Goal: Task Accomplishment & Management: Use online tool/utility

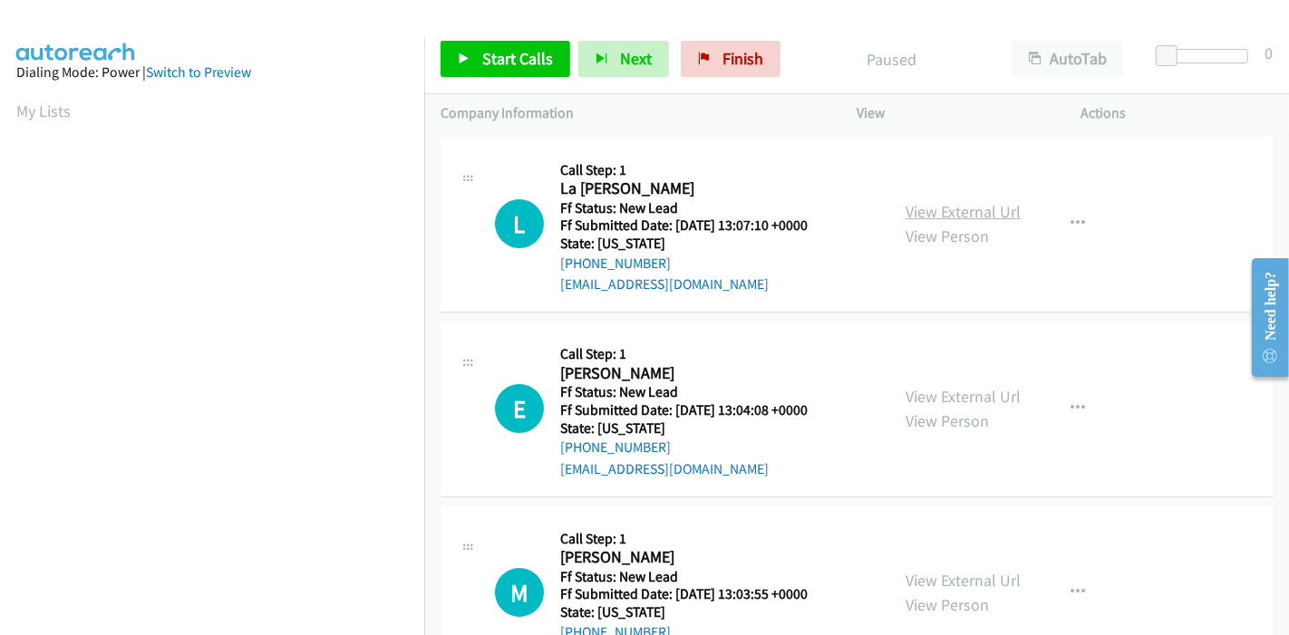
click at [932, 214] on link "View External Url" at bounding box center [962, 211] width 115 height 21
click at [932, 403] on link "View External Url" at bounding box center [962, 396] width 115 height 21
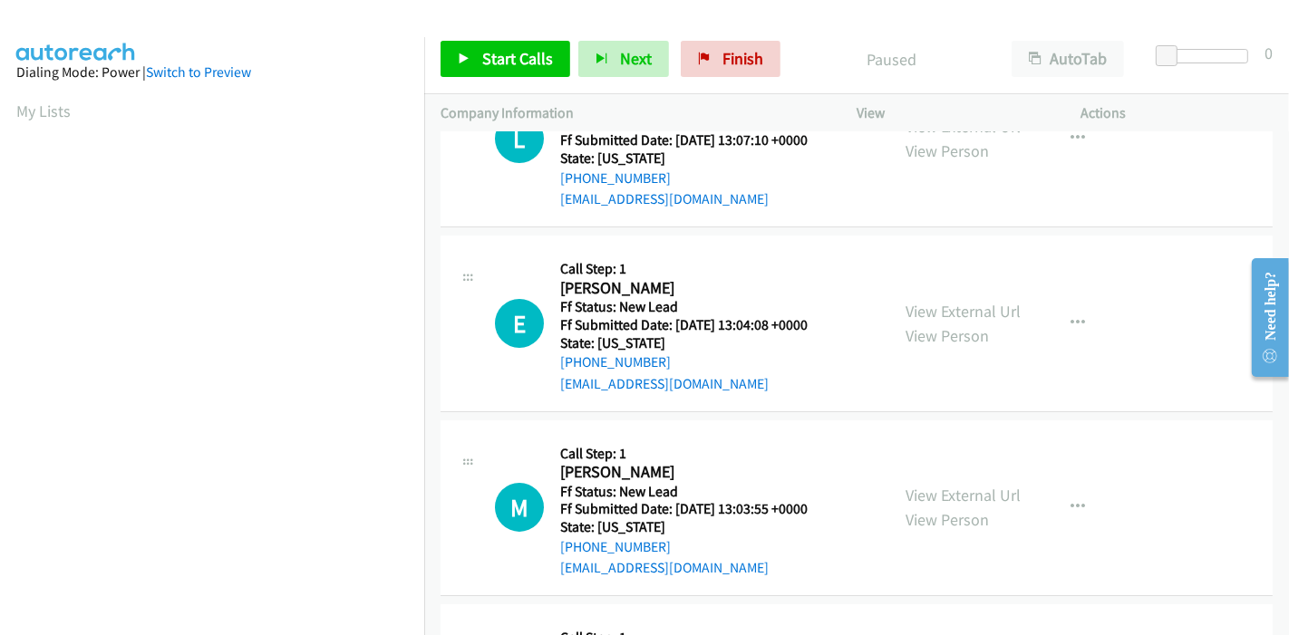
scroll to position [201, 0]
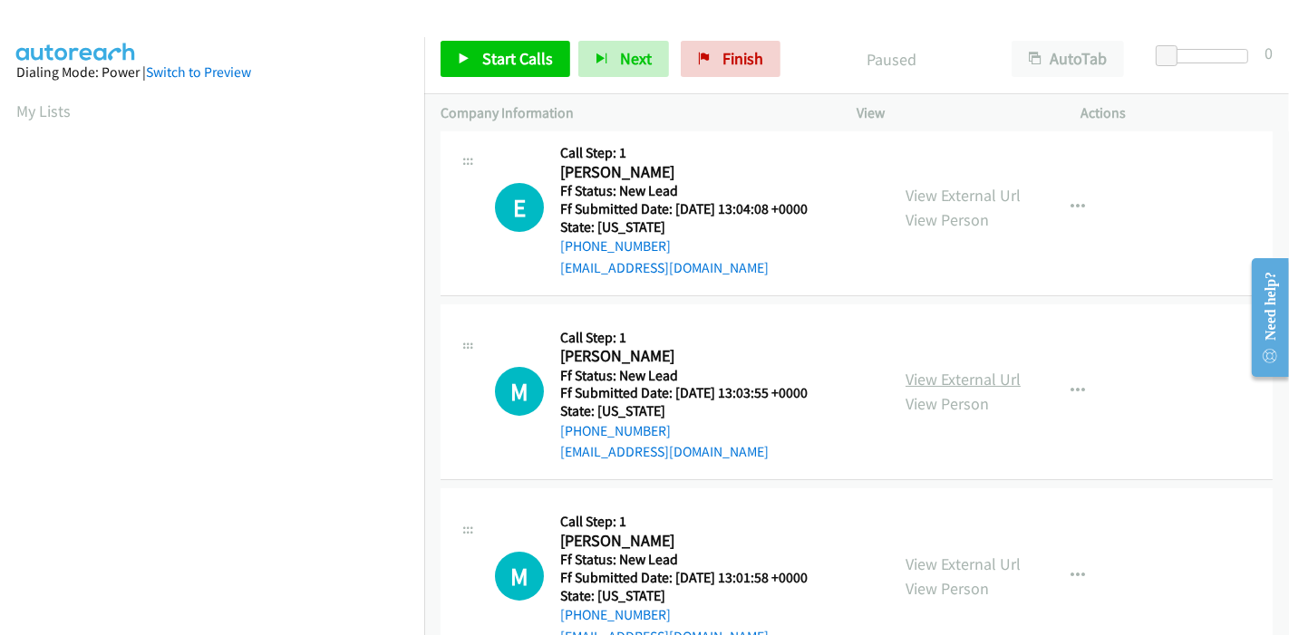
click at [927, 377] on link "View External Url" at bounding box center [962, 379] width 115 height 21
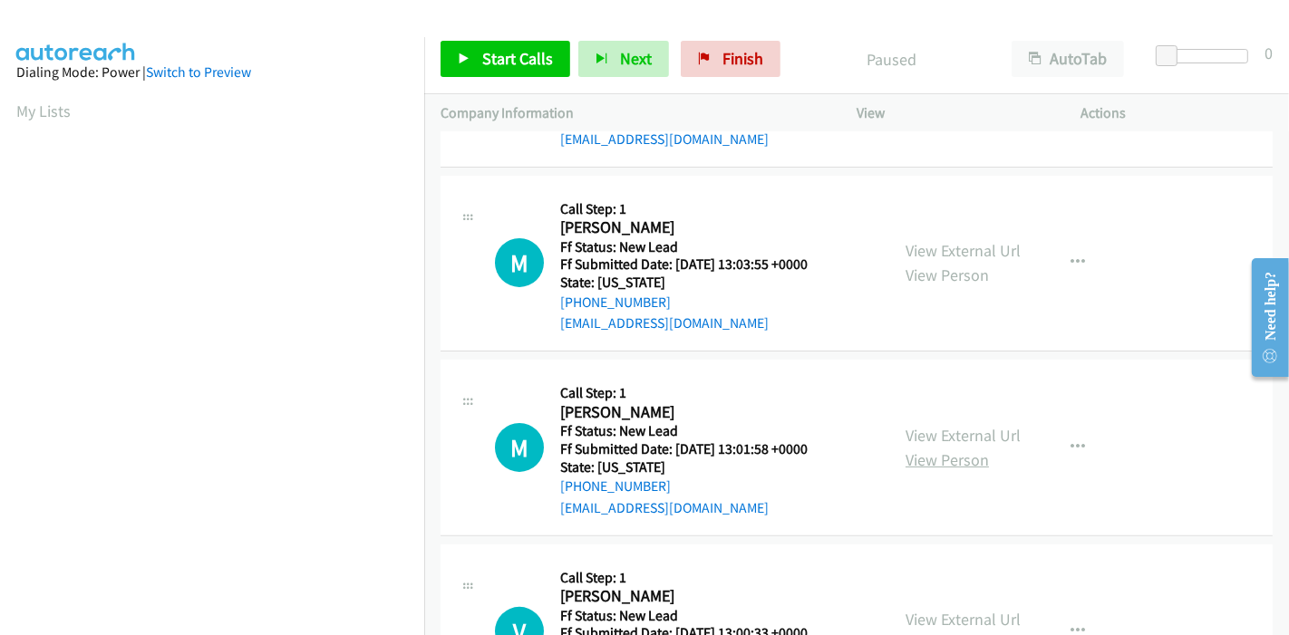
scroll to position [402, 0]
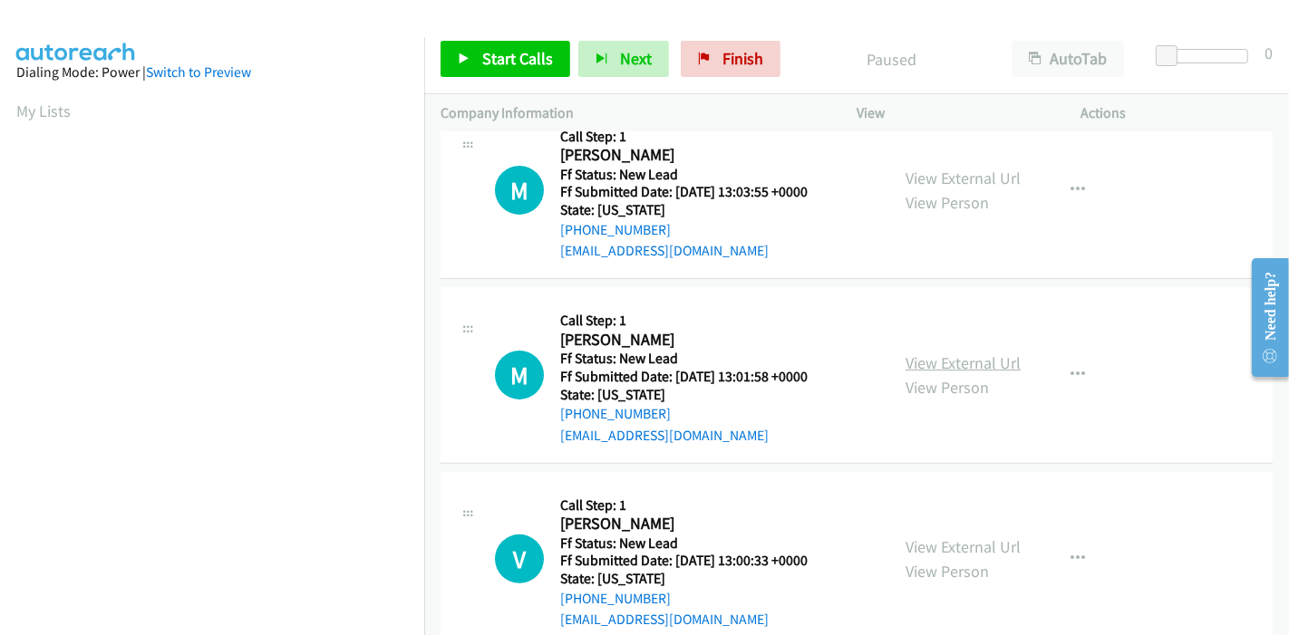
click at [927, 357] on link "View External Url" at bounding box center [962, 363] width 115 height 21
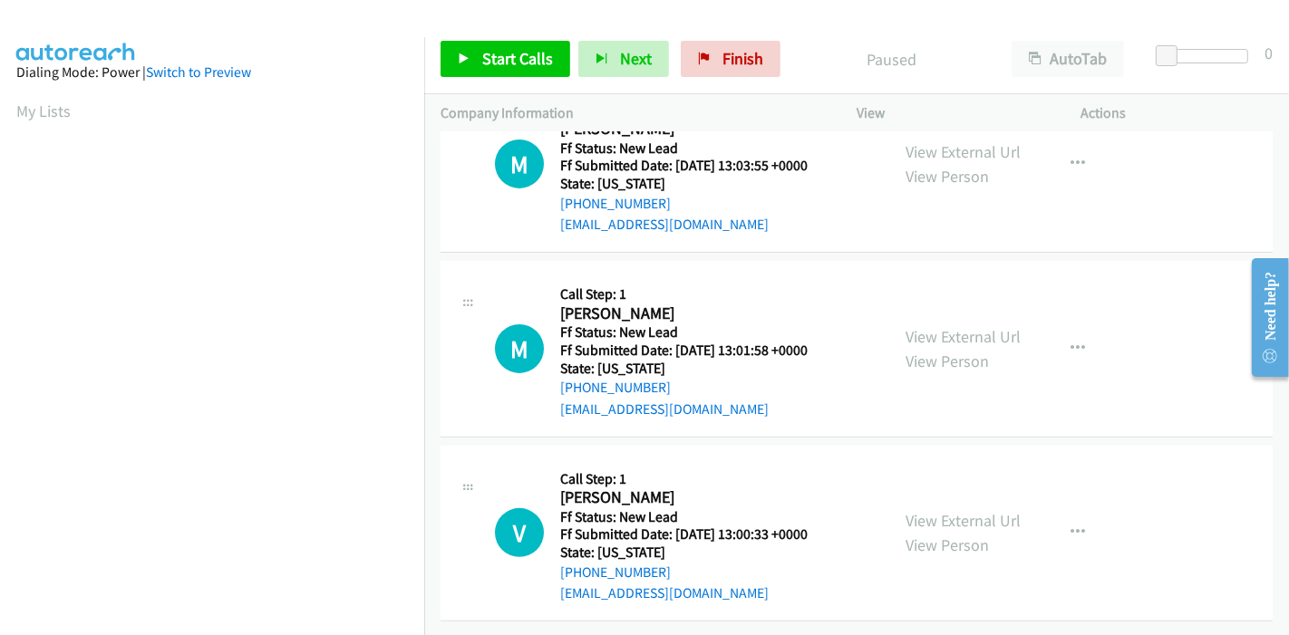
scroll to position [441, 0]
click at [953, 510] on link "View External Url" at bounding box center [962, 520] width 115 height 21
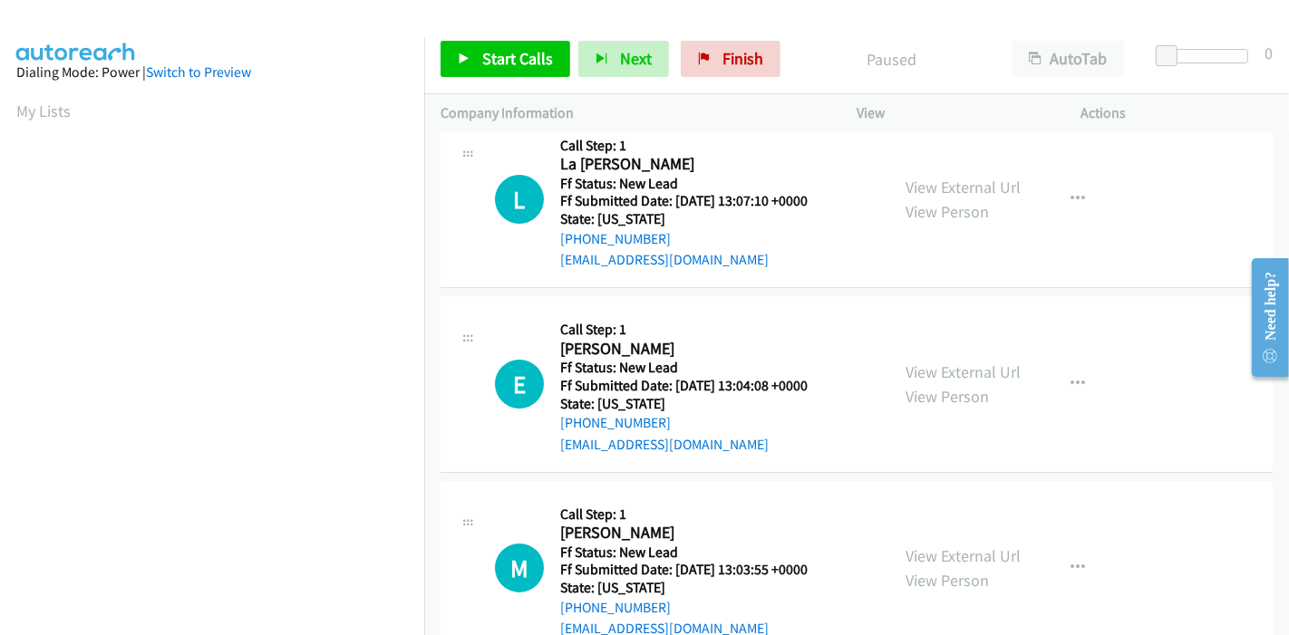
scroll to position [0, 0]
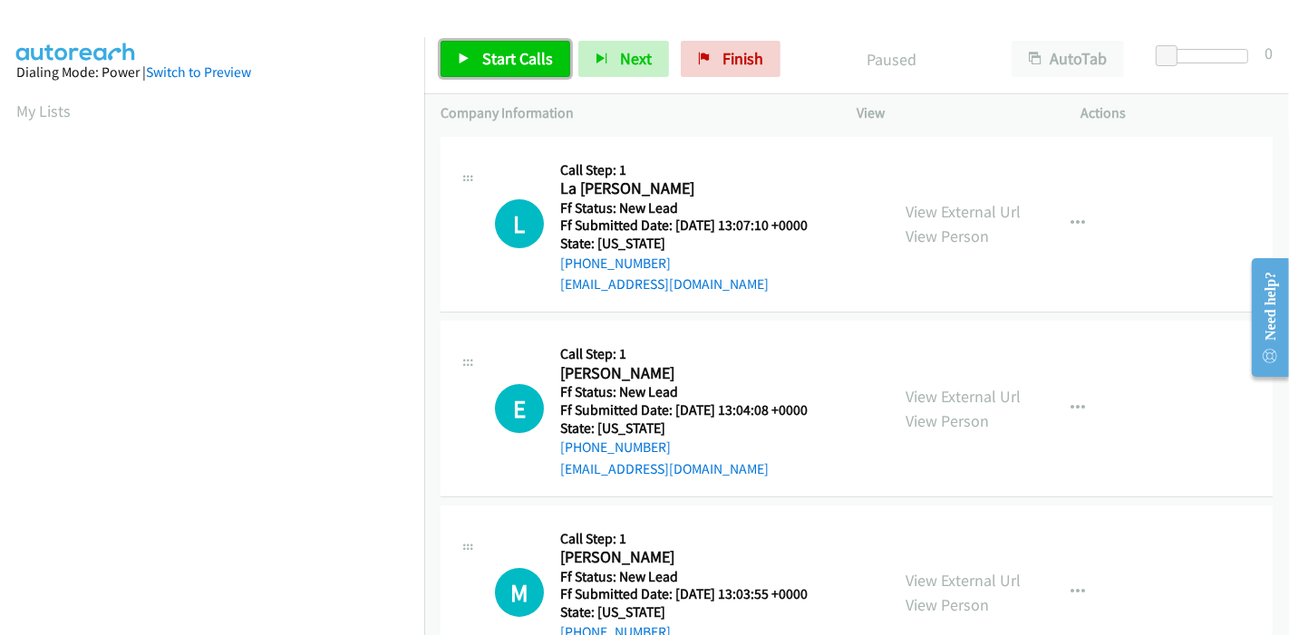
click at [499, 58] on span "Start Calls" at bounding box center [517, 58] width 71 height 21
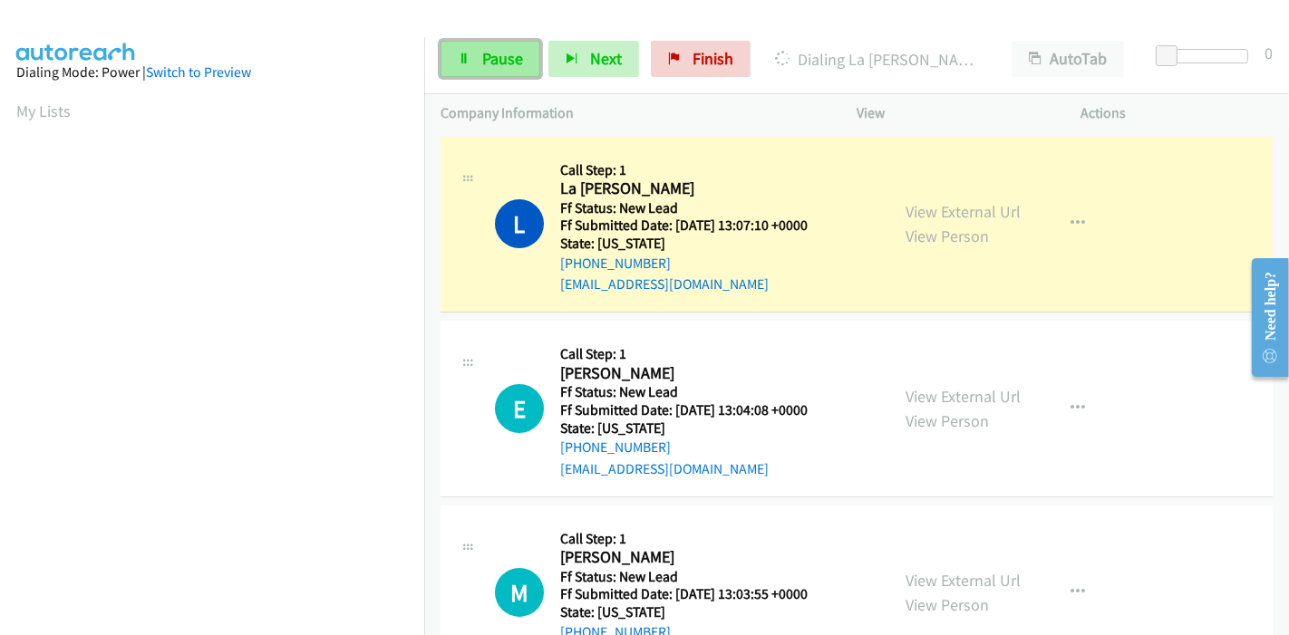
click at [471, 58] on link "Pause" at bounding box center [490, 59] width 100 height 36
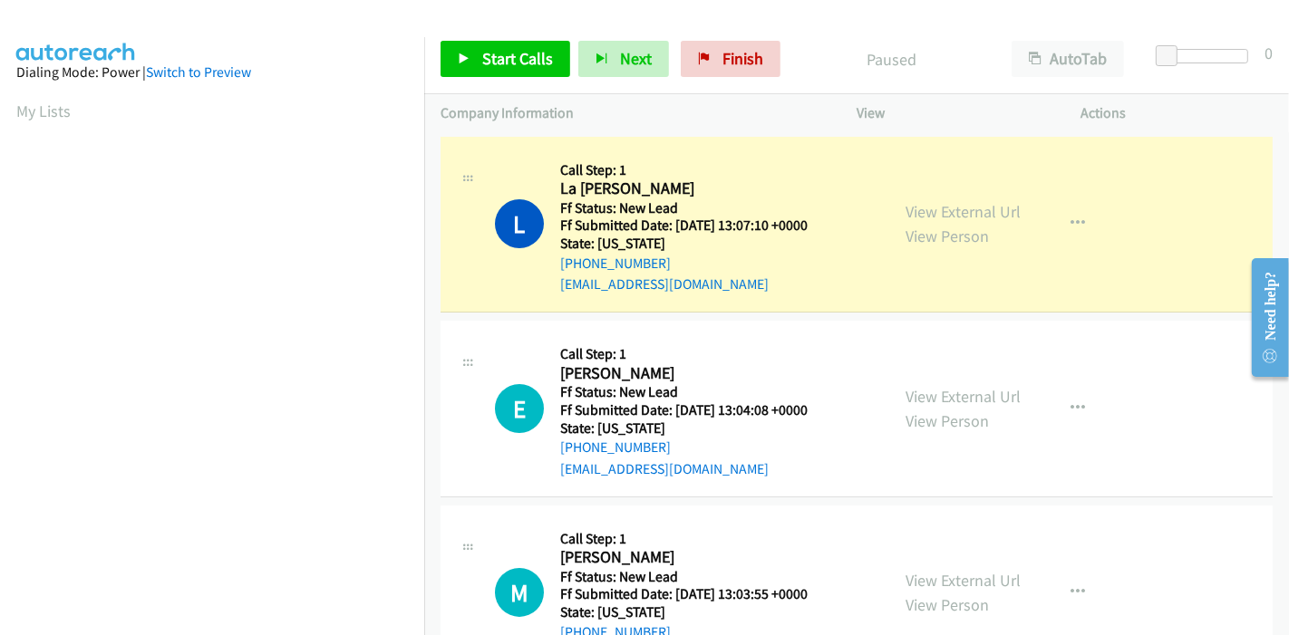
scroll to position [382, 0]
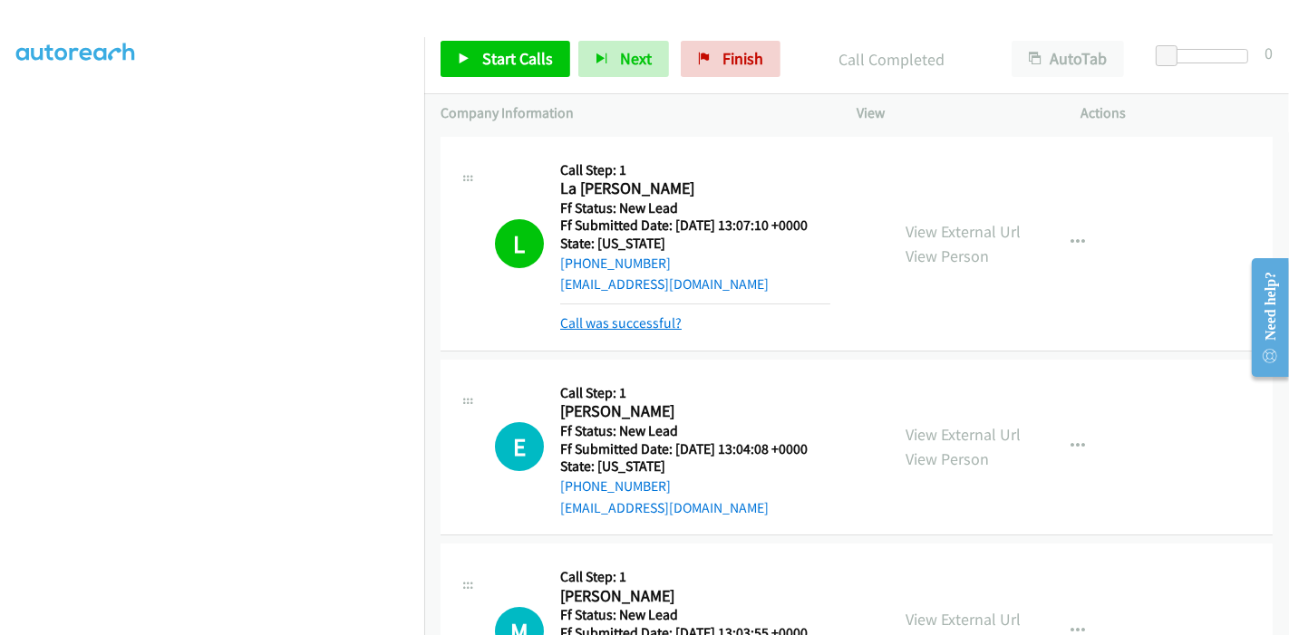
click at [619, 329] on link "Call was successful?" at bounding box center [620, 322] width 121 height 17
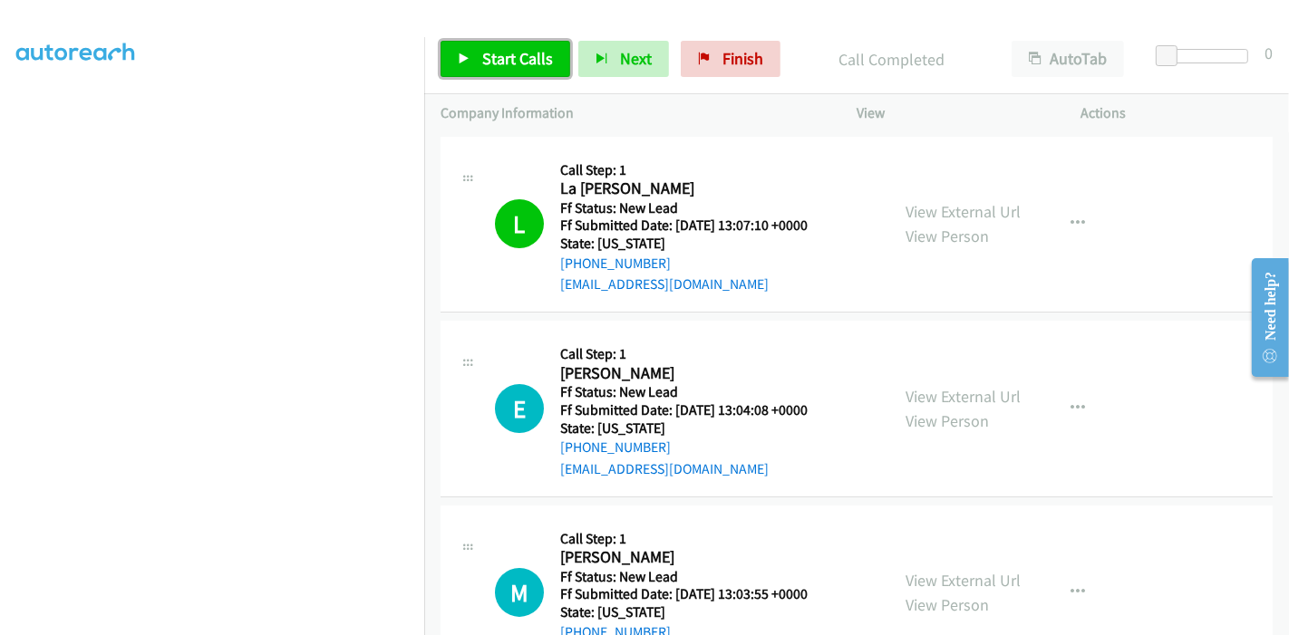
click at [476, 61] on link "Start Calls" at bounding box center [505, 59] width 130 height 36
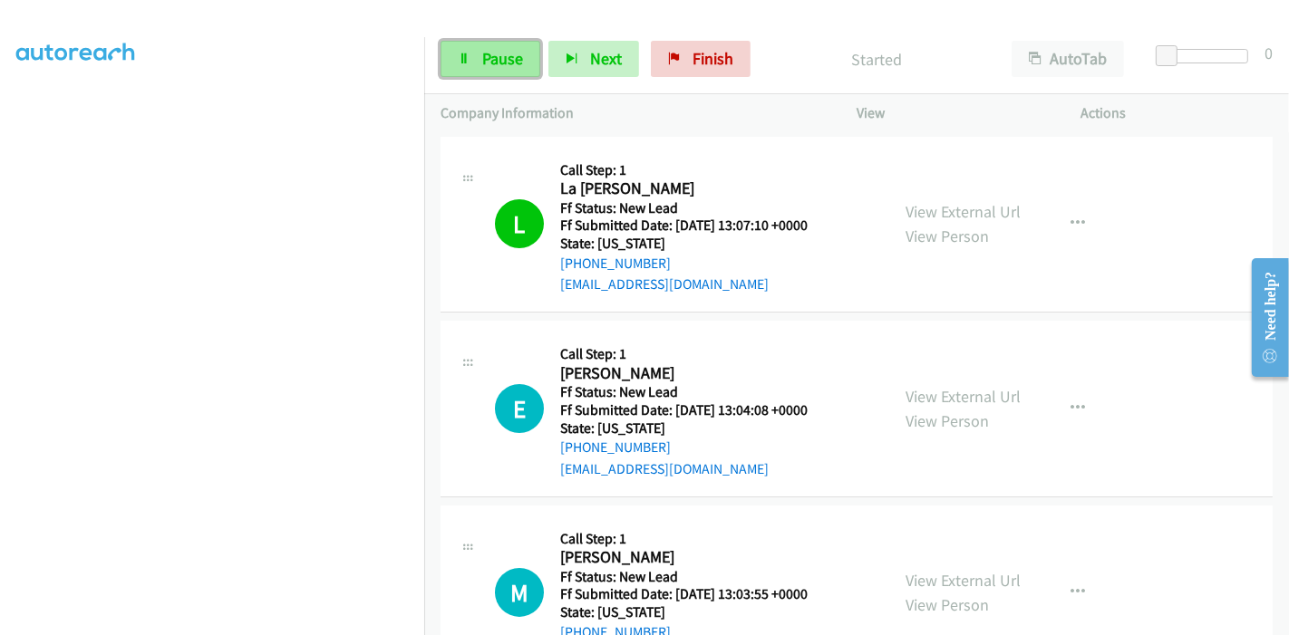
click at [466, 53] on icon at bounding box center [464, 59] width 13 height 13
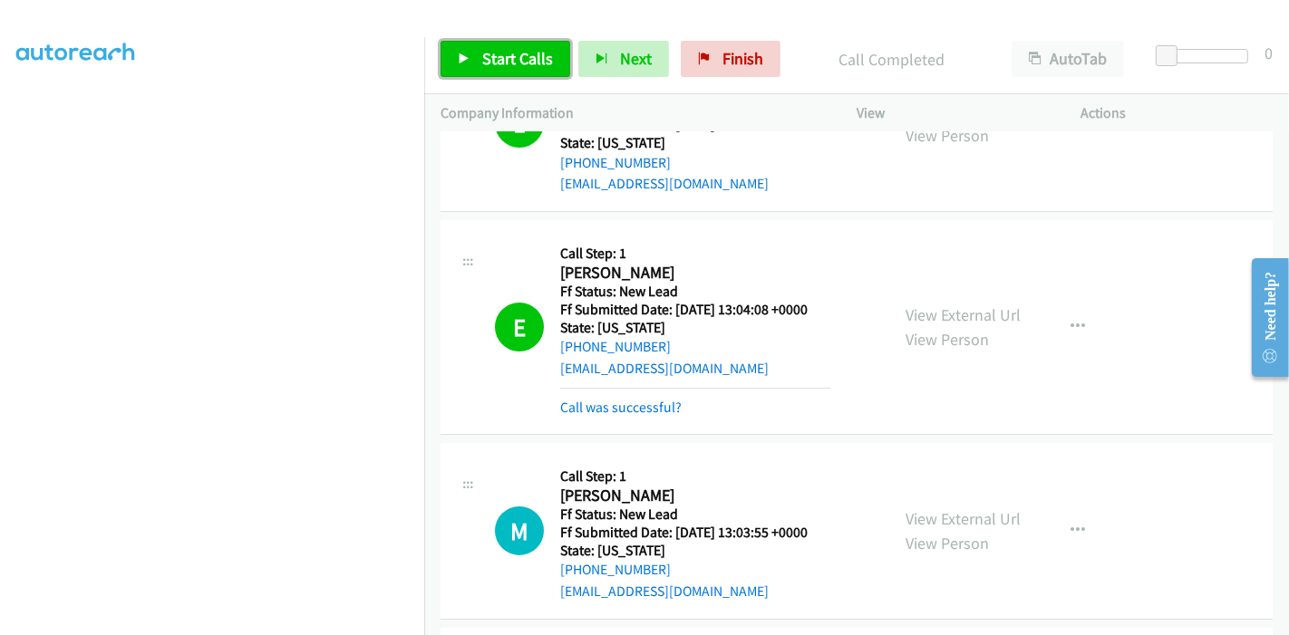
click at [476, 64] on link "Start Calls" at bounding box center [505, 59] width 130 height 36
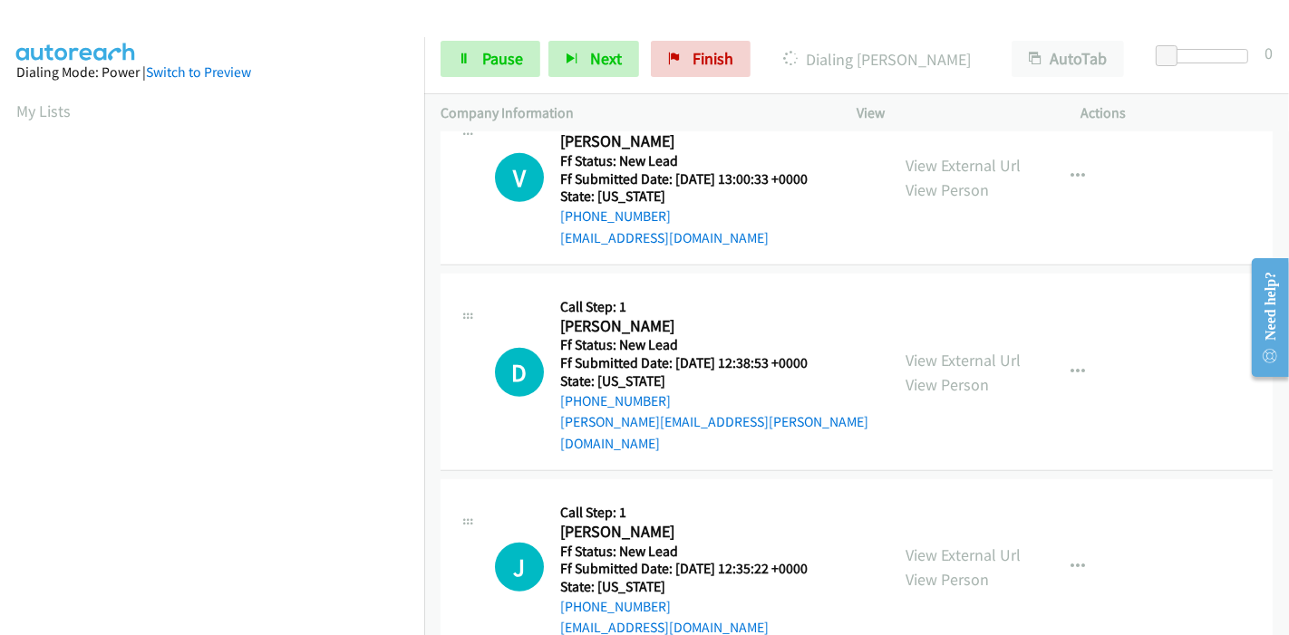
scroll to position [906, 0]
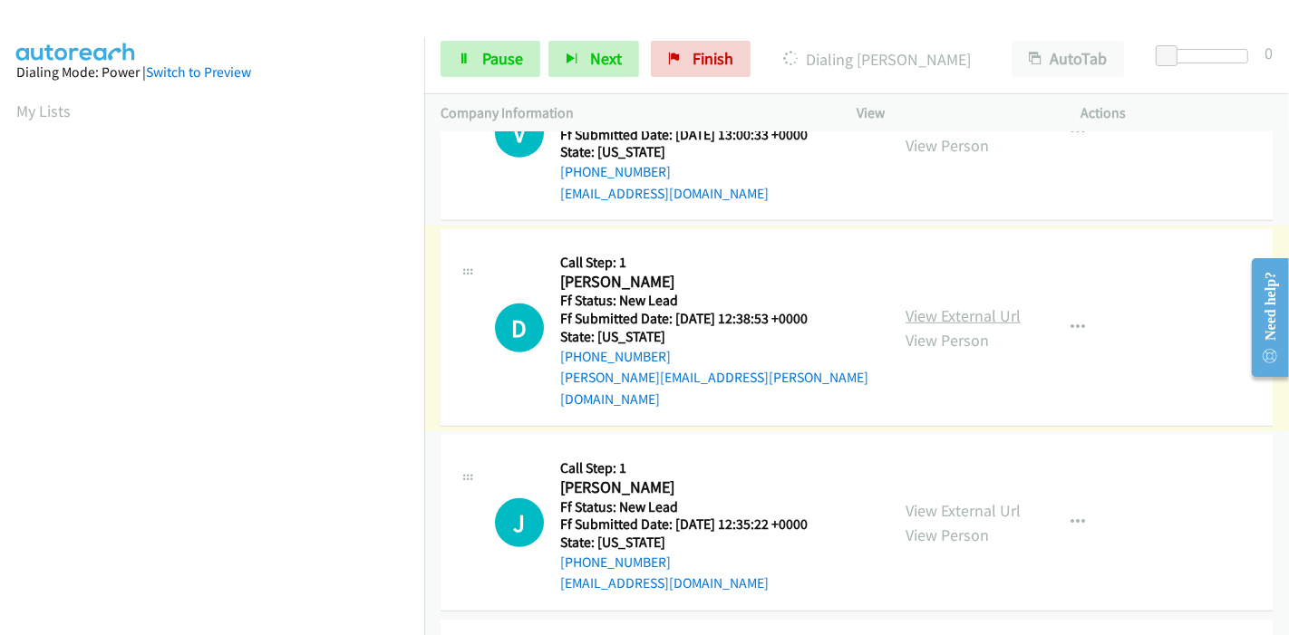
click at [978, 310] on link "View External Url" at bounding box center [962, 315] width 115 height 21
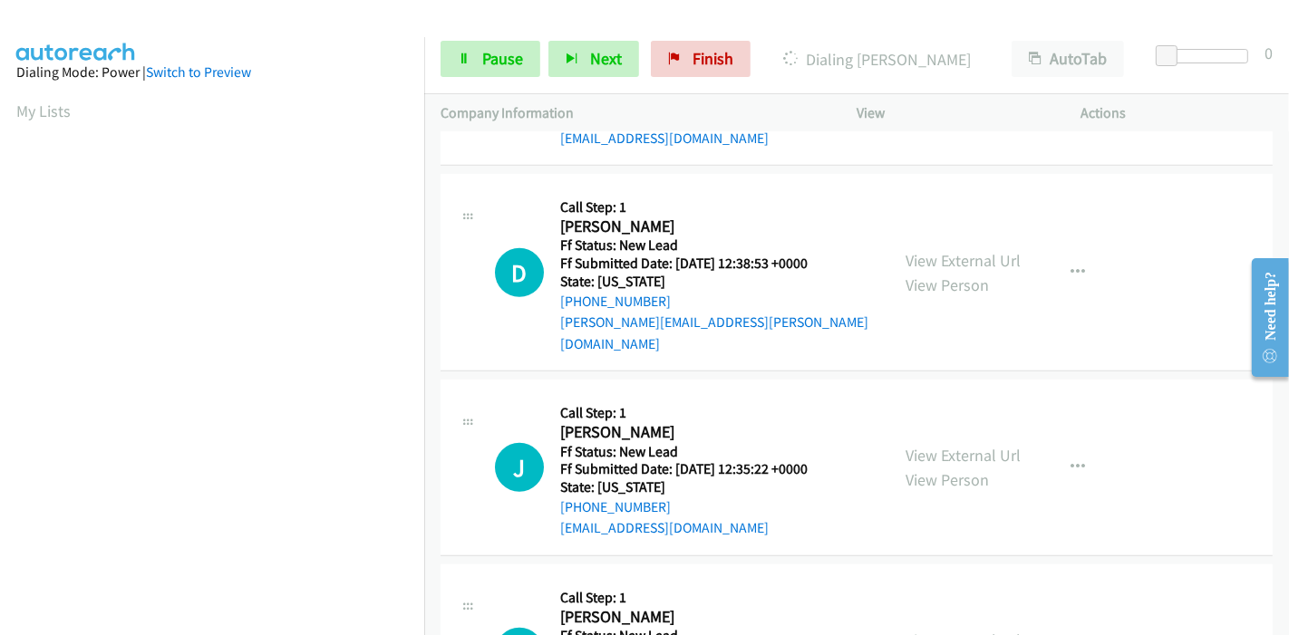
scroll to position [1007, 0]
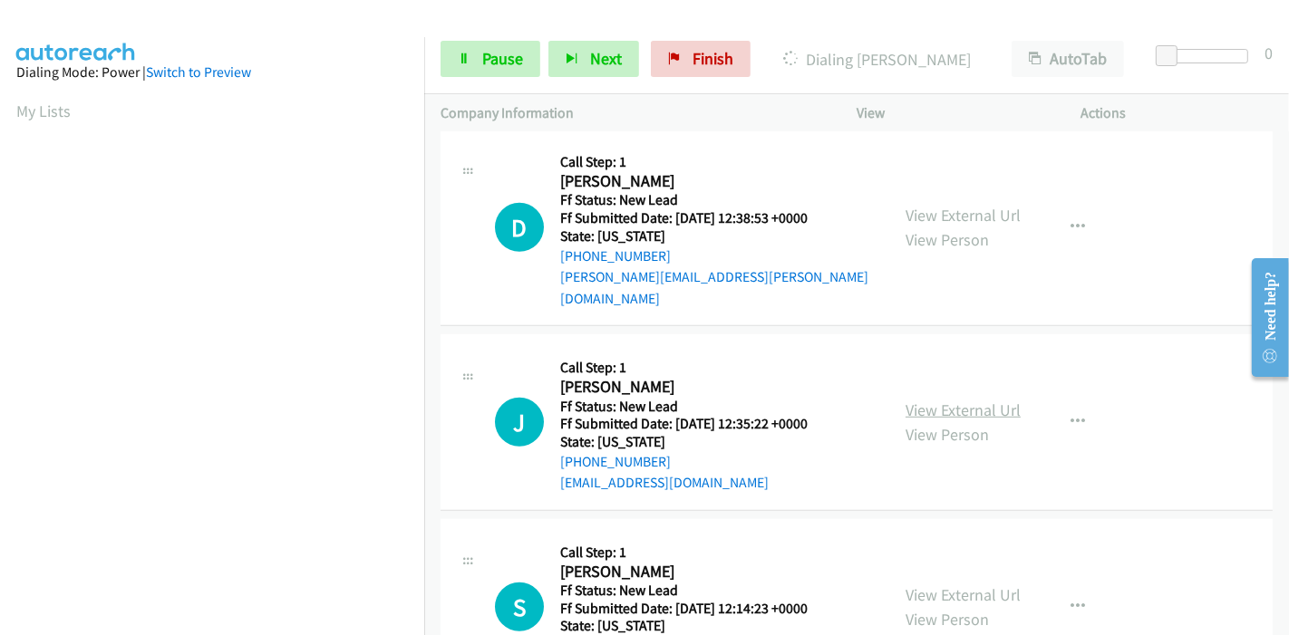
click at [939, 400] on link "View External Url" at bounding box center [962, 410] width 115 height 21
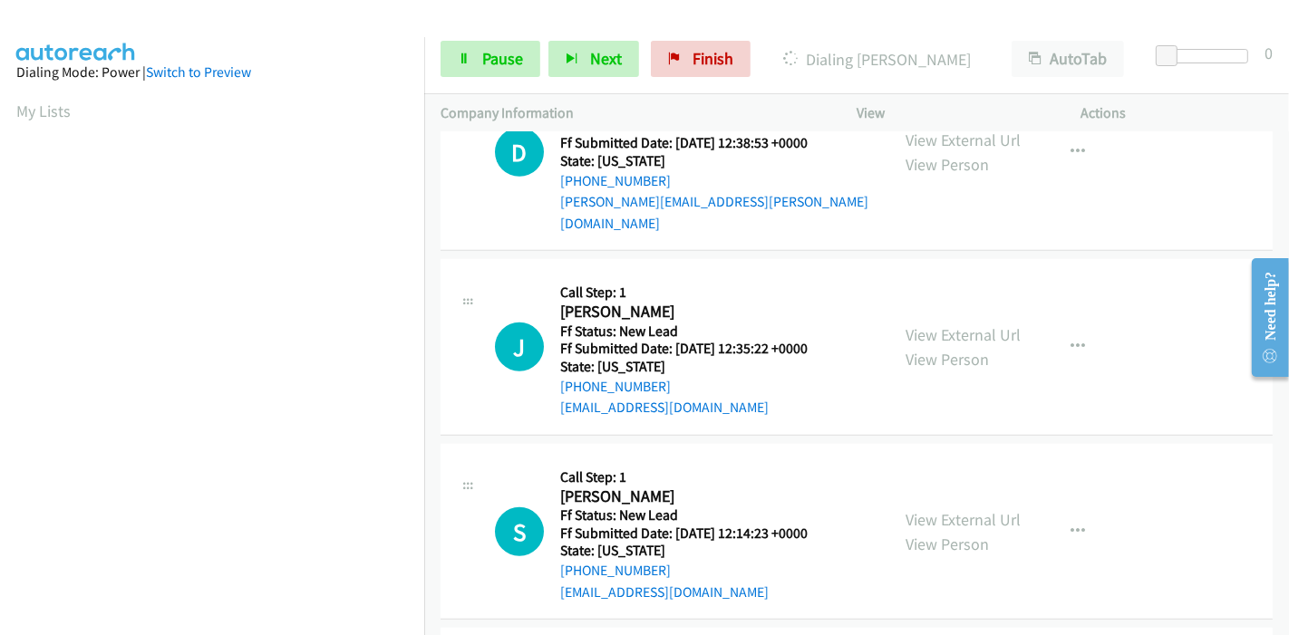
scroll to position [1108, 0]
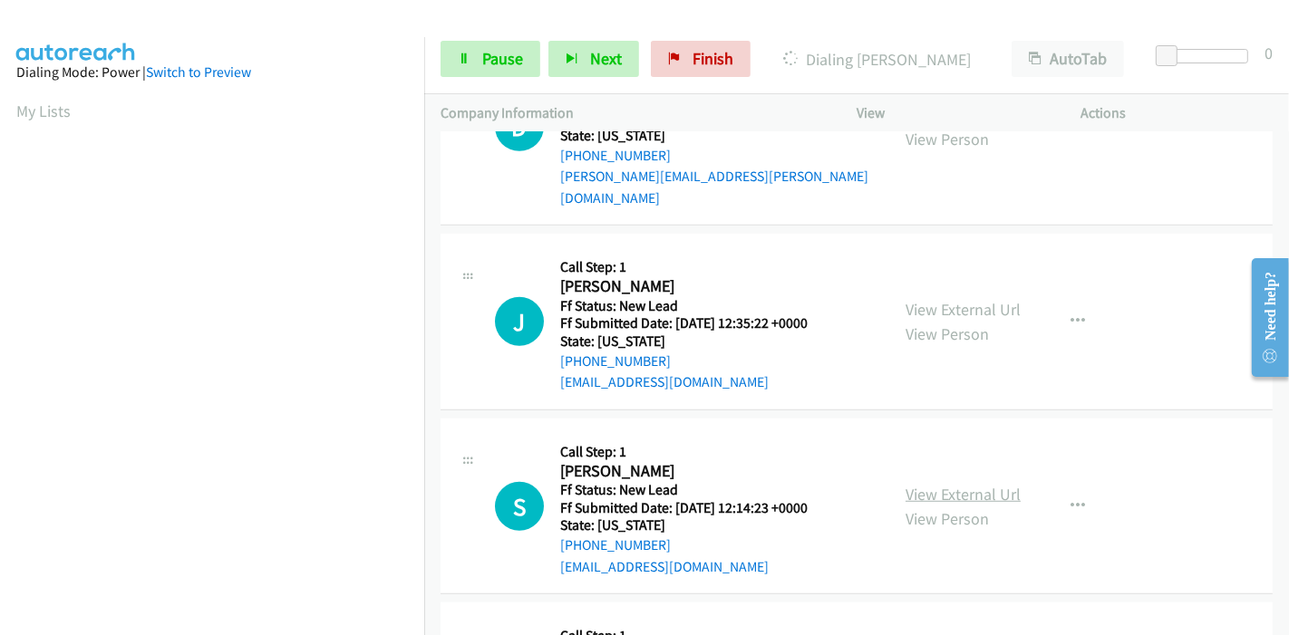
click at [926, 484] on link "View External Url" at bounding box center [962, 494] width 115 height 21
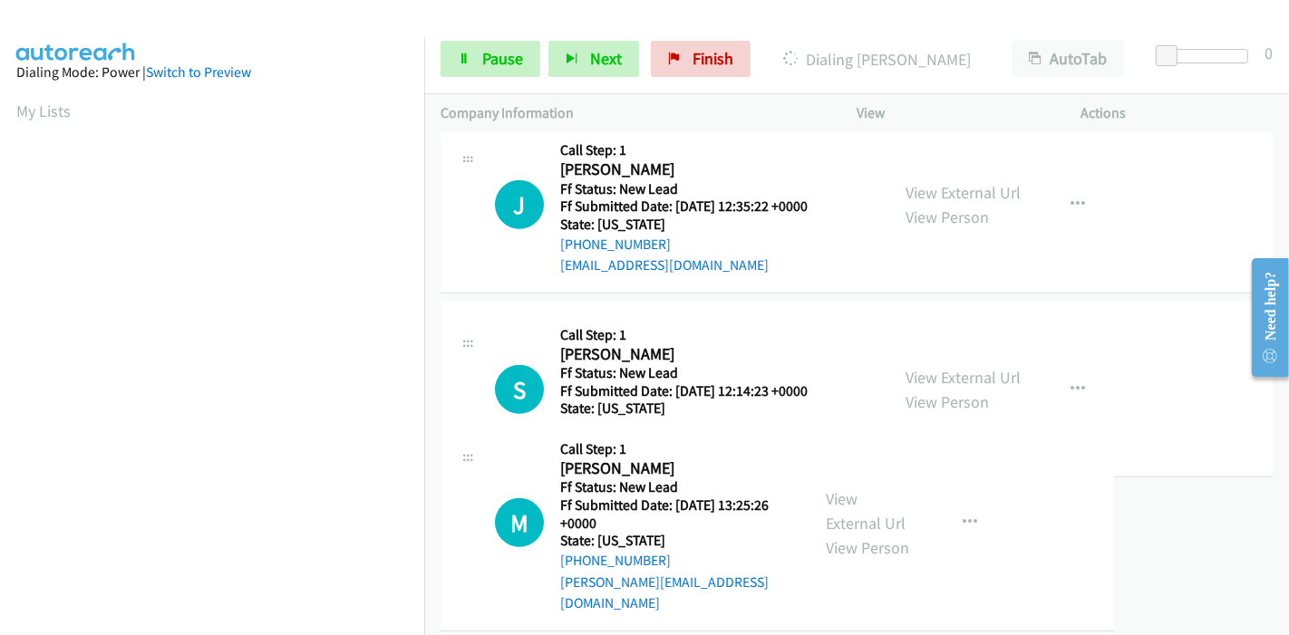
scroll to position [1255, 0]
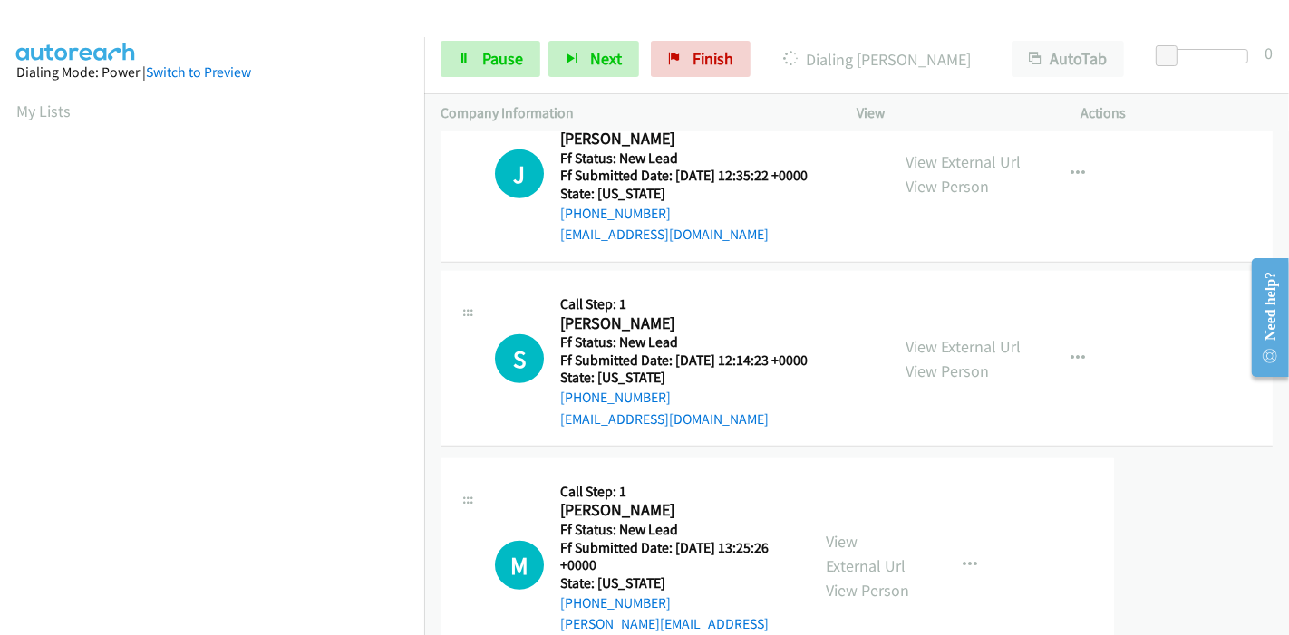
drag, startPoint x: 922, startPoint y: 526, endPoint x: 937, endPoint y: 553, distance: 31.3
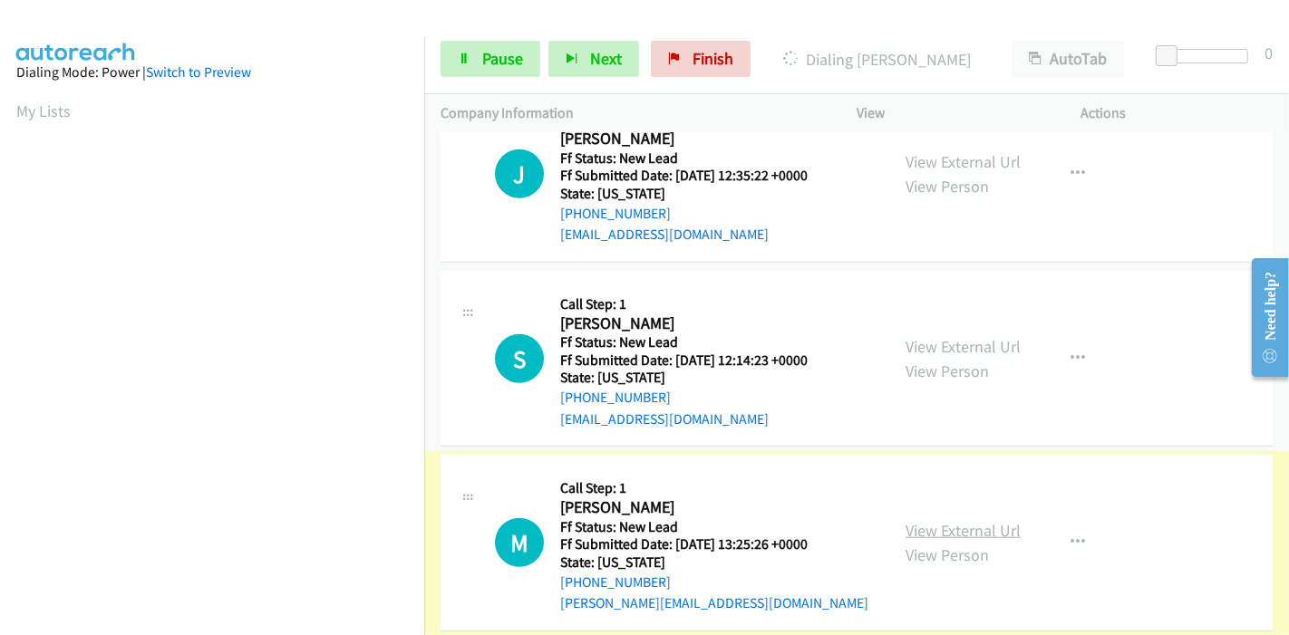
click at [933, 520] on link "View External Url" at bounding box center [962, 530] width 115 height 21
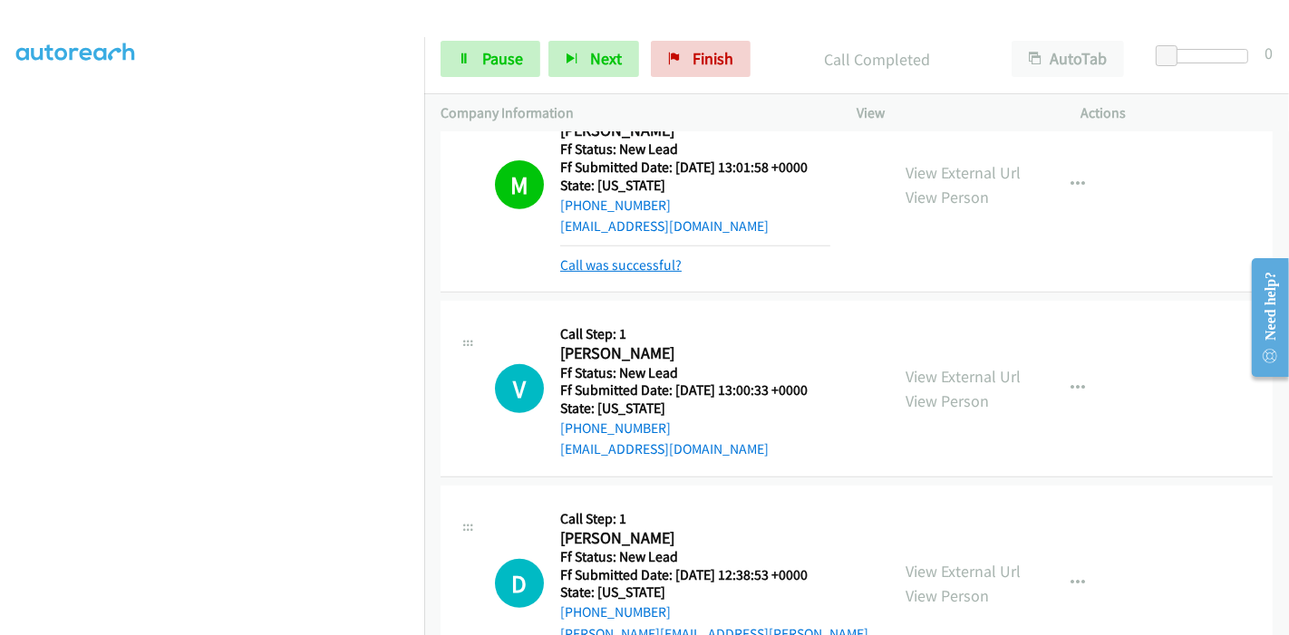
scroll to position [588, 0]
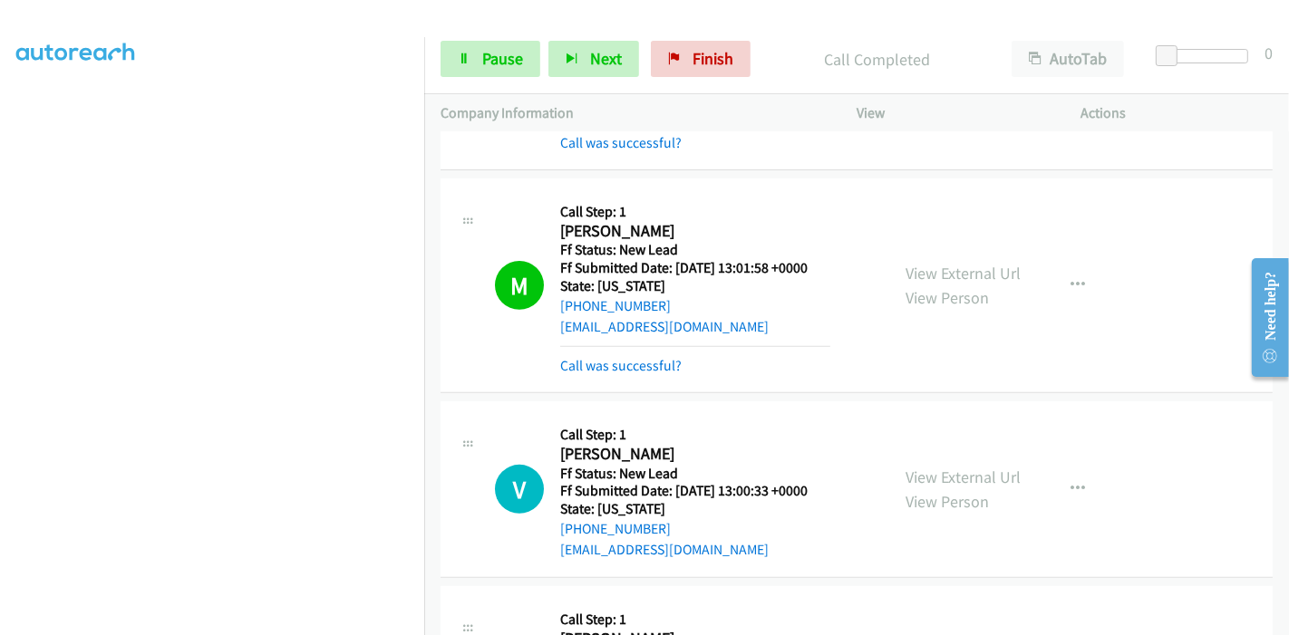
click at [611, 372] on div "Call was successful?" at bounding box center [695, 366] width 270 height 22
click at [620, 368] on link "Call was successful?" at bounding box center [620, 365] width 121 height 17
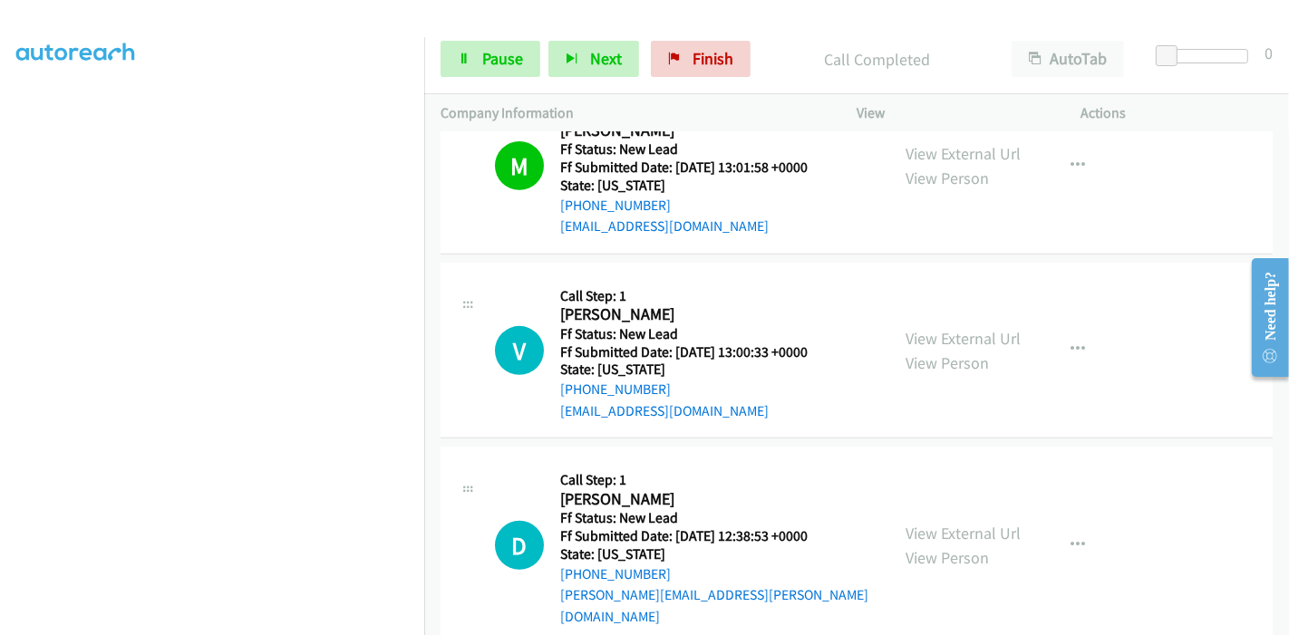
scroll to position [789, 0]
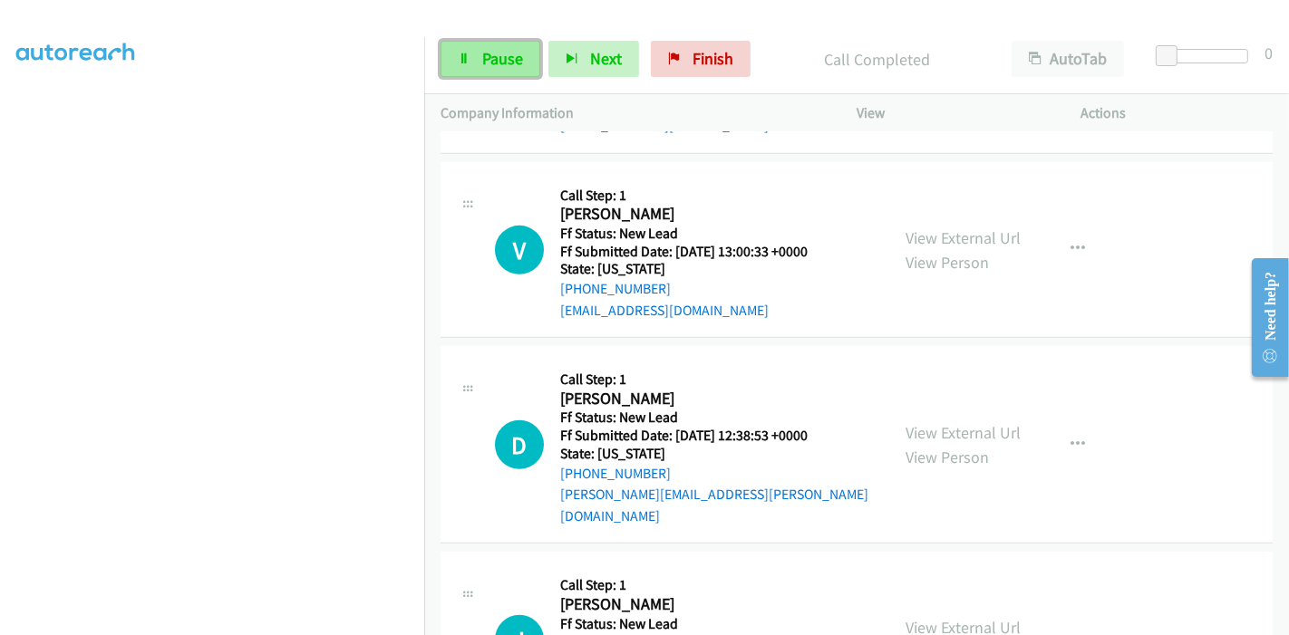
click at [473, 68] on link "Pause" at bounding box center [490, 59] width 100 height 36
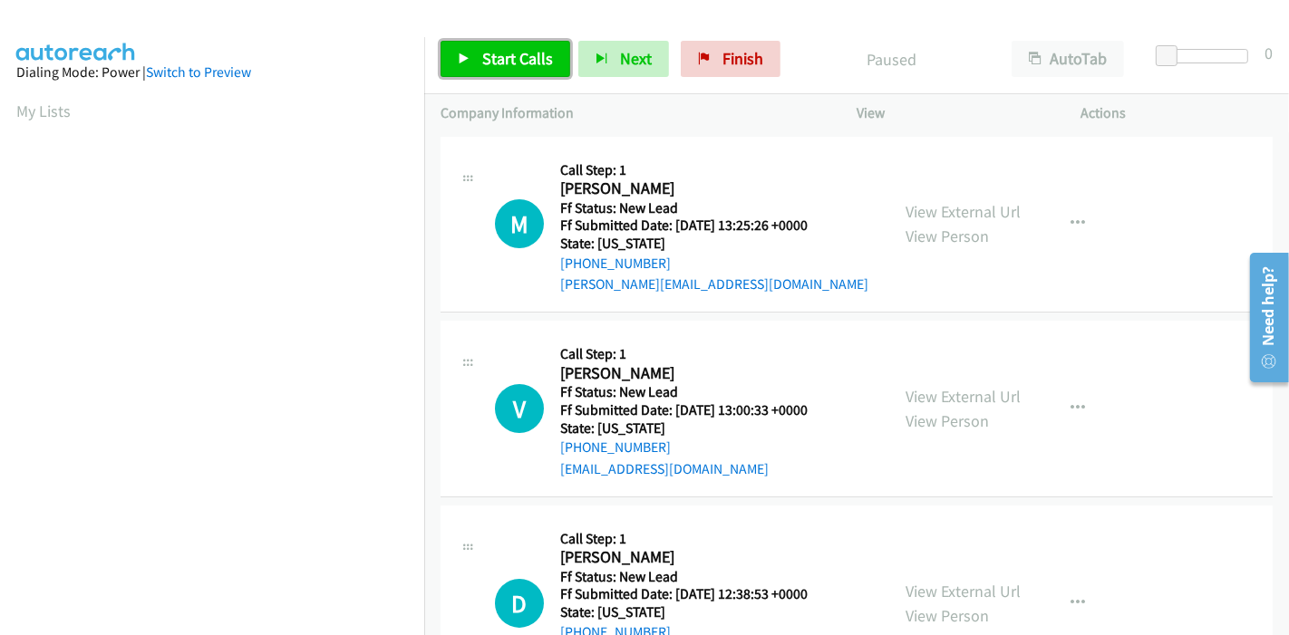
click at [494, 63] on span "Start Calls" at bounding box center [517, 58] width 71 height 21
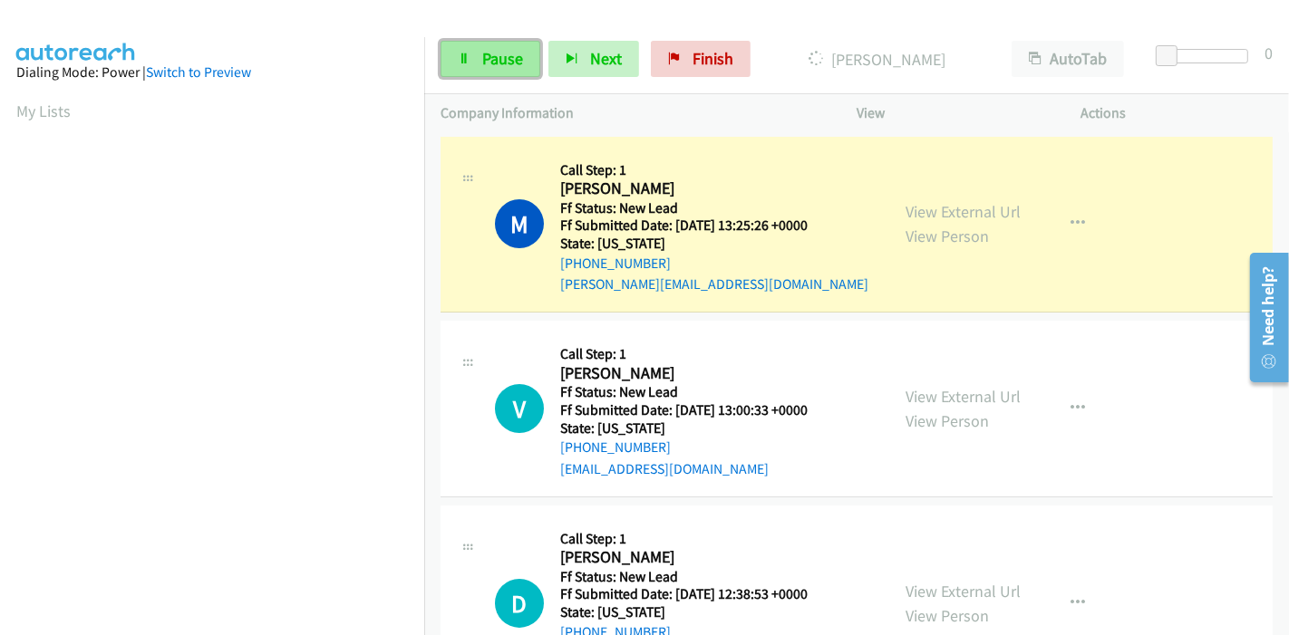
click at [512, 53] on span "Pause" at bounding box center [502, 58] width 41 height 21
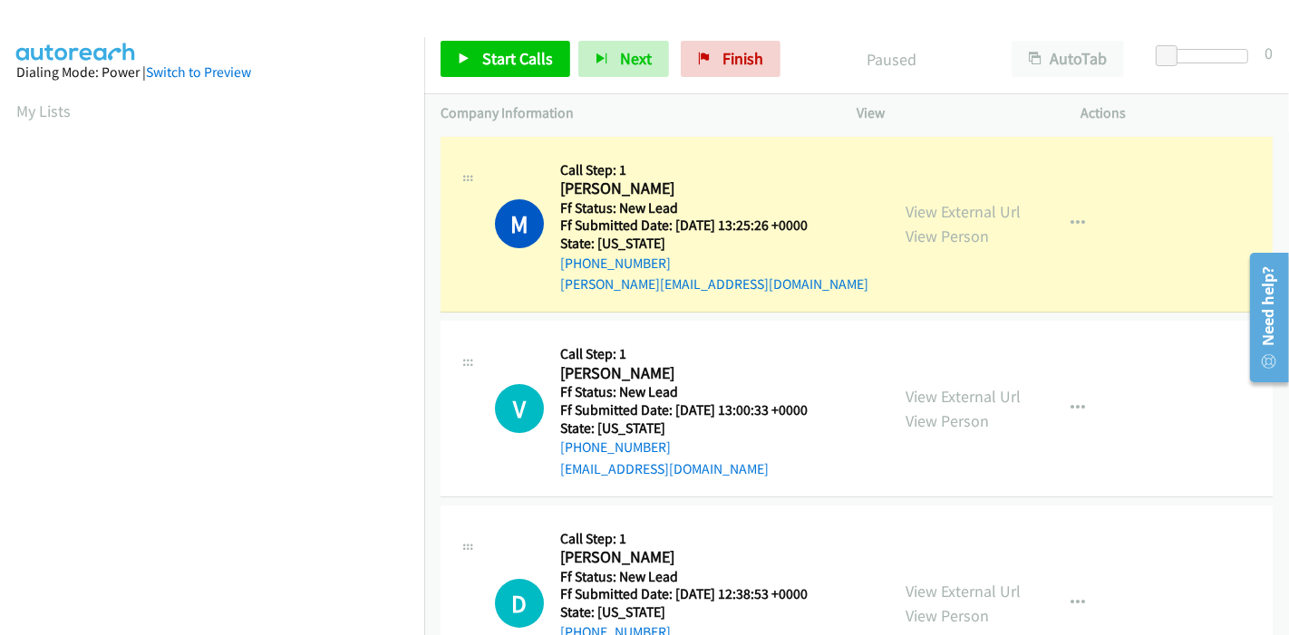
scroll to position [382, 0]
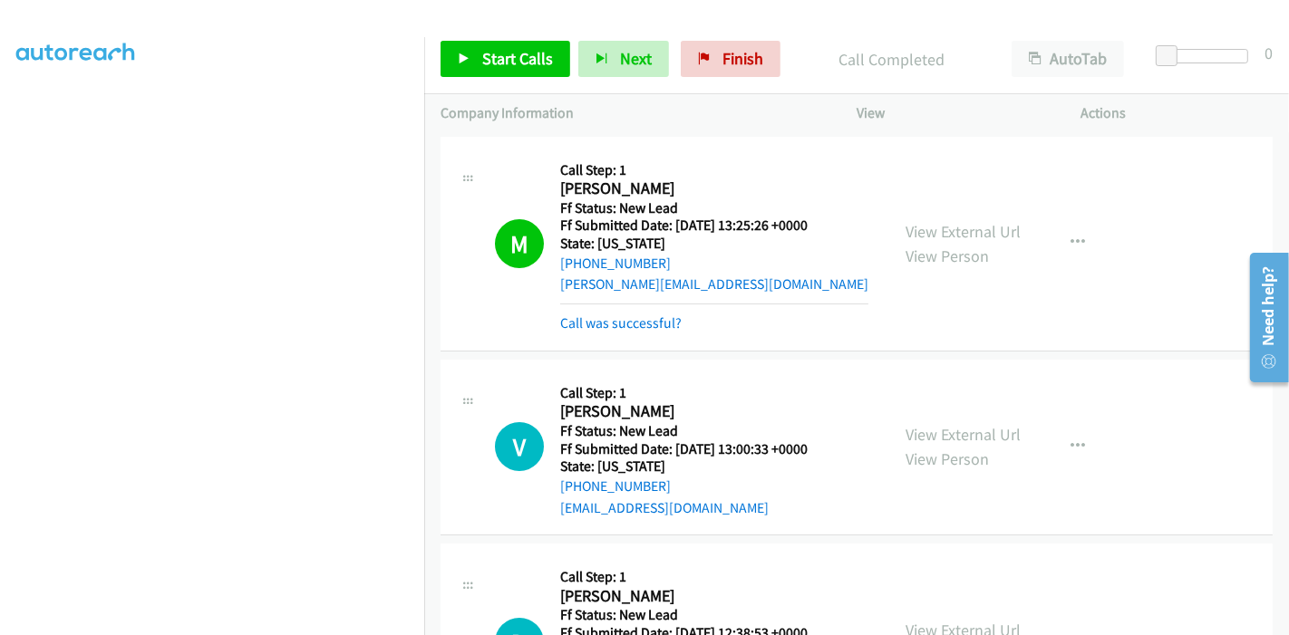
click at [608, 309] on mb0 "Call was successful?" at bounding box center [714, 319] width 308 height 31
click at [667, 319] on link "Call was successful?" at bounding box center [620, 322] width 121 height 17
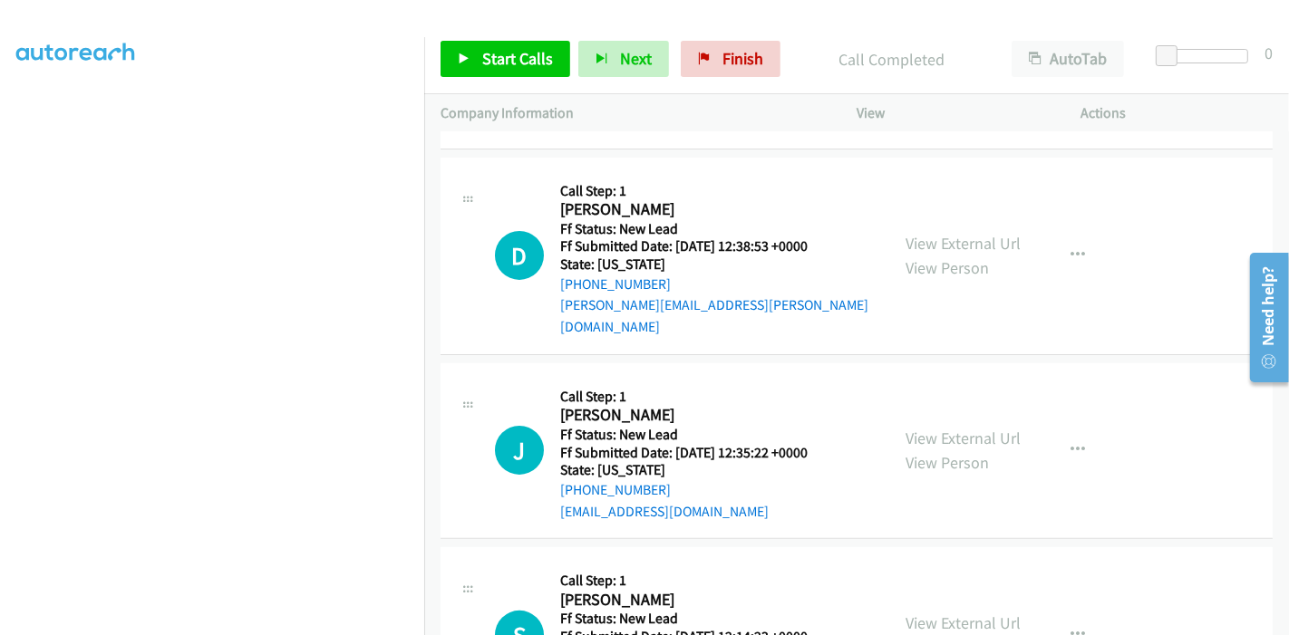
scroll to position [302, 0]
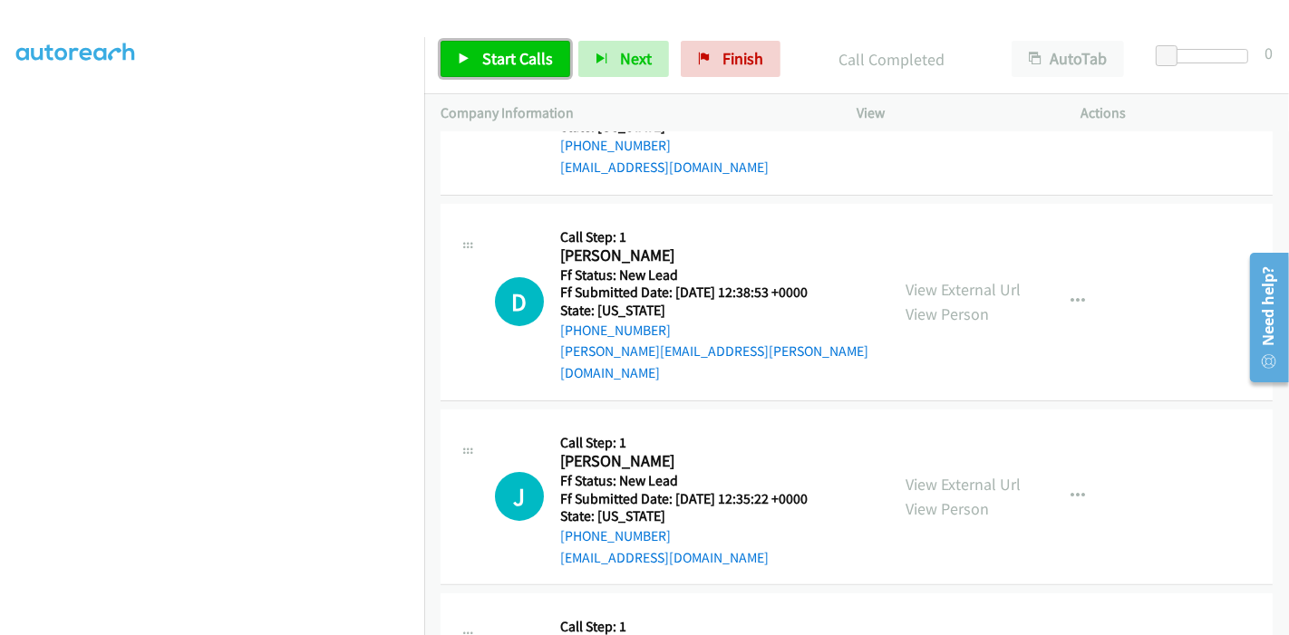
click at [504, 48] on span "Start Calls" at bounding box center [517, 58] width 71 height 21
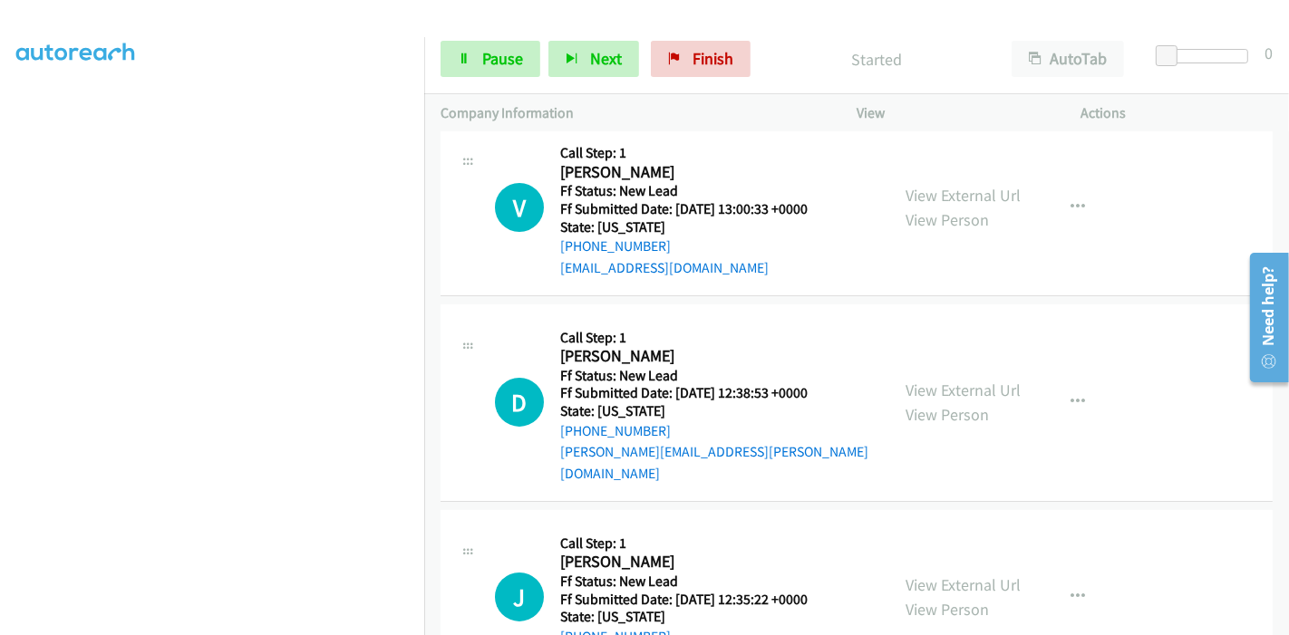
scroll to position [101, 0]
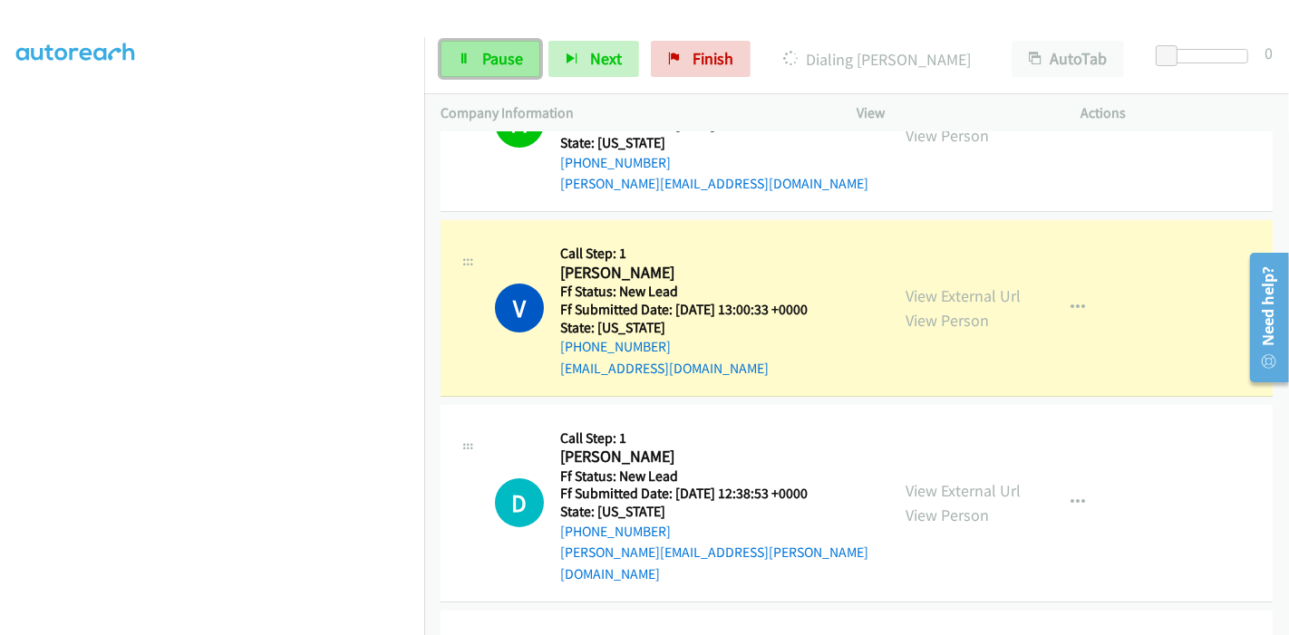
click at [488, 74] on link "Pause" at bounding box center [490, 59] width 100 height 36
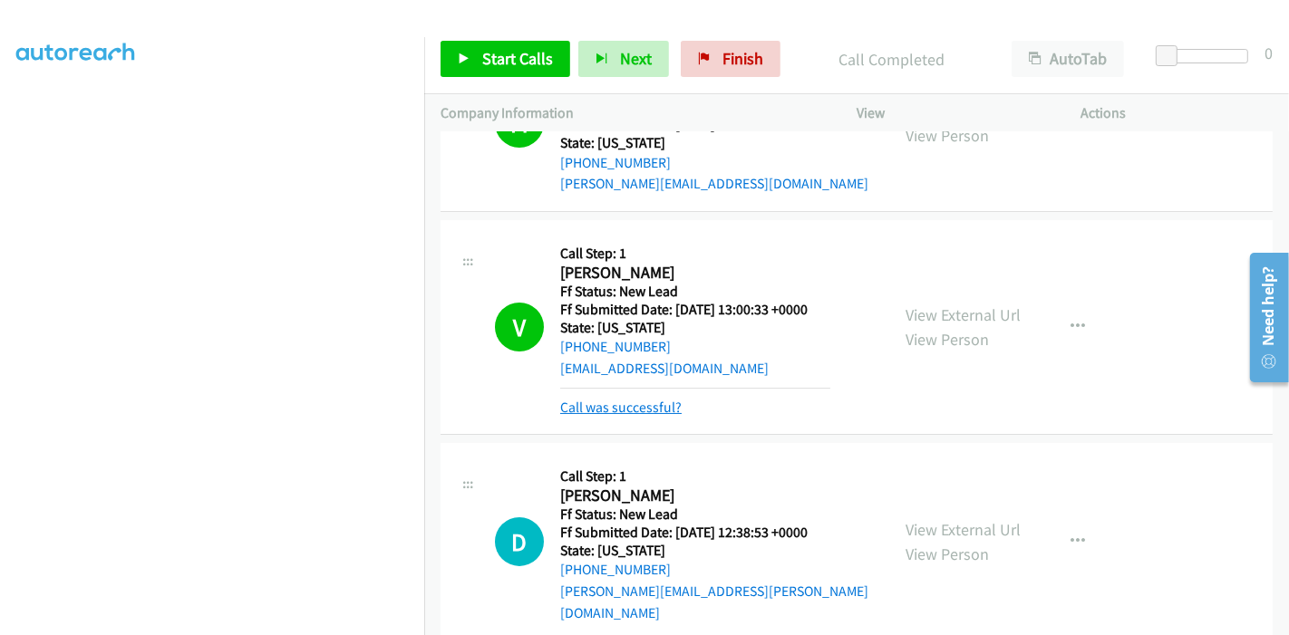
click at [647, 411] on link "Call was successful?" at bounding box center [620, 407] width 121 height 17
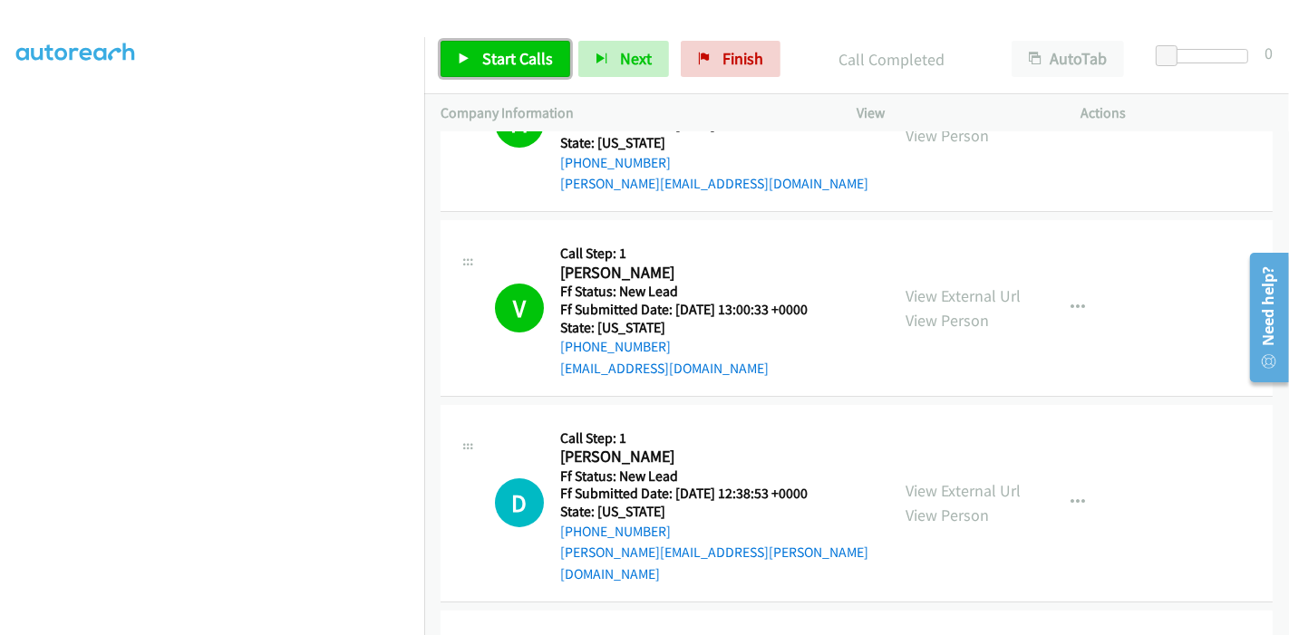
click at [489, 44] on link "Start Calls" at bounding box center [505, 59] width 130 height 36
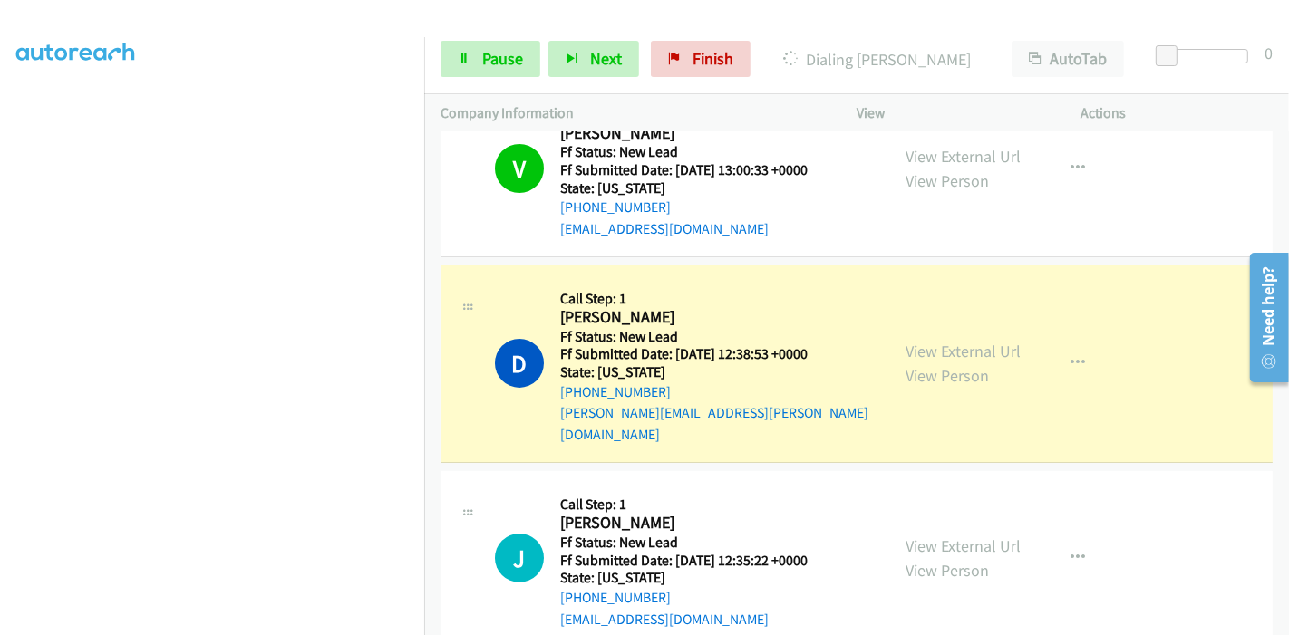
scroll to position [382, 0]
click at [482, 48] on span "Pause" at bounding box center [502, 58] width 41 height 21
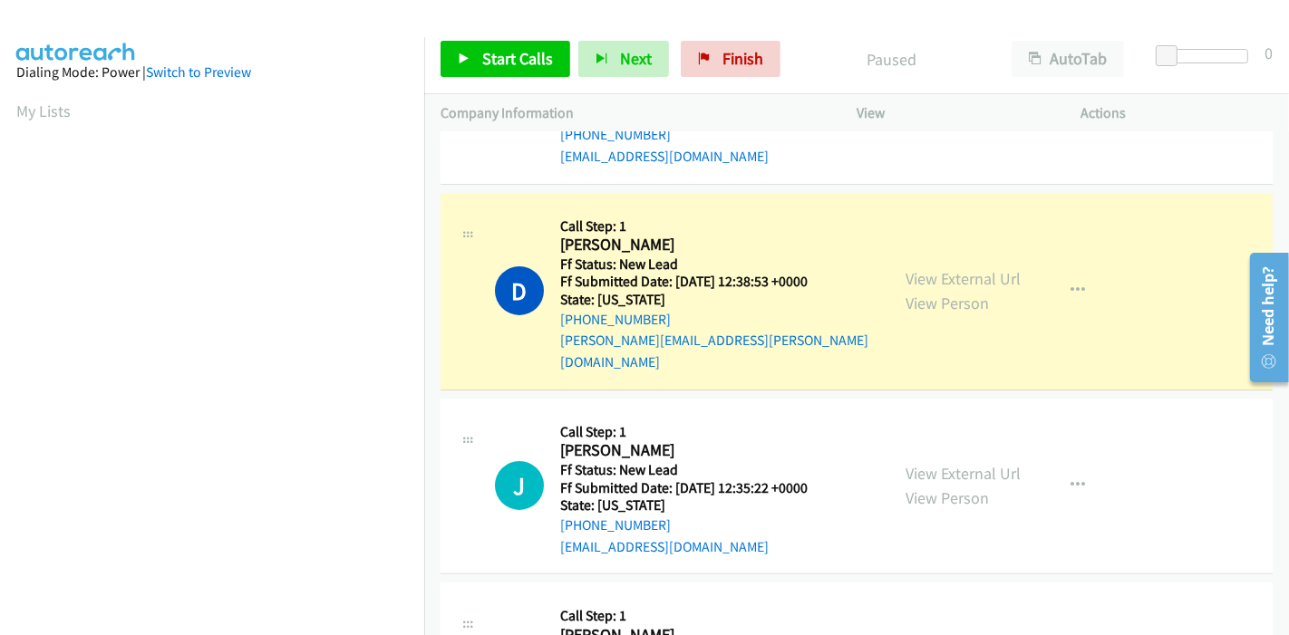
scroll to position [341, 0]
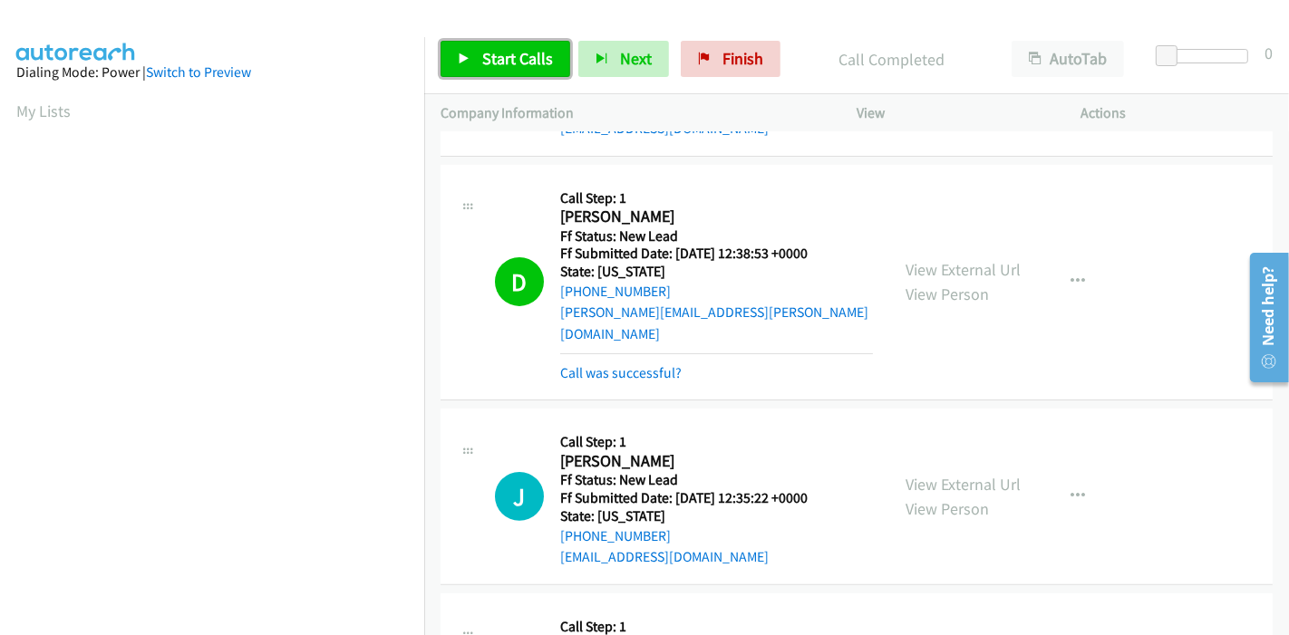
click at [504, 59] on span "Start Calls" at bounding box center [517, 58] width 71 height 21
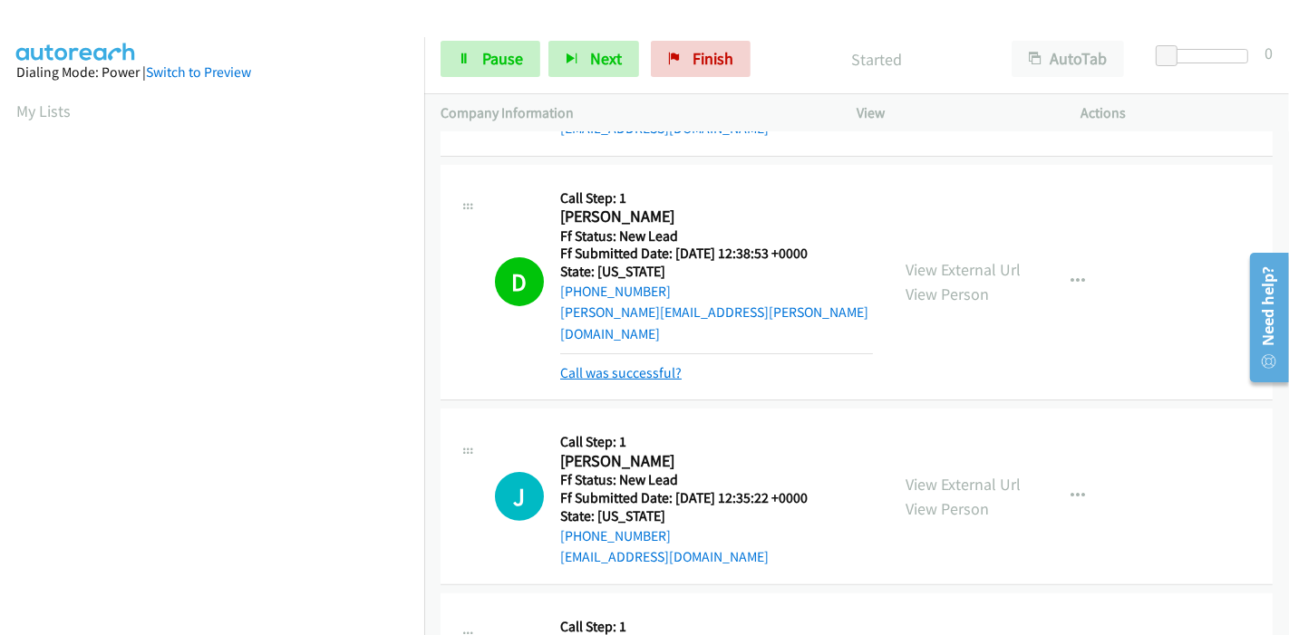
click at [595, 364] on link "Call was successful?" at bounding box center [620, 372] width 121 height 17
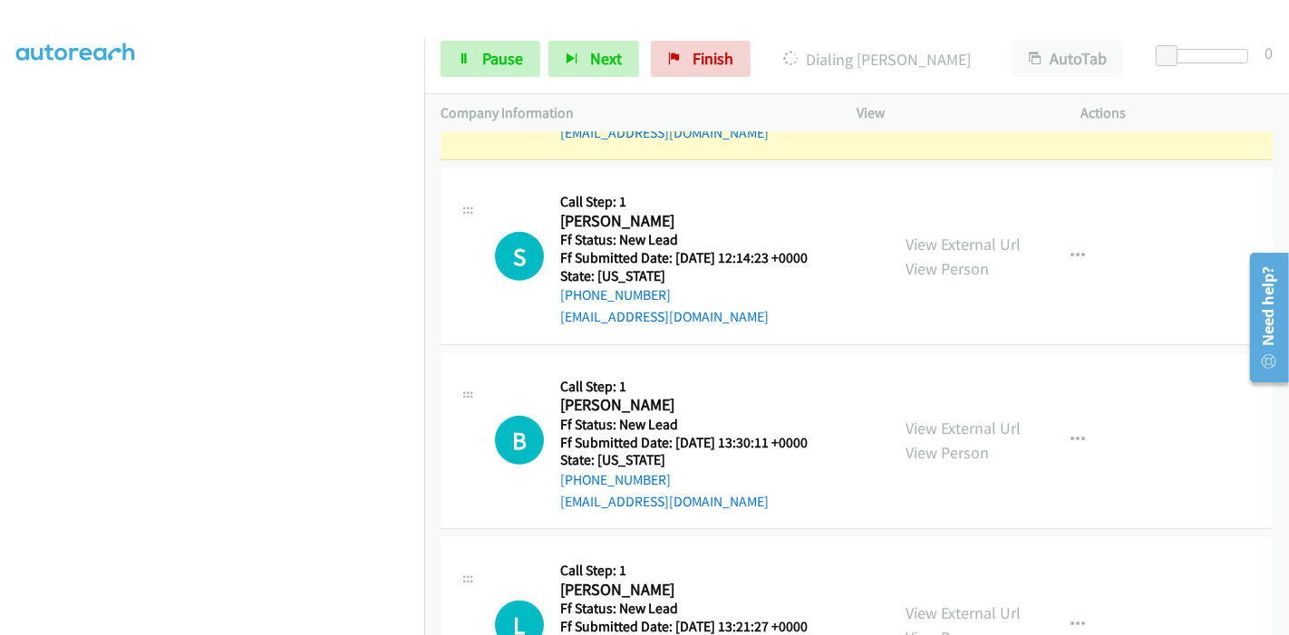
scroll to position [743, 0]
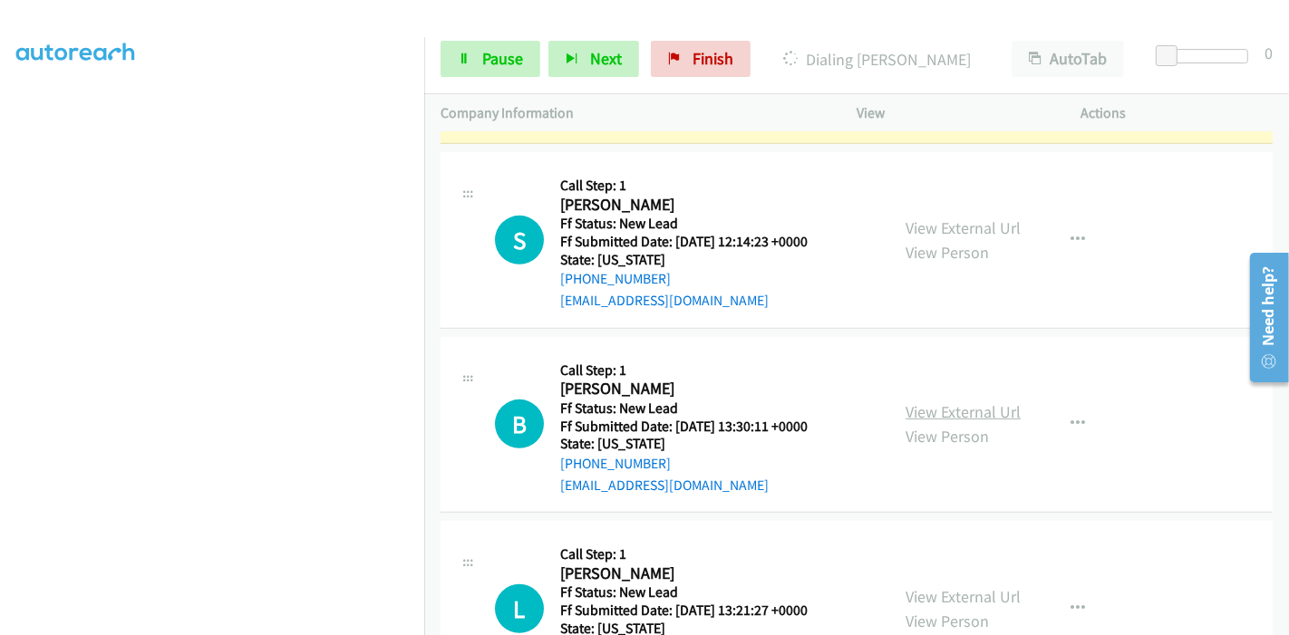
click at [914, 401] on link "View External Url" at bounding box center [962, 411] width 115 height 21
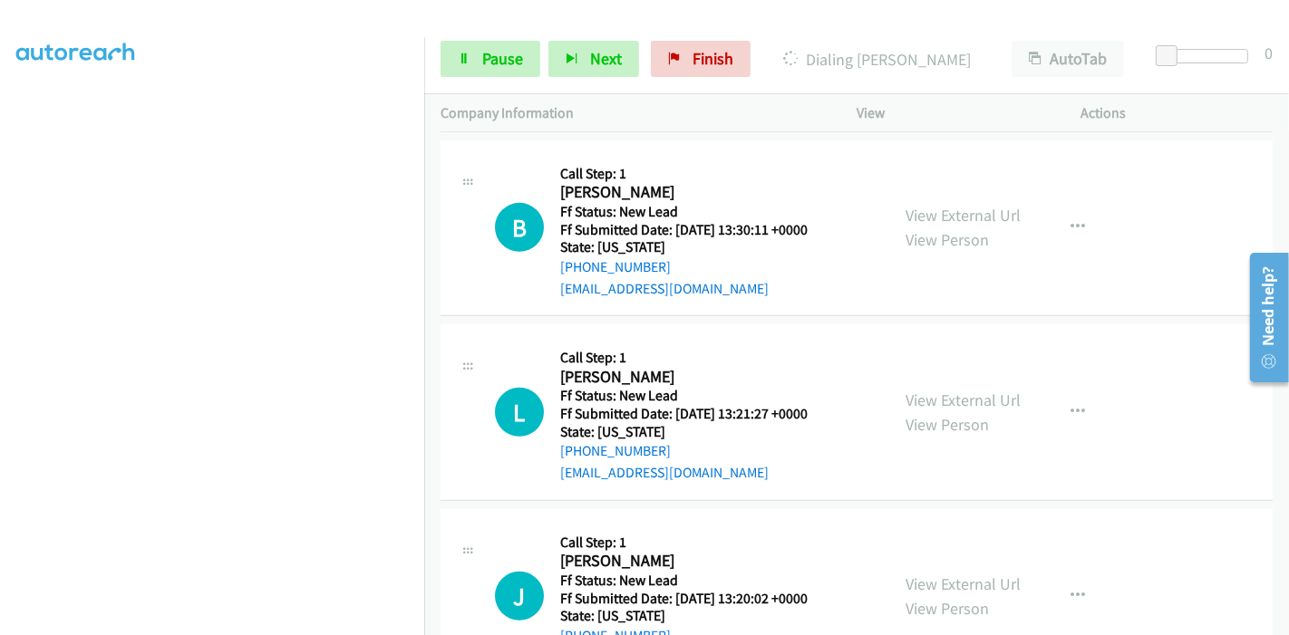
scroll to position [944, 0]
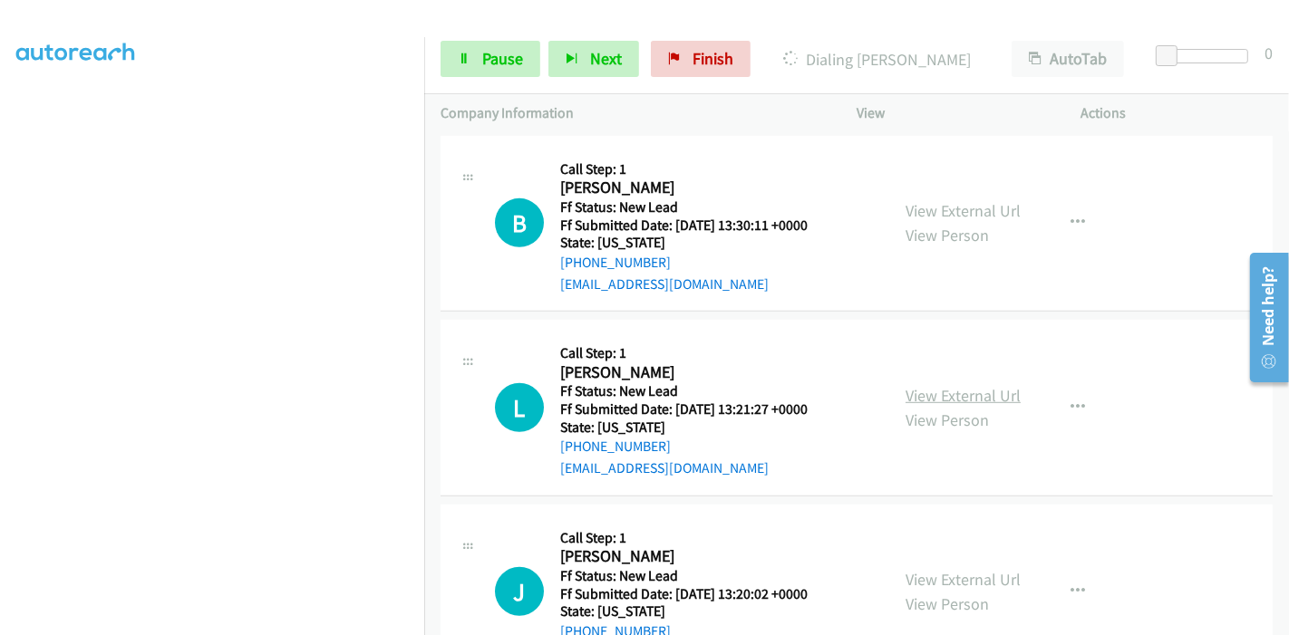
click at [913, 385] on link "View External Url" at bounding box center [962, 395] width 115 height 21
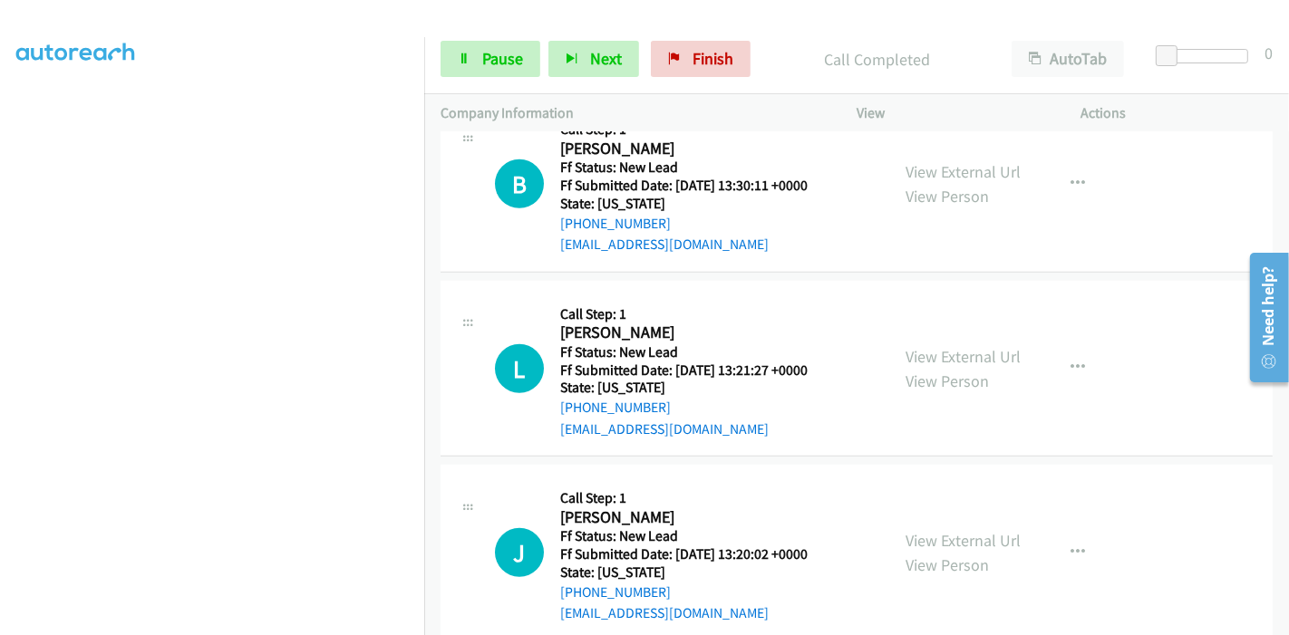
scroll to position [1084, 0]
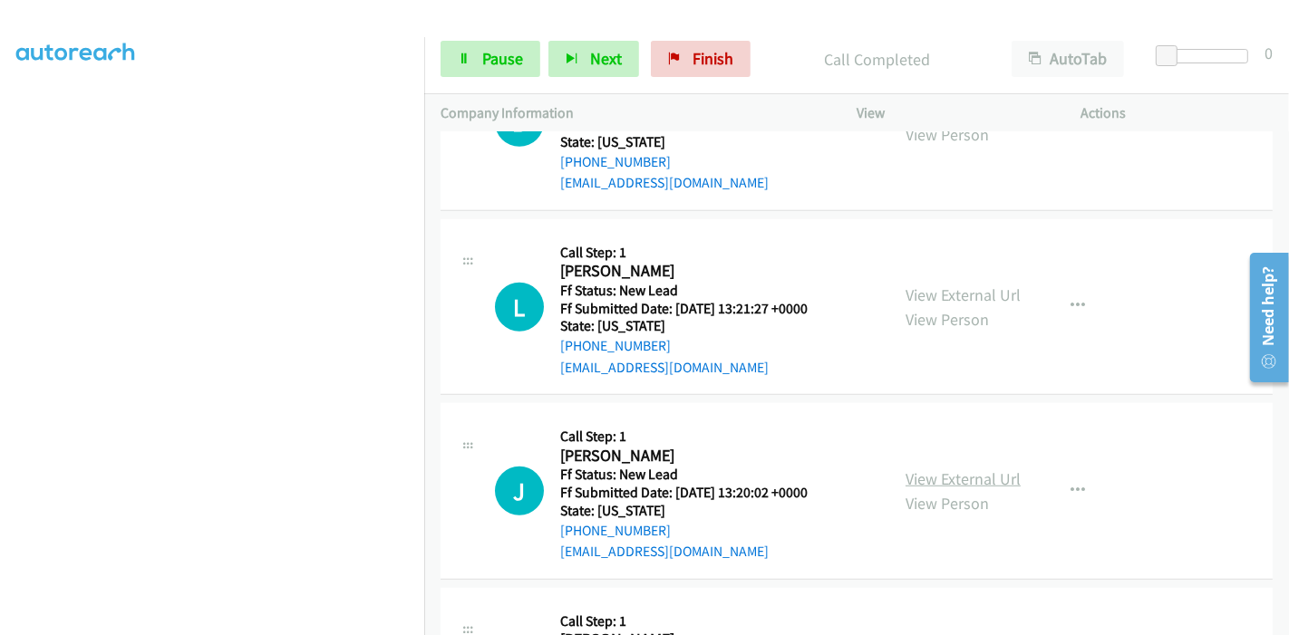
click at [908, 469] on link "View External Url" at bounding box center [962, 479] width 115 height 21
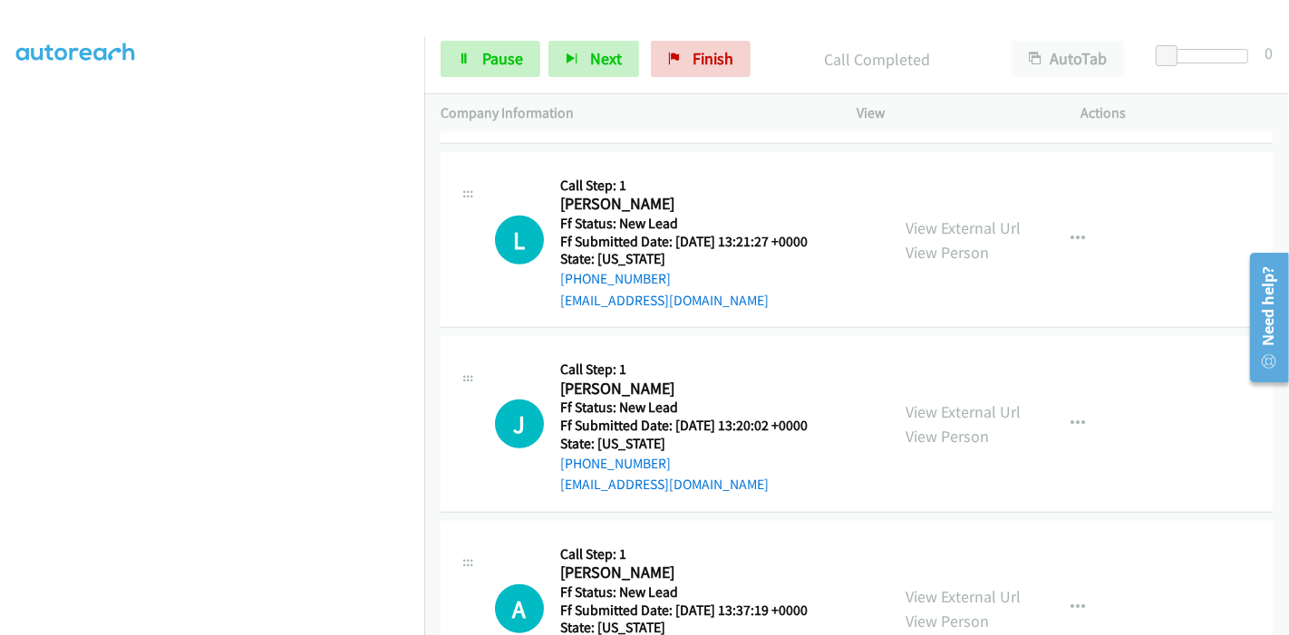
scroll to position [1216, 0]
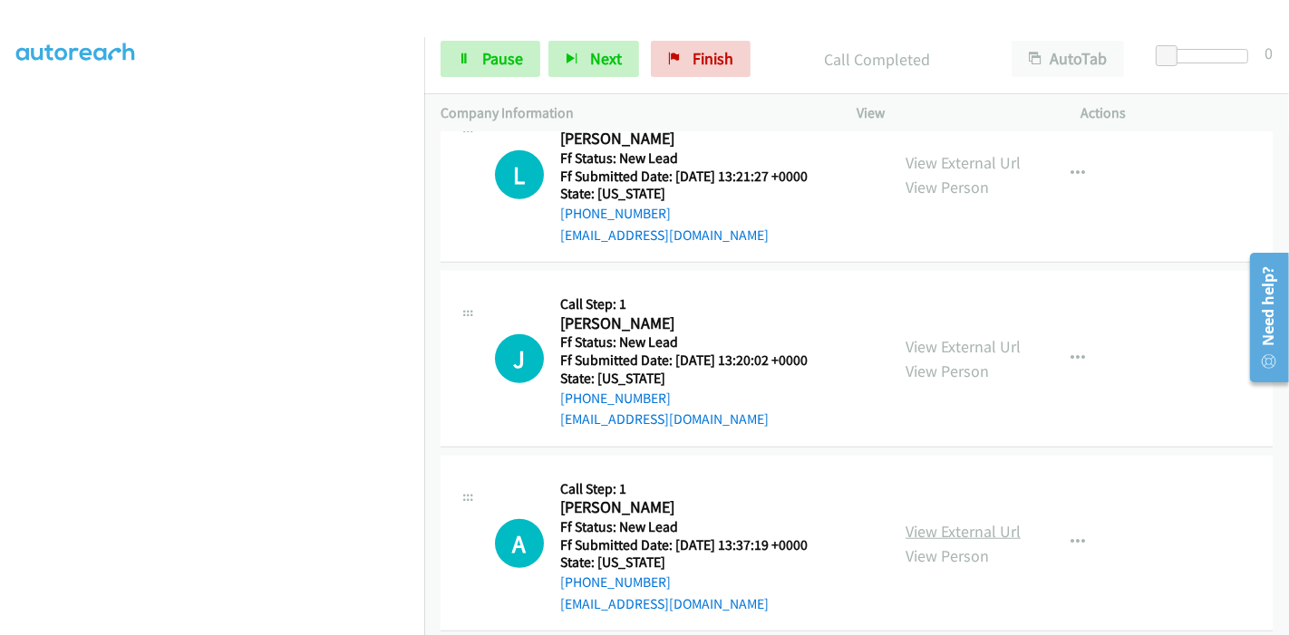
click at [944, 521] on link "View External Url" at bounding box center [962, 531] width 115 height 21
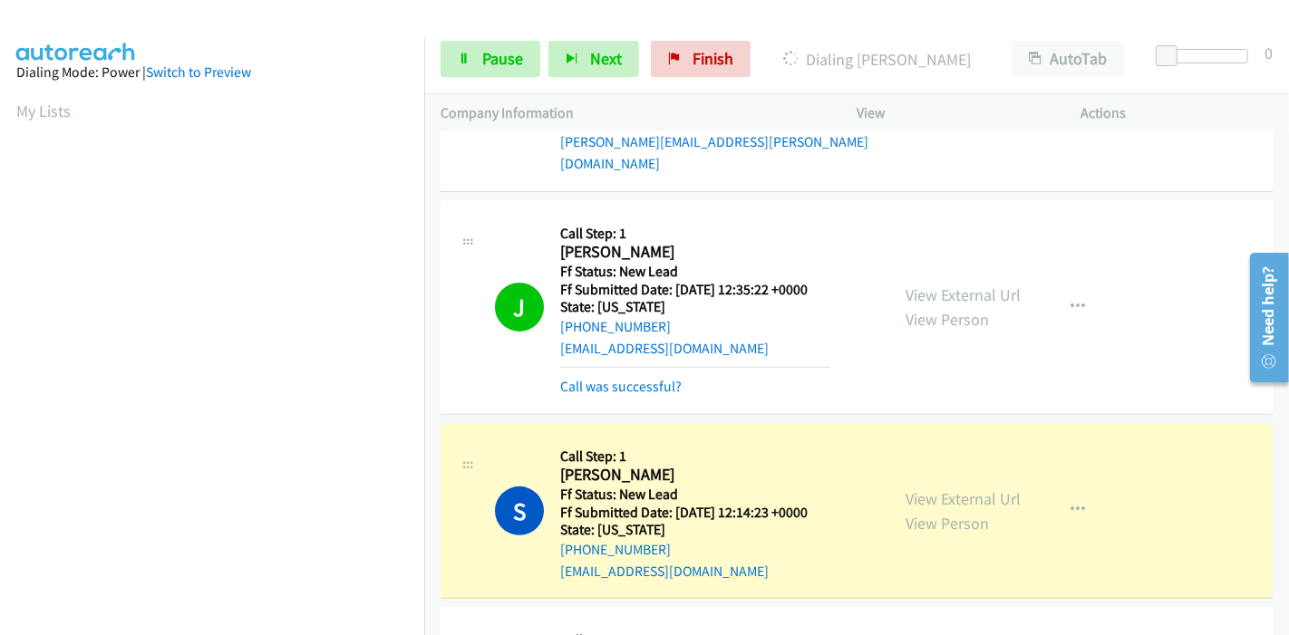
scroll to position [382, 0]
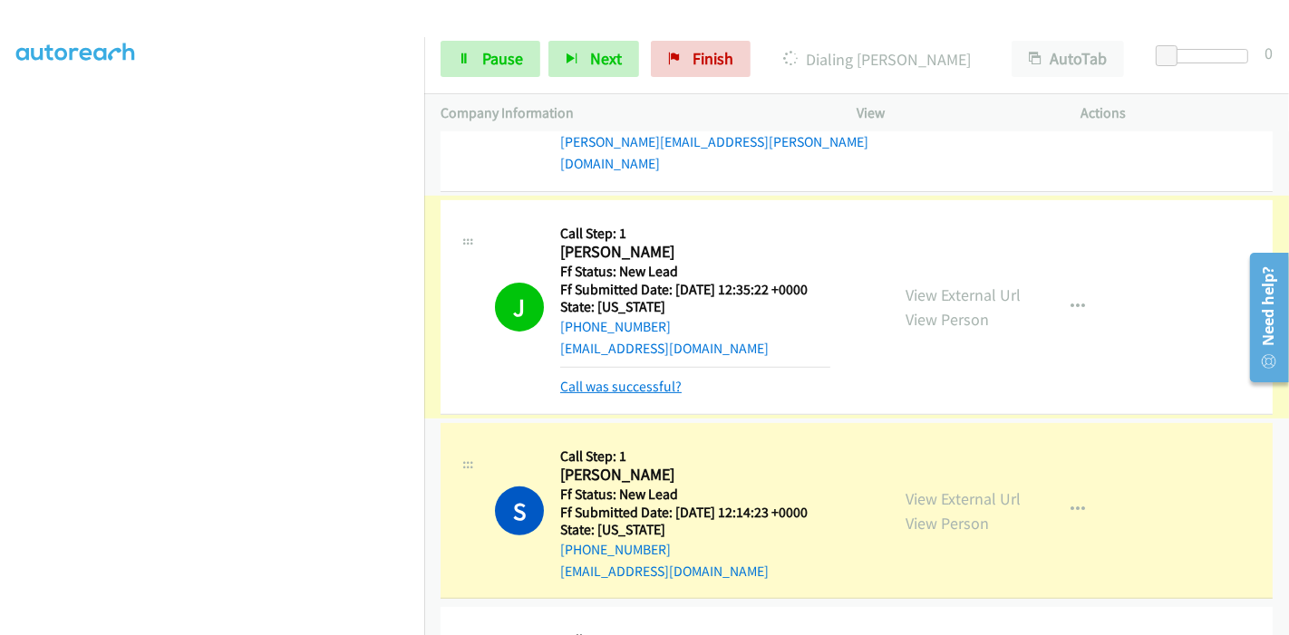
click at [631, 378] on link "Call was successful?" at bounding box center [620, 386] width 121 height 17
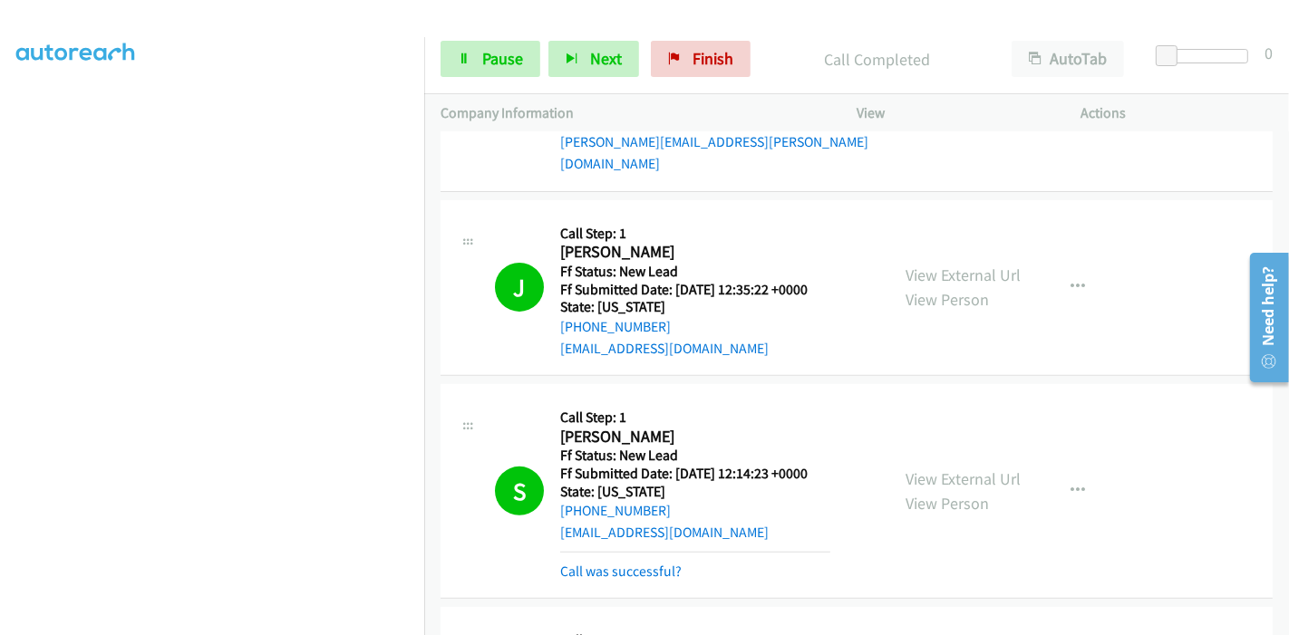
scroll to position [612, 0]
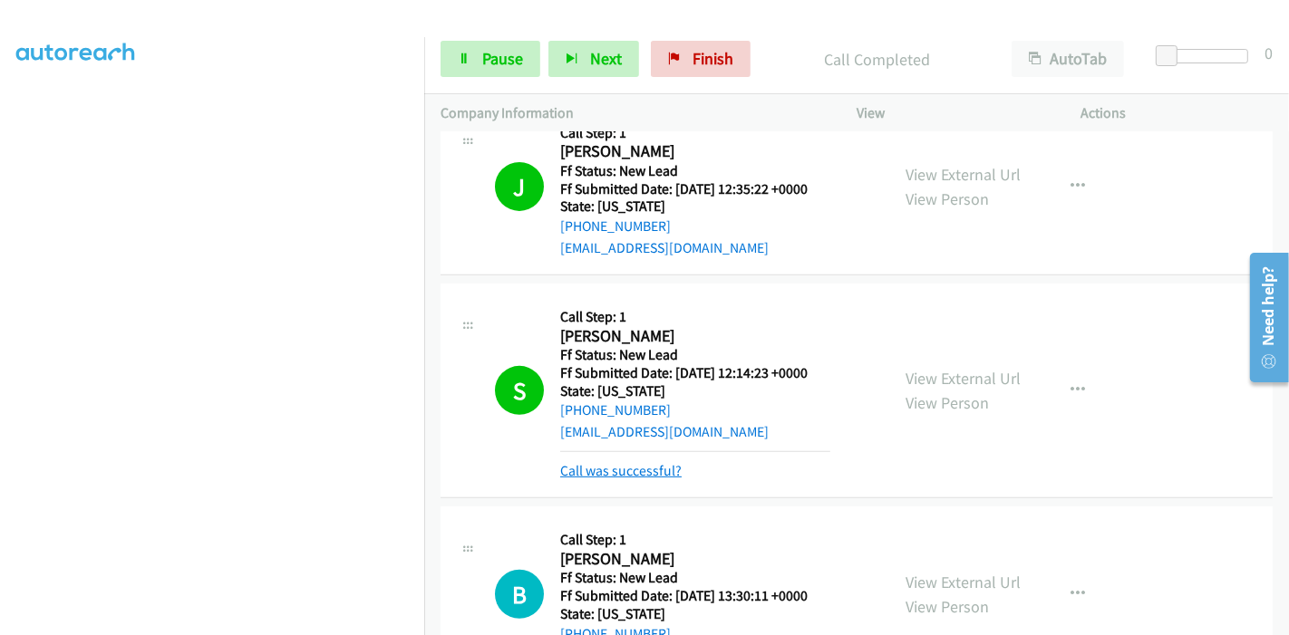
click at [607, 462] on link "Call was successful?" at bounding box center [620, 470] width 121 height 17
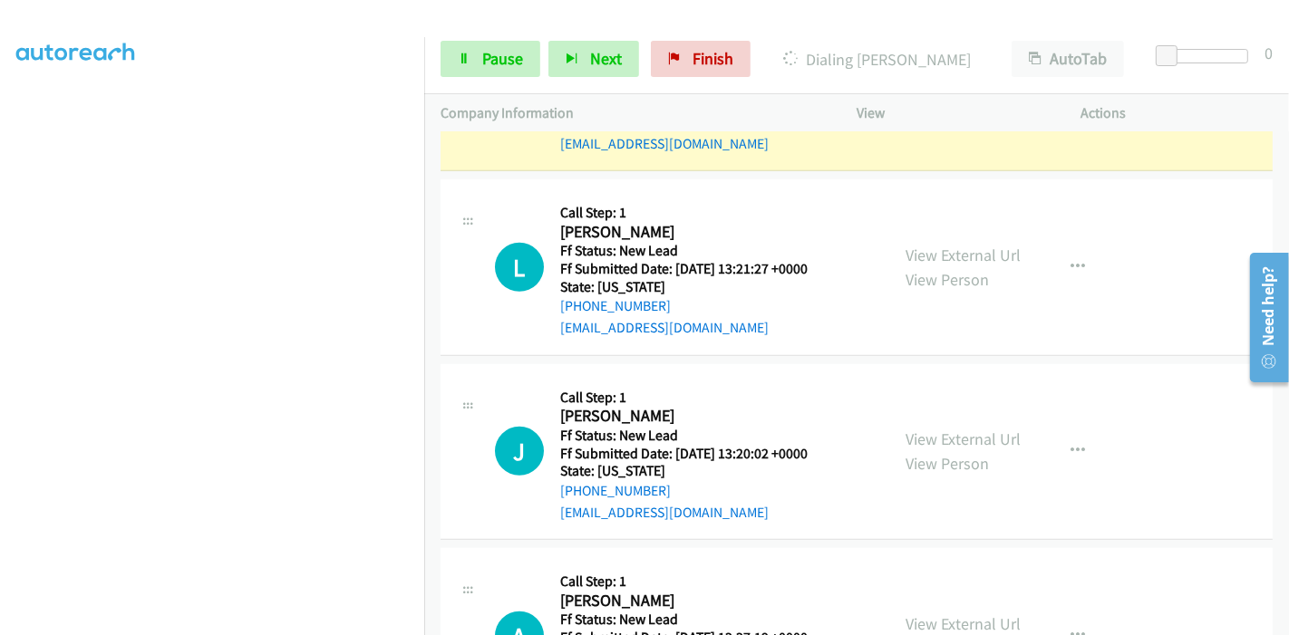
scroll to position [1116, 0]
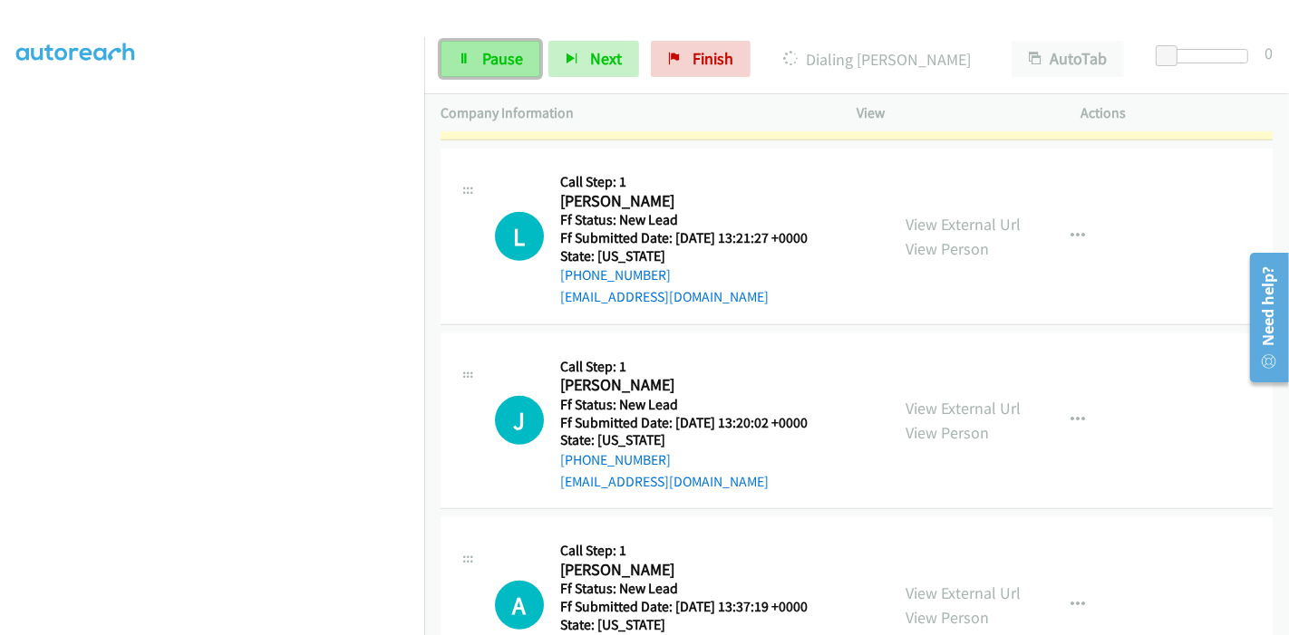
click at [483, 53] on span "Pause" at bounding box center [502, 58] width 41 height 21
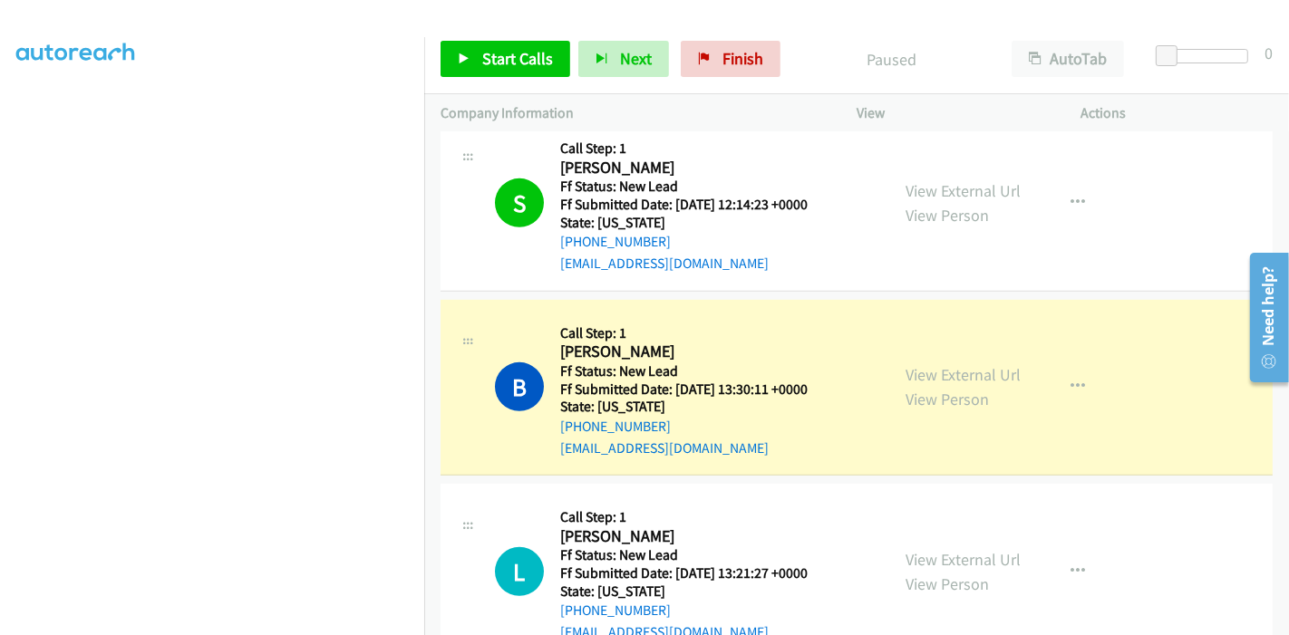
scroll to position [759, 0]
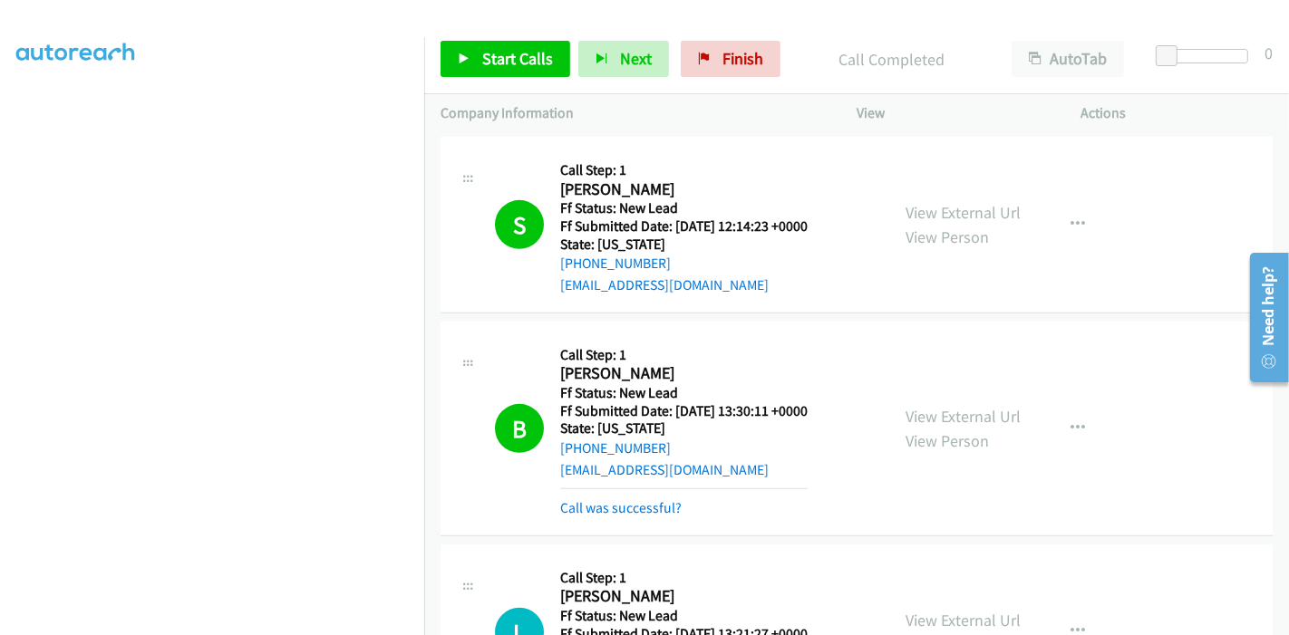
click at [616, 498] on div "Call was successful?" at bounding box center [683, 509] width 247 height 22
click at [634, 499] on link "Call was successful?" at bounding box center [620, 507] width 121 height 17
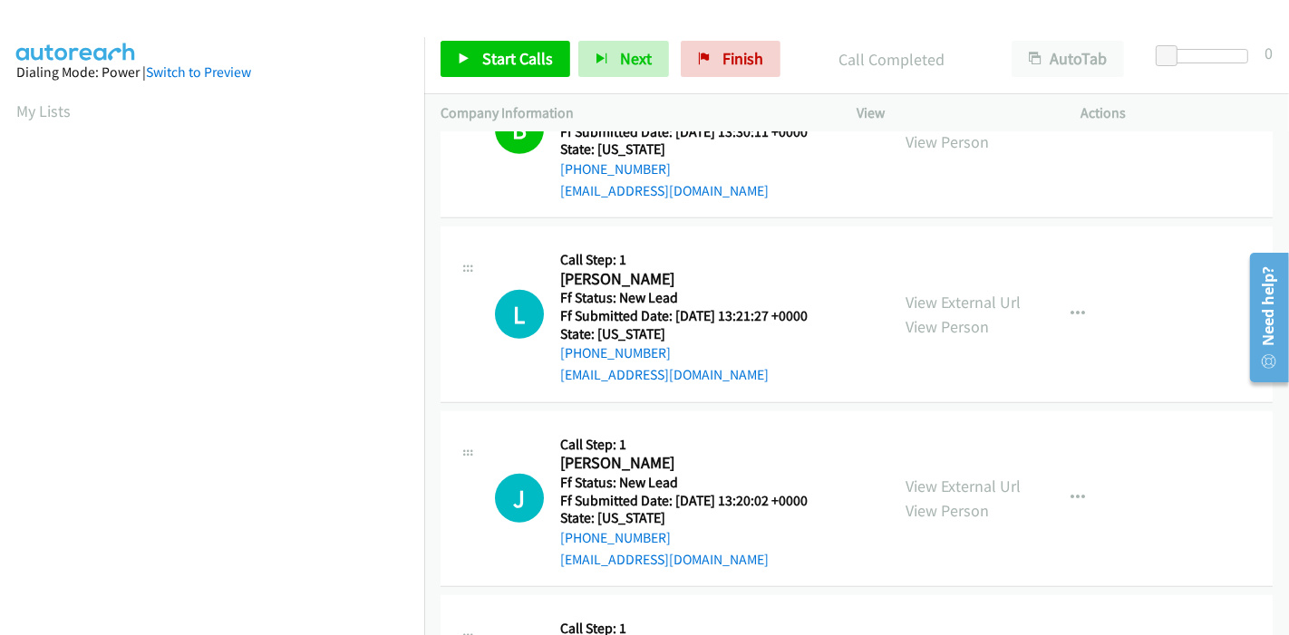
scroll to position [1060, 0]
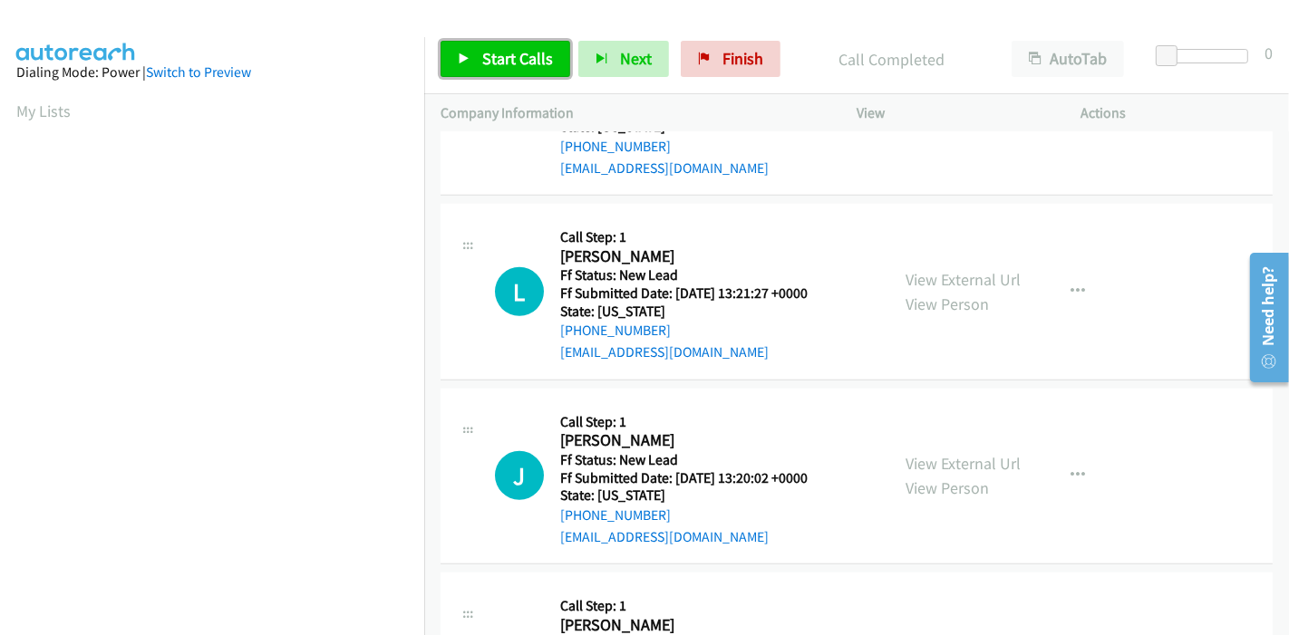
click at [507, 50] on span "Start Calls" at bounding box center [517, 58] width 71 height 21
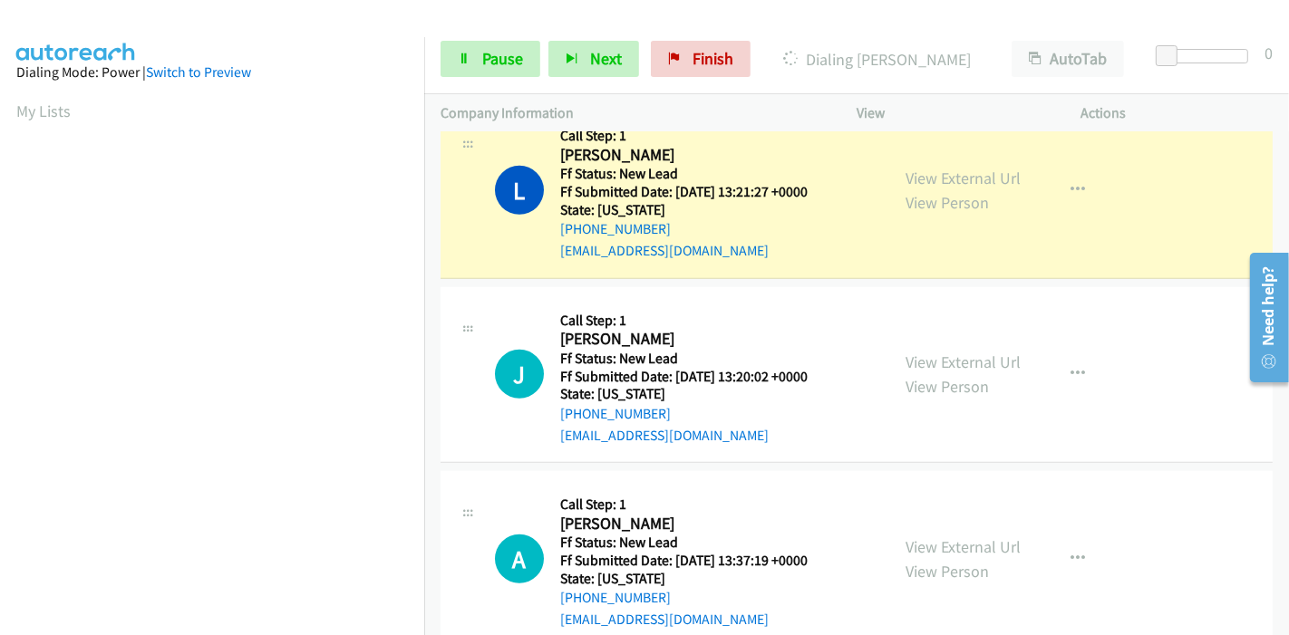
scroll to position [1161, 0]
drag, startPoint x: 482, startPoint y: 47, endPoint x: 488, endPoint y: 83, distance: 36.7
click at [482, 49] on span "Pause" at bounding box center [502, 58] width 41 height 21
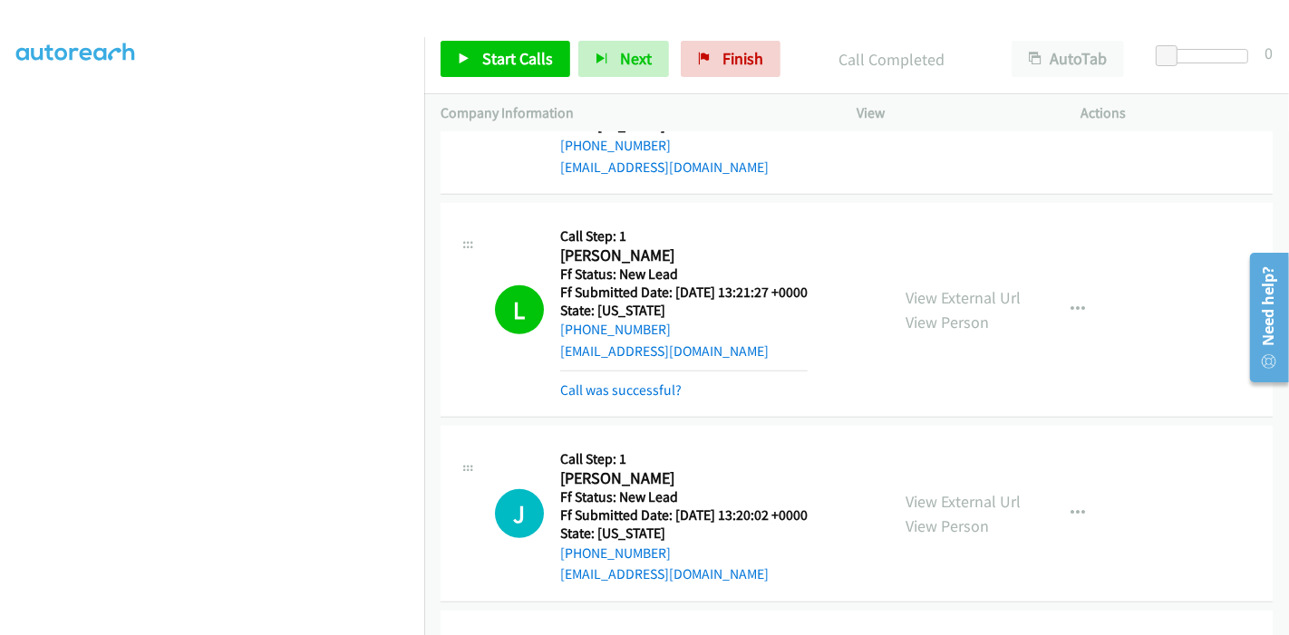
scroll to position [1060, 0]
click at [671, 382] on link "Call was successful?" at bounding box center [620, 390] width 121 height 17
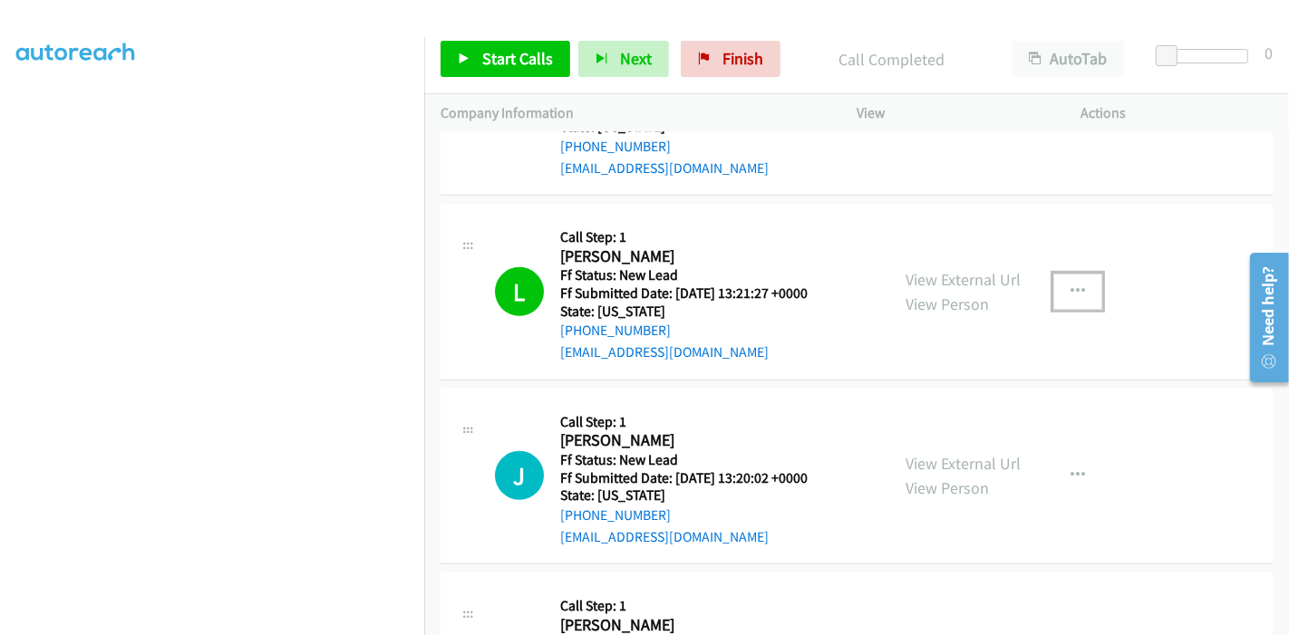
click at [1056, 274] on button "button" at bounding box center [1077, 292] width 49 height 36
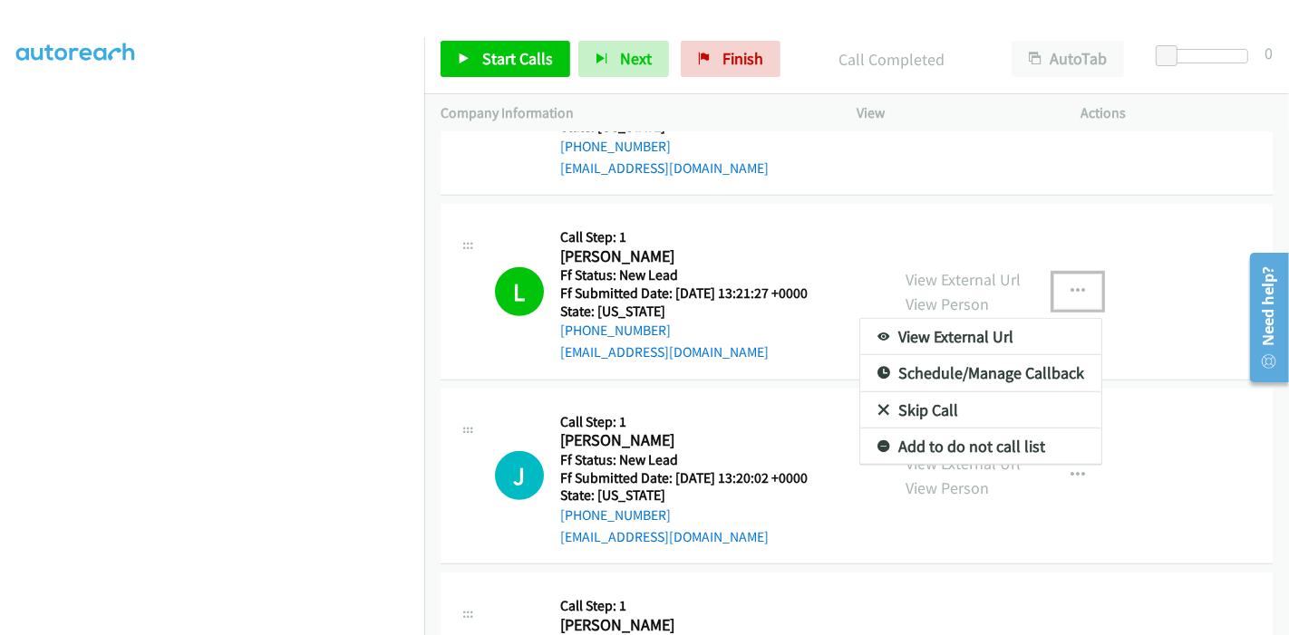
click at [950, 429] on link "Add to do not call list" at bounding box center [980, 447] width 241 height 36
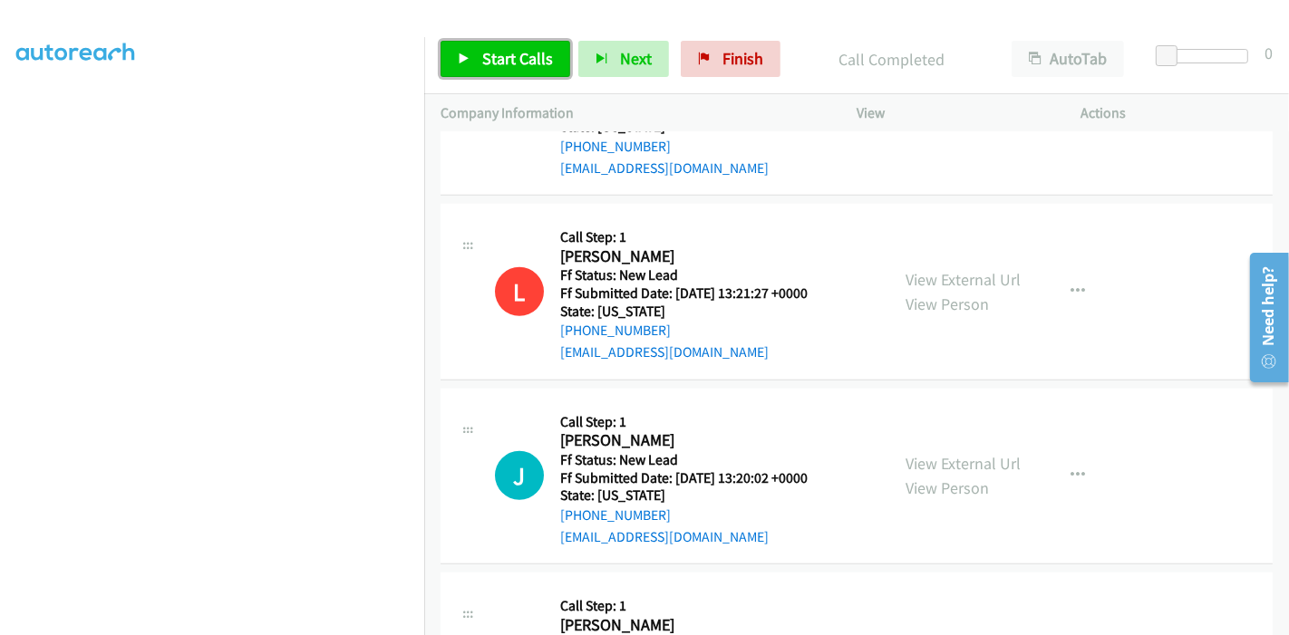
click at [476, 53] on link "Start Calls" at bounding box center [505, 59] width 130 height 36
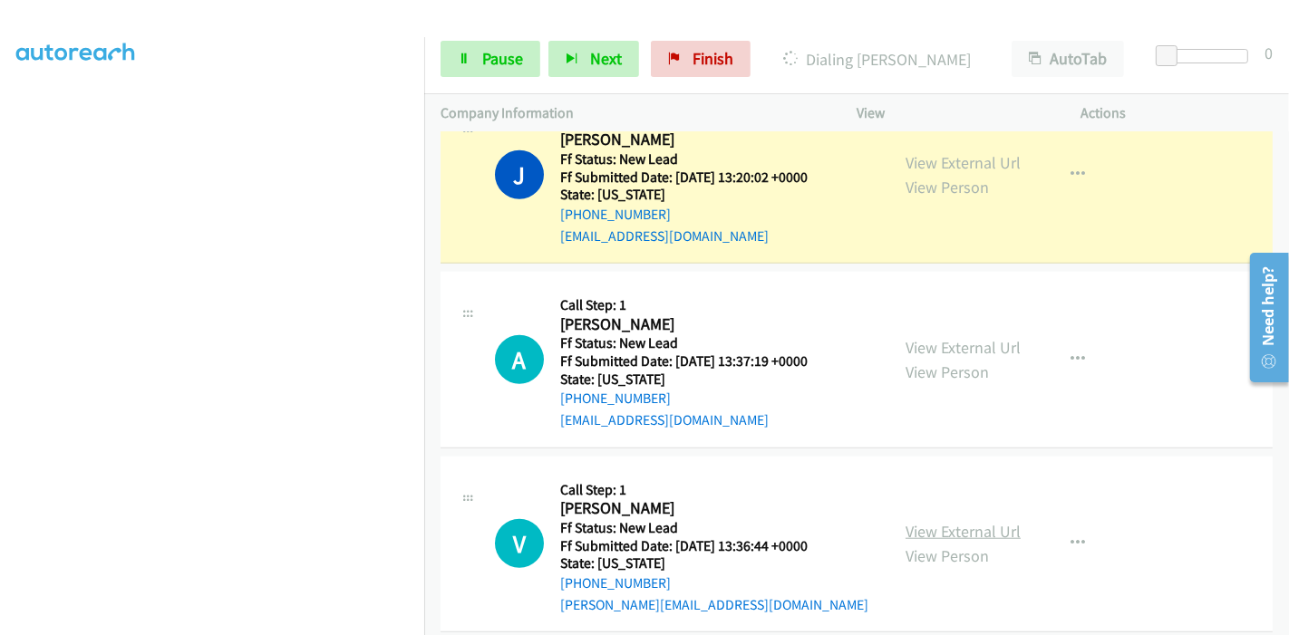
scroll to position [1362, 0]
click at [961, 520] on link "View External Url" at bounding box center [962, 530] width 115 height 21
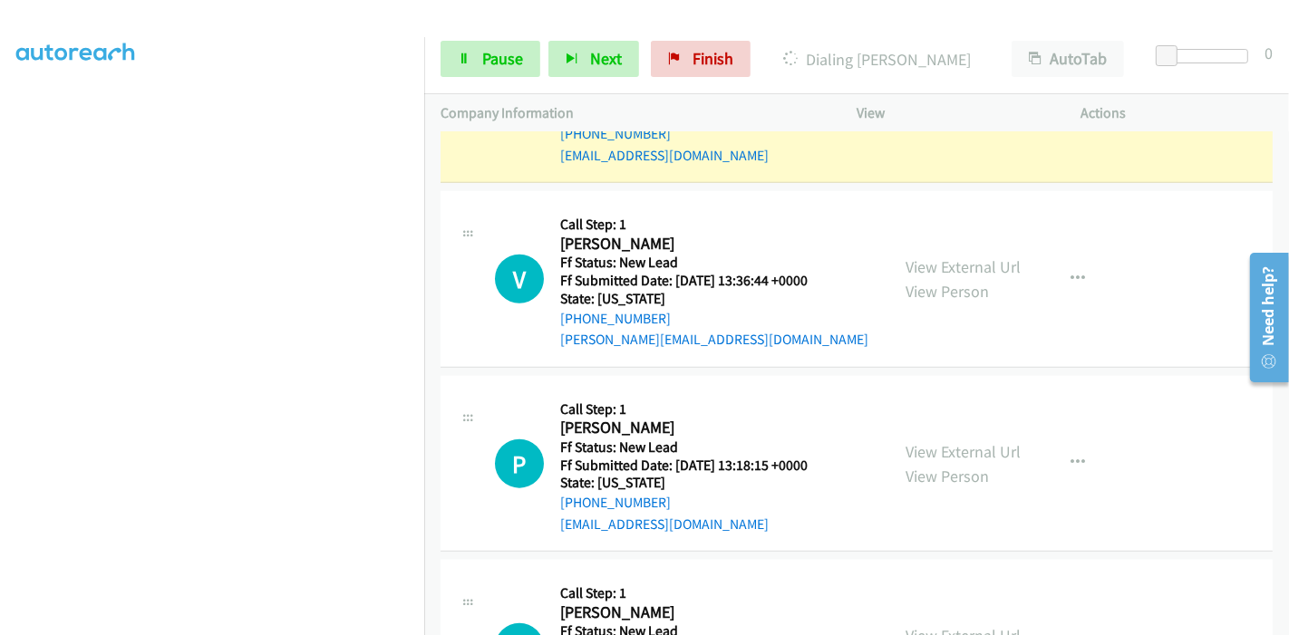
scroll to position [382, 0]
click at [967, 441] on link "View External Url" at bounding box center [962, 451] width 115 height 21
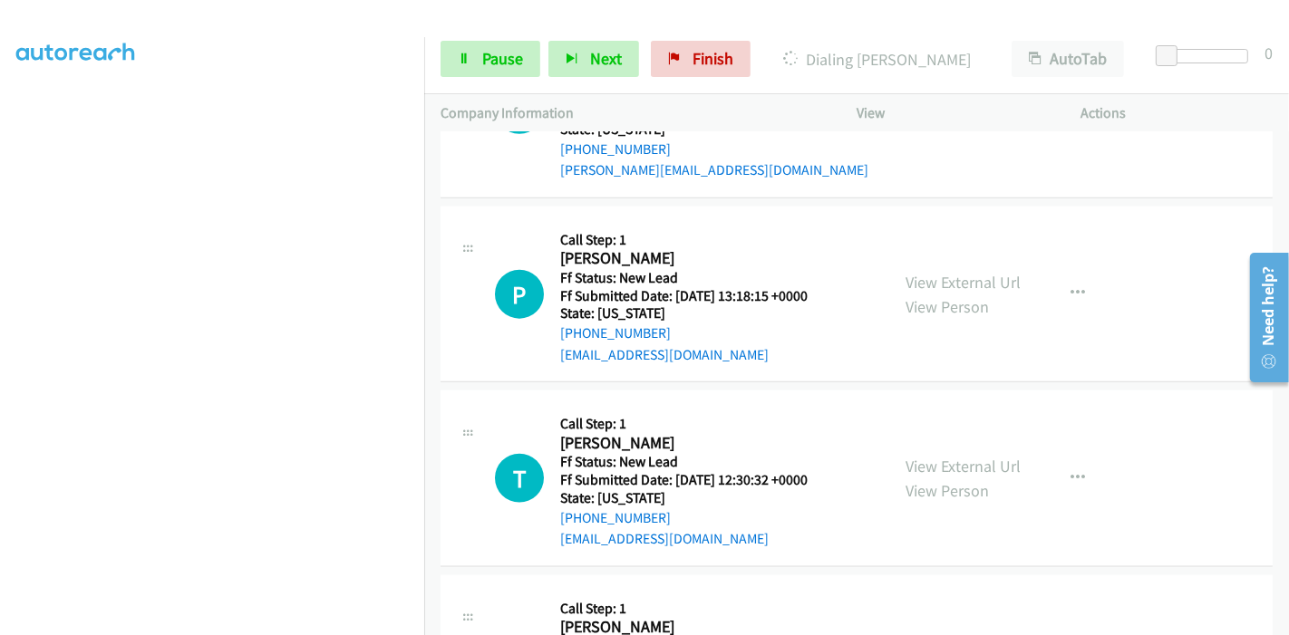
scroll to position [1866, 0]
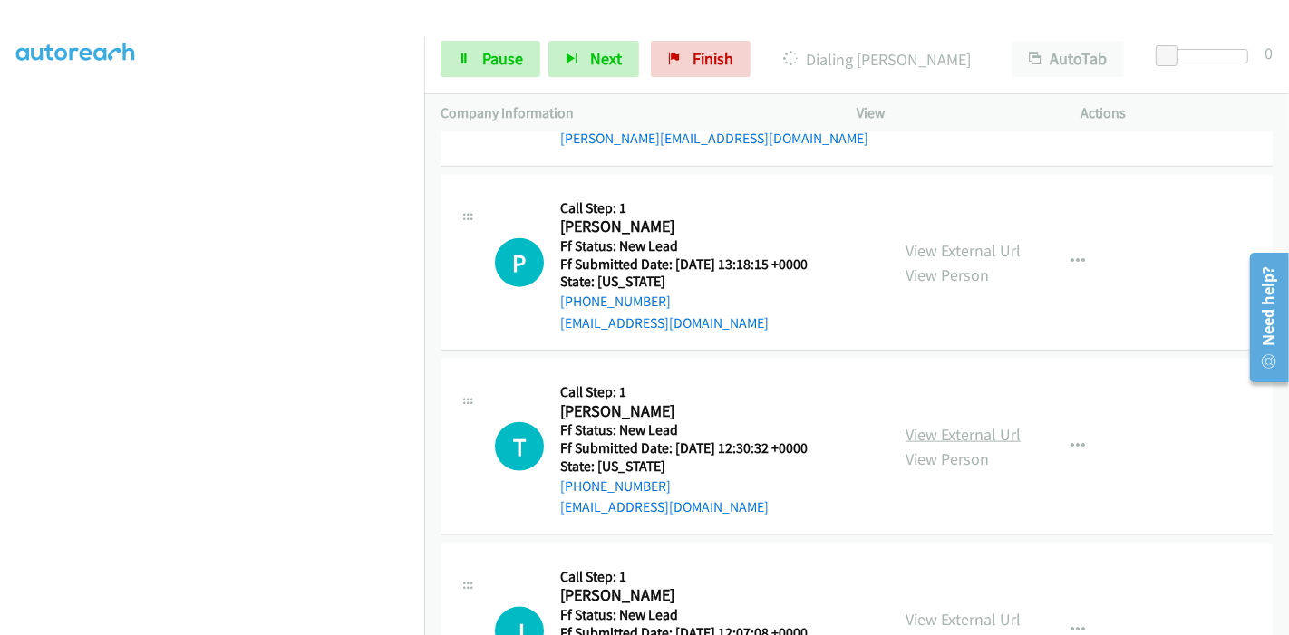
click at [928, 424] on link "View External Url" at bounding box center [962, 434] width 115 height 21
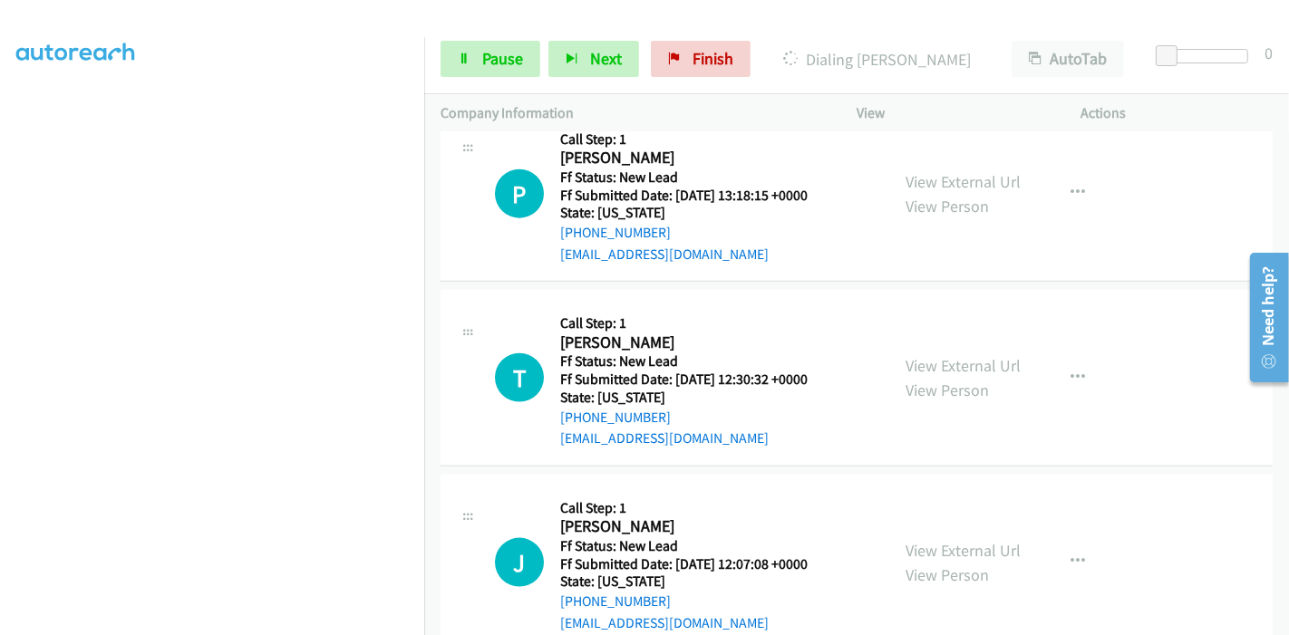
scroll to position [1953, 0]
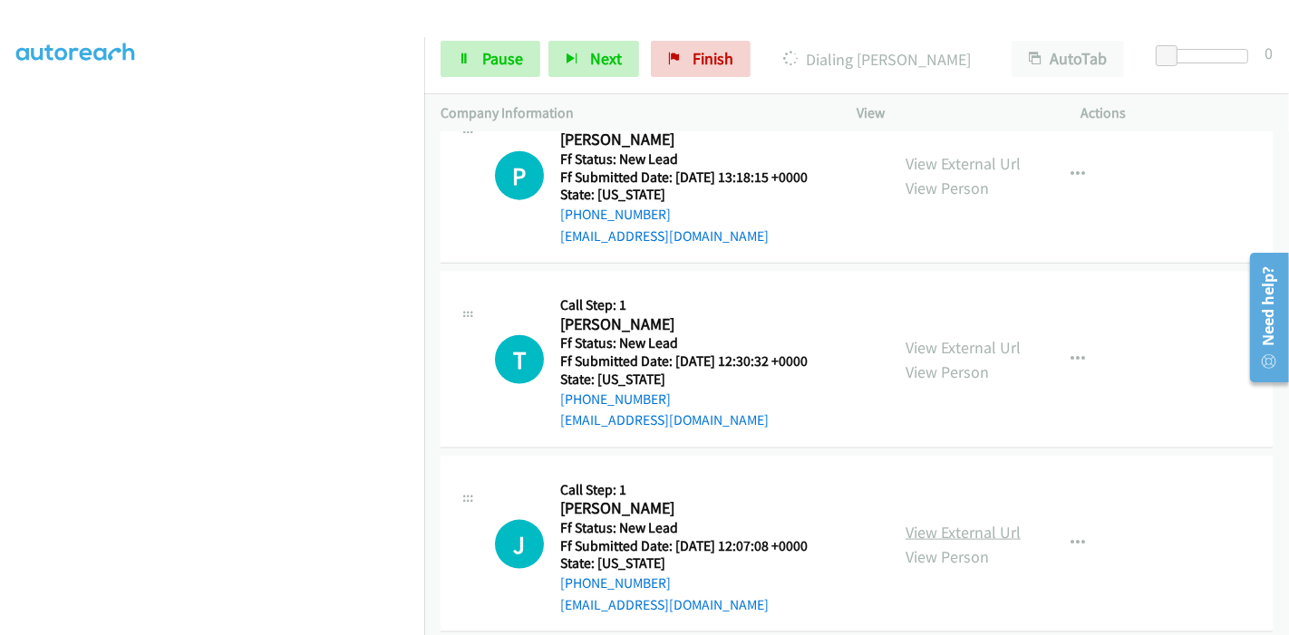
click at [915, 522] on link "View External Url" at bounding box center [962, 532] width 115 height 21
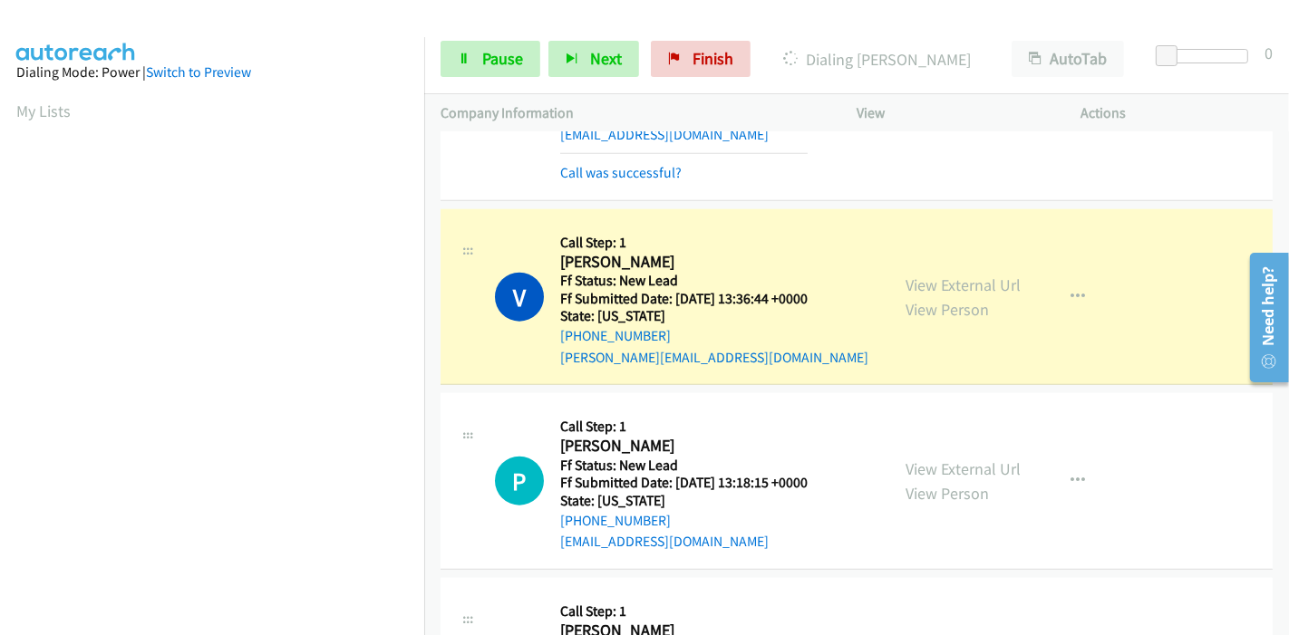
scroll to position [1689, 0]
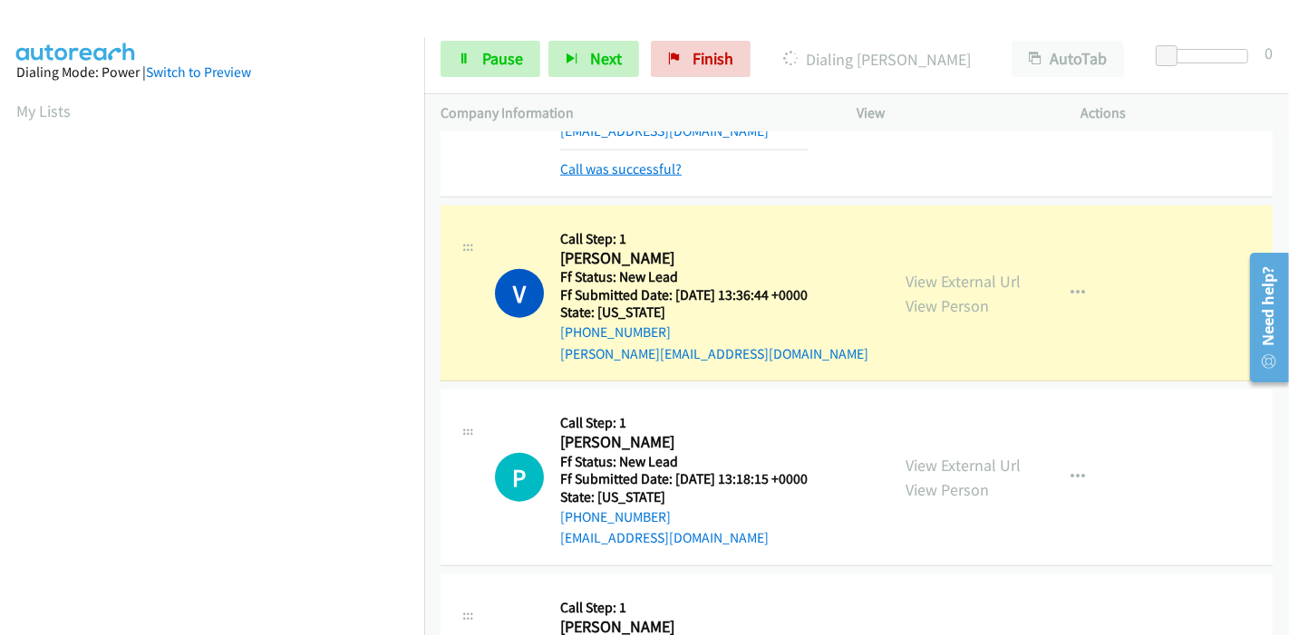
click at [590, 160] on link "Call was successful?" at bounding box center [620, 168] width 121 height 17
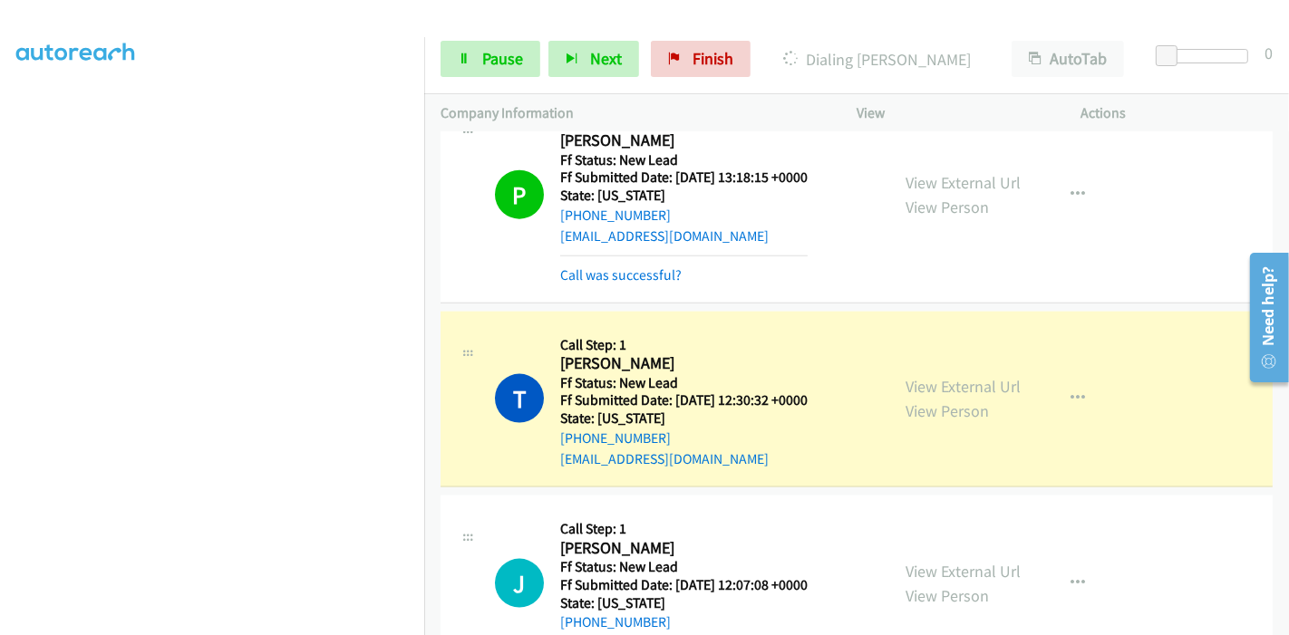
scroll to position [2010, 0]
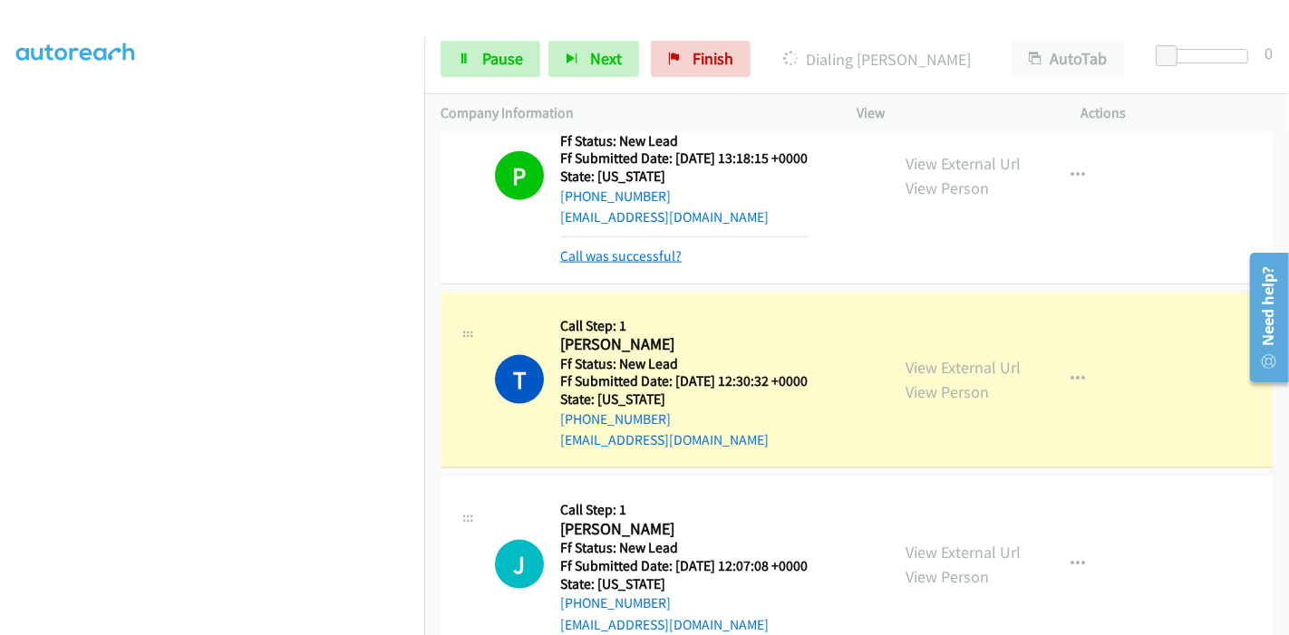
click at [639, 247] on link "Call was successful?" at bounding box center [620, 255] width 121 height 17
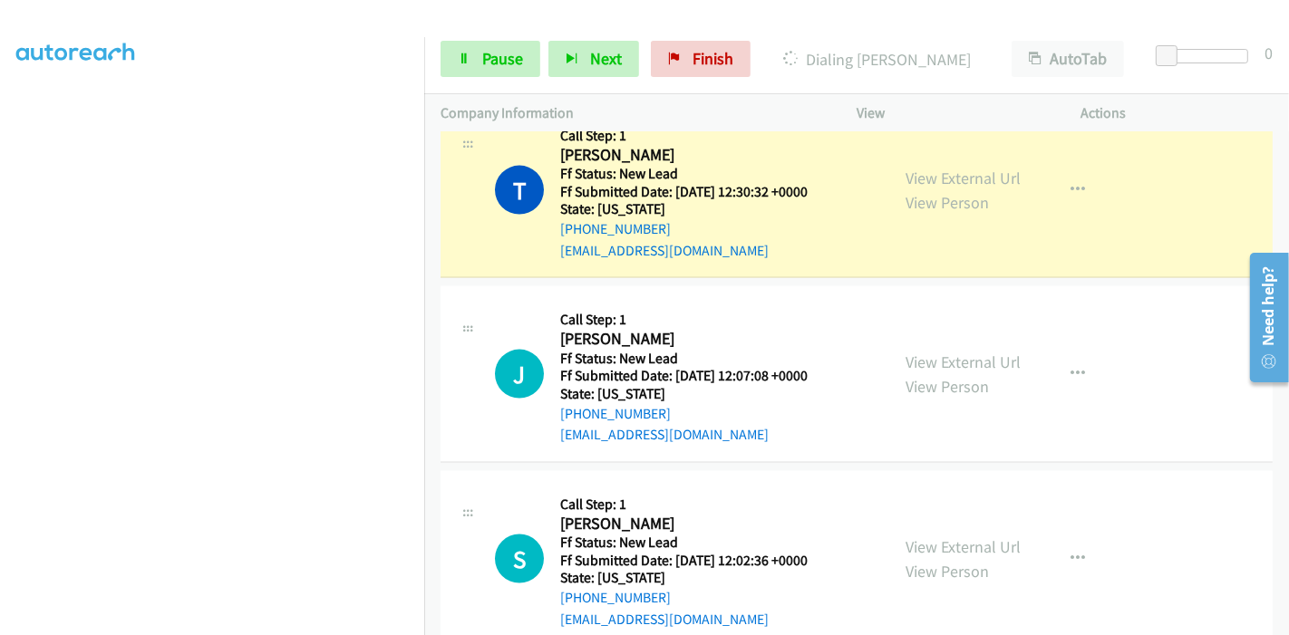
scroll to position [2193, 0]
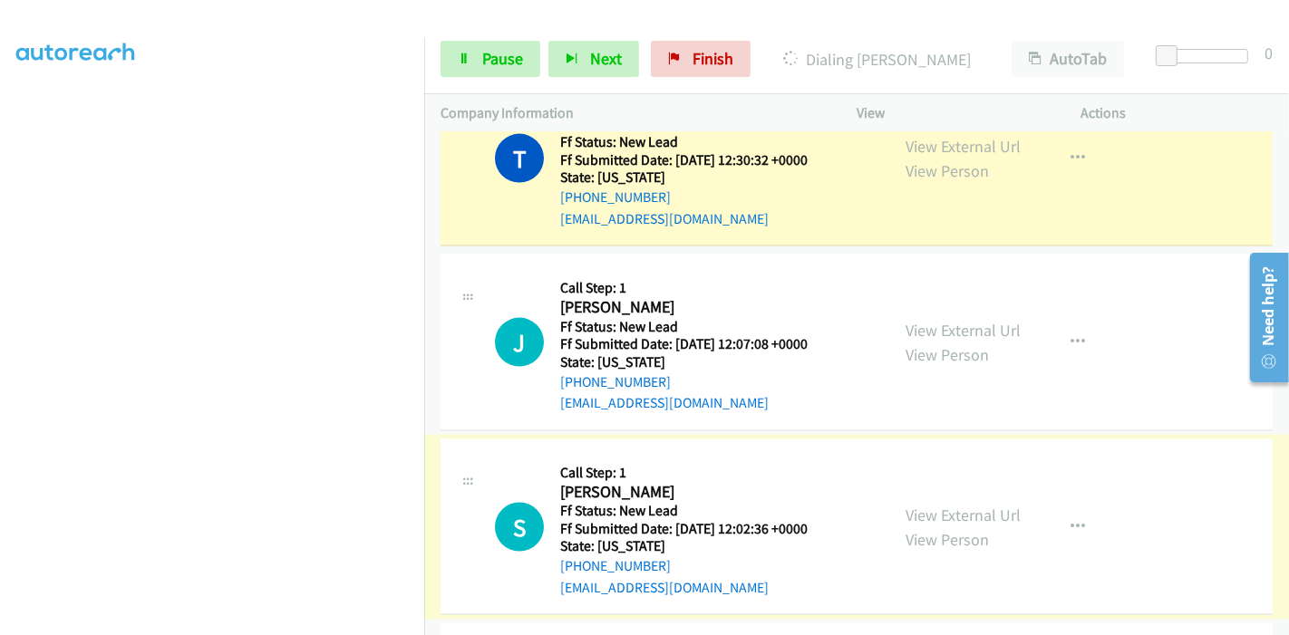
click at [958, 505] on link "View External Url" at bounding box center [962, 515] width 115 height 21
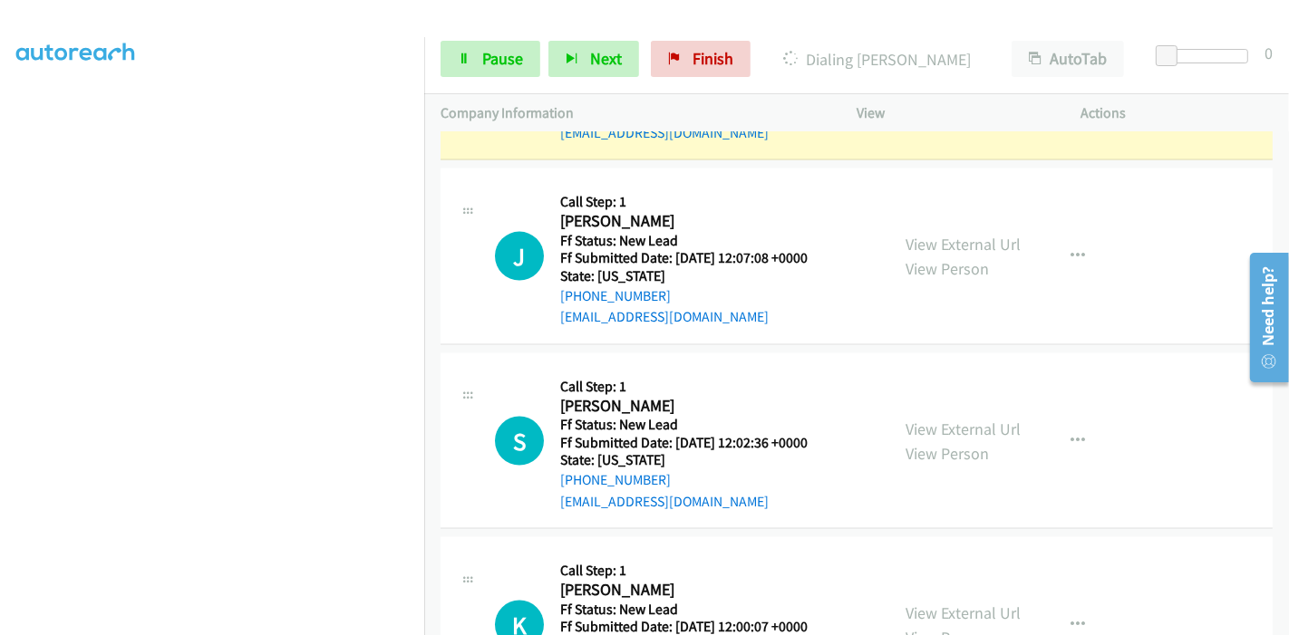
scroll to position [2394, 0]
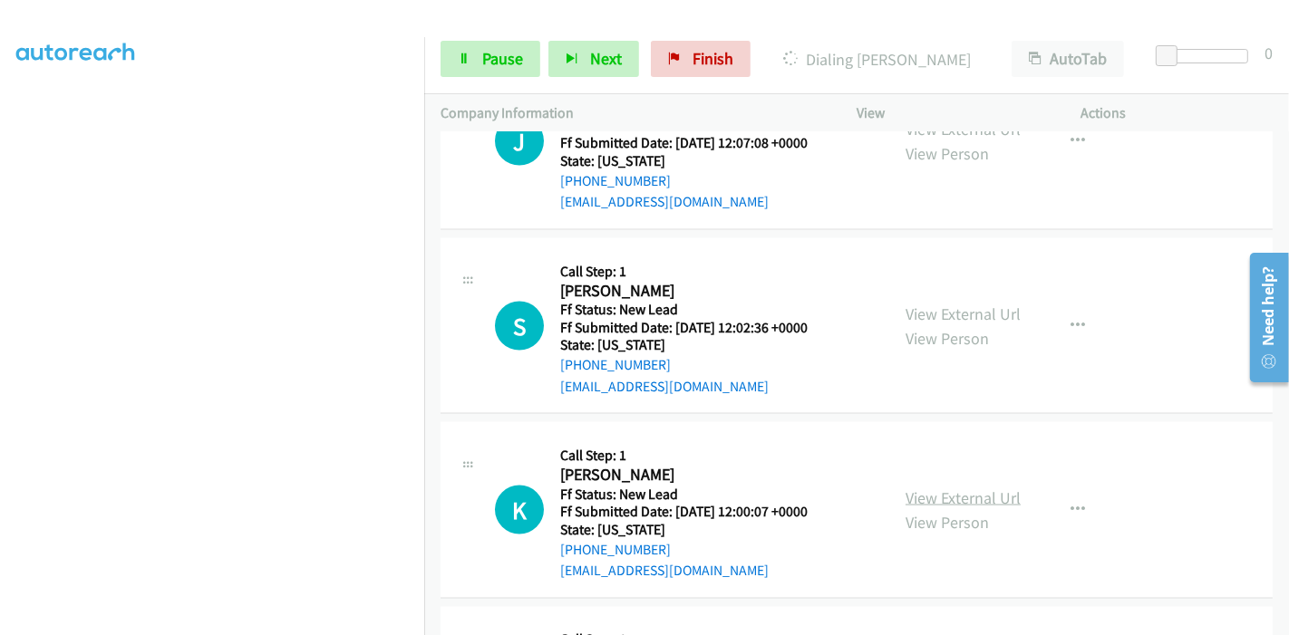
click at [912, 488] on link "View External Url" at bounding box center [962, 498] width 115 height 21
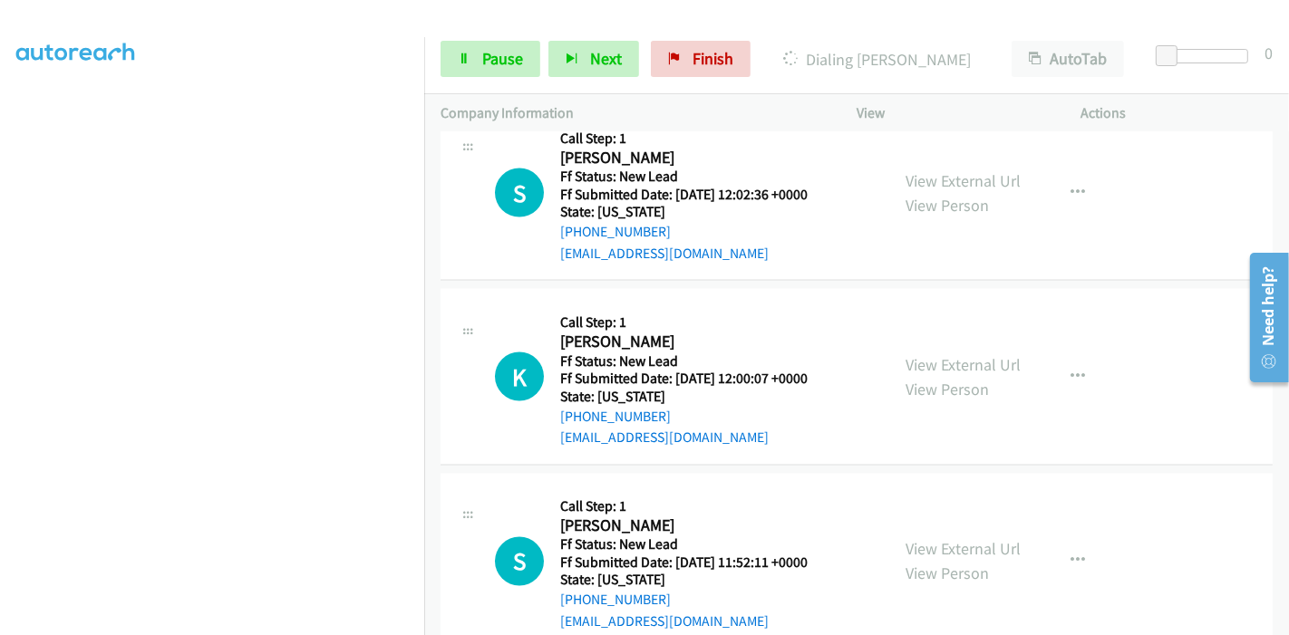
scroll to position [2544, 0]
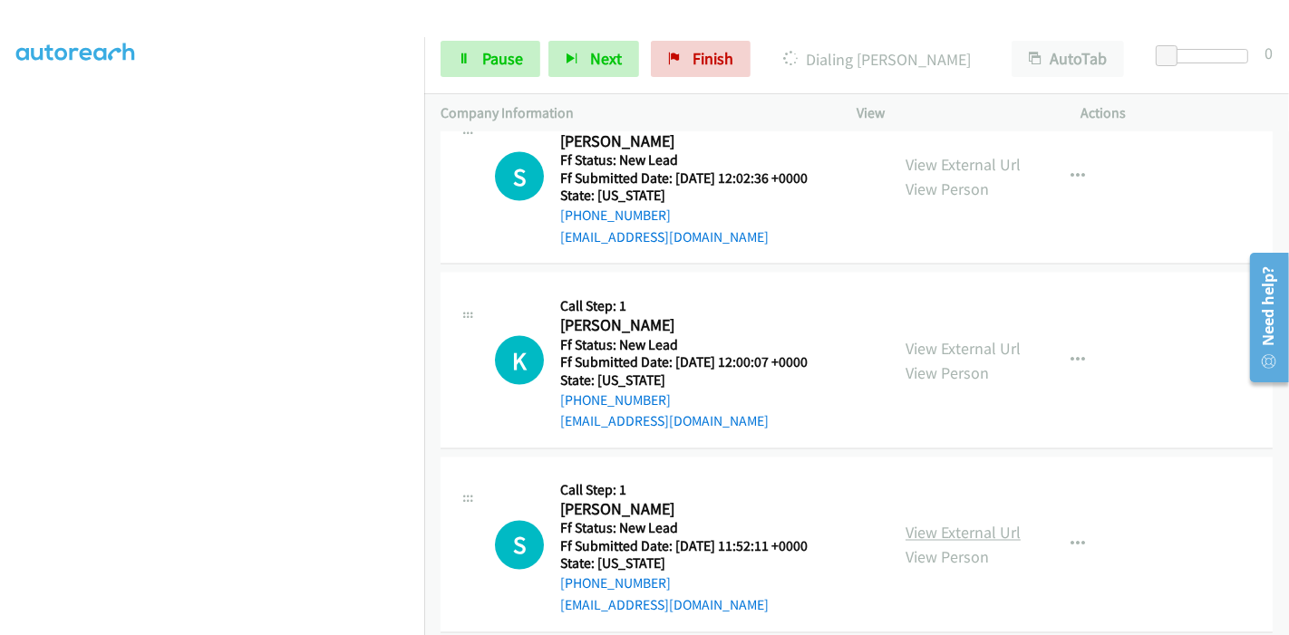
click at [932, 523] on link "View External Url" at bounding box center [962, 533] width 115 height 21
drag, startPoint x: 489, startPoint y: 58, endPoint x: 566, endPoint y: 119, distance: 98.1
click at [489, 59] on span "Pause" at bounding box center [502, 58] width 41 height 21
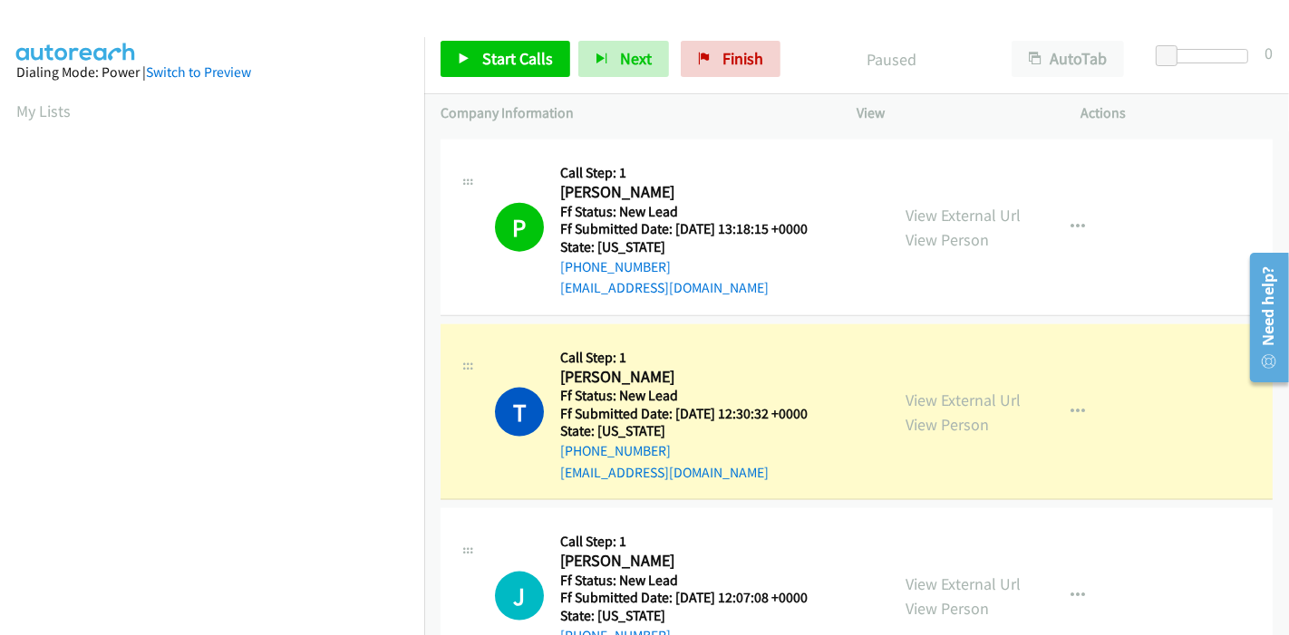
scroll to position [382, 0]
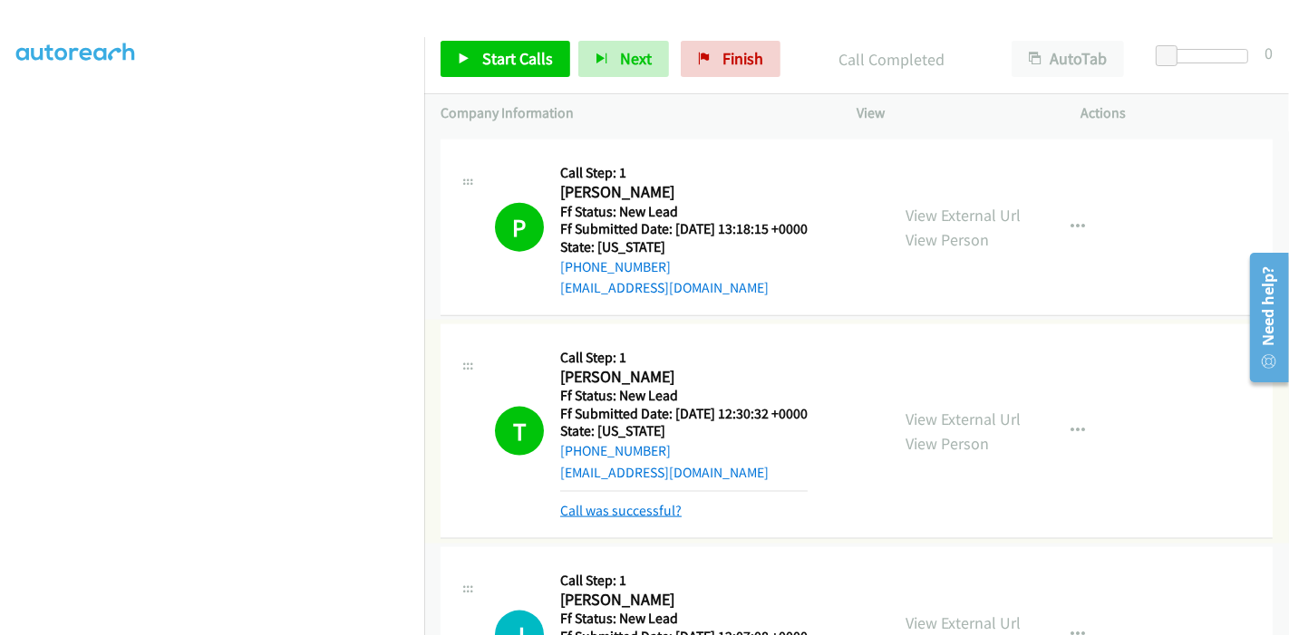
click at [620, 502] on link "Call was successful?" at bounding box center [620, 510] width 121 height 17
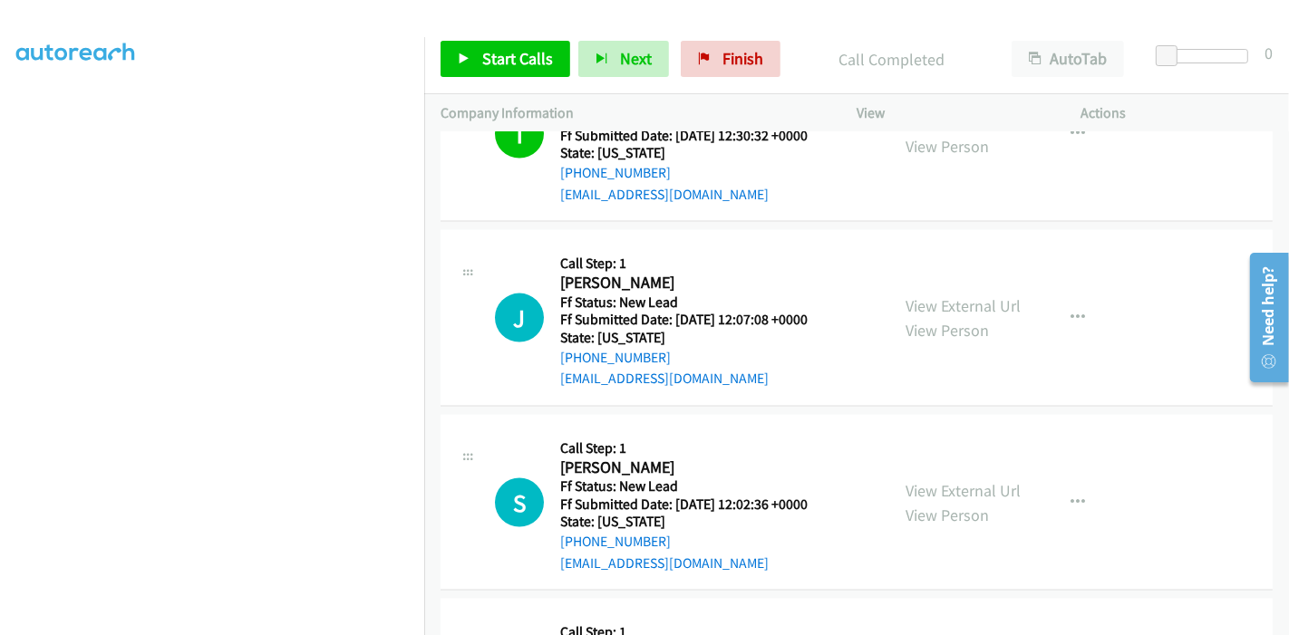
scroll to position [2343, 0]
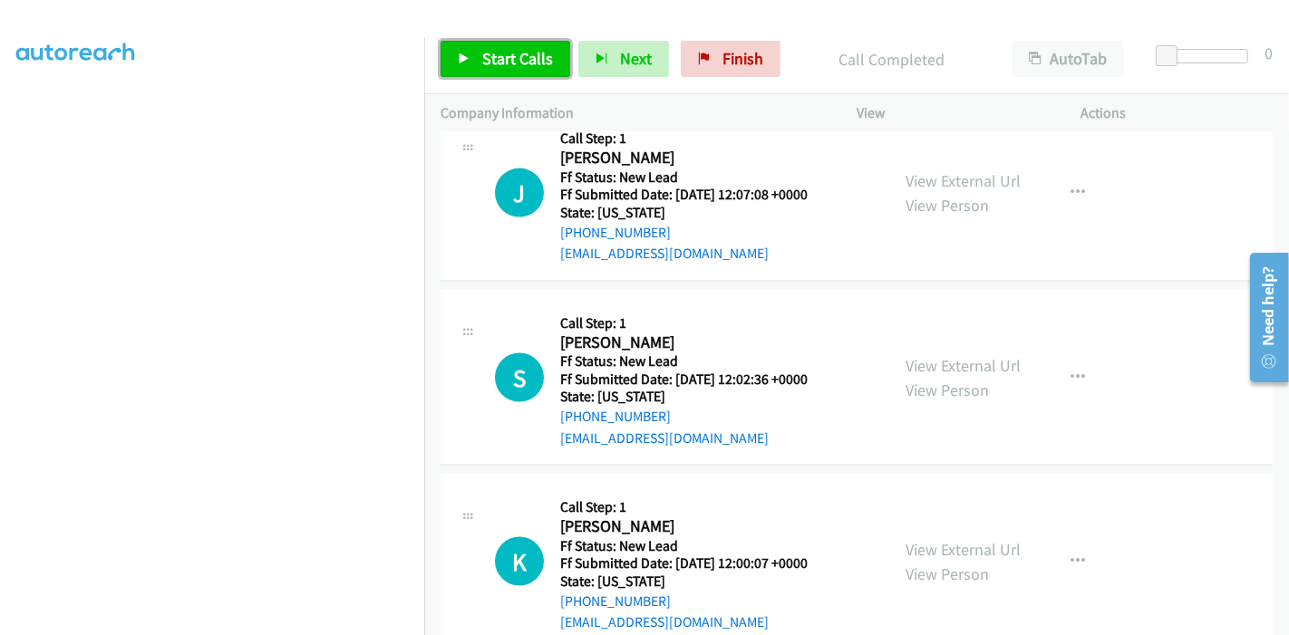
click at [489, 45] on link "Start Calls" at bounding box center [505, 59] width 130 height 36
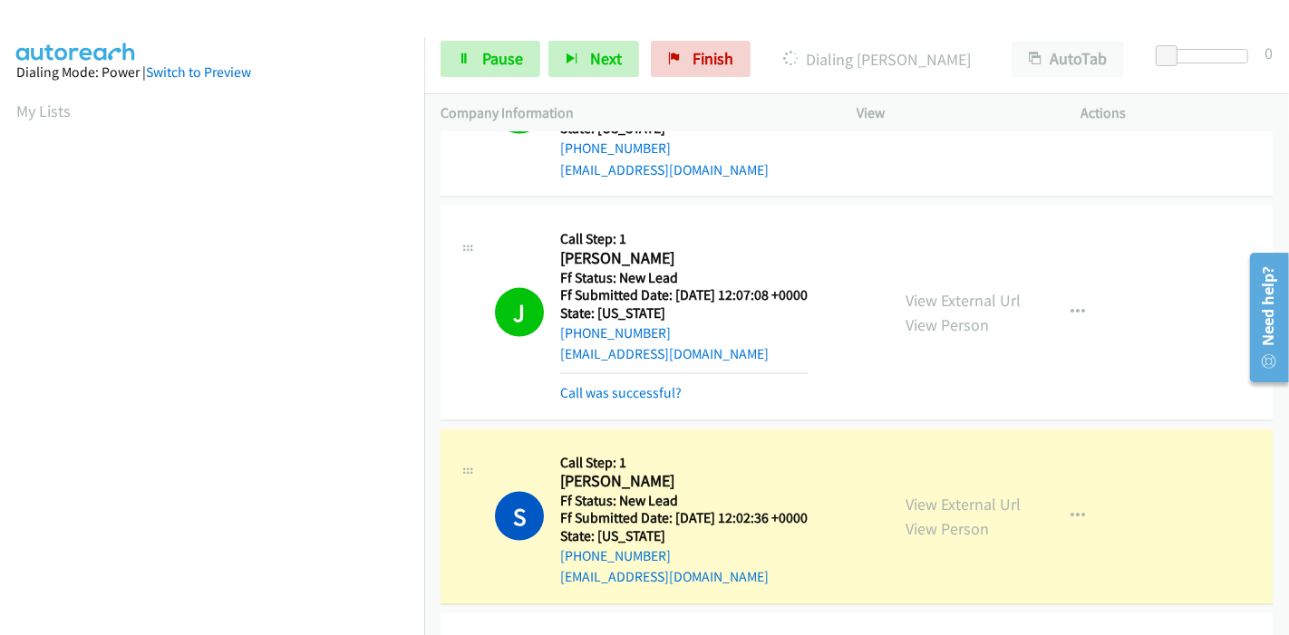
scroll to position [382, 0]
click at [618, 384] on link "Call was successful?" at bounding box center [620, 392] width 121 height 17
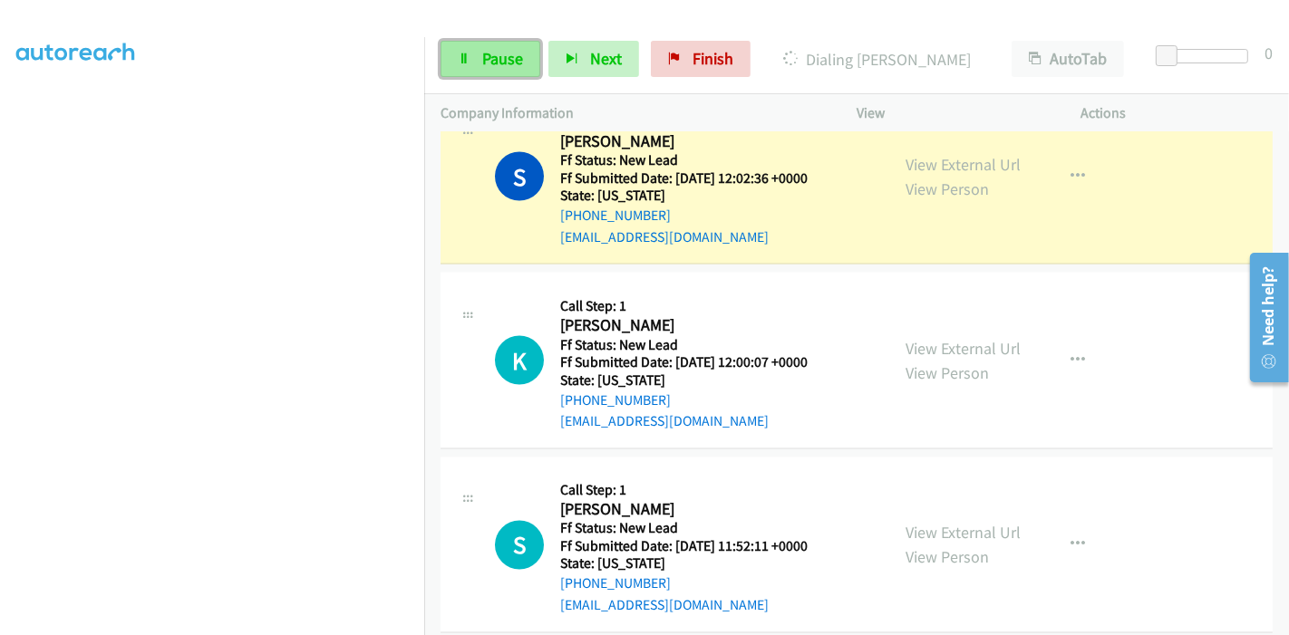
click at [496, 63] on span "Pause" at bounding box center [502, 58] width 41 height 21
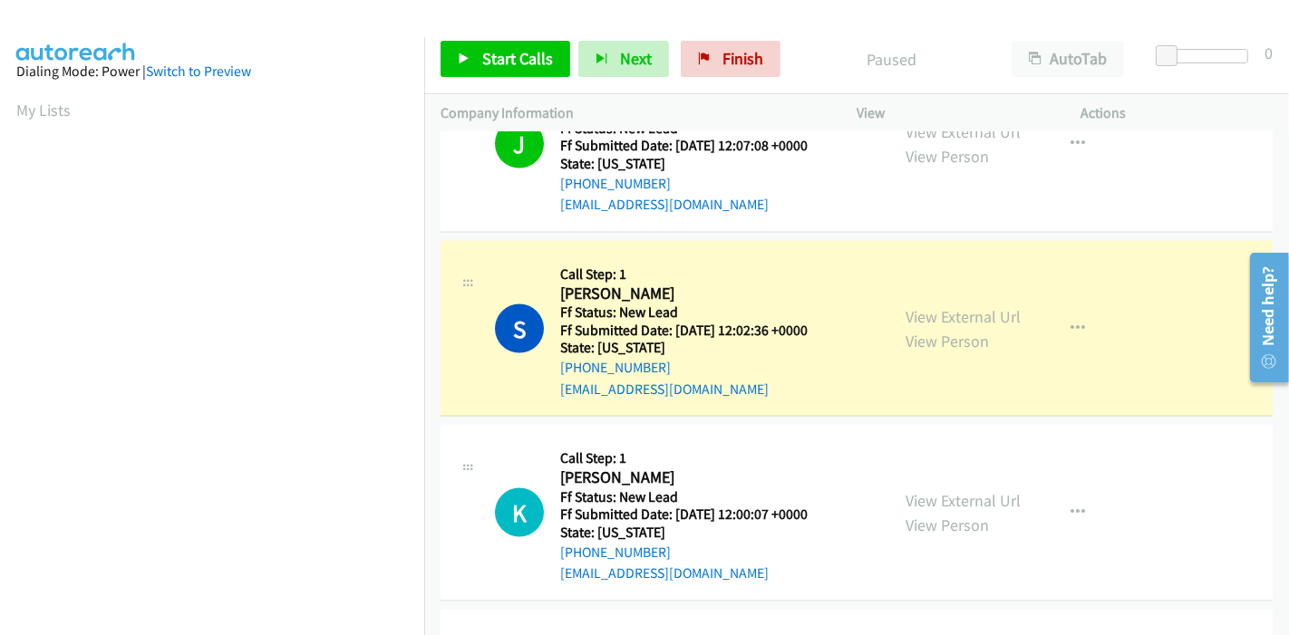
scroll to position [0, 0]
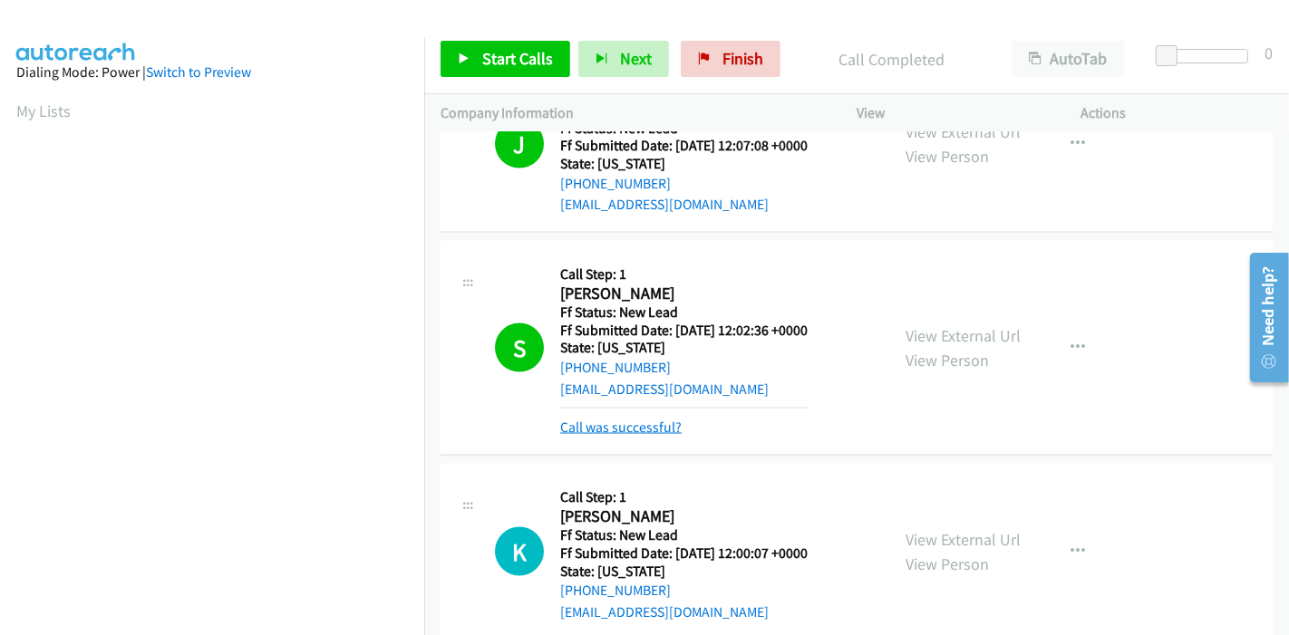
click at [636, 419] on link "Call was successful?" at bounding box center [620, 427] width 121 height 17
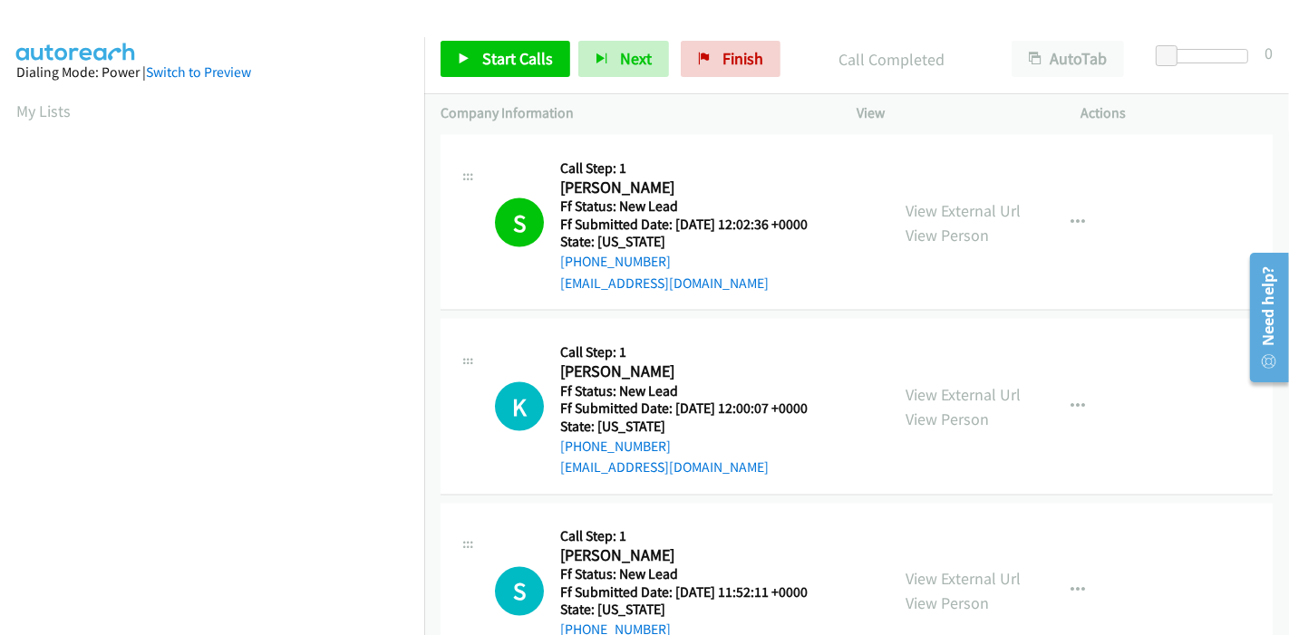
scroll to position [2593, 0]
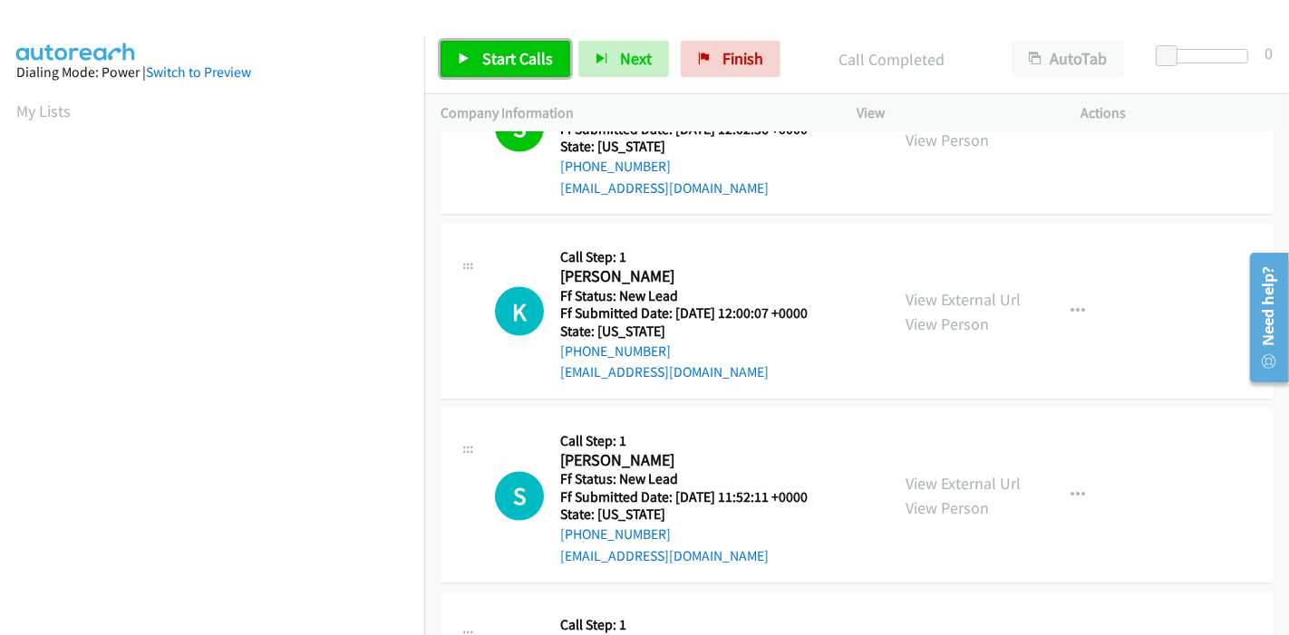
click at [460, 53] on icon at bounding box center [464, 59] width 13 height 13
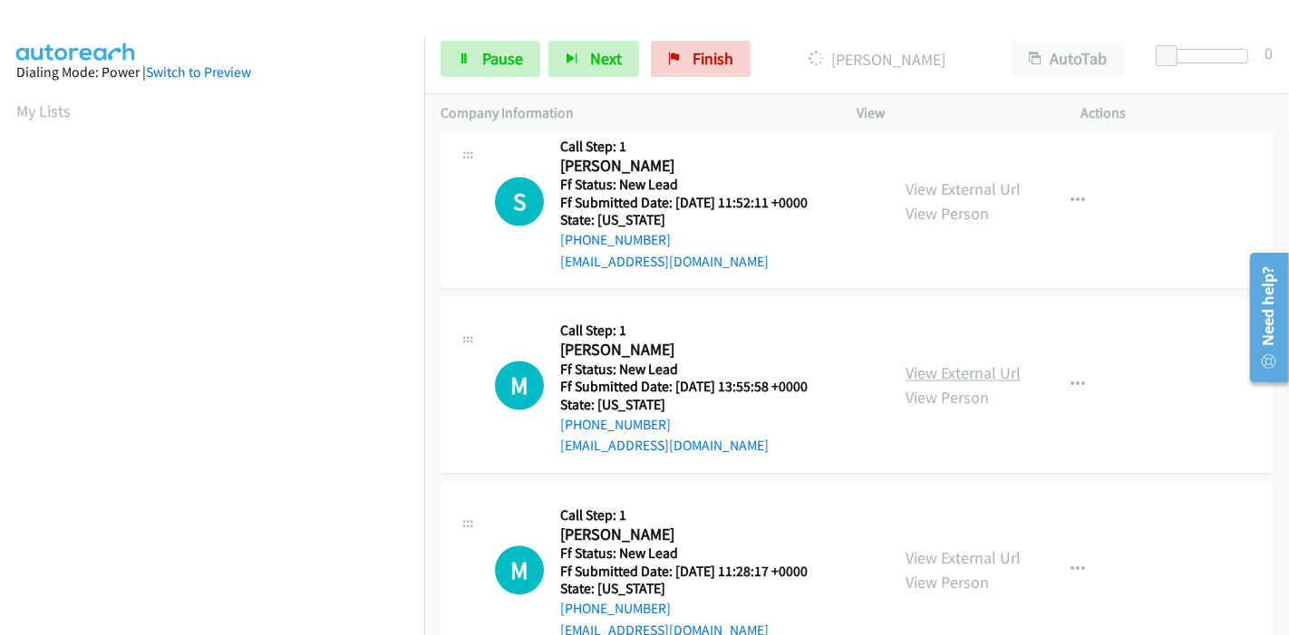
scroll to position [2895, 0]
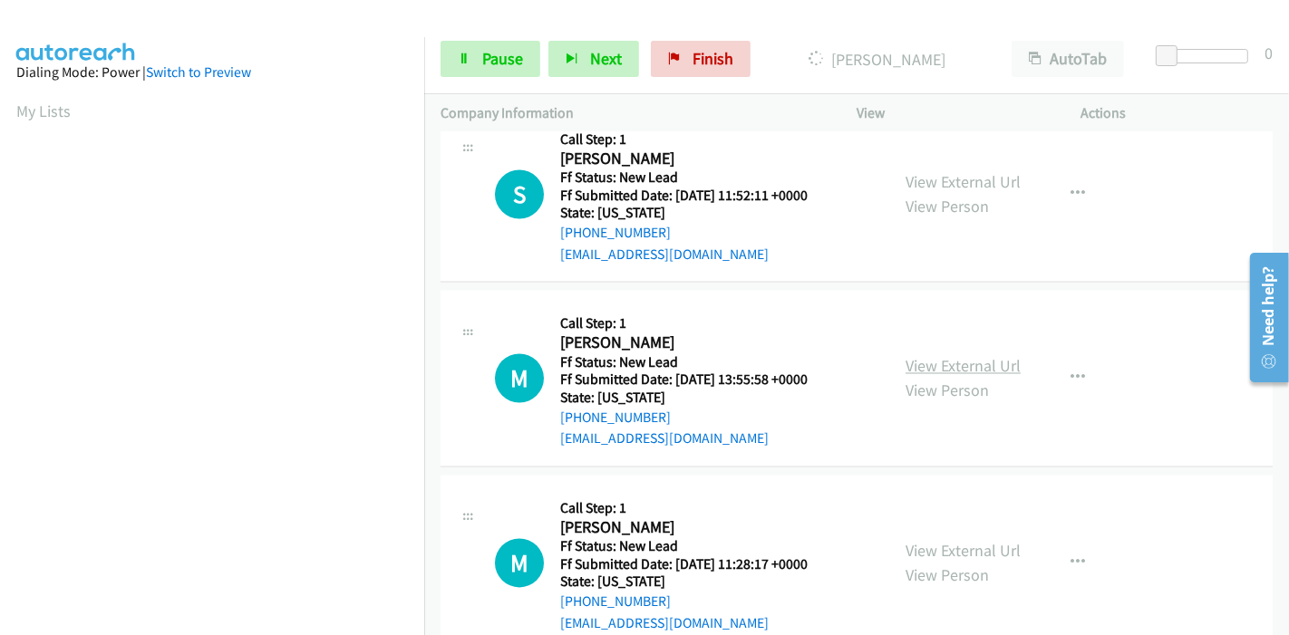
click at [951, 356] on link "View External Url" at bounding box center [962, 366] width 115 height 21
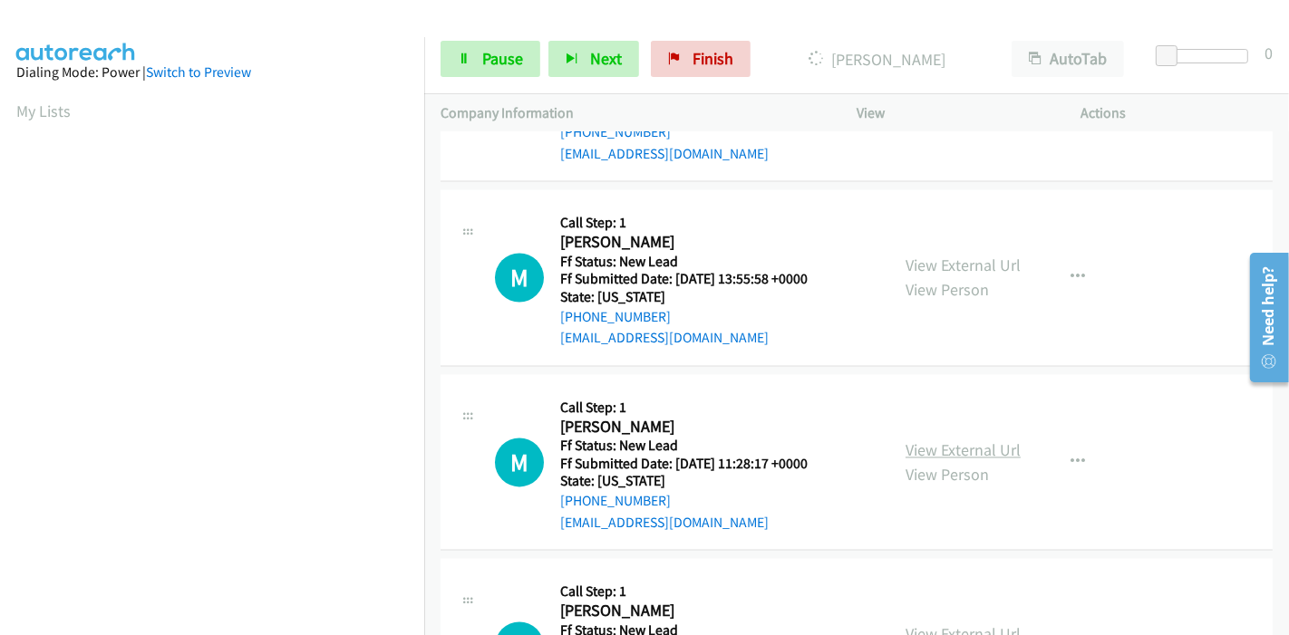
click at [936, 440] on link "View External Url" at bounding box center [962, 450] width 115 height 21
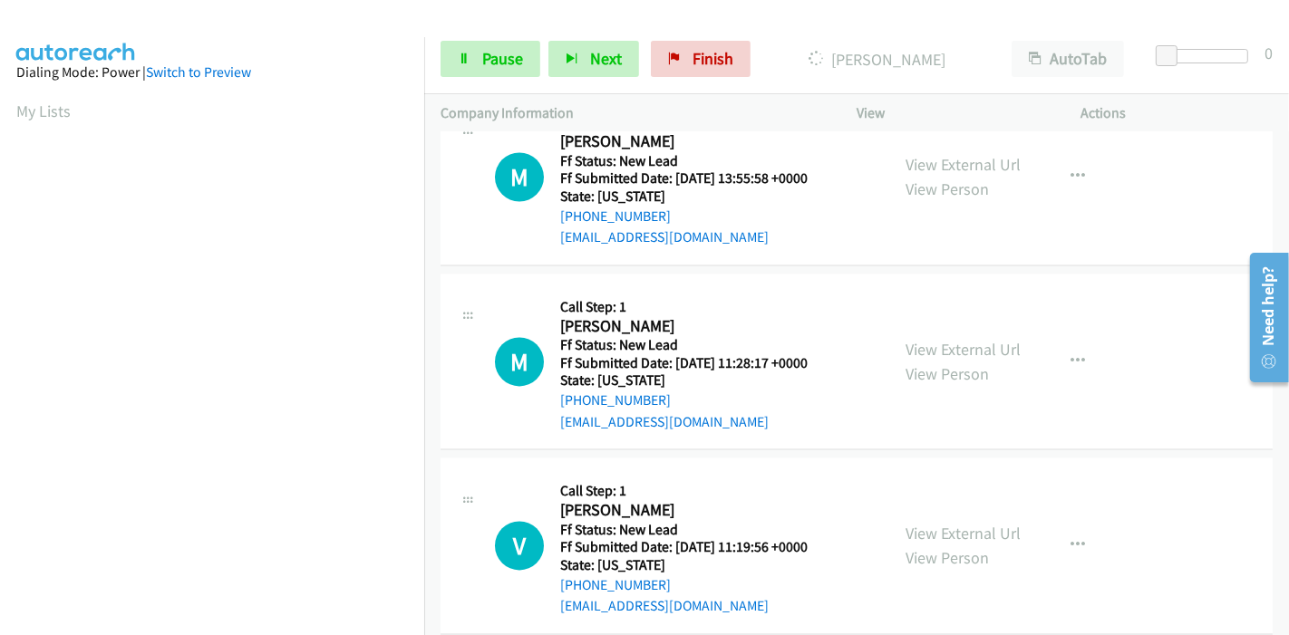
scroll to position [382, 0]
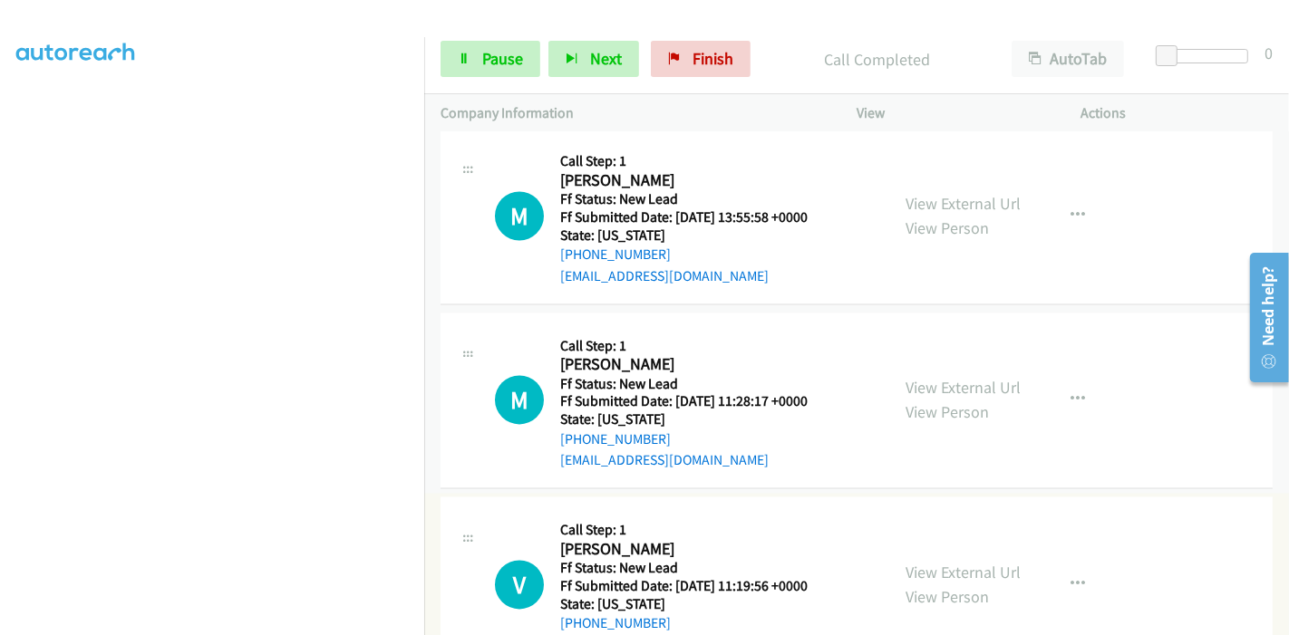
click at [958, 562] on link "View External Url" at bounding box center [962, 572] width 115 height 21
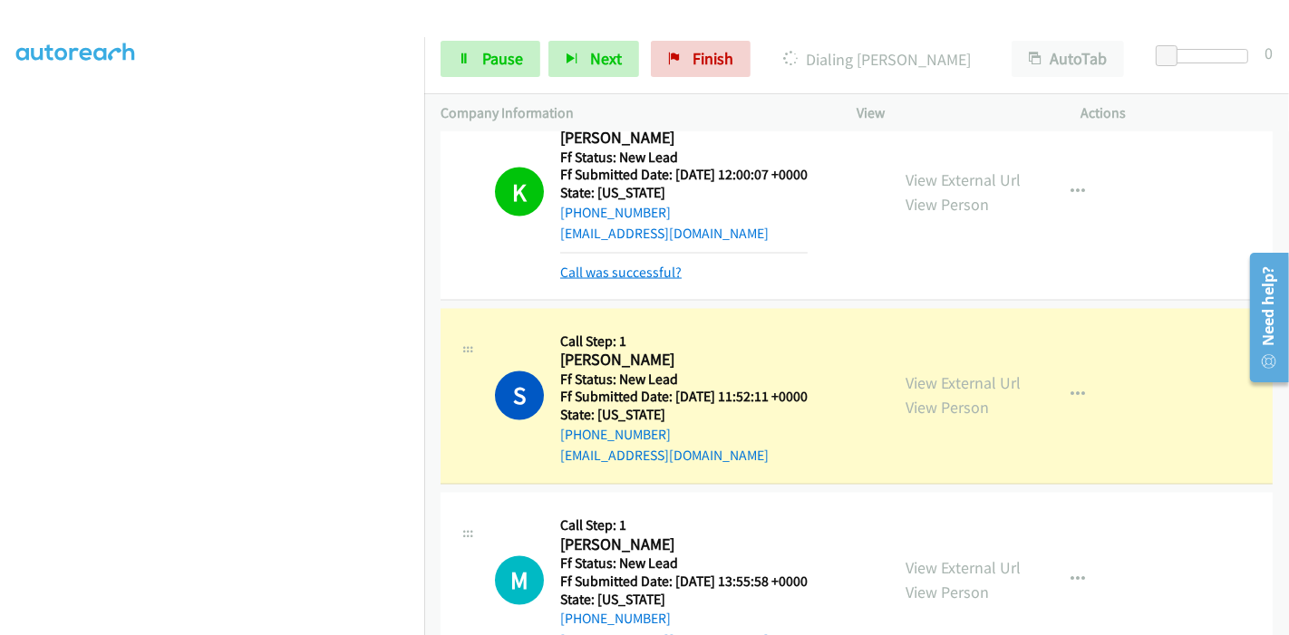
click at [616, 264] on link "Call was successful?" at bounding box center [620, 272] width 121 height 17
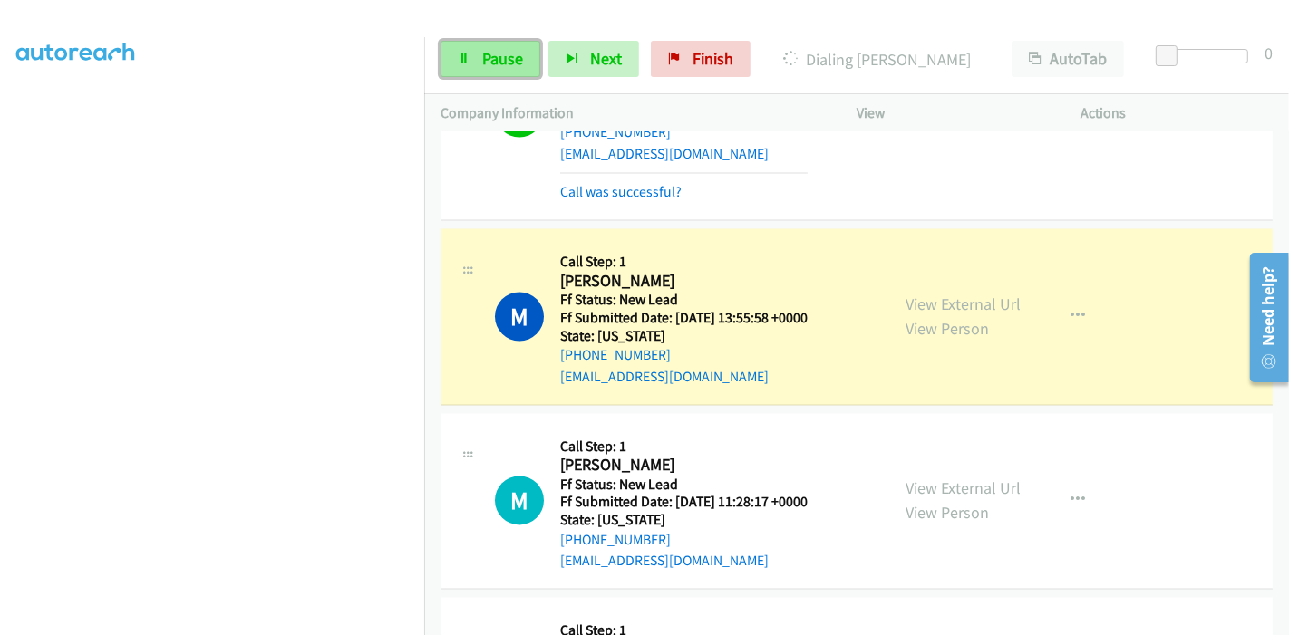
click at [493, 63] on span "Pause" at bounding box center [502, 58] width 41 height 21
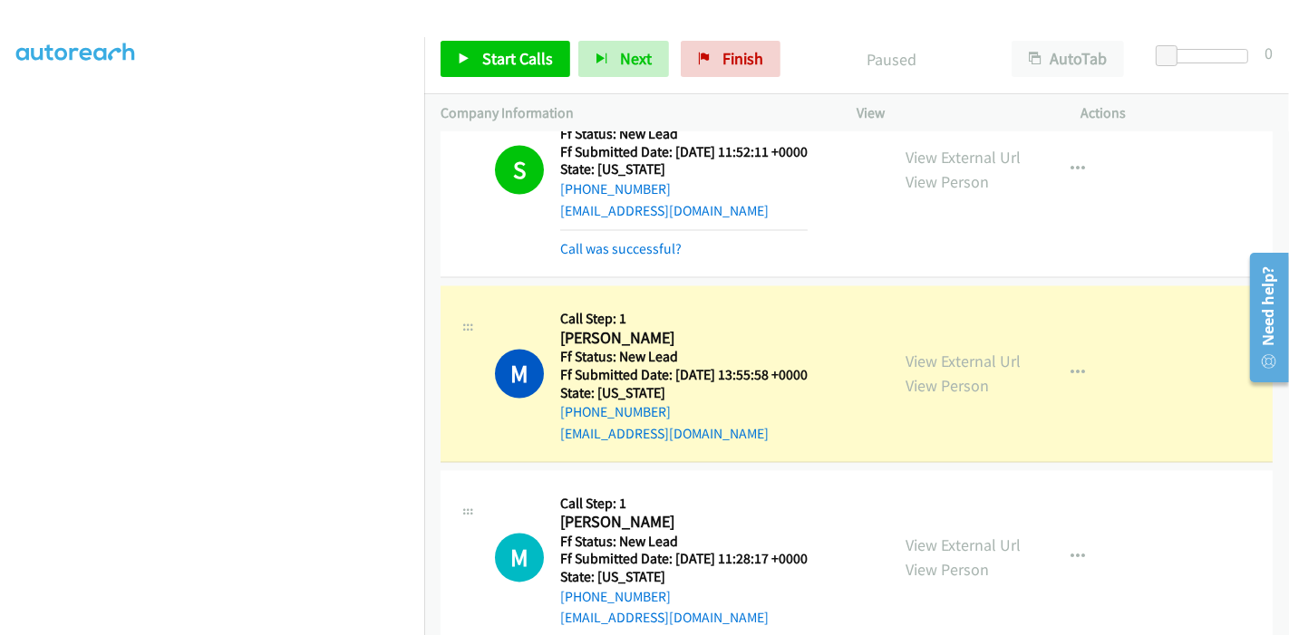
scroll to position [2895, 0]
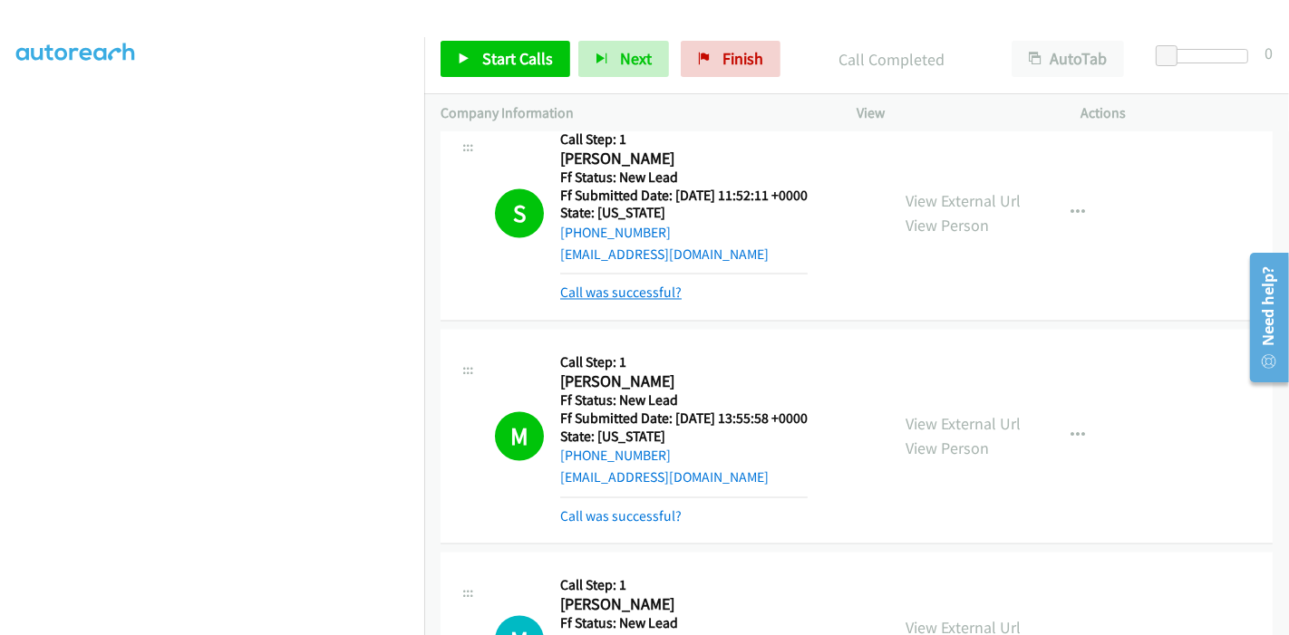
click at [616, 285] on link "Call was successful?" at bounding box center [620, 293] width 121 height 17
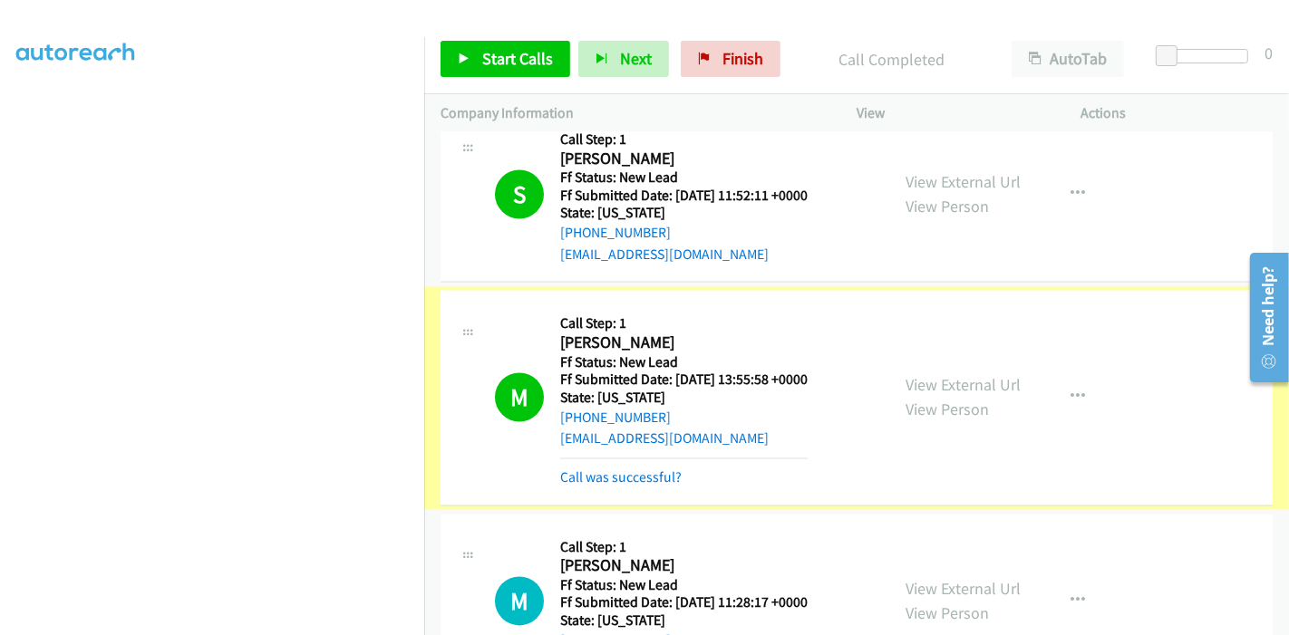
click at [615, 469] on link "Call was successful?" at bounding box center [620, 477] width 121 height 17
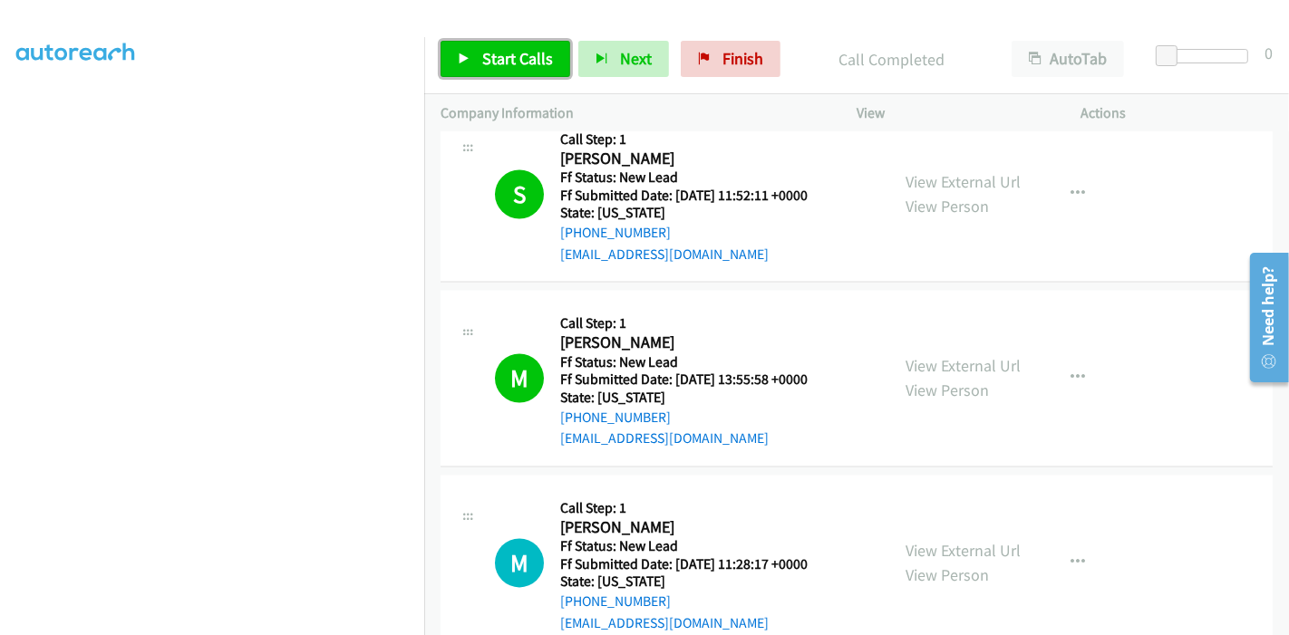
click at [466, 53] on icon at bounding box center [464, 59] width 13 height 13
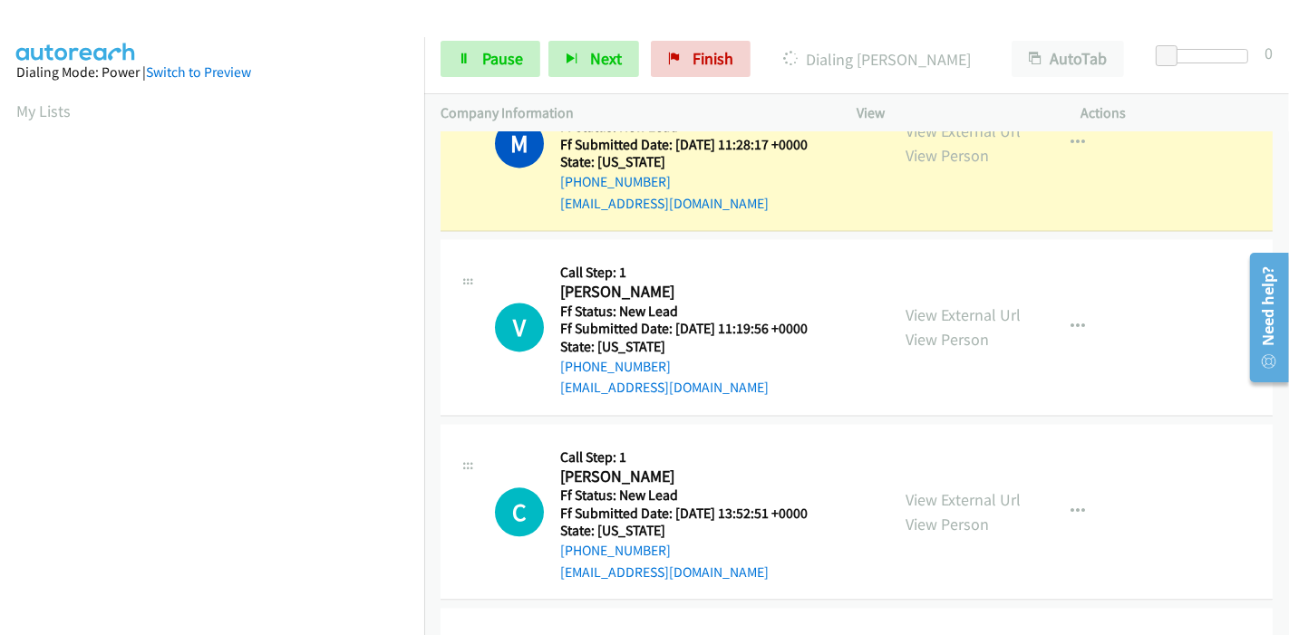
scroll to position [3347, 0]
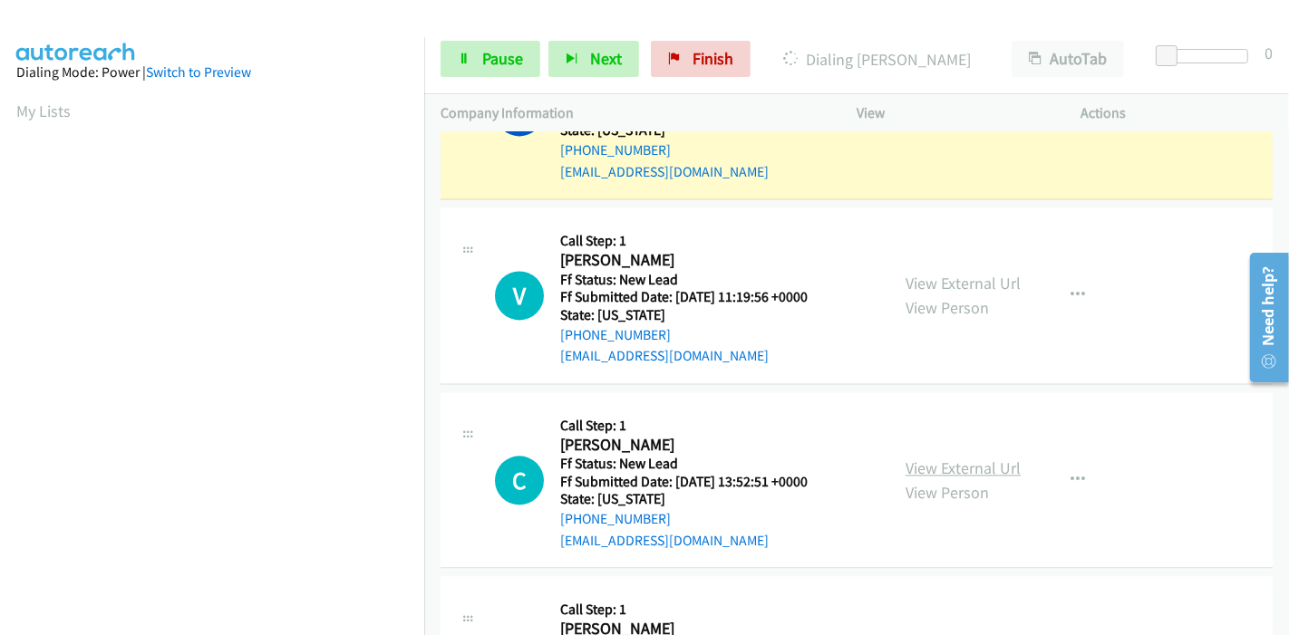
click at [924, 458] on link "View External Url" at bounding box center [962, 468] width 115 height 21
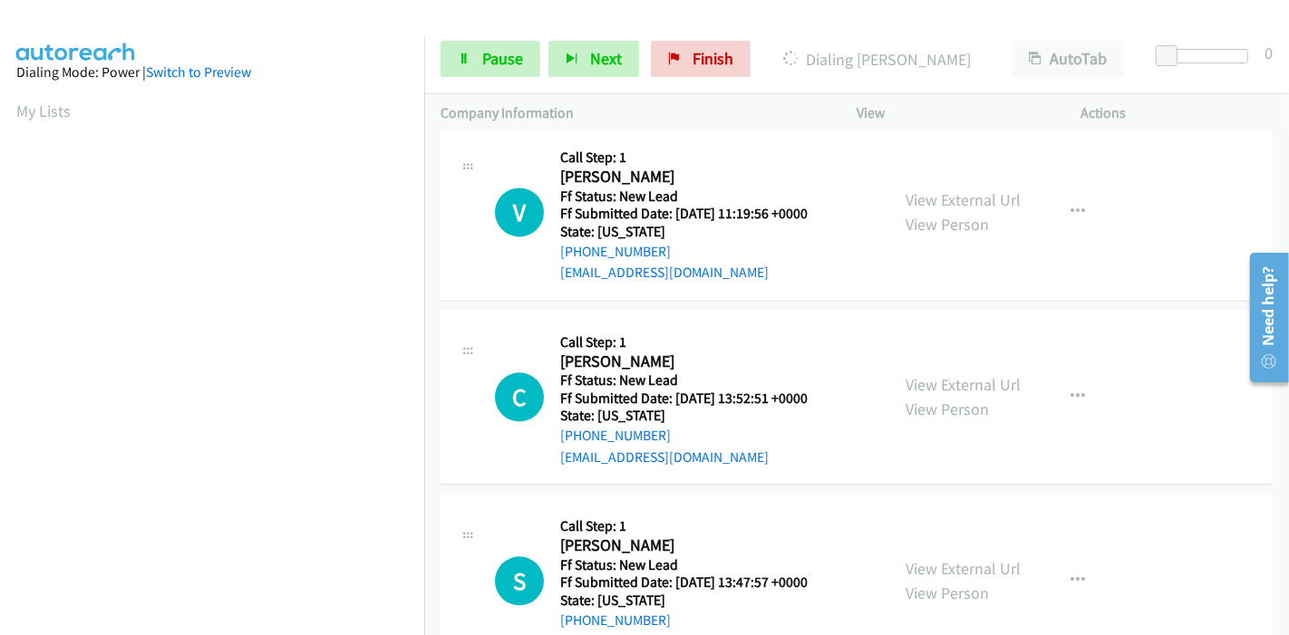
scroll to position [3548, 0]
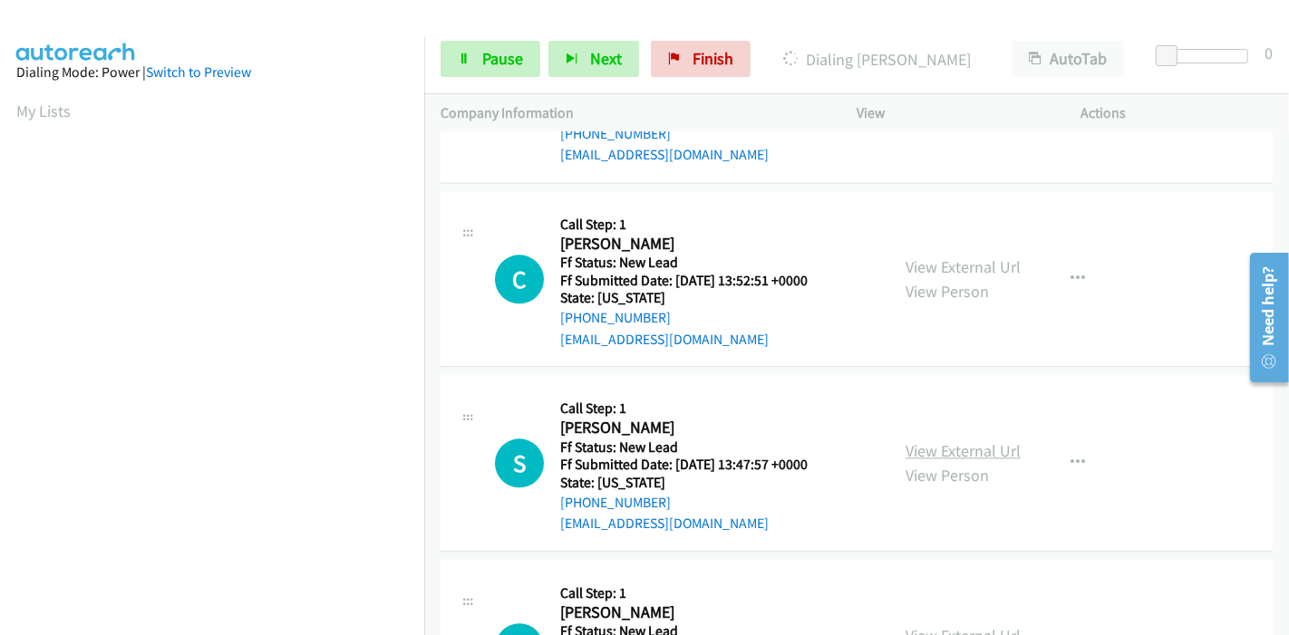
click at [905, 440] on link "View External Url" at bounding box center [962, 450] width 115 height 21
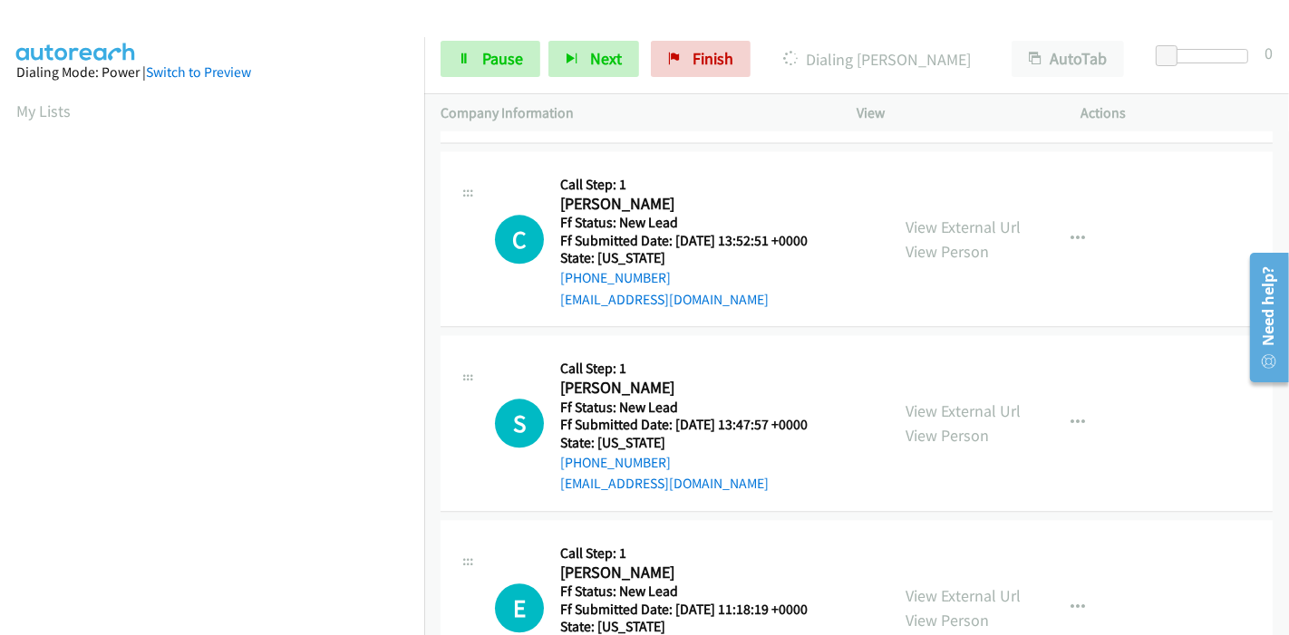
scroll to position [3649, 0]
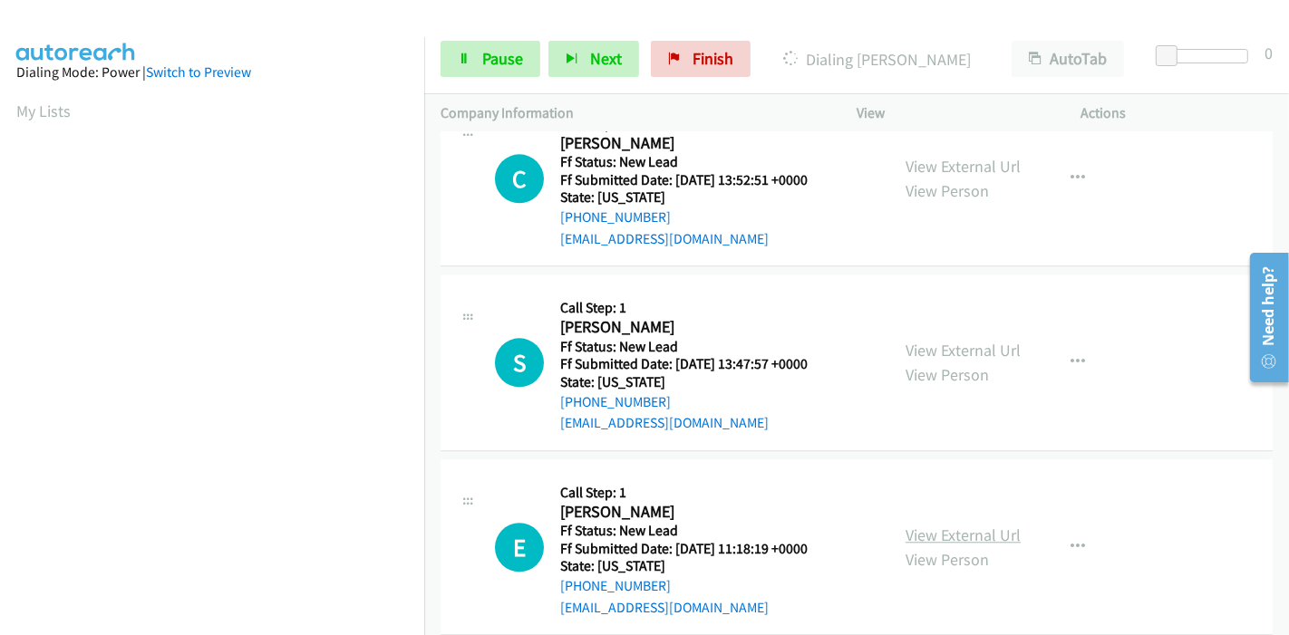
click at [921, 525] on link "View External Url" at bounding box center [962, 535] width 115 height 21
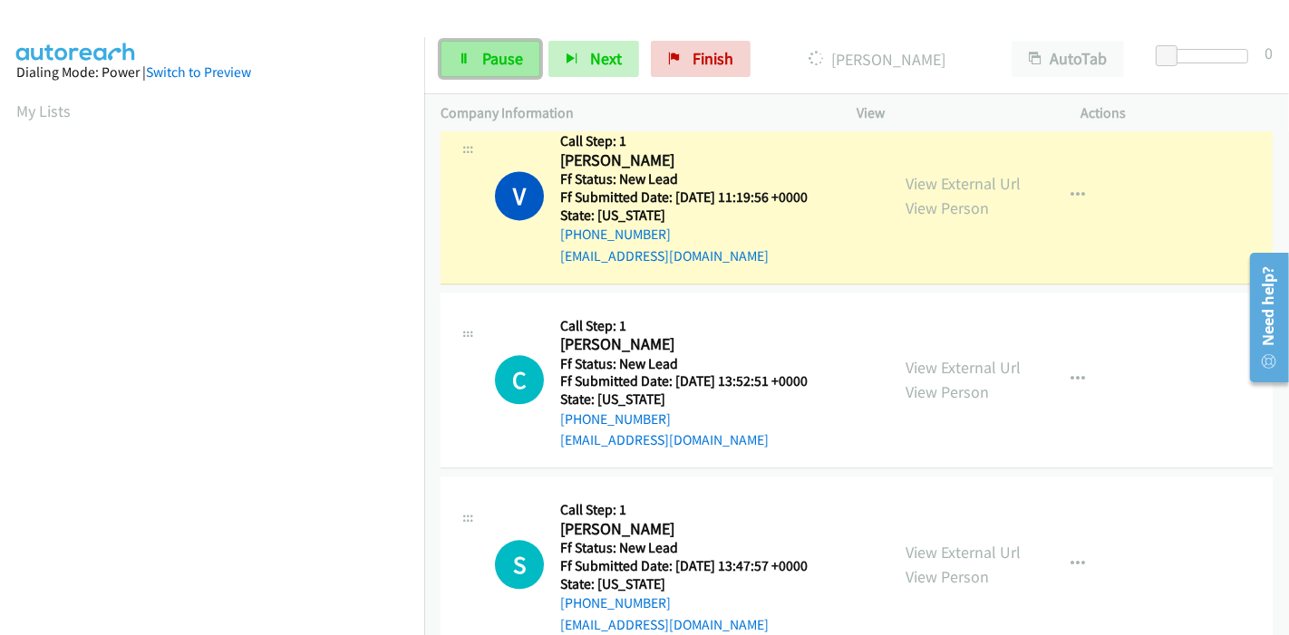
click at [469, 67] on link "Pause" at bounding box center [490, 59] width 100 height 36
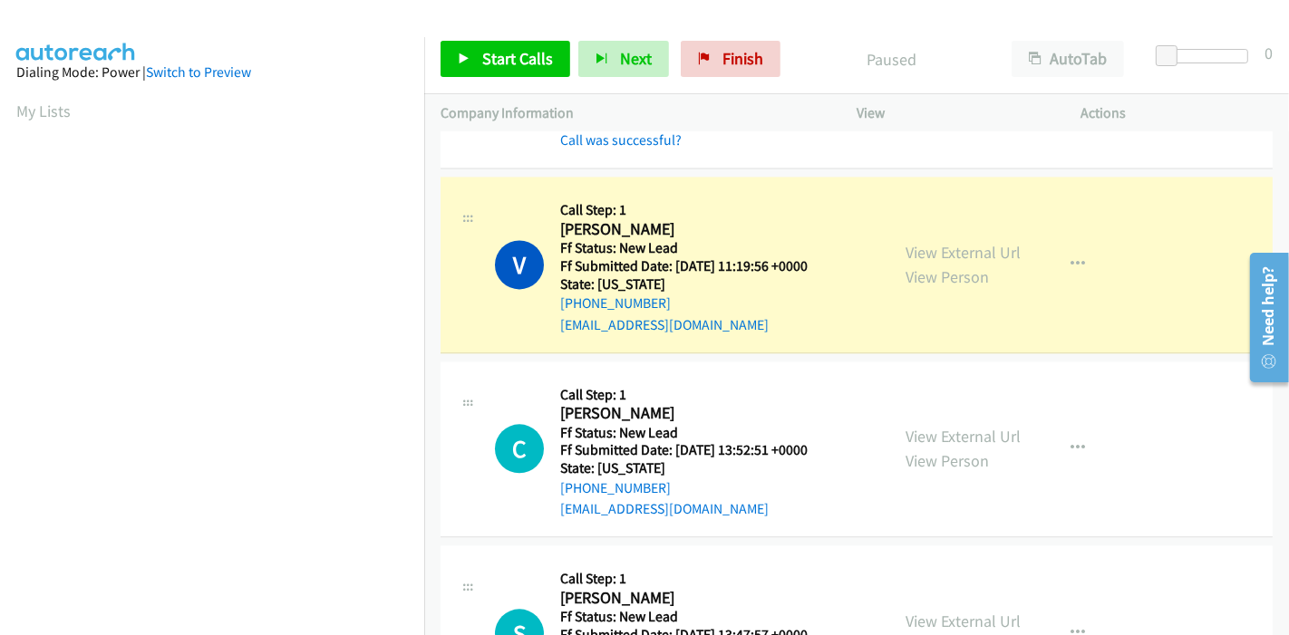
scroll to position [3284, 0]
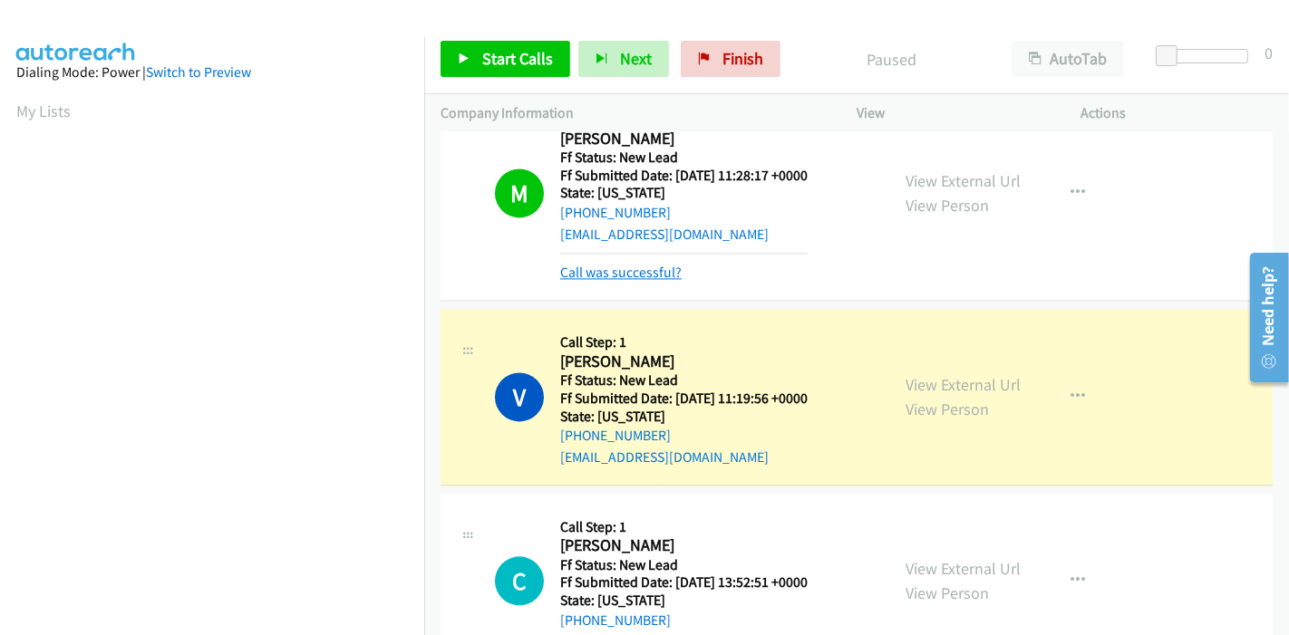
click at [648, 264] on link "Call was successful?" at bounding box center [620, 272] width 121 height 17
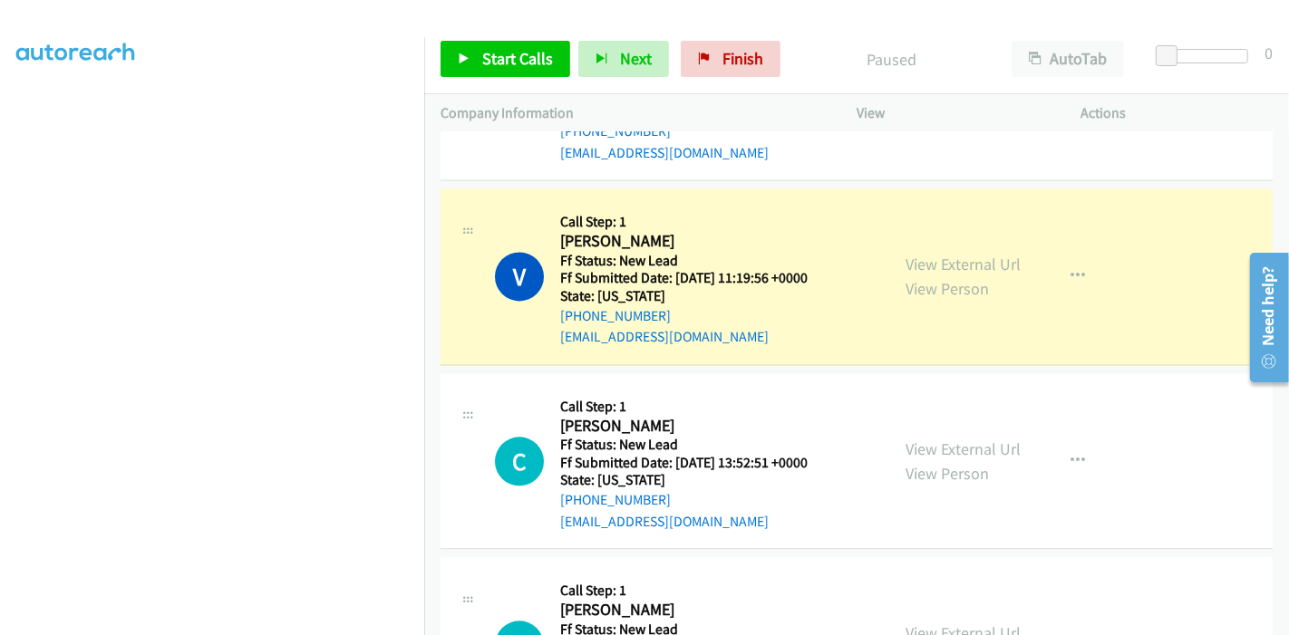
scroll to position [382, 0]
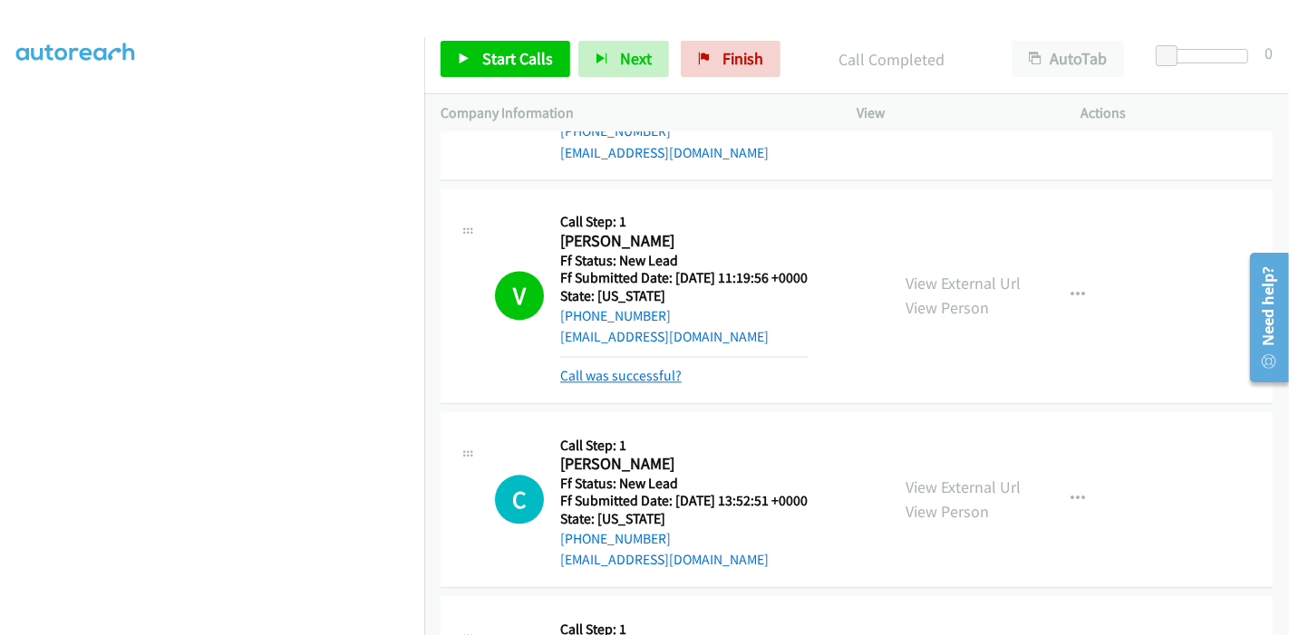
click at [642, 367] on link "Call was successful?" at bounding box center [620, 375] width 121 height 17
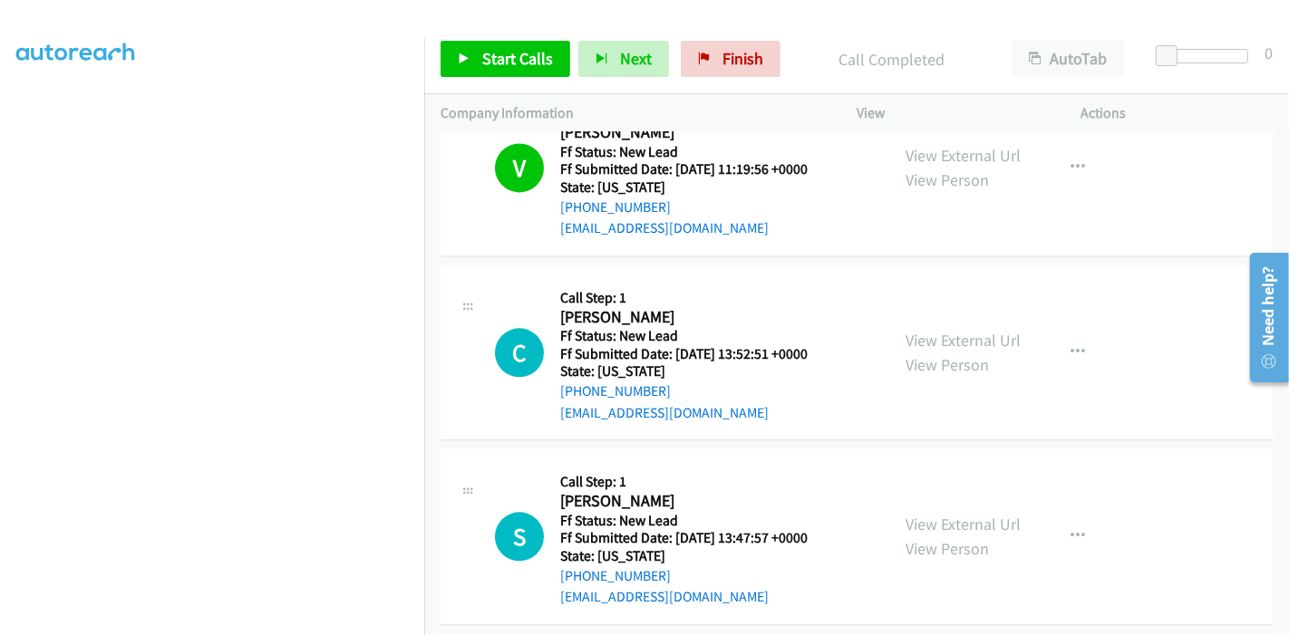
scroll to position [3412, 0]
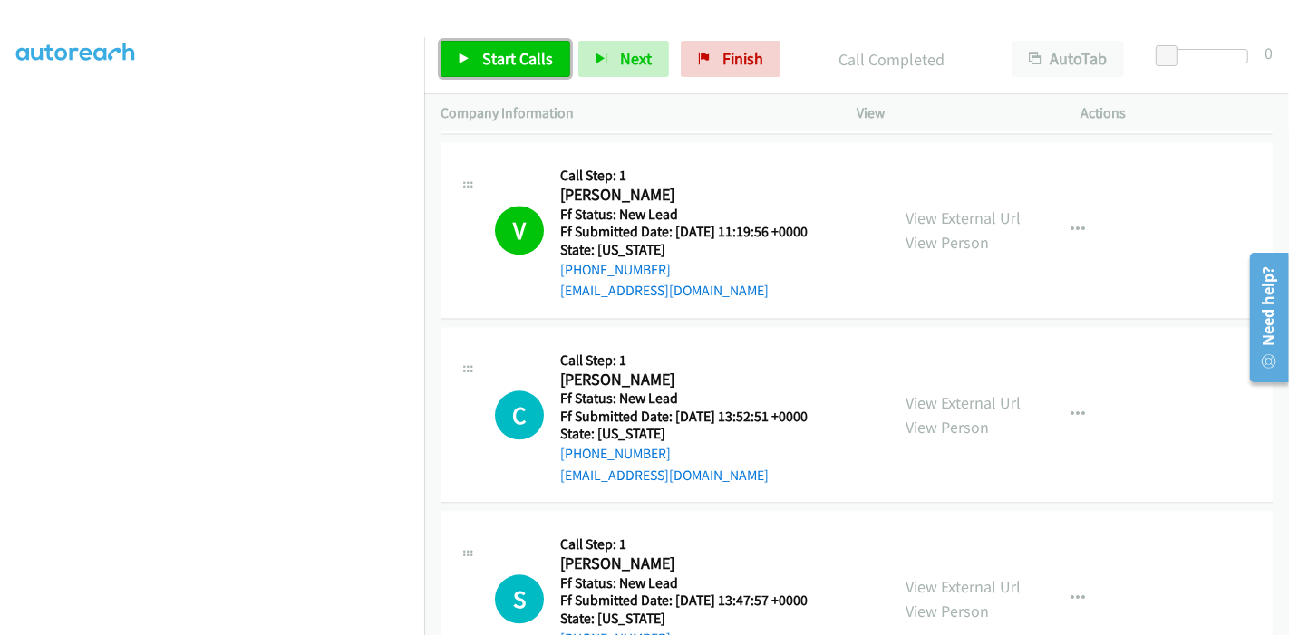
click at [493, 55] on span "Start Calls" at bounding box center [517, 58] width 71 height 21
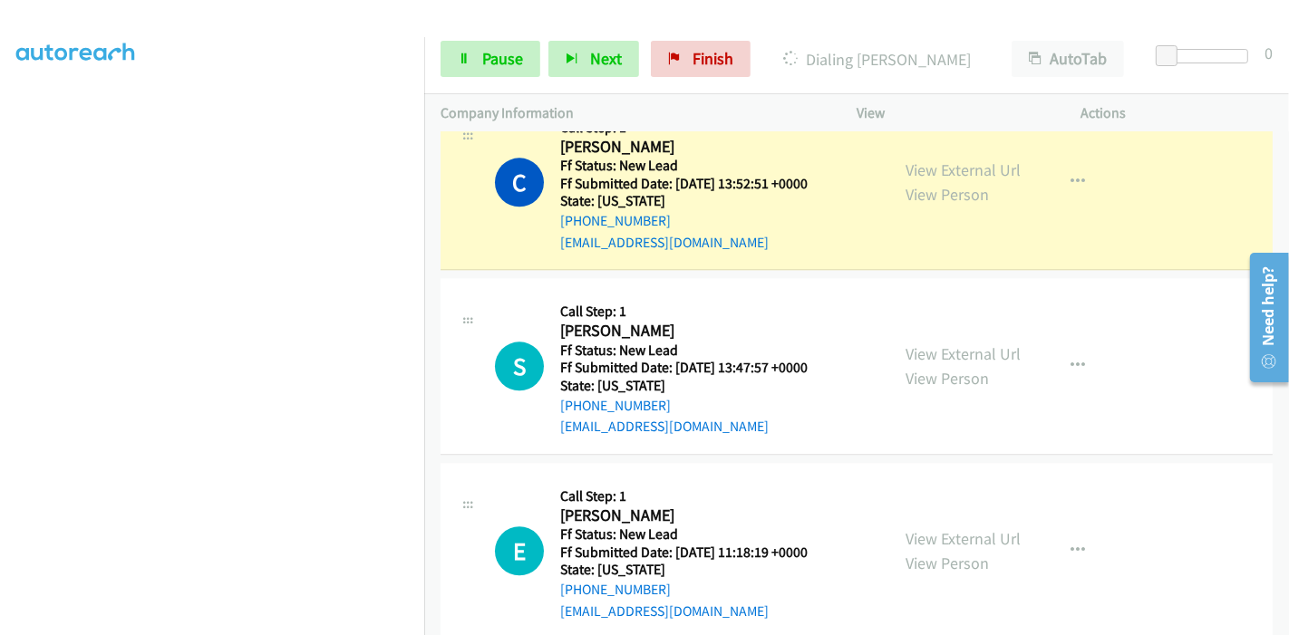
scroll to position [3614, 0]
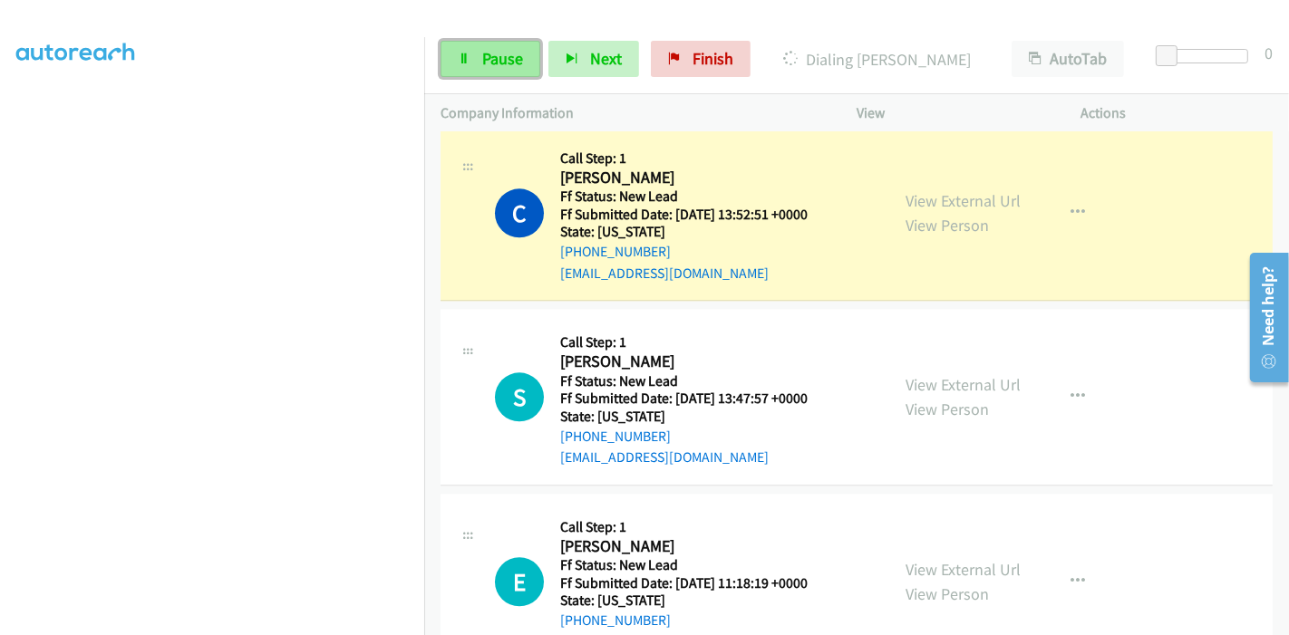
click at [479, 53] on link "Pause" at bounding box center [490, 59] width 100 height 36
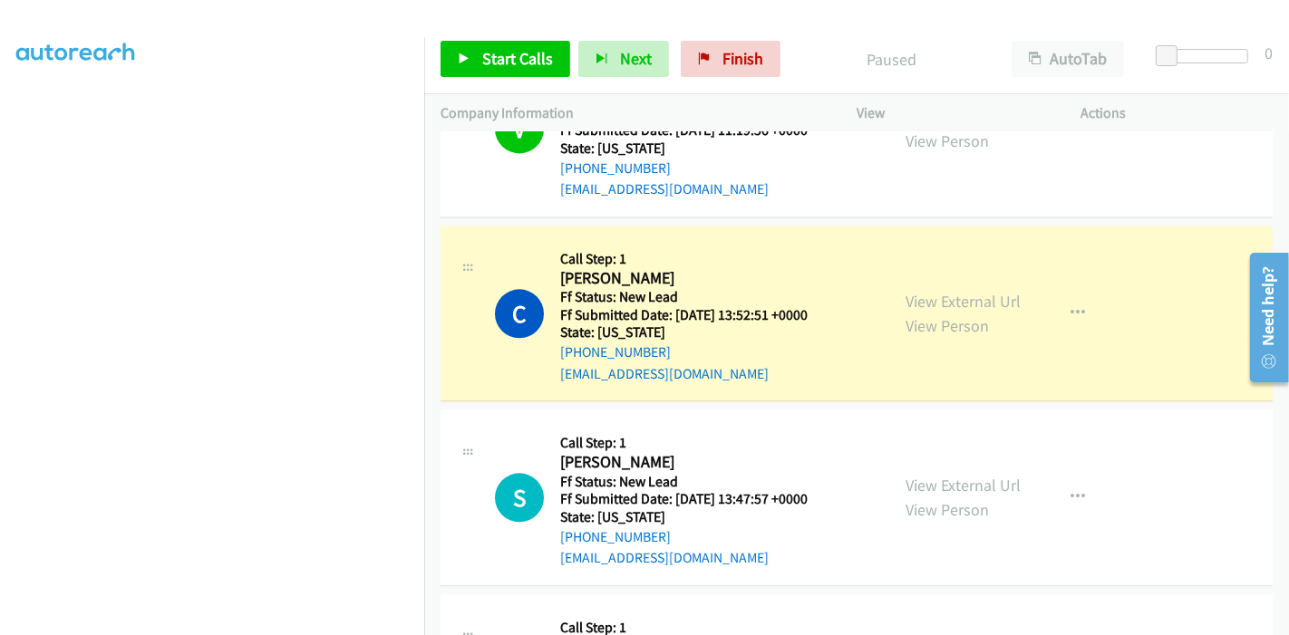
scroll to position [0, 0]
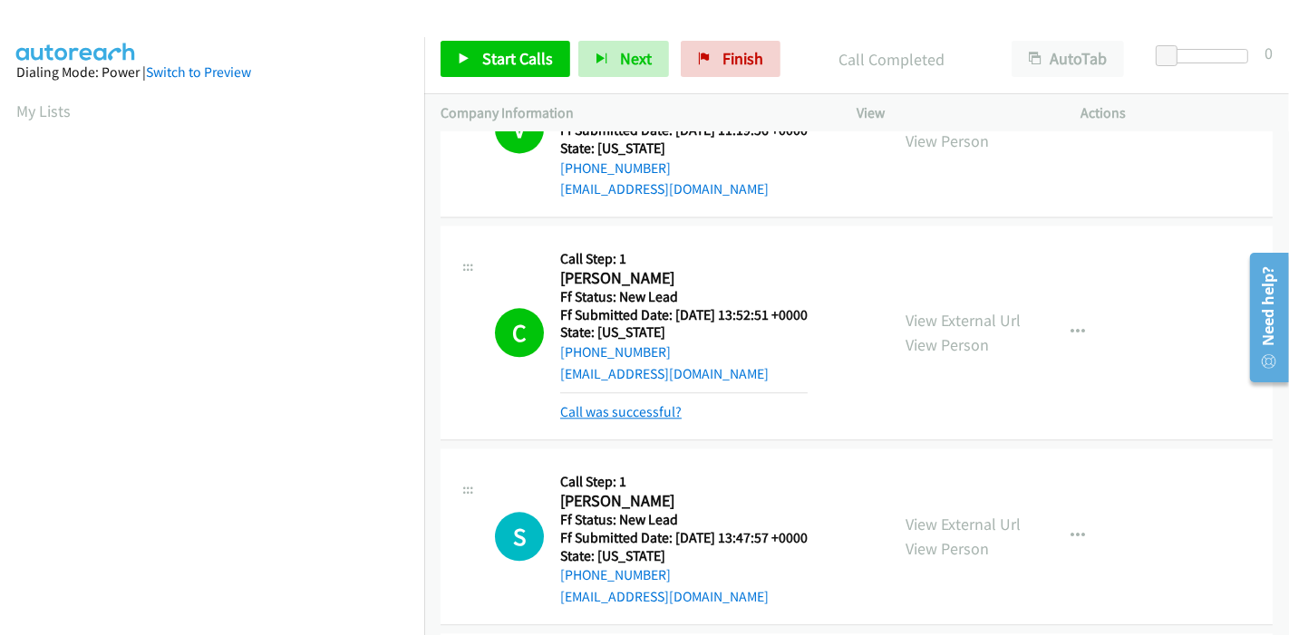
click at [662, 403] on link "Call was successful?" at bounding box center [620, 411] width 121 height 17
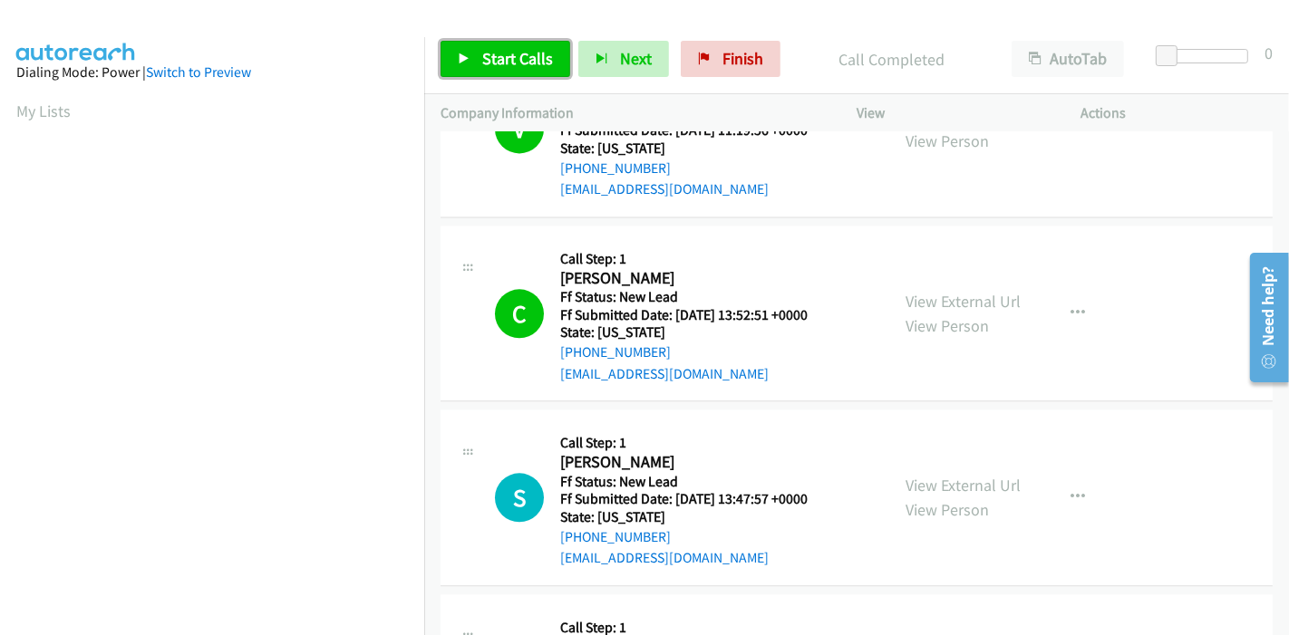
click at [514, 45] on link "Start Calls" at bounding box center [505, 59] width 130 height 36
click at [578, 44] on link "Pause" at bounding box center [595, 50] width 35 height 19
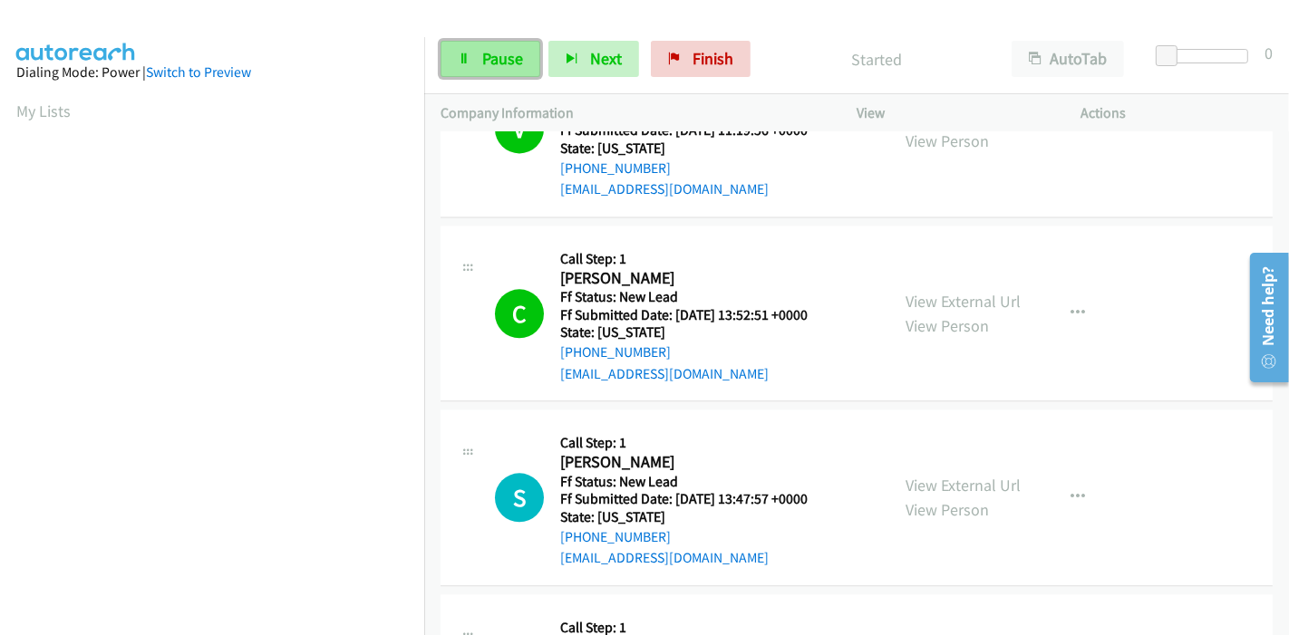
scroll to position [3614, 0]
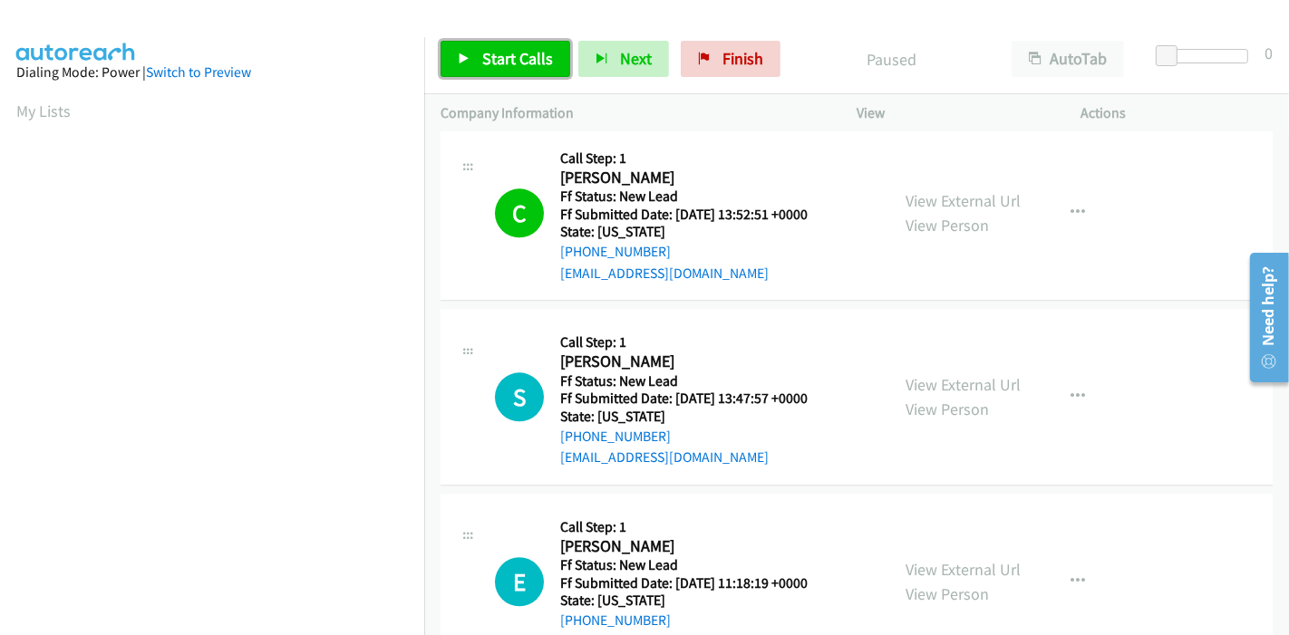
click at [455, 56] on link "Start Calls" at bounding box center [505, 59] width 130 height 36
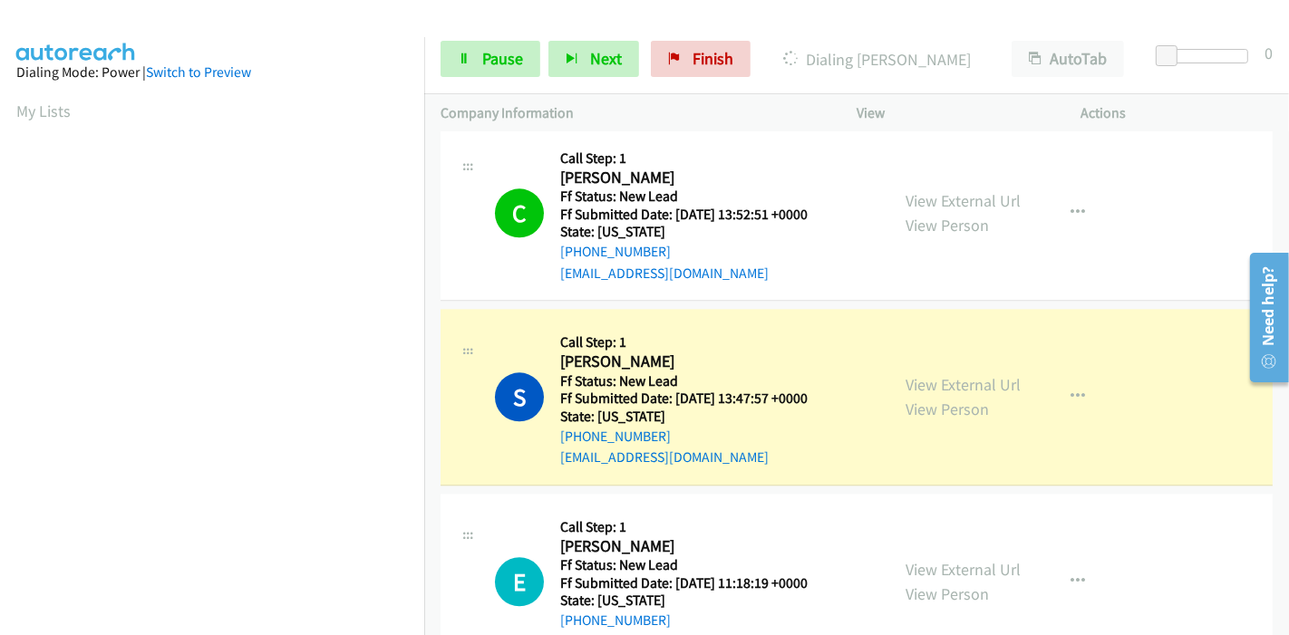
scroll to position [382, 0]
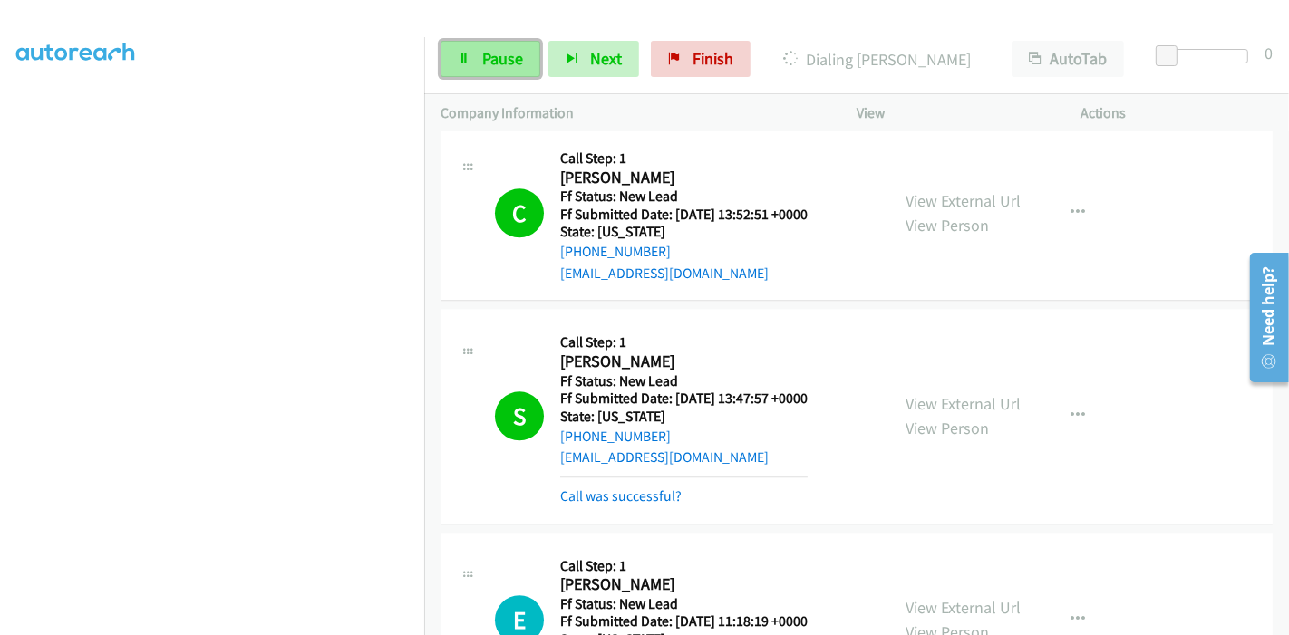
click at [464, 61] on icon at bounding box center [464, 59] width 13 height 13
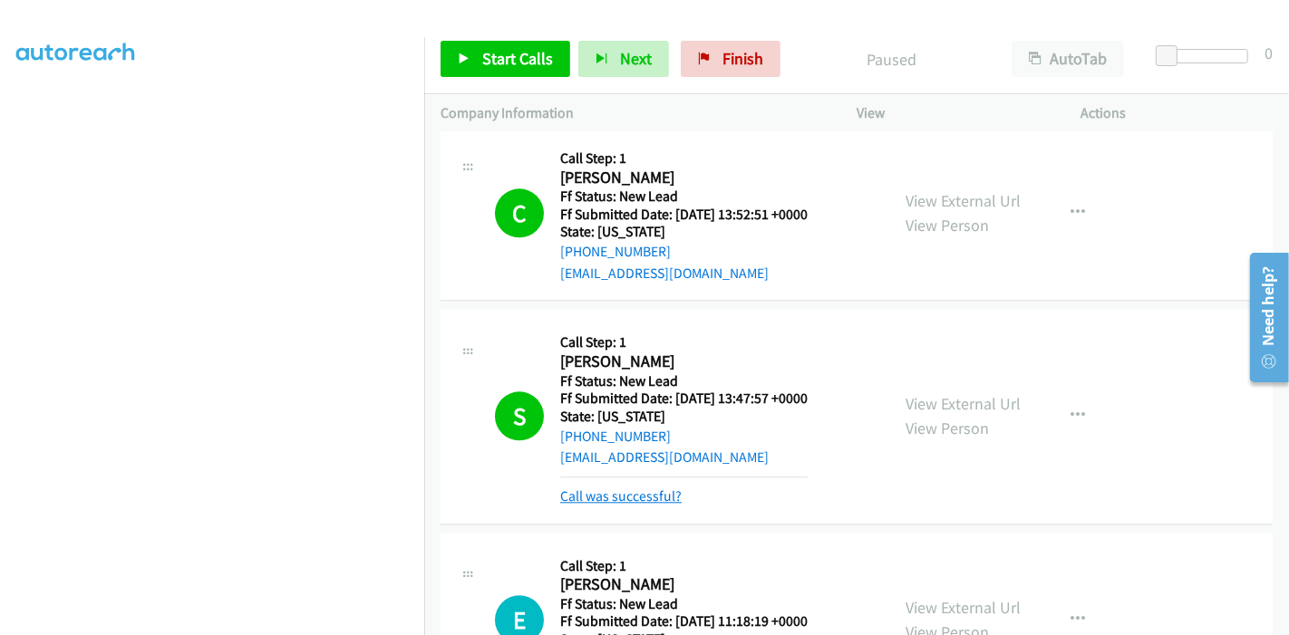
click at [634, 488] on link "Call was successful?" at bounding box center [620, 496] width 121 height 17
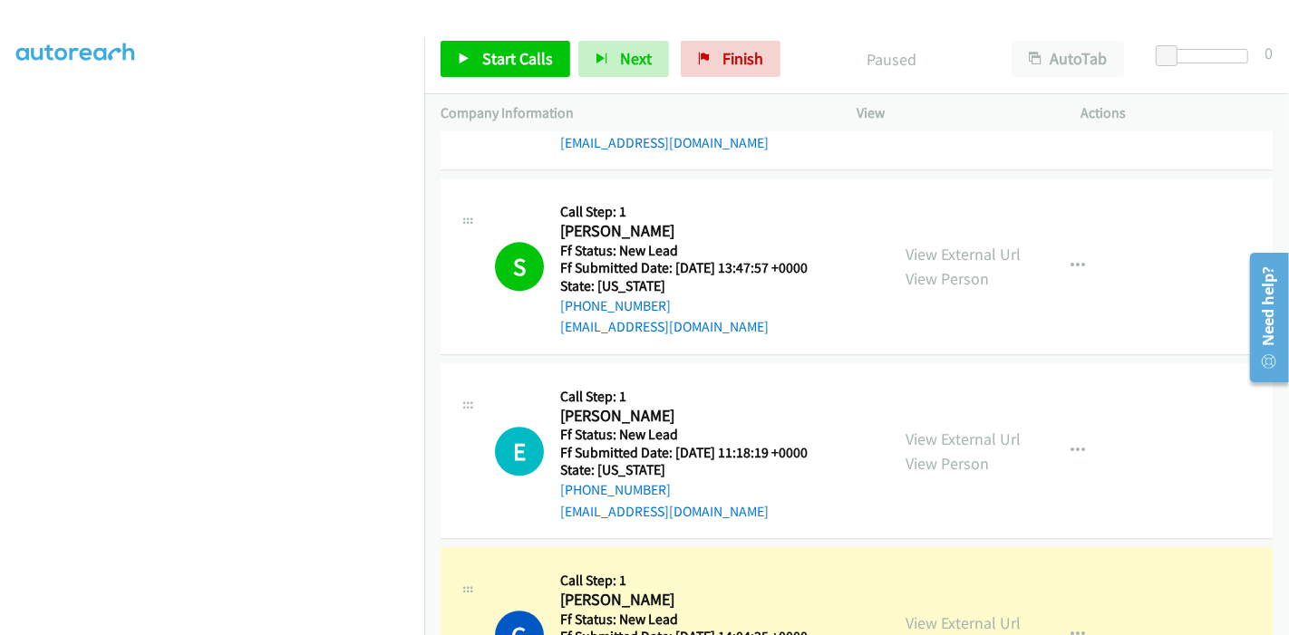
scroll to position [3816, 0]
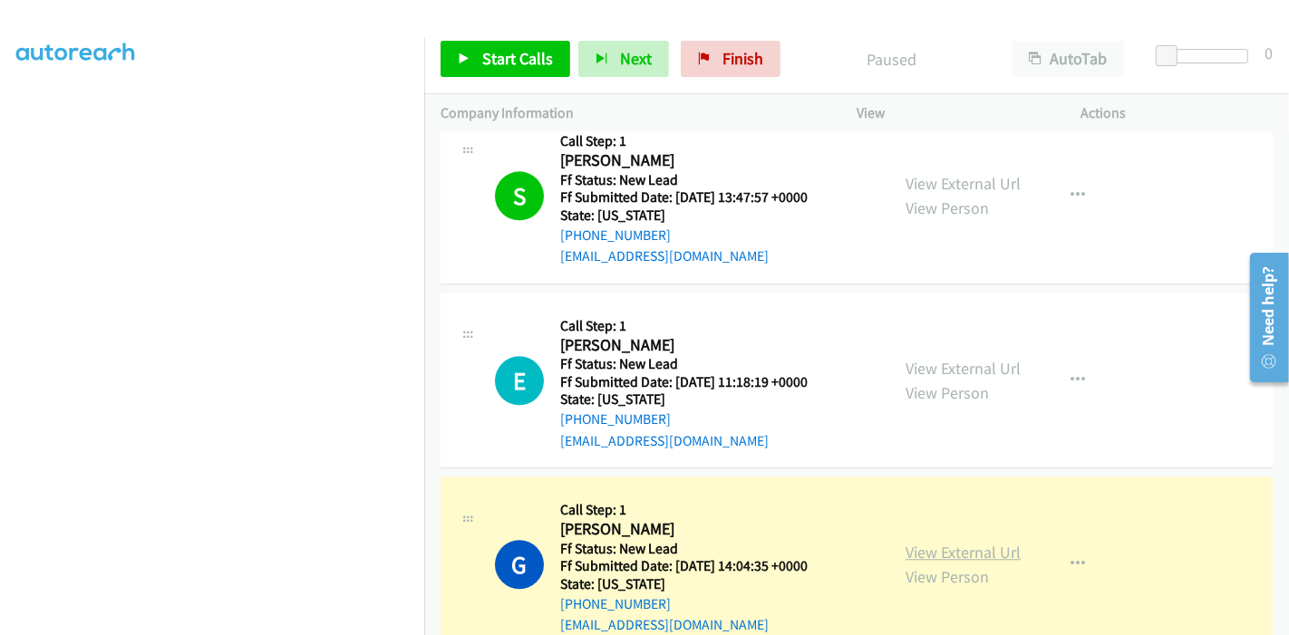
click at [932, 542] on link "View External Url" at bounding box center [962, 552] width 115 height 21
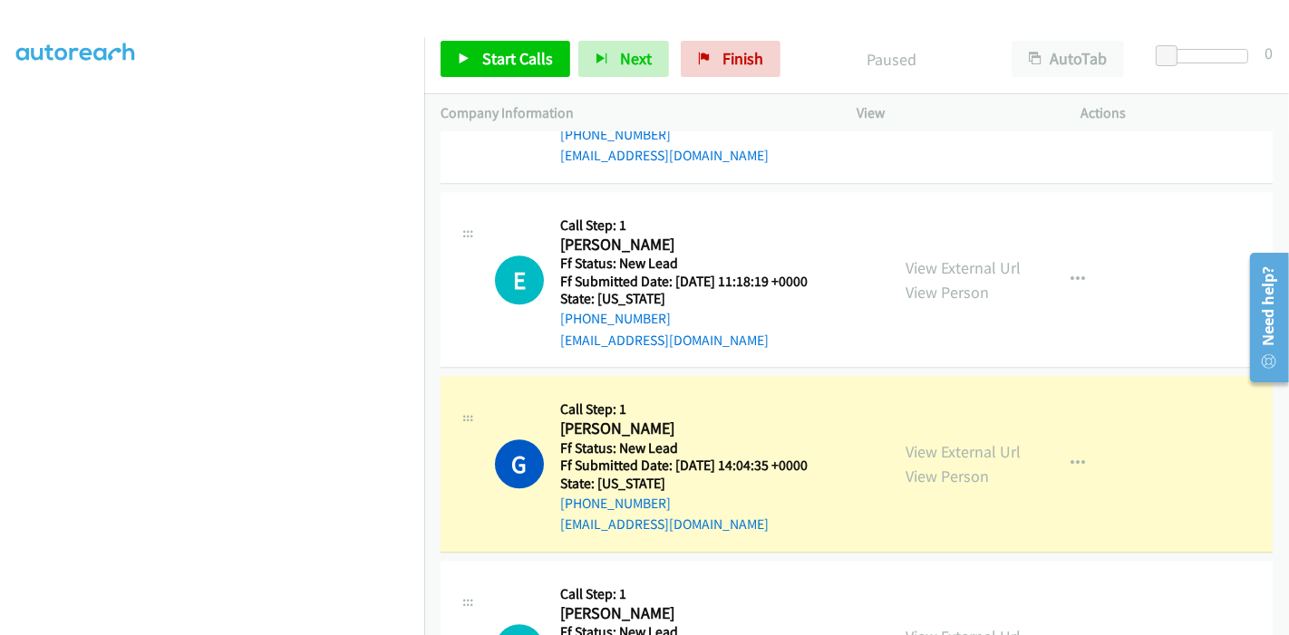
scroll to position [382, 0]
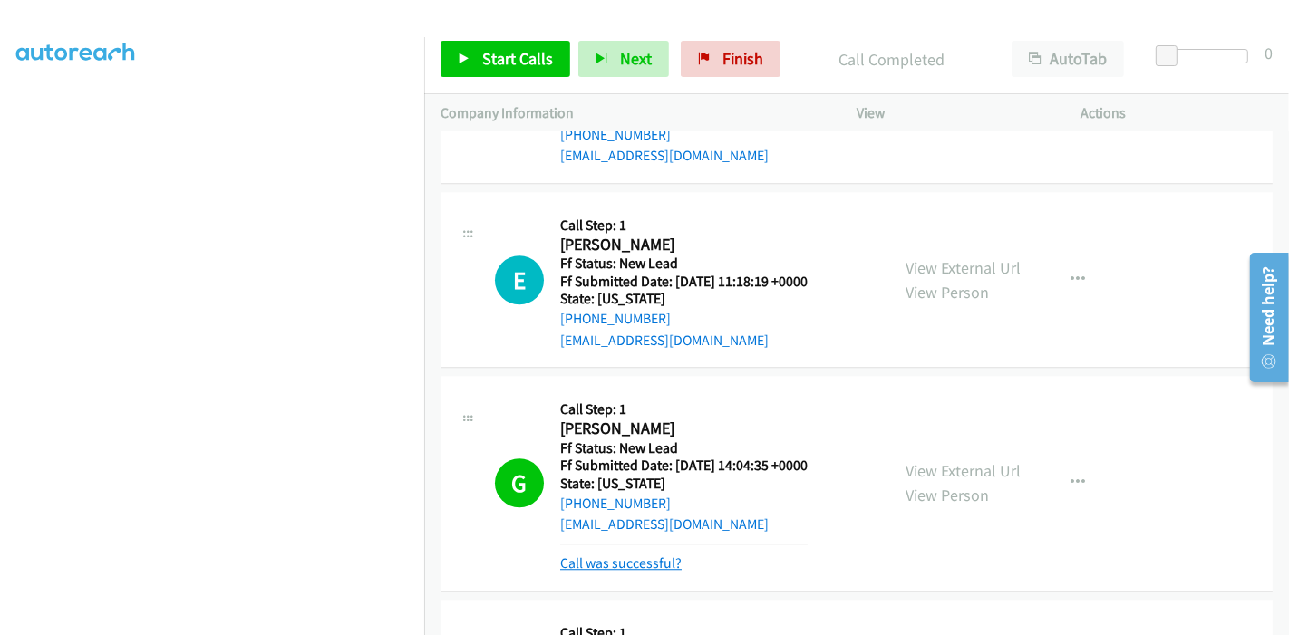
click at [632, 555] on link "Call was successful?" at bounding box center [620, 563] width 121 height 17
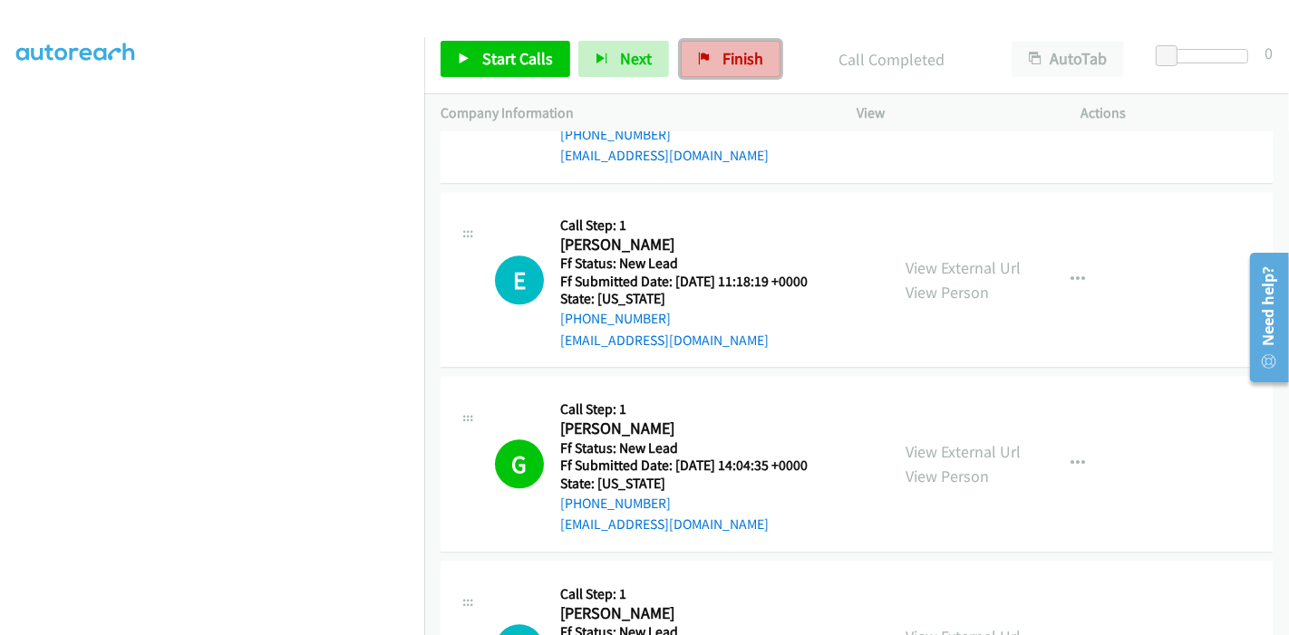
click at [720, 46] on link "Finish" at bounding box center [731, 59] width 100 height 36
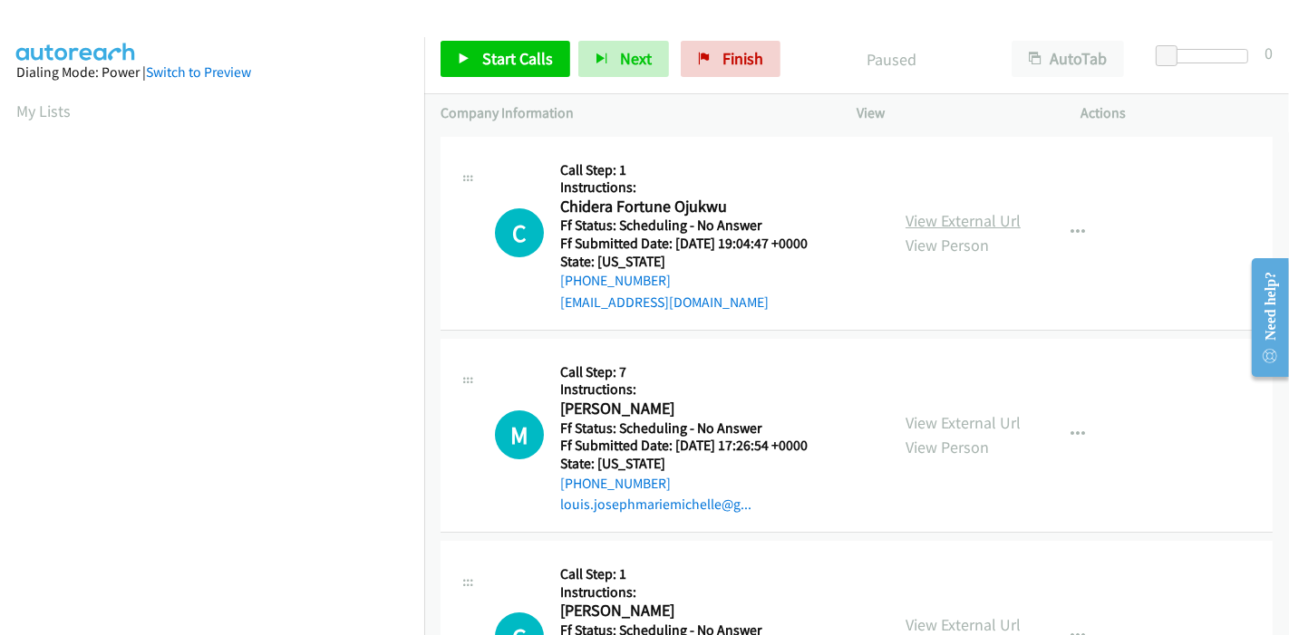
click at [934, 218] on link "View External Url" at bounding box center [962, 220] width 115 height 21
click at [919, 430] on link "View External Url" at bounding box center [962, 422] width 115 height 21
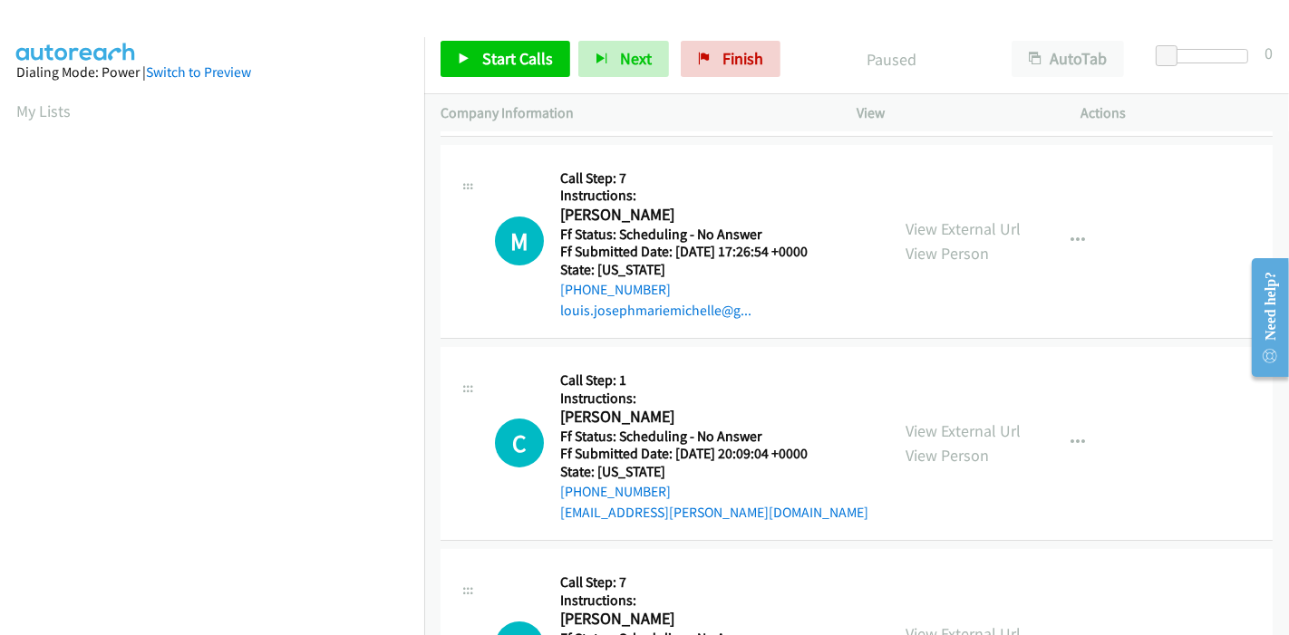
scroll to position [201, 0]
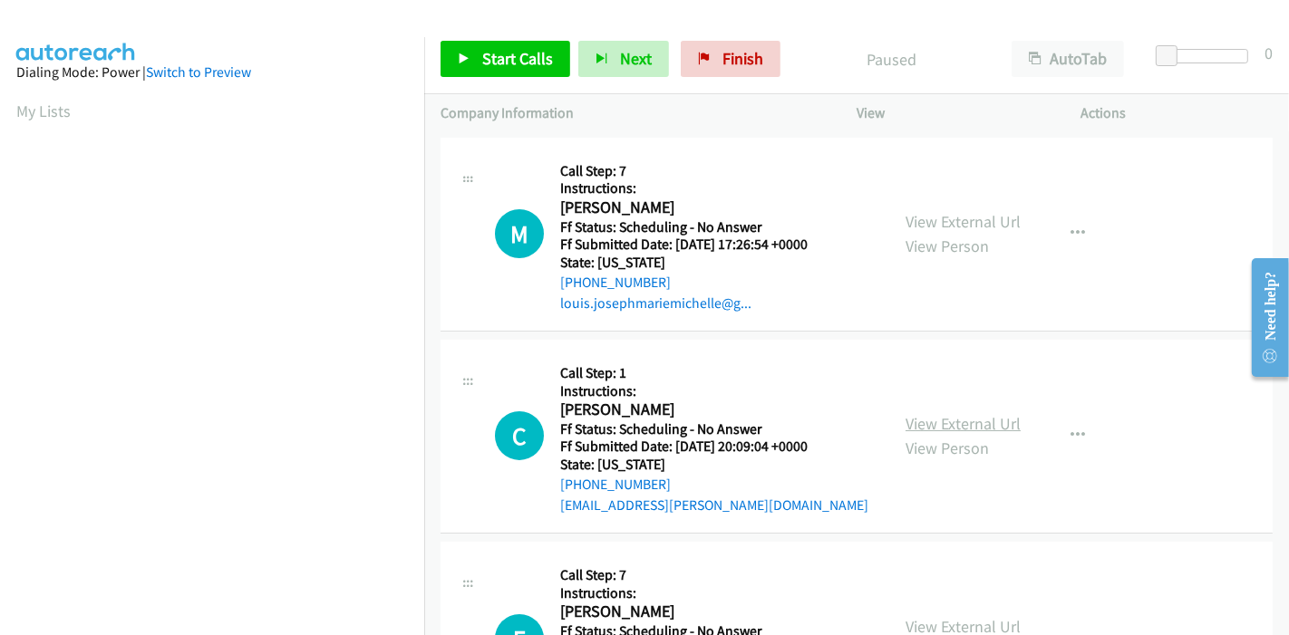
click at [945, 415] on link "View External Url" at bounding box center [962, 423] width 115 height 21
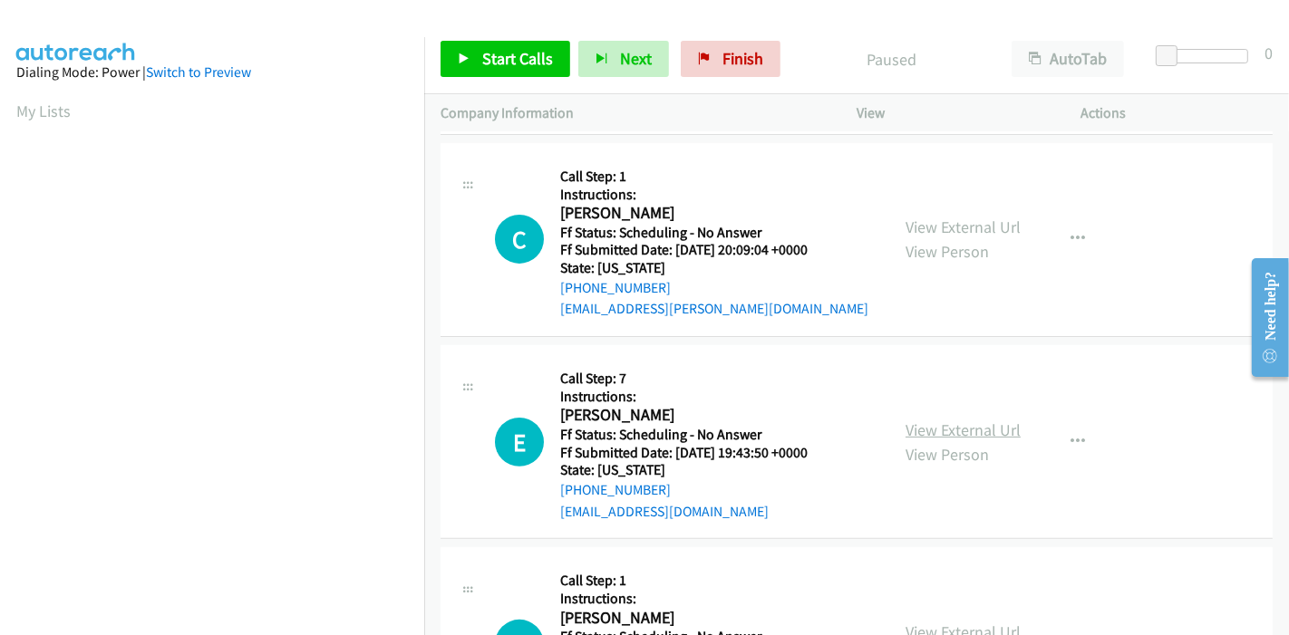
scroll to position [402, 0]
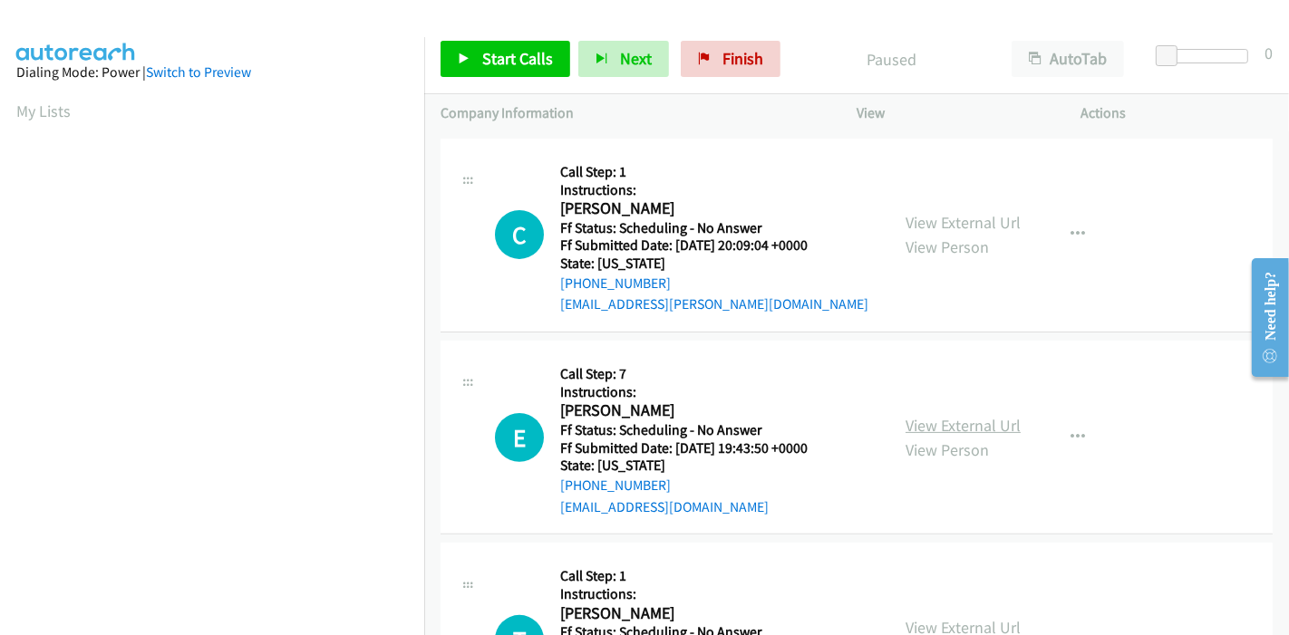
click at [940, 427] on link "View External Url" at bounding box center [962, 425] width 115 height 21
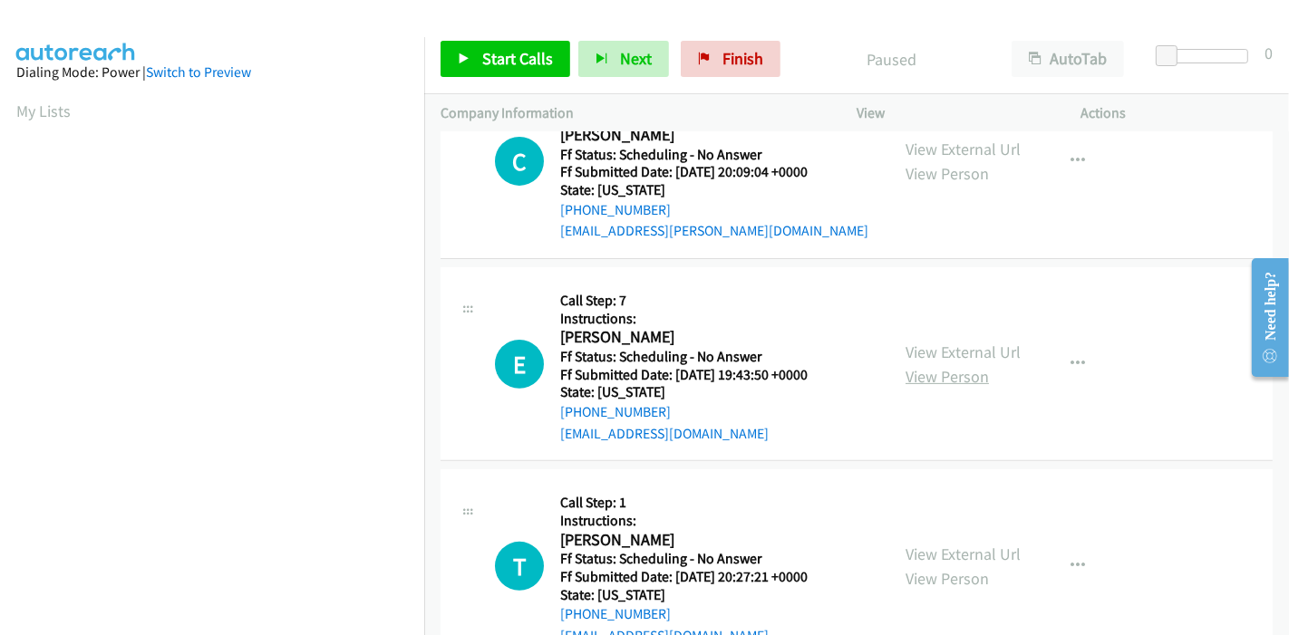
scroll to position [604, 0]
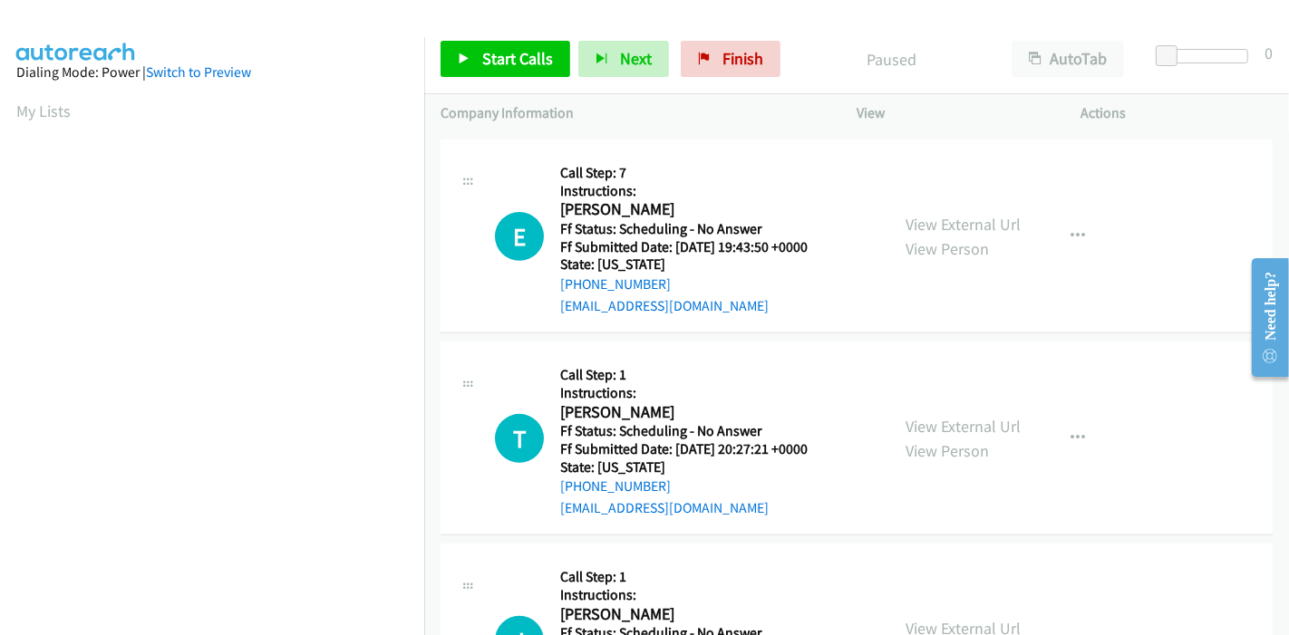
click at [940, 414] on div "View External Url View Person" at bounding box center [962, 438] width 115 height 49
click at [935, 416] on link "View External Url" at bounding box center [962, 426] width 115 height 21
click at [469, 53] on icon at bounding box center [464, 59] width 13 height 13
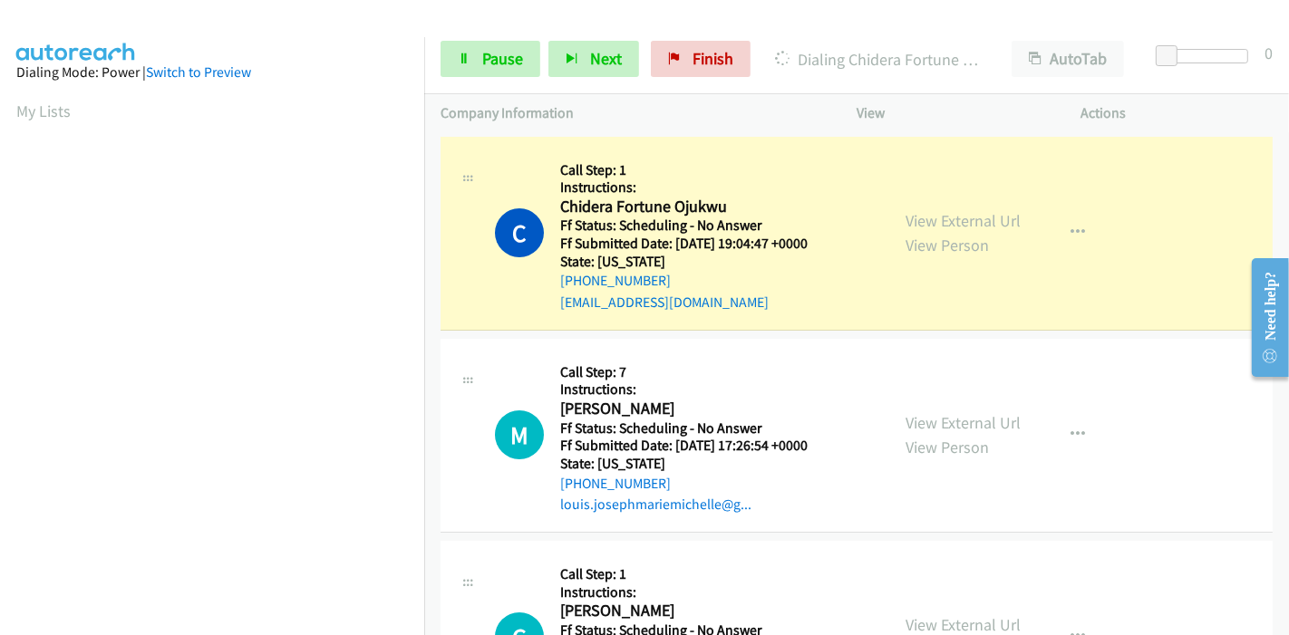
scroll to position [382, 0]
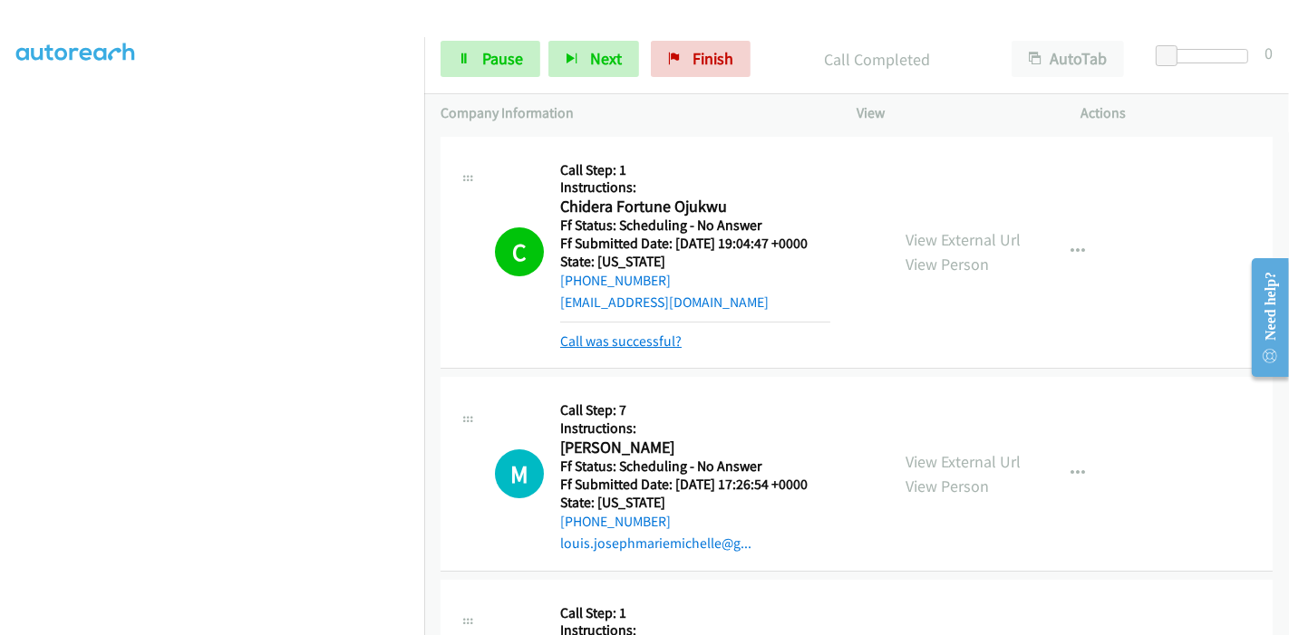
click at [618, 343] on link "Call was successful?" at bounding box center [620, 341] width 121 height 17
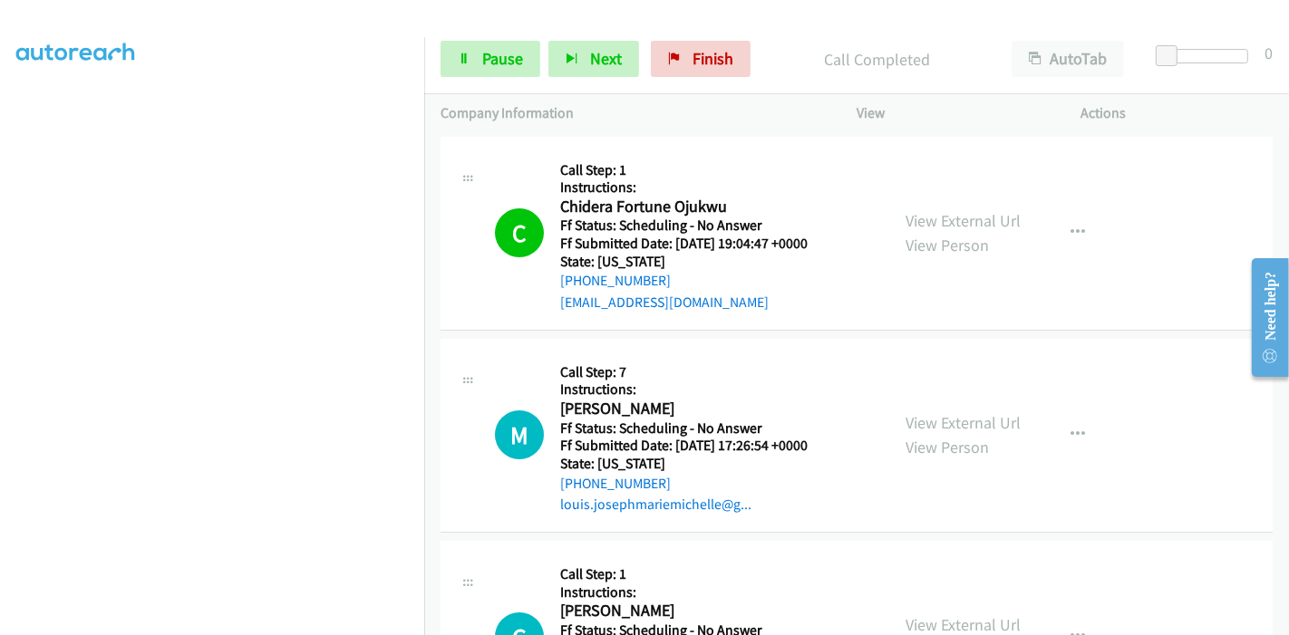
scroll to position [201, 0]
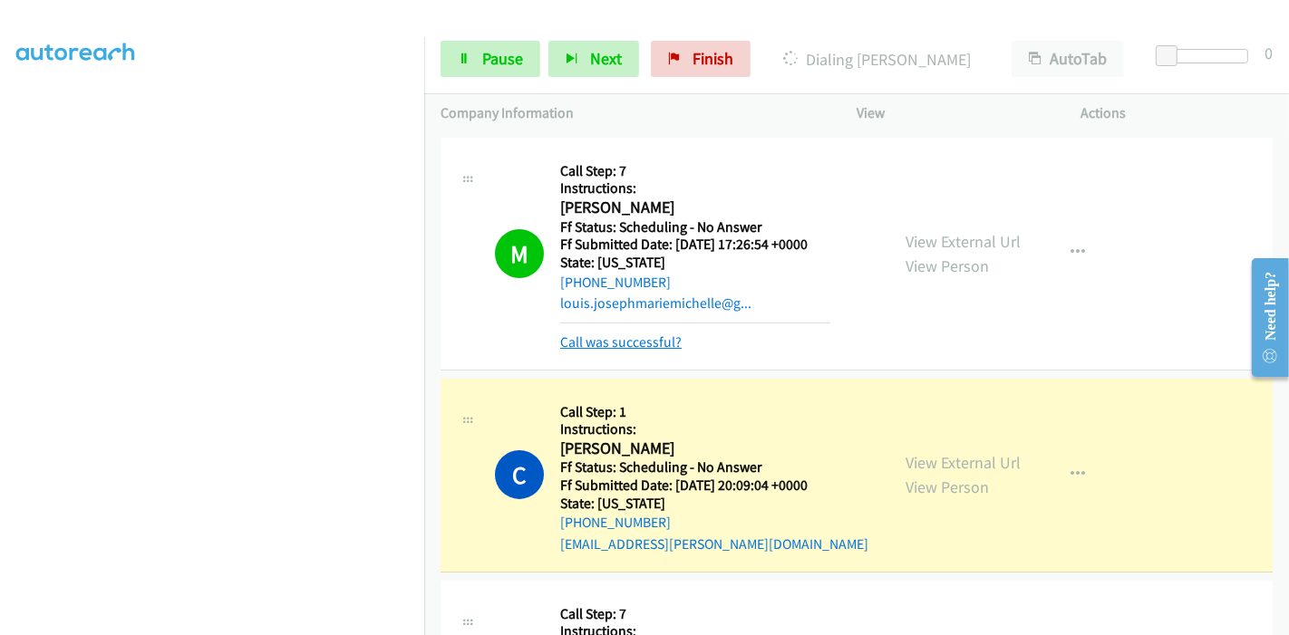
click at [614, 344] on link "Call was successful?" at bounding box center [620, 342] width 121 height 17
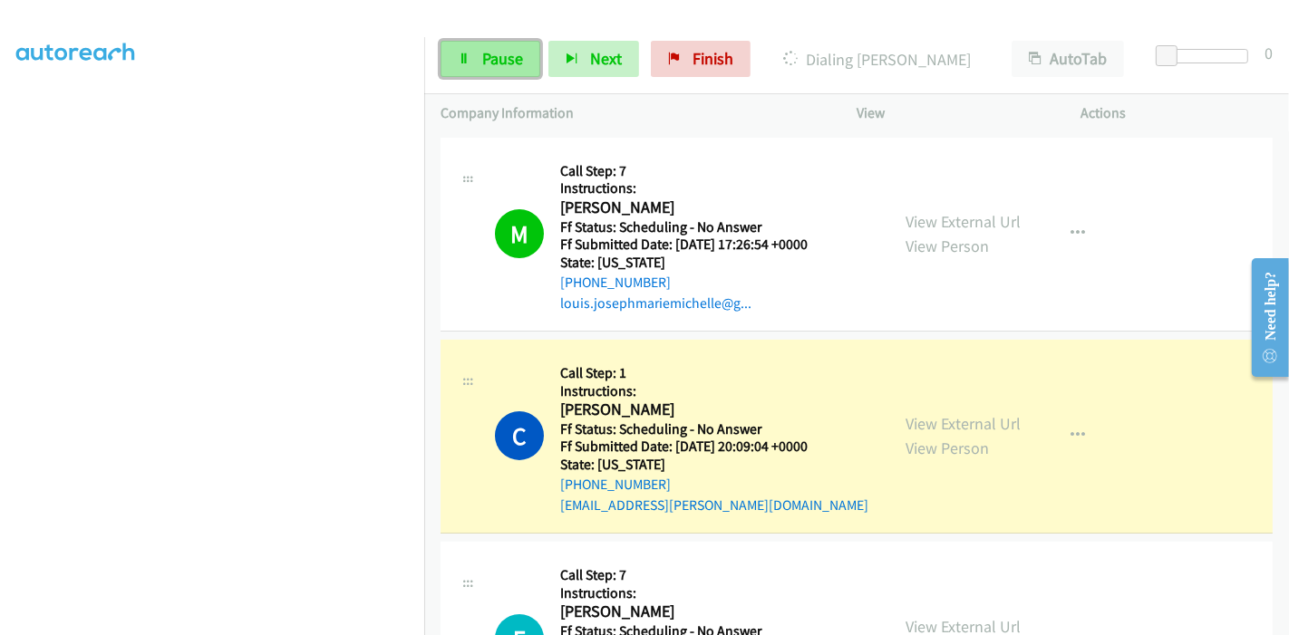
click at [497, 48] on span "Pause" at bounding box center [502, 58] width 41 height 21
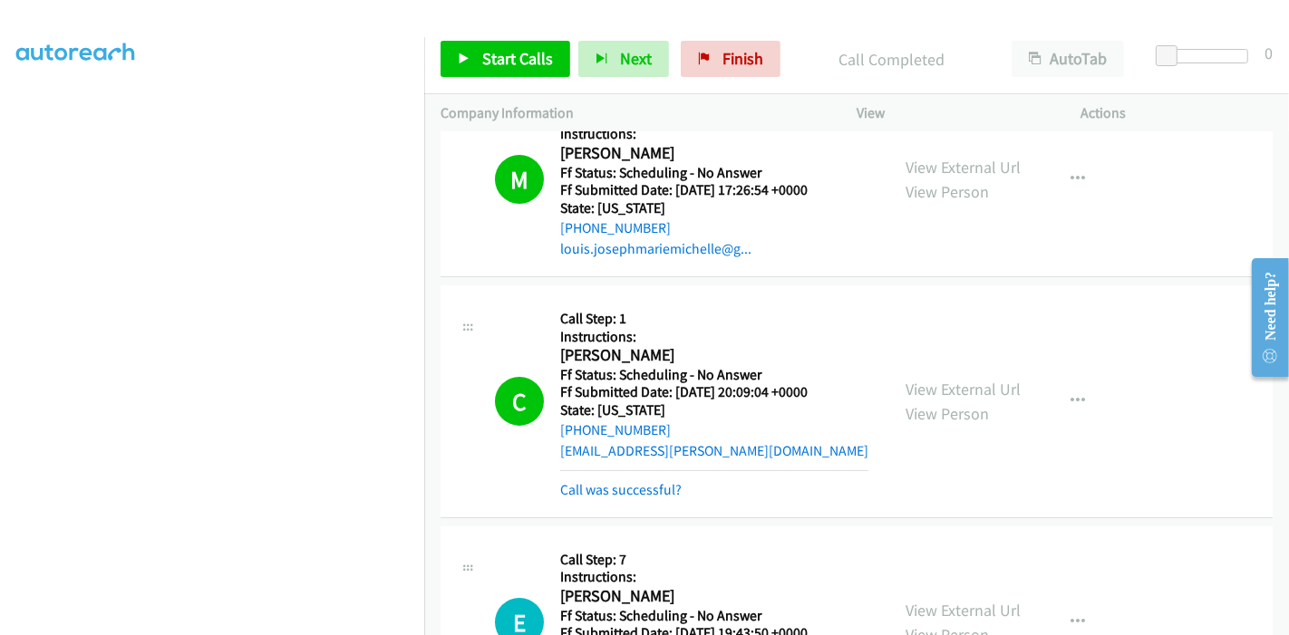
scroll to position [302, 0]
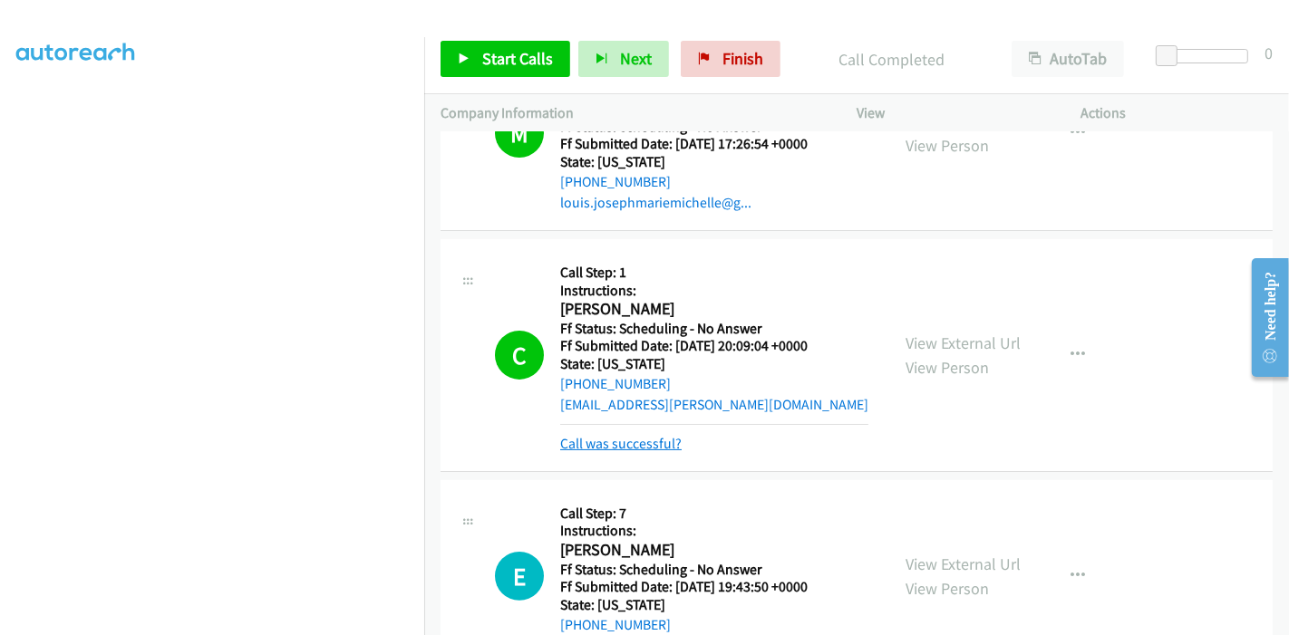
click at [609, 444] on link "Call was successful?" at bounding box center [620, 443] width 121 height 17
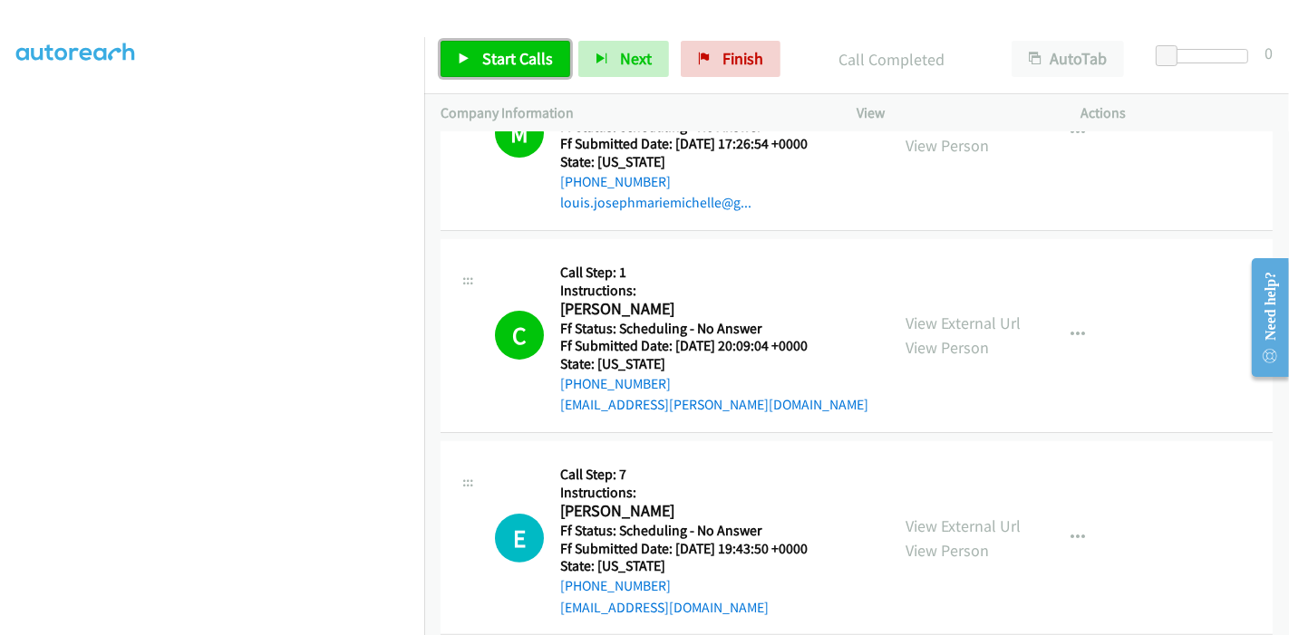
click at [479, 61] on link "Start Calls" at bounding box center [505, 59] width 130 height 36
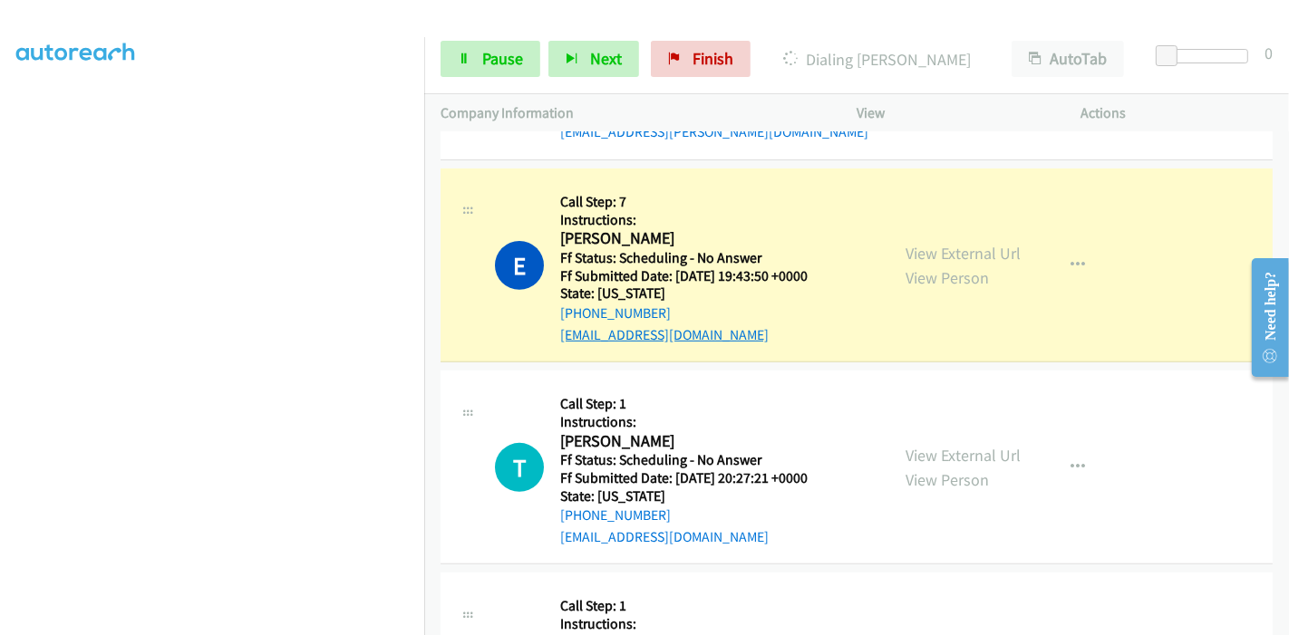
scroll to position [604, 0]
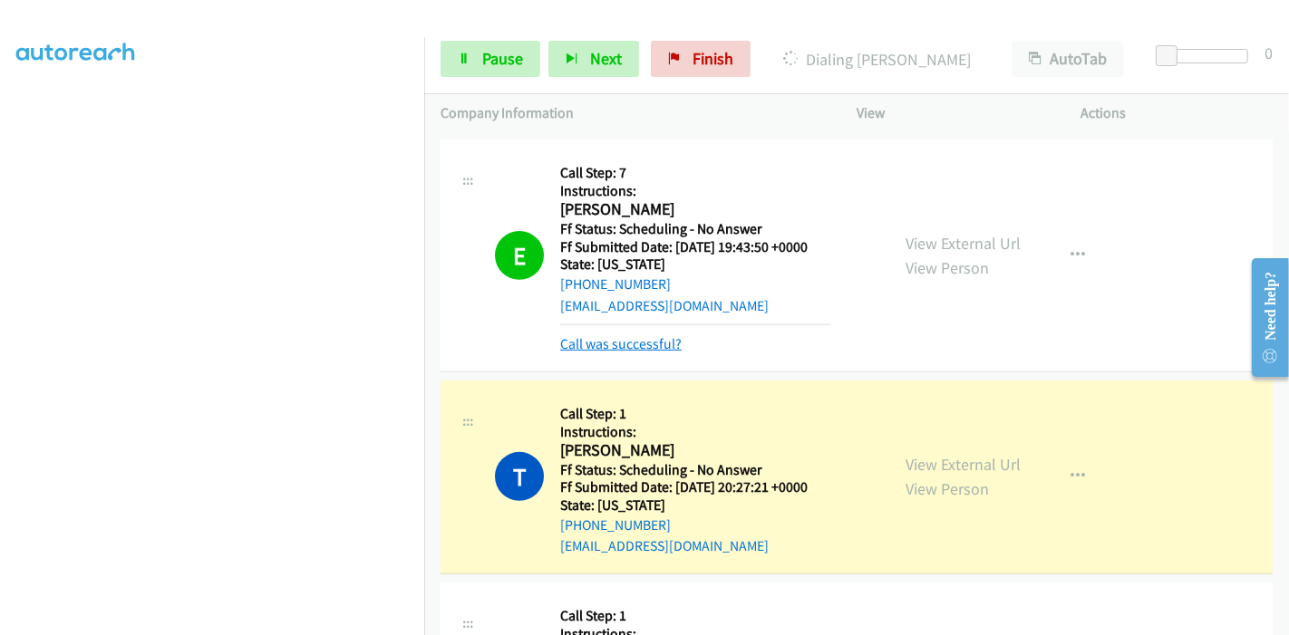
click at [593, 337] on link "Call was successful?" at bounding box center [620, 343] width 121 height 17
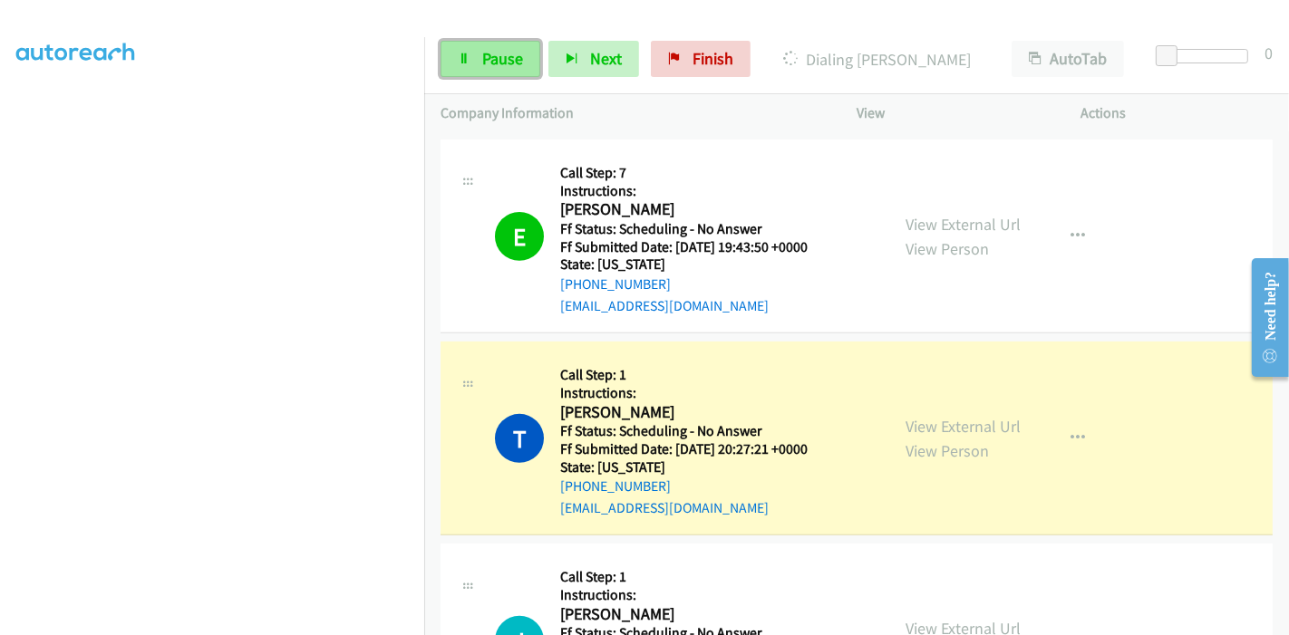
click at [488, 55] on span "Pause" at bounding box center [502, 58] width 41 height 21
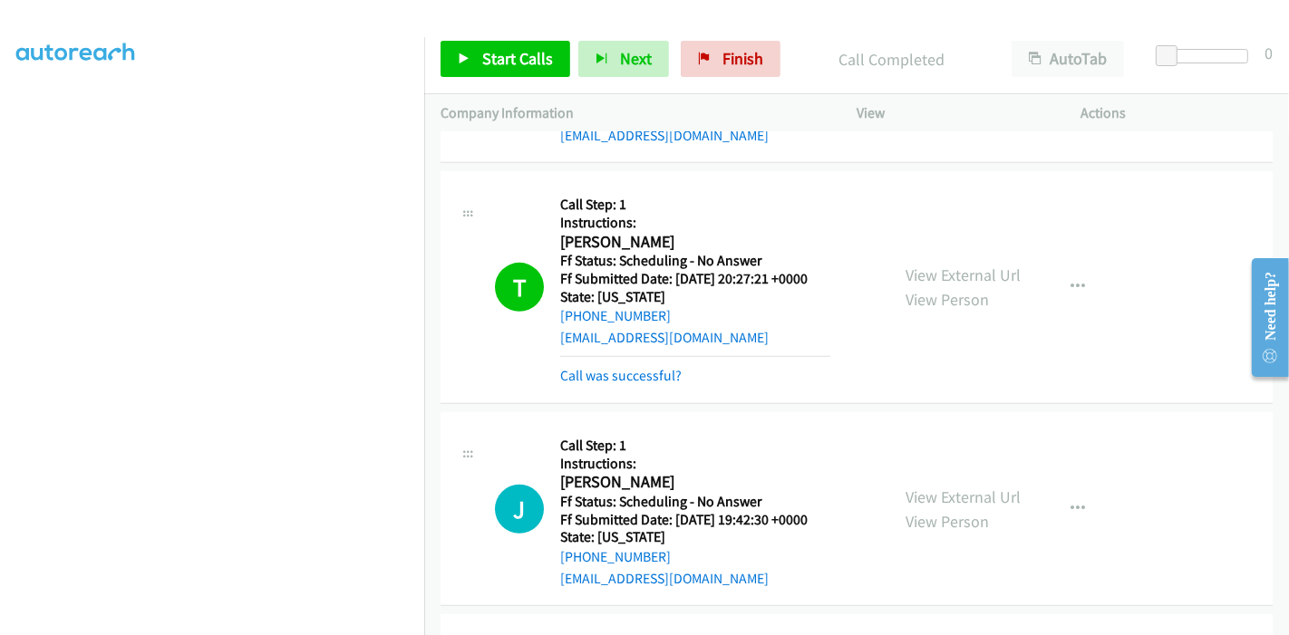
scroll to position [805, 0]
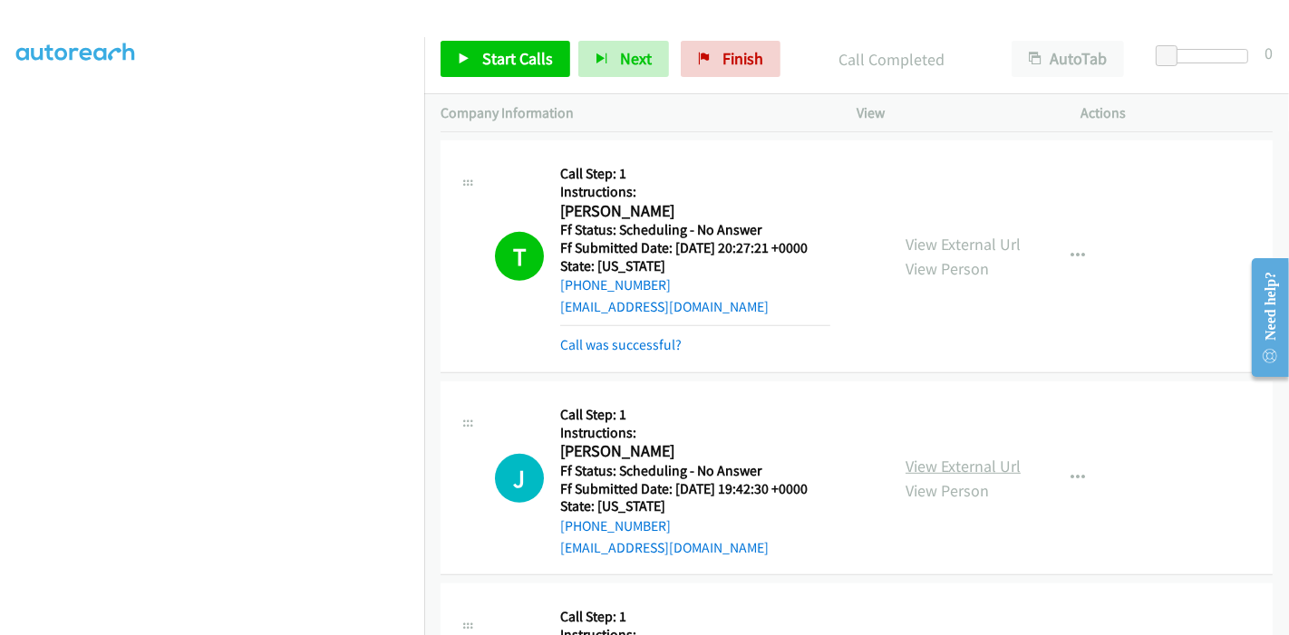
click at [932, 465] on link "View External Url" at bounding box center [962, 466] width 115 height 21
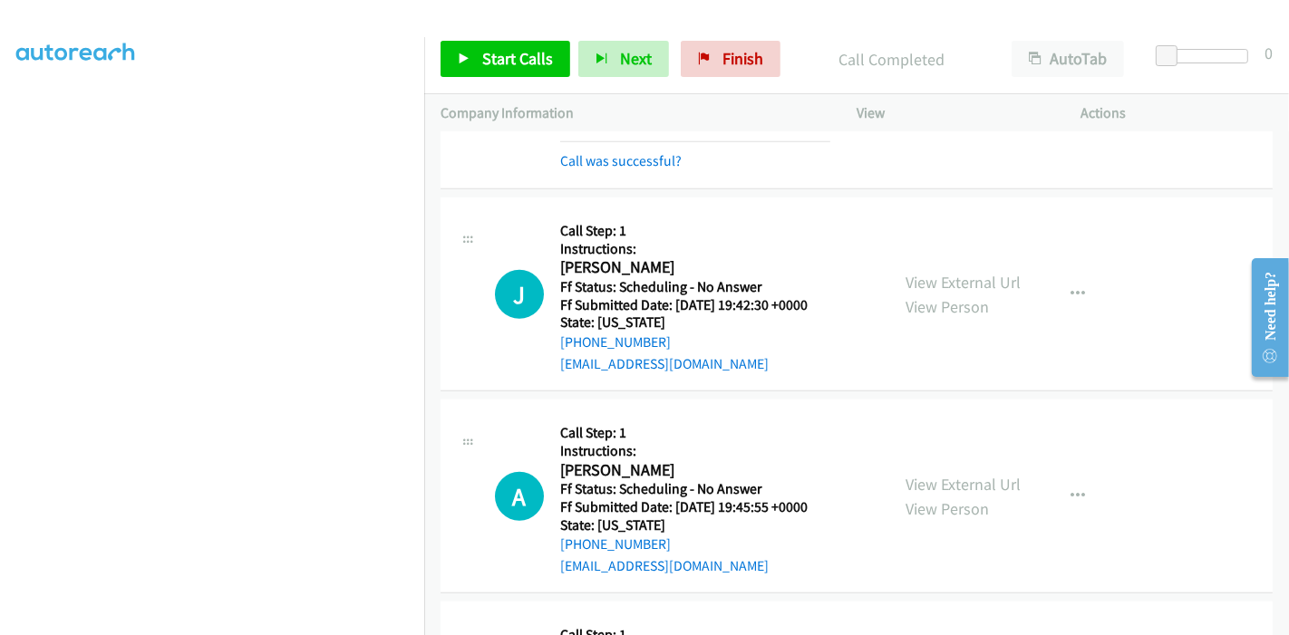
scroll to position [1108, 0]
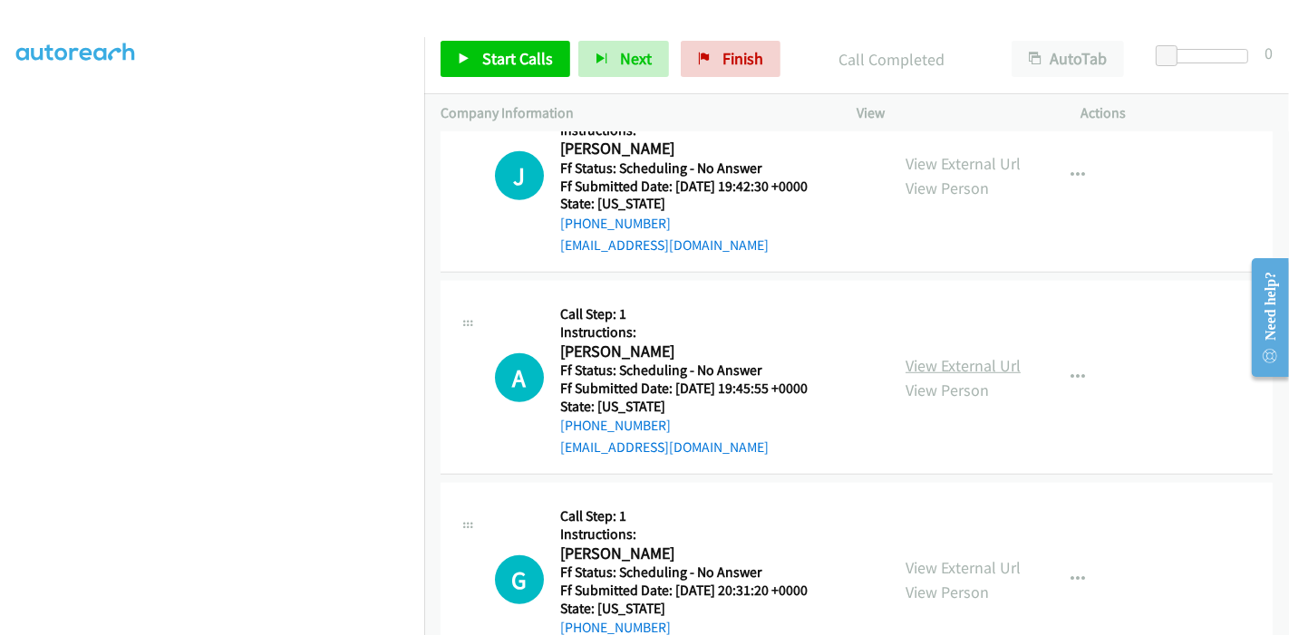
click at [964, 369] on link "View External Url" at bounding box center [962, 365] width 115 height 21
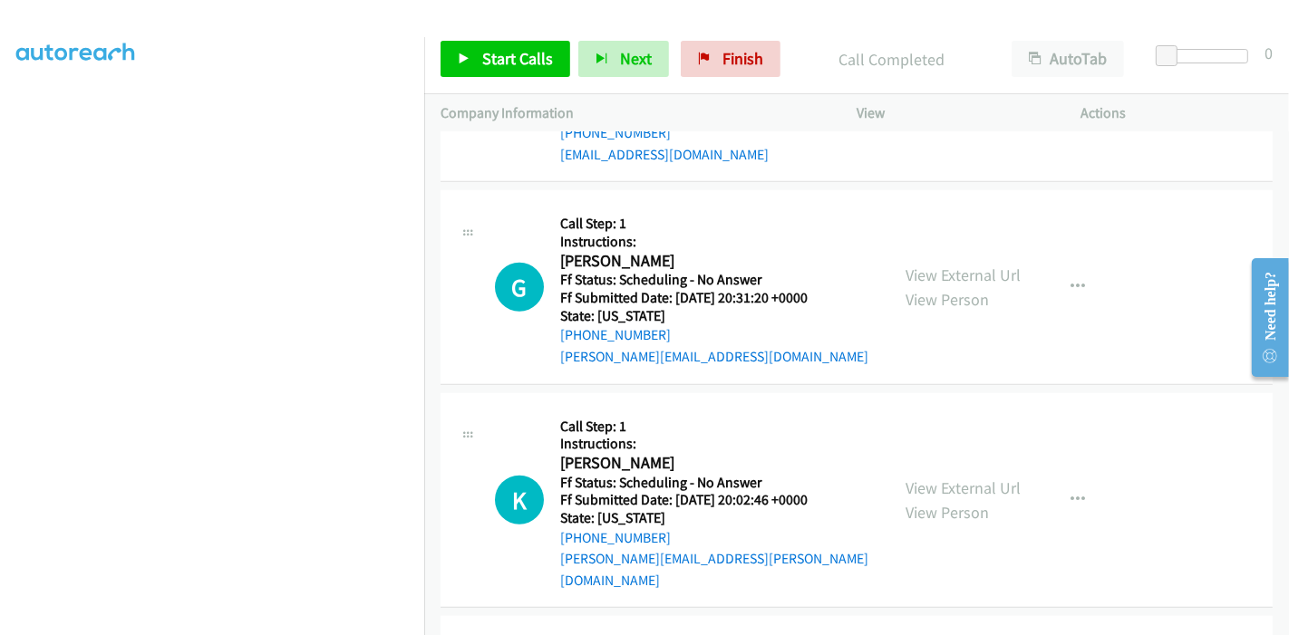
scroll to position [1409, 0]
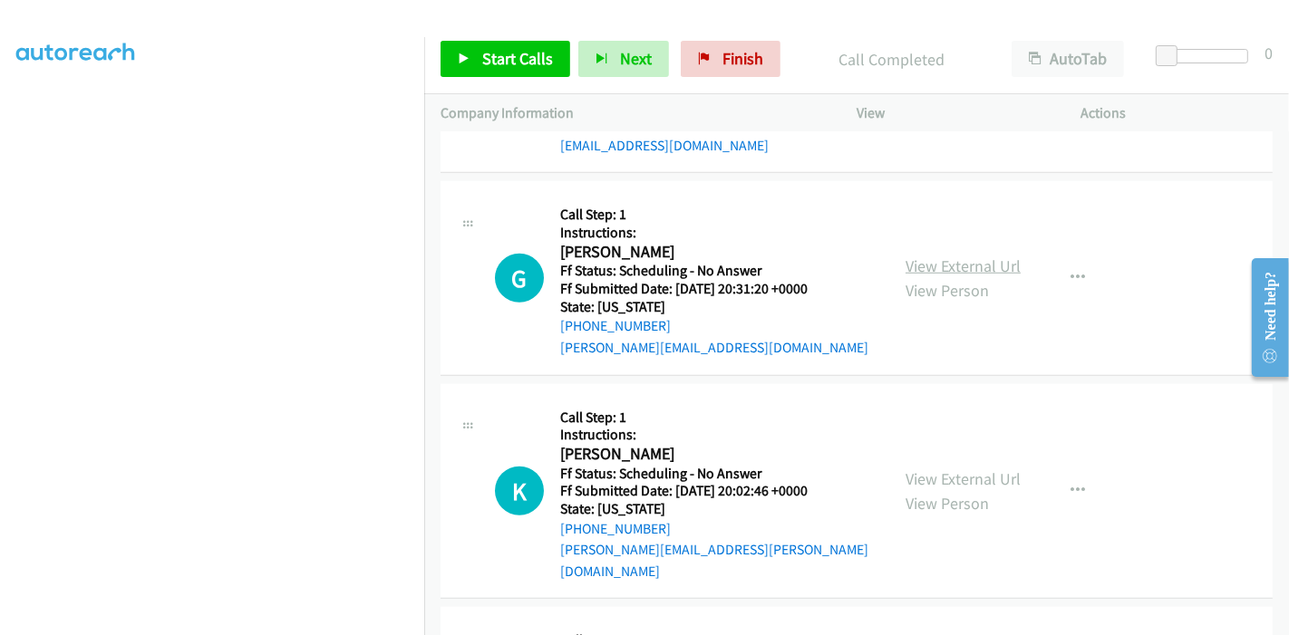
click at [981, 261] on link "View External Url" at bounding box center [962, 266] width 115 height 21
click at [487, 61] on span "Start Calls" at bounding box center [517, 58] width 71 height 21
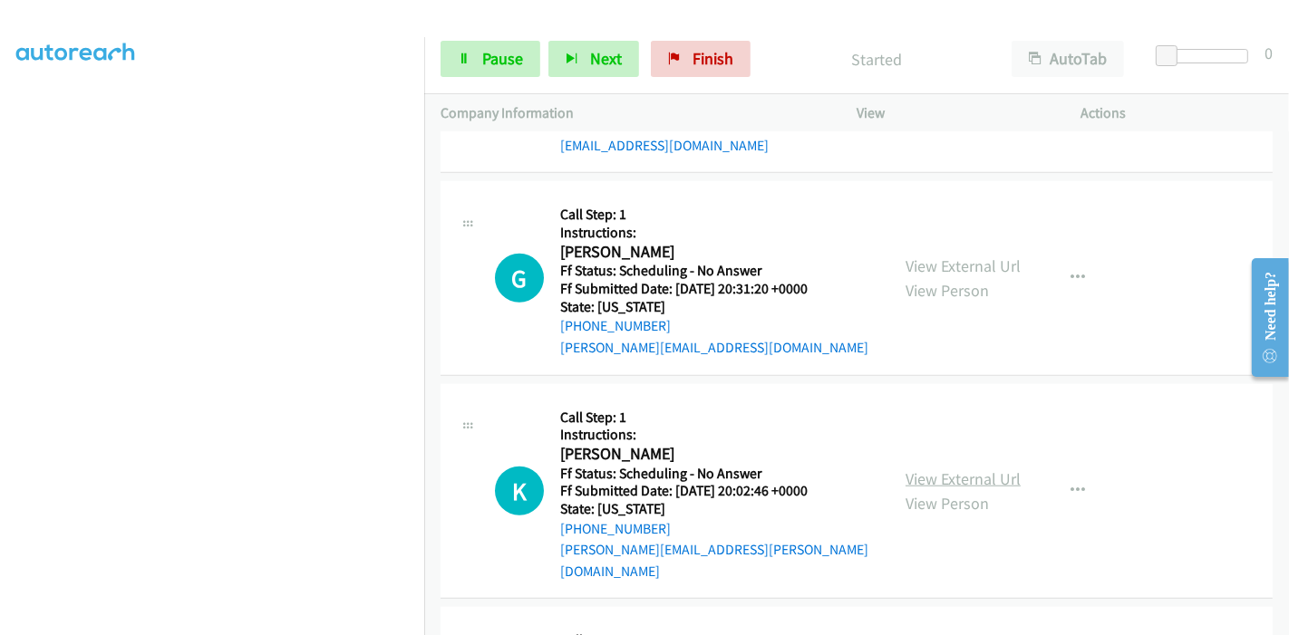
click at [953, 469] on link "View External Url" at bounding box center [962, 479] width 115 height 21
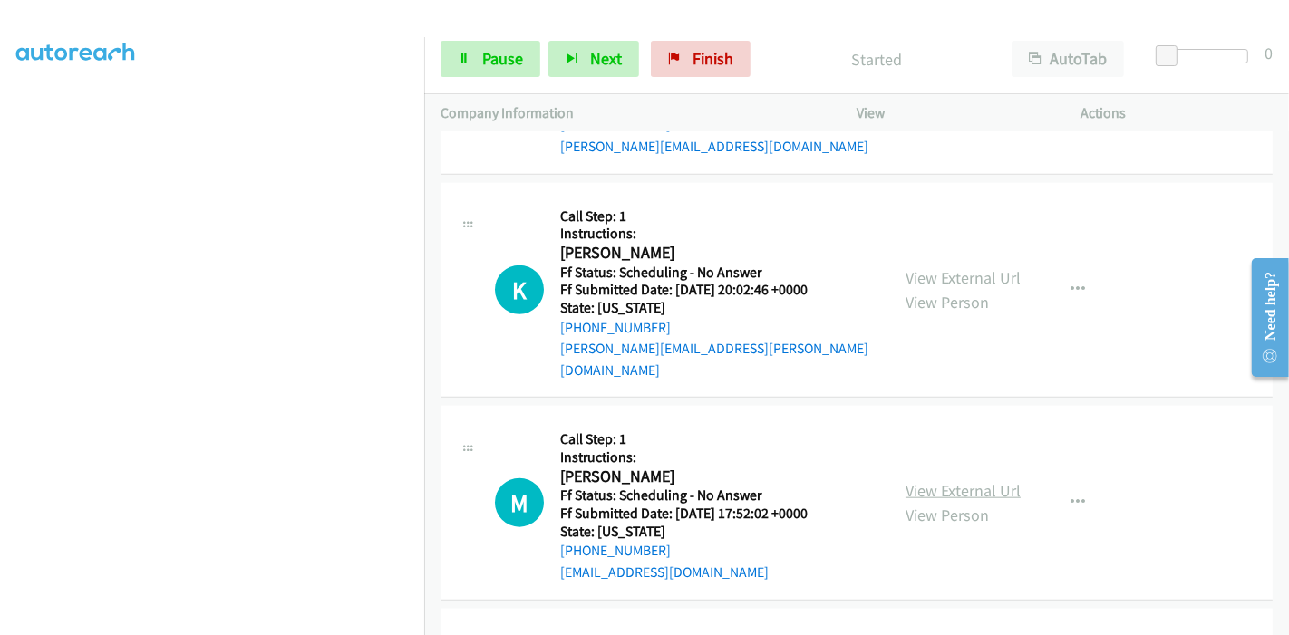
scroll to position [1611, 0]
click at [951, 480] on link "View External Url" at bounding box center [962, 490] width 115 height 21
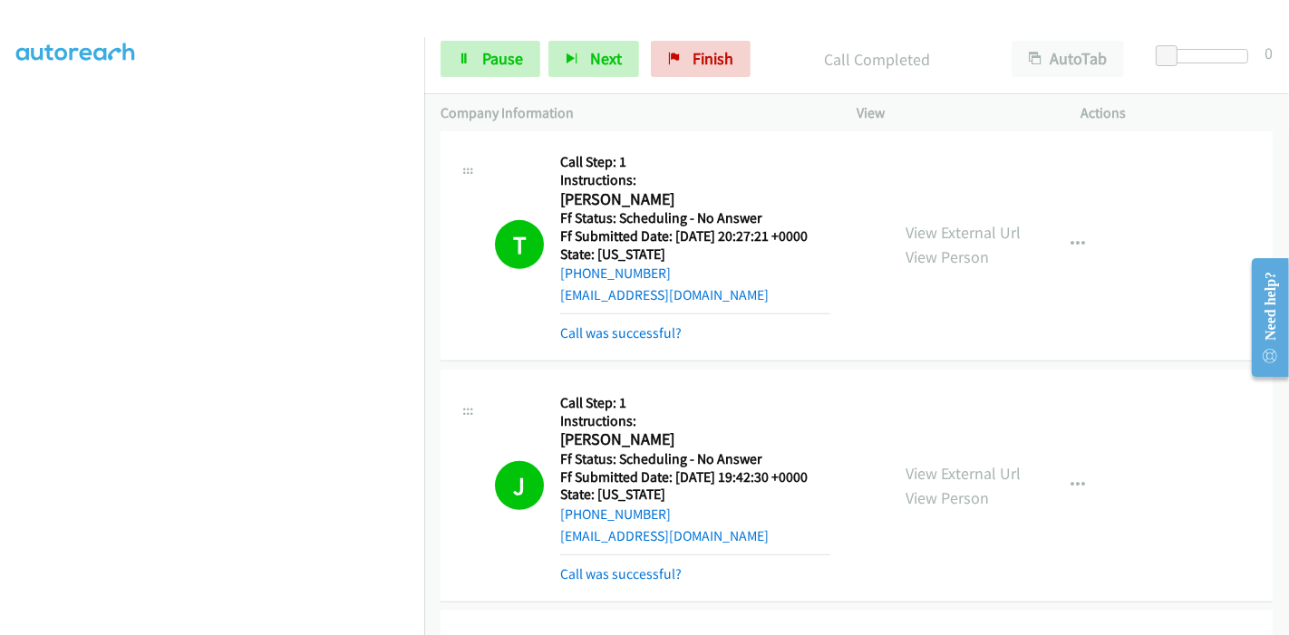
scroll to position [944, 0]
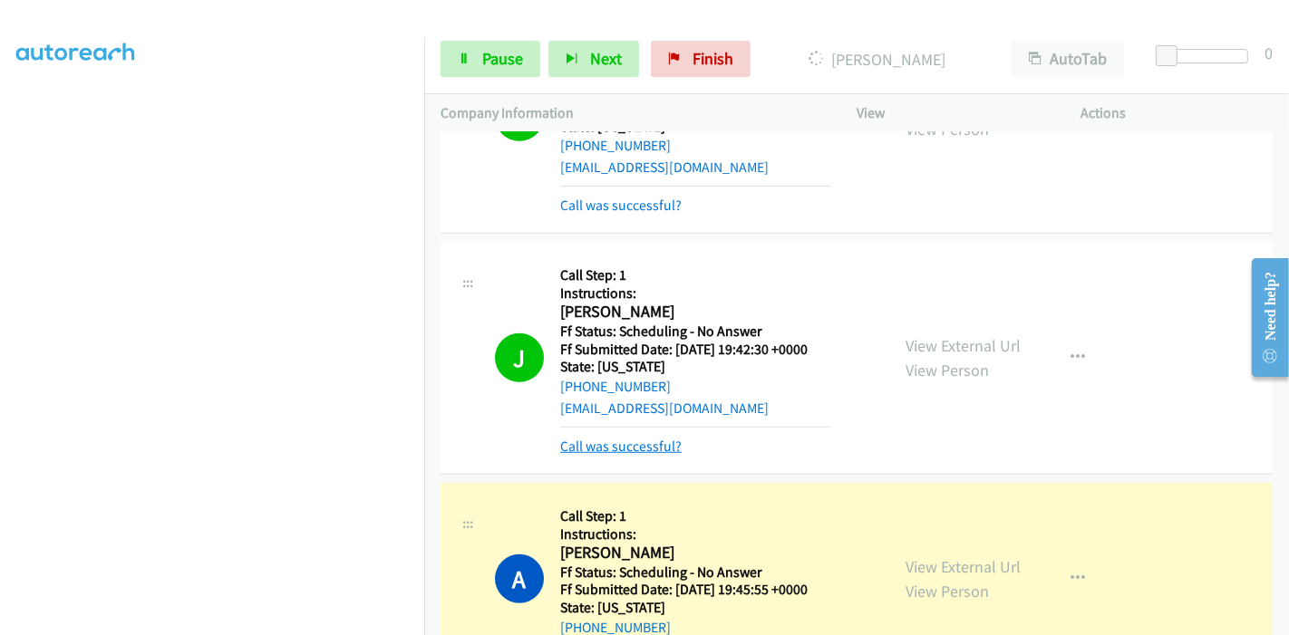
click at [602, 449] on link "Call was successful?" at bounding box center [620, 446] width 121 height 17
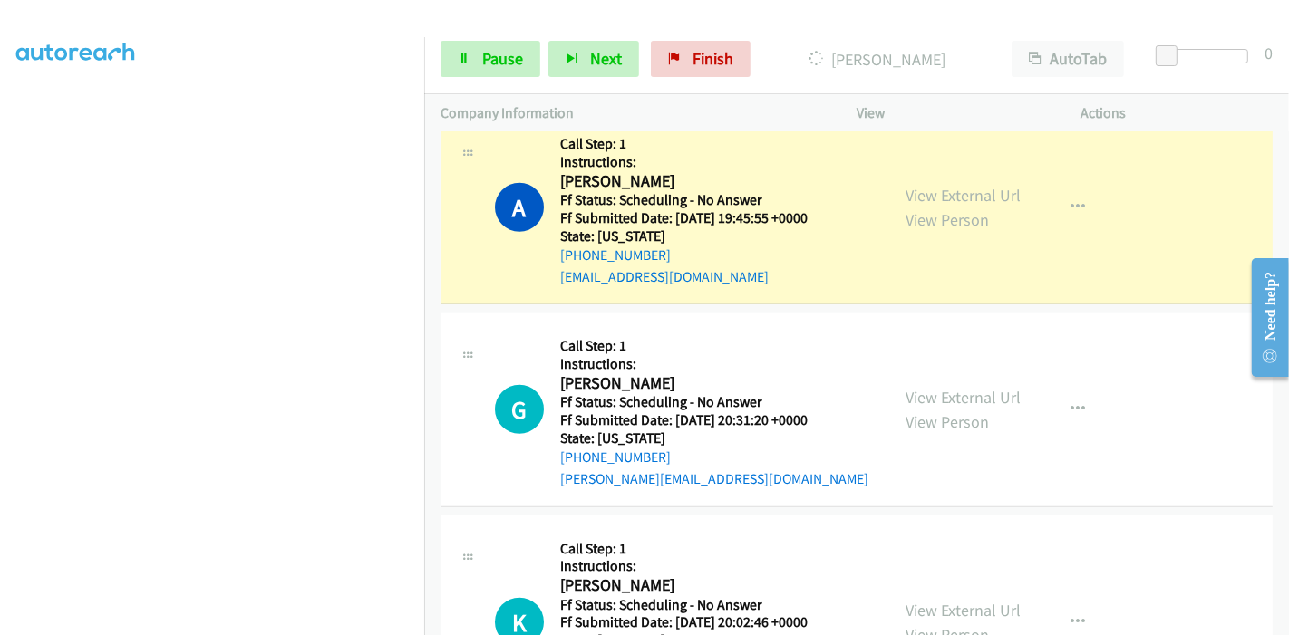
scroll to position [1246, 0]
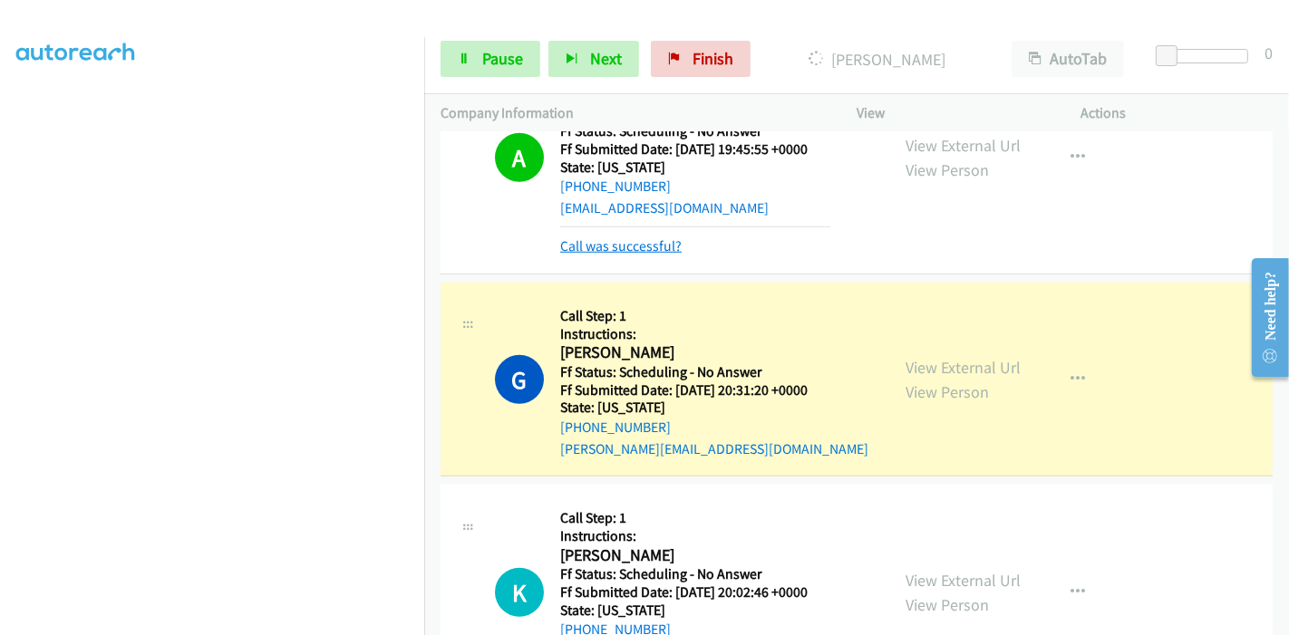
click at [642, 245] on link "Call was successful?" at bounding box center [620, 245] width 121 height 17
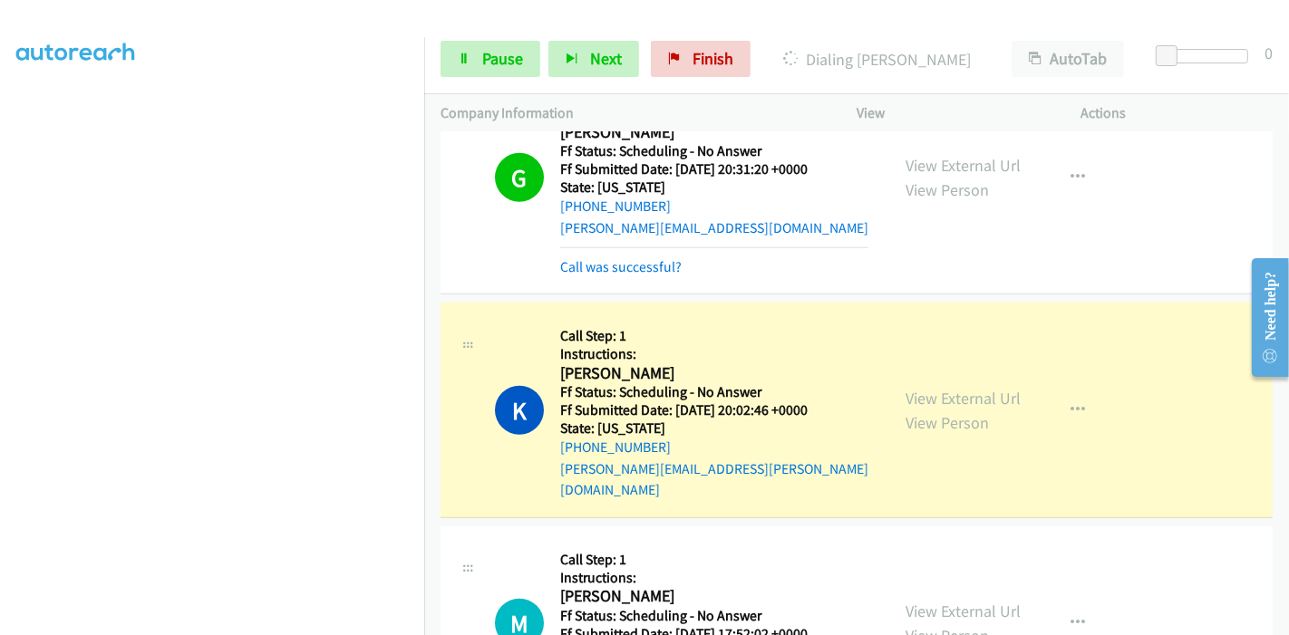
scroll to position [1548, 0]
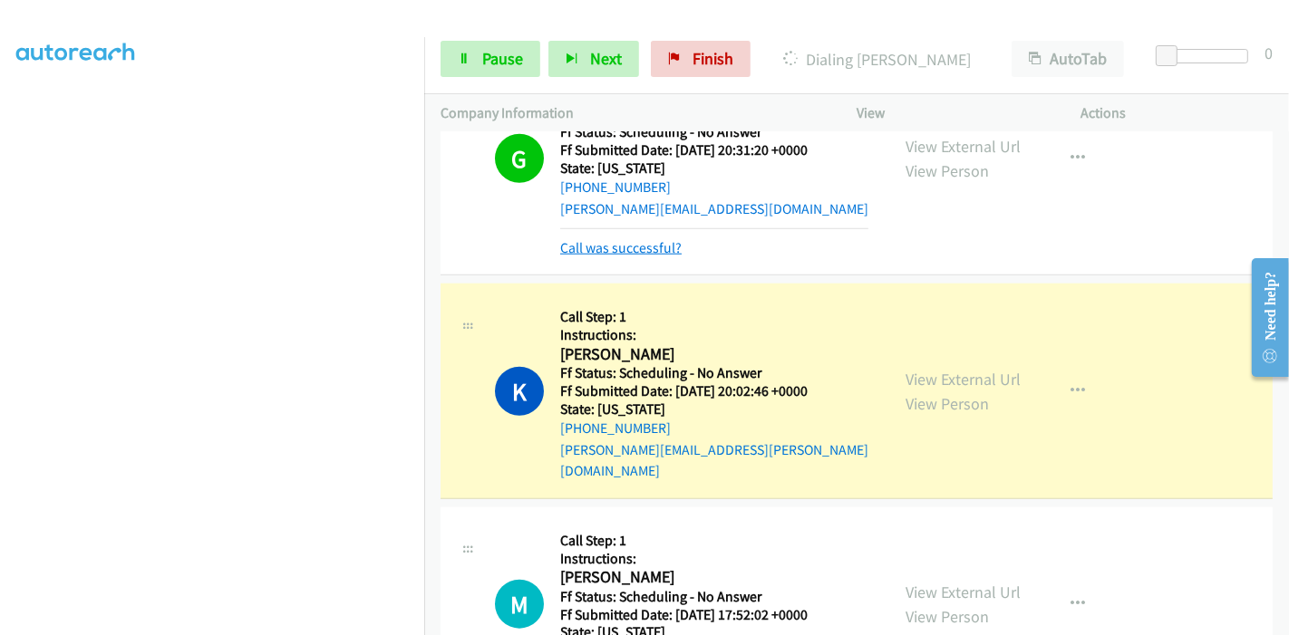
click at [615, 239] on link "Call was successful?" at bounding box center [620, 247] width 121 height 17
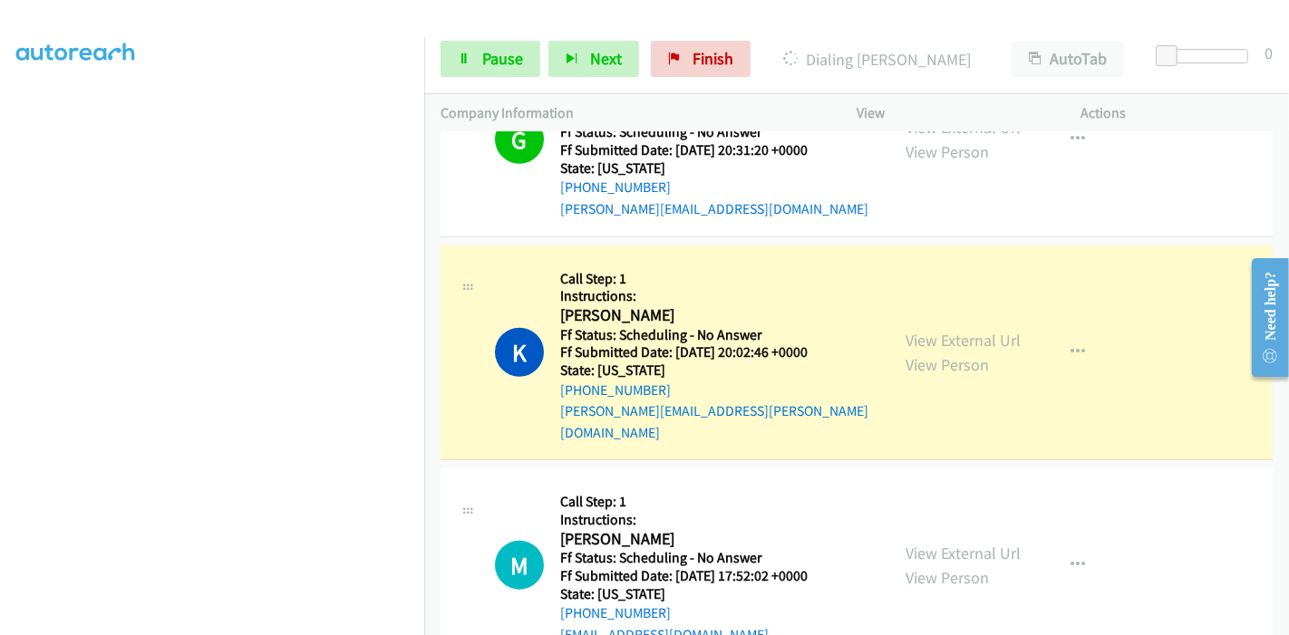
scroll to position [1529, 0]
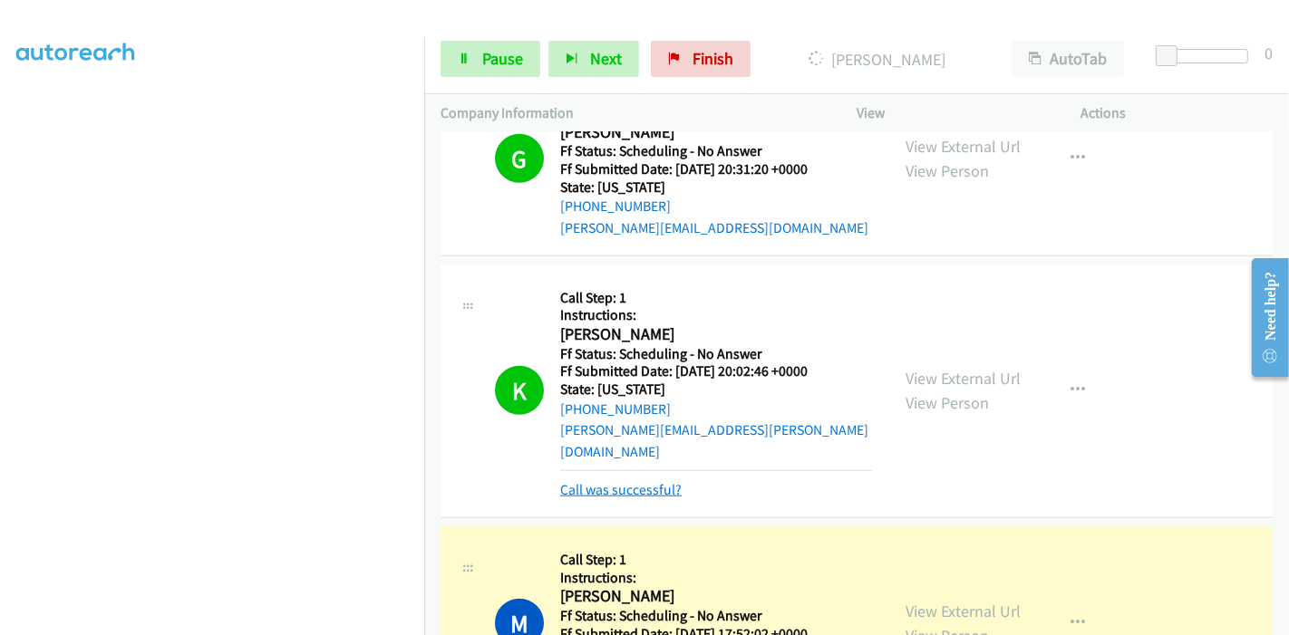
click at [629, 481] on link "Call was successful?" at bounding box center [620, 489] width 121 height 17
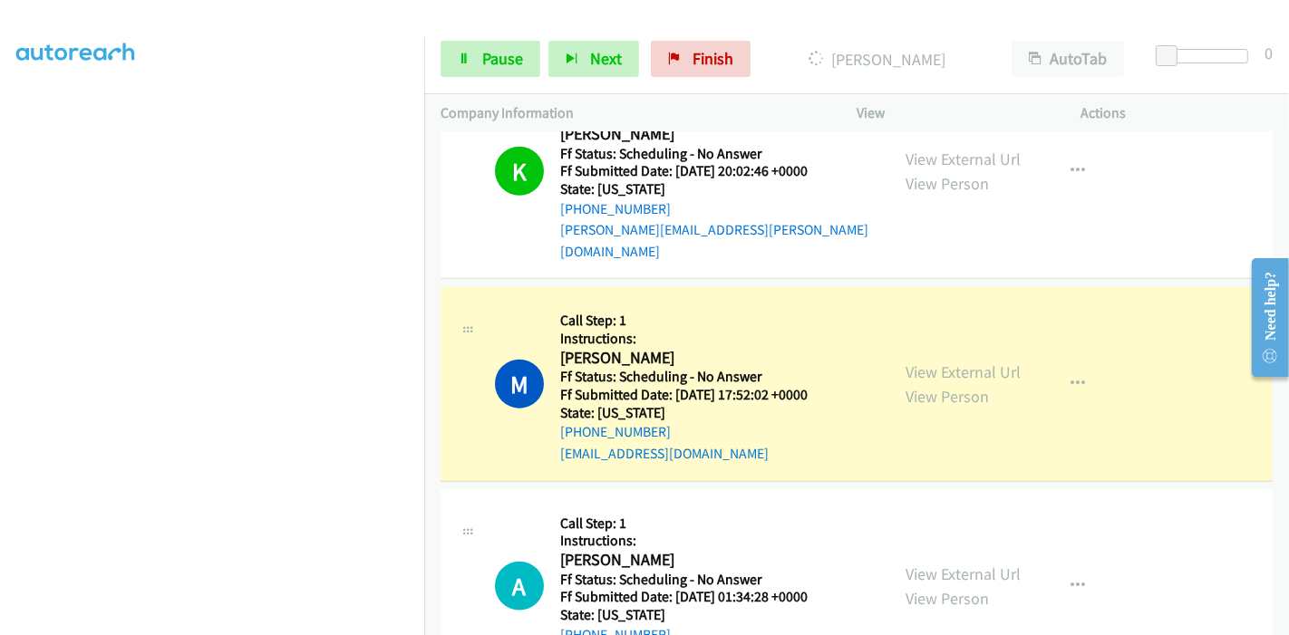
scroll to position [1730, 0]
click at [489, 53] on span "Pause" at bounding box center [502, 58] width 41 height 21
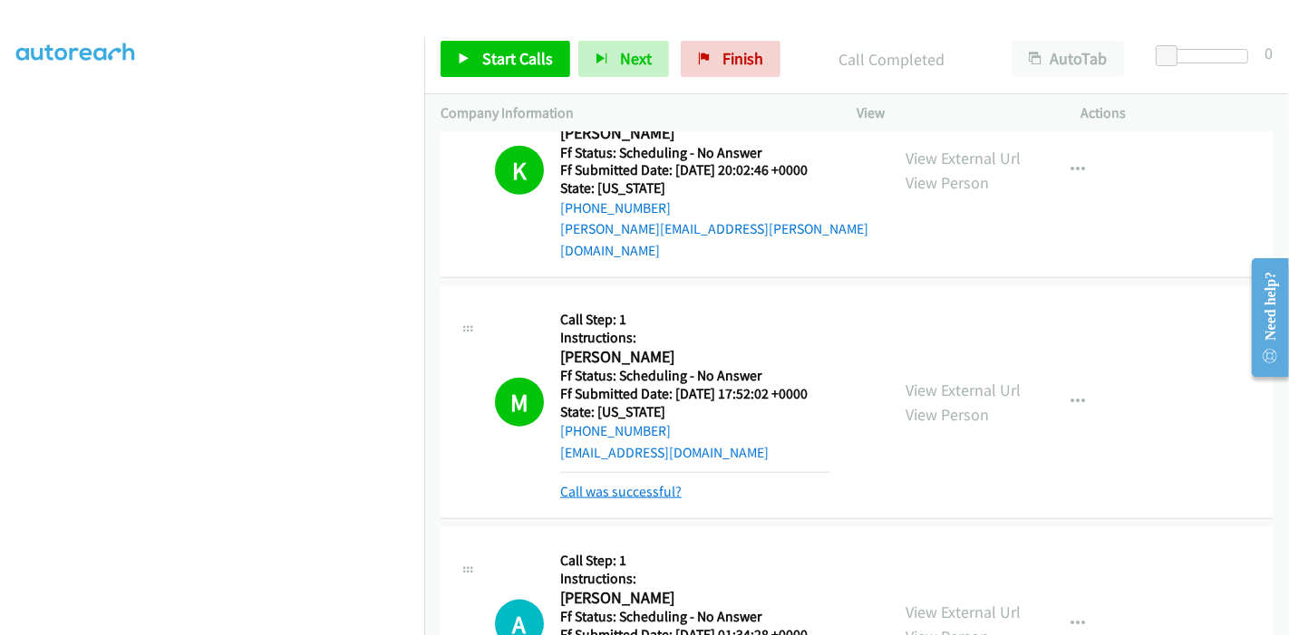
click at [629, 483] on link "Call was successful?" at bounding box center [620, 491] width 121 height 17
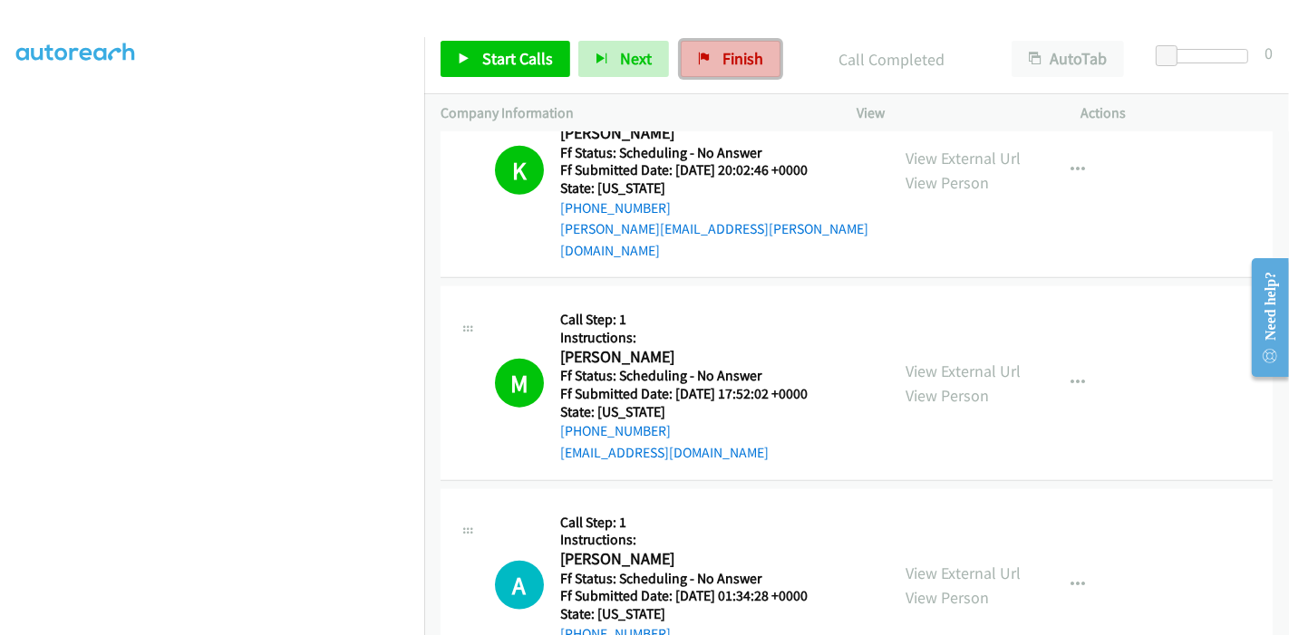
drag, startPoint x: 758, startPoint y: 52, endPoint x: 721, endPoint y: 71, distance: 41.7
click at [757, 51] on link "Finish" at bounding box center [731, 59] width 100 height 36
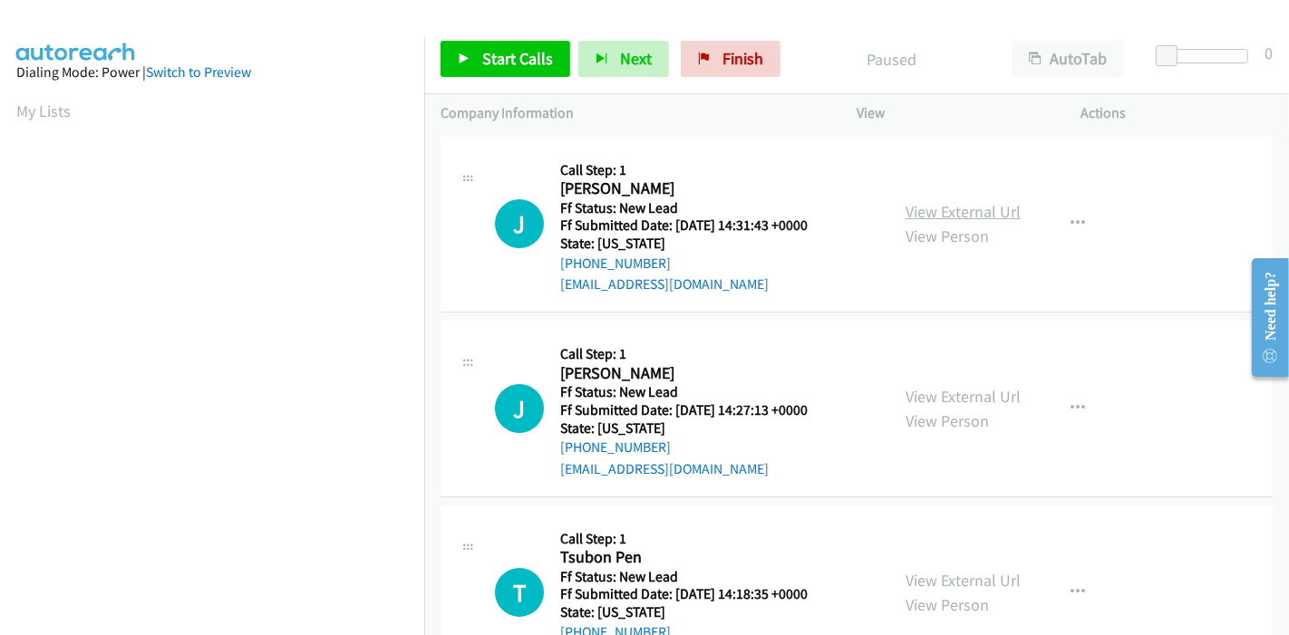
click at [971, 216] on link "View External Url" at bounding box center [962, 211] width 115 height 21
click at [966, 398] on link "View External Url" at bounding box center [962, 396] width 115 height 21
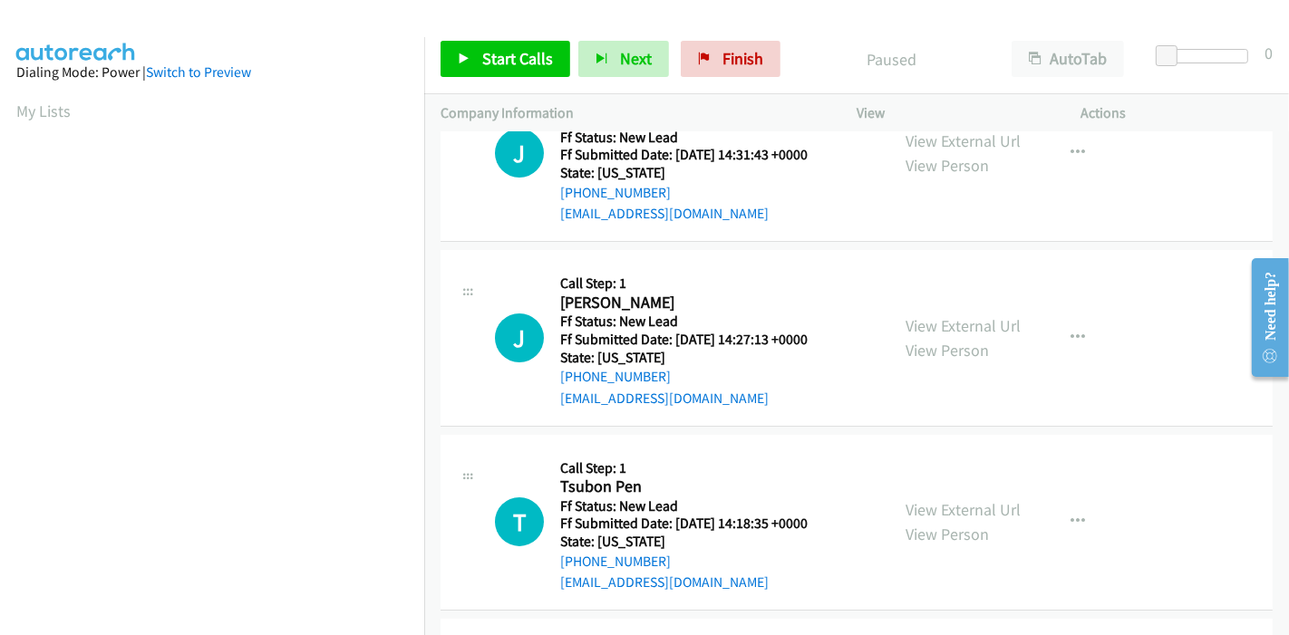
scroll to position [101, 0]
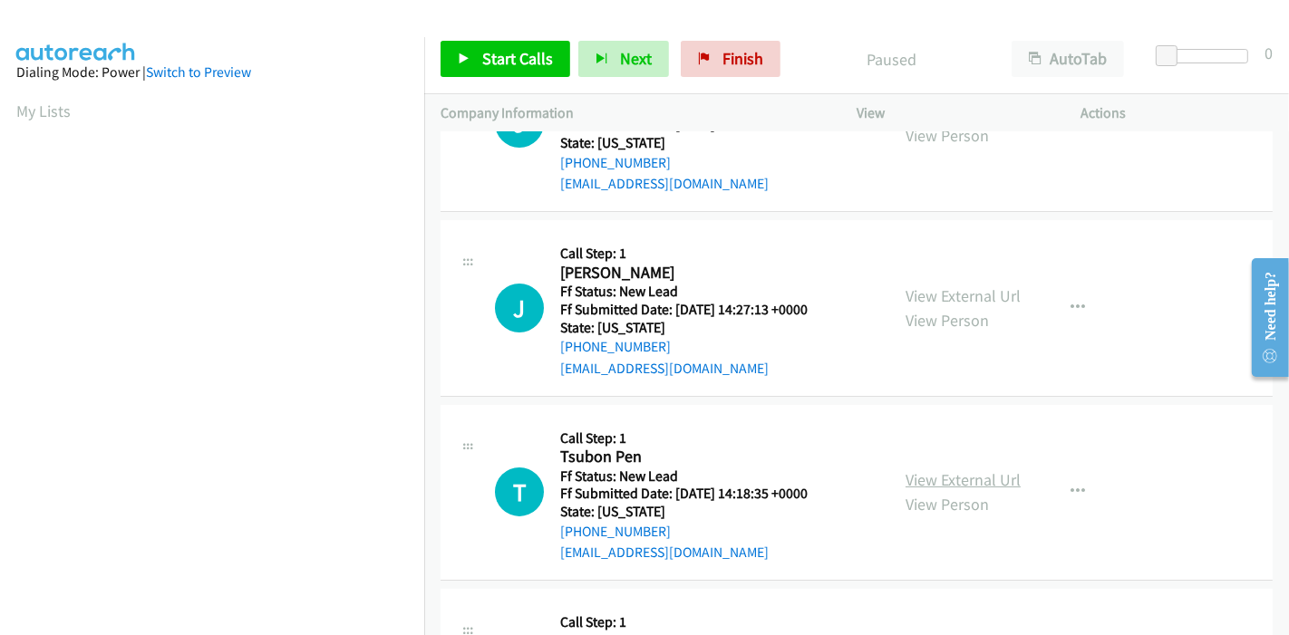
click at [948, 472] on link "View External Url" at bounding box center [962, 479] width 115 height 21
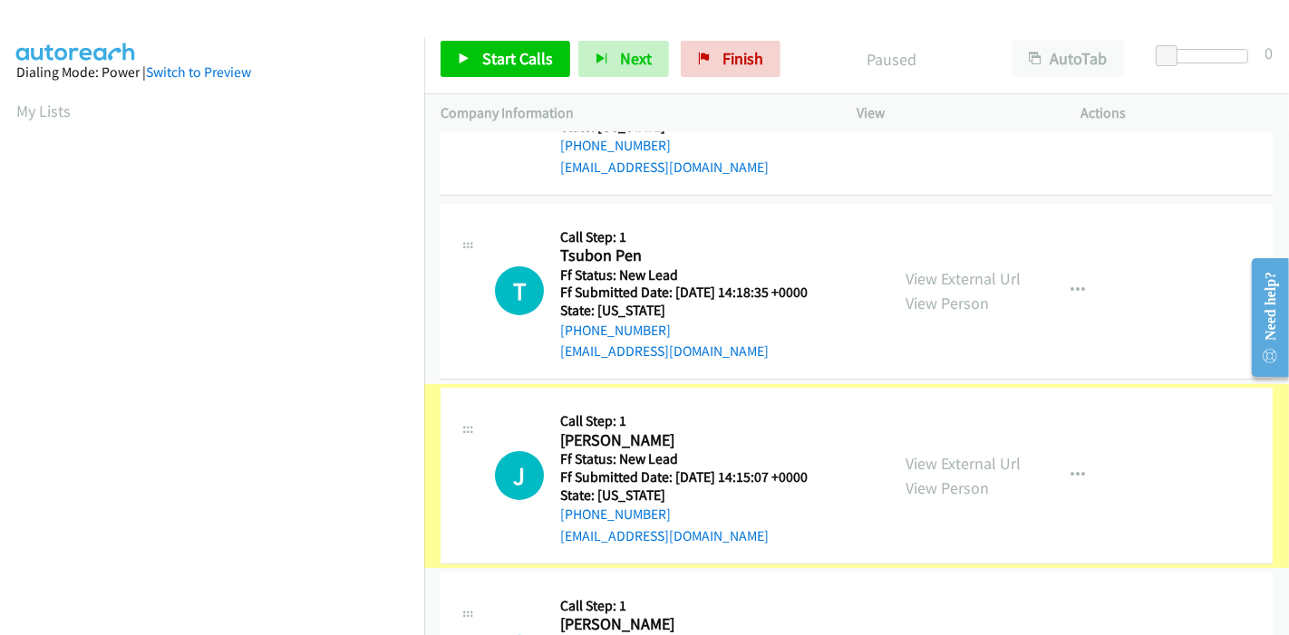
scroll to position [302, 0]
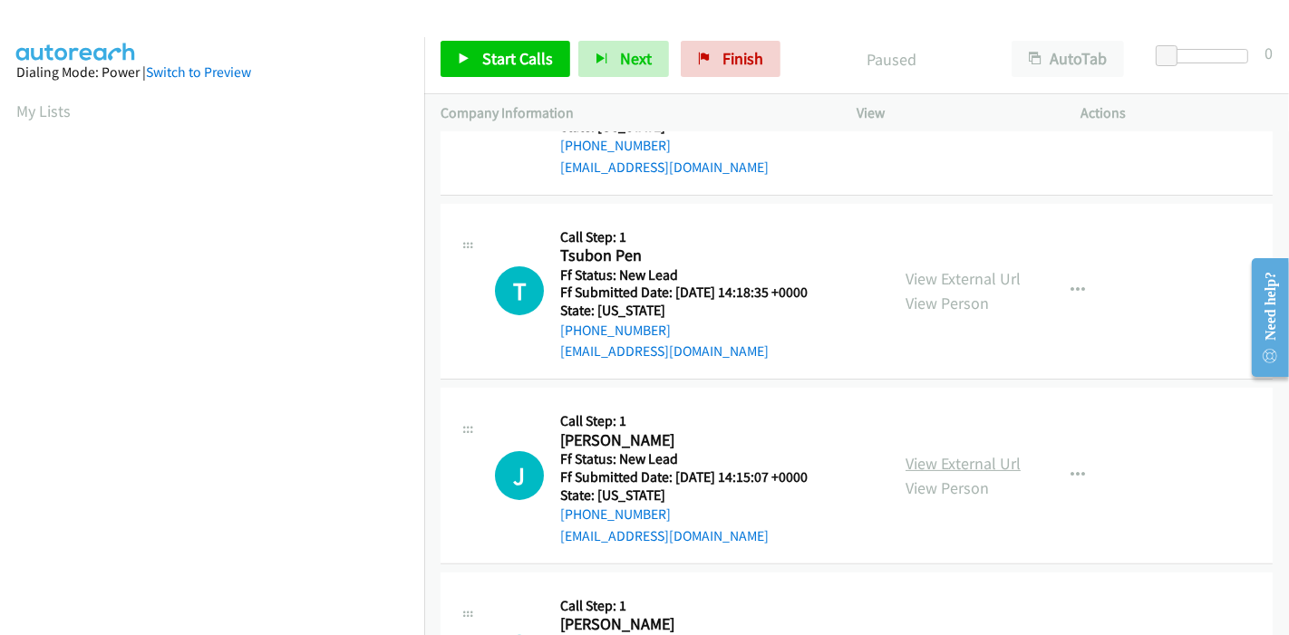
click at [946, 457] on link "View External Url" at bounding box center [962, 463] width 115 height 21
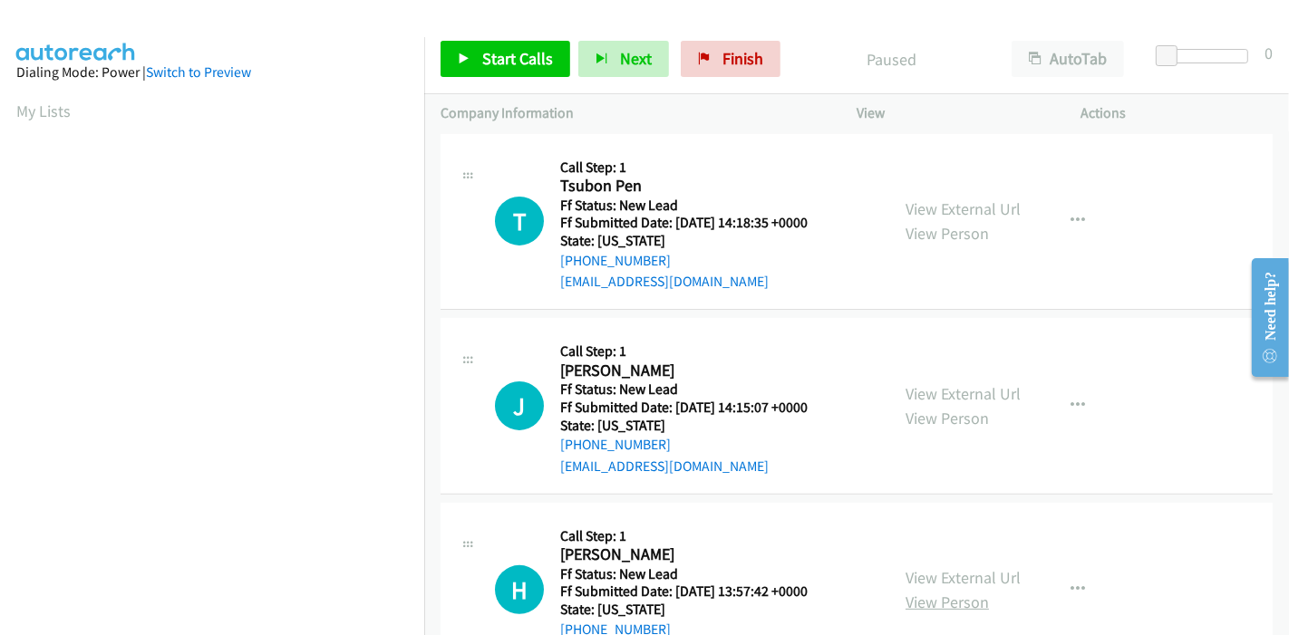
scroll to position [441, 0]
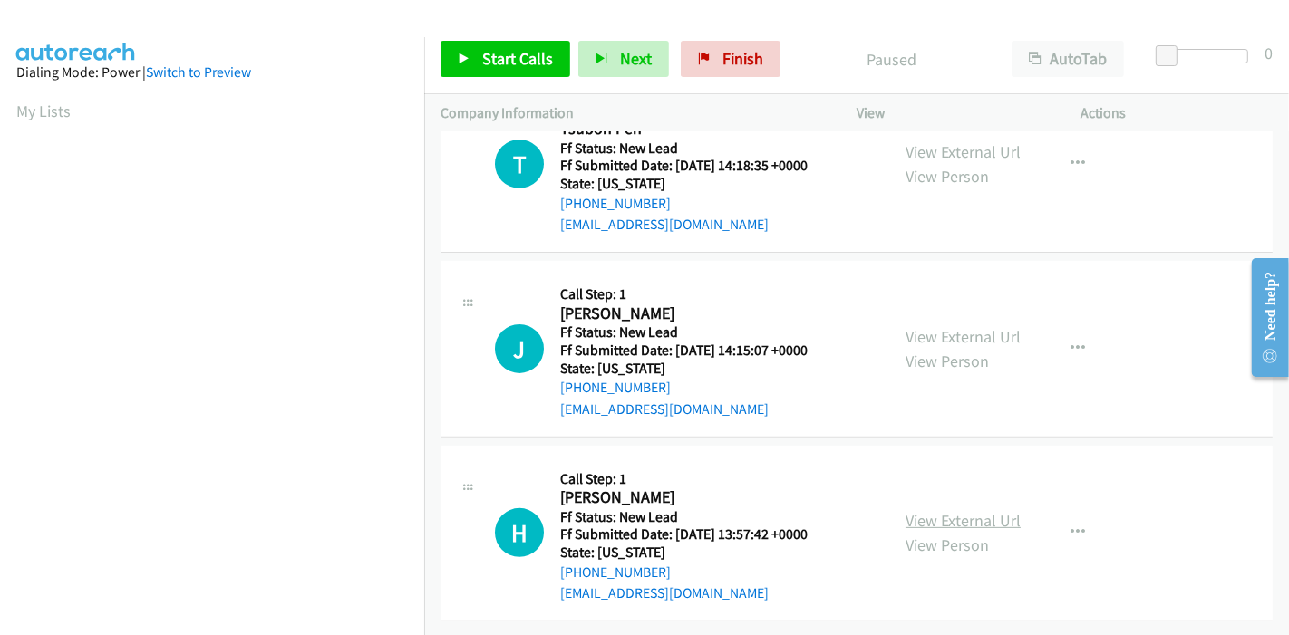
click at [962, 510] on link "View External Url" at bounding box center [962, 520] width 115 height 21
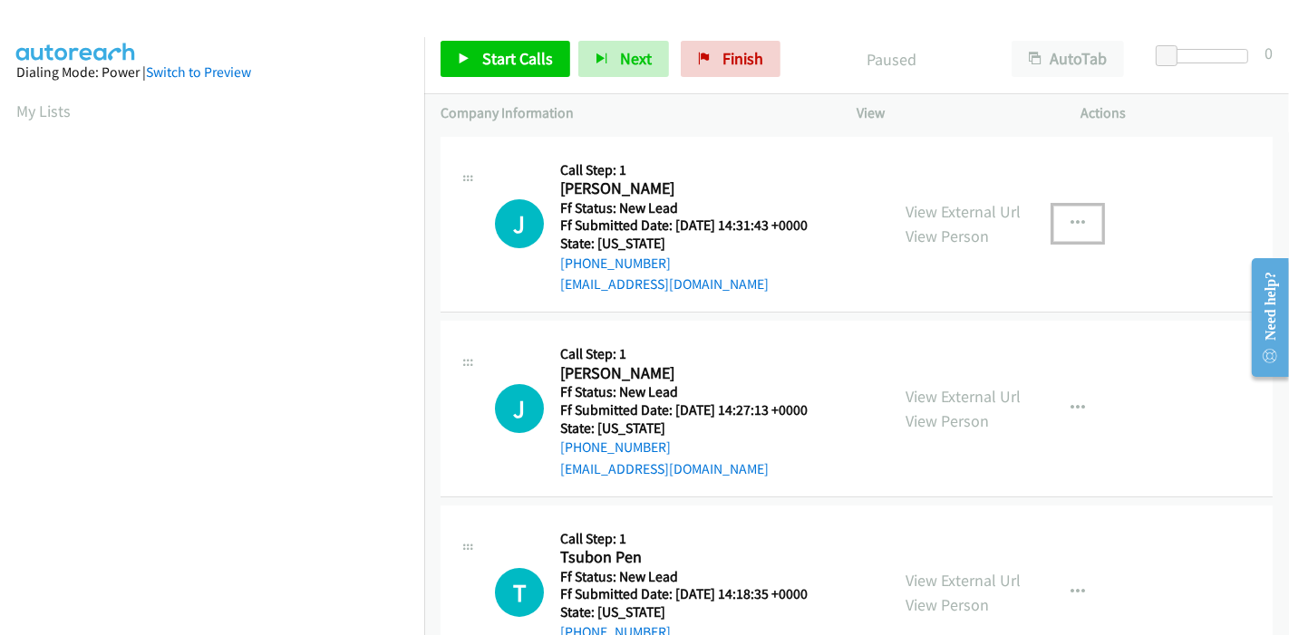
click at [1059, 215] on button "button" at bounding box center [1077, 224] width 49 height 36
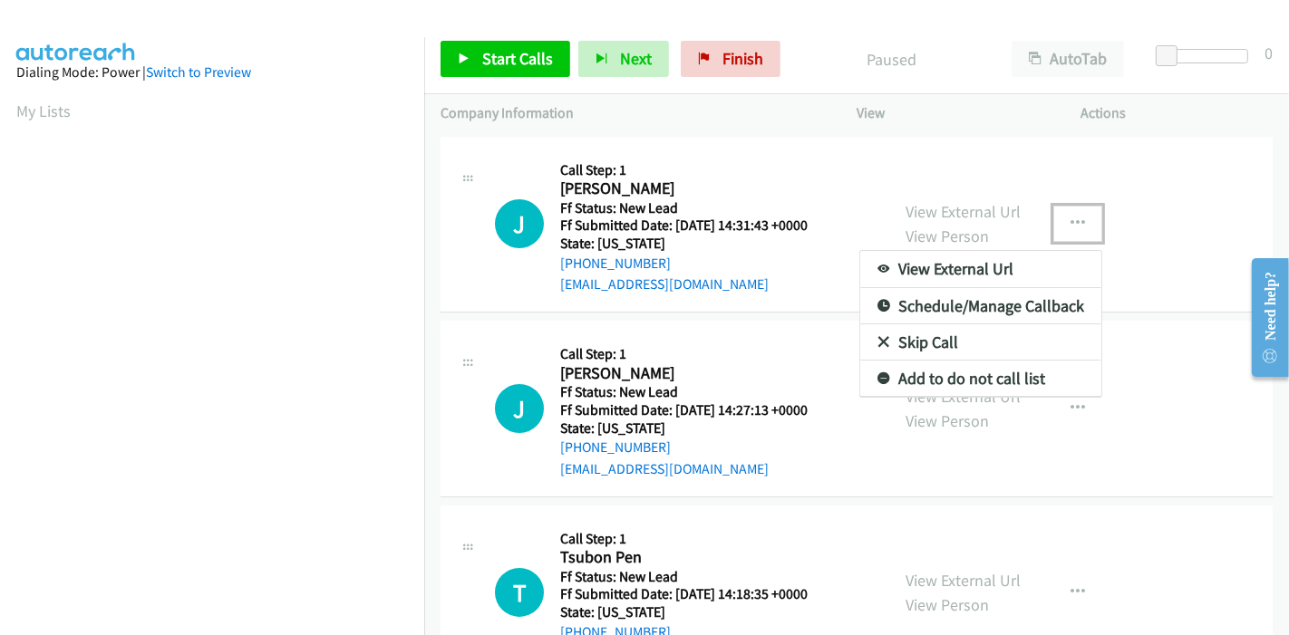
click at [911, 337] on link "Skip Call" at bounding box center [980, 342] width 241 height 36
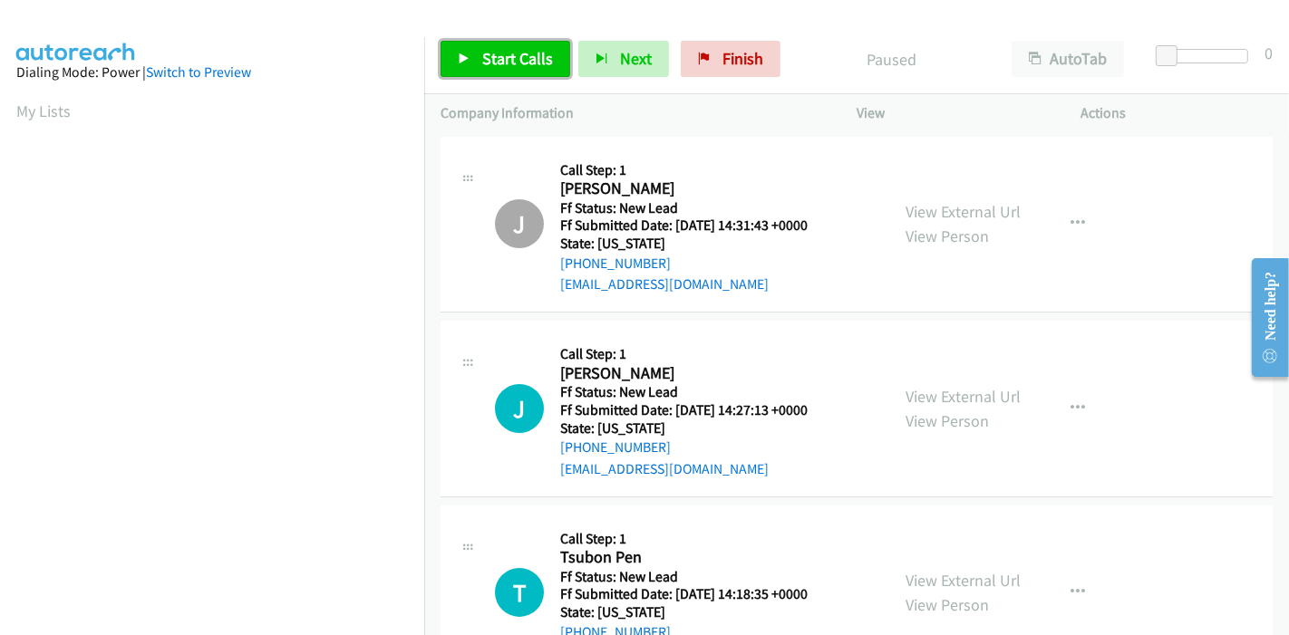
click at [506, 63] on span "Start Calls" at bounding box center [517, 58] width 71 height 21
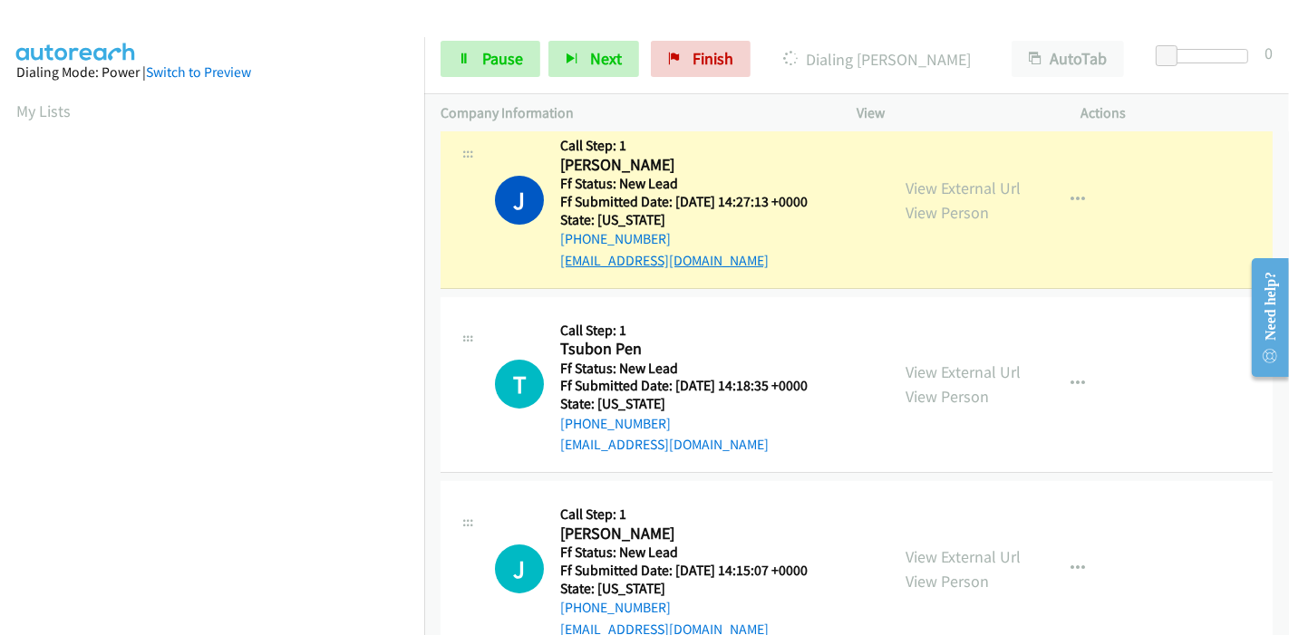
scroll to position [240, 0]
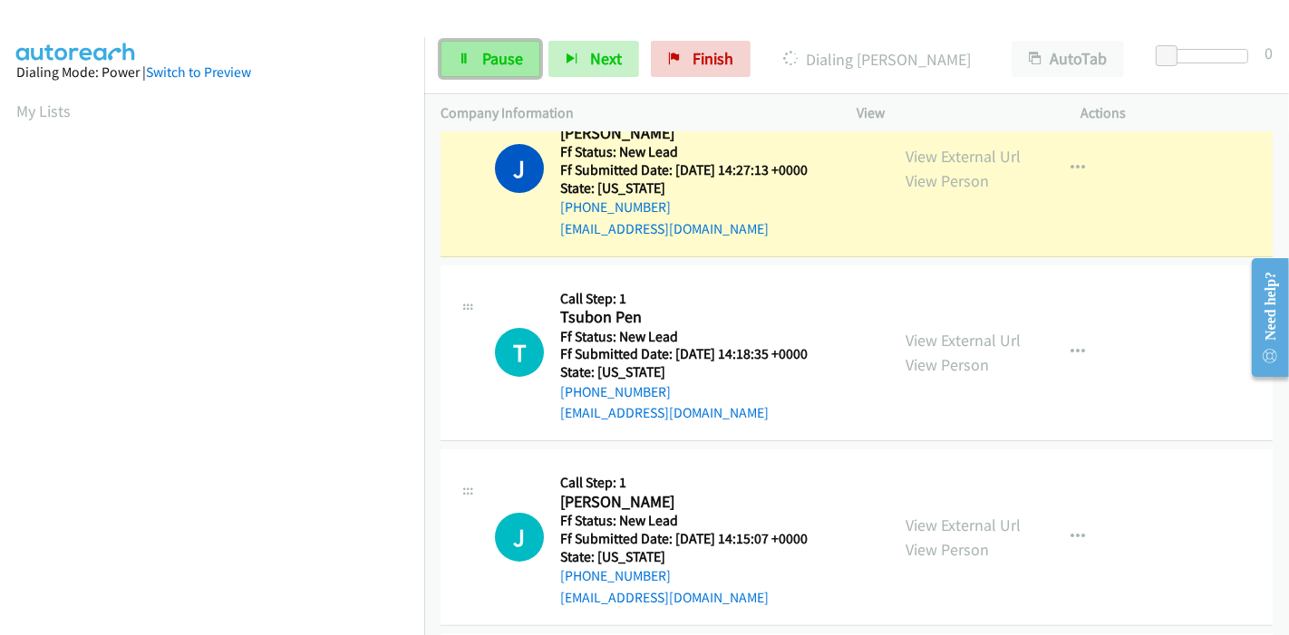
click at [476, 57] on link "Pause" at bounding box center [490, 59] width 100 height 36
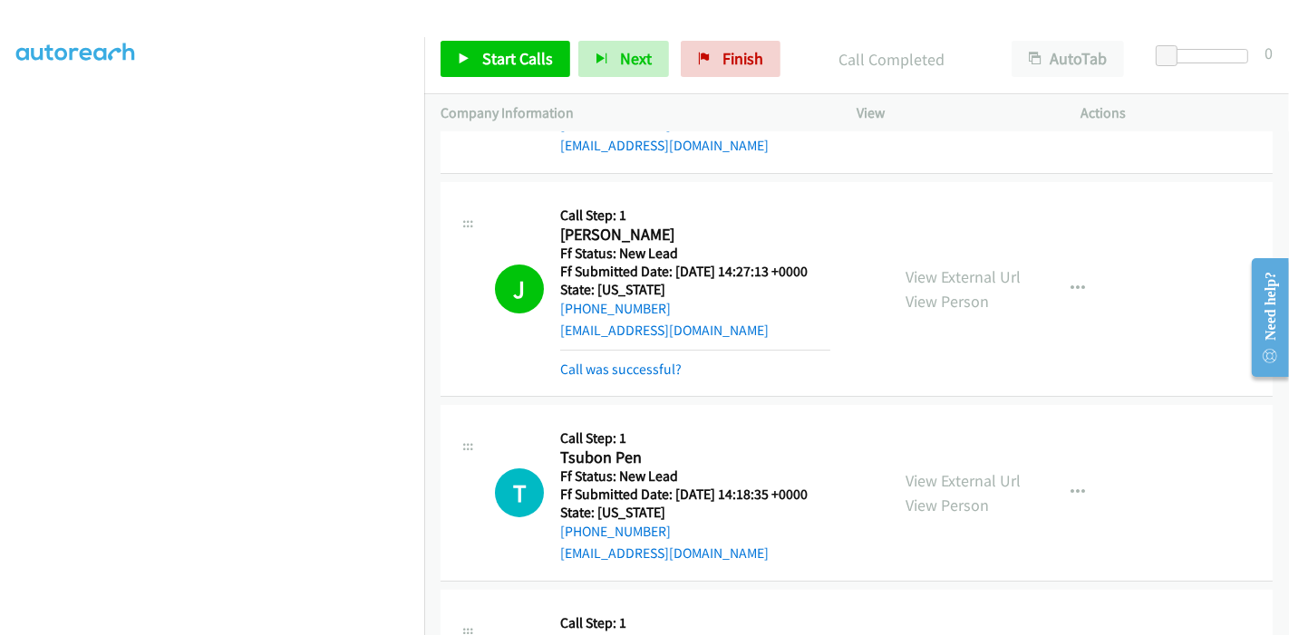
scroll to position [0, 0]
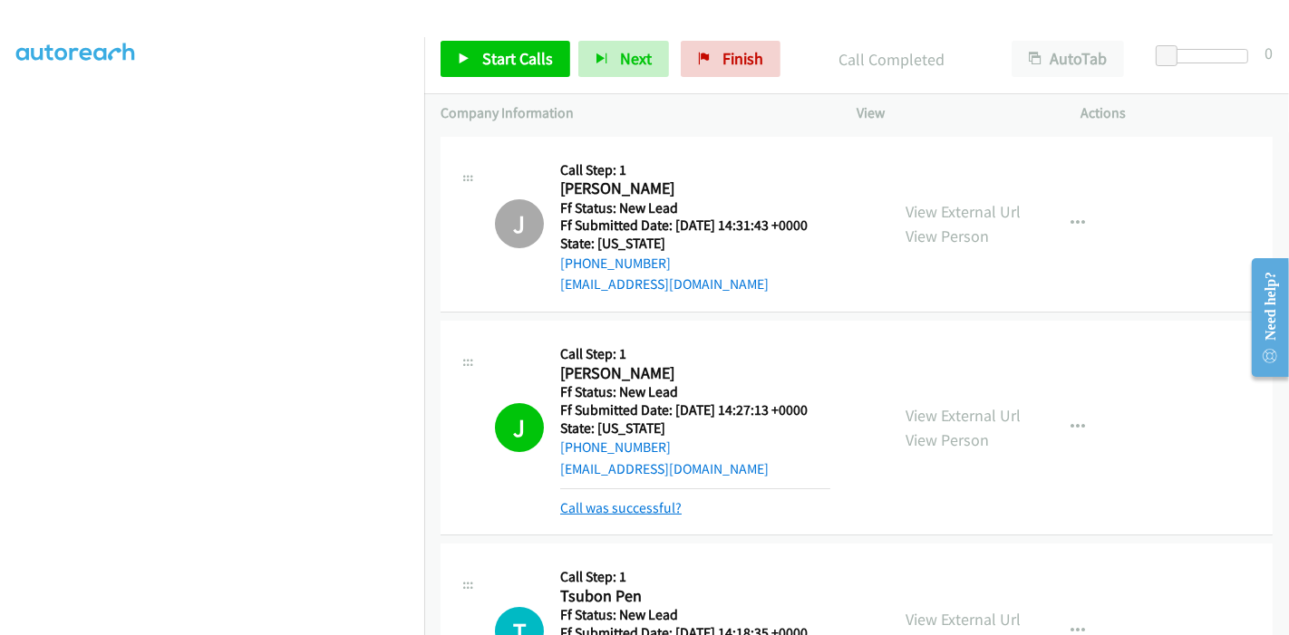
click at [611, 511] on link "Call was successful?" at bounding box center [620, 507] width 121 height 17
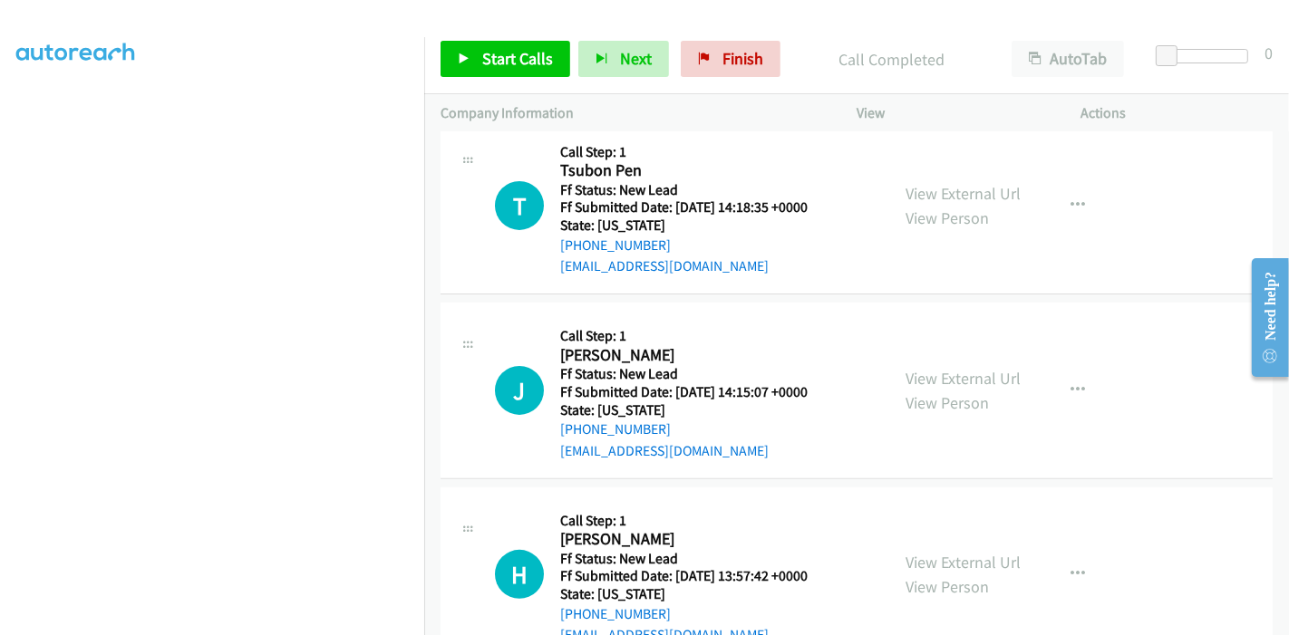
scroll to position [341, 0]
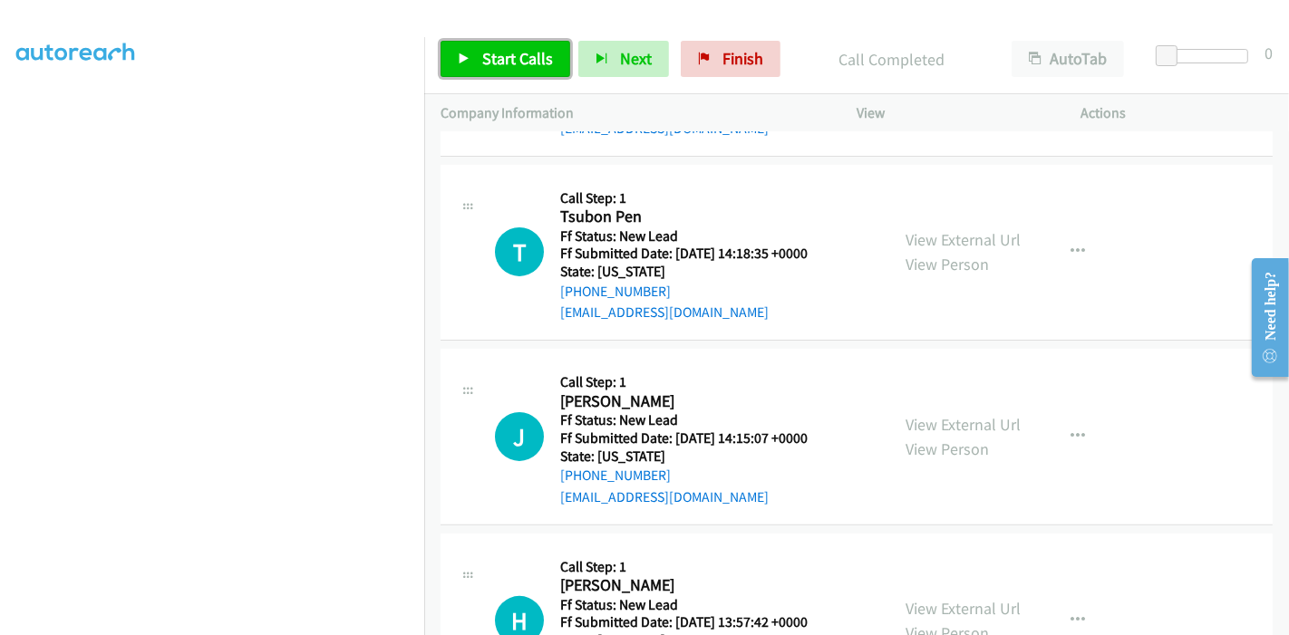
click at [505, 55] on span "Start Calls" at bounding box center [517, 58] width 71 height 21
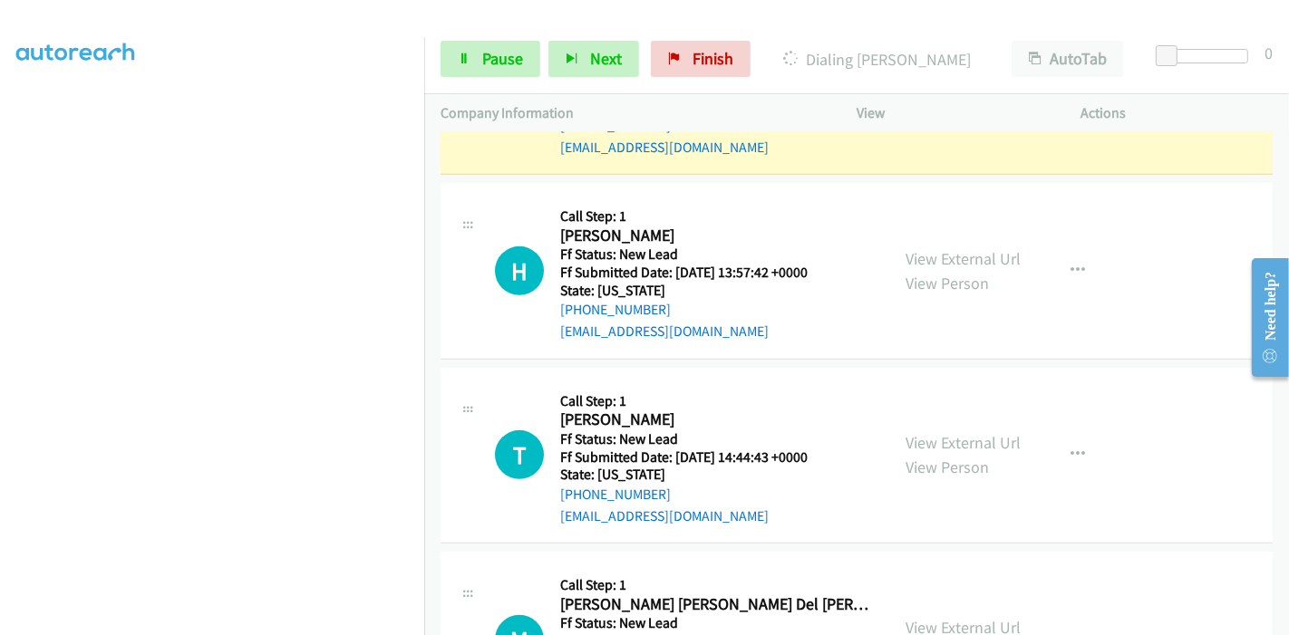
scroll to position [762, 0]
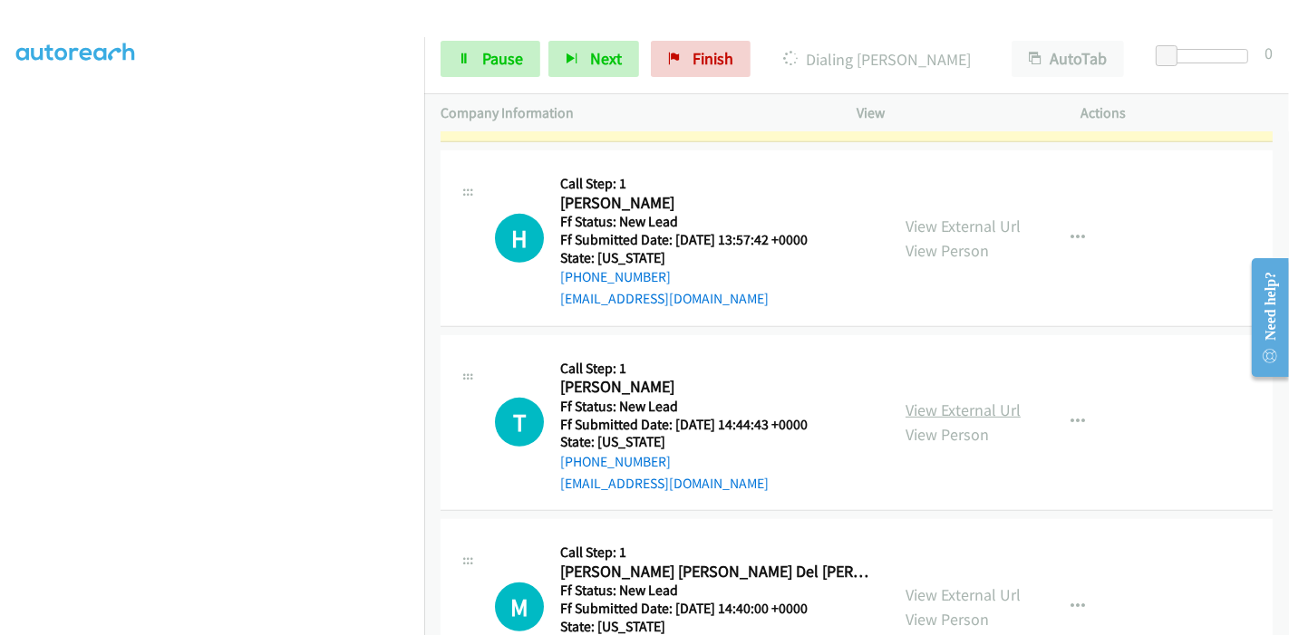
click at [905, 403] on link "View External Url" at bounding box center [962, 410] width 115 height 21
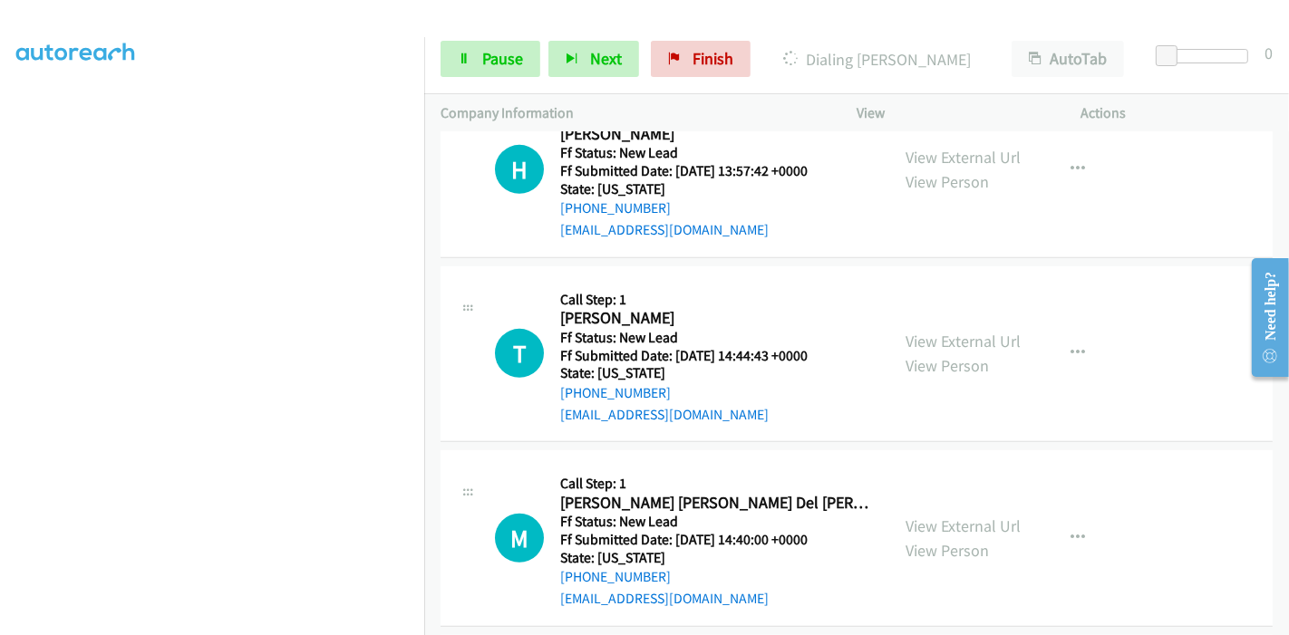
scroll to position [863, 0]
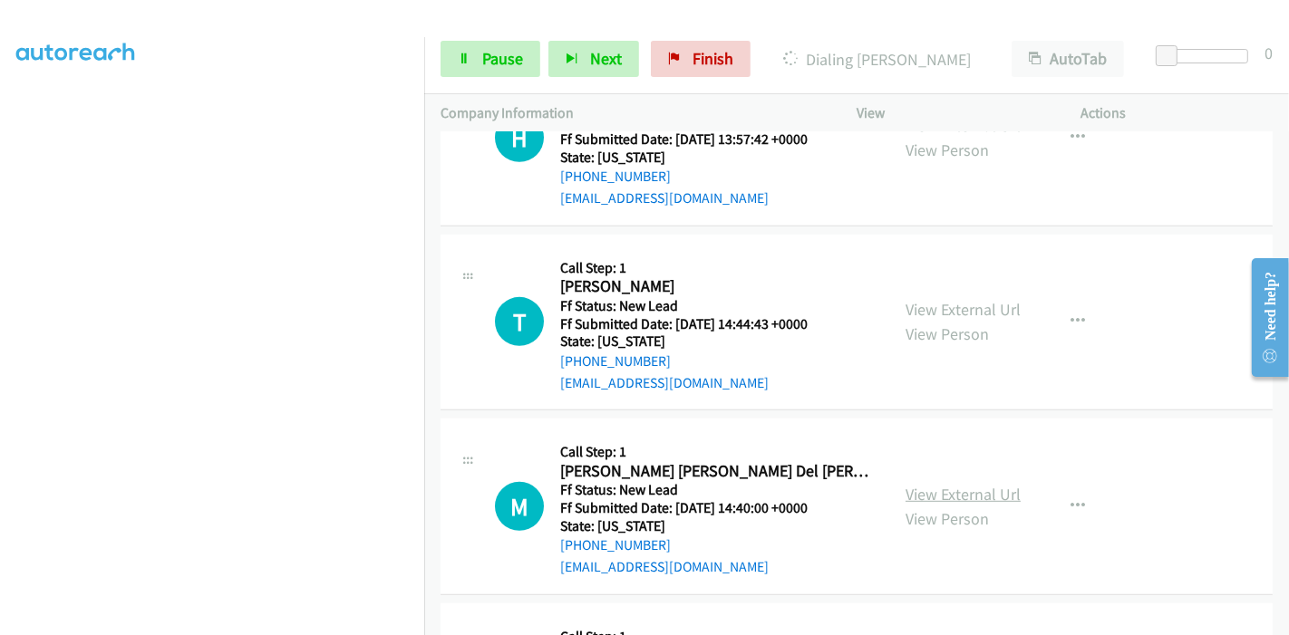
click at [905, 493] on link "View External Url" at bounding box center [962, 494] width 115 height 21
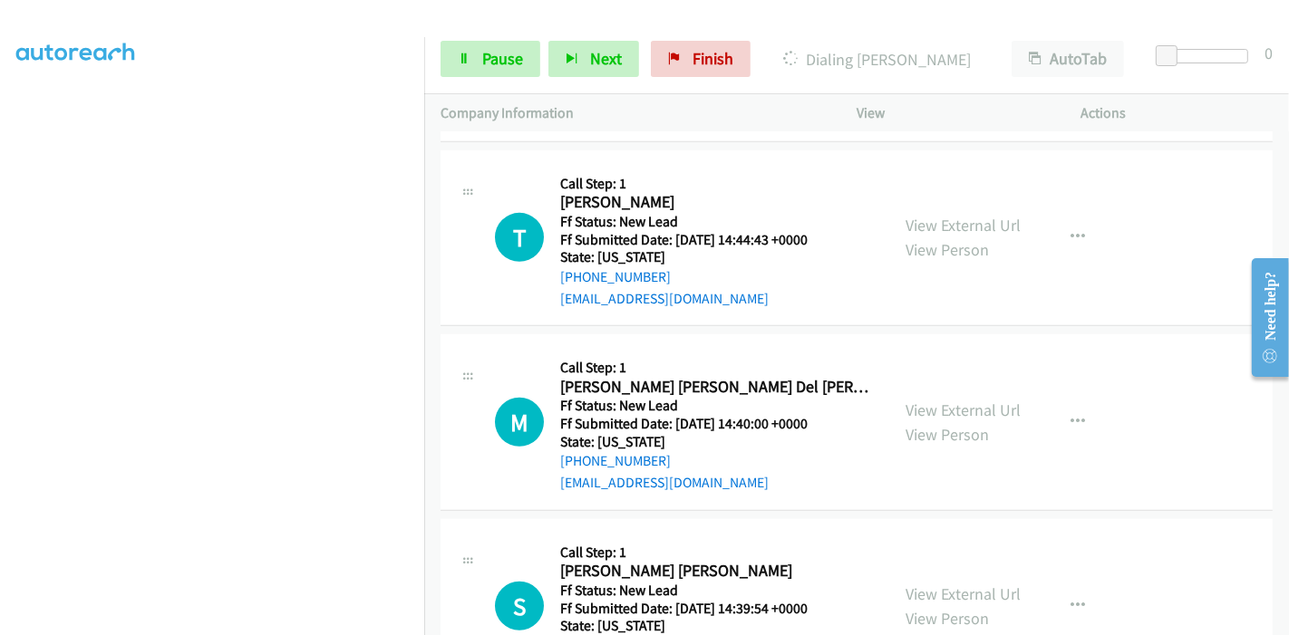
scroll to position [1032, 0]
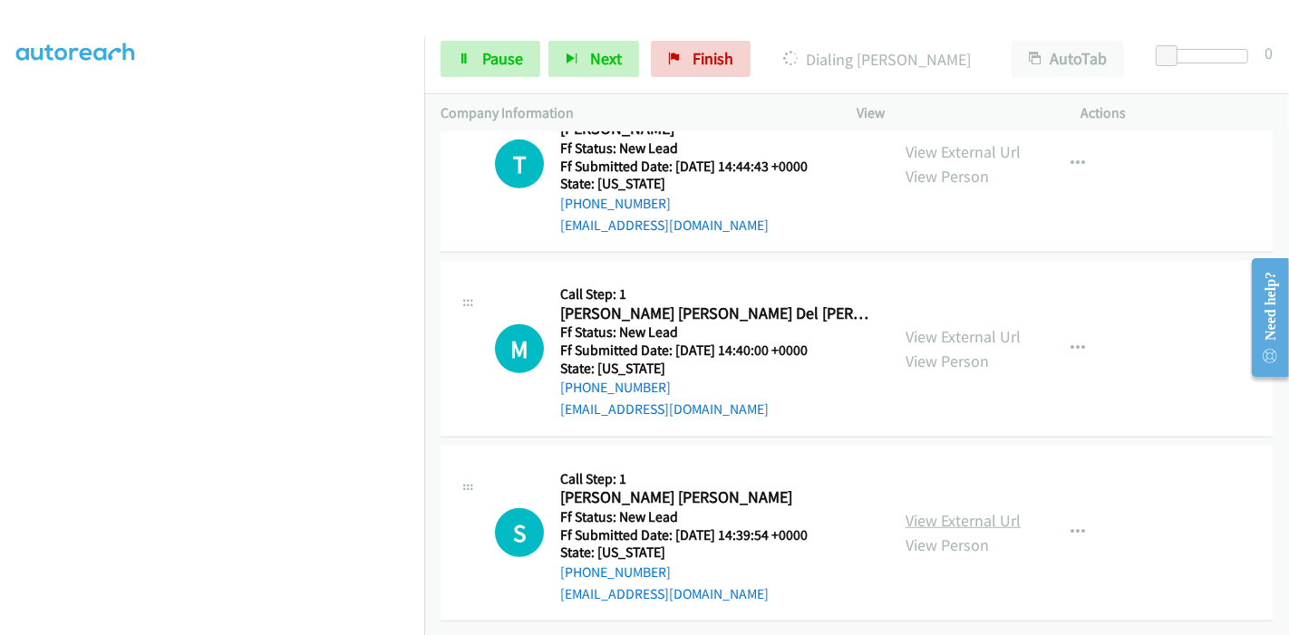
click at [933, 510] on link "View External Url" at bounding box center [962, 520] width 115 height 21
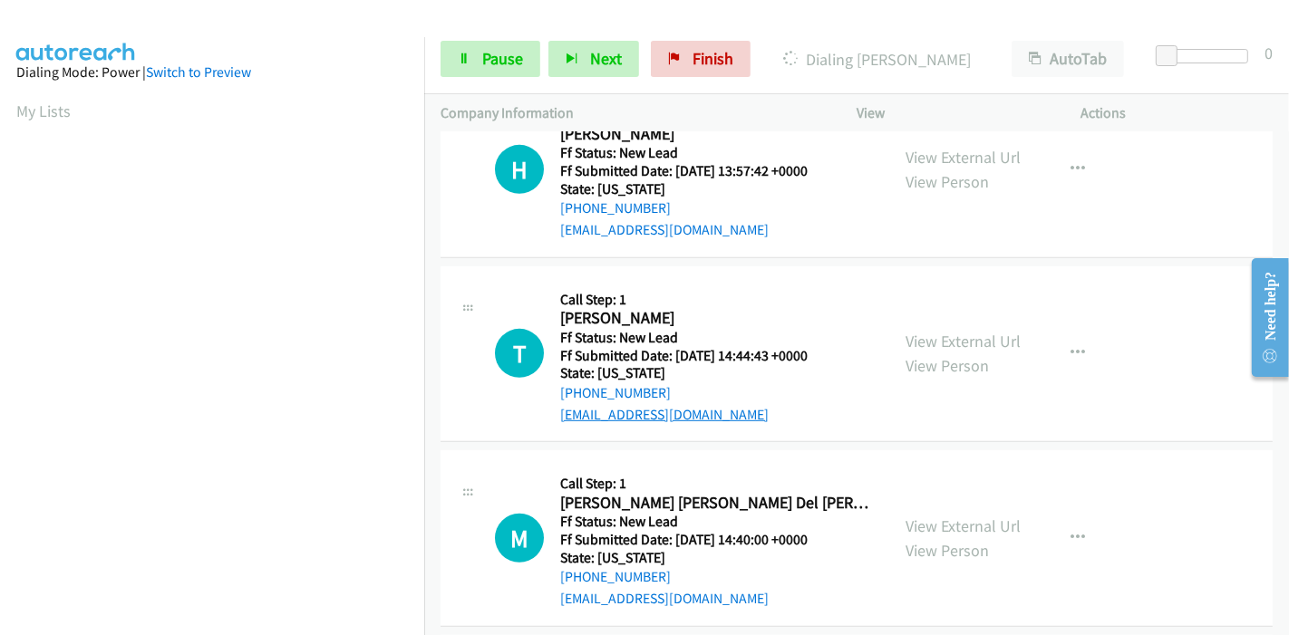
scroll to position [730, 0]
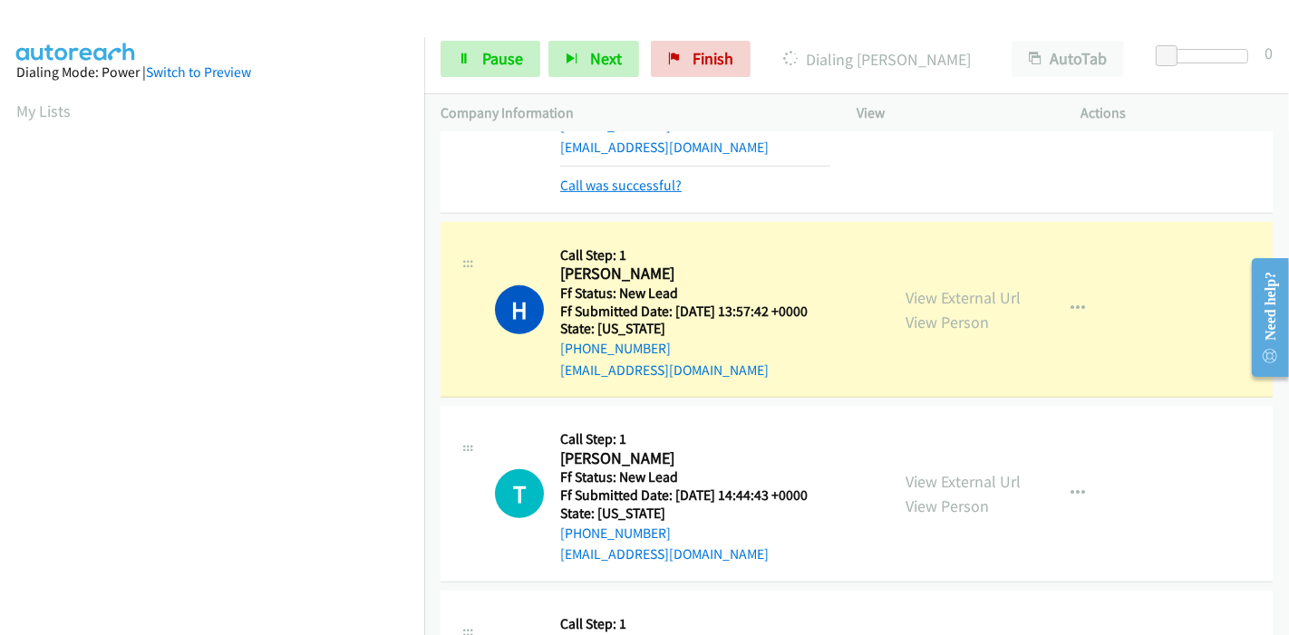
click at [657, 183] on link "Call was successful?" at bounding box center [620, 185] width 121 height 17
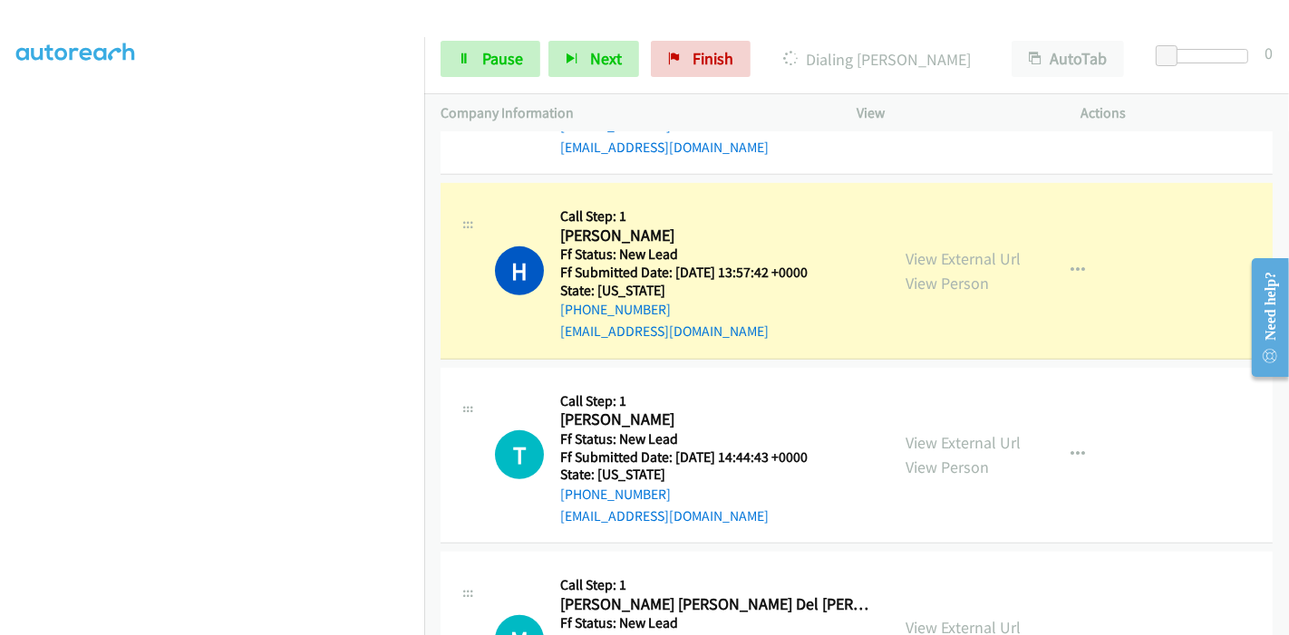
scroll to position [0, 0]
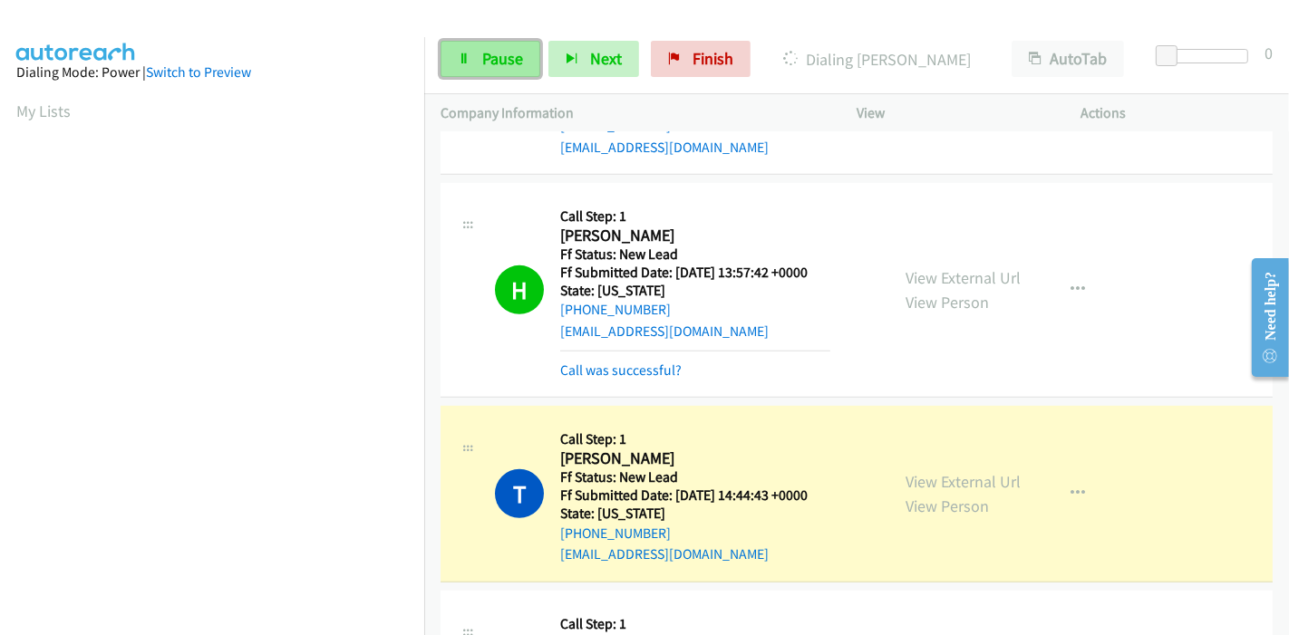
click at [479, 61] on link "Pause" at bounding box center [490, 59] width 100 height 36
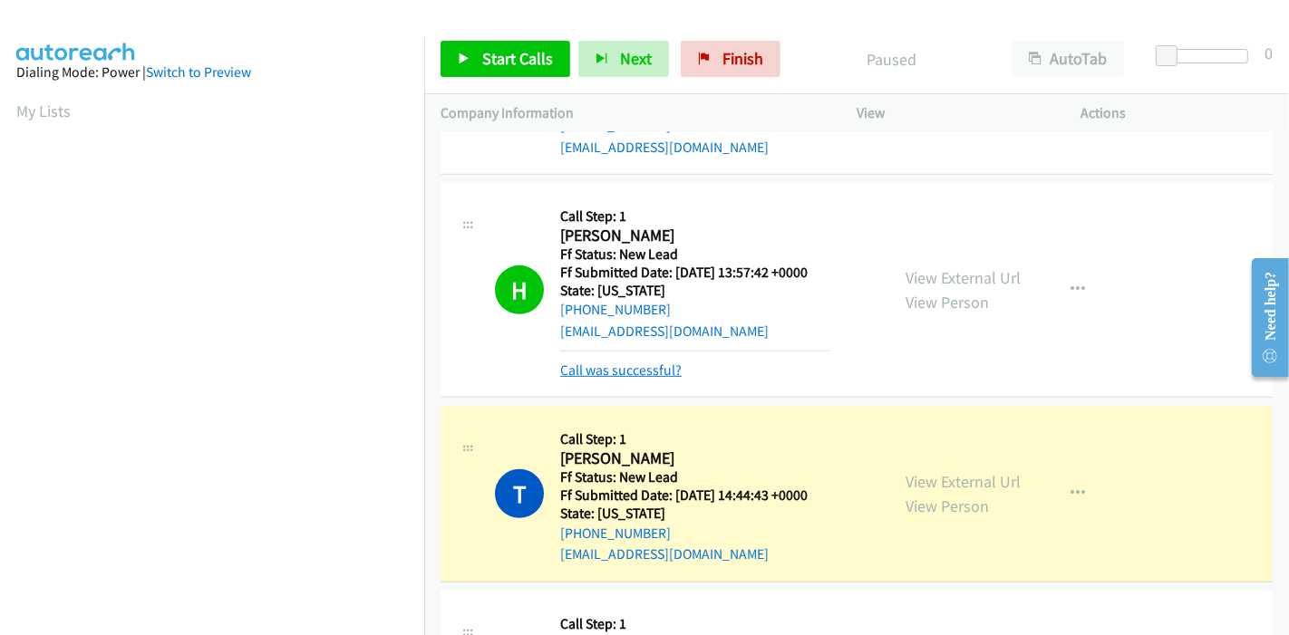
click at [606, 363] on link "Call was successful?" at bounding box center [620, 370] width 121 height 17
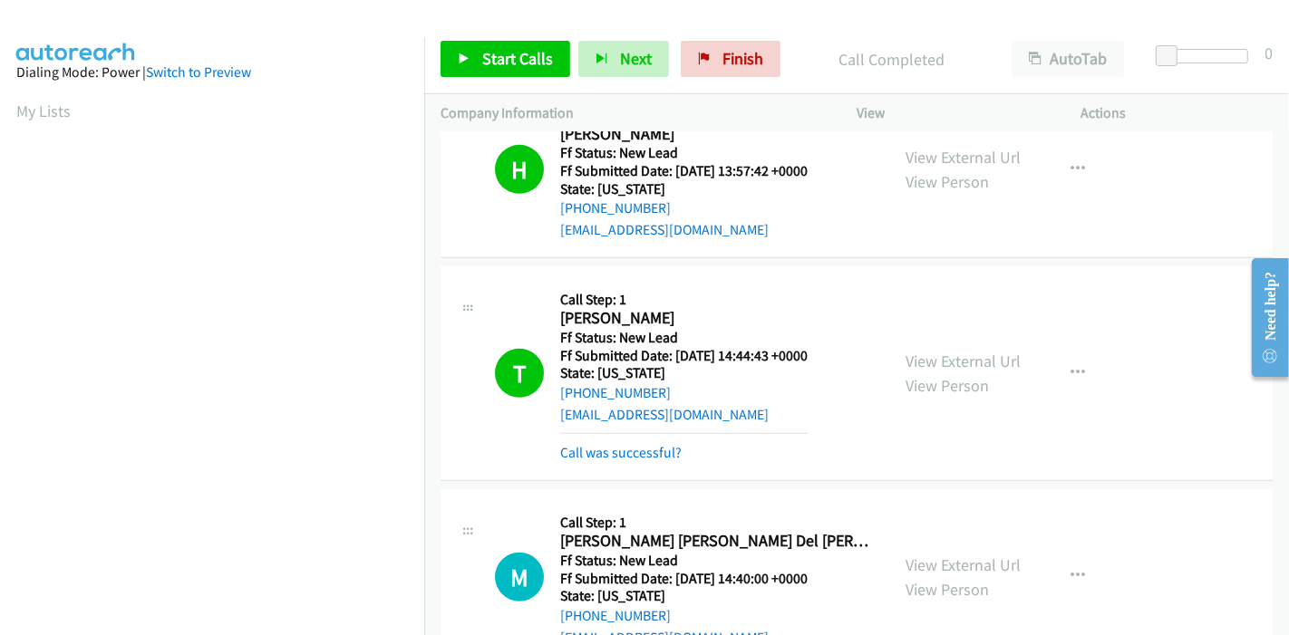
scroll to position [382, 0]
click at [621, 459] on link "Call was successful?" at bounding box center [620, 452] width 121 height 17
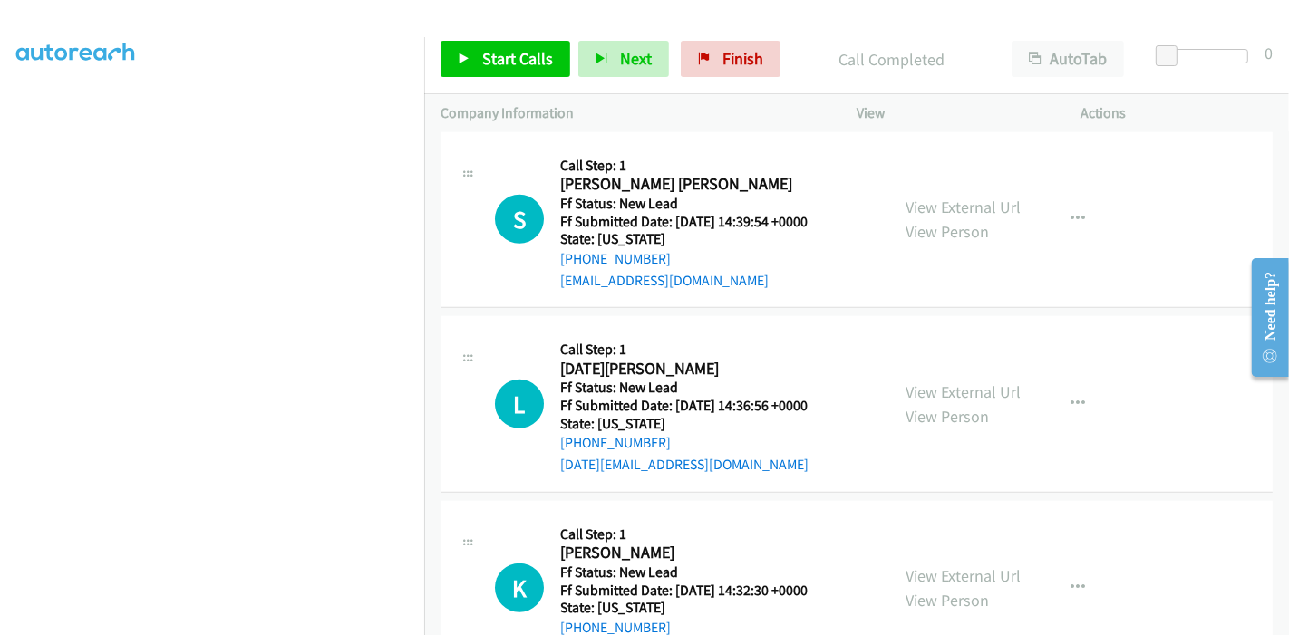
scroll to position [1233, 0]
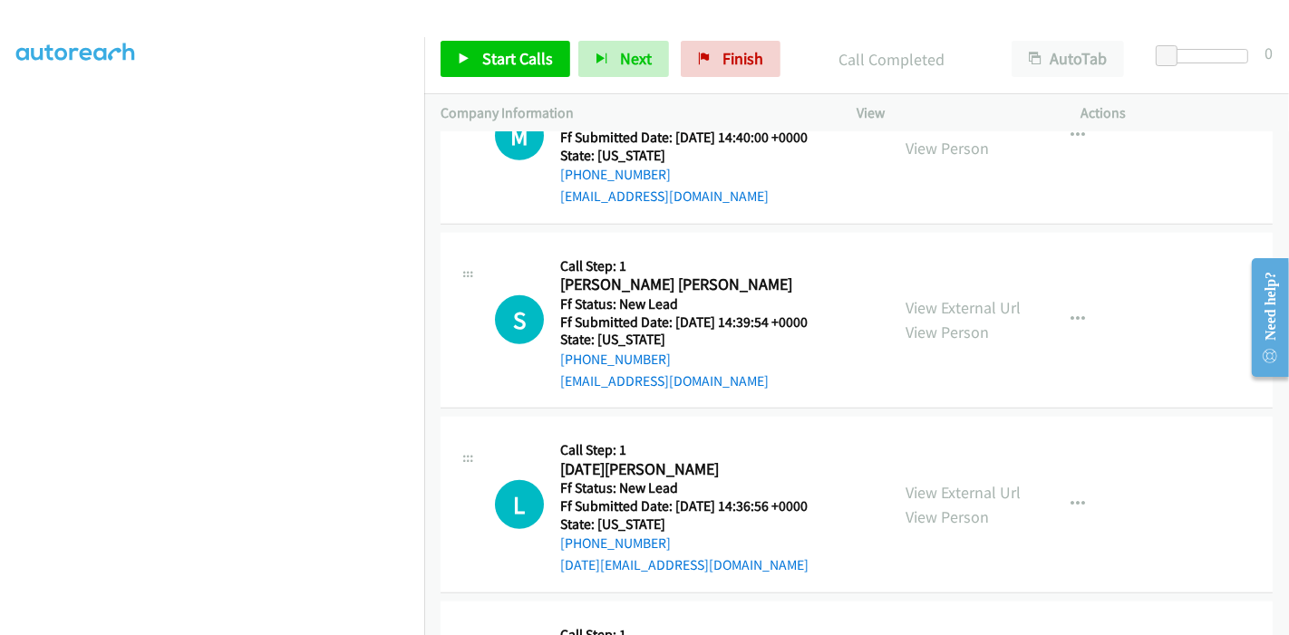
click at [475, 76] on div "Start Calls Pause Next Finish Call Completed AutoTab AutoTab 0" at bounding box center [856, 59] width 865 height 70
click at [479, 65] on link "Start Calls" at bounding box center [505, 59] width 130 height 36
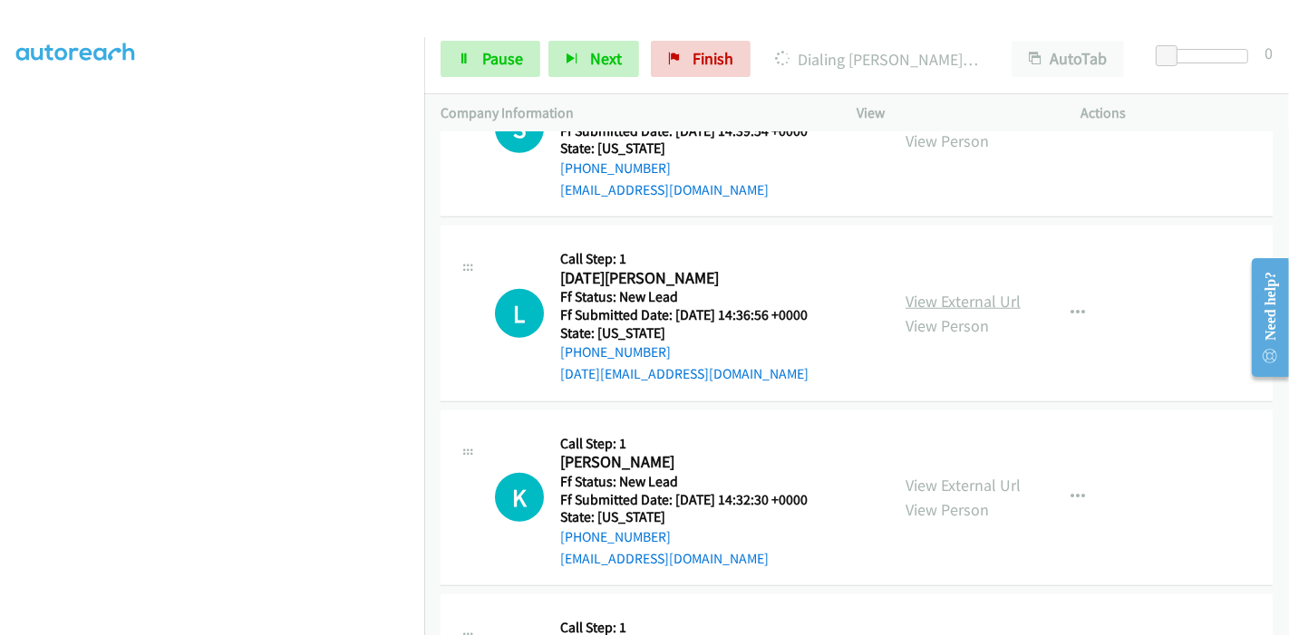
scroll to position [1435, 0]
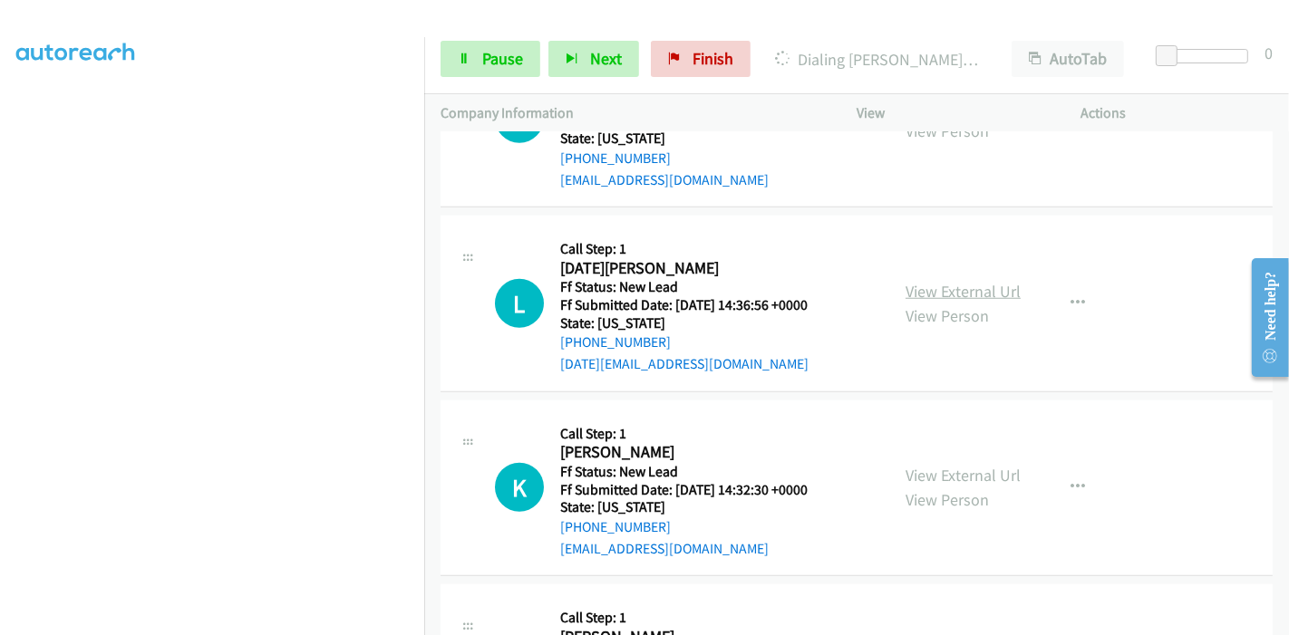
click at [916, 293] on link "View External Url" at bounding box center [962, 291] width 115 height 21
click at [942, 479] on link "View External Url" at bounding box center [962, 475] width 115 height 21
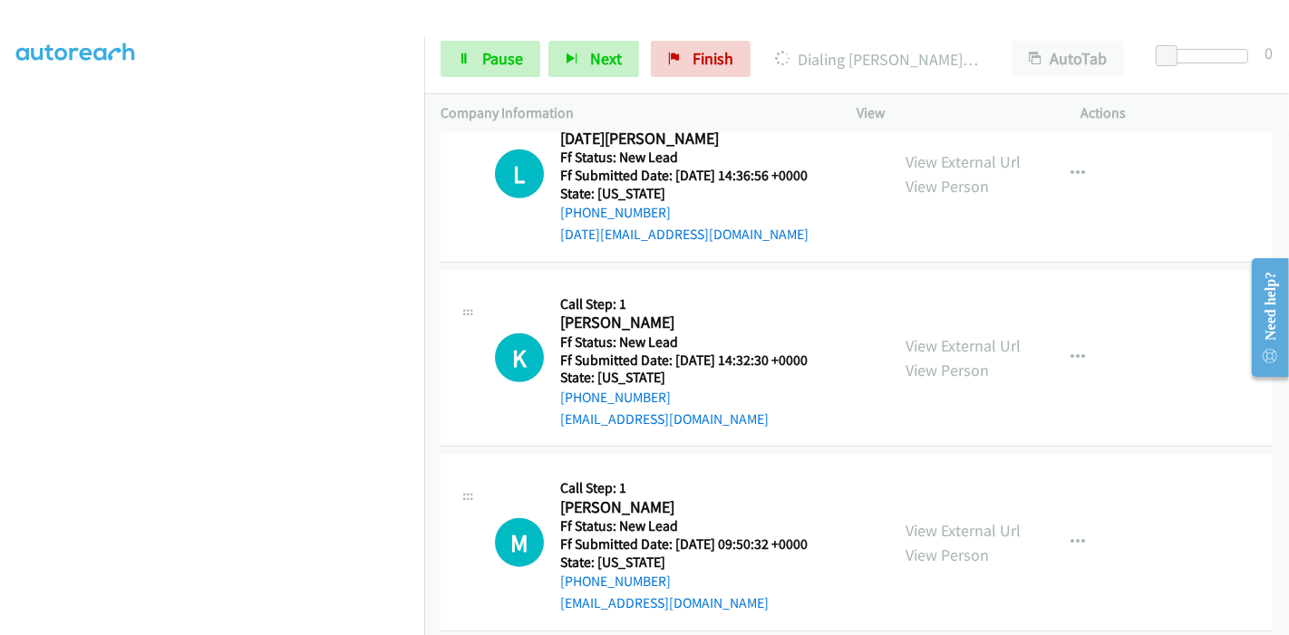
scroll to position [1584, 0]
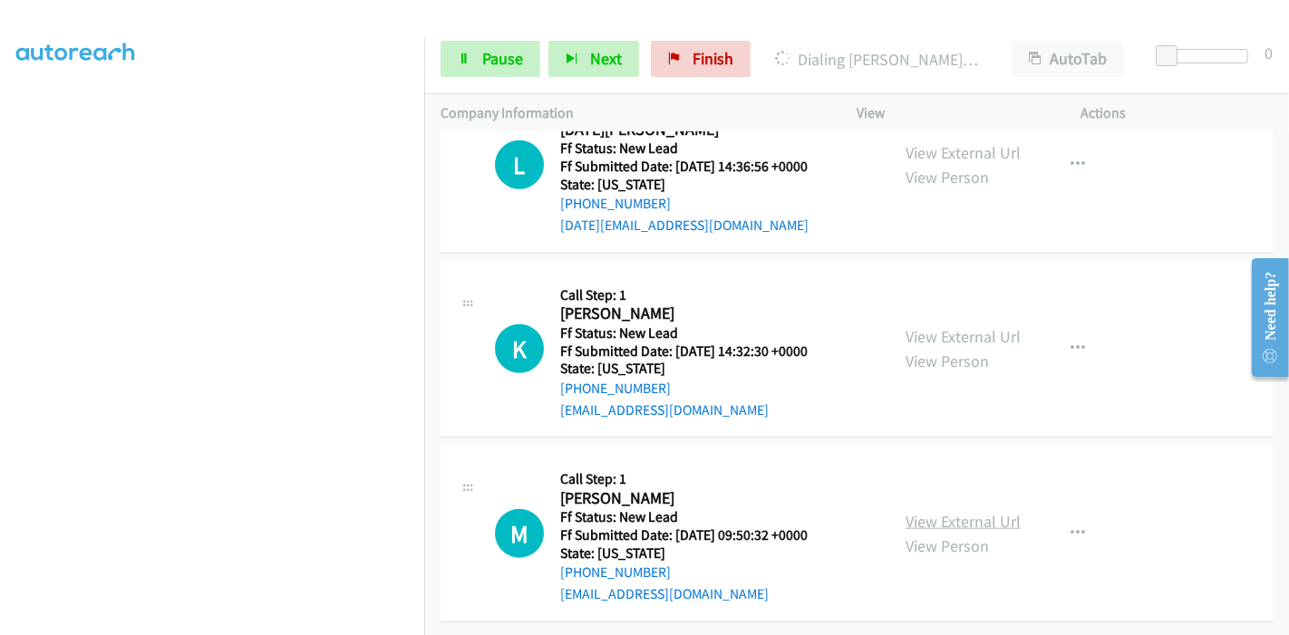
click at [917, 511] on link "View External Url" at bounding box center [962, 521] width 115 height 21
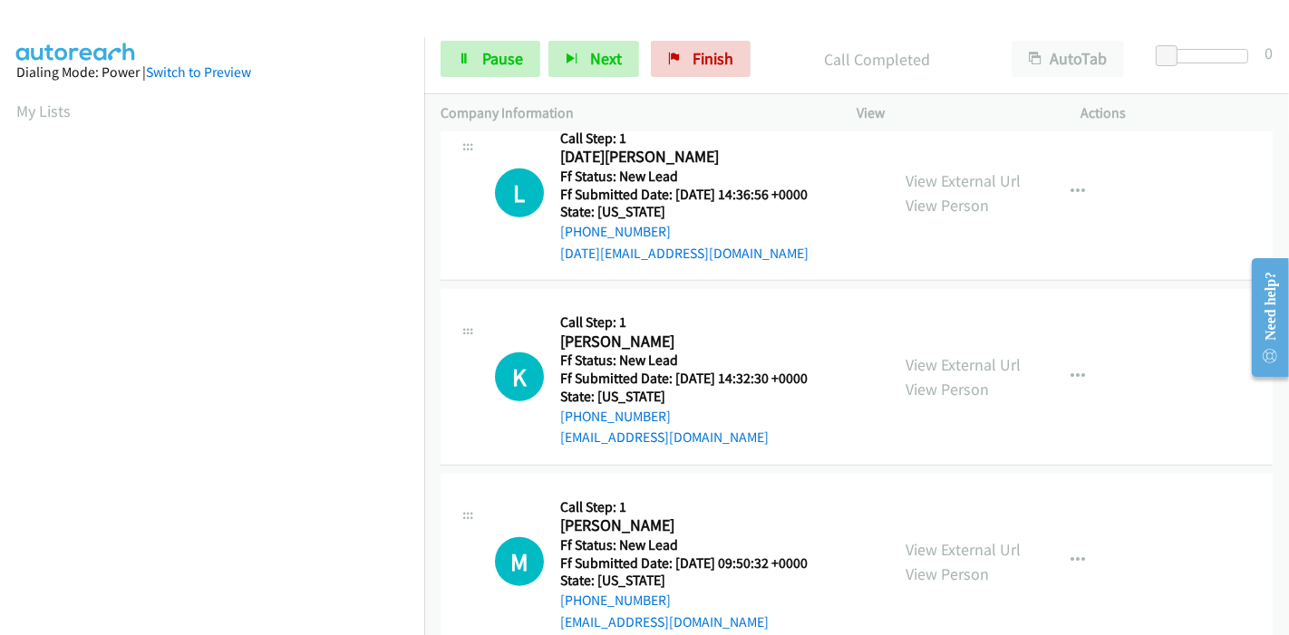
scroll to position [382, 0]
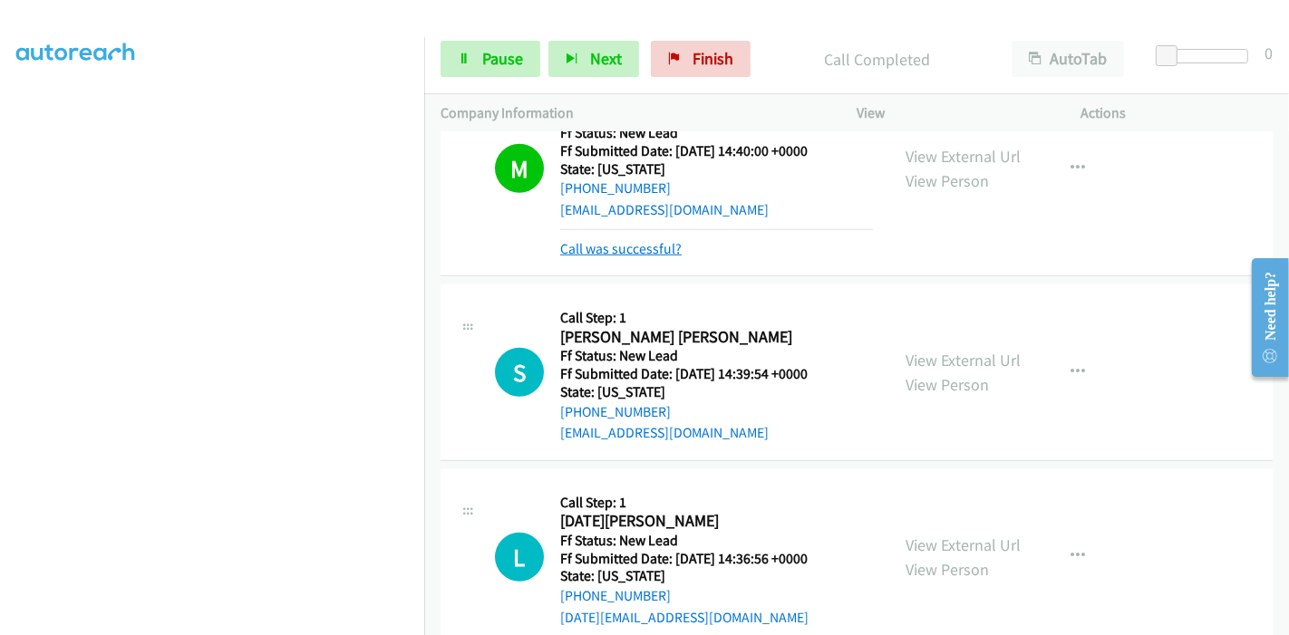
click at [635, 253] on link "Call was successful?" at bounding box center [620, 248] width 121 height 17
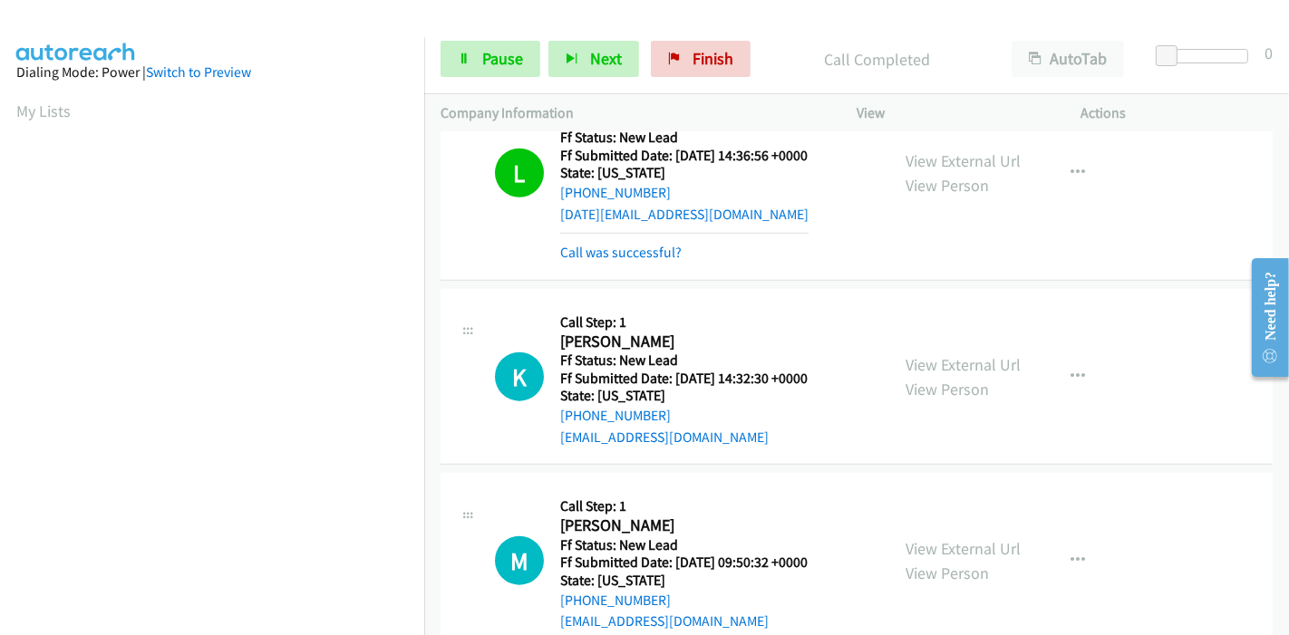
scroll to position [1642, 0]
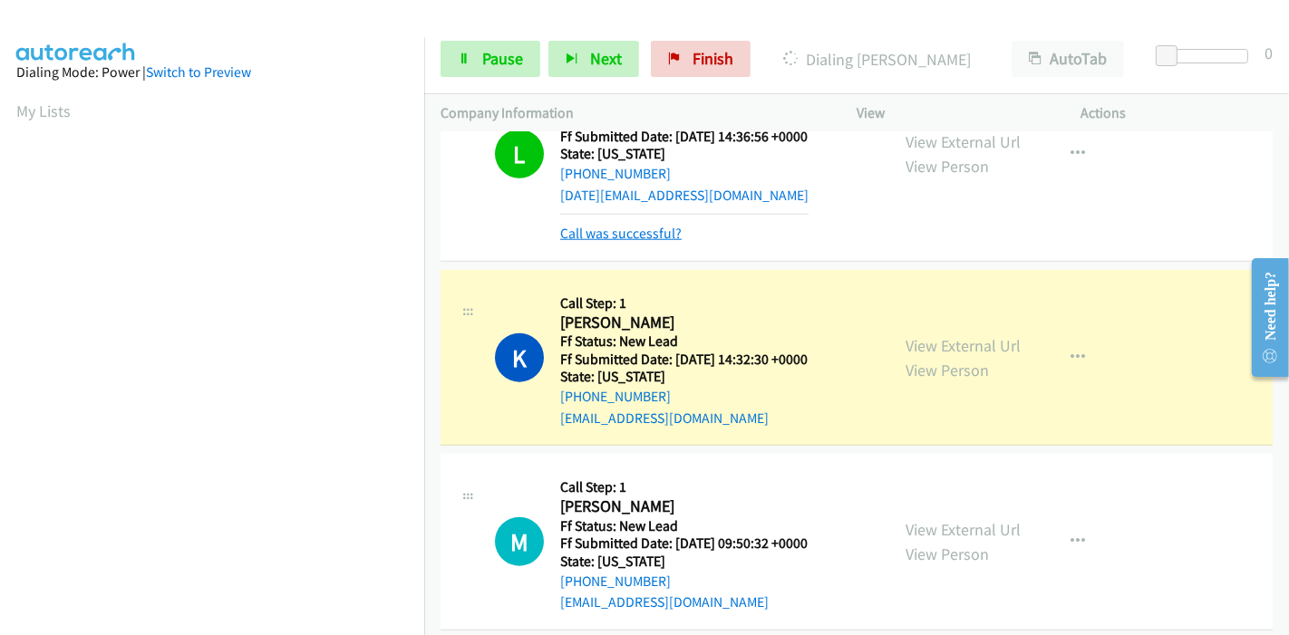
click at [616, 230] on link "Call was successful?" at bounding box center [620, 233] width 121 height 17
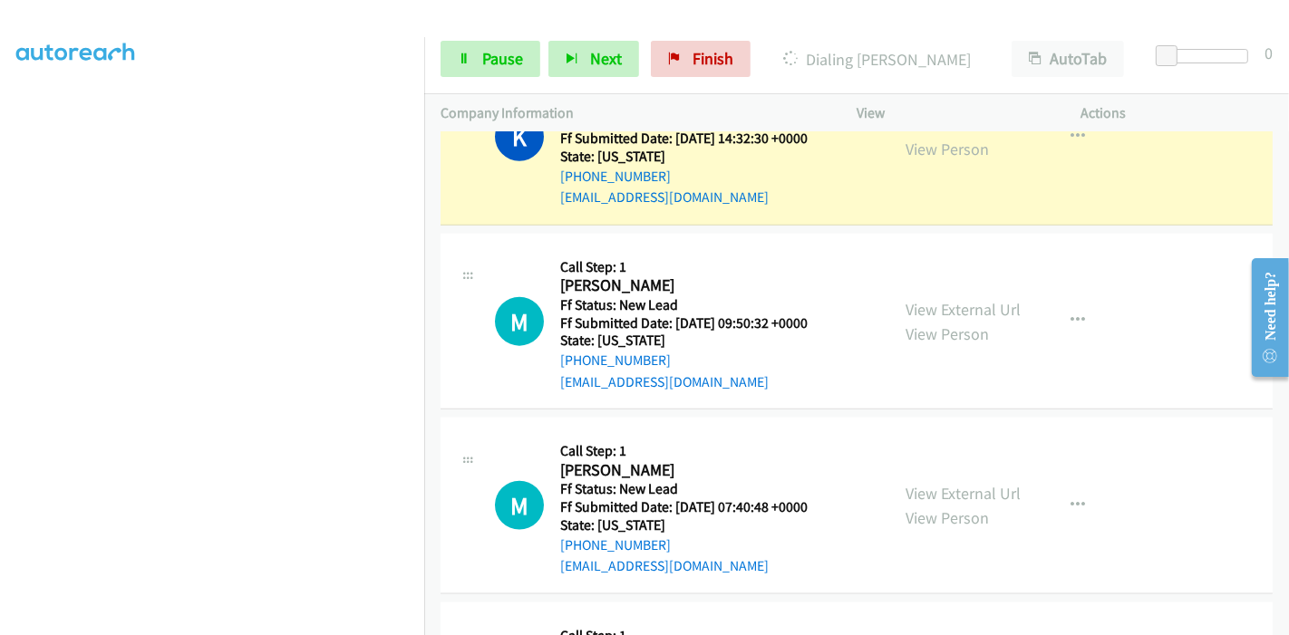
scroll to position [1724, 0]
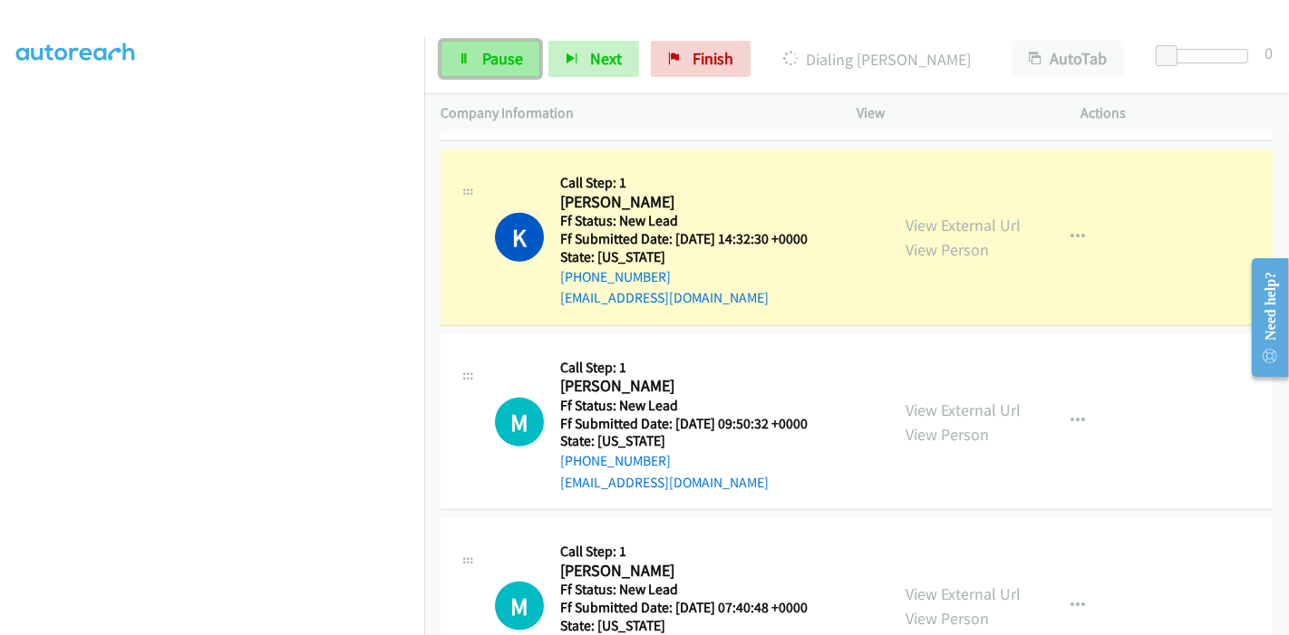
click at [485, 67] on span "Pause" at bounding box center [502, 58] width 41 height 21
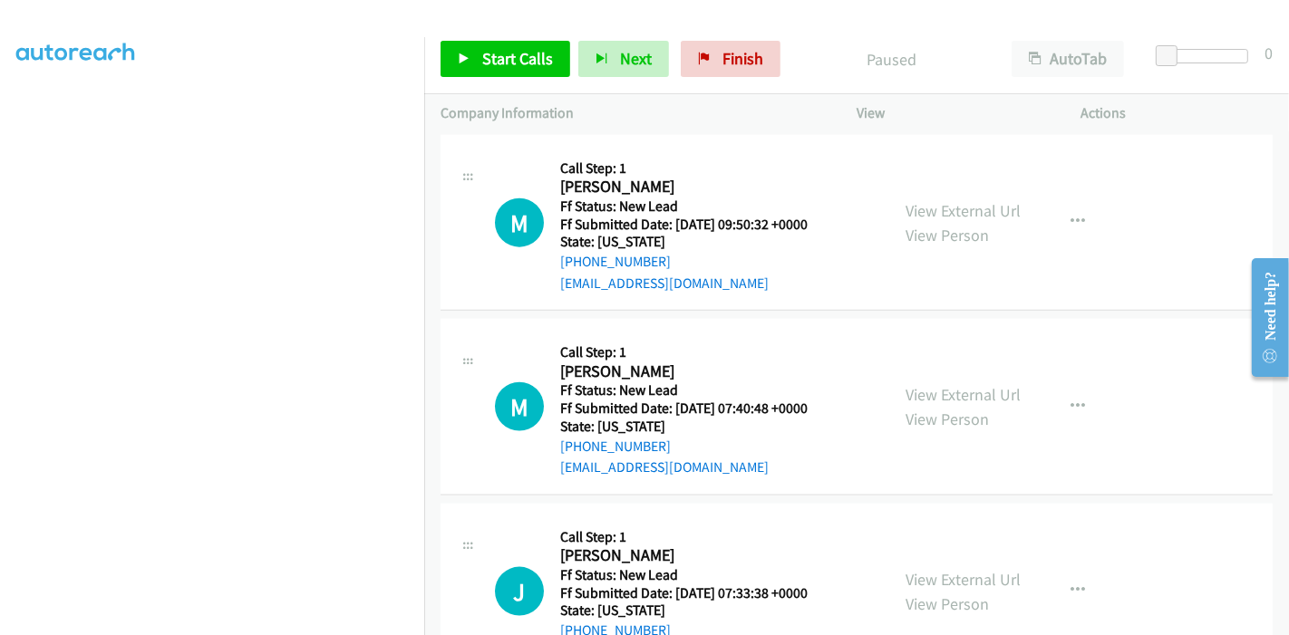
scroll to position [1925, 0]
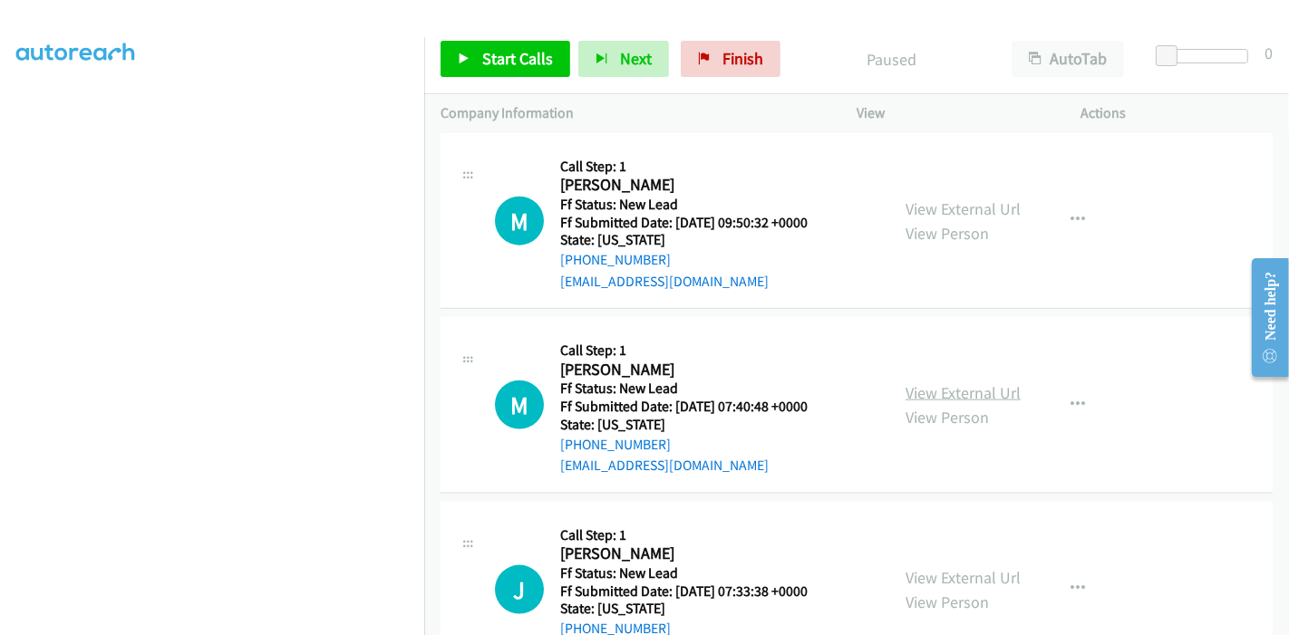
click at [946, 387] on link "View External Url" at bounding box center [962, 392] width 115 height 21
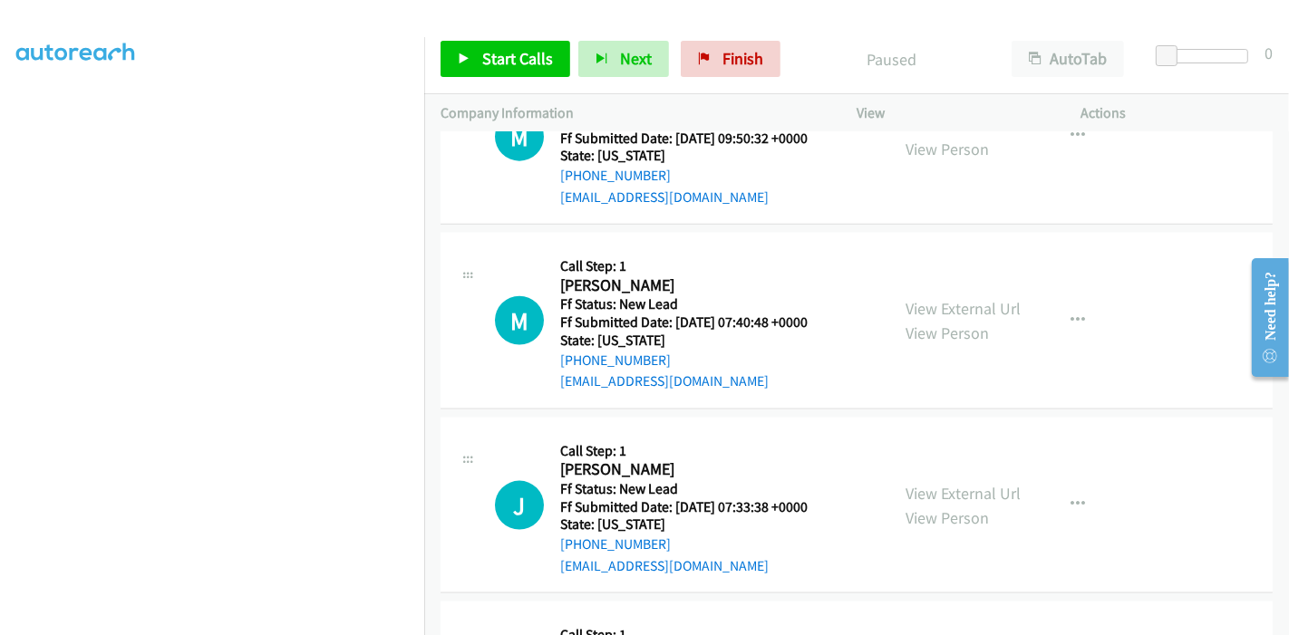
scroll to position [2126, 0]
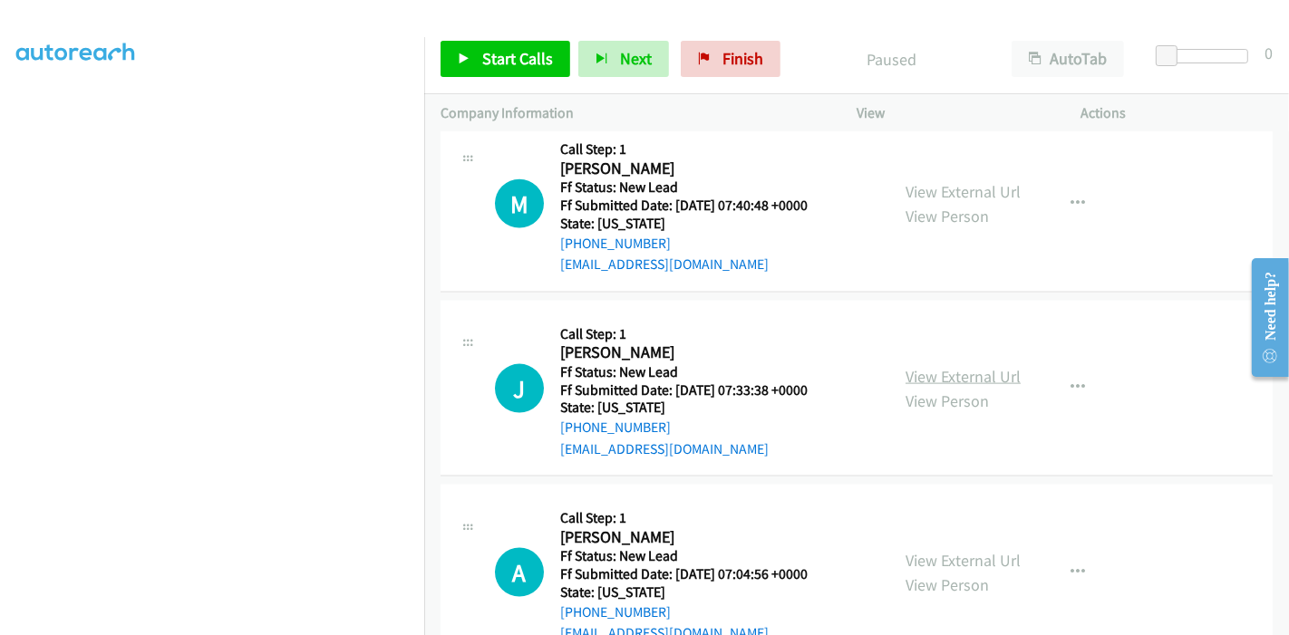
click at [915, 369] on link "View External Url" at bounding box center [962, 376] width 115 height 21
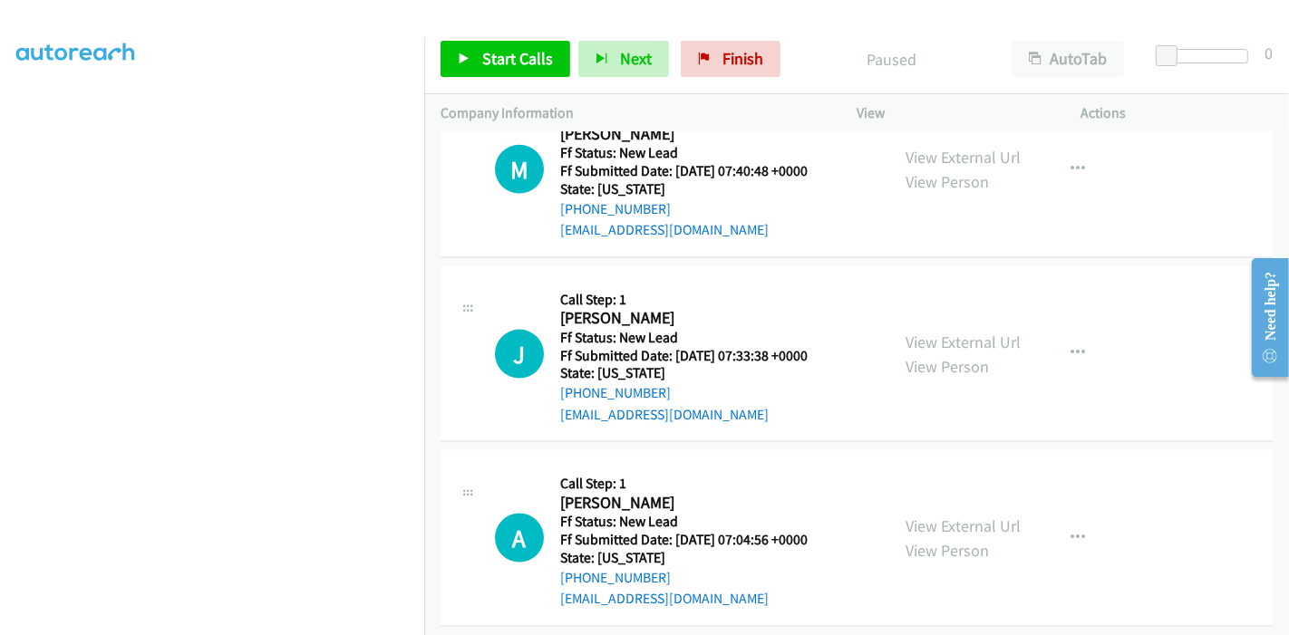
scroll to position [2175, 0]
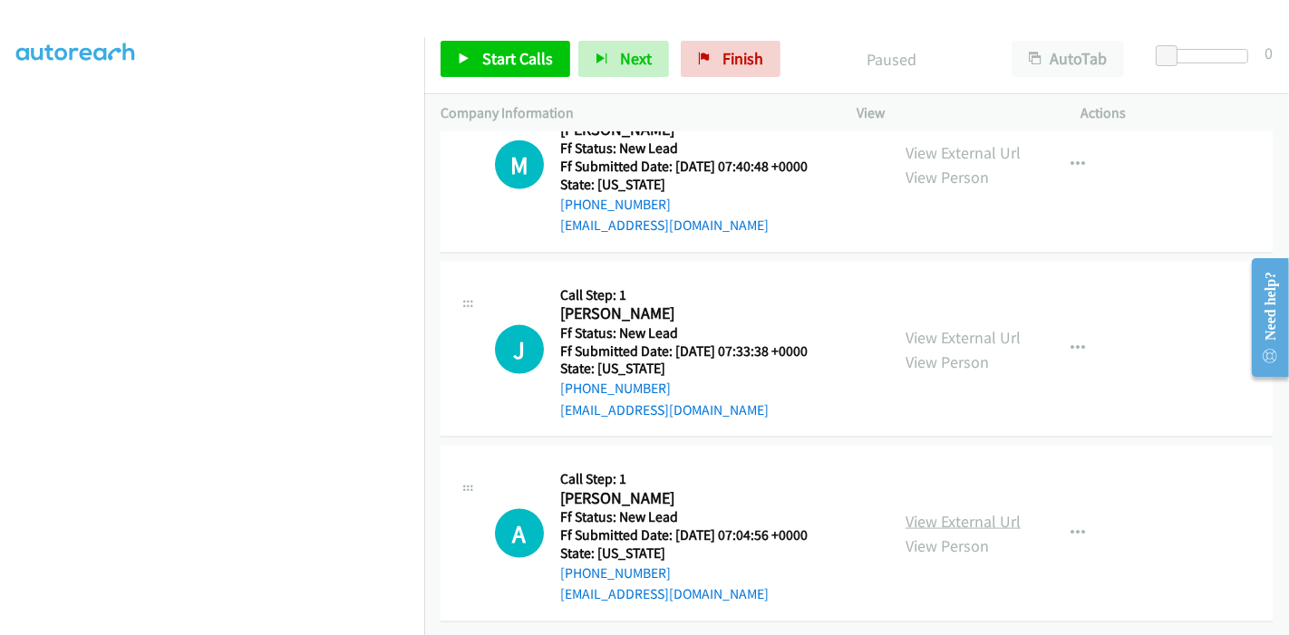
click at [943, 511] on link "View External Url" at bounding box center [962, 521] width 115 height 21
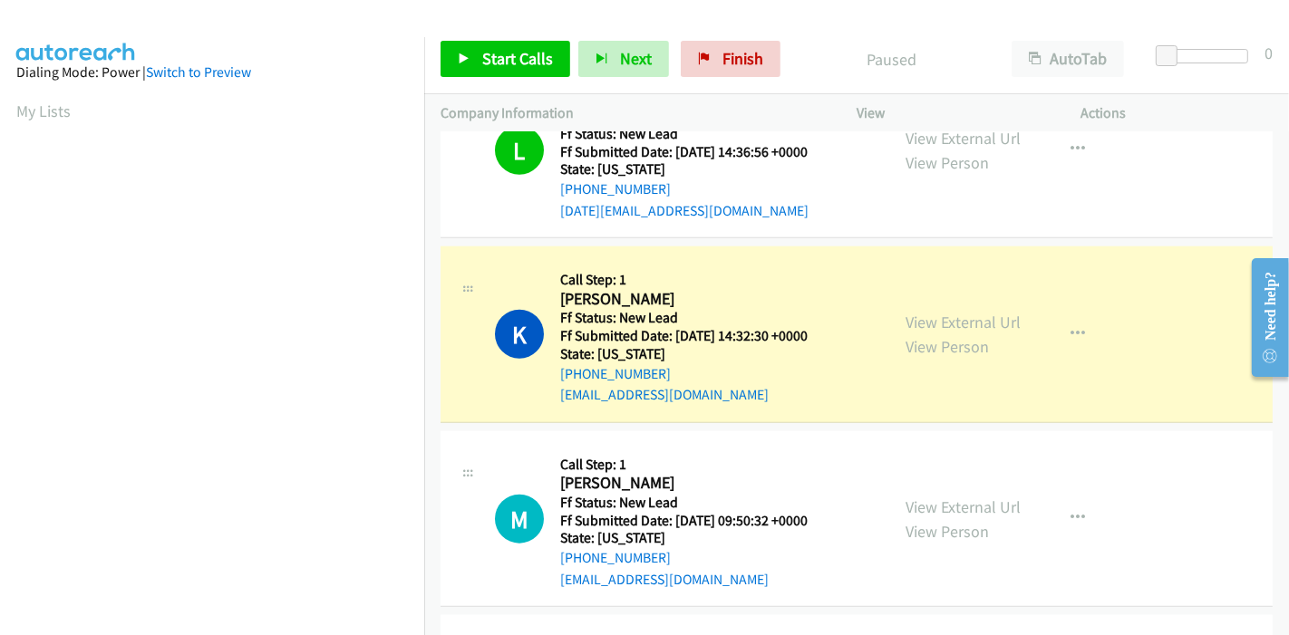
scroll to position [1572, 0]
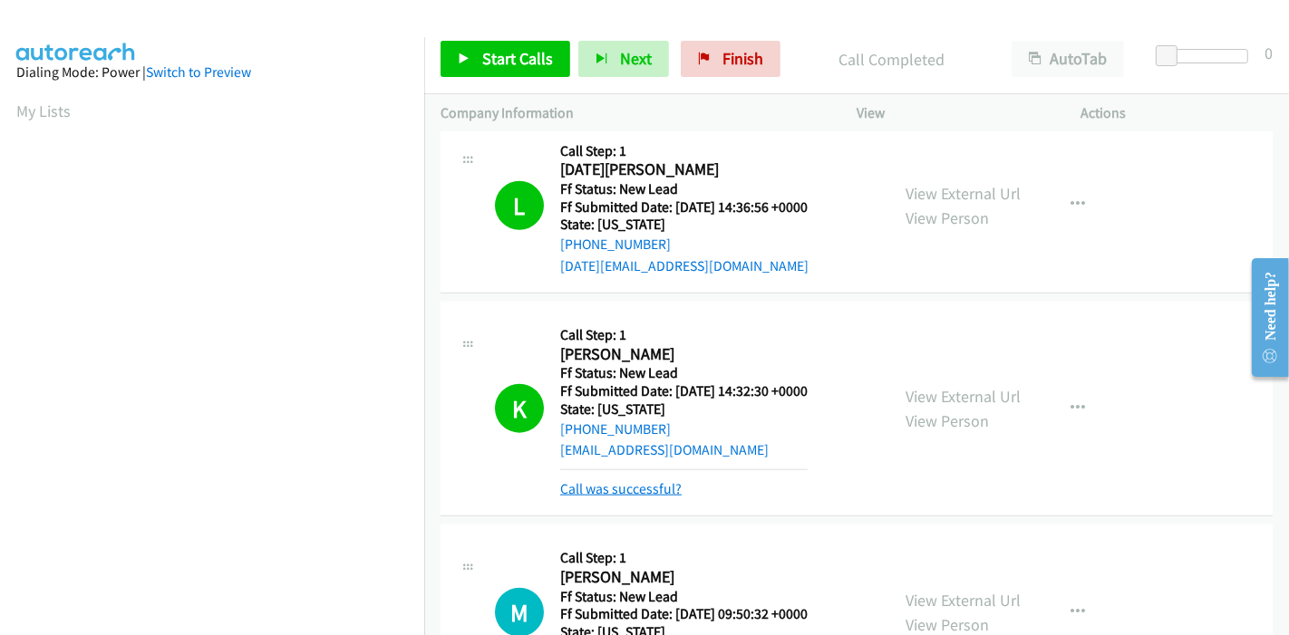
click at [605, 491] on link "Call was successful?" at bounding box center [620, 488] width 121 height 17
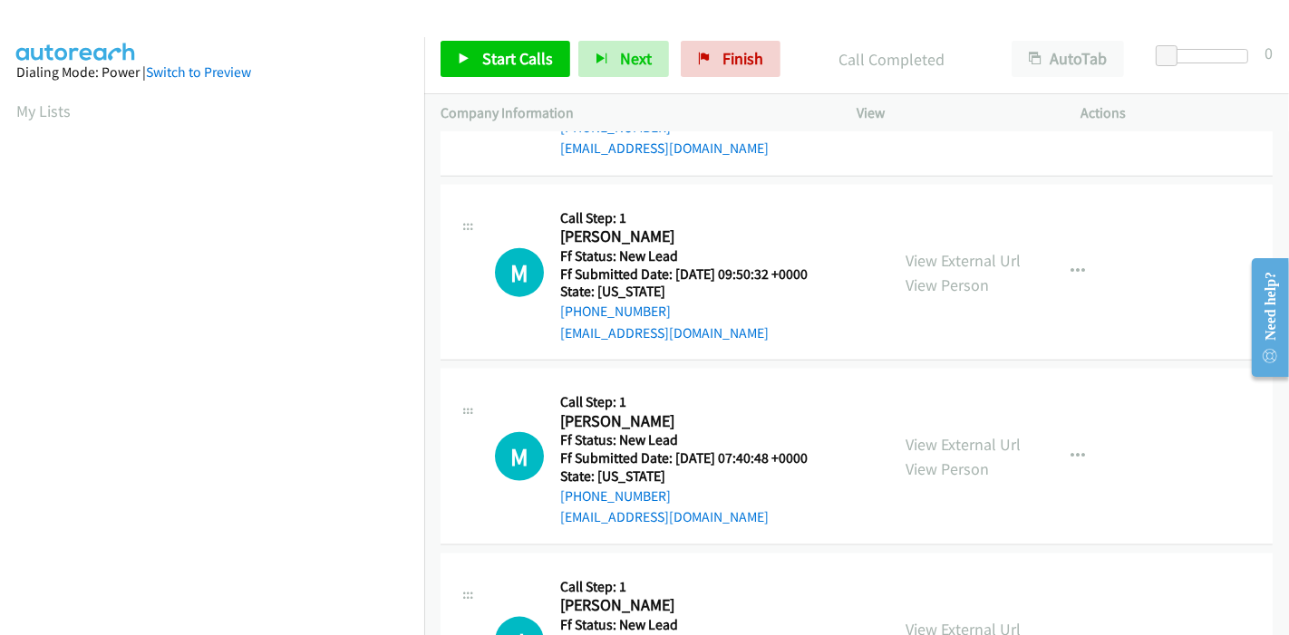
scroll to position [1773, 0]
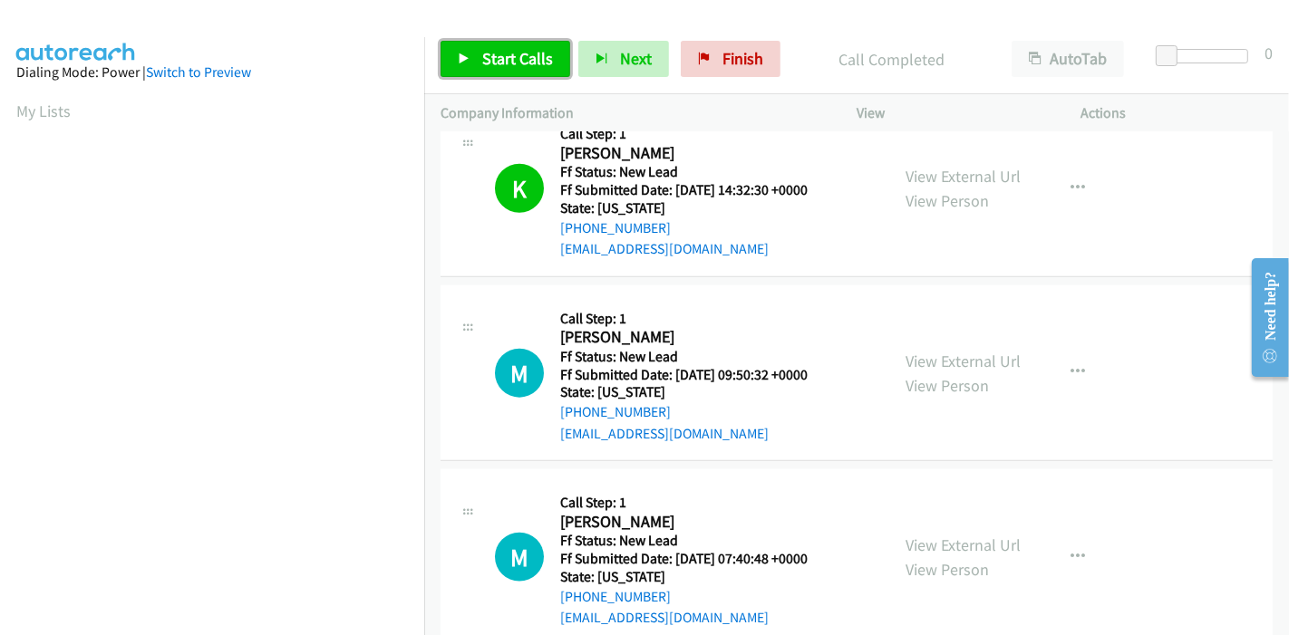
click at [502, 53] on span "Start Calls" at bounding box center [517, 58] width 71 height 21
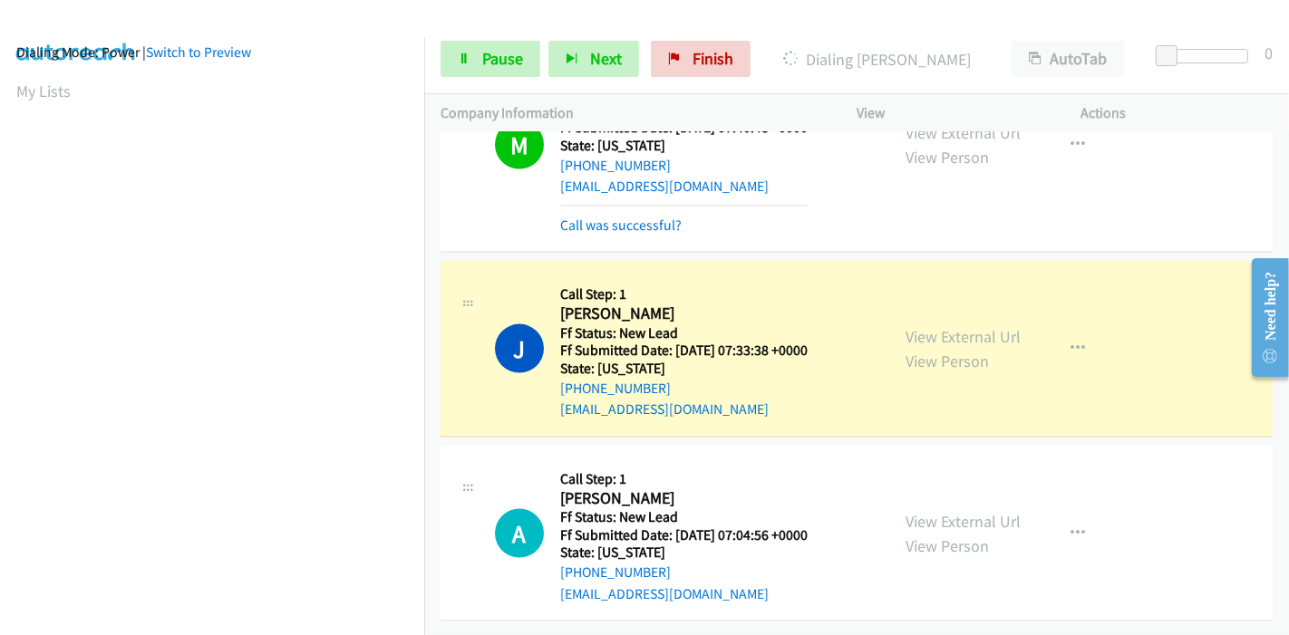
scroll to position [0, 0]
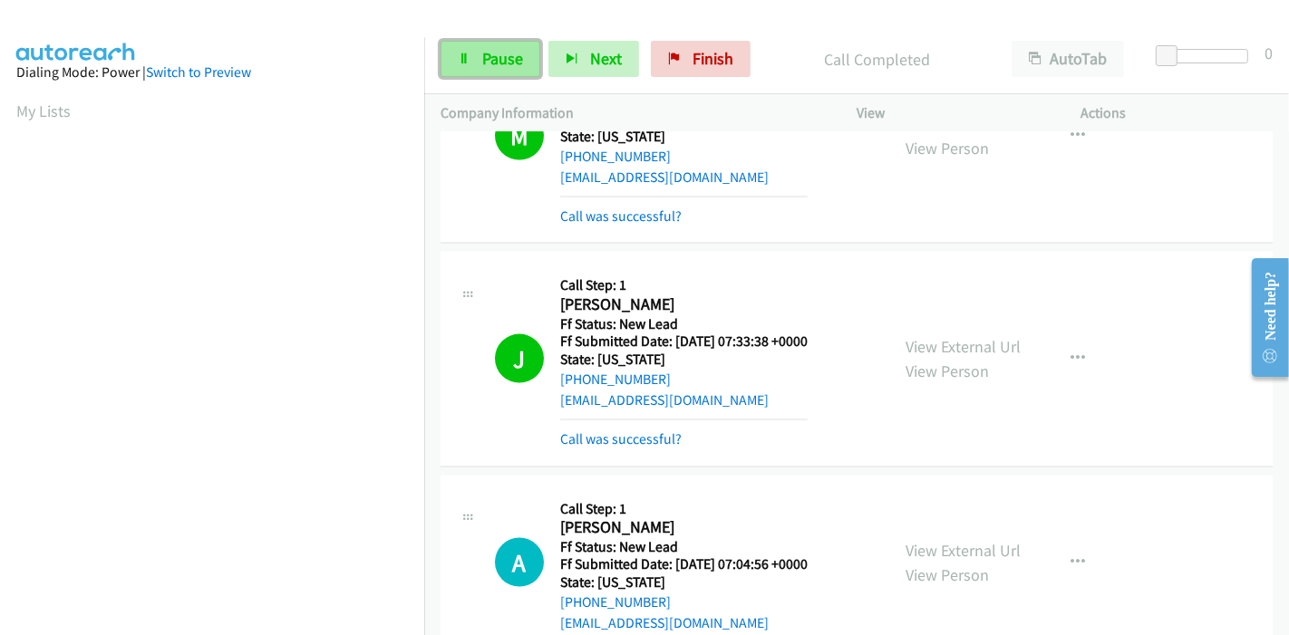
click at [469, 57] on link "Pause" at bounding box center [490, 59] width 100 height 36
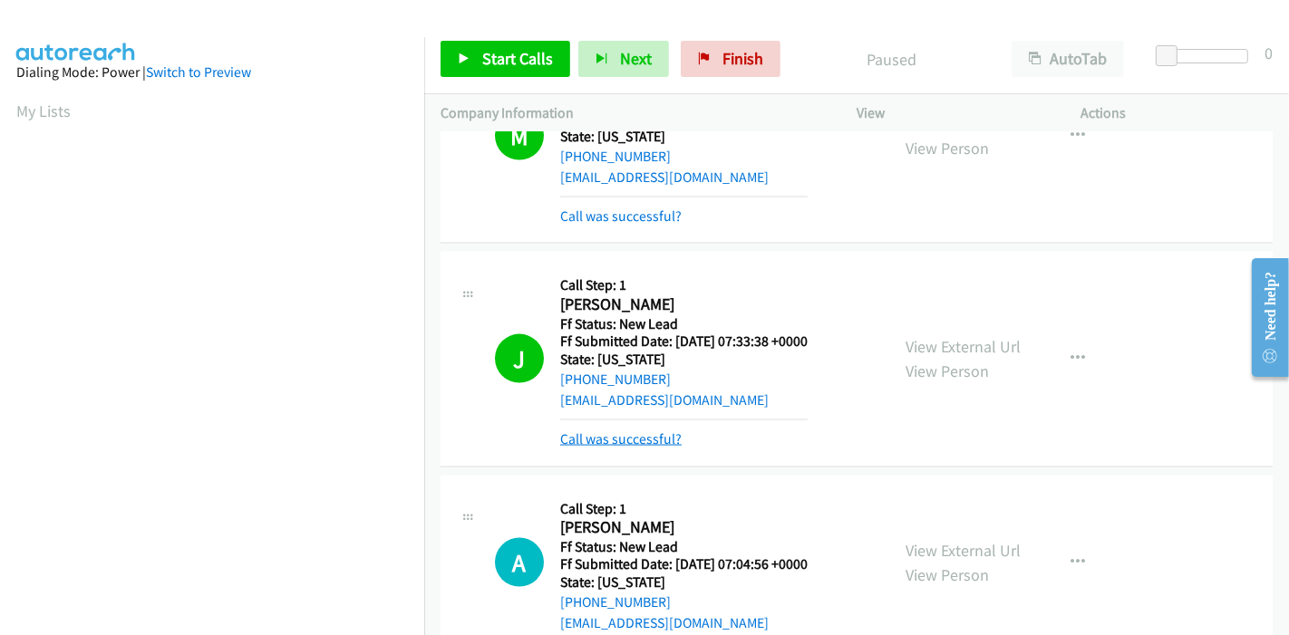
click at [618, 441] on link "Call was successful?" at bounding box center [620, 438] width 121 height 17
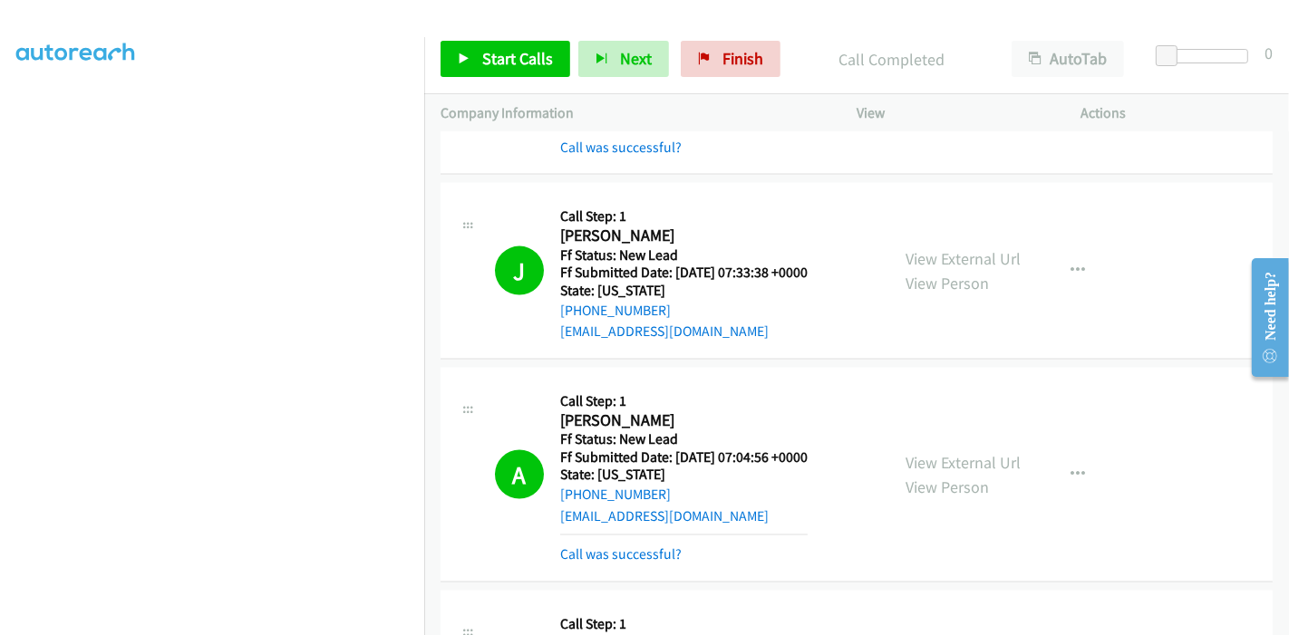
scroll to position [2315, 0]
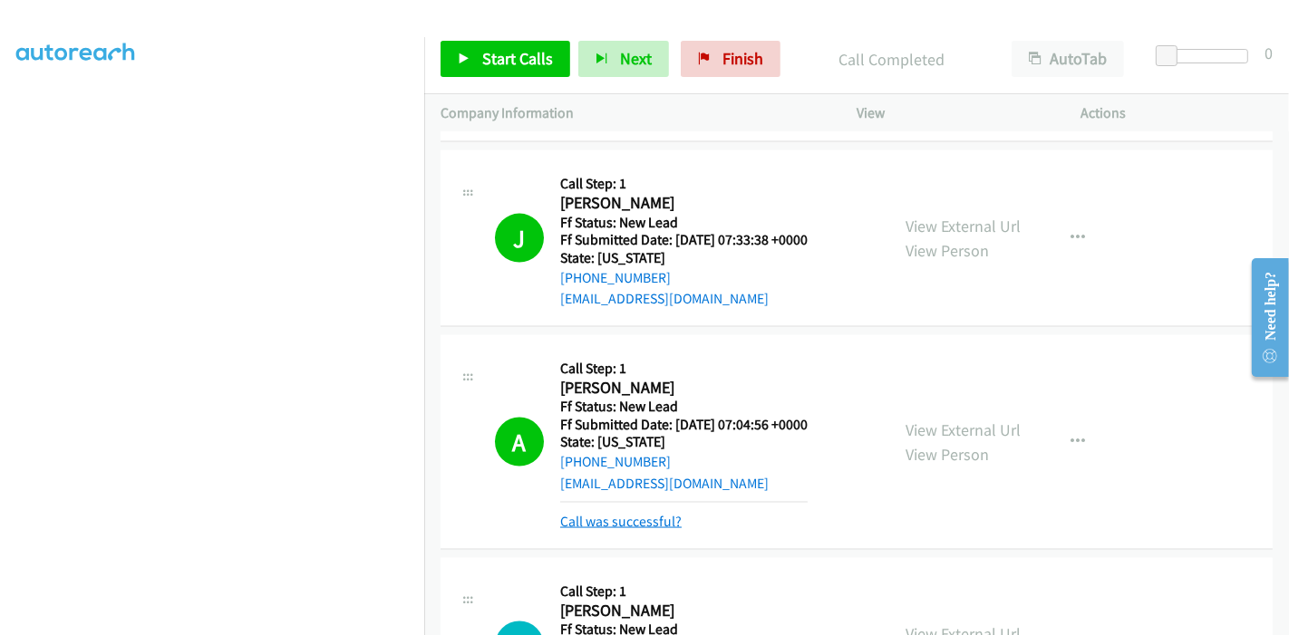
click at [577, 516] on link "Call was successful?" at bounding box center [620, 521] width 121 height 17
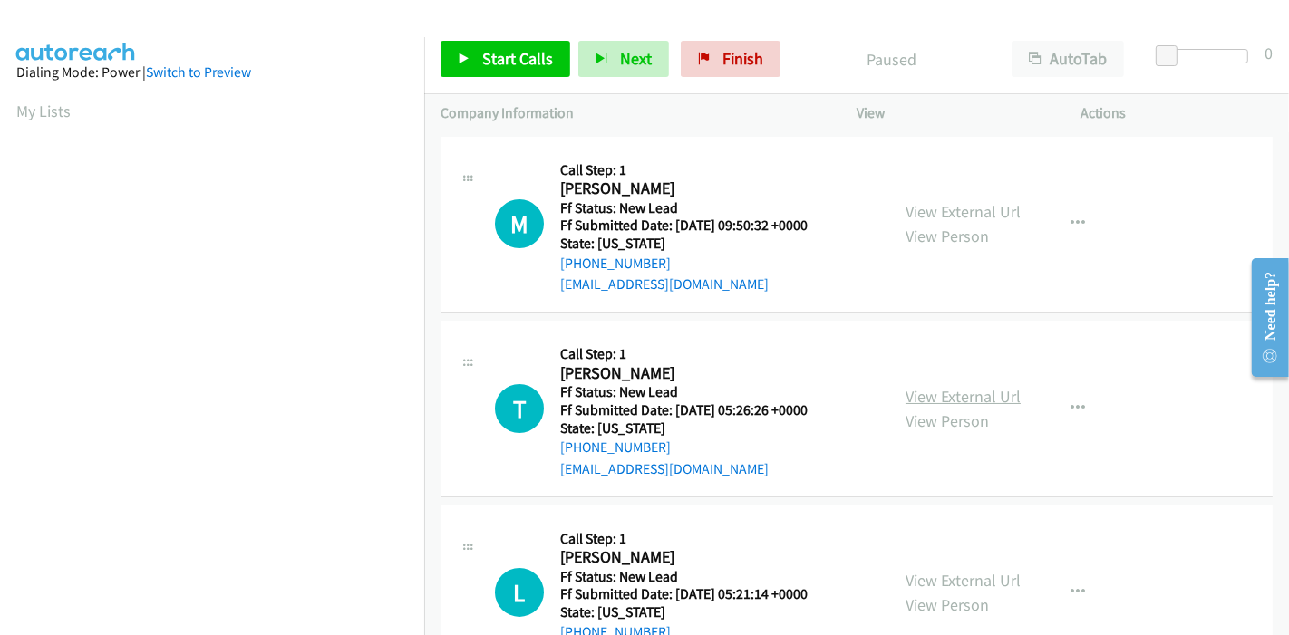
click at [950, 397] on link "View External Url" at bounding box center [962, 396] width 115 height 21
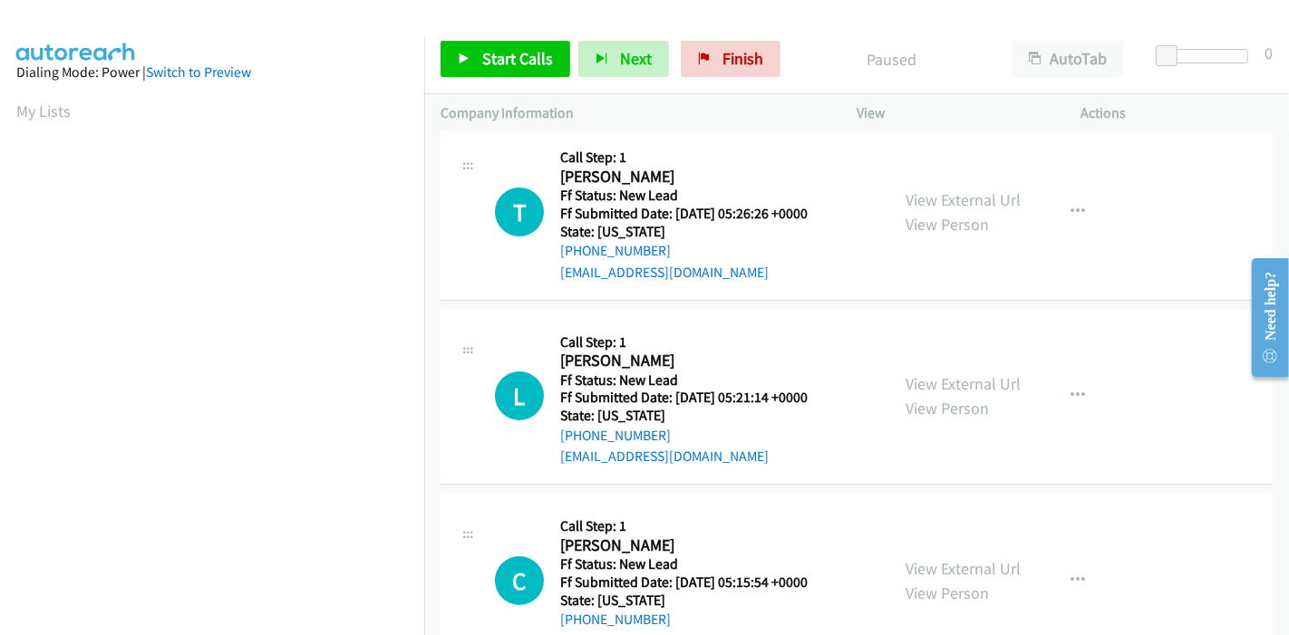
scroll to position [201, 0]
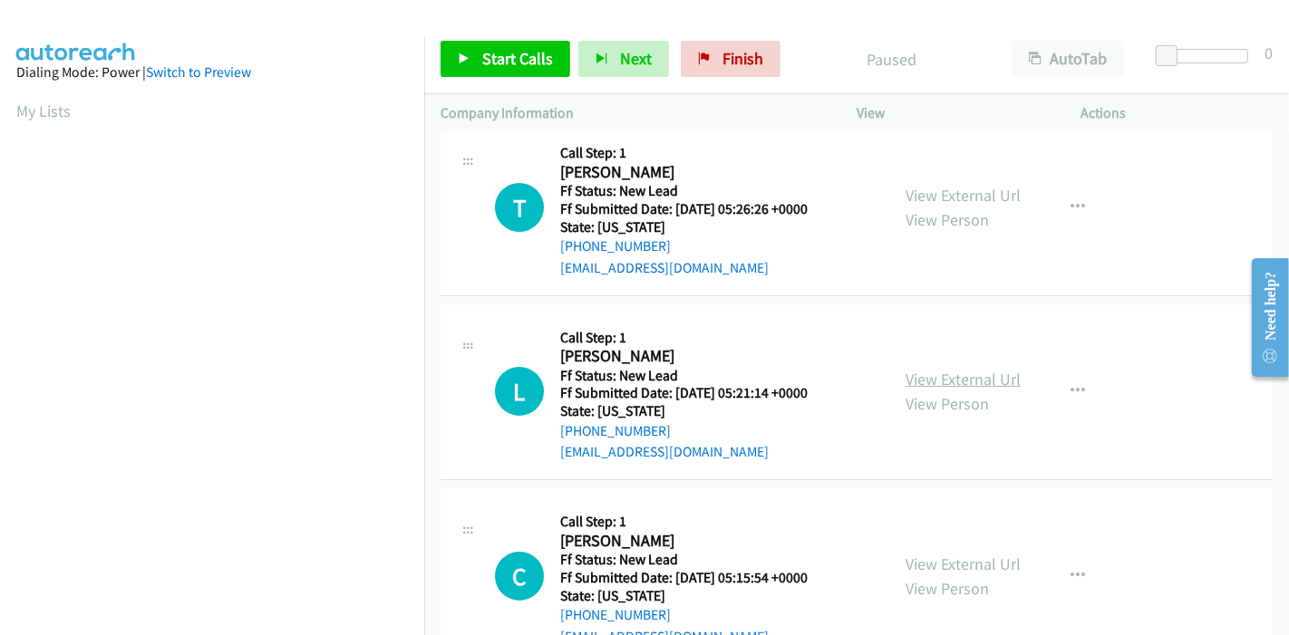
click at [970, 382] on link "View External Url" at bounding box center [962, 379] width 115 height 21
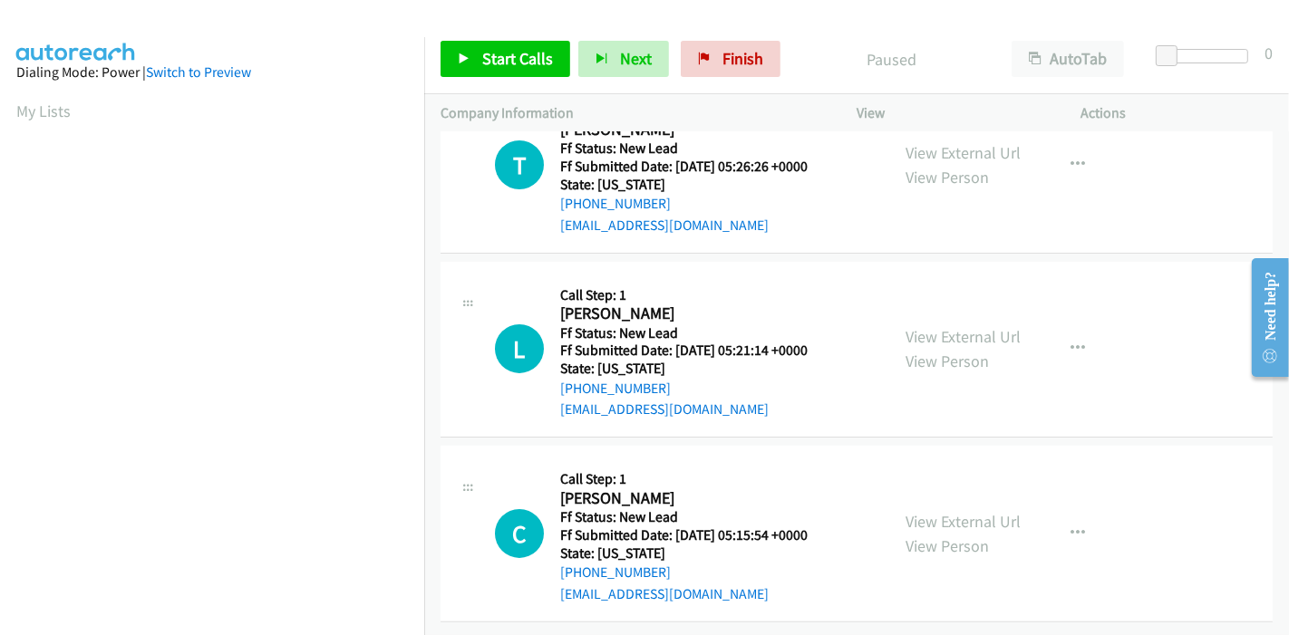
scroll to position [257, 0]
click at [908, 511] on link "View External Url" at bounding box center [962, 521] width 115 height 21
click at [463, 53] on icon at bounding box center [464, 59] width 13 height 13
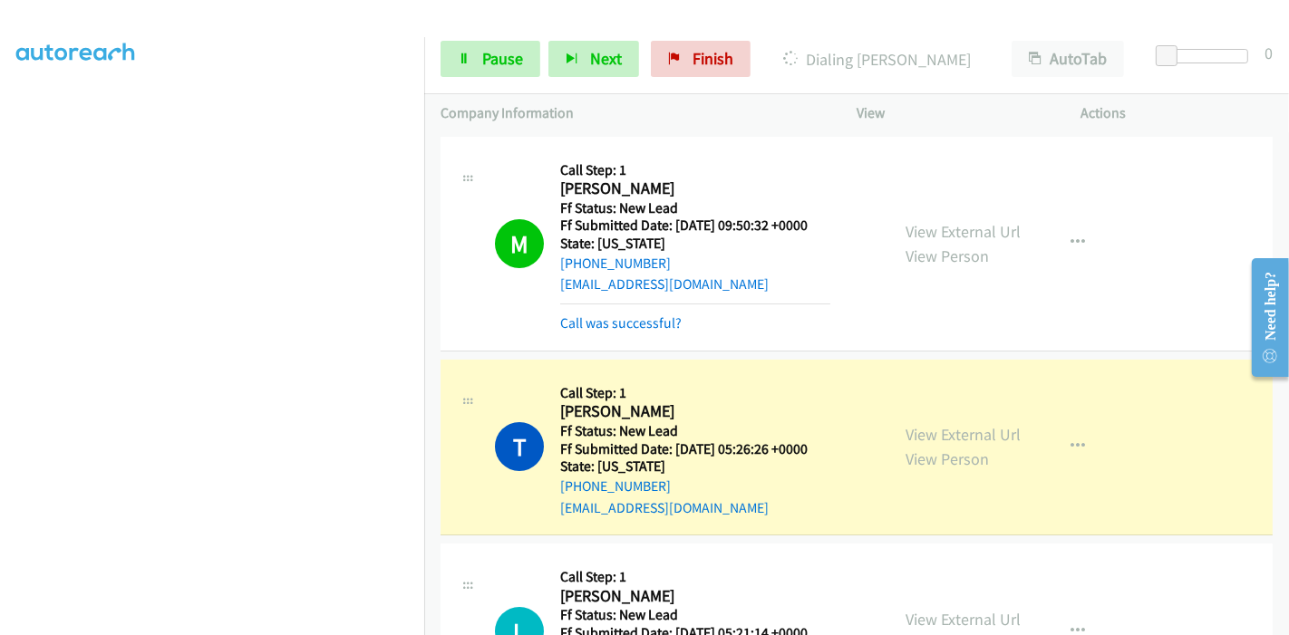
scroll to position [0, 0]
click at [585, 318] on link "Call was successful?" at bounding box center [620, 322] width 121 height 17
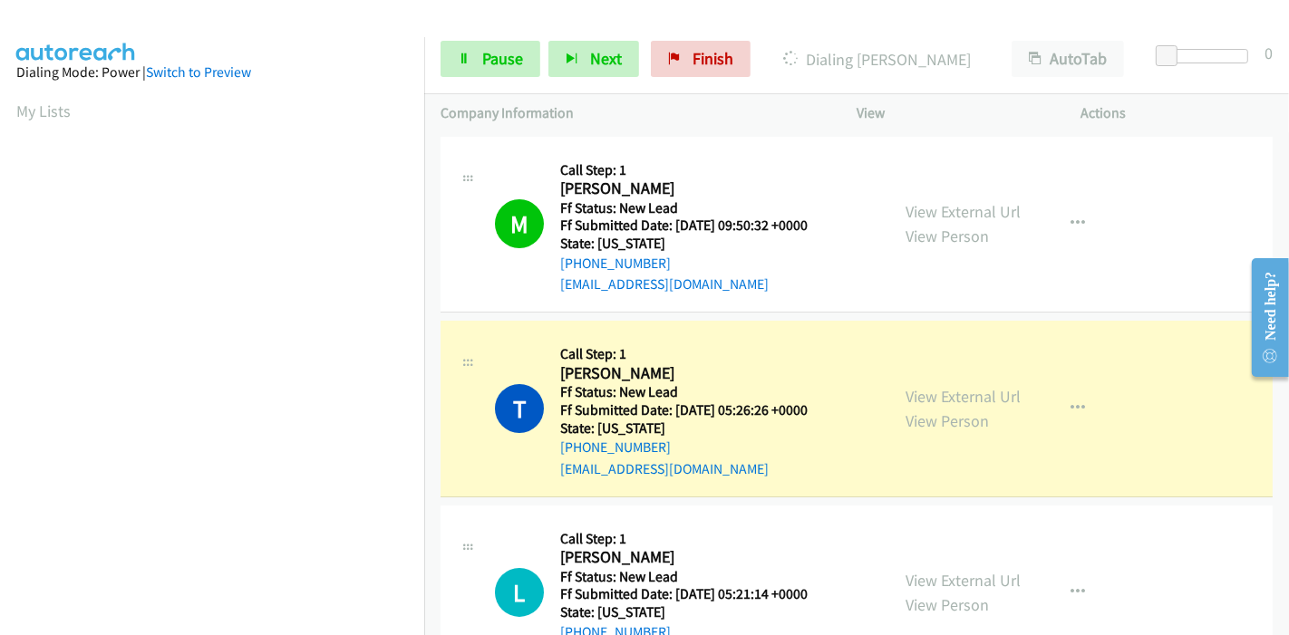
scroll to position [382, 0]
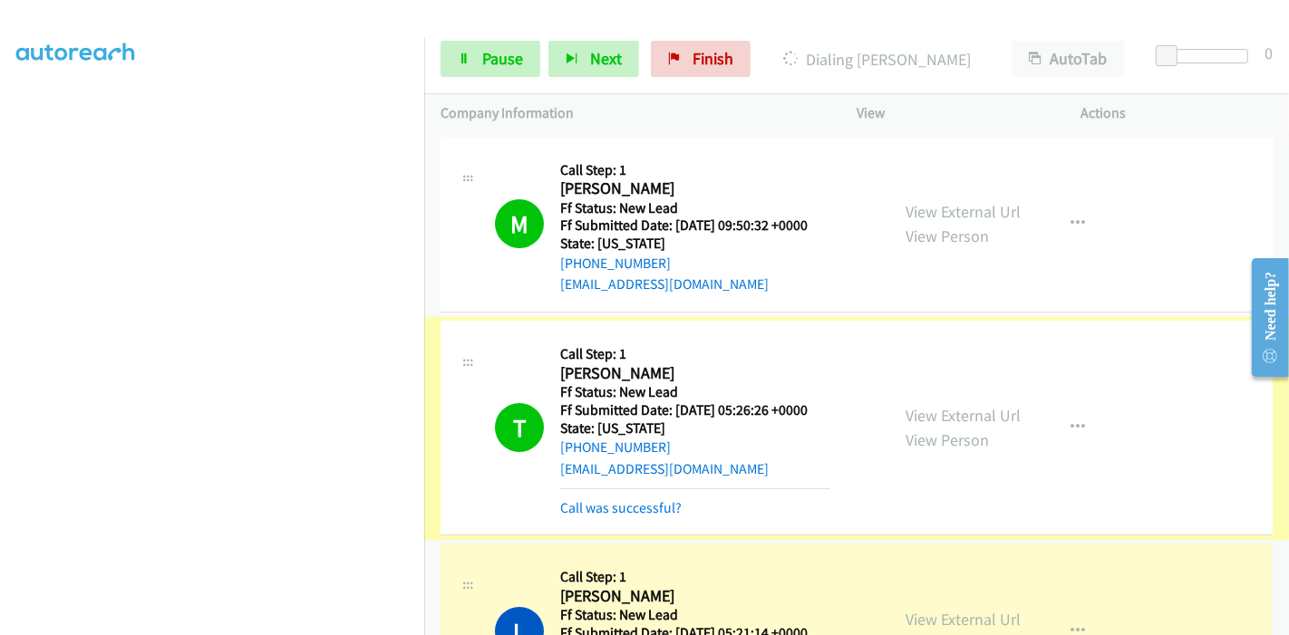
click at [614, 504] on link "Call was successful?" at bounding box center [620, 507] width 121 height 17
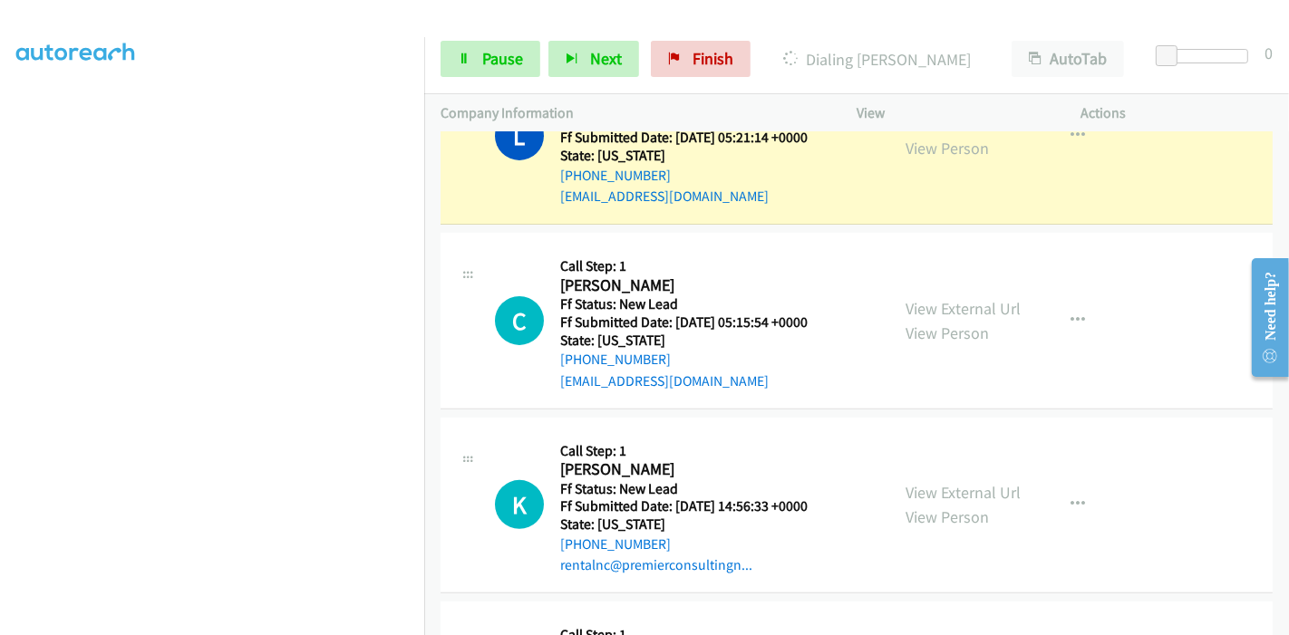
scroll to position [503, 0]
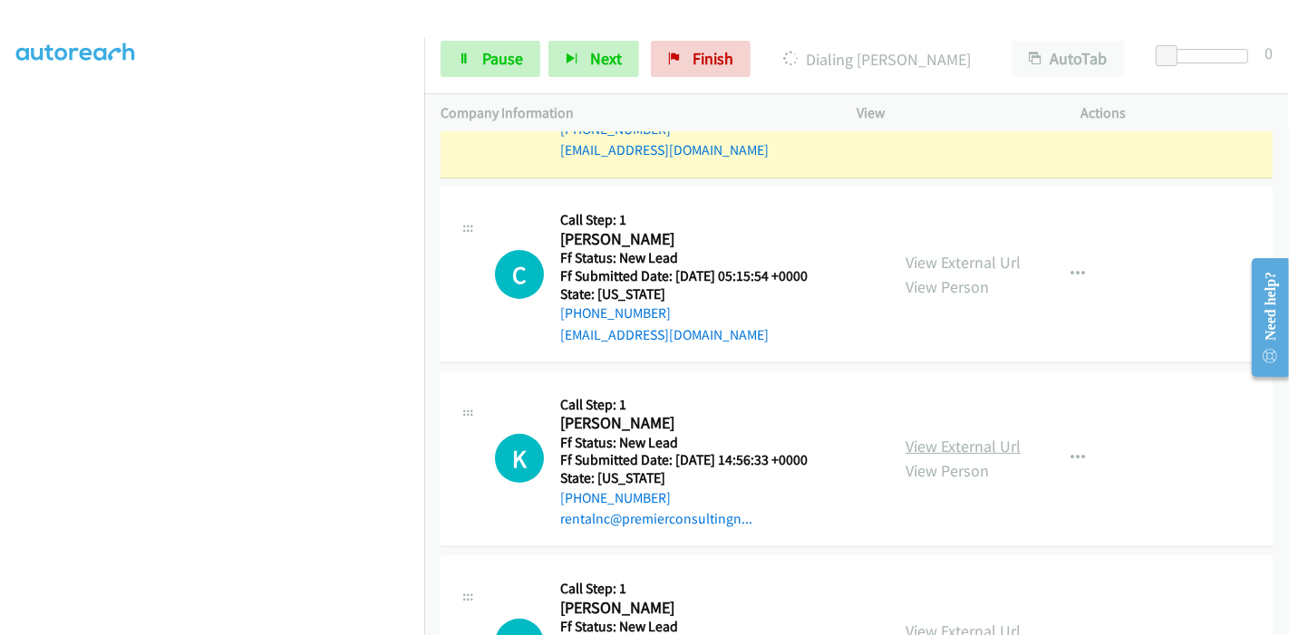
click at [953, 446] on link "View External Url" at bounding box center [962, 446] width 115 height 21
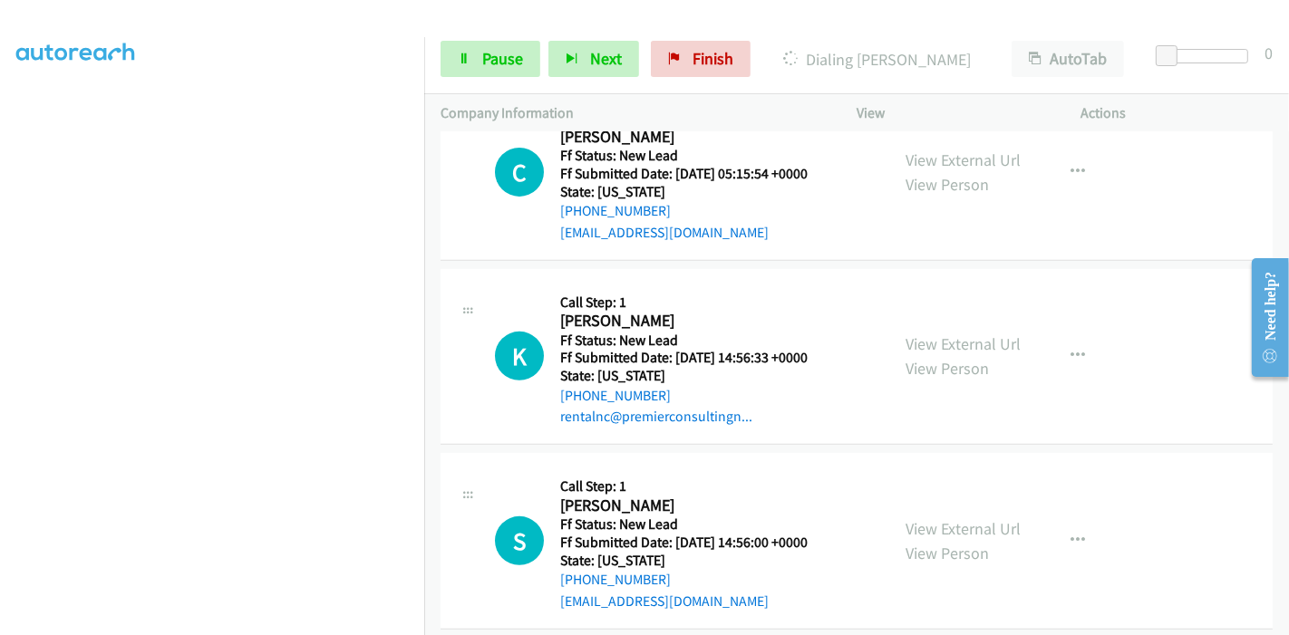
scroll to position [704, 0]
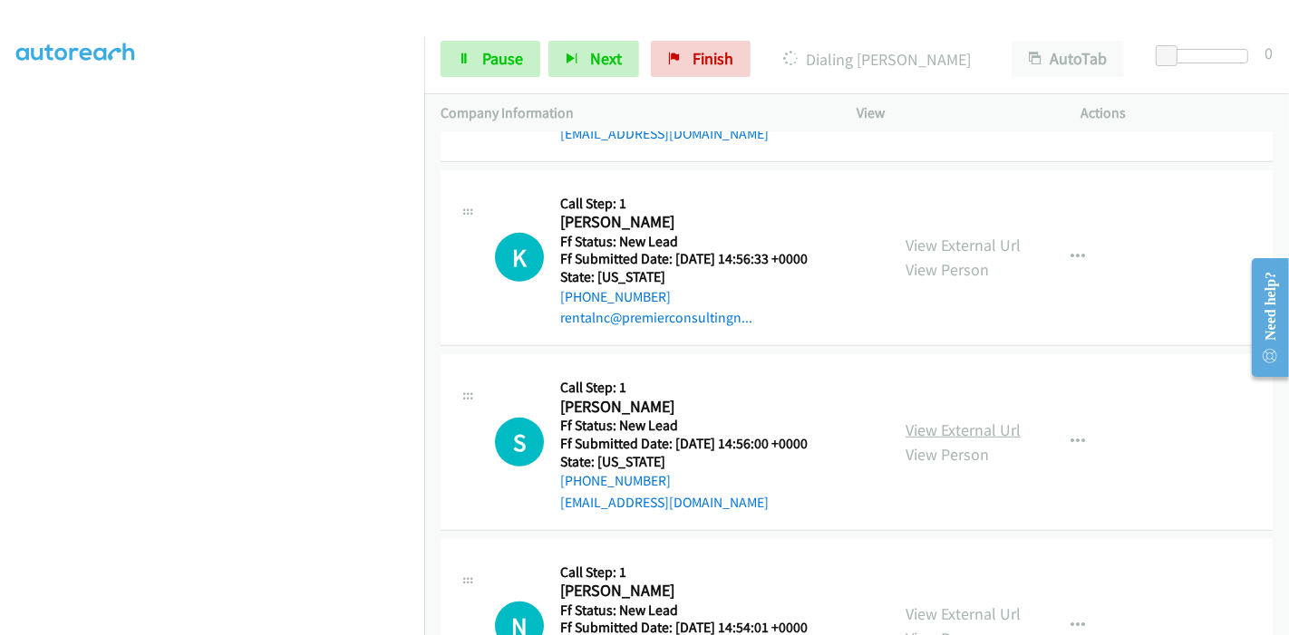
click at [932, 430] on link "View External Url" at bounding box center [962, 430] width 115 height 21
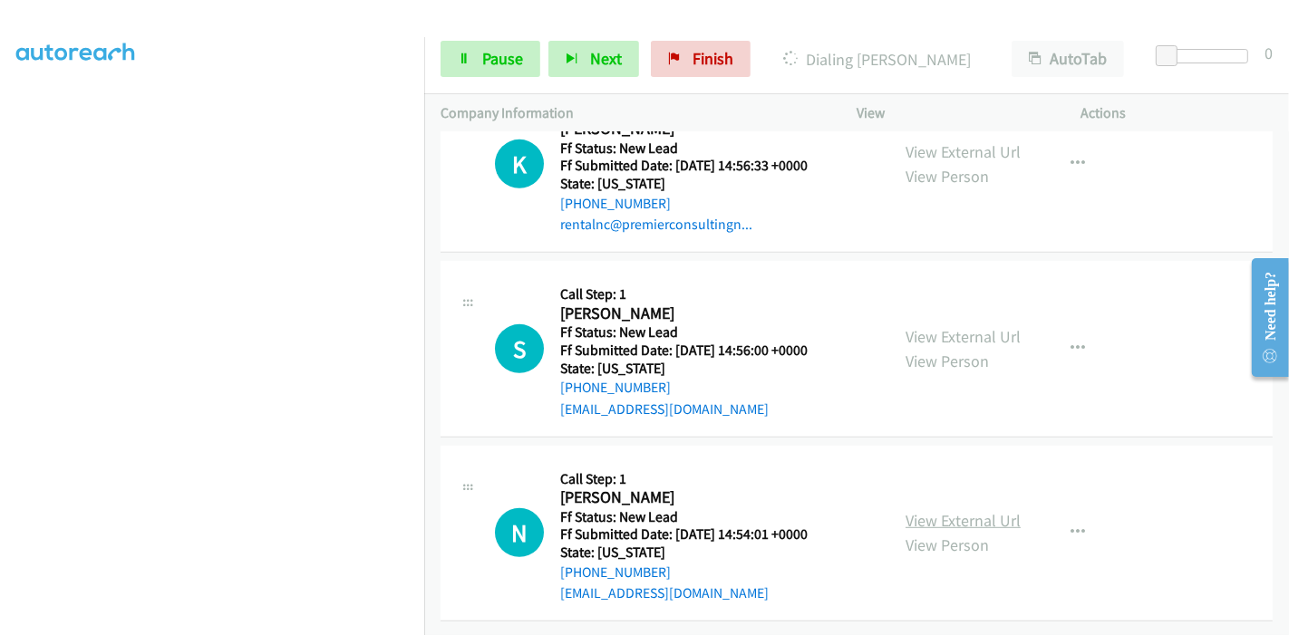
click at [932, 514] on link "View External Url" at bounding box center [962, 520] width 115 height 21
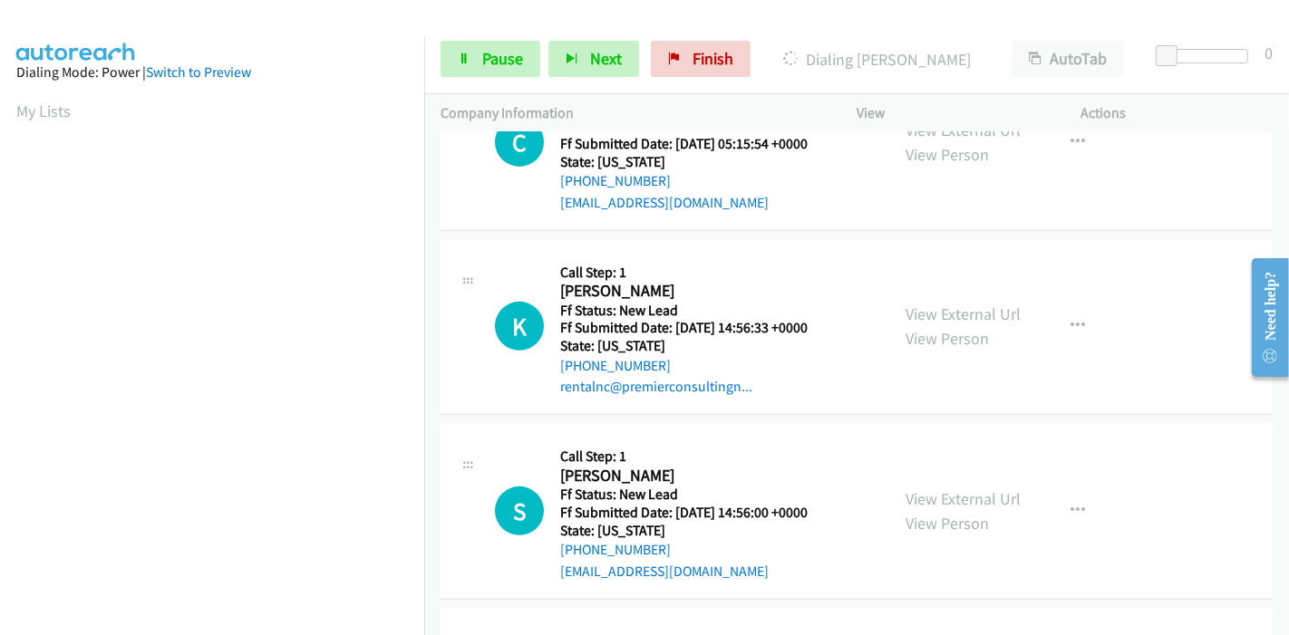
scroll to position [407, 0]
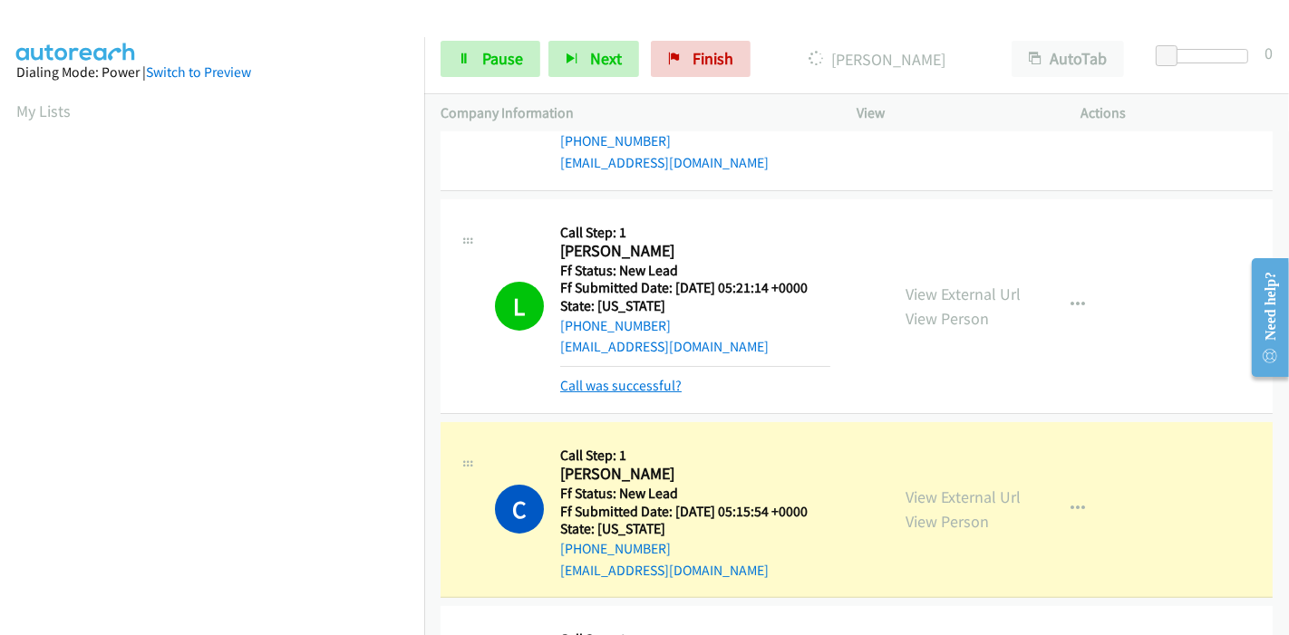
click at [618, 382] on link "Call was successful?" at bounding box center [620, 385] width 121 height 17
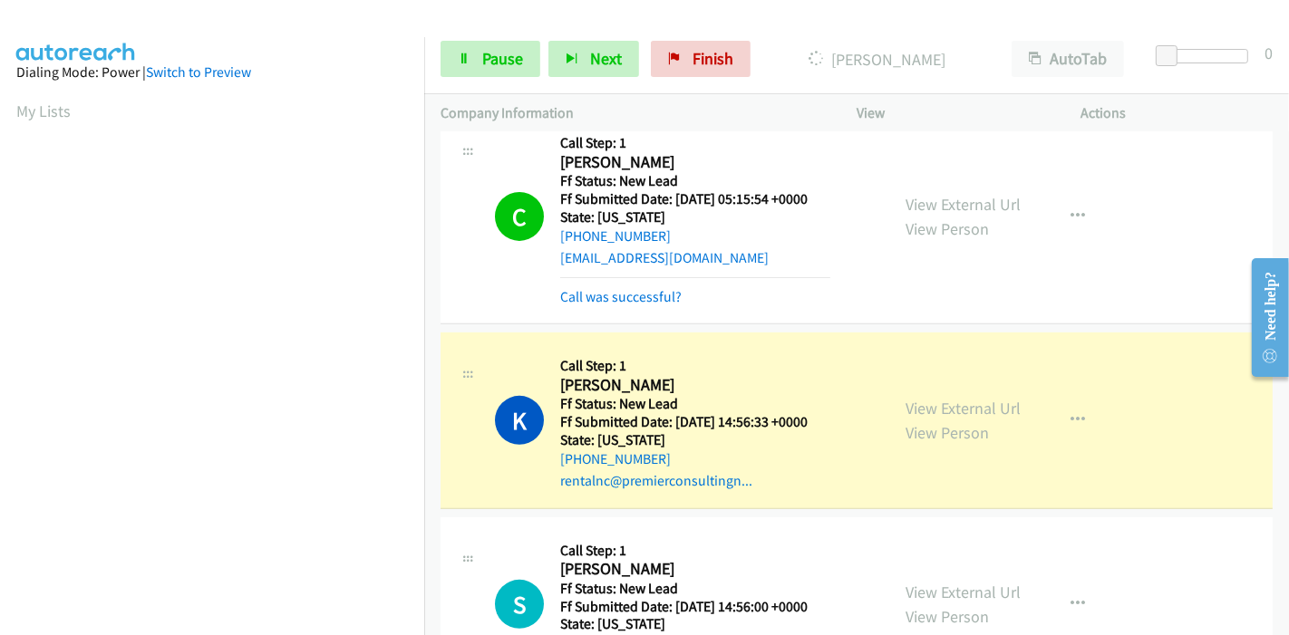
scroll to position [546, 0]
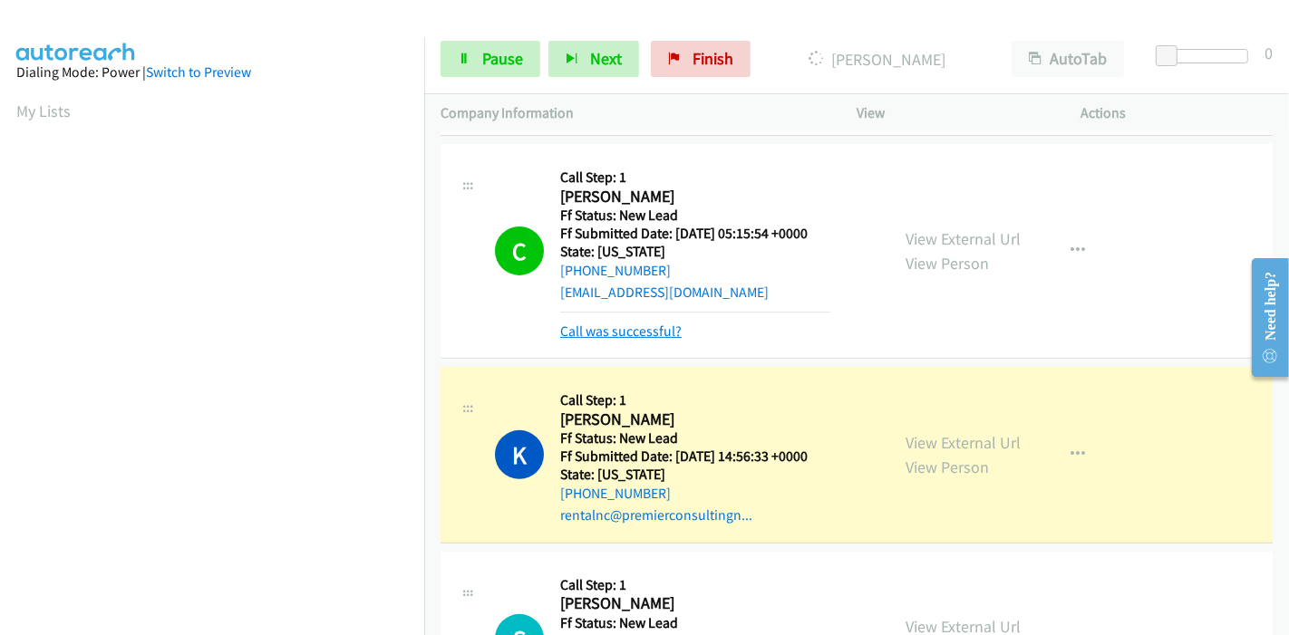
click at [616, 327] on link "Call was successful?" at bounding box center [620, 331] width 121 height 17
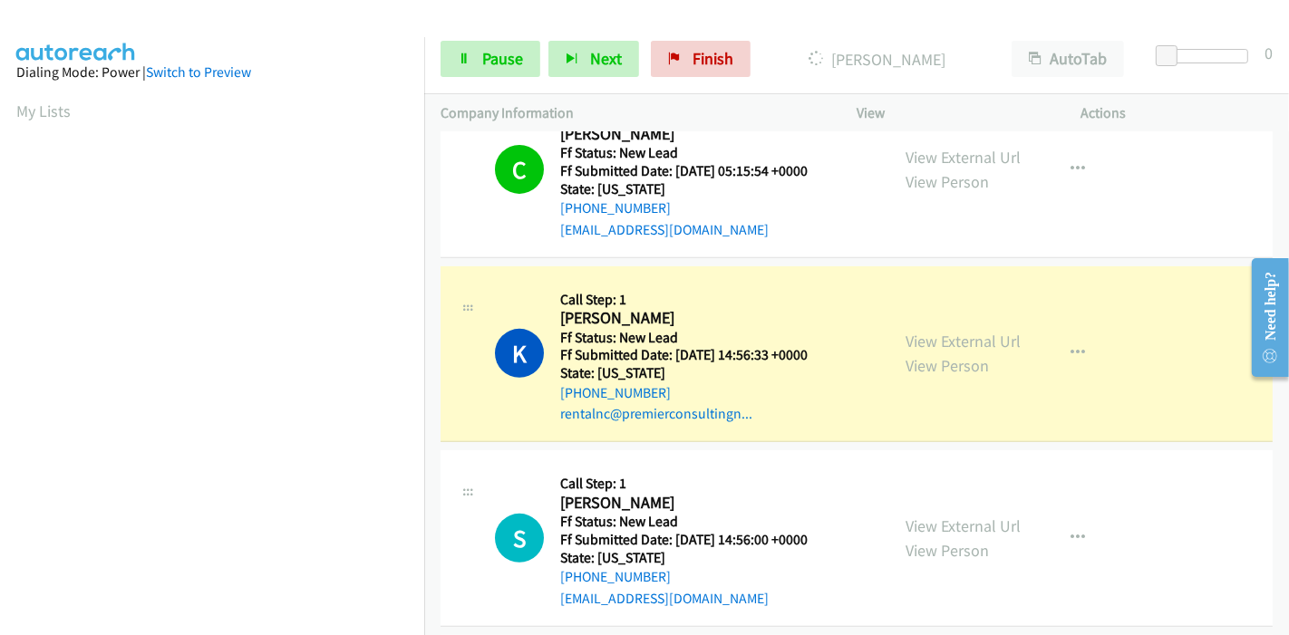
scroll to position [382, 0]
click at [484, 72] on link "Pause" at bounding box center [490, 59] width 100 height 36
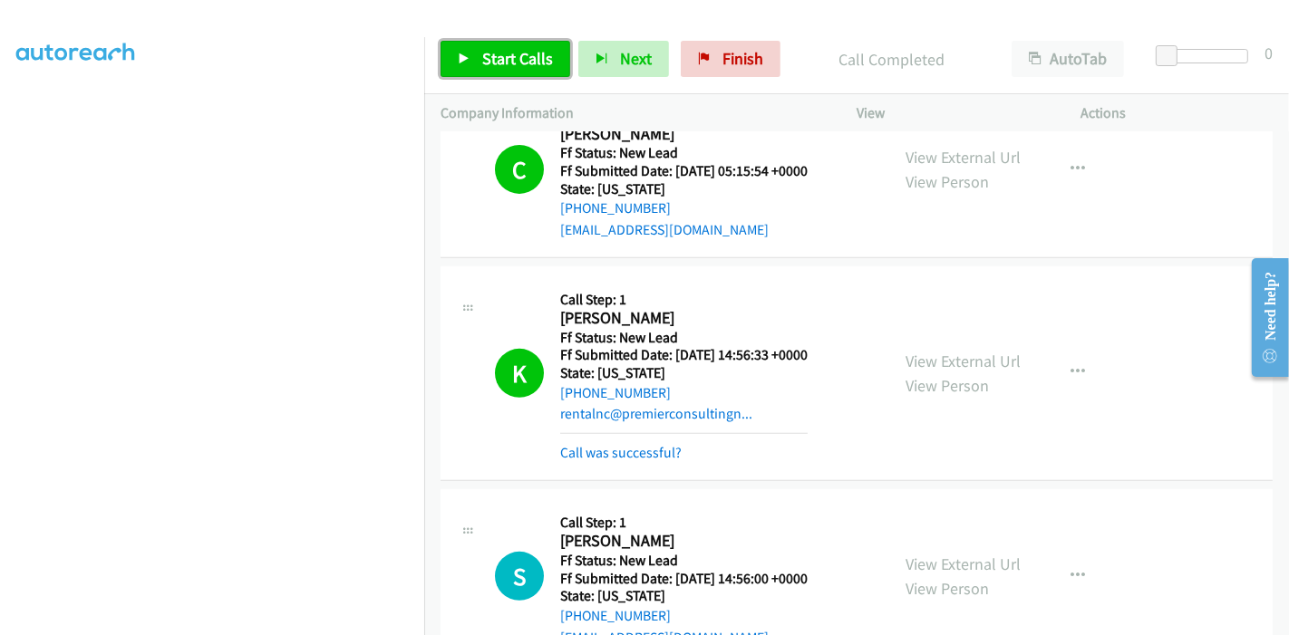
click at [472, 65] on link "Start Calls" at bounding box center [505, 59] width 130 height 36
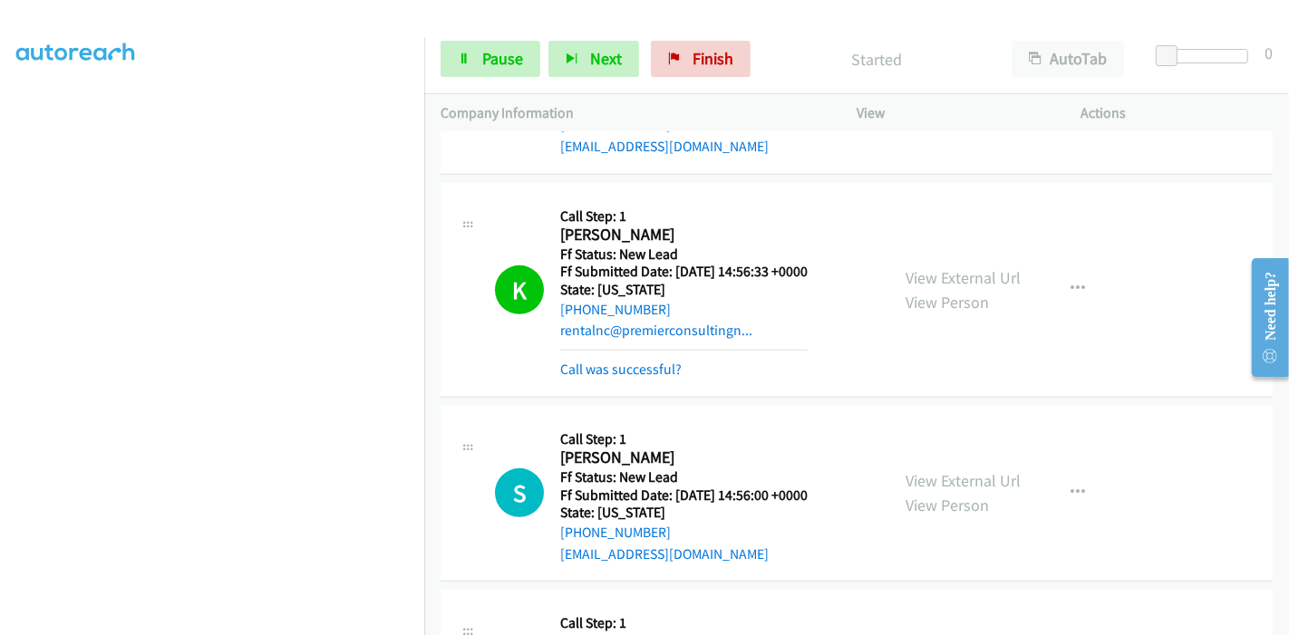
scroll to position [647, 0]
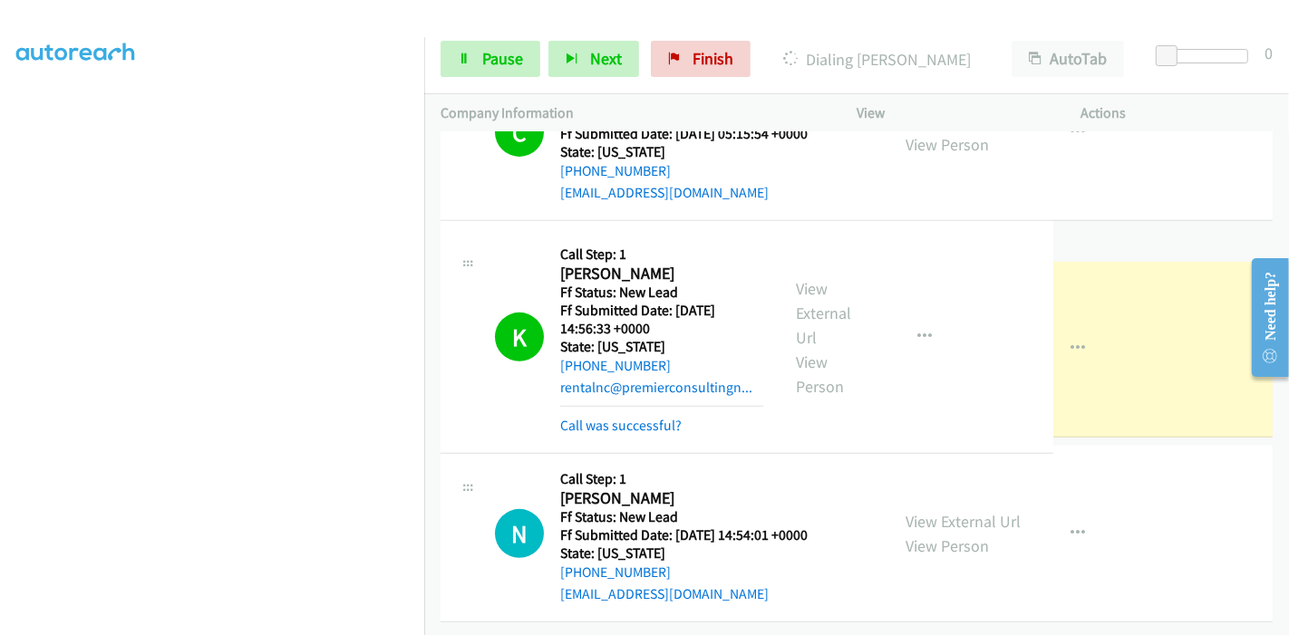
drag, startPoint x: 638, startPoint y: 411, endPoint x: 708, endPoint y: 405, distance: 70.1
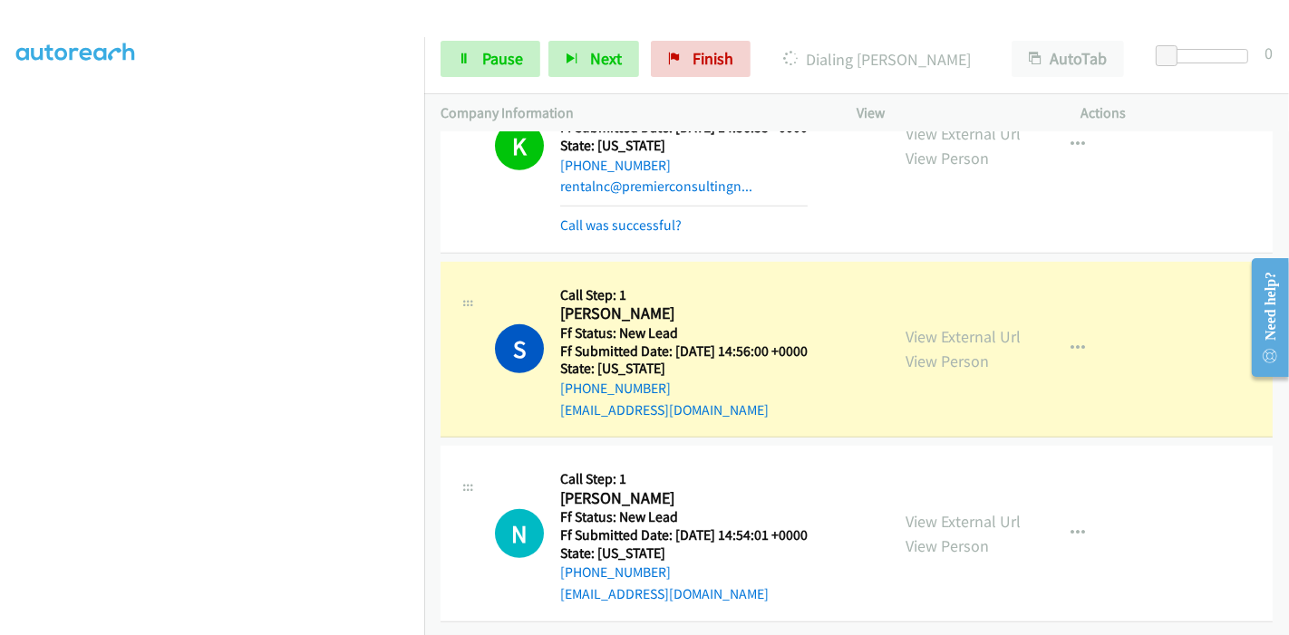
scroll to position [382, 0]
click at [489, 65] on span "Pause" at bounding box center [502, 58] width 41 height 21
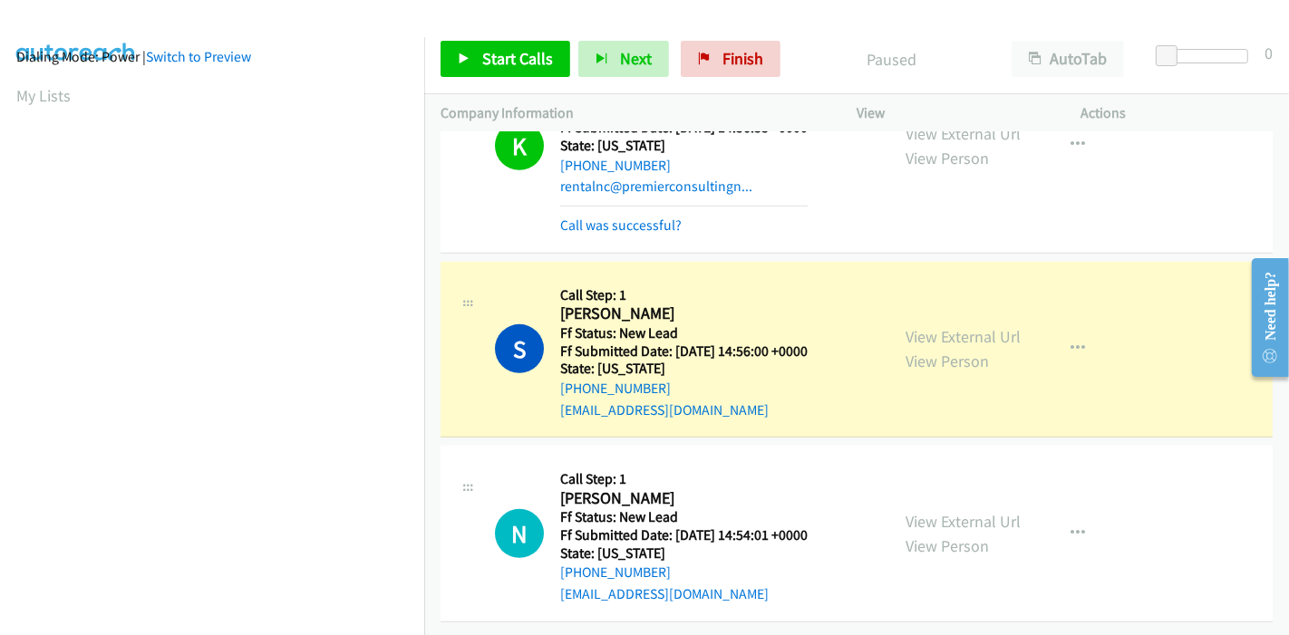
scroll to position [0, 0]
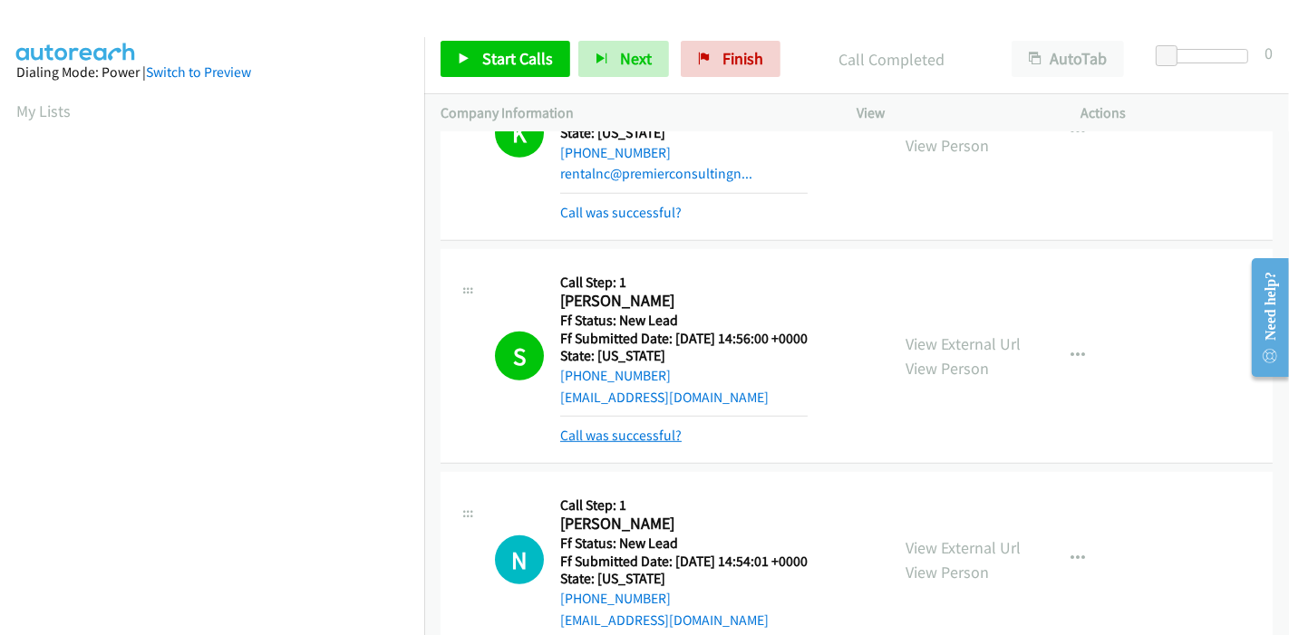
click at [642, 430] on link "Call was successful?" at bounding box center [620, 435] width 121 height 17
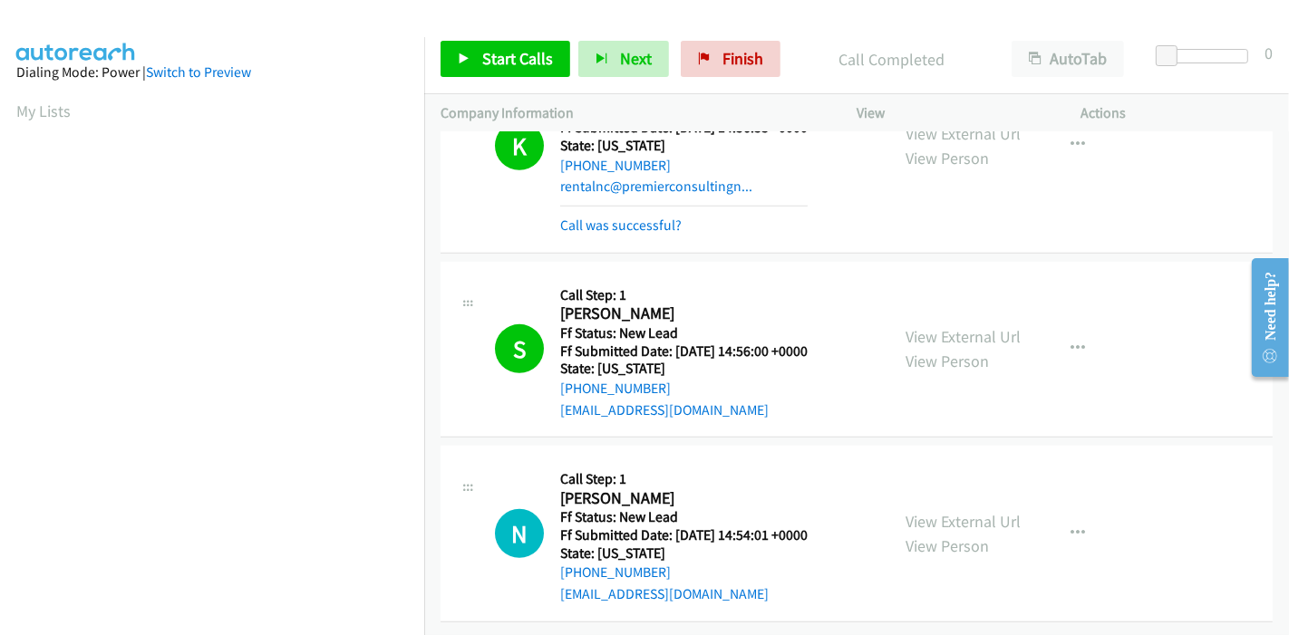
scroll to position [848, 0]
click at [512, 56] on span "Start Calls" at bounding box center [517, 58] width 71 height 21
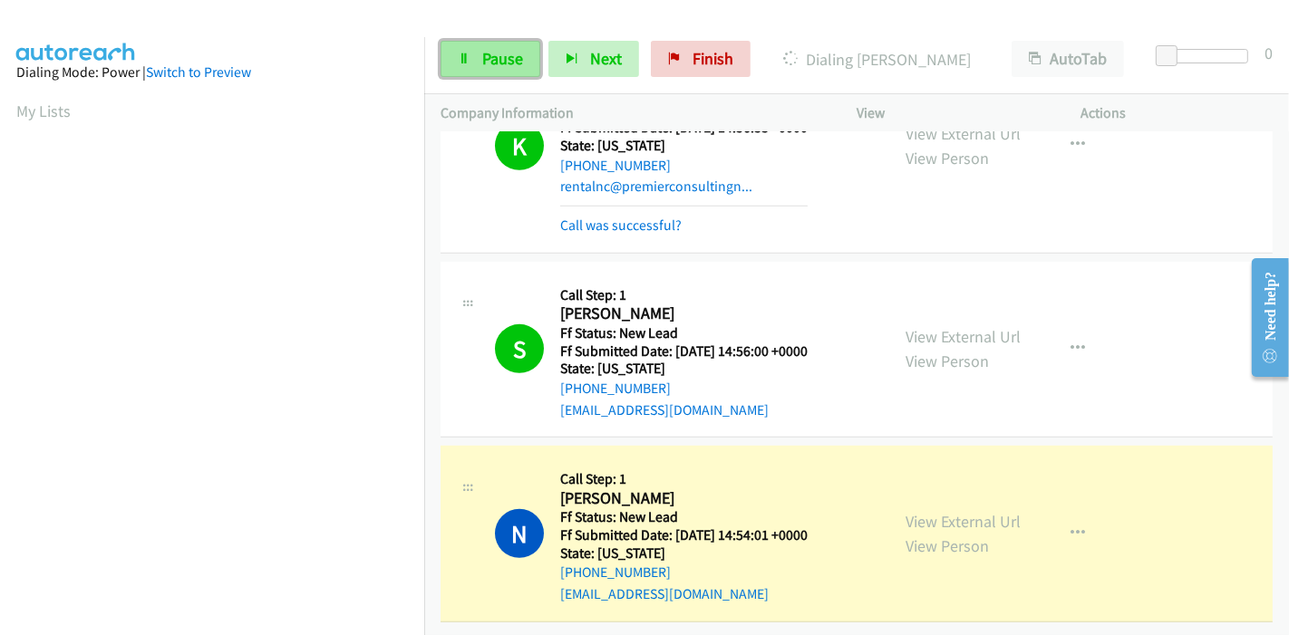
click at [487, 63] on span "Pause" at bounding box center [502, 58] width 41 height 21
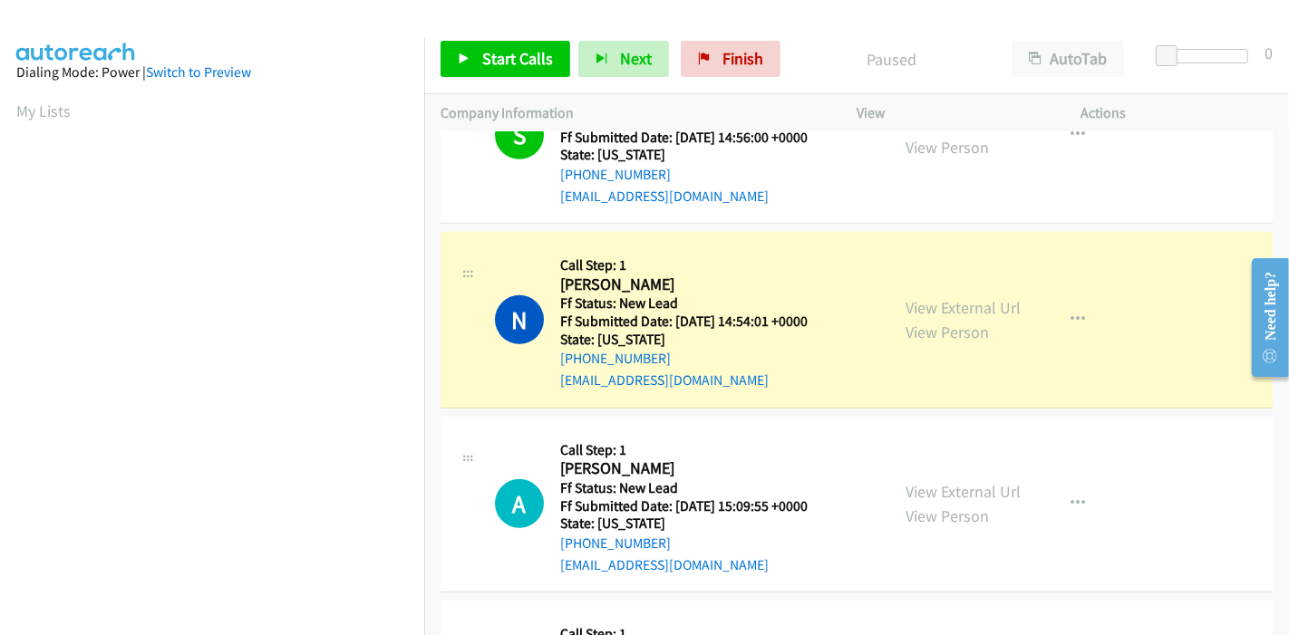
scroll to position [382, 0]
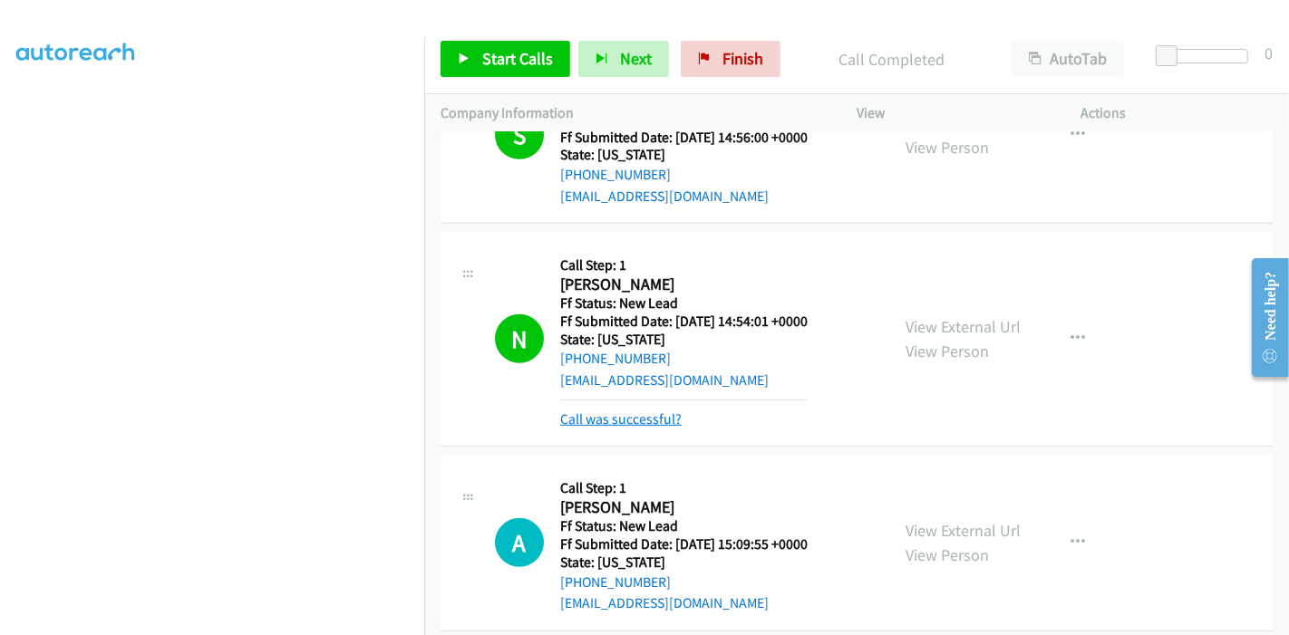
click at [624, 420] on link "Call was successful?" at bounding box center [620, 419] width 121 height 17
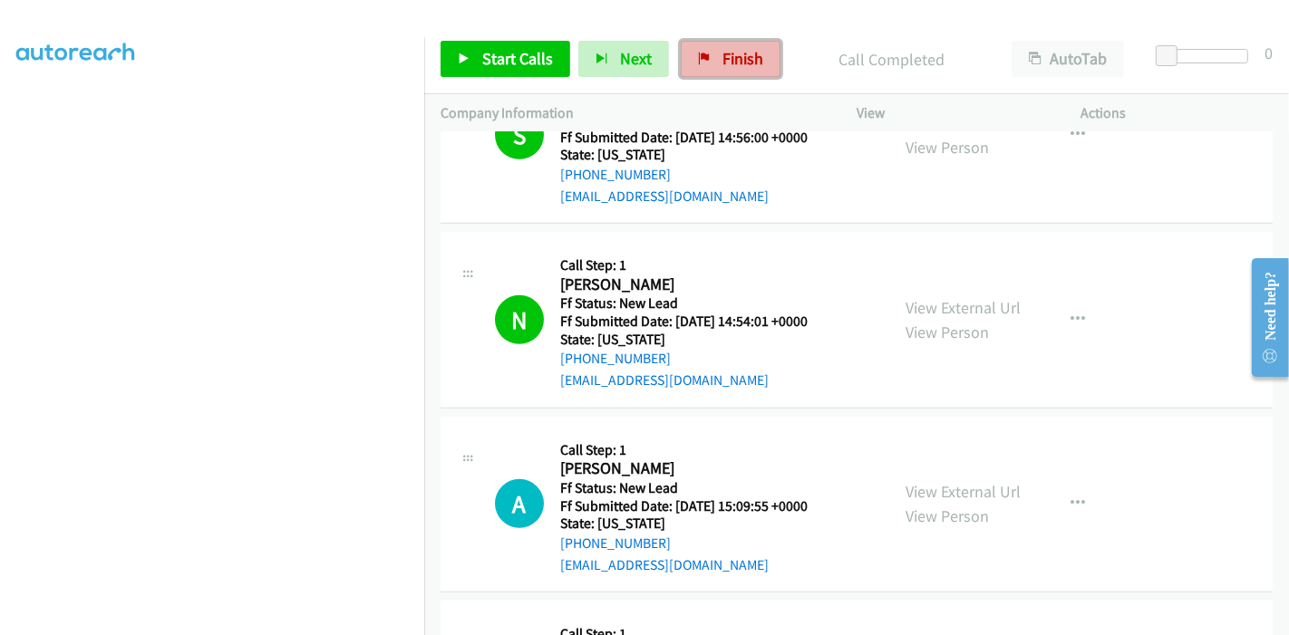
click at [709, 73] on link "Finish" at bounding box center [731, 59] width 100 height 36
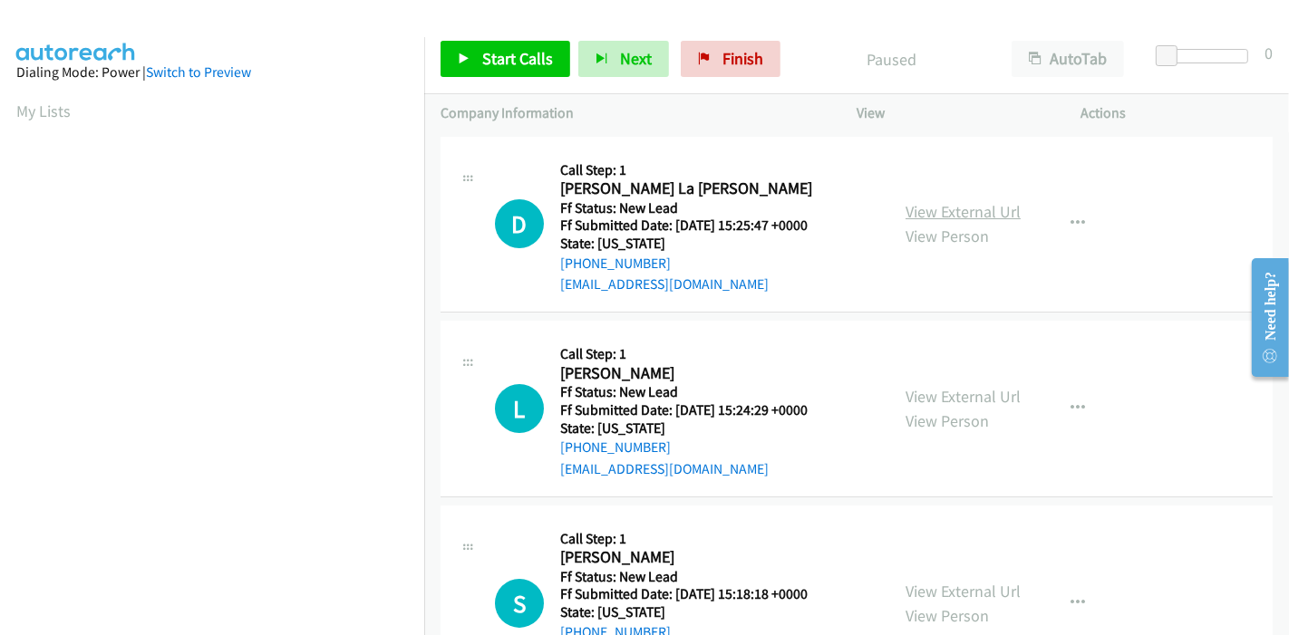
click at [940, 216] on link "View External Url" at bounding box center [962, 211] width 115 height 21
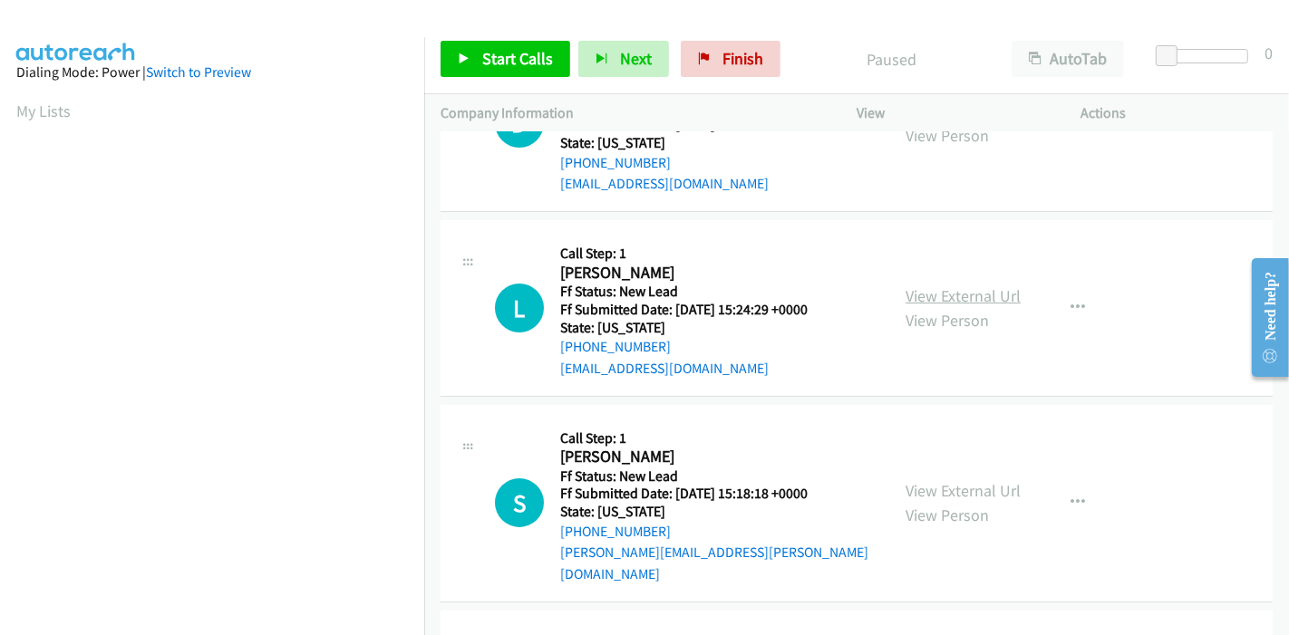
click at [936, 292] on link "View External Url" at bounding box center [962, 295] width 115 height 21
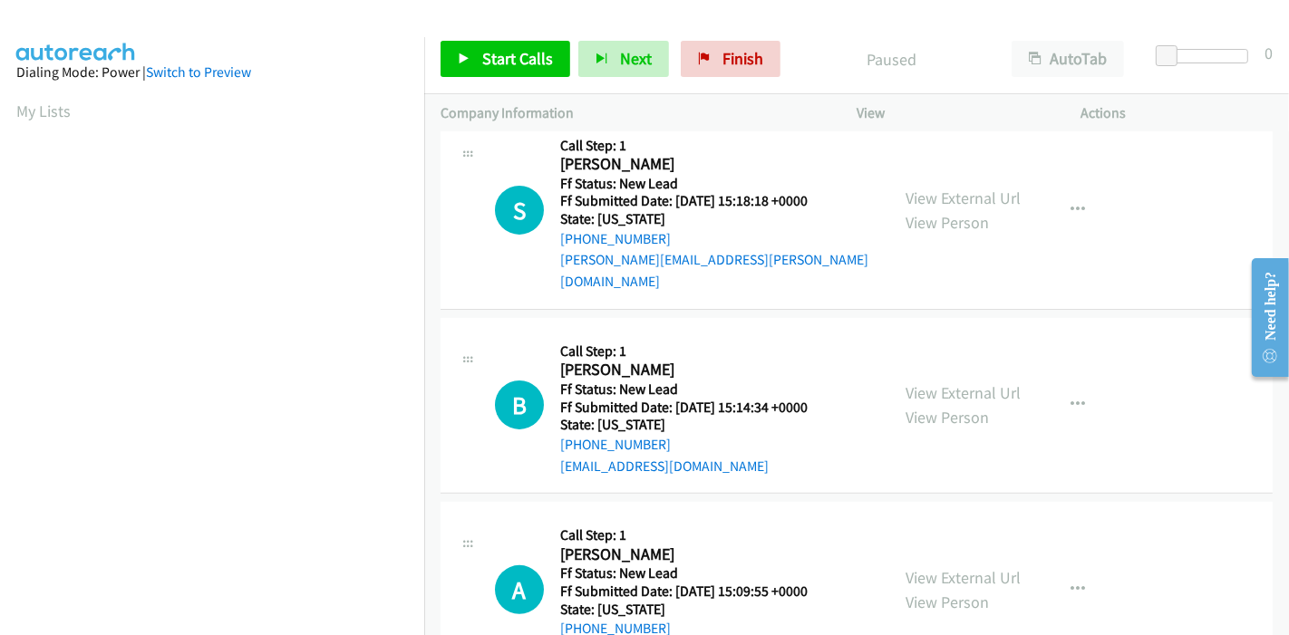
scroll to position [402, 0]
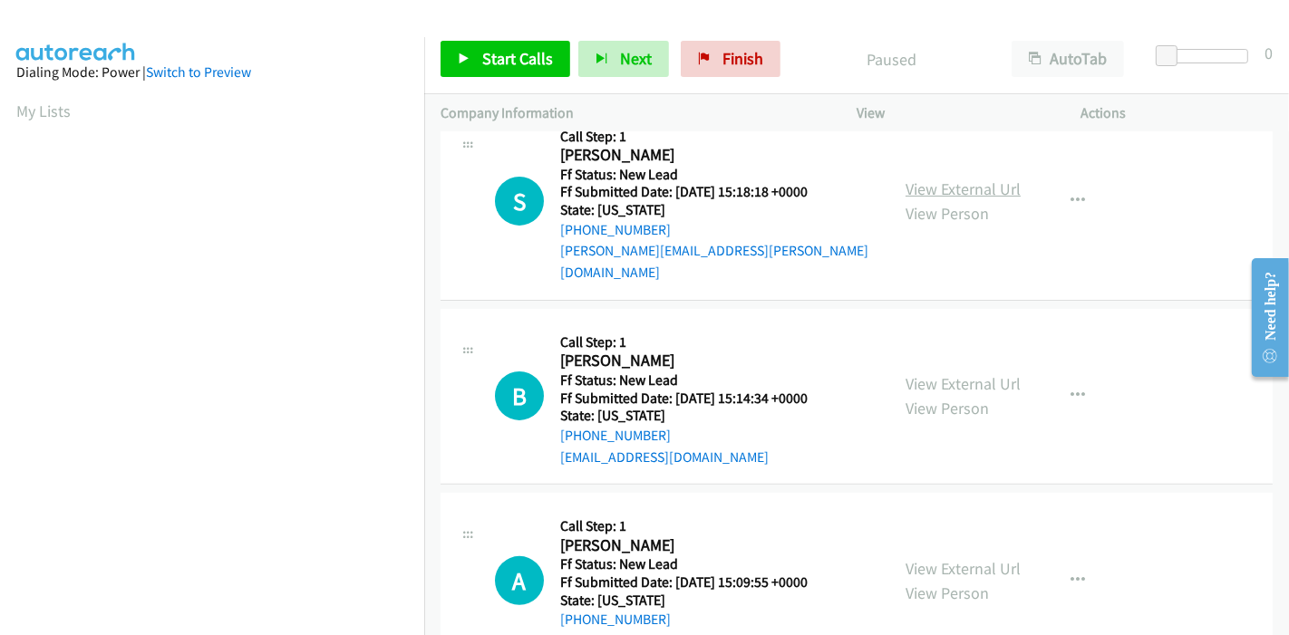
click at [979, 179] on link "View External Url" at bounding box center [962, 189] width 115 height 21
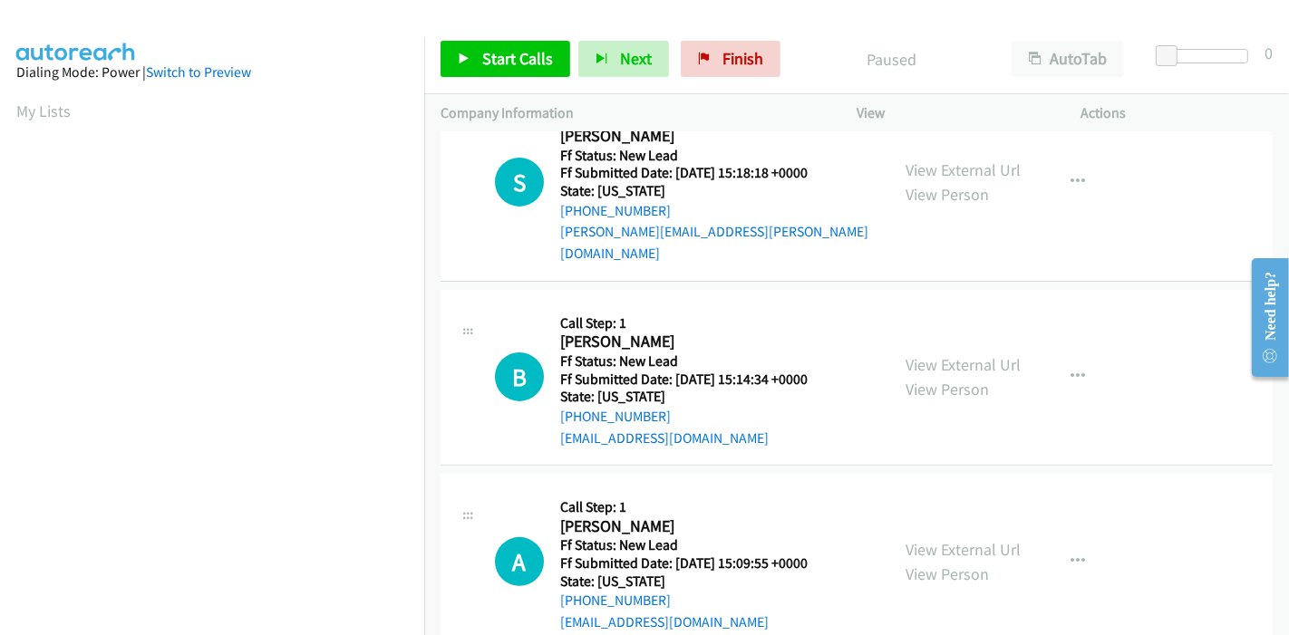
scroll to position [441, 0]
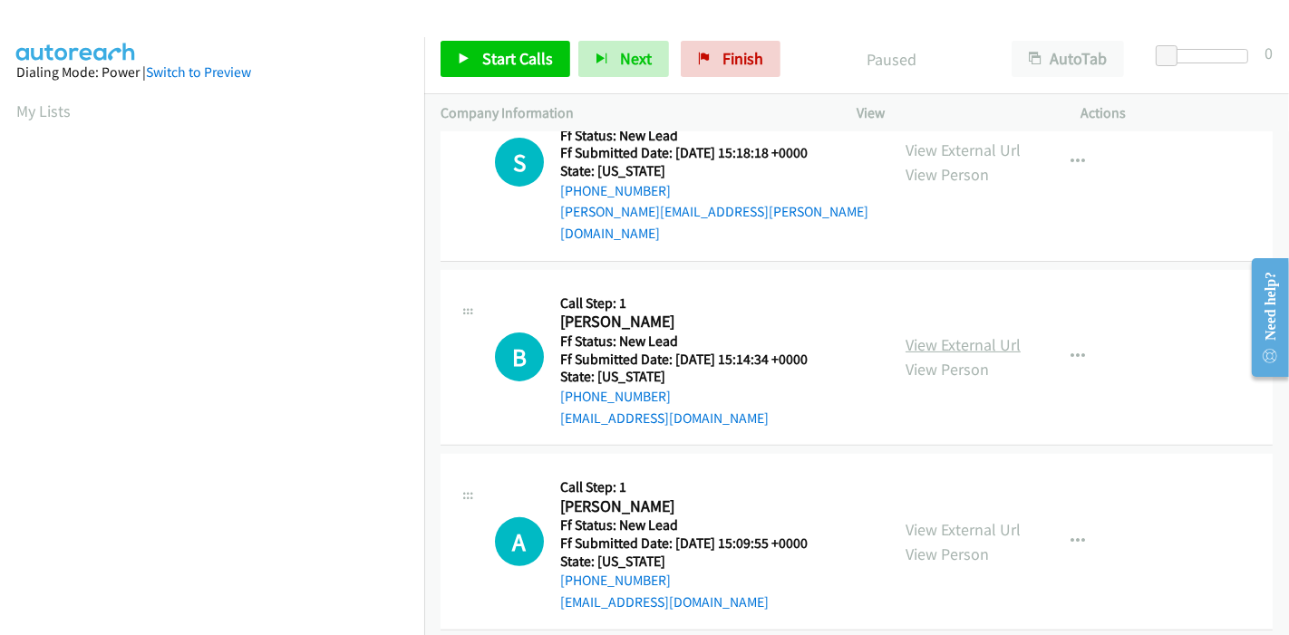
click at [916, 334] on link "View External Url" at bounding box center [962, 344] width 115 height 21
click at [911, 519] on link "View External Url" at bounding box center [962, 529] width 115 height 21
click at [725, 312] on h2 "[PERSON_NAME]" at bounding box center [695, 322] width 270 height 21
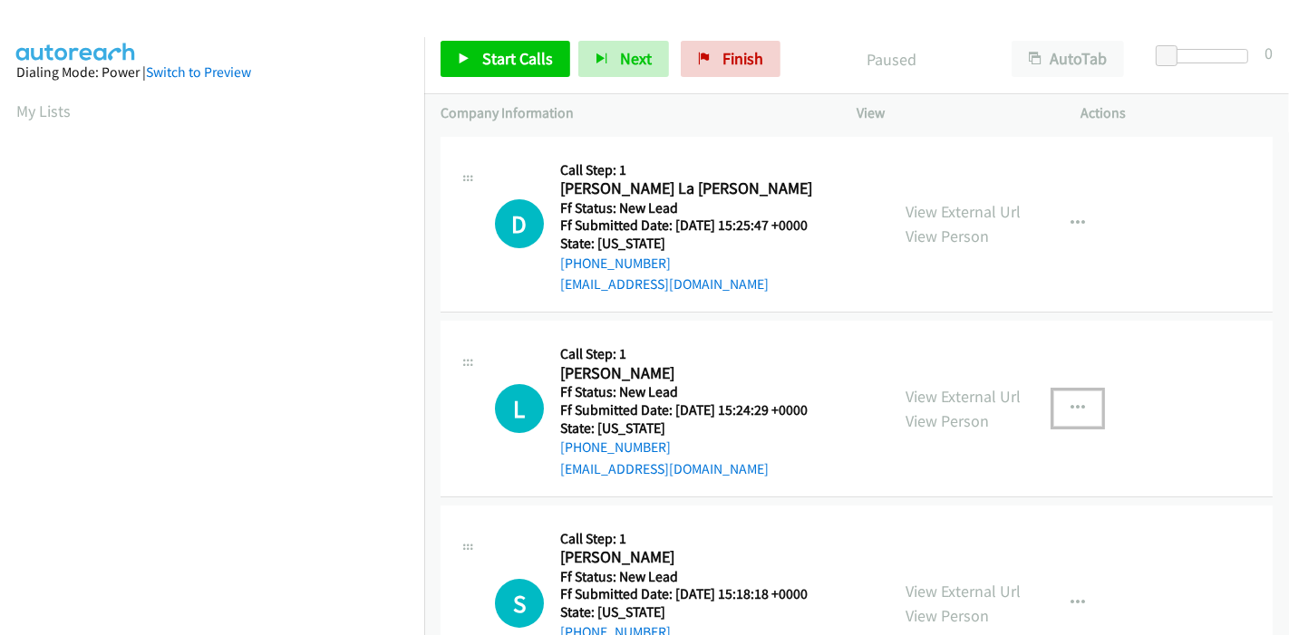
click at [1061, 401] on button "button" at bounding box center [1077, 409] width 49 height 36
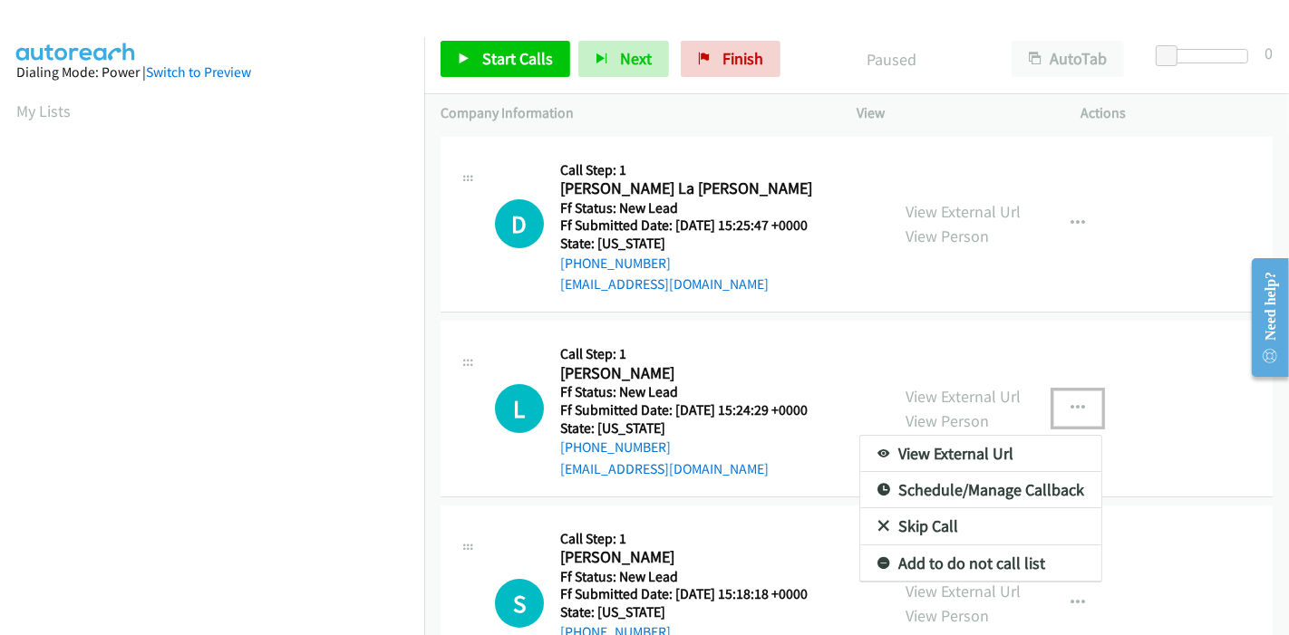
click at [916, 527] on link "Skip Call" at bounding box center [980, 526] width 241 height 36
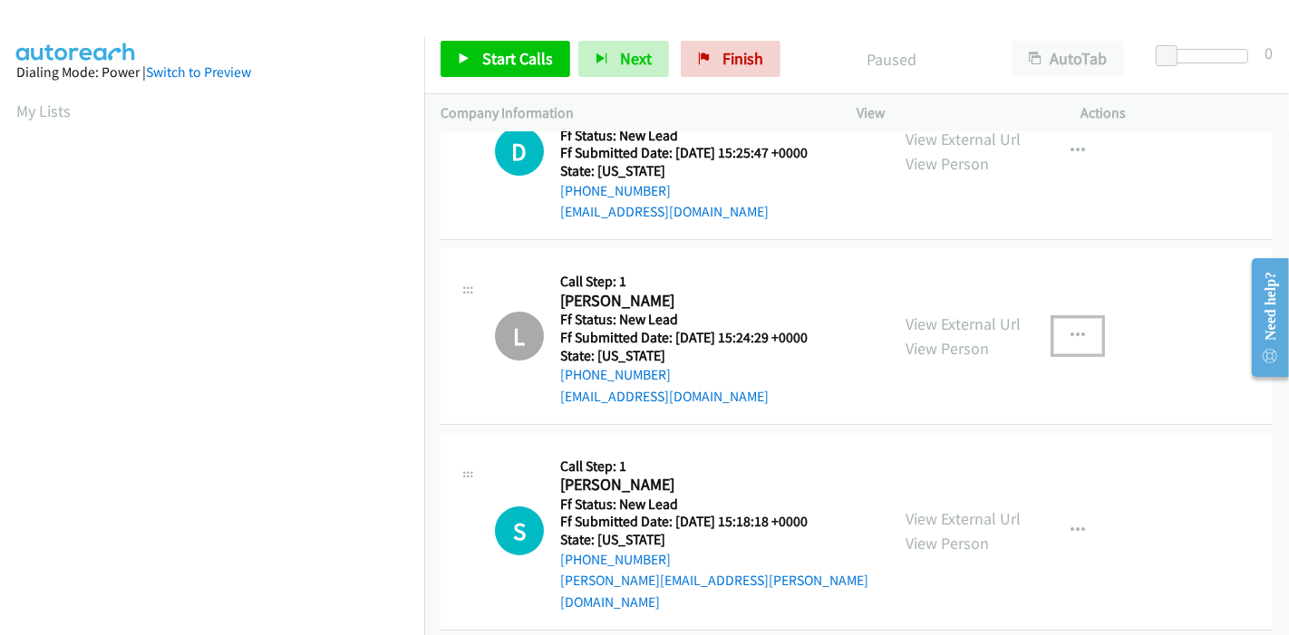
scroll to position [101, 0]
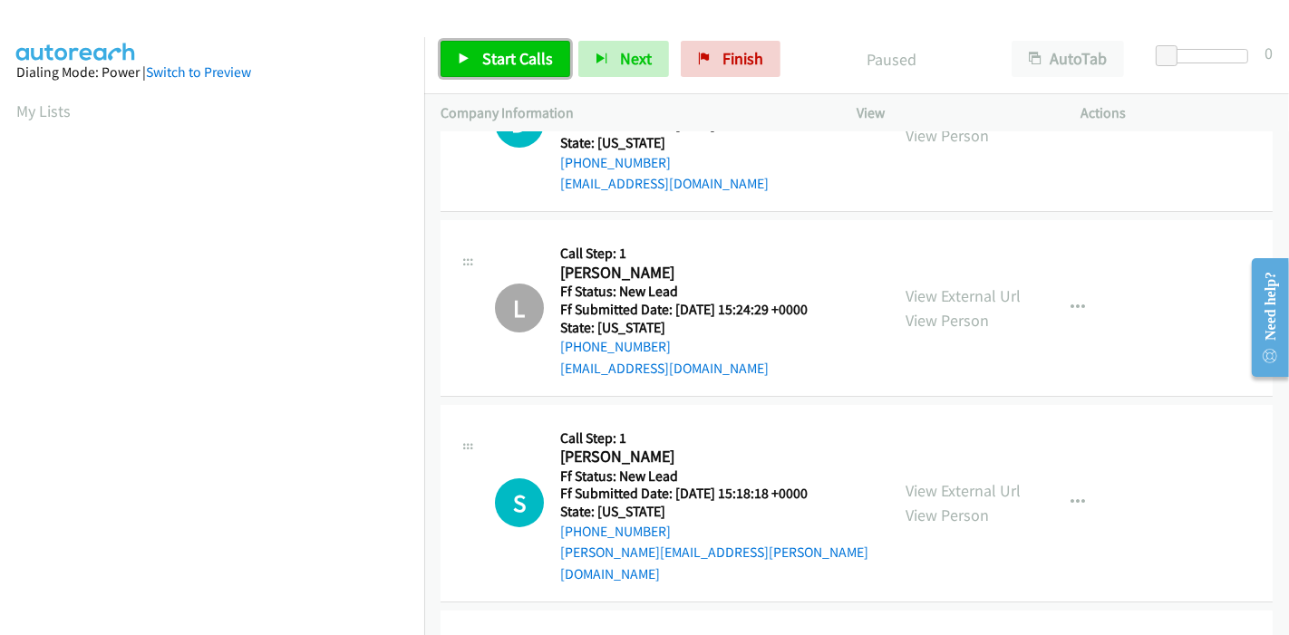
click at [482, 57] on span "Start Calls" at bounding box center [517, 58] width 71 height 21
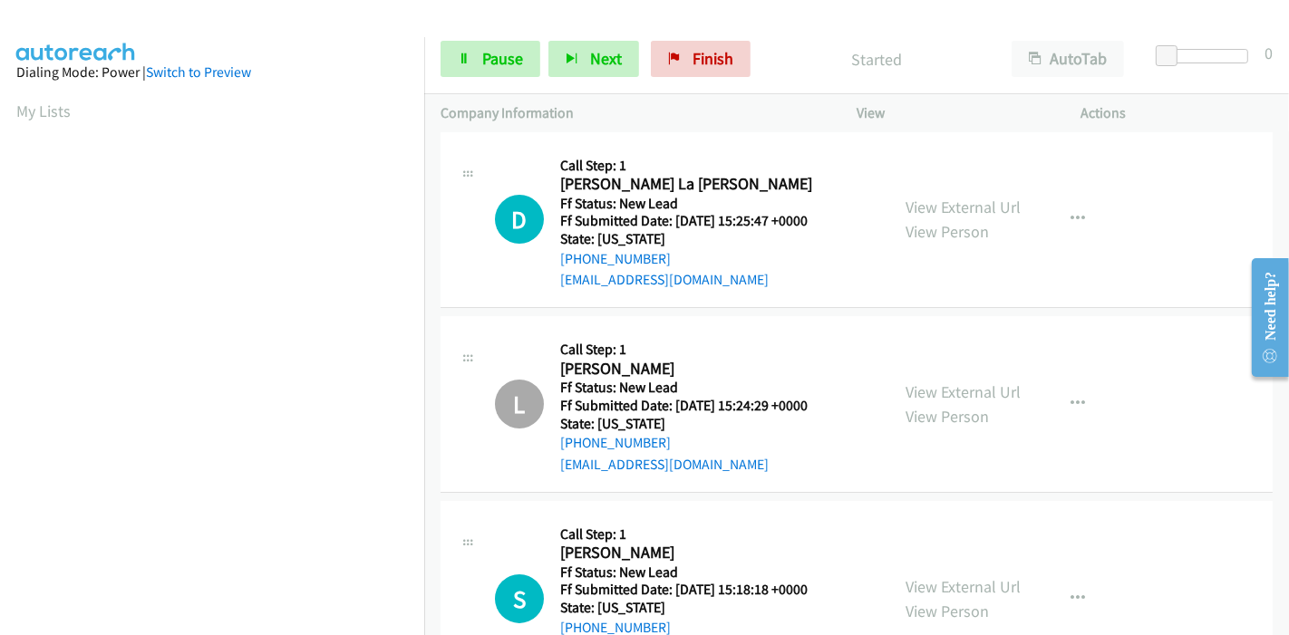
scroll to position [0, 0]
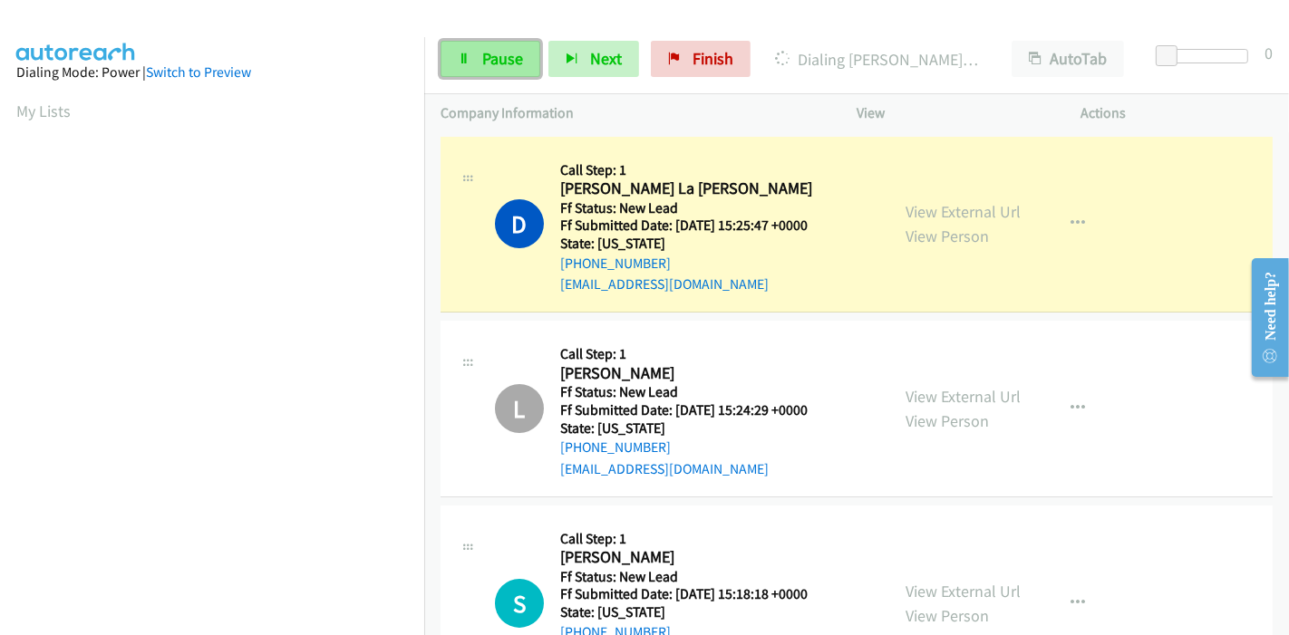
click at [464, 47] on link "Pause" at bounding box center [490, 59] width 100 height 36
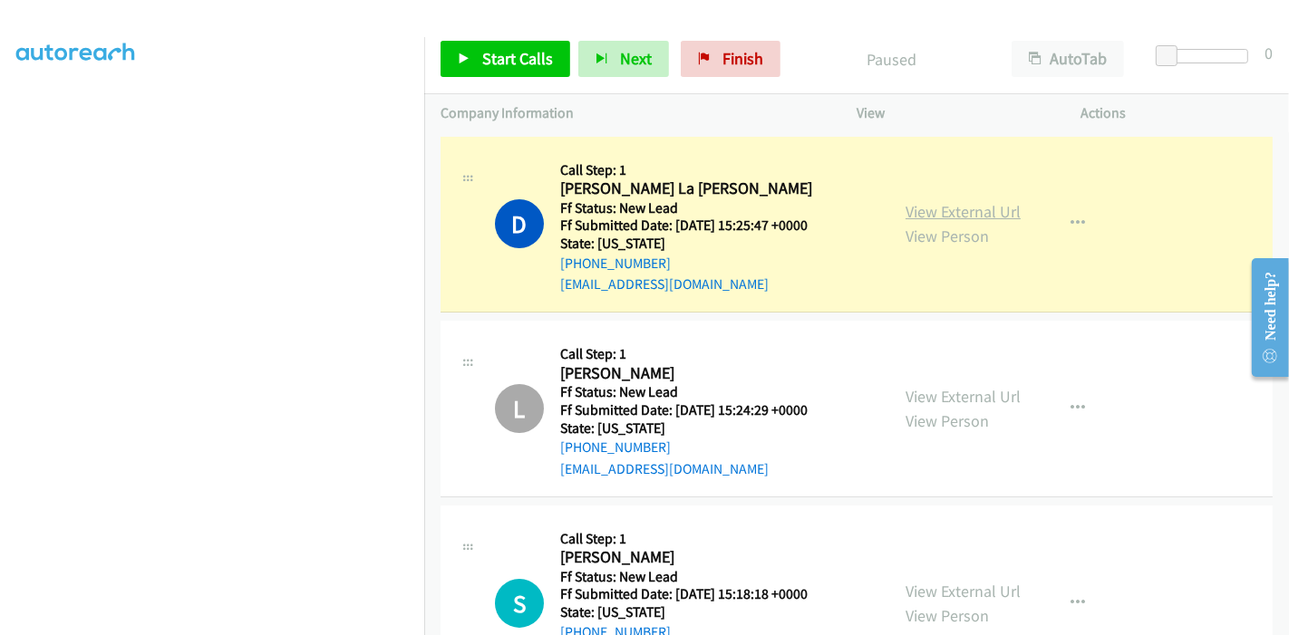
click at [952, 206] on link "View External Url" at bounding box center [962, 211] width 115 height 21
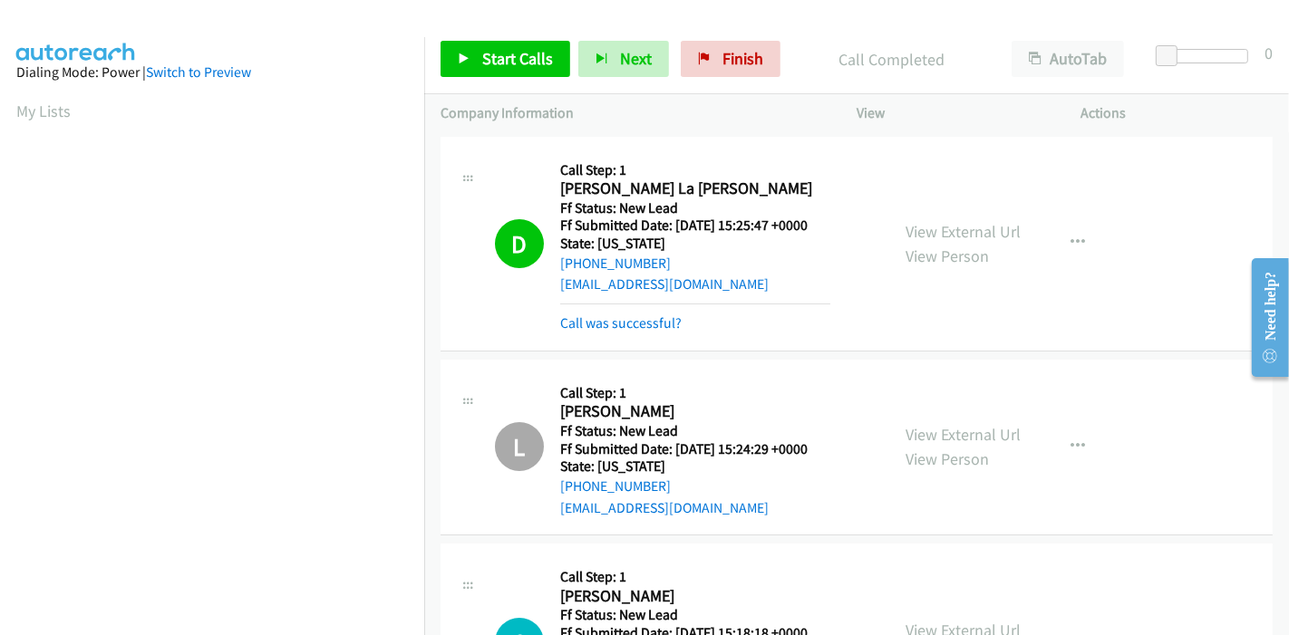
scroll to position [382, 0]
click at [614, 318] on link "Call was successful?" at bounding box center [620, 322] width 121 height 17
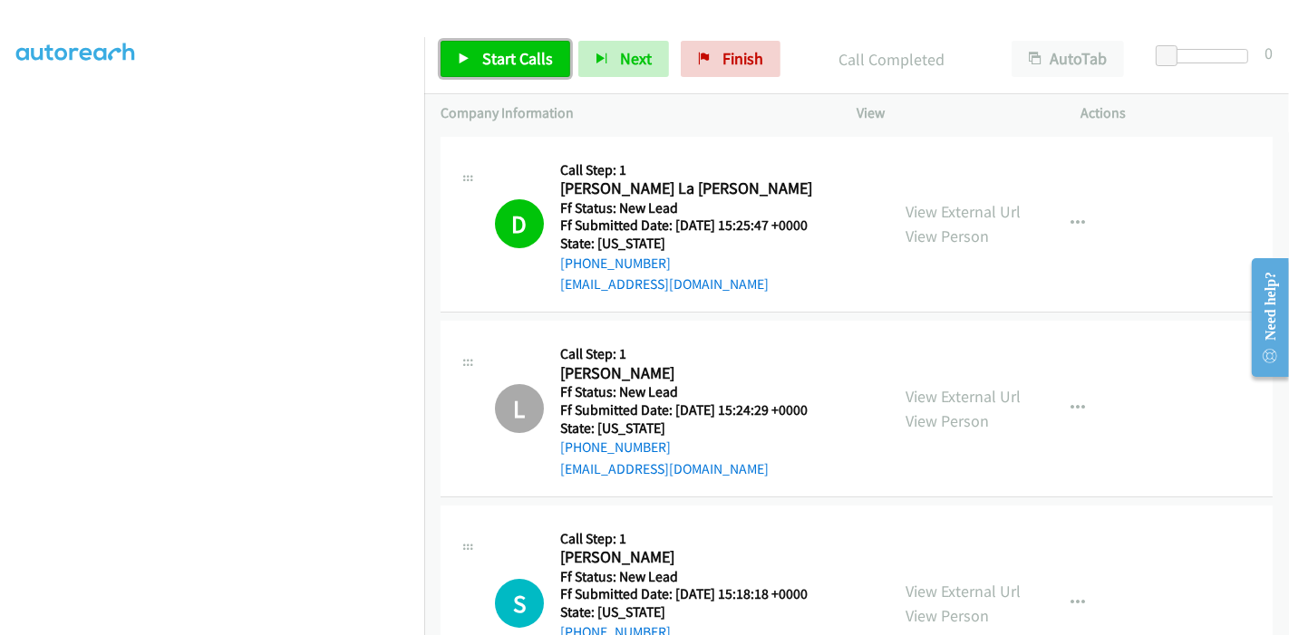
click at [500, 65] on span "Start Calls" at bounding box center [517, 58] width 71 height 21
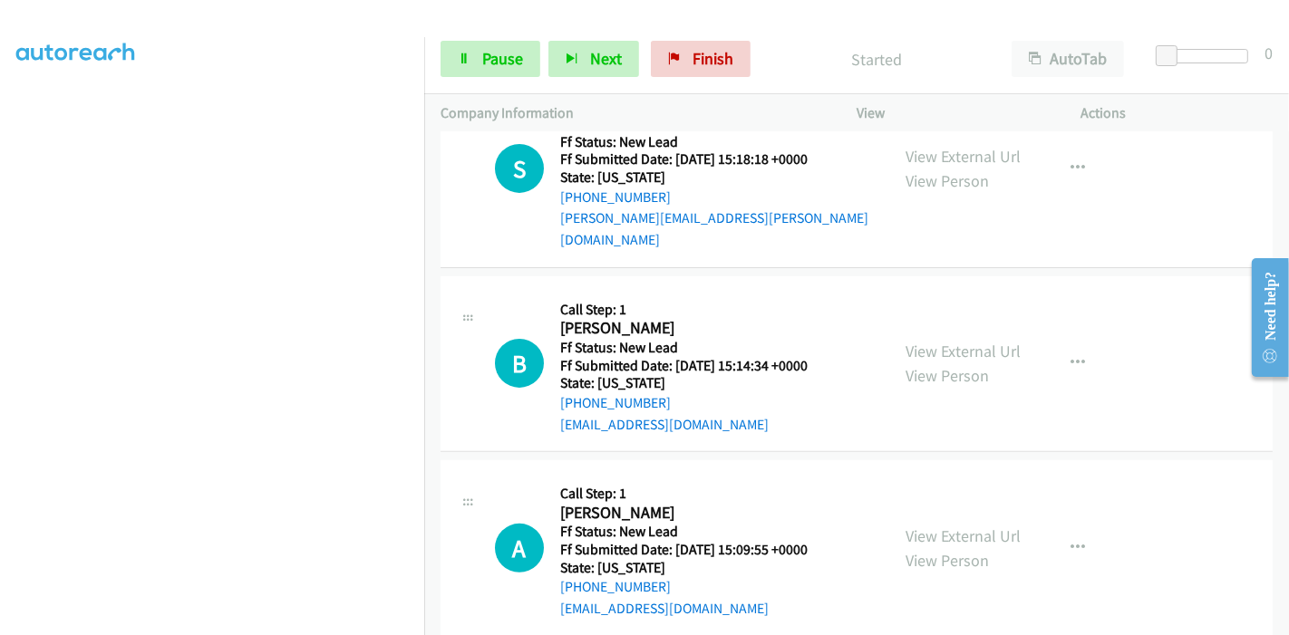
scroll to position [441, 0]
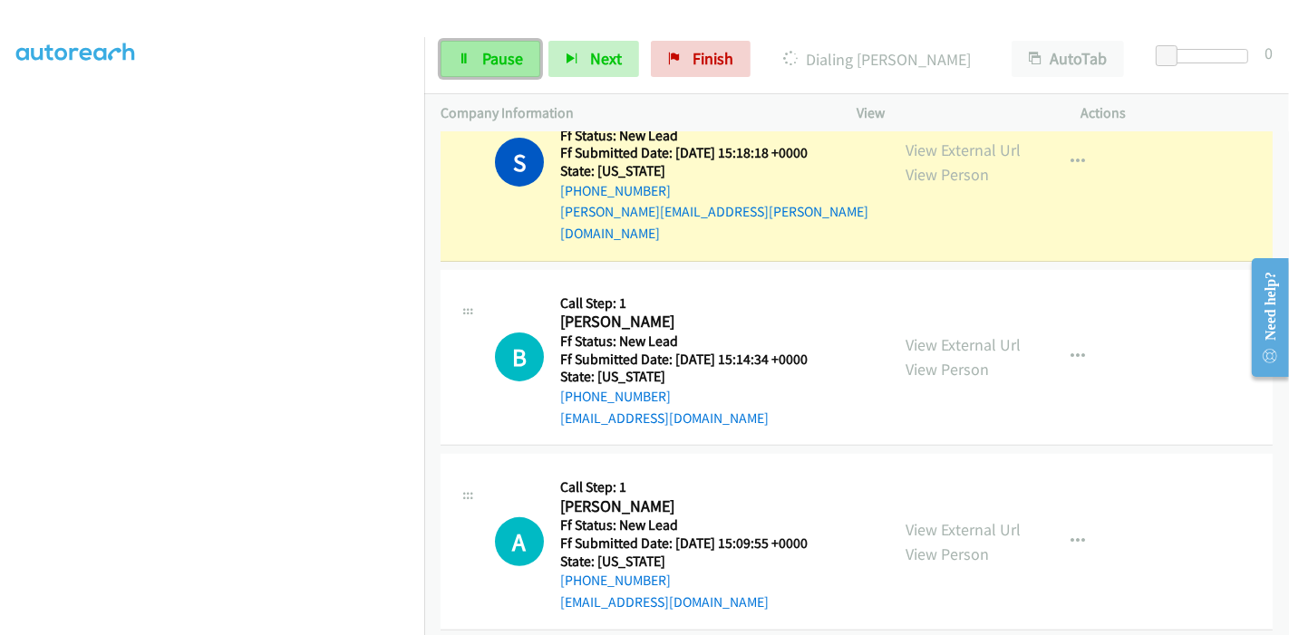
click at [484, 66] on span "Pause" at bounding box center [502, 58] width 41 height 21
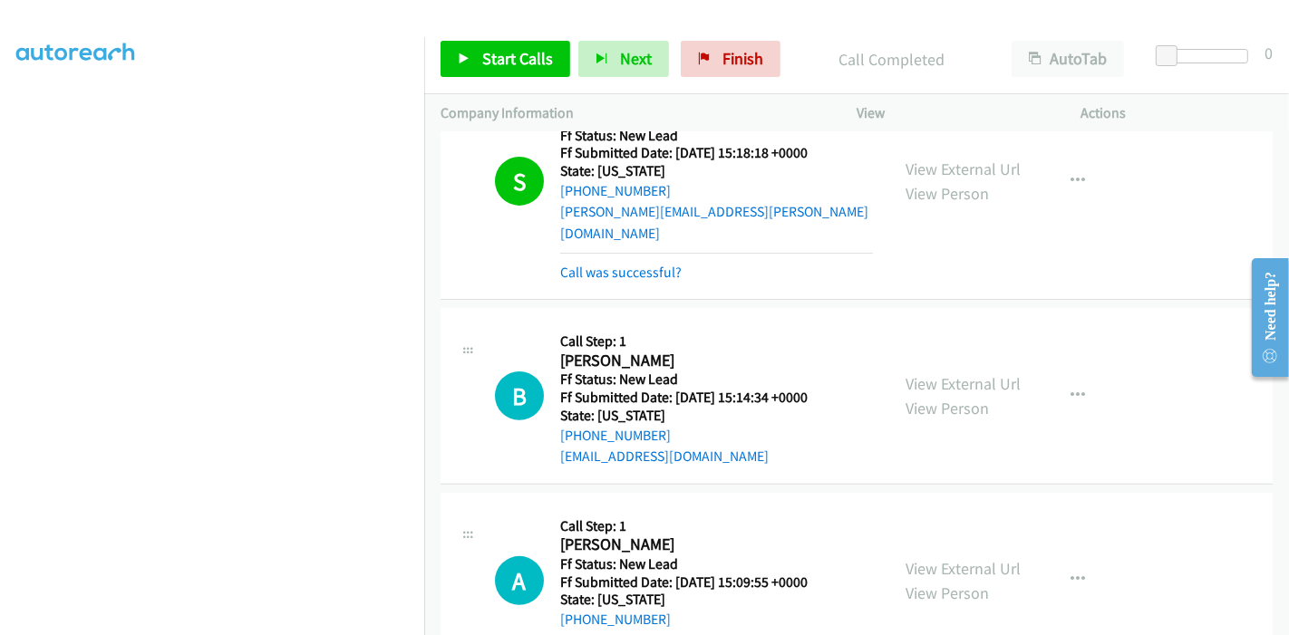
scroll to position [460, 0]
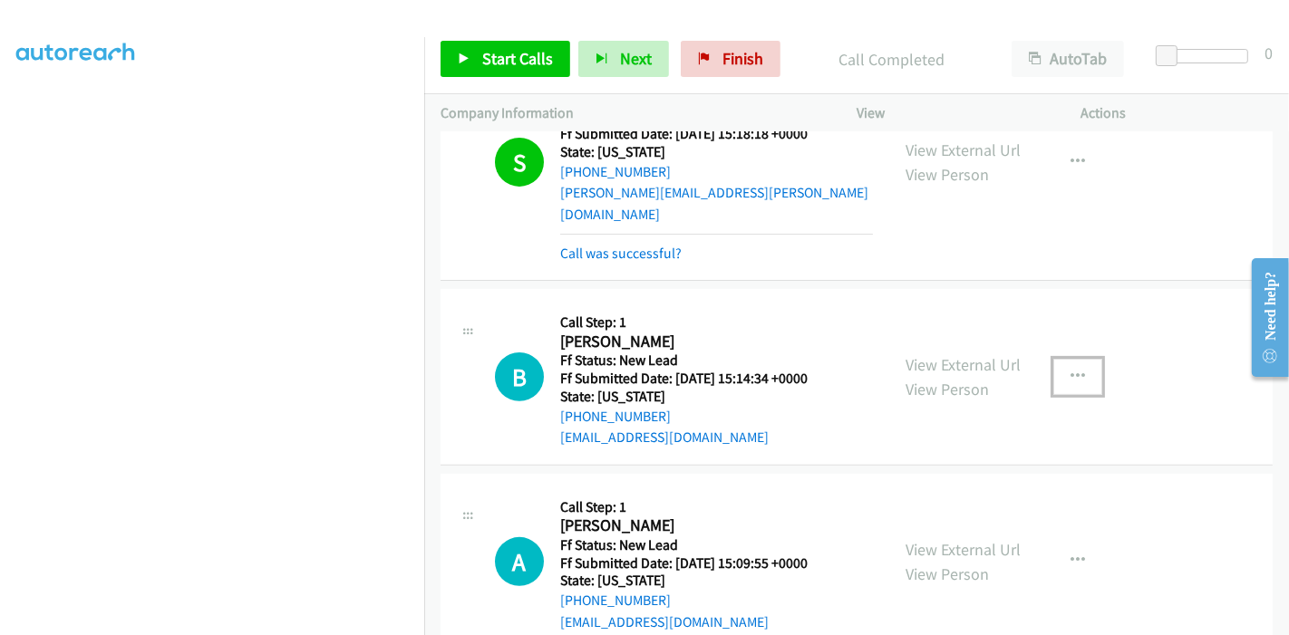
click at [1070, 370] on icon "button" at bounding box center [1077, 377] width 15 height 15
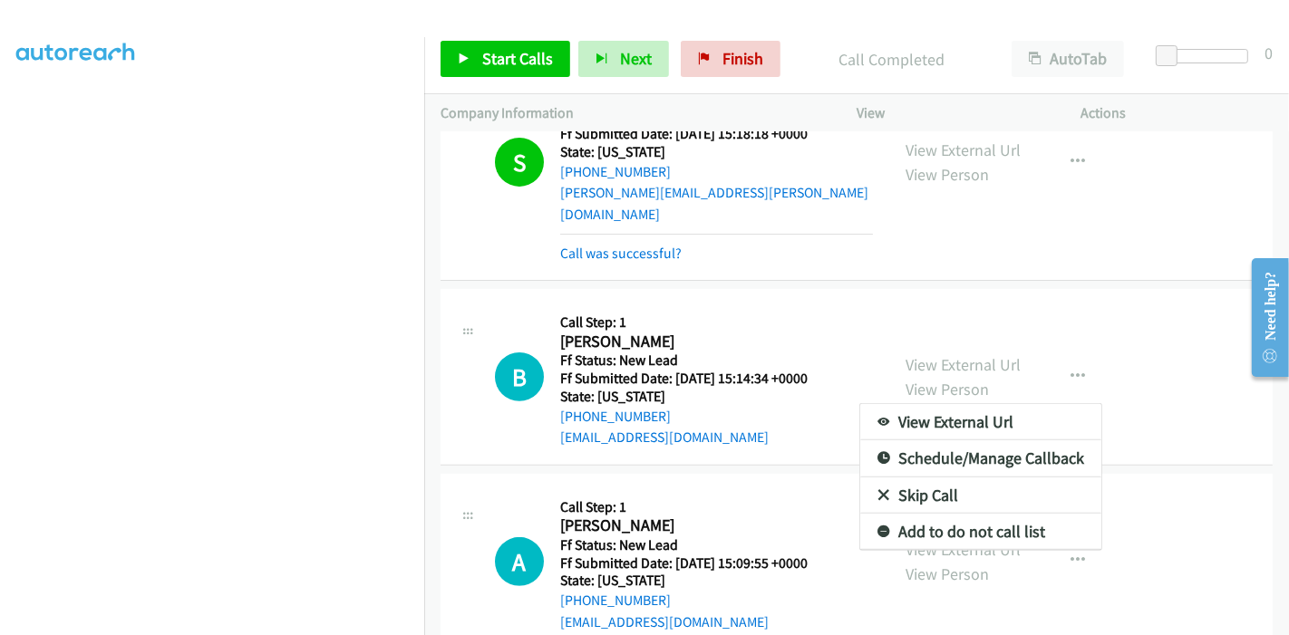
scroll to position [328, 0]
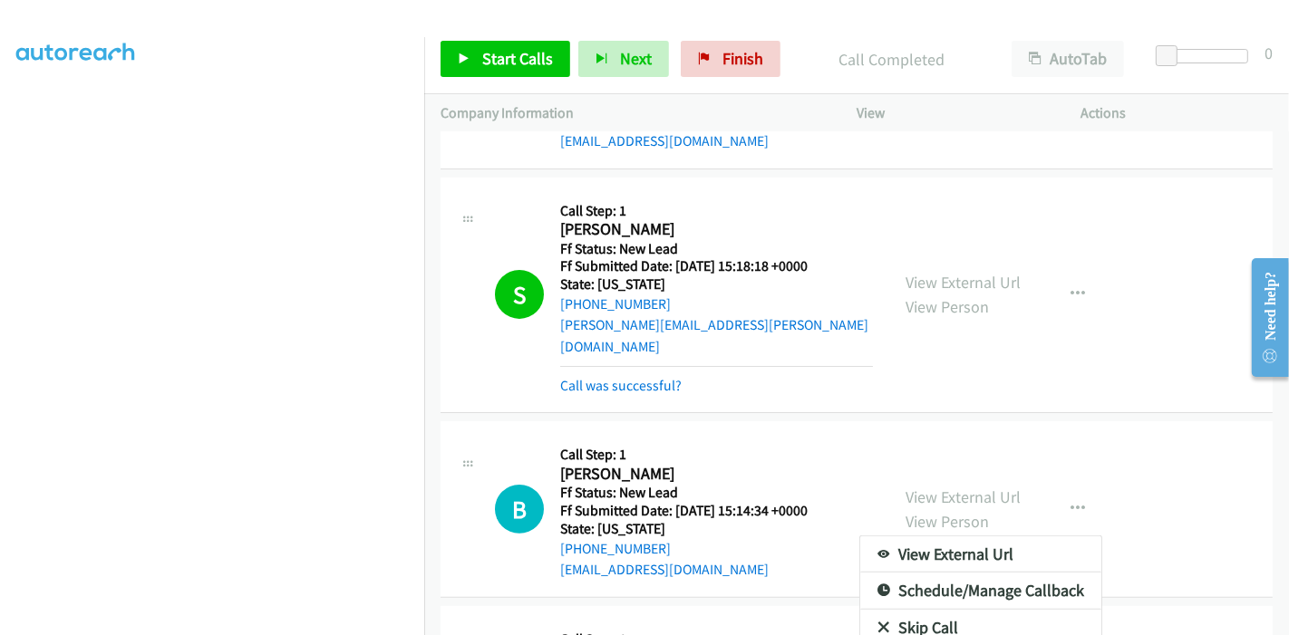
click at [595, 366] on div at bounding box center [644, 317] width 1289 height 635
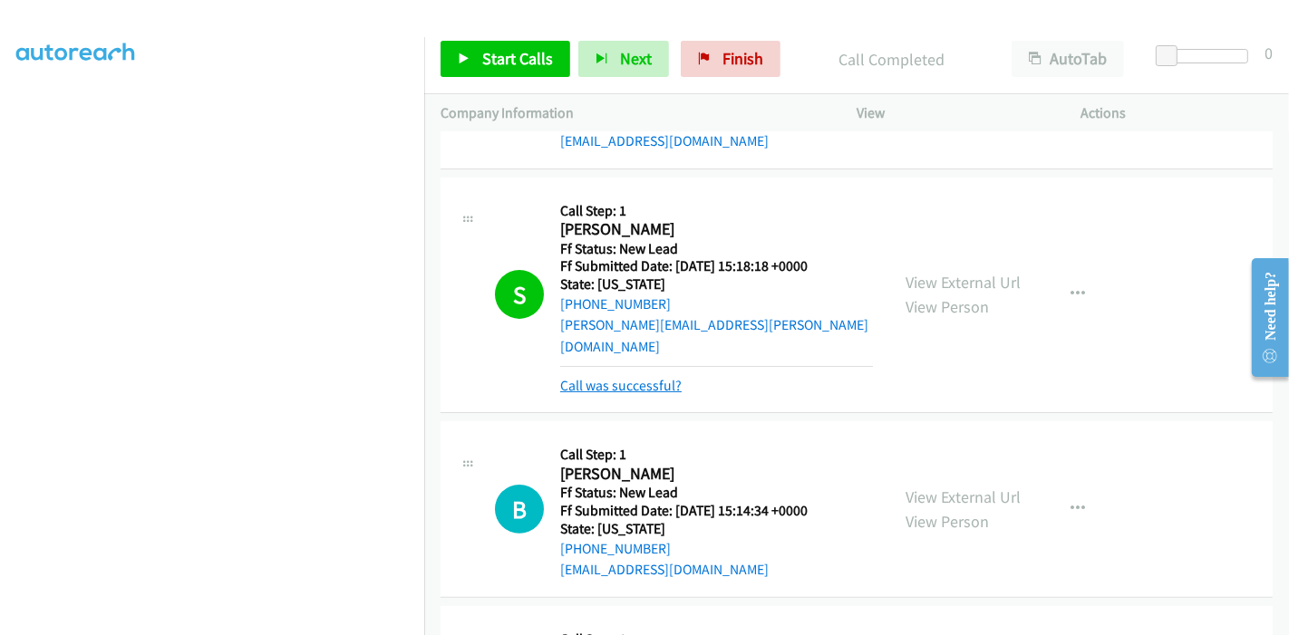
click at [595, 377] on link "Call was successful?" at bounding box center [620, 385] width 121 height 17
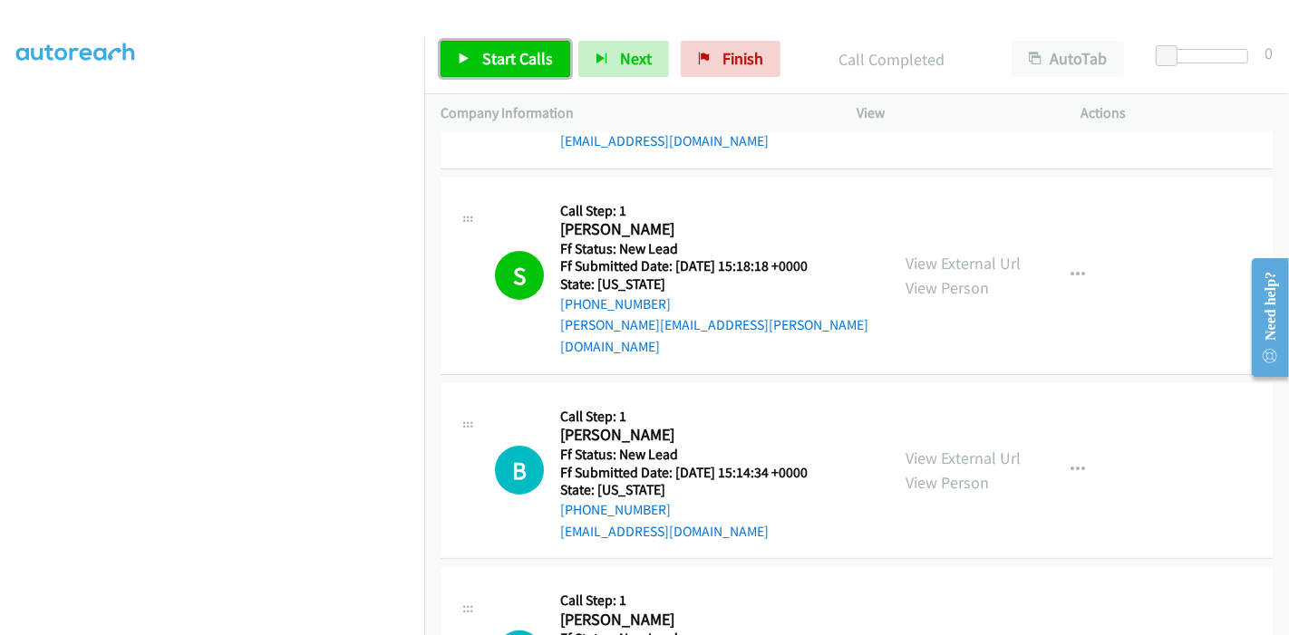
click at [501, 63] on span "Start Calls" at bounding box center [517, 58] width 71 height 21
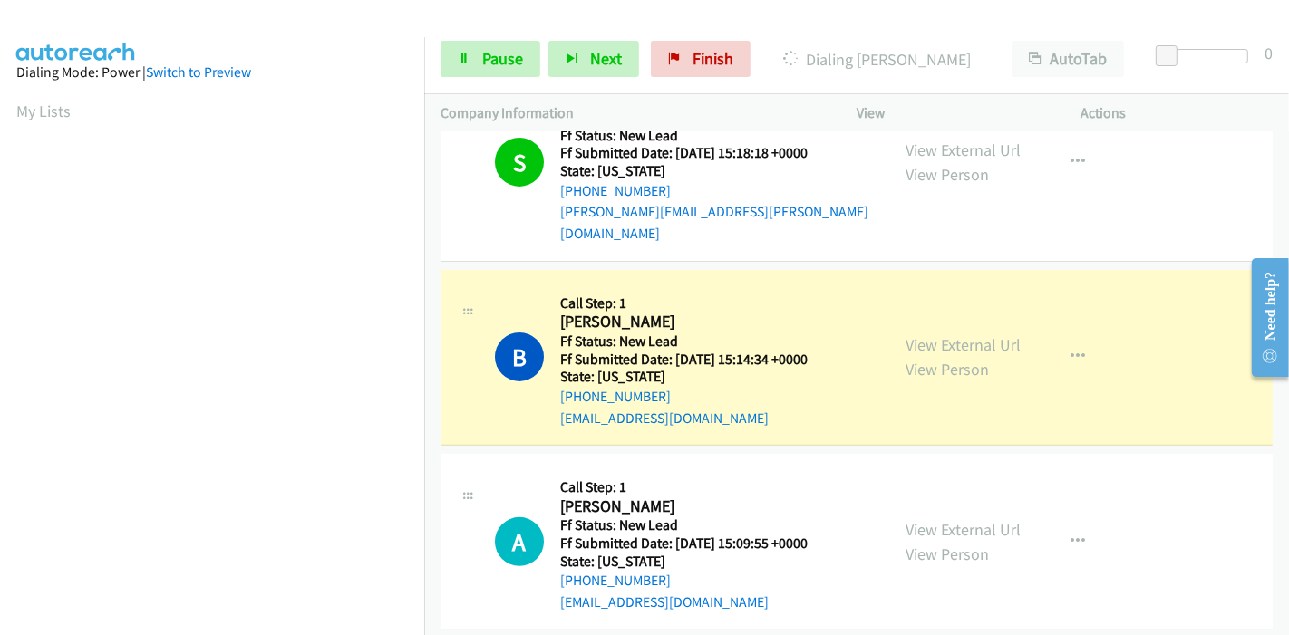
scroll to position [382, 0]
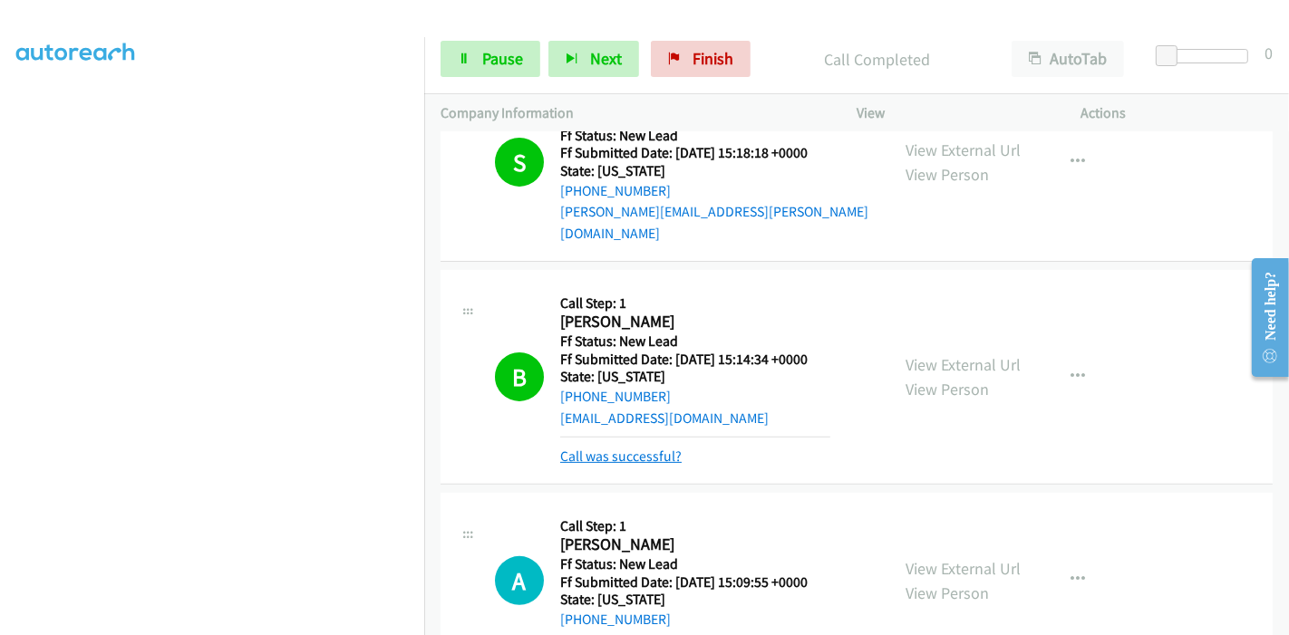
click at [605, 448] on link "Call was successful?" at bounding box center [620, 456] width 121 height 17
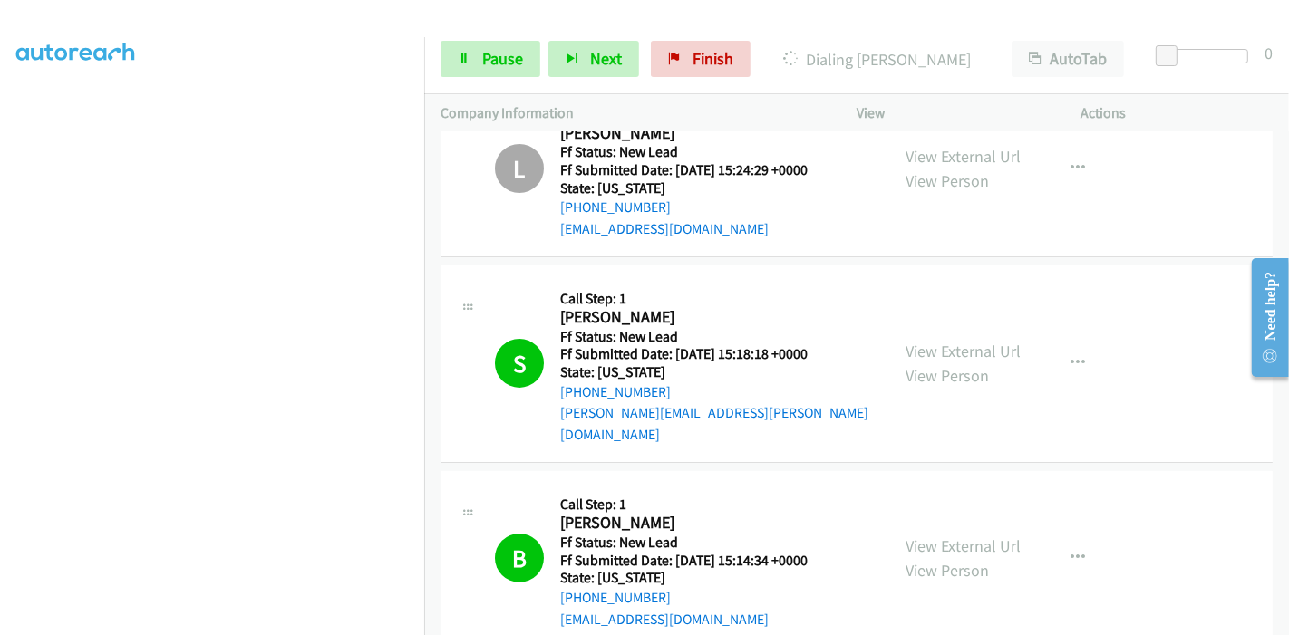
scroll to position [441, 0]
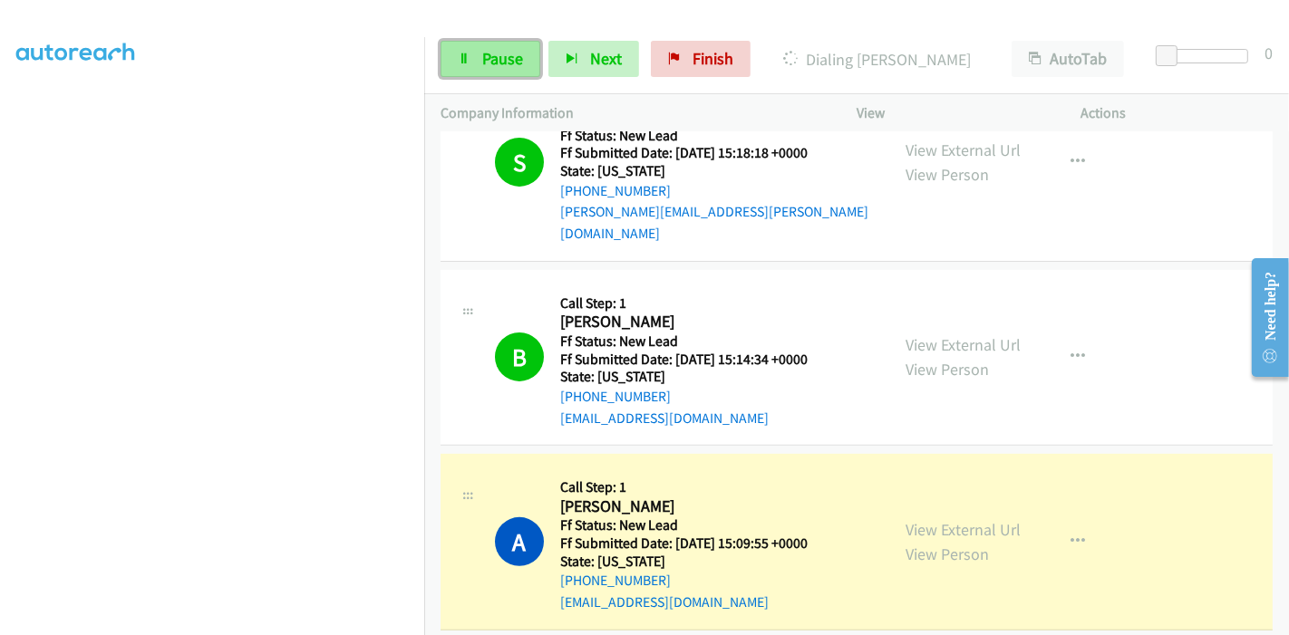
click at [466, 67] on link "Pause" at bounding box center [490, 59] width 100 height 36
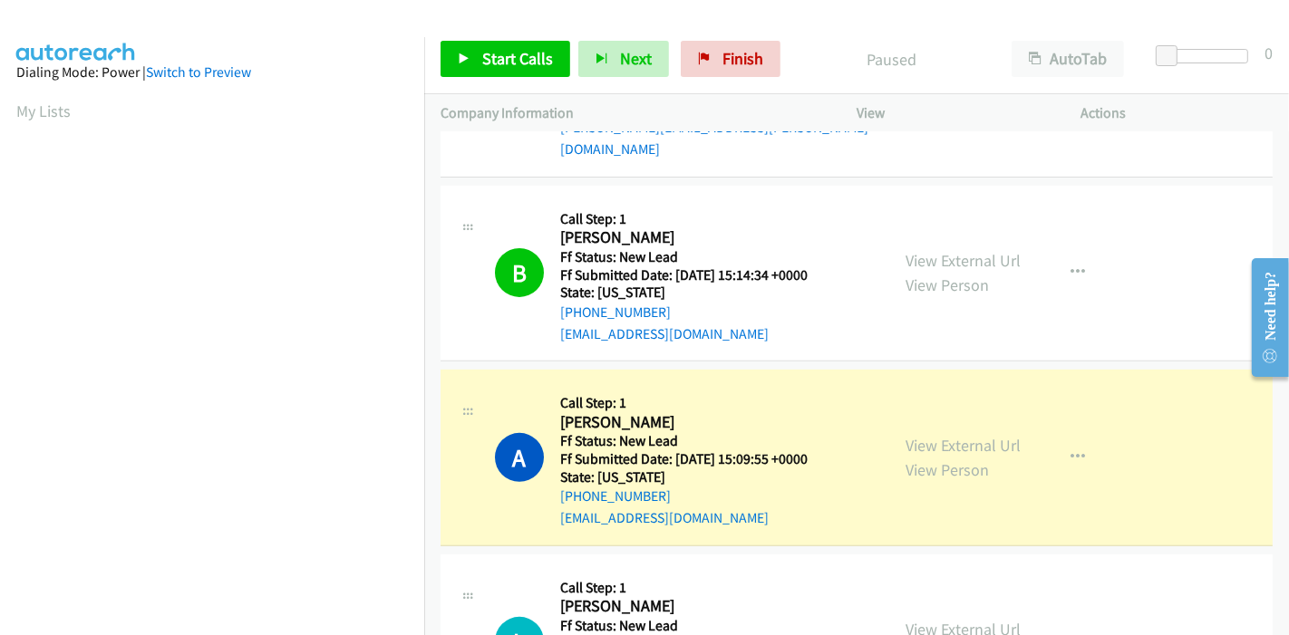
scroll to position [643, 0]
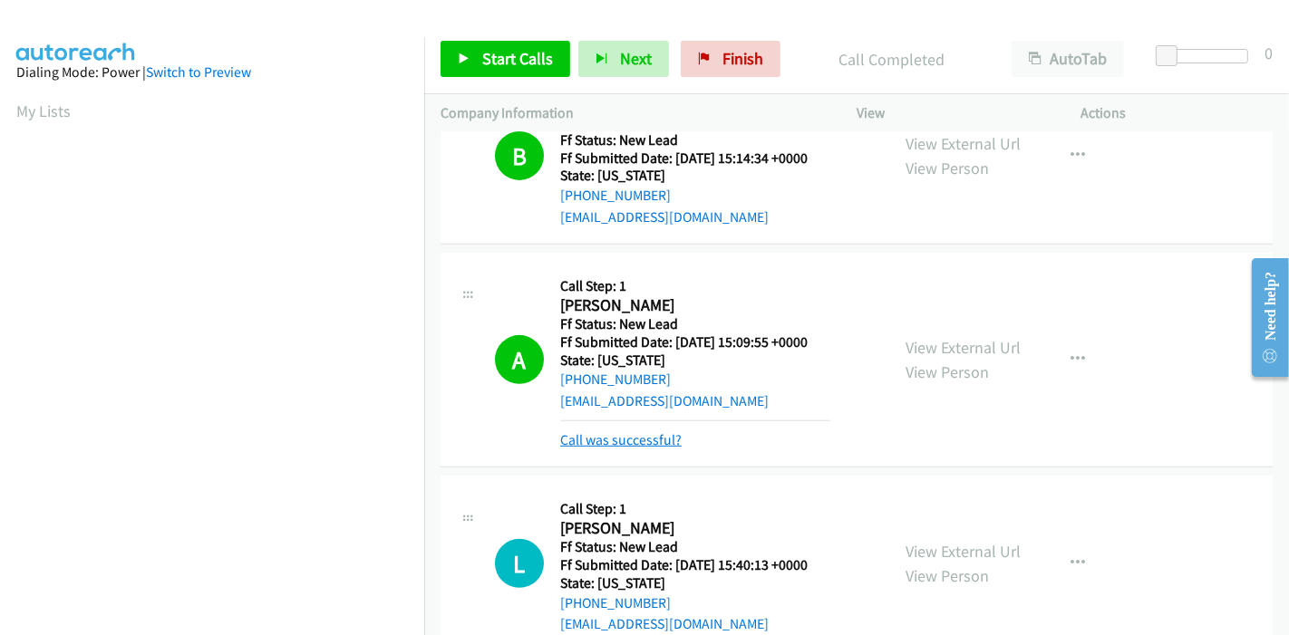
click at [647, 431] on link "Call was successful?" at bounding box center [620, 439] width 121 height 17
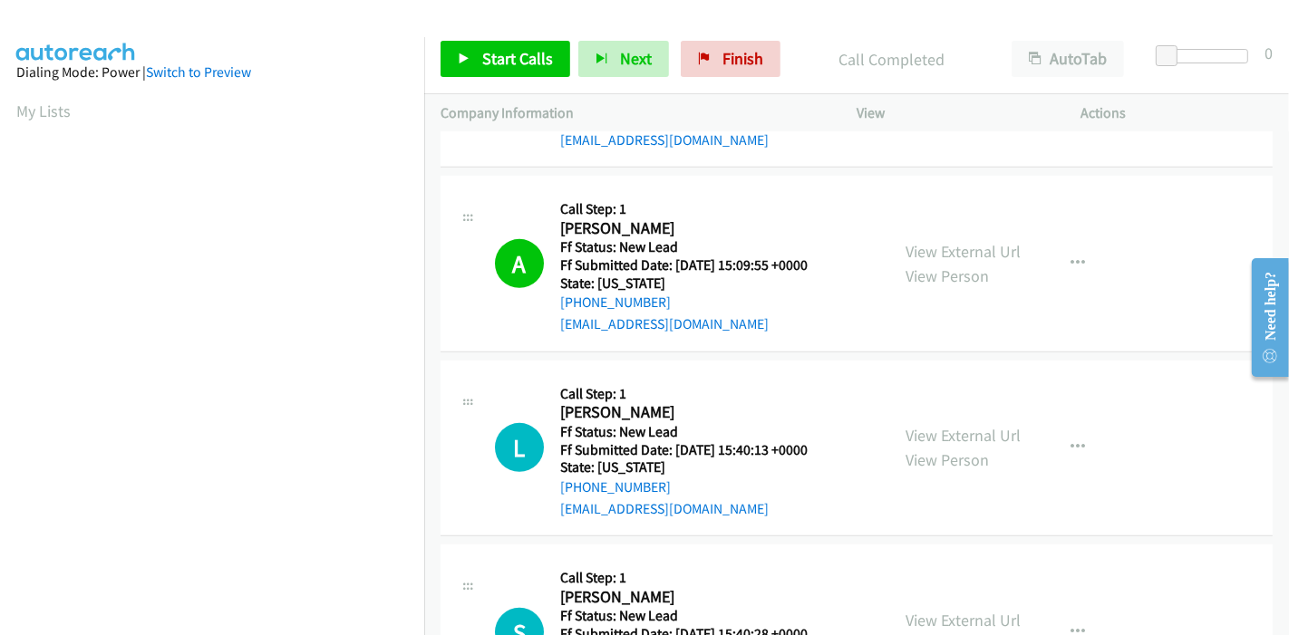
scroll to position [859, 0]
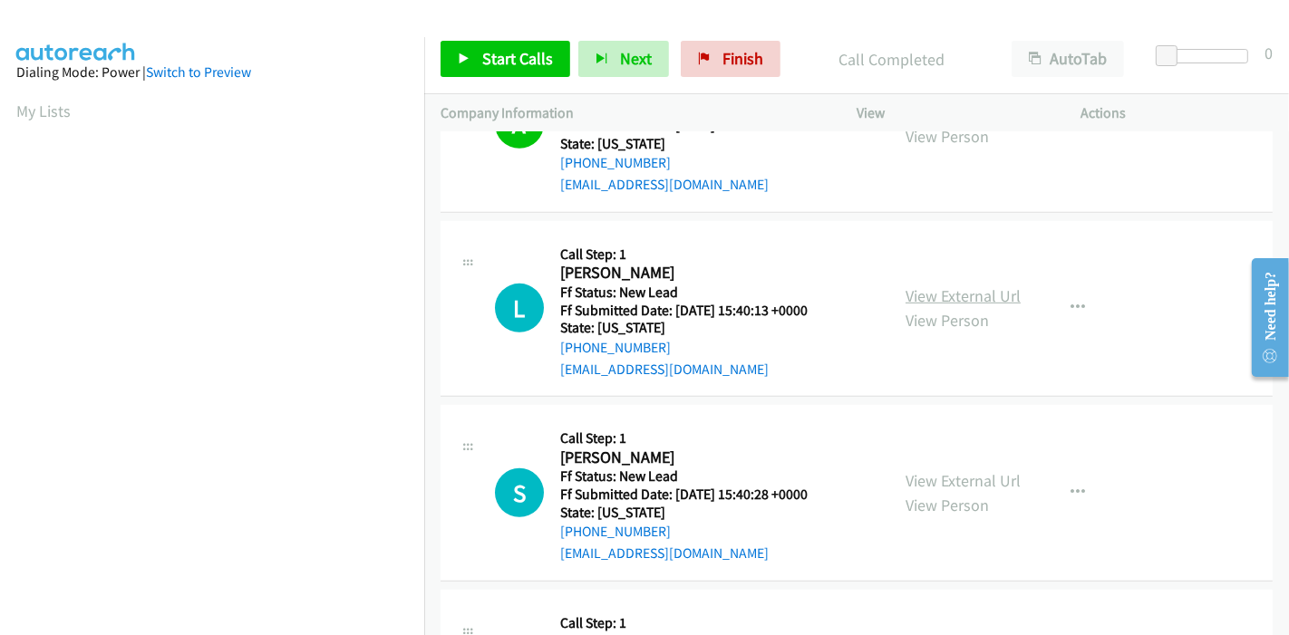
click at [963, 285] on link "View External Url" at bounding box center [962, 295] width 115 height 21
click at [932, 469] on div "View External Url View Person" at bounding box center [962, 493] width 115 height 49
click at [932, 470] on link "View External Url" at bounding box center [962, 480] width 115 height 21
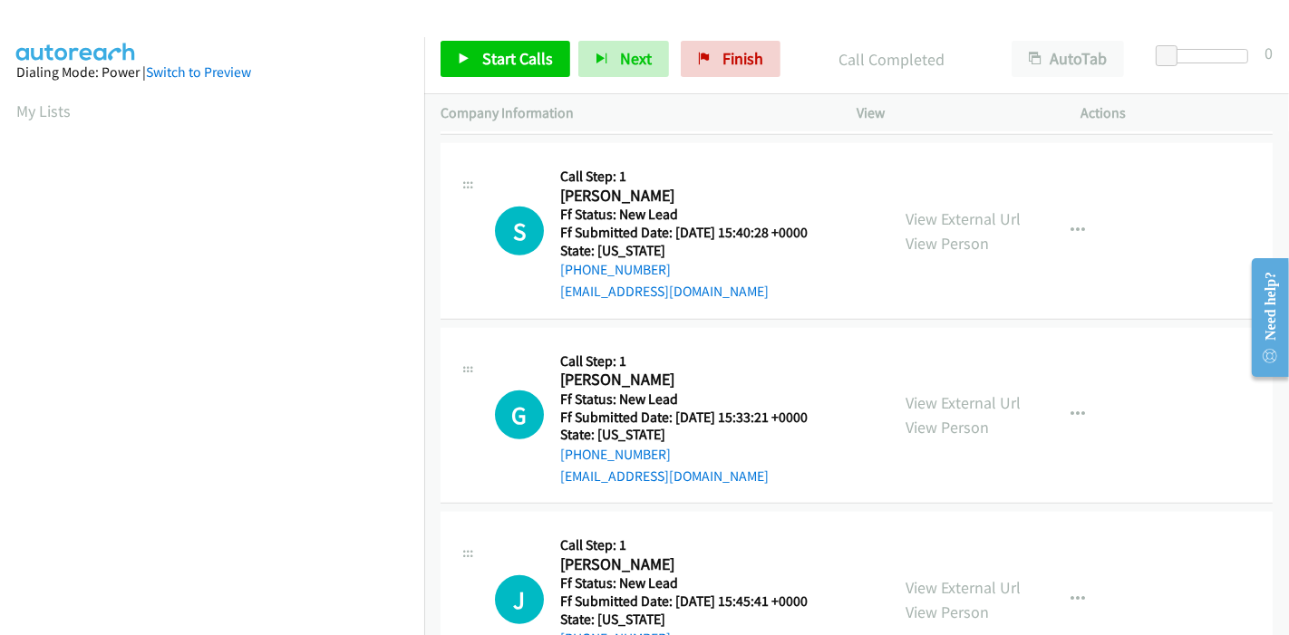
scroll to position [1161, 0]
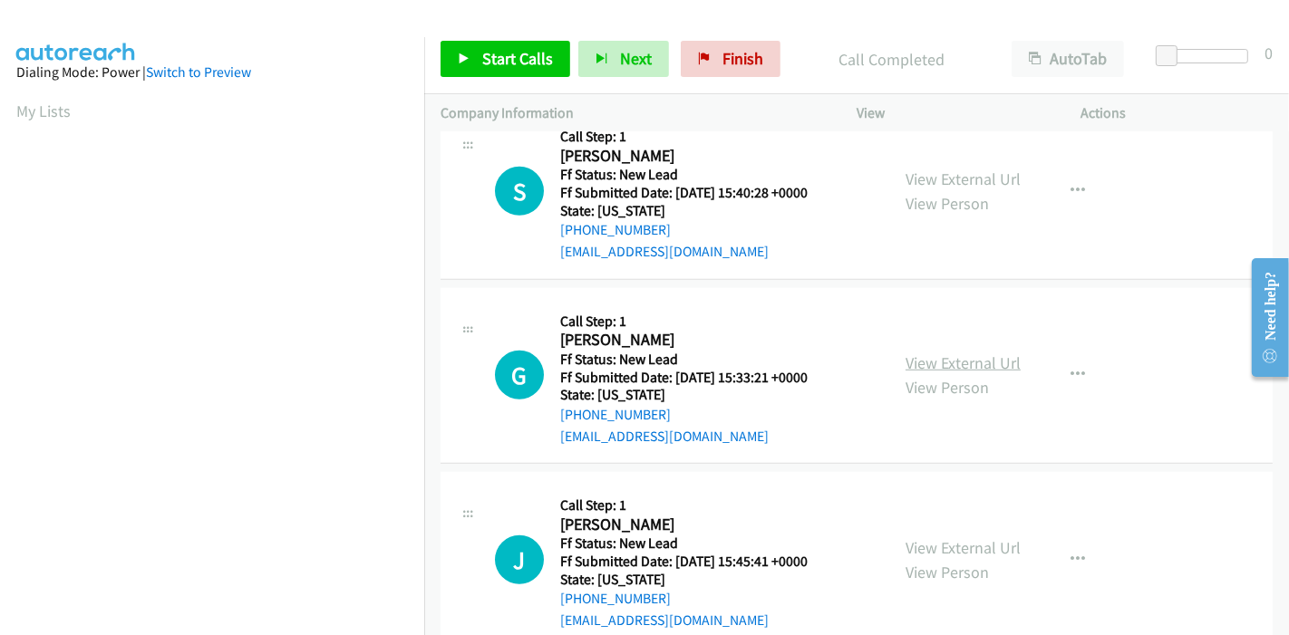
click at [960, 353] on link "View External Url" at bounding box center [962, 363] width 115 height 21
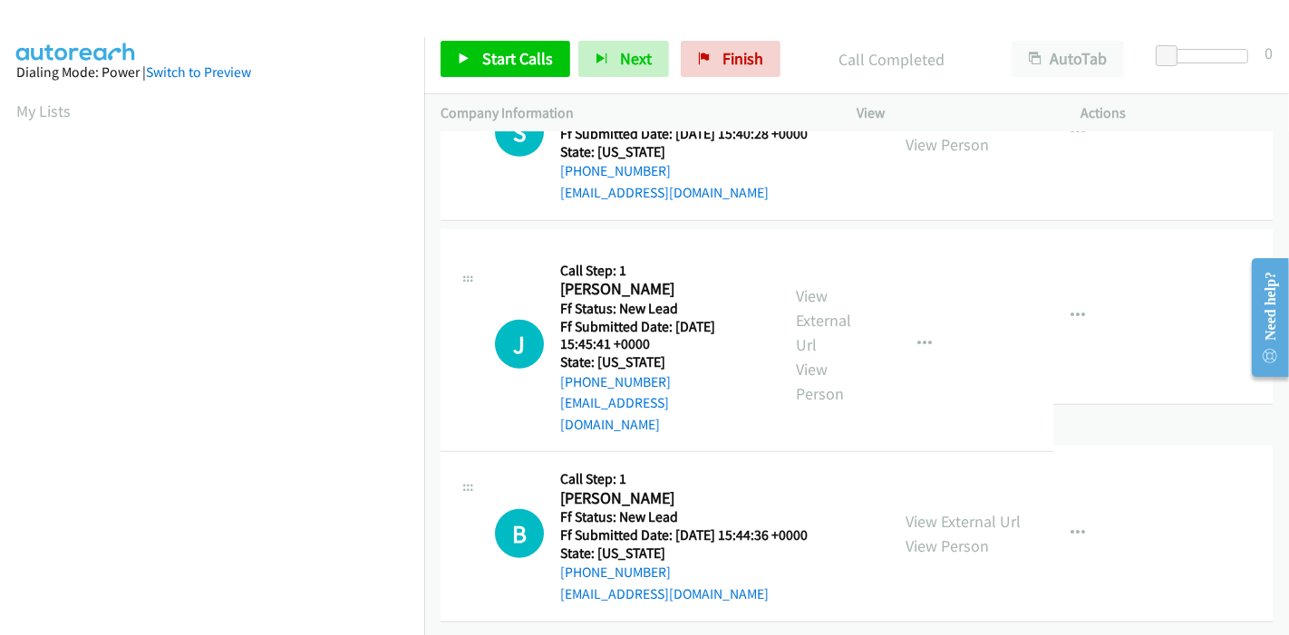
scroll to position [1362, 0]
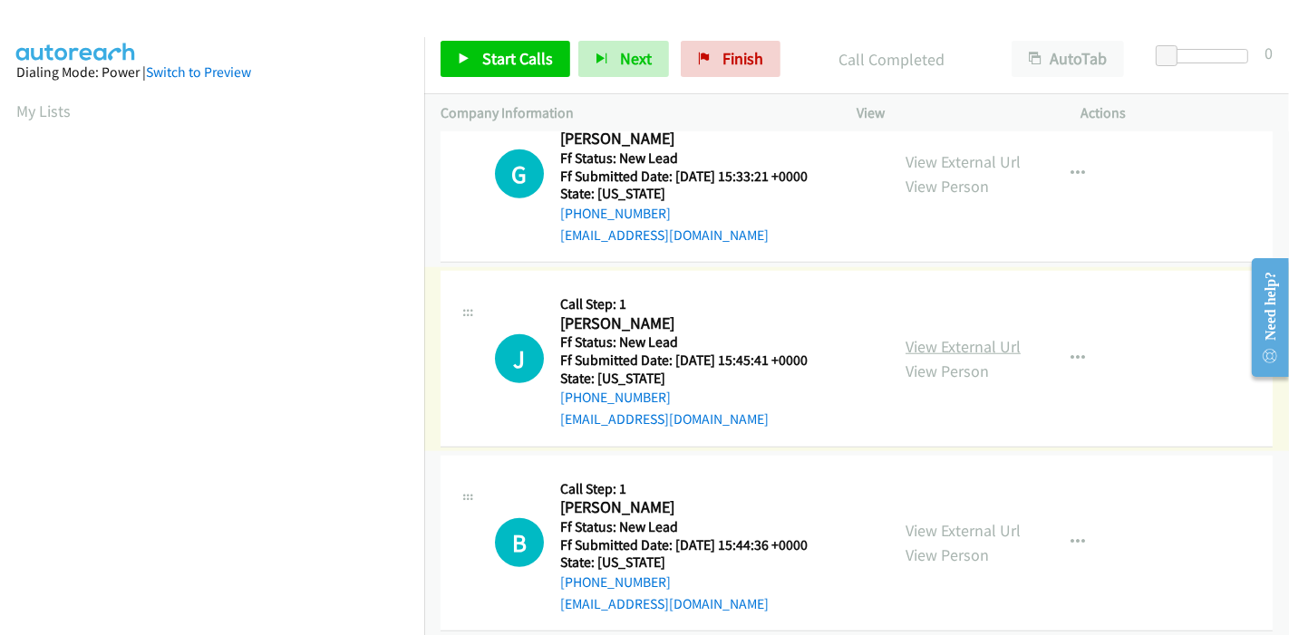
click at [971, 336] on link "View External Url" at bounding box center [962, 346] width 115 height 21
click at [937, 520] on link "View External Url" at bounding box center [962, 530] width 115 height 21
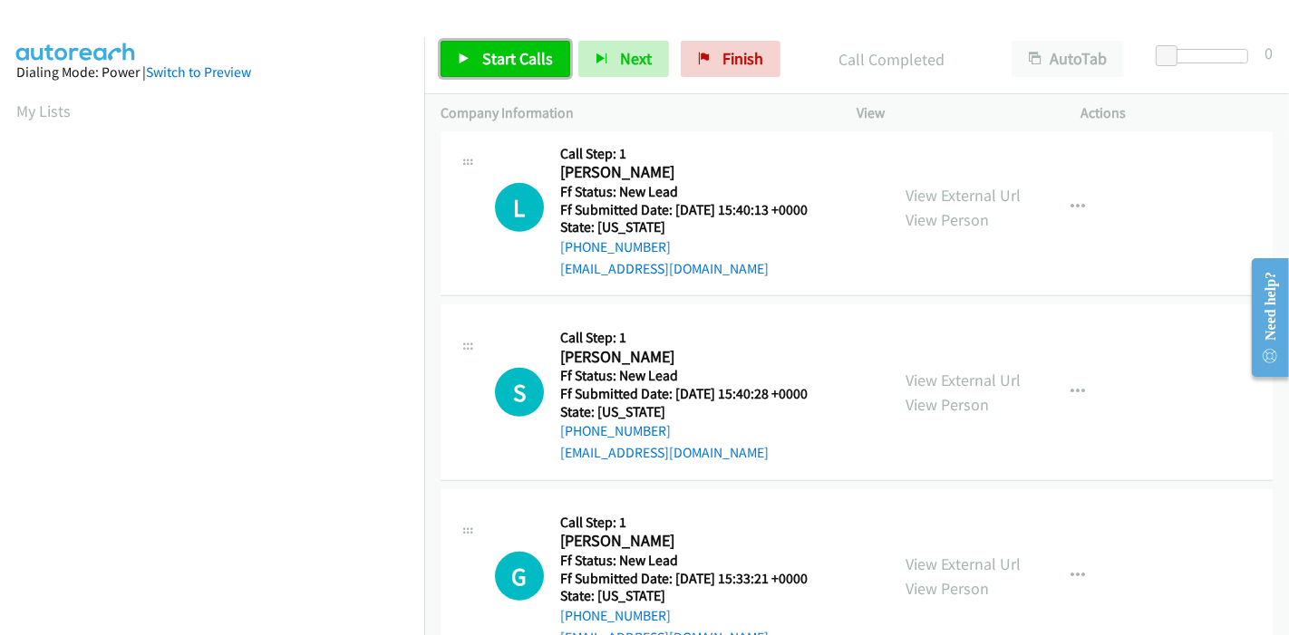
scroll to position [556, 0]
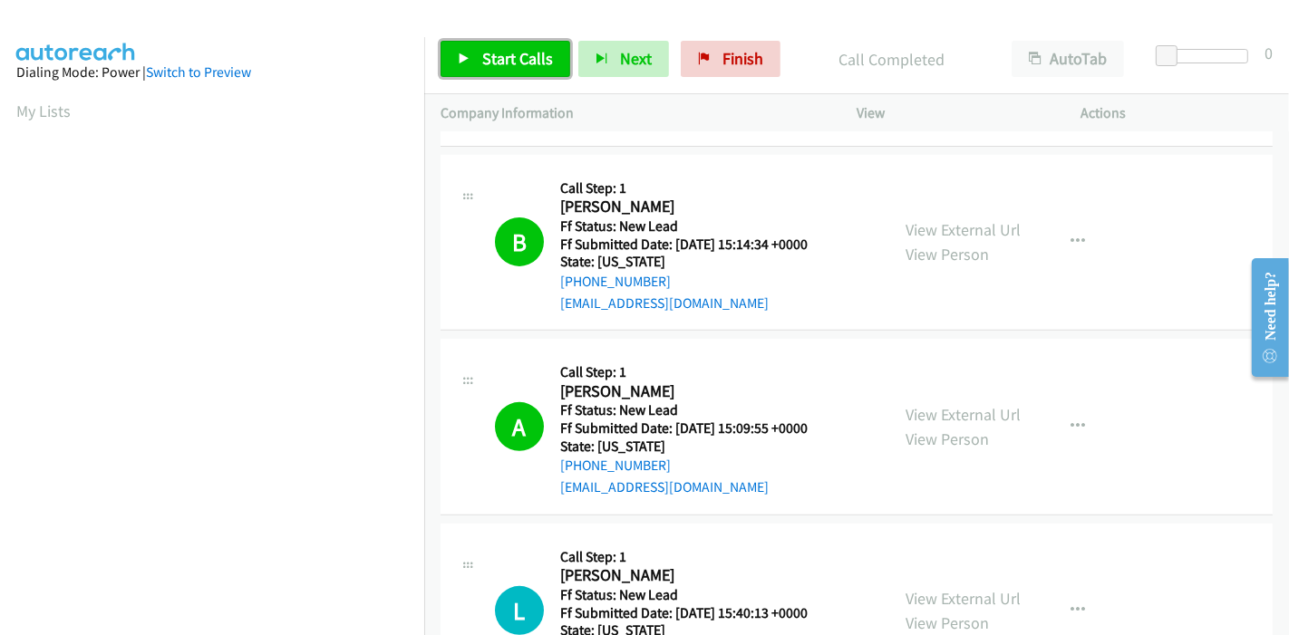
click at [463, 55] on icon at bounding box center [464, 59] width 13 height 13
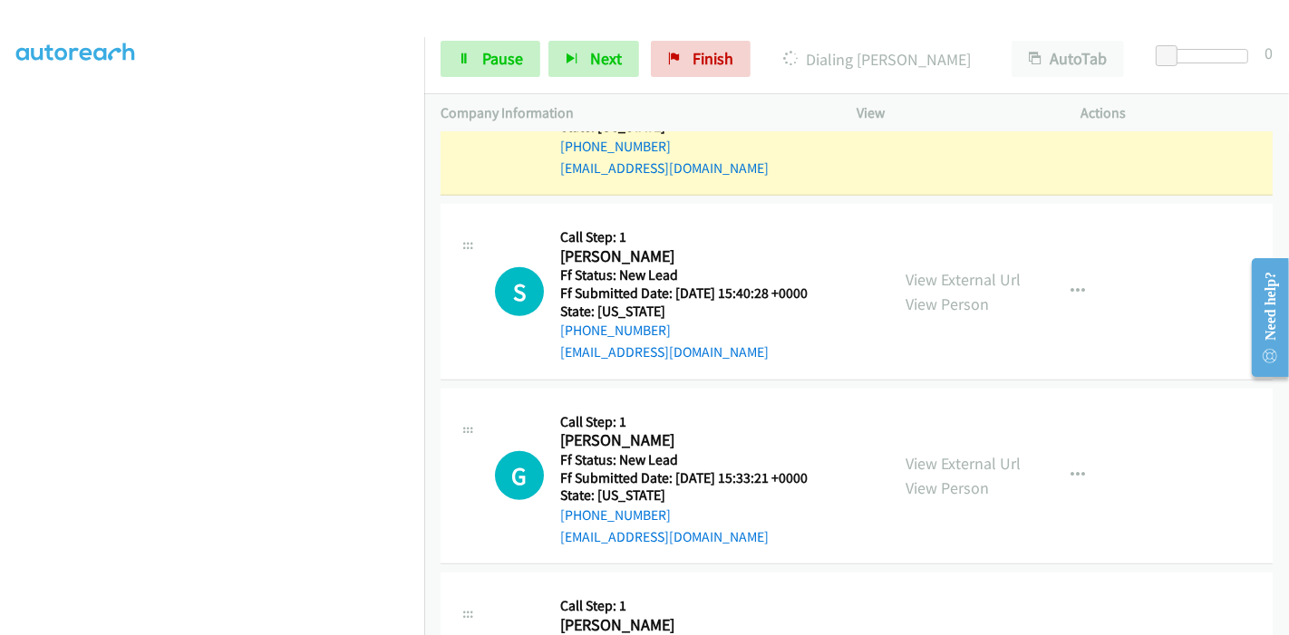
scroll to position [0, 0]
click at [505, 57] on span "Pause" at bounding box center [502, 58] width 41 height 21
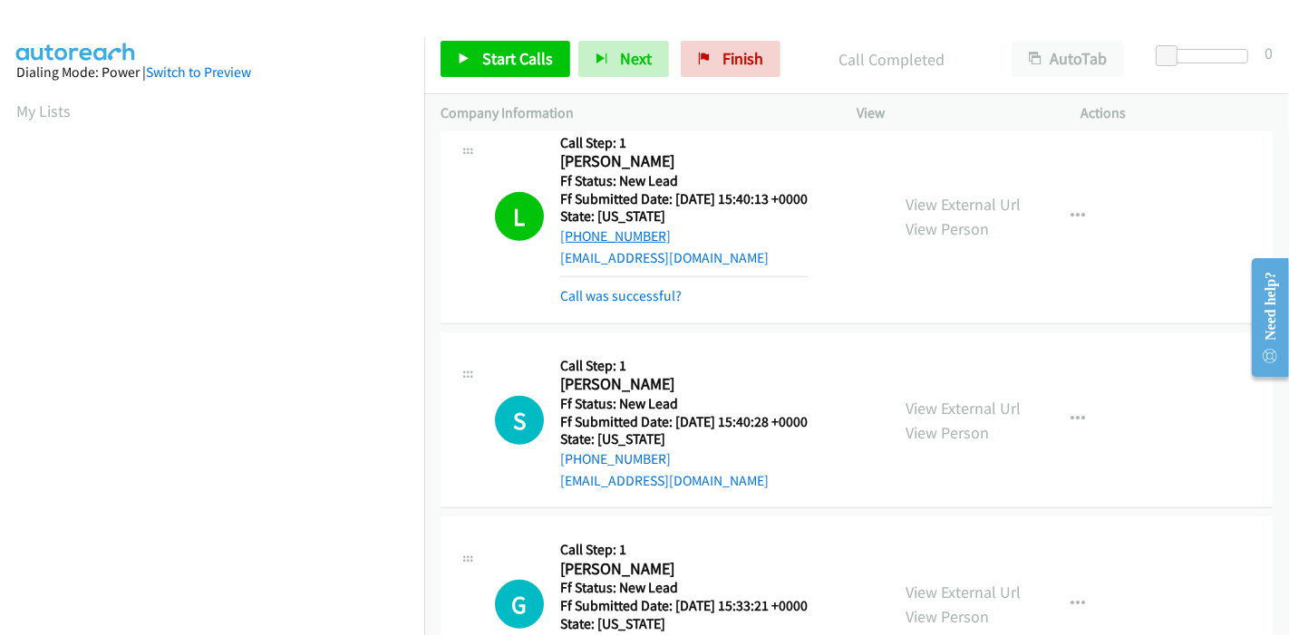
scroll to position [859, 0]
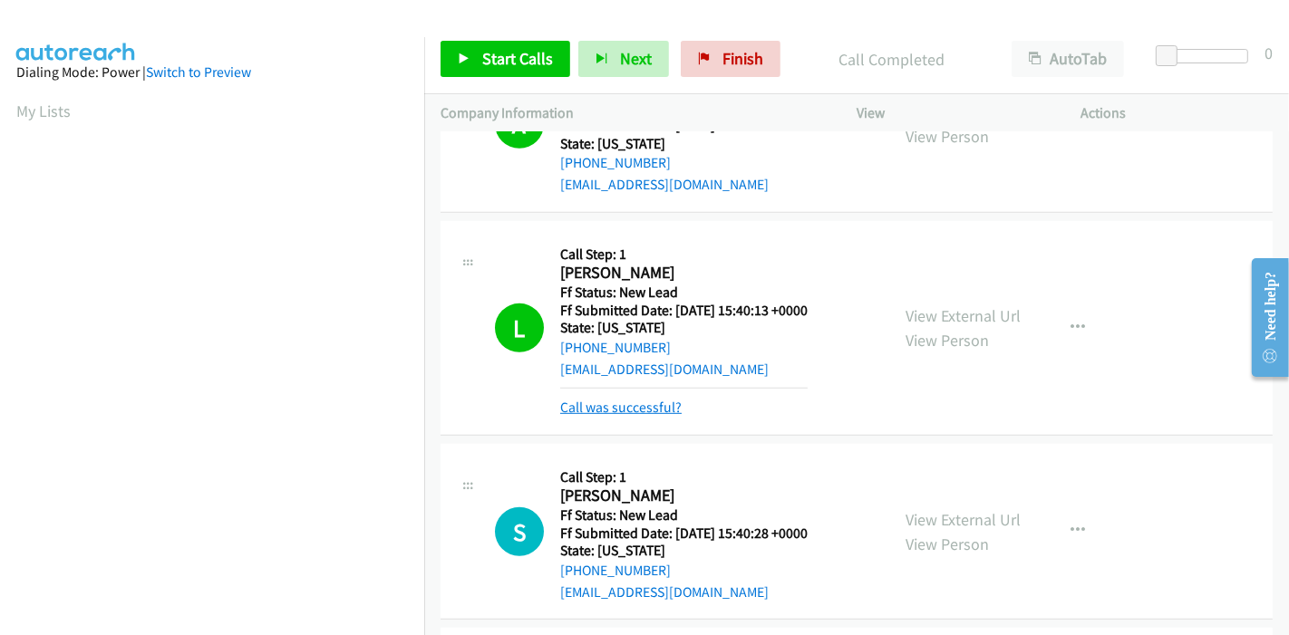
click at [604, 399] on link "Call was successful?" at bounding box center [620, 407] width 121 height 17
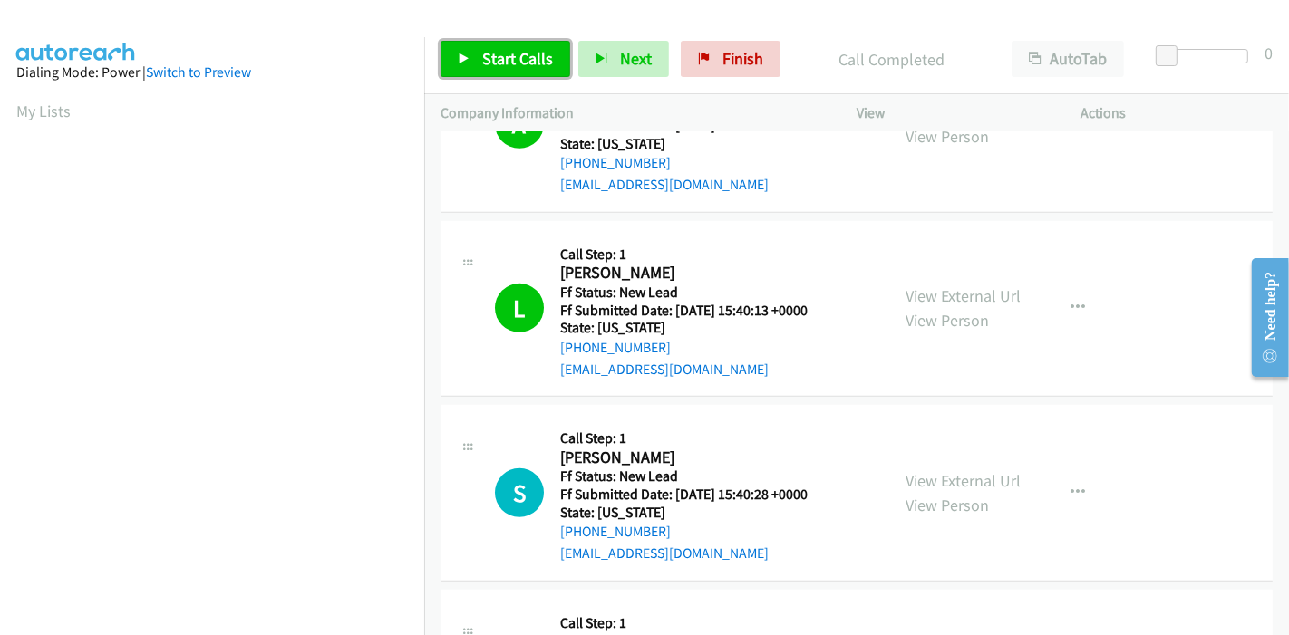
click at [497, 55] on span "Start Calls" at bounding box center [517, 58] width 71 height 21
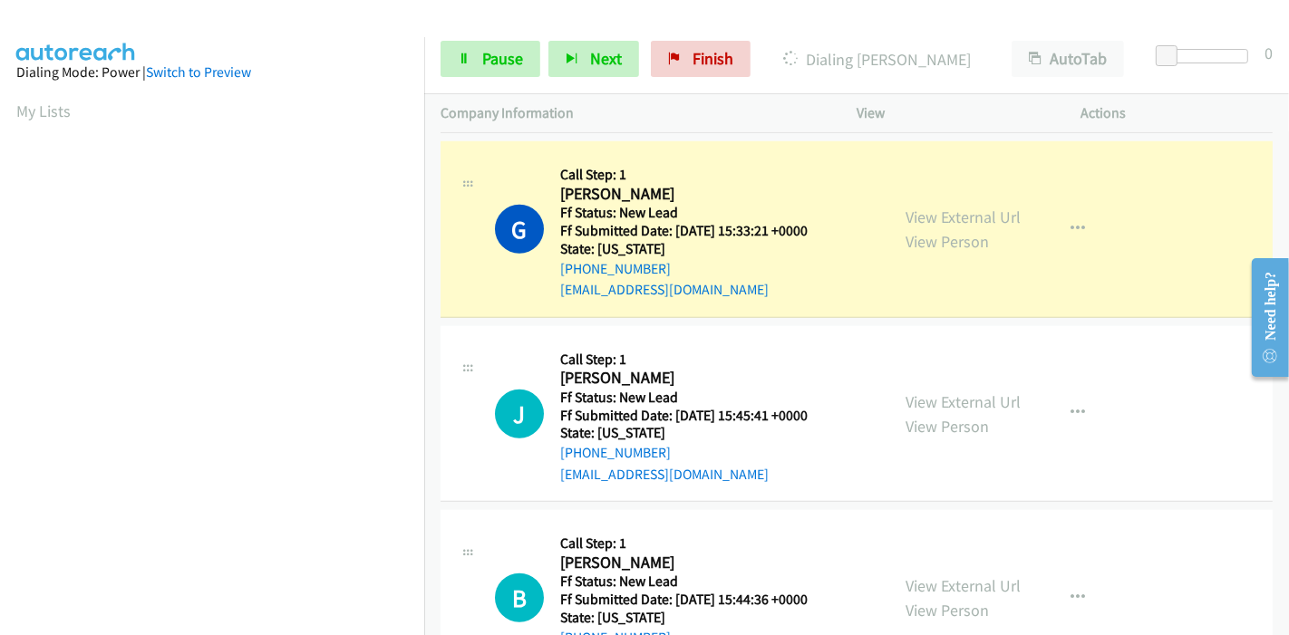
scroll to position [1300, 0]
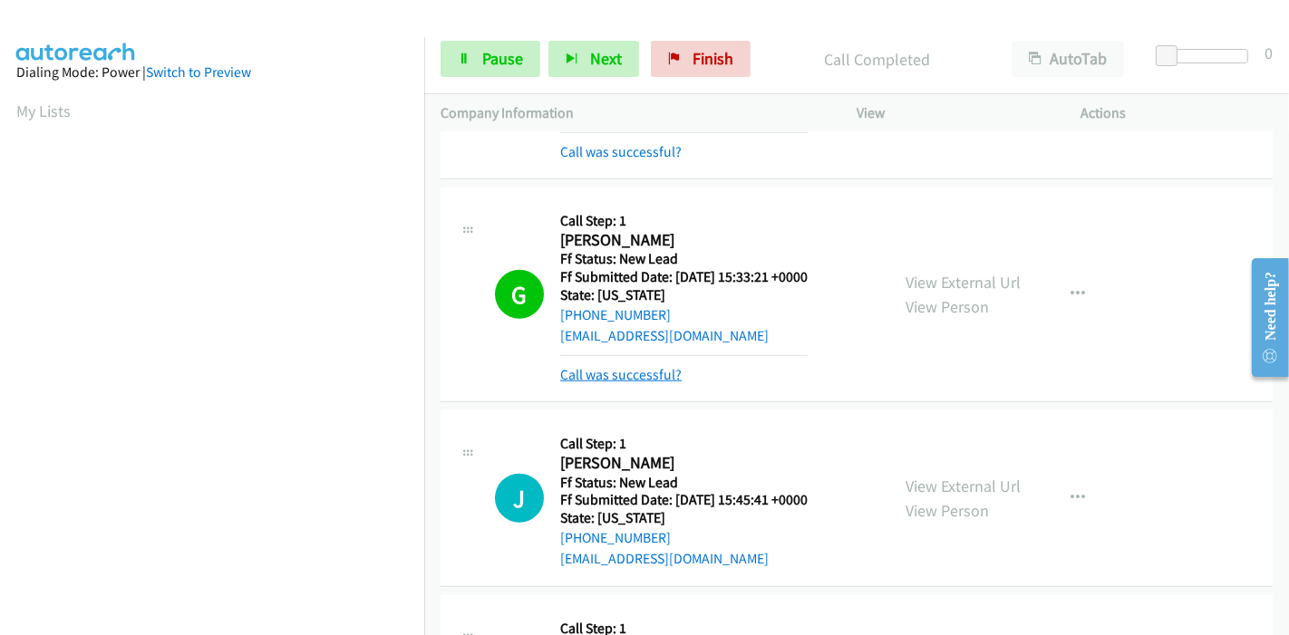
click at [612, 366] on link "Call was successful?" at bounding box center [620, 374] width 121 height 17
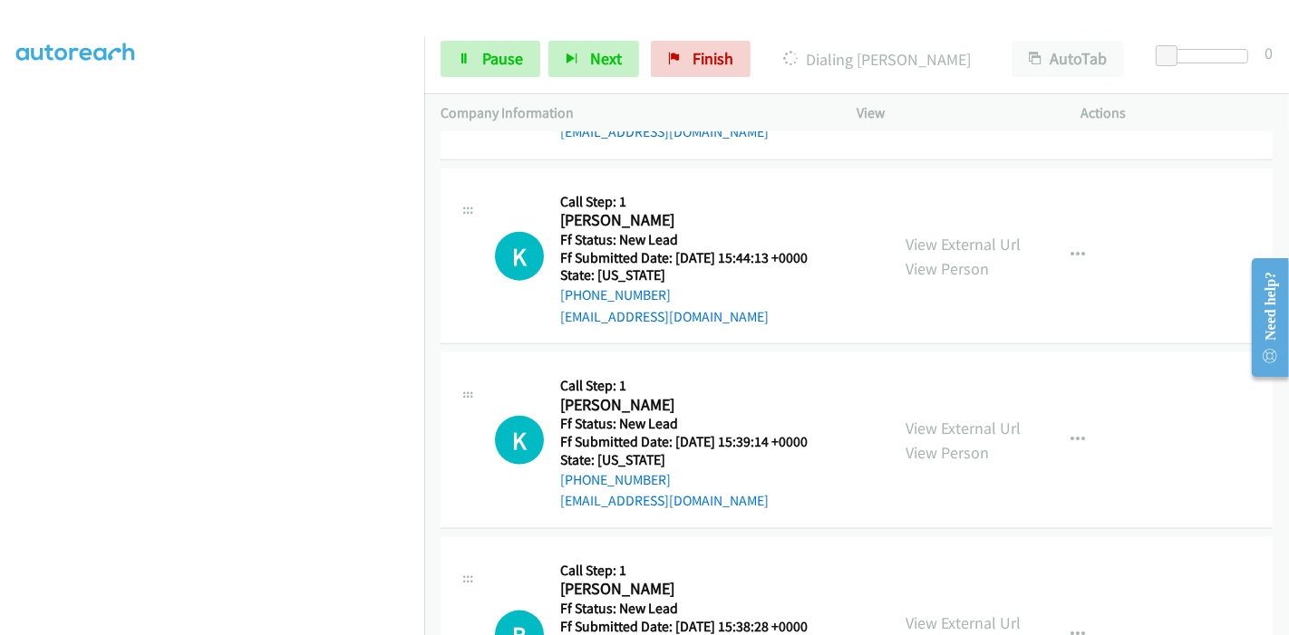
scroll to position [1904, 0]
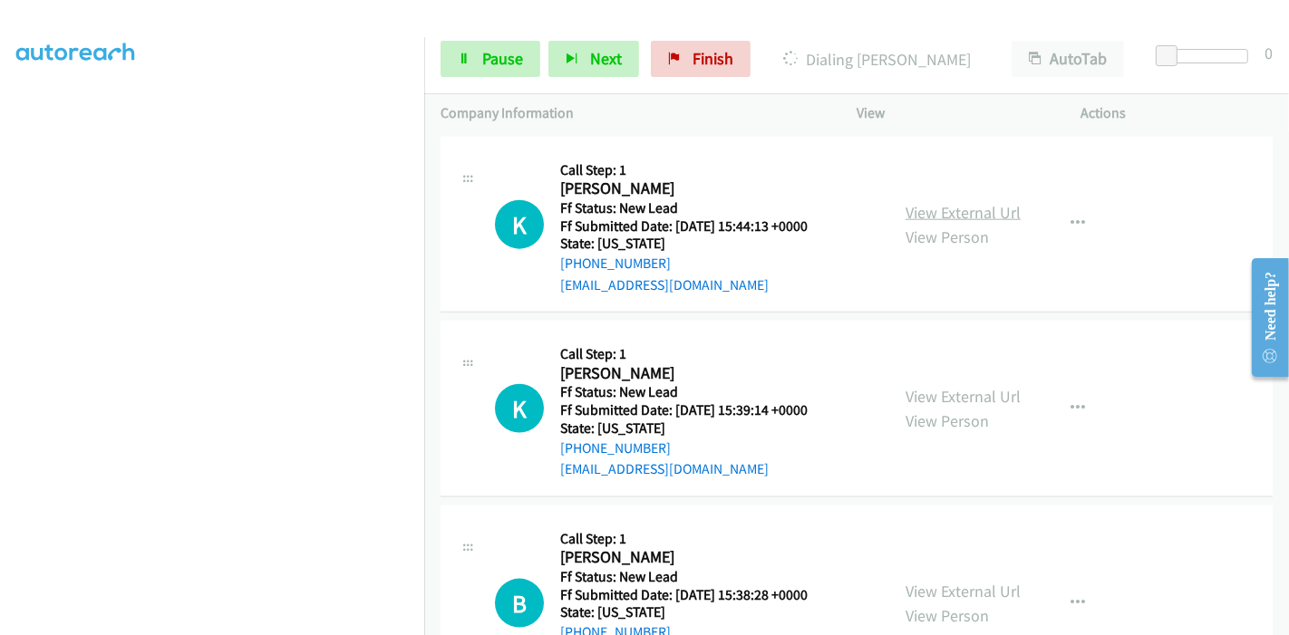
click at [932, 202] on link "View External Url" at bounding box center [962, 212] width 115 height 21
click at [937, 386] on link "View External Url" at bounding box center [962, 396] width 115 height 21
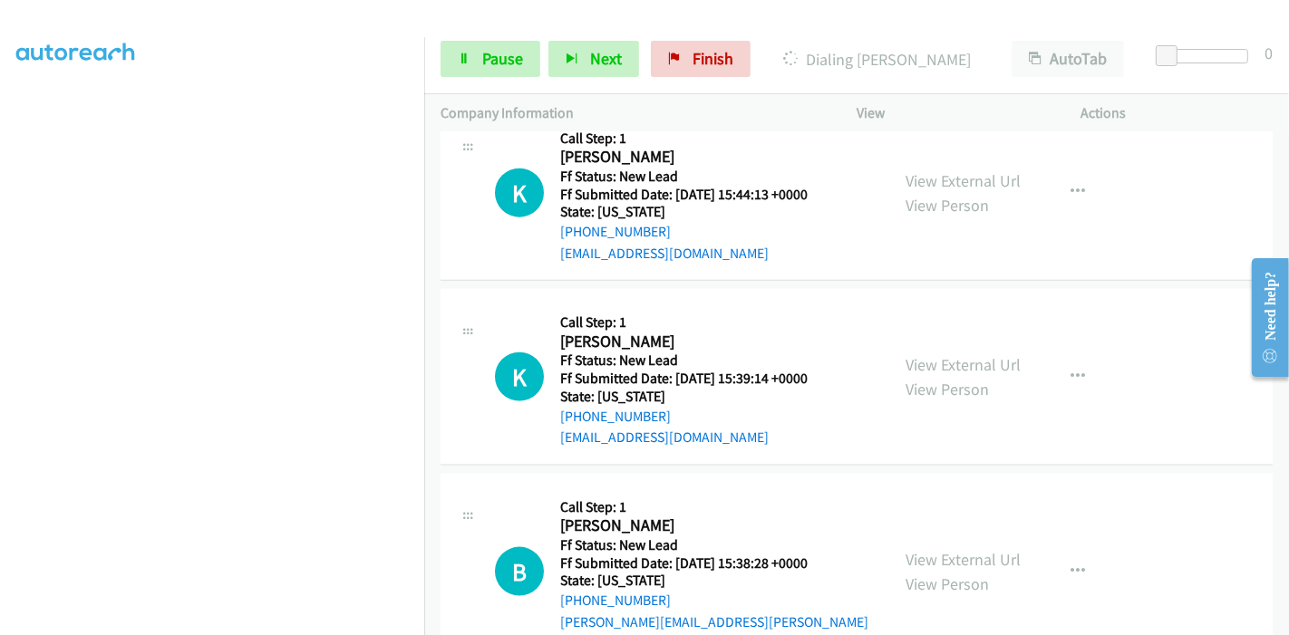
scroll to position [1953, 0]
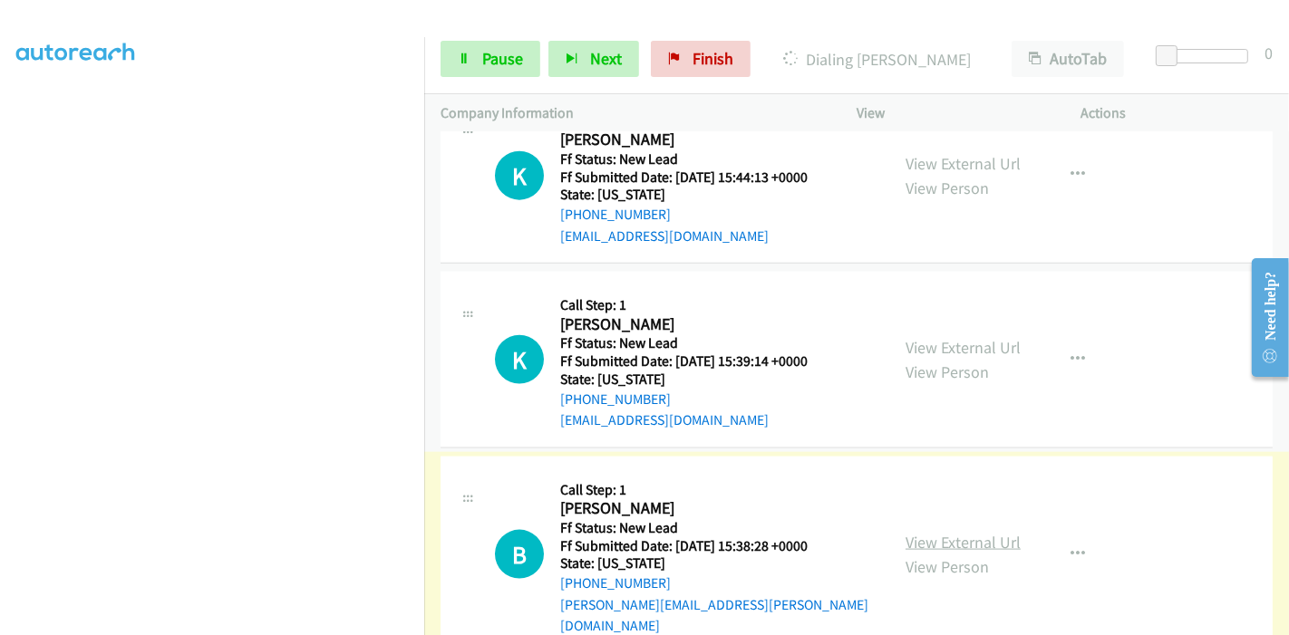
click at [933, 532] on link "View External Url" at bounding box center [962, 542] width 115 height 21
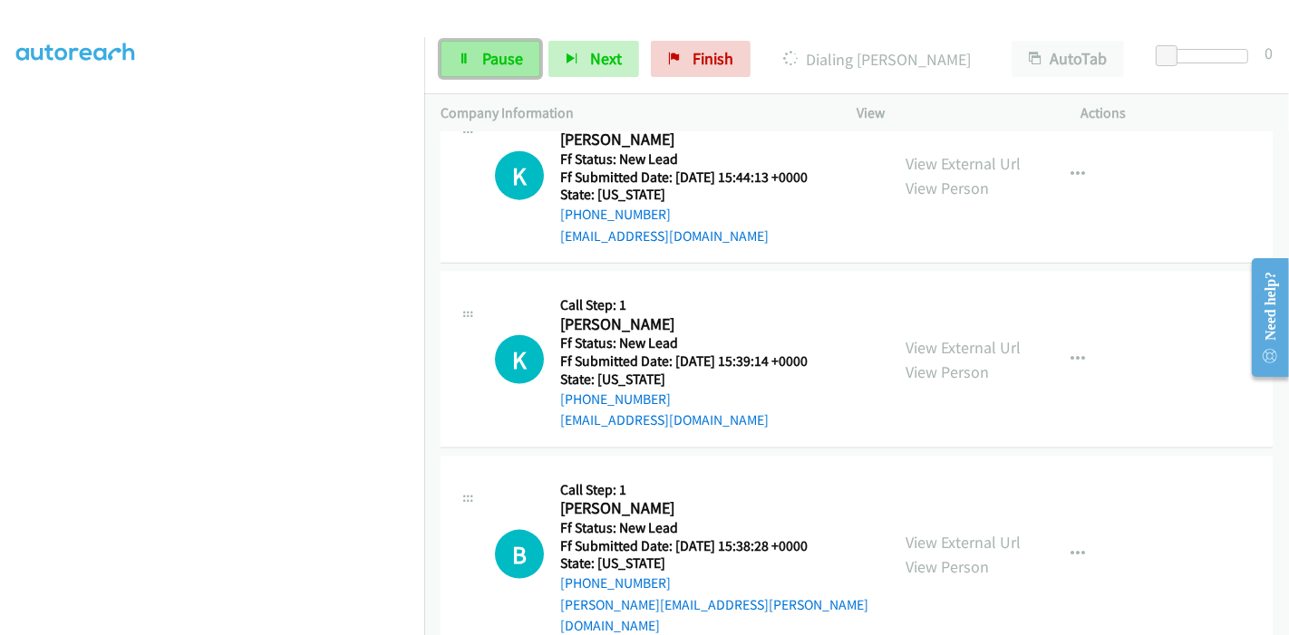
click at [484, 48] on span "Pause" at bounding box center [502, 58] width 41 height 21
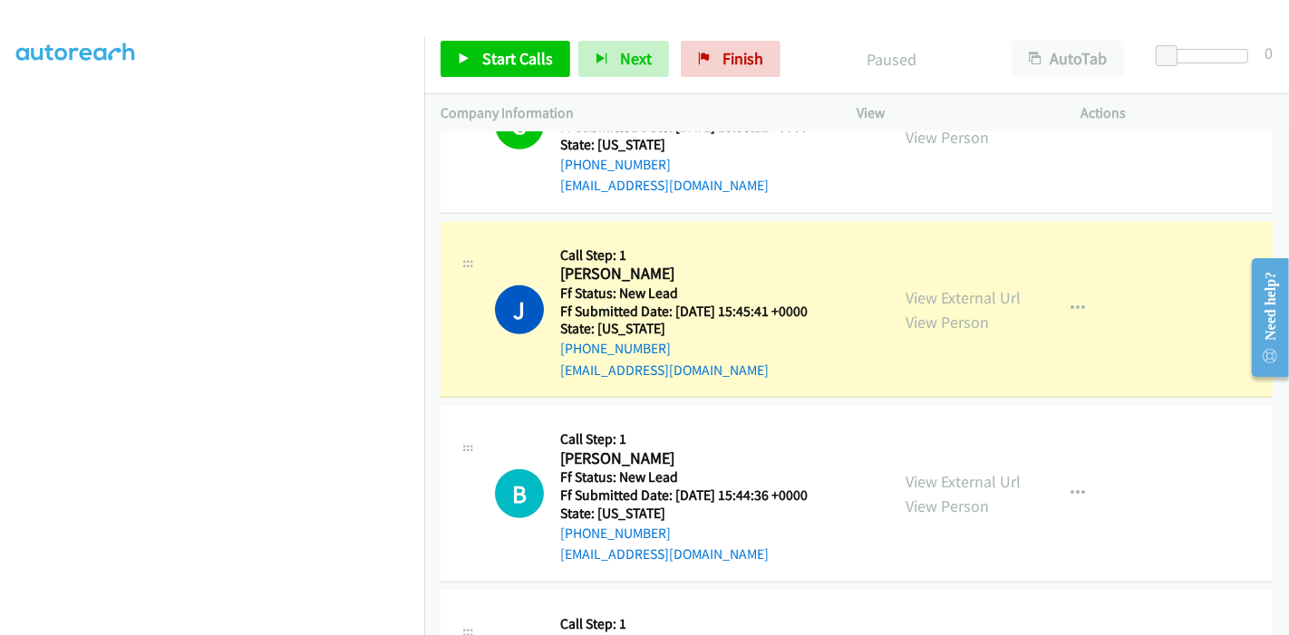
scroll to position [81, 0]
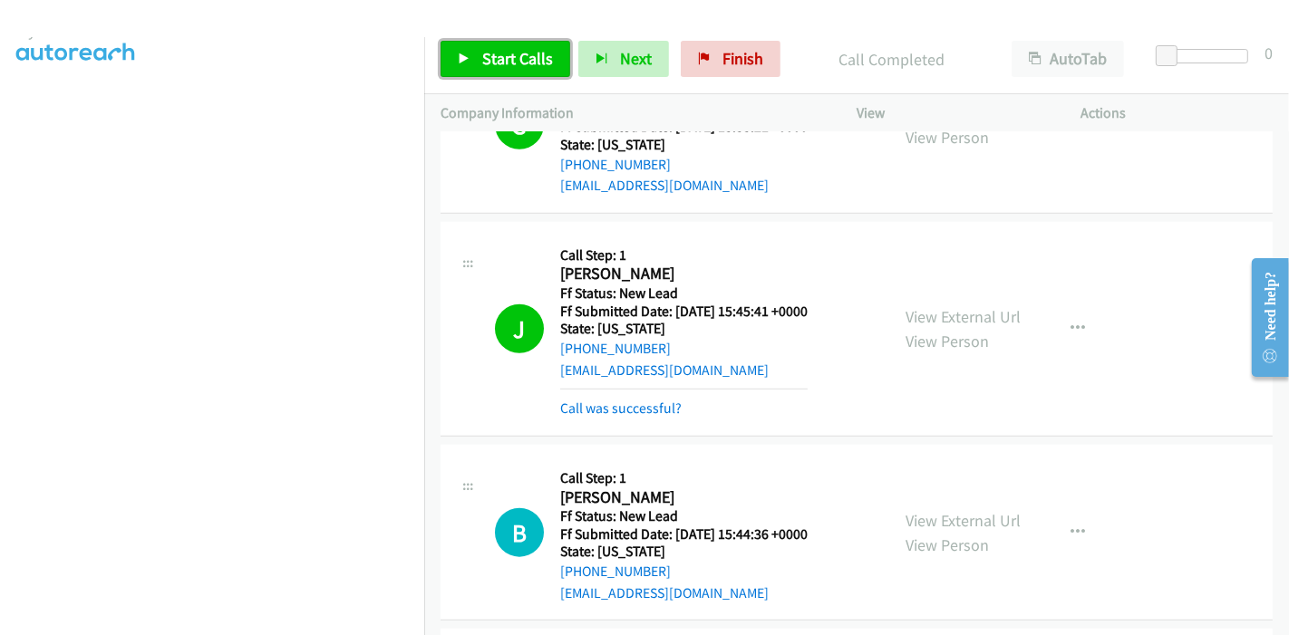
click at [484, 55] on span "Start Calls" at bounding box center [517, 58] width 71 height 21
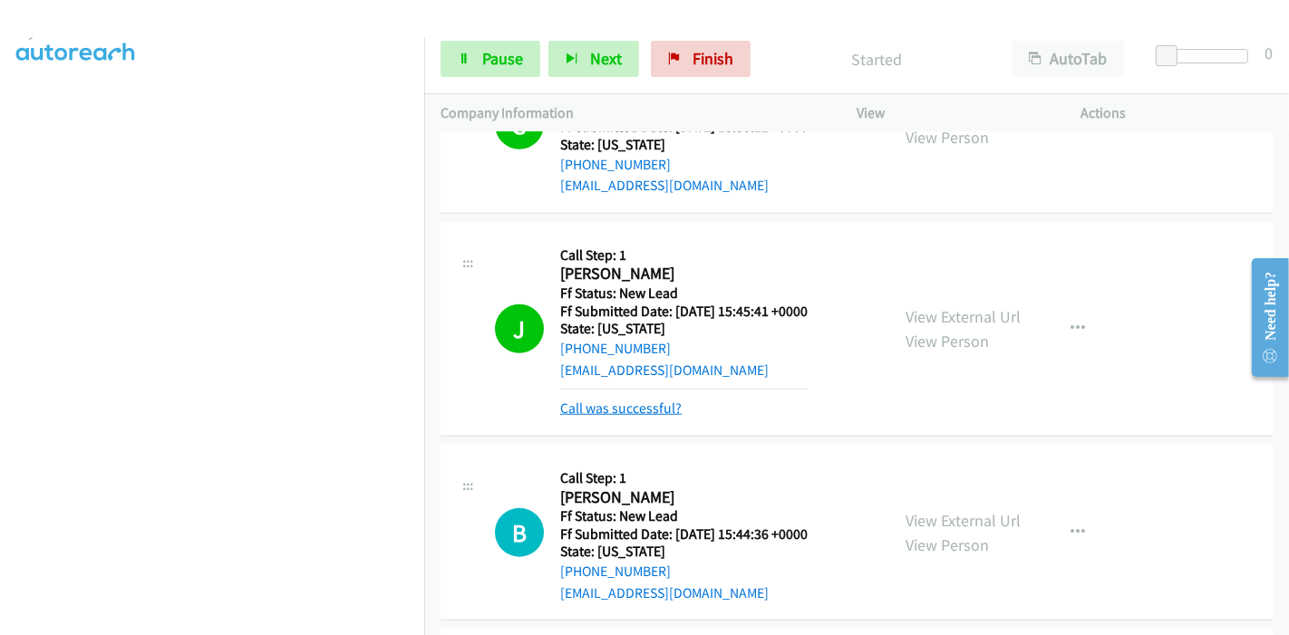
click at [588, 400] on link "Call was successful?" at bounding box center [620, 408] width 121 height 17
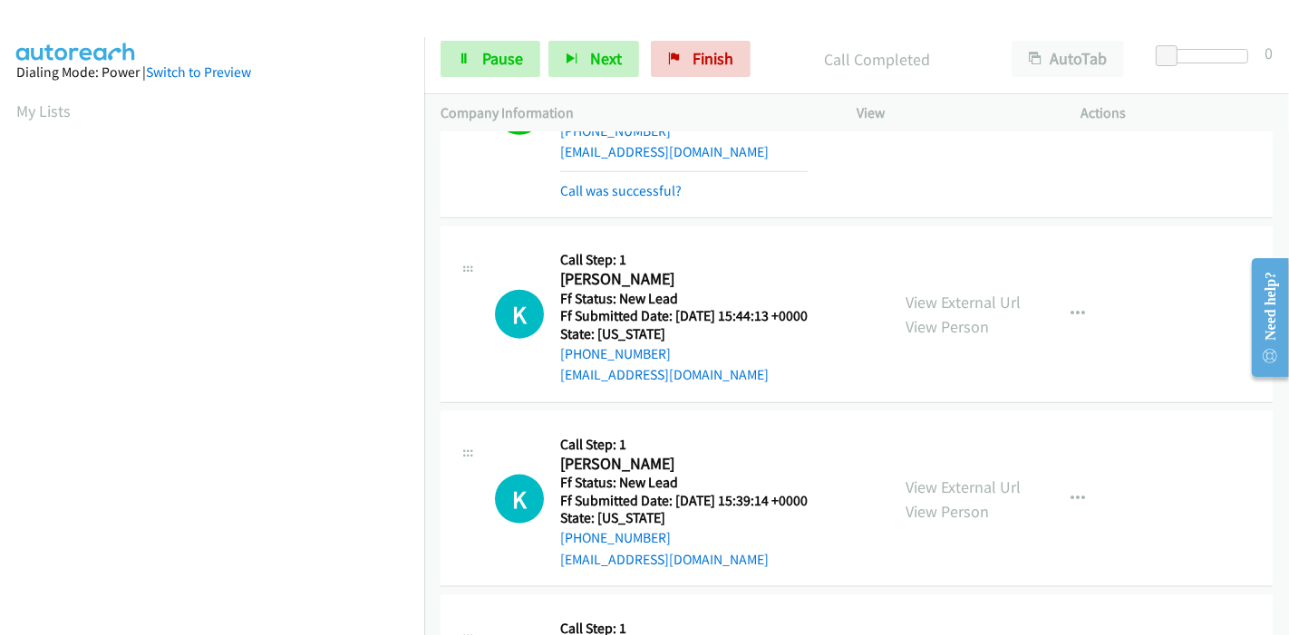
scroll to position [382, 0]
click at [624, 182] on link "Call was successful?" at bounding box center [620, 190] width 121 height 17
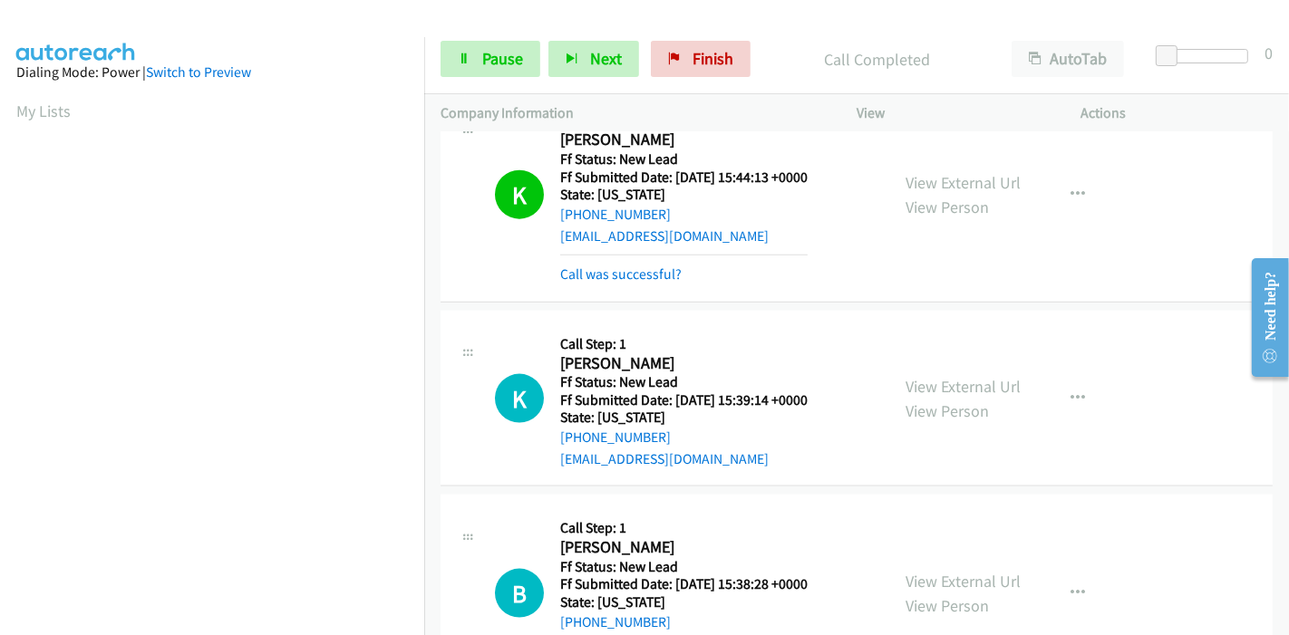
scroll to position [1972, 0]
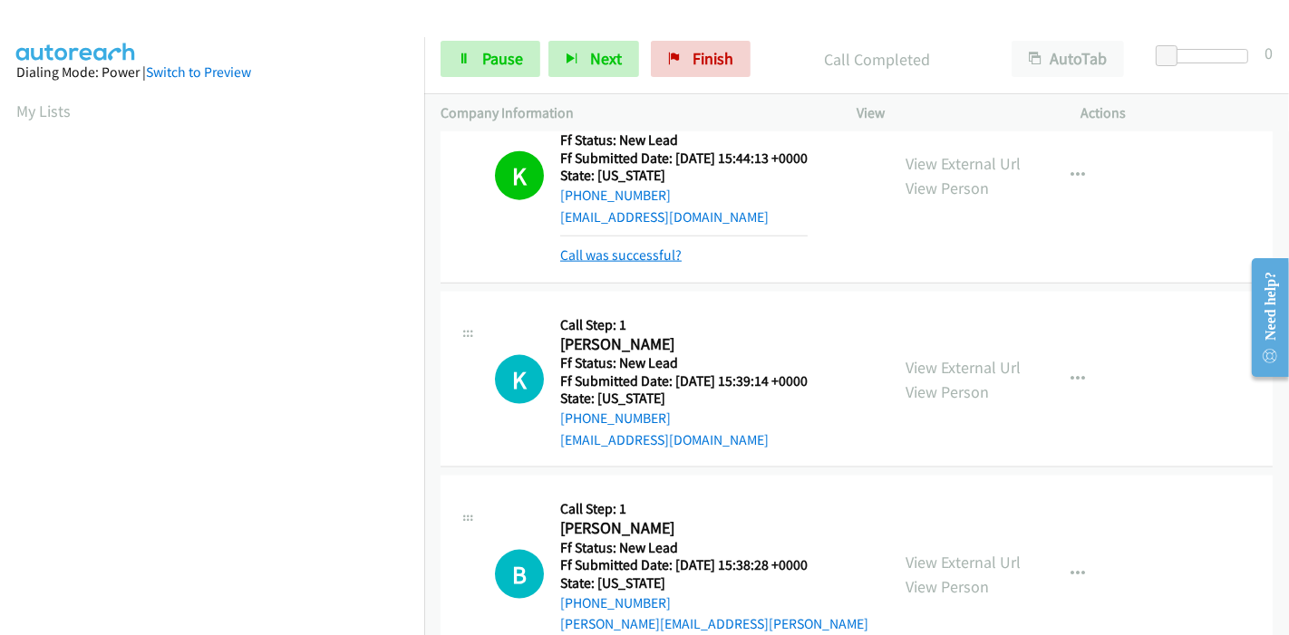
click at [632, 247] on link "Call was successful?" at bounding box center [620, 255] width 121 height 17
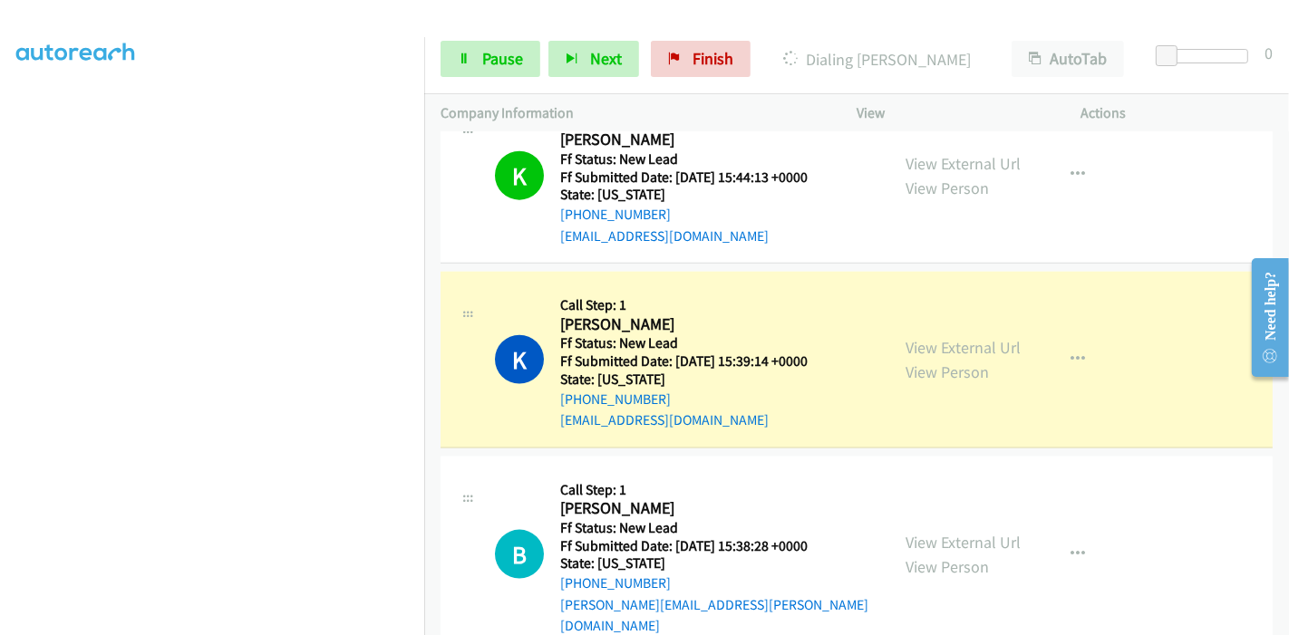
scroll to position [0, 0]
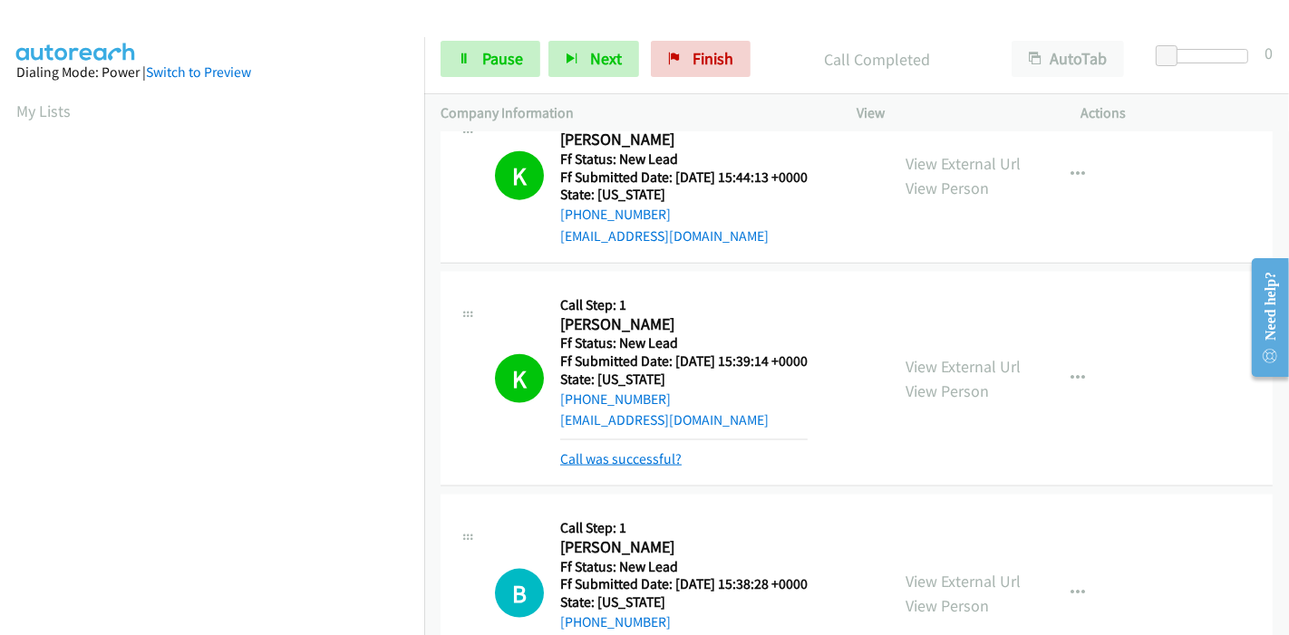
click at [615, 450] on link "Call was successful?" at bounding box center [620, 458] width 121 height 17
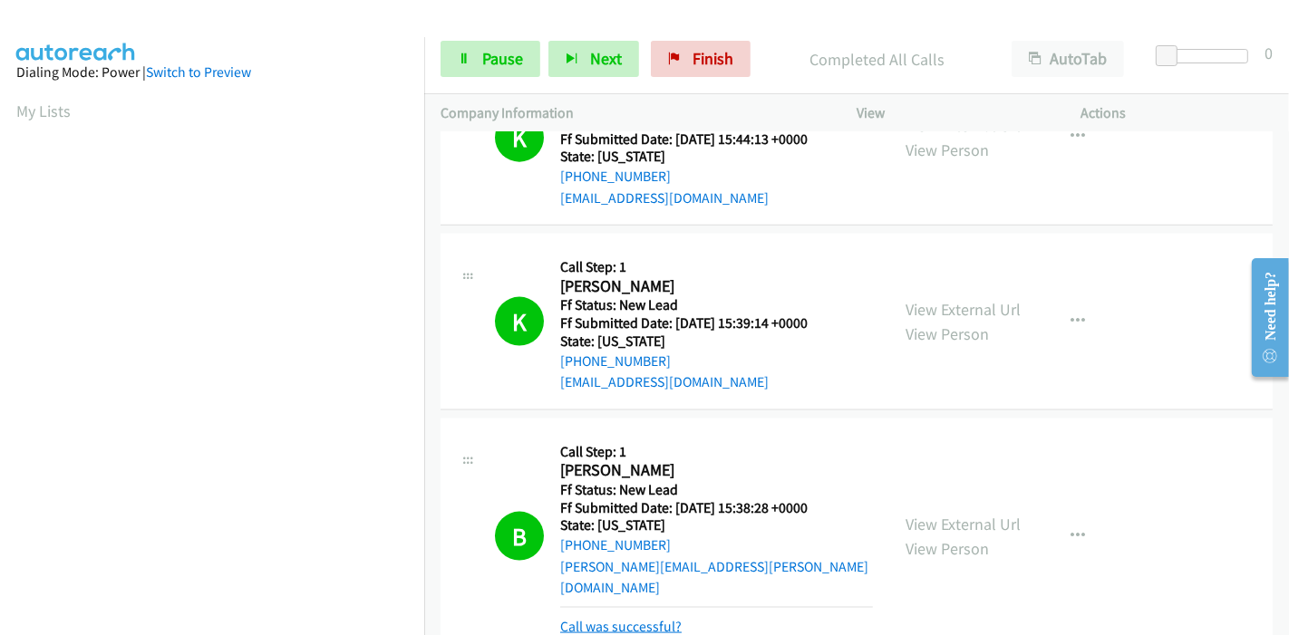
click at [625, 618] on link "Call was successful?" at bounding box center [620, 626] width 121 height 17
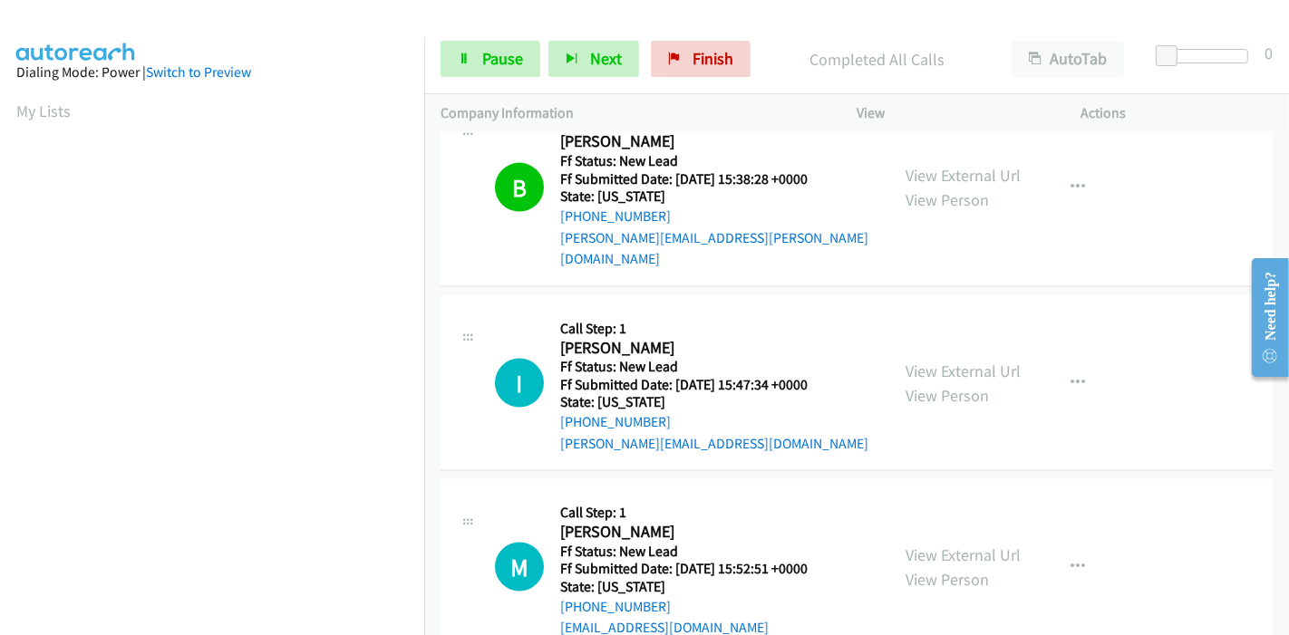
scroll to position [2321, 0]
click at [508, 69] on link "Pause" at bounding box center [490, 59] width 100 height 36
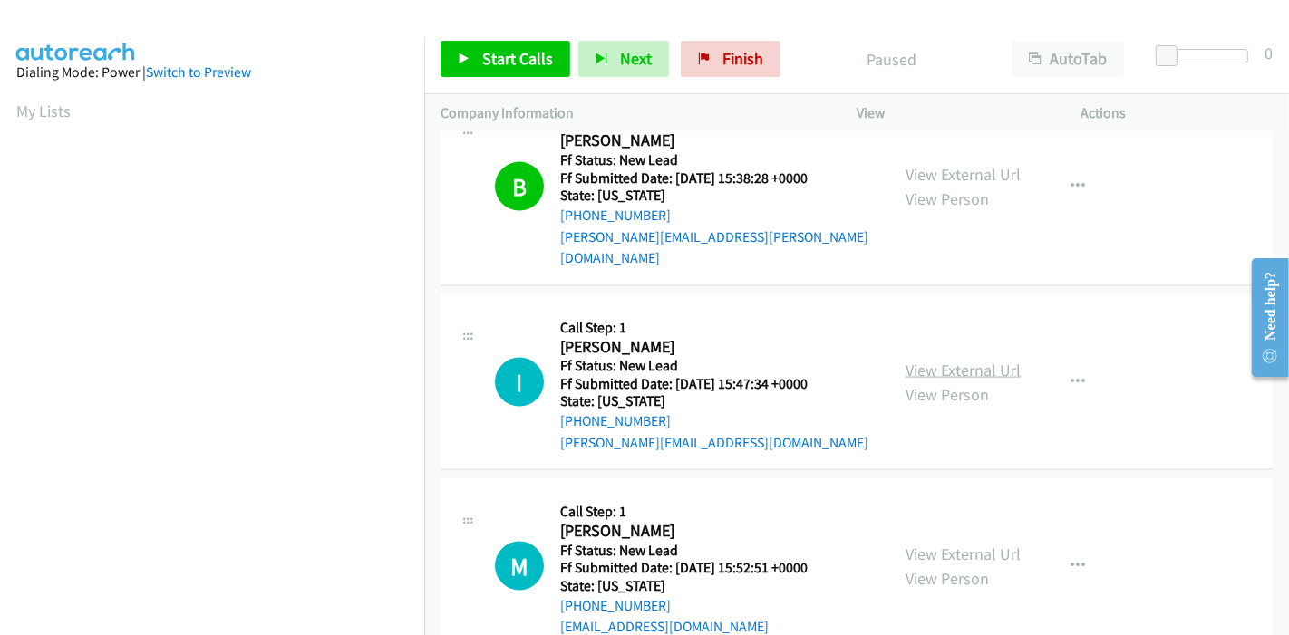
click at [932, 360] on link "View External Url" at bounding box center [962, 370] width 115 height 21
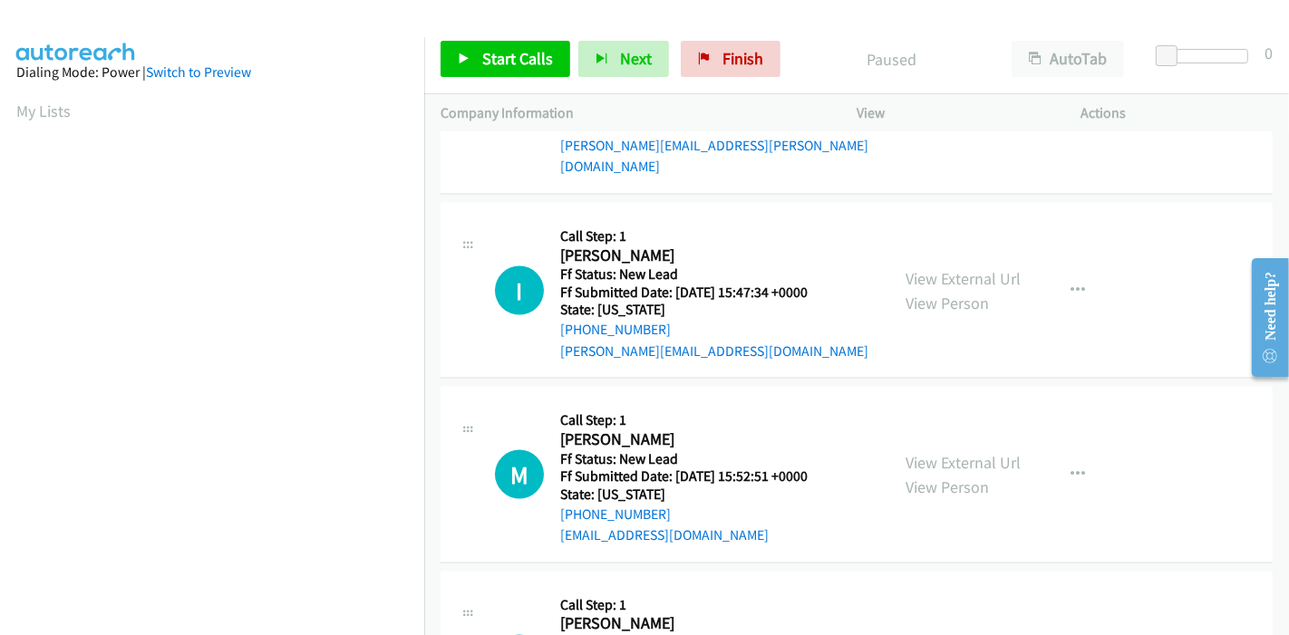
scroll to position [2506, 0]
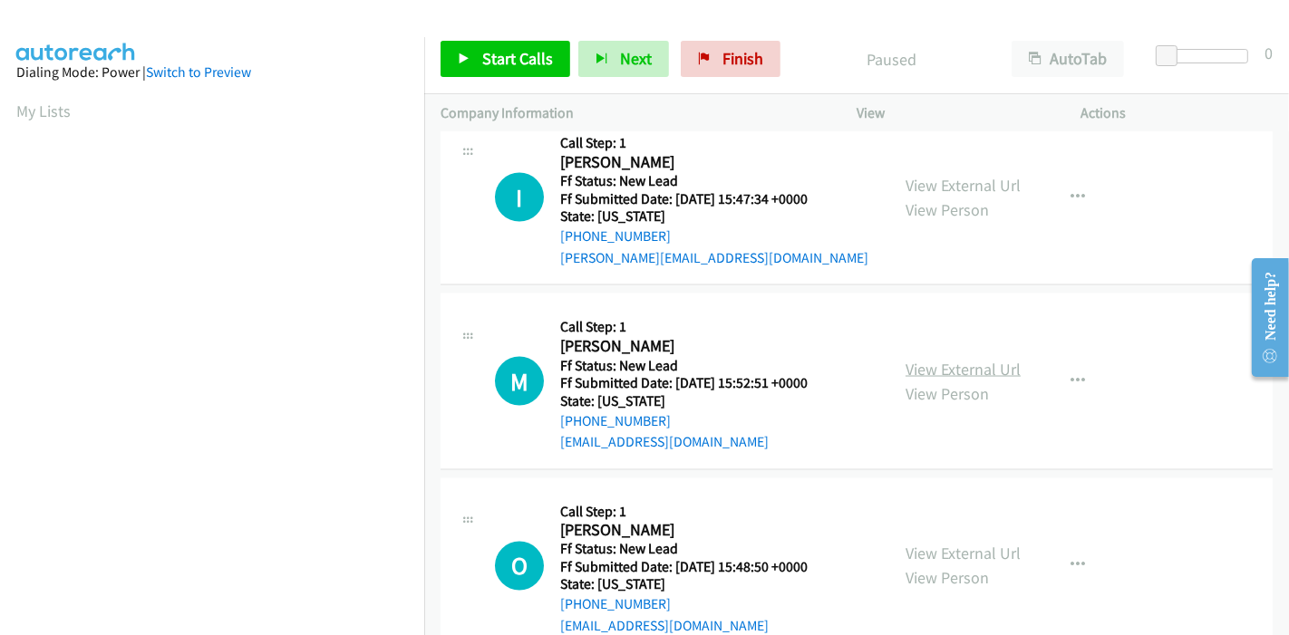
click at [954, 359] on link "View External Url" at bounding box center [962, 369] width 115 height 21
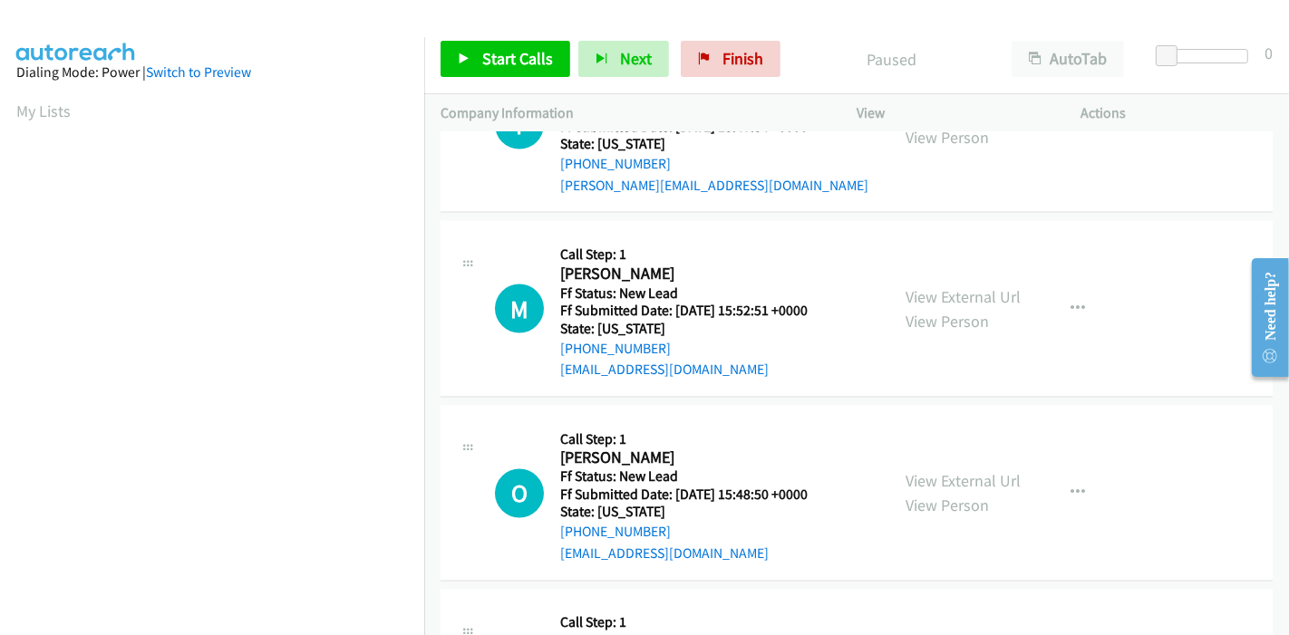
scroll to position [2707, 0]
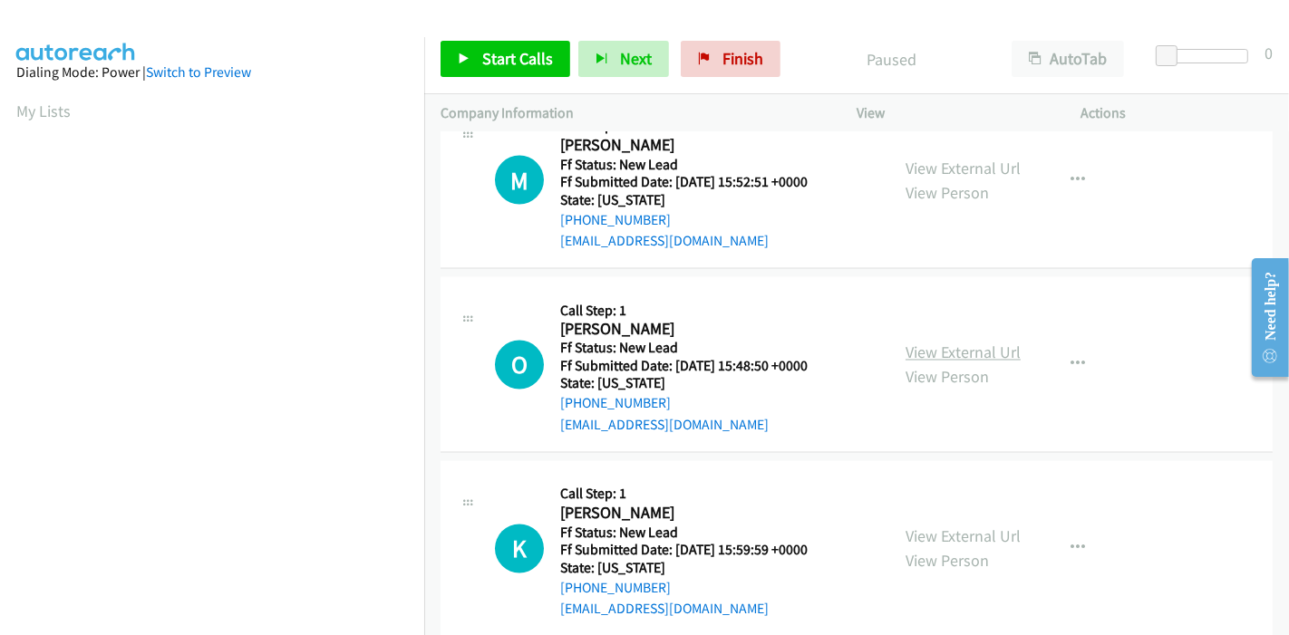
click at [930, 343] on link "View External Url" at bounding box center [962, 353] width 115 height 21
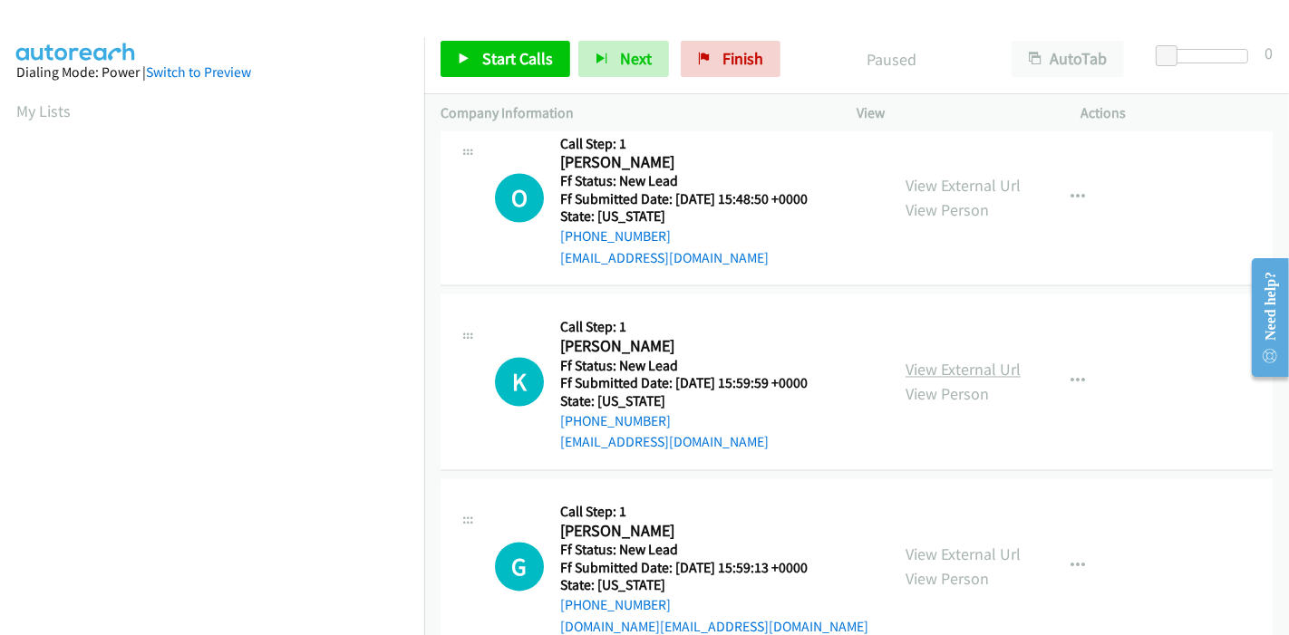
click at [953, 360] on link "View External Url" at bounding box center [962, 370] width 115 height 21
click at [927, 545] on link "View External Url" at bounding box center [962, 555] width 115 height 21
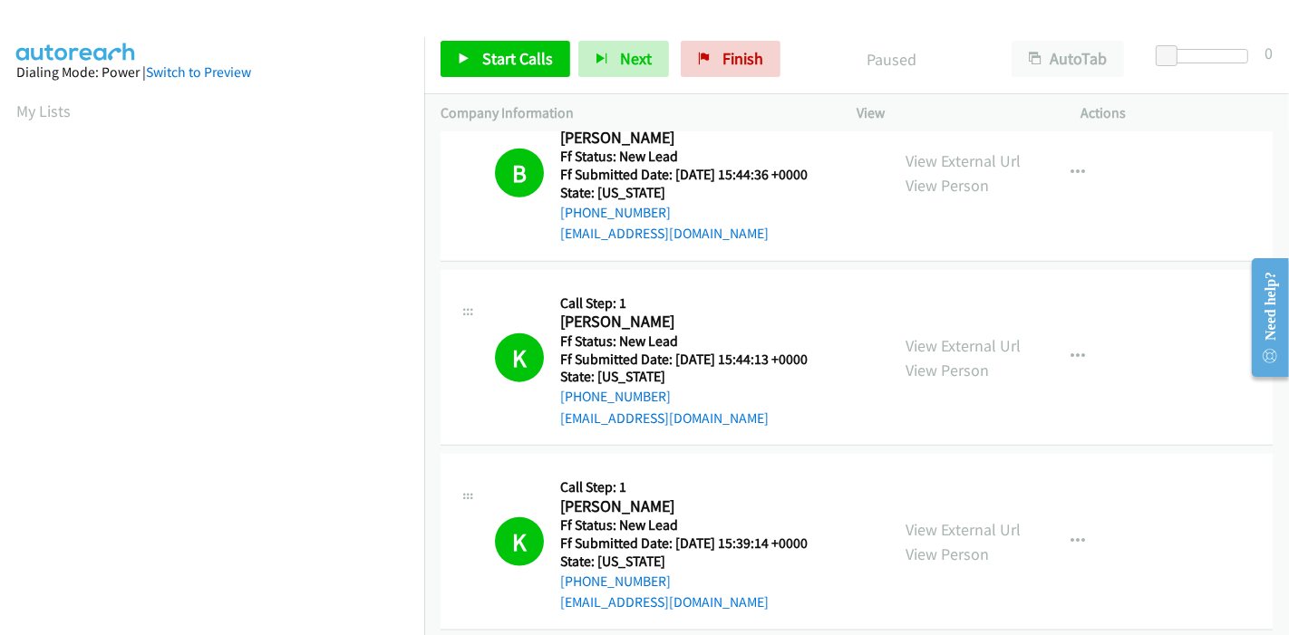
scroll to position [2269, 0]
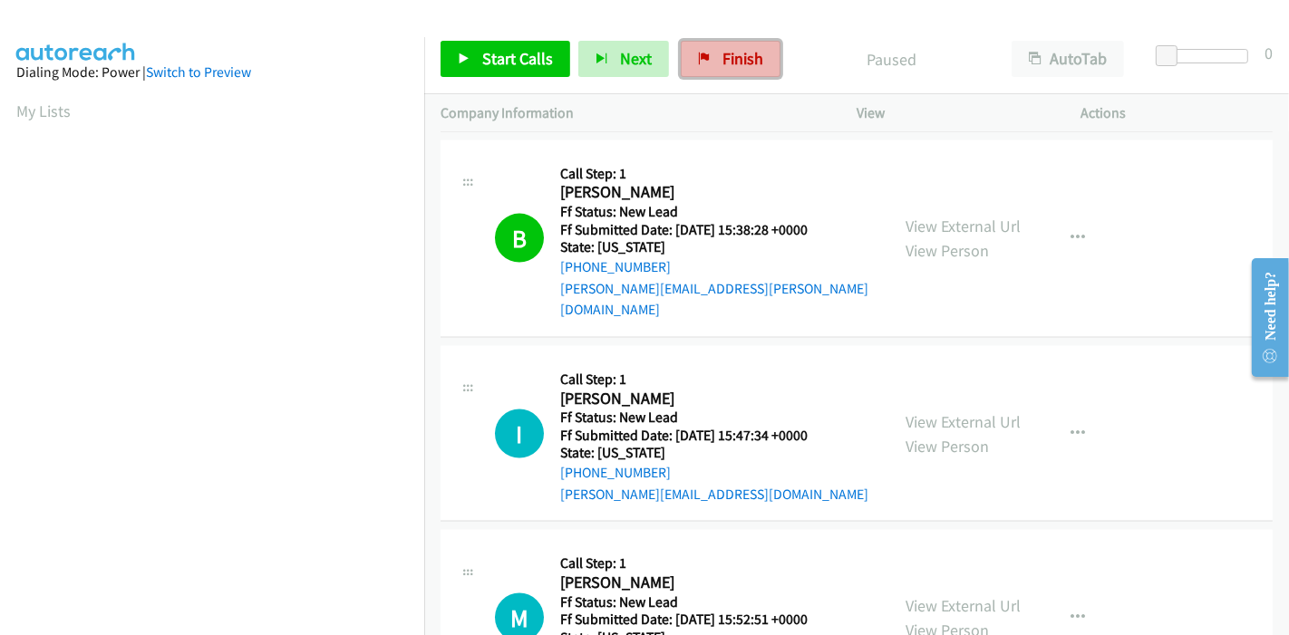
click at [730, 57] on span "Finish" at bounding box center [742, 58] width 41 height 21
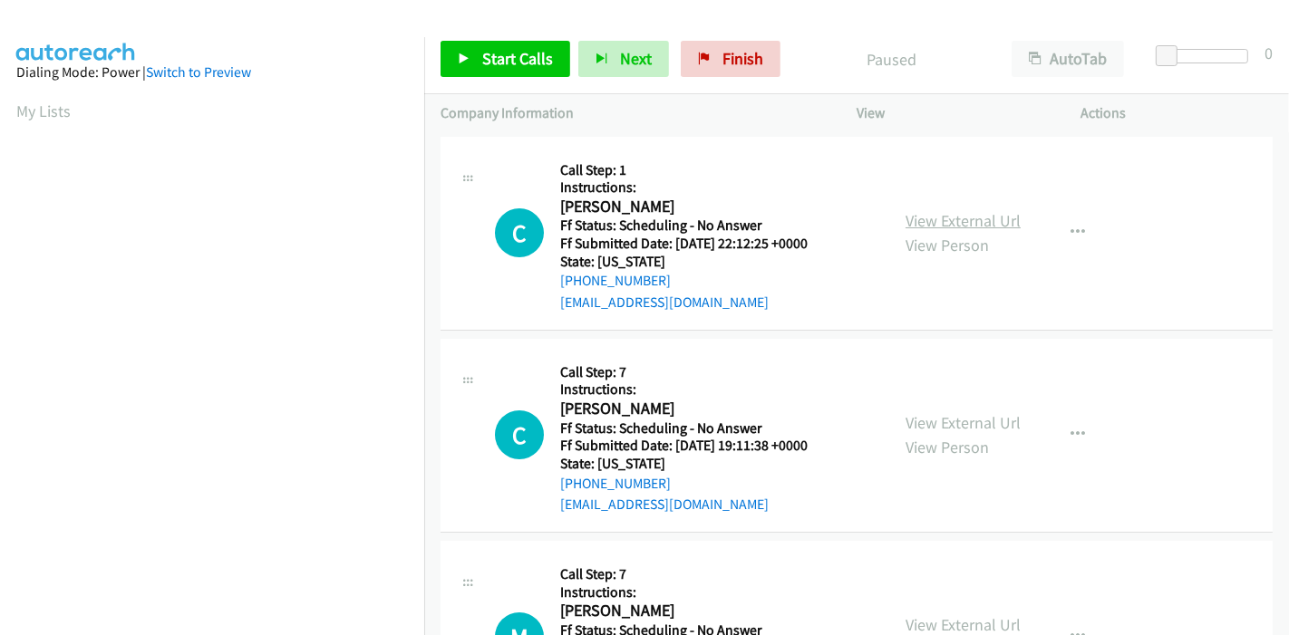
click at [914, 221] on link "View External Url" at bounding box center [962, 220] width 115 height 21
click at [915, 418] on link "View External Url" at bounding box center [962, 422] width 115 height 21
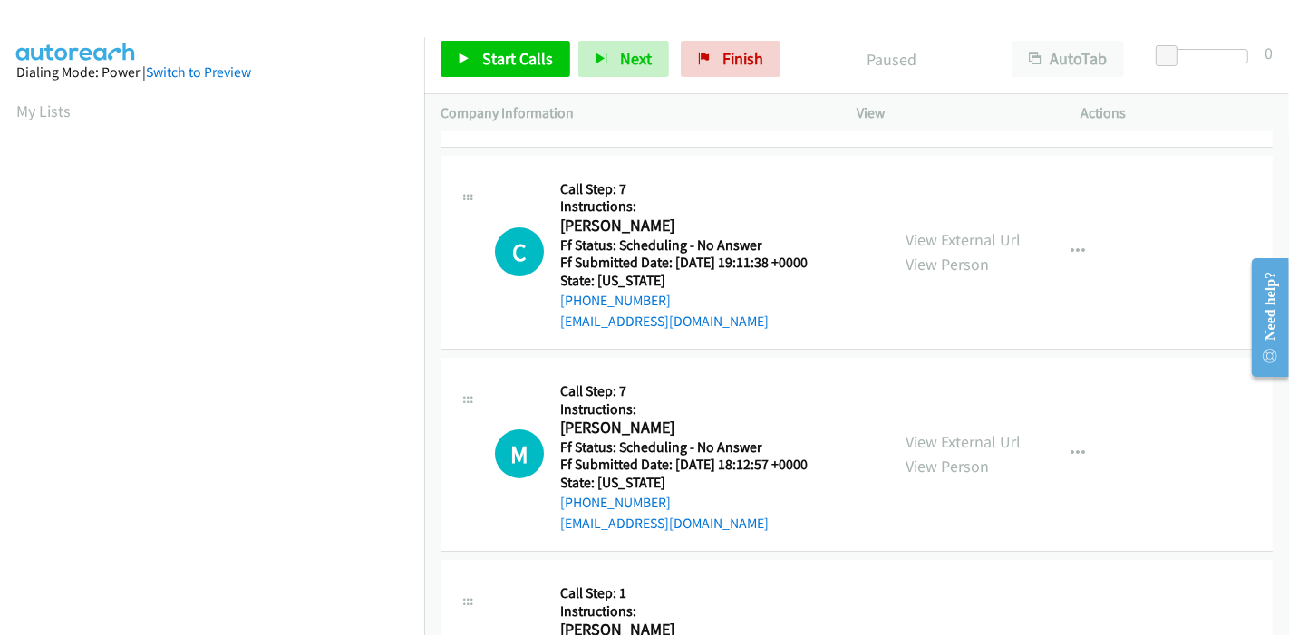
scroll to position [201, 0]
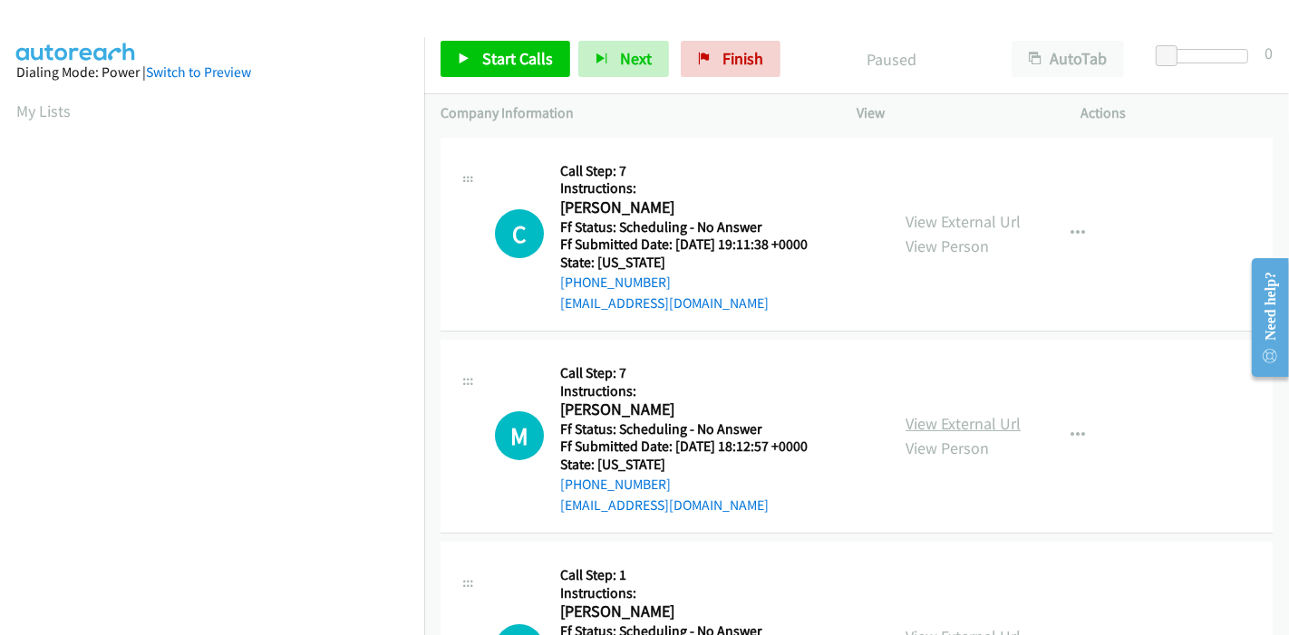
click at [924, 417] on link "View External Url" at bounding box center [962, 423] width 115 height 21
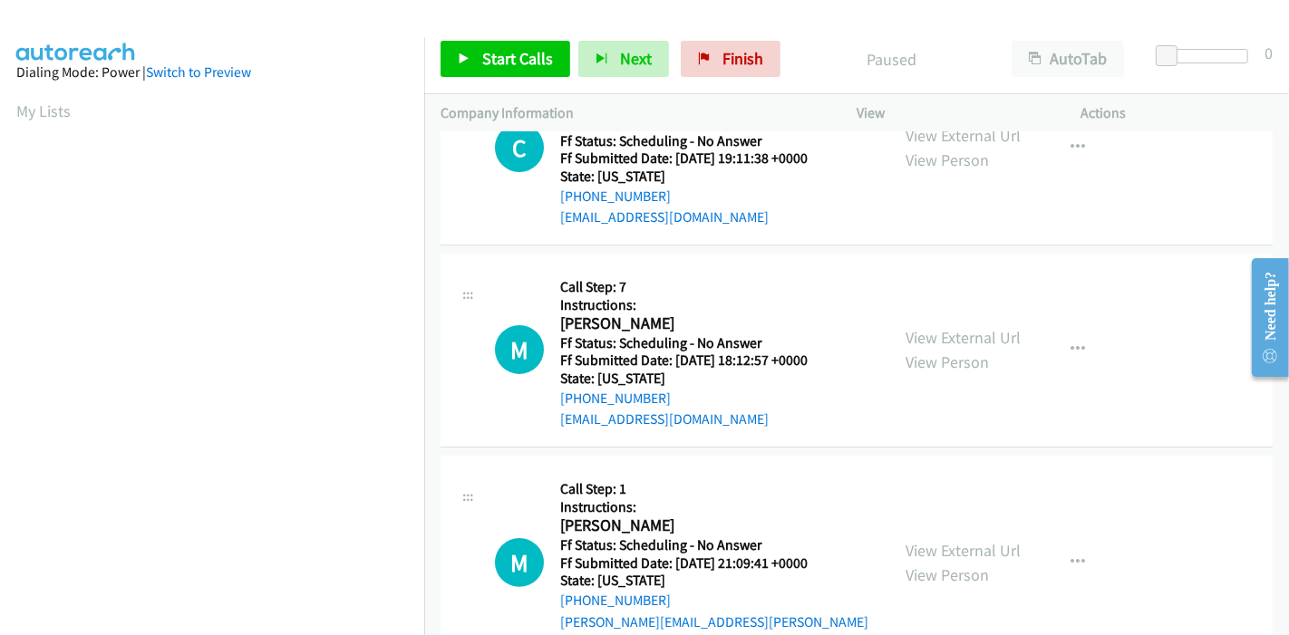
scroll to position [402, 0]
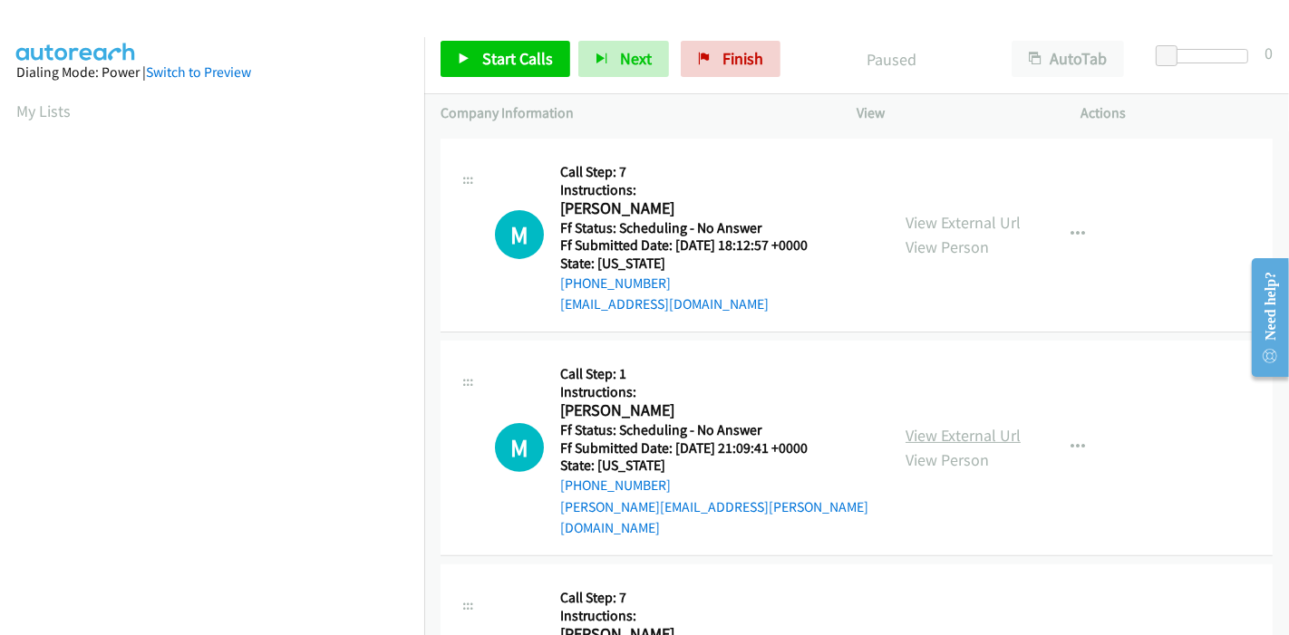
click at [930, 425] on link "View External Url" at bounding box center [962, 435] width 115 height 21
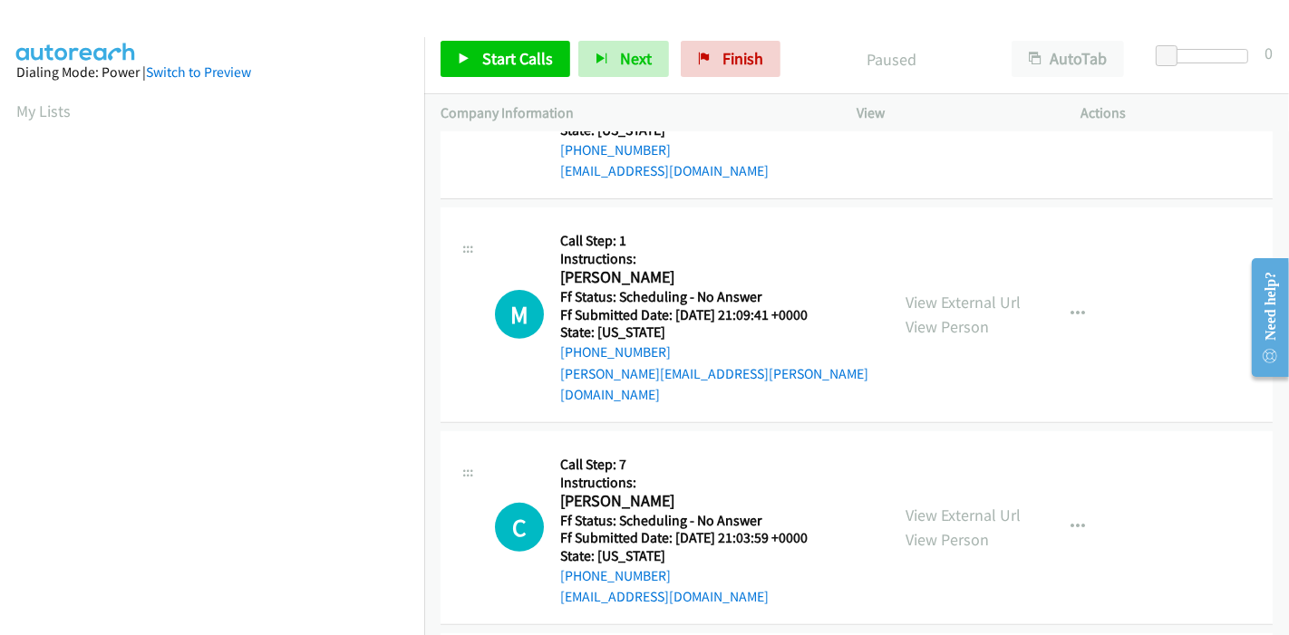
scroll to position [604, 0]
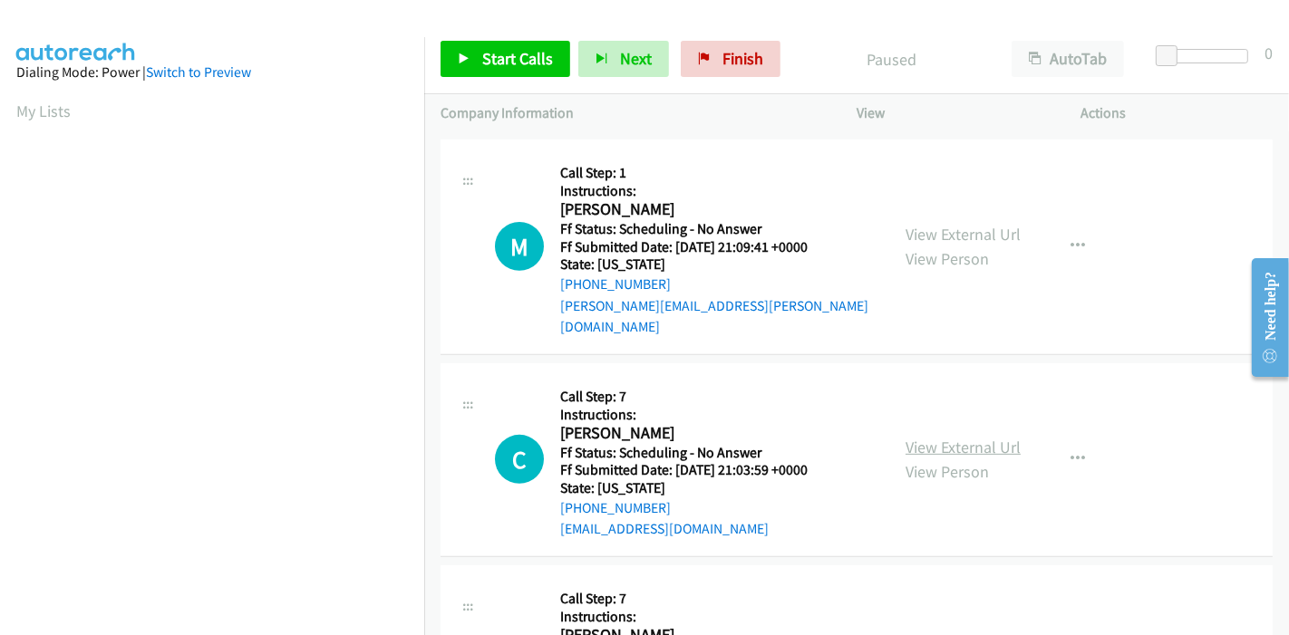
click at [908, 437] on link "View External Url" at bounding box center [962, 447] width 115 height 21
click at [463, 63] on icon at bounding box center [464, 59] width 13 height 13
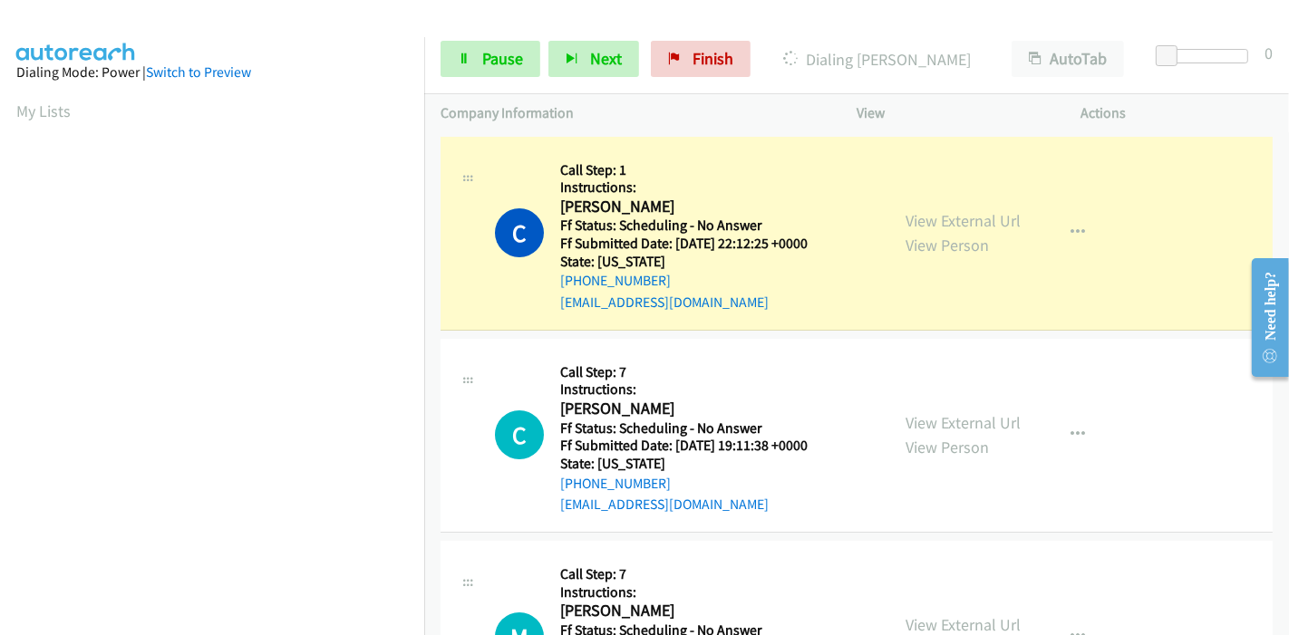
scroll to position [382, 0]
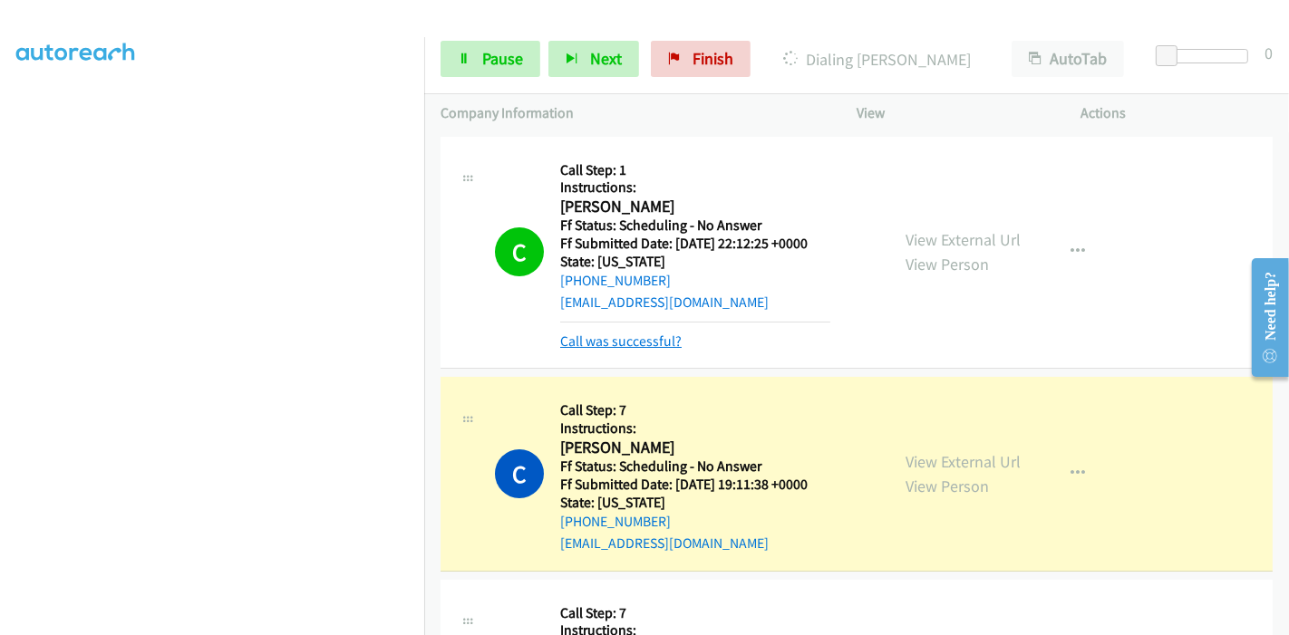
click at [624, 341] on link "Call was successful?" at bounding box center [620, 341] width 121 height 17
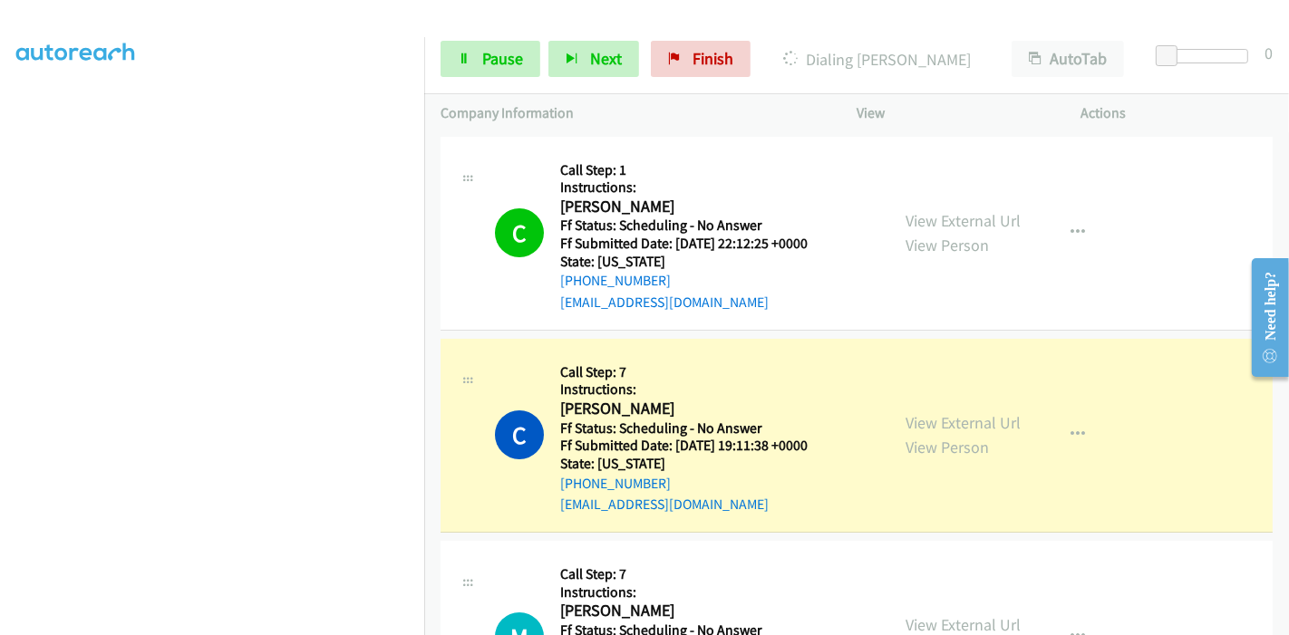
scroll to position [201, 0]
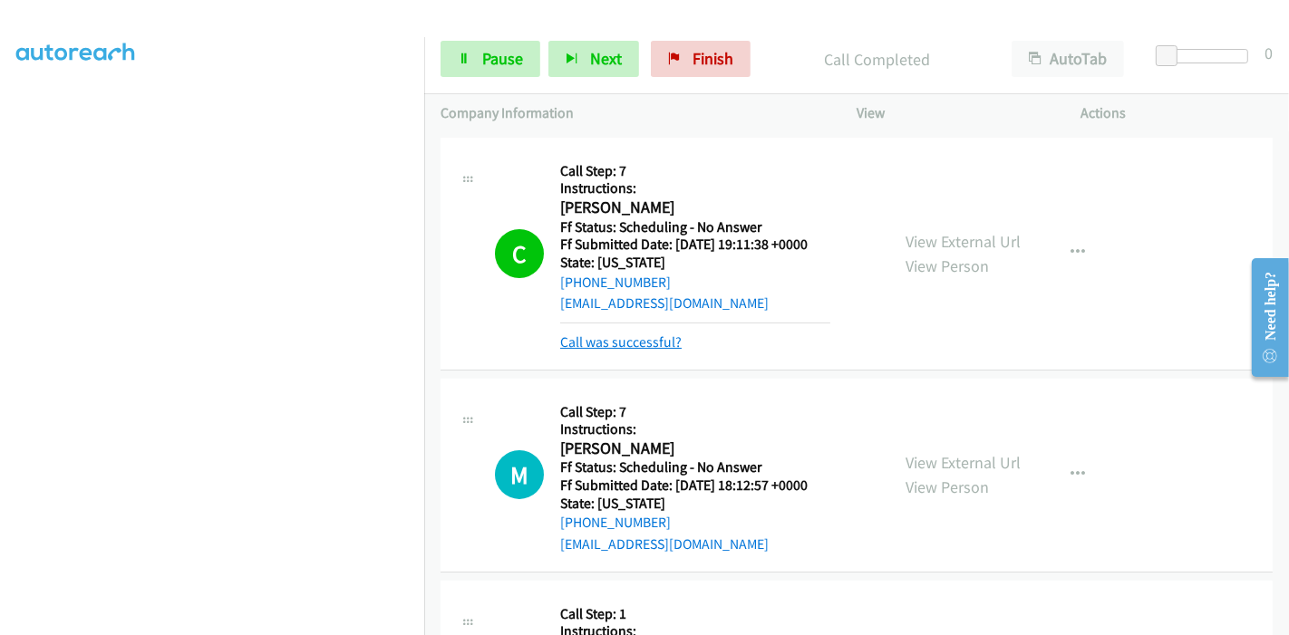
click at [614, 344] on link "Call was successful?" at bounding box center [620, 342] width 121 height 17
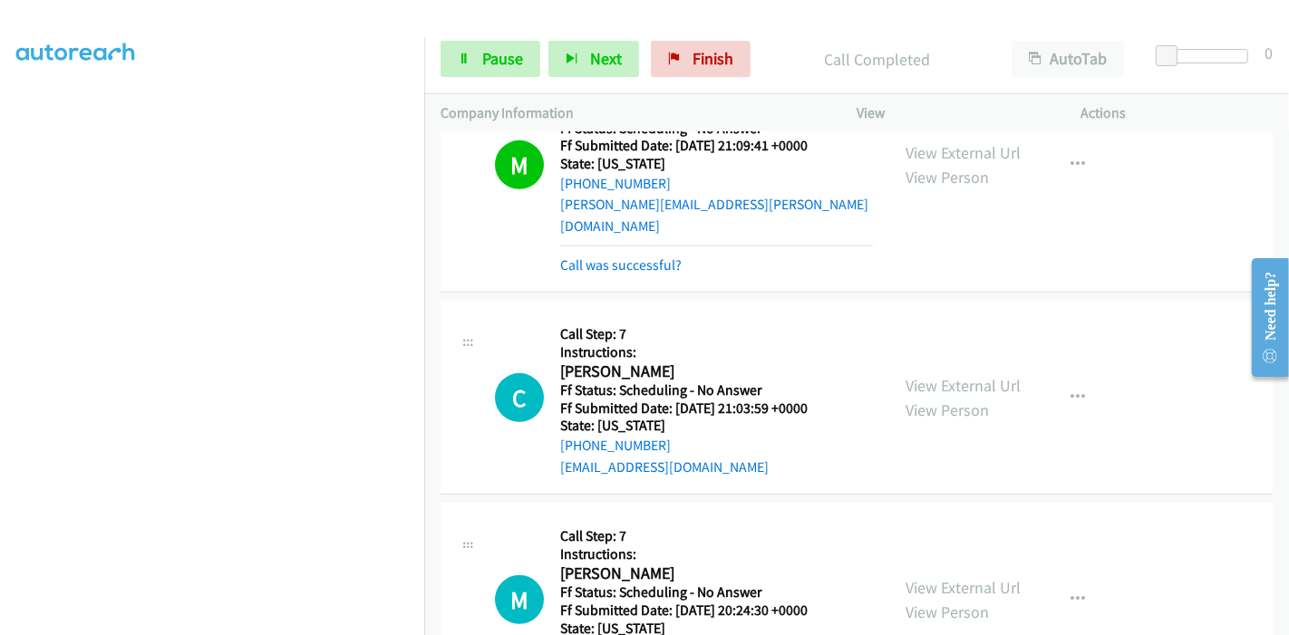
scroll to position [762, 0]
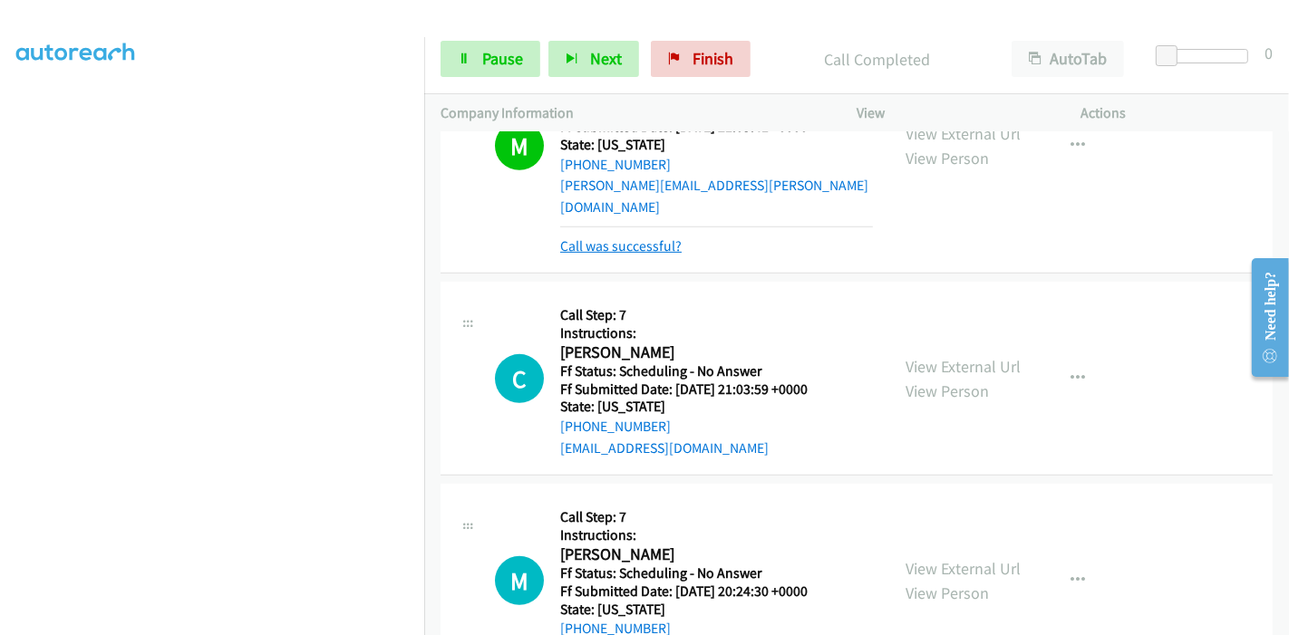
click at [644, 237] on link "Call was successful?" at bounding box center [620, 245] width 121 height 17
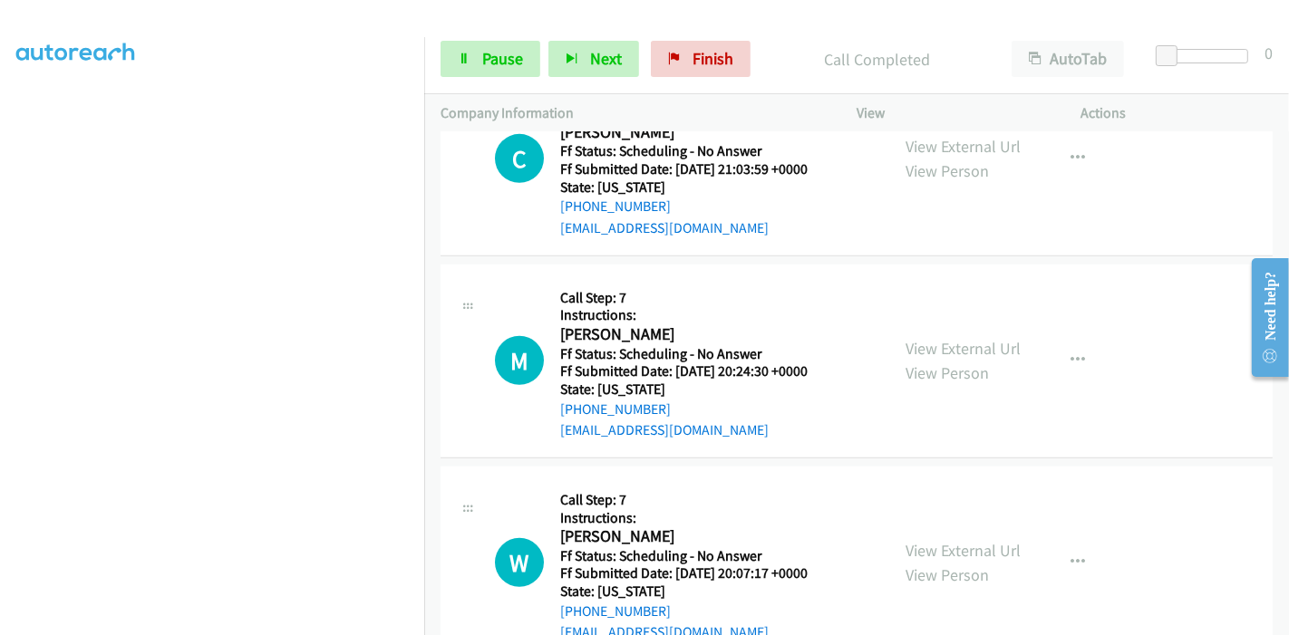
scroll to position [944, 0]
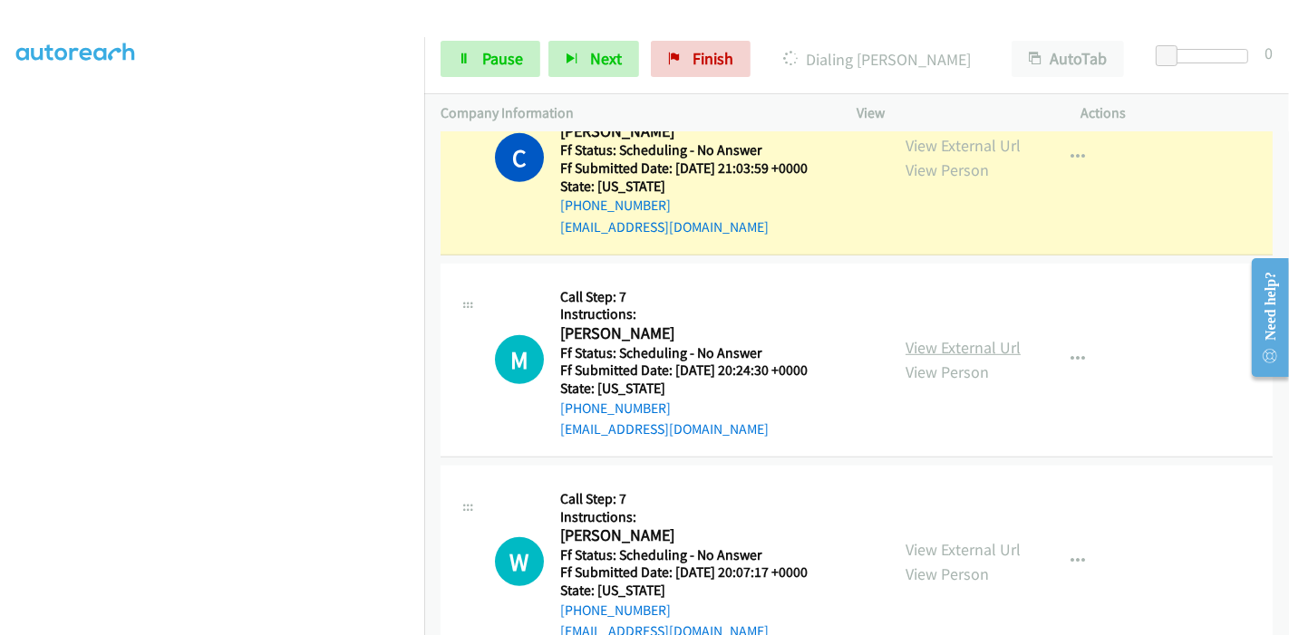
click at [927, 337] on link "View External Url" at bounding box center [962, 347] width 115 height 21
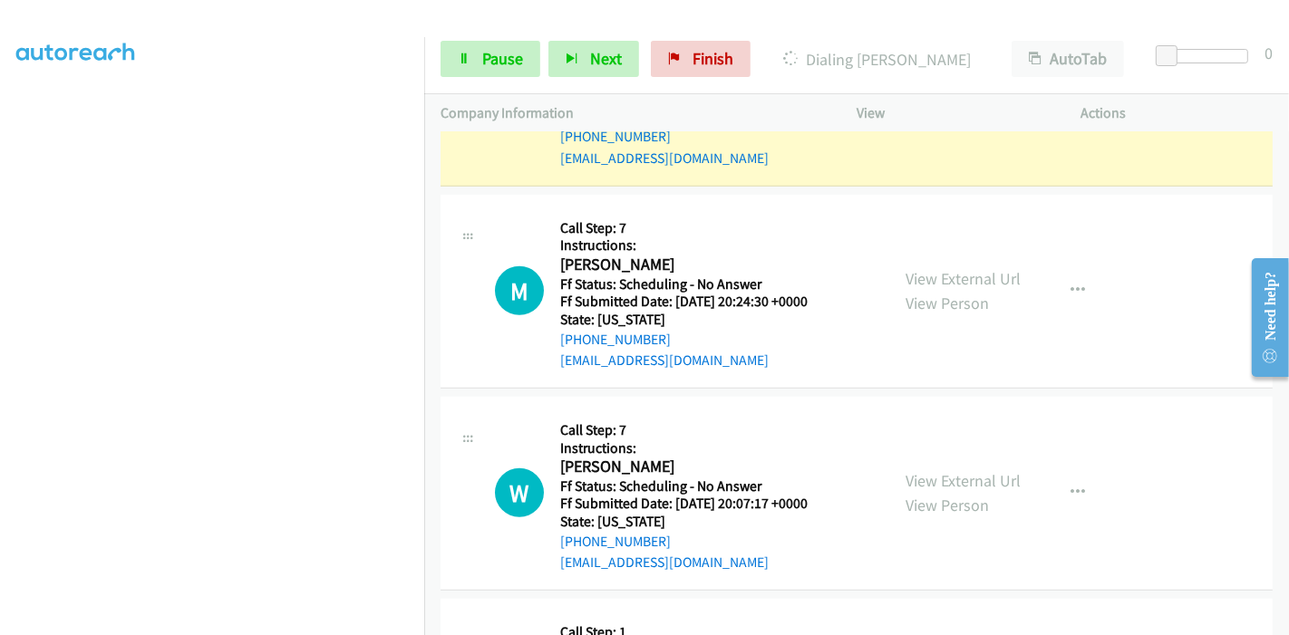
scroll to position [1045, 0]
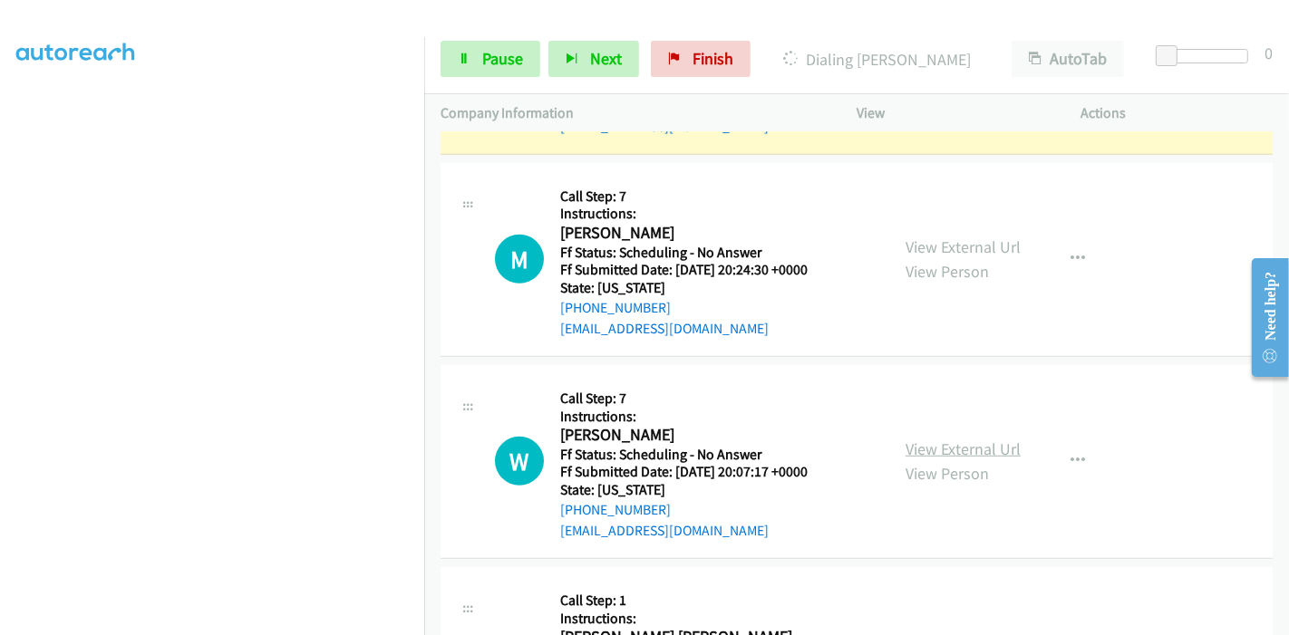
click at [935, 439] on link "View External Url" at bounding box center [962, 449] width 115 height 21
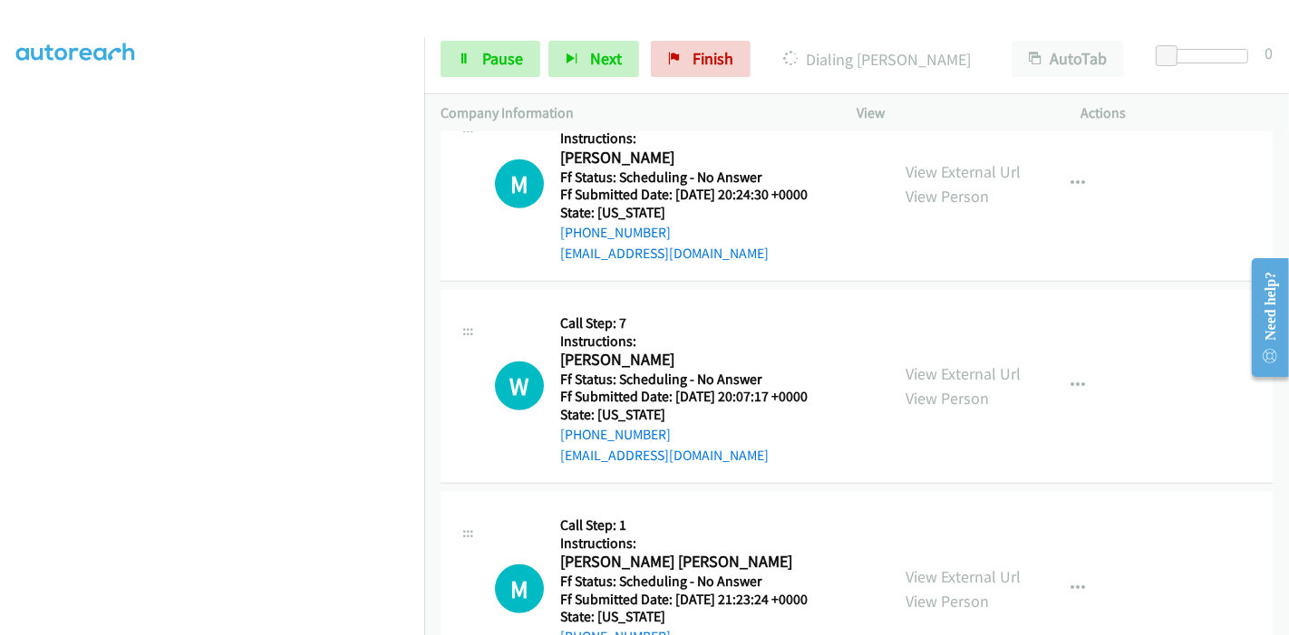
scroll to position [1246, 0]
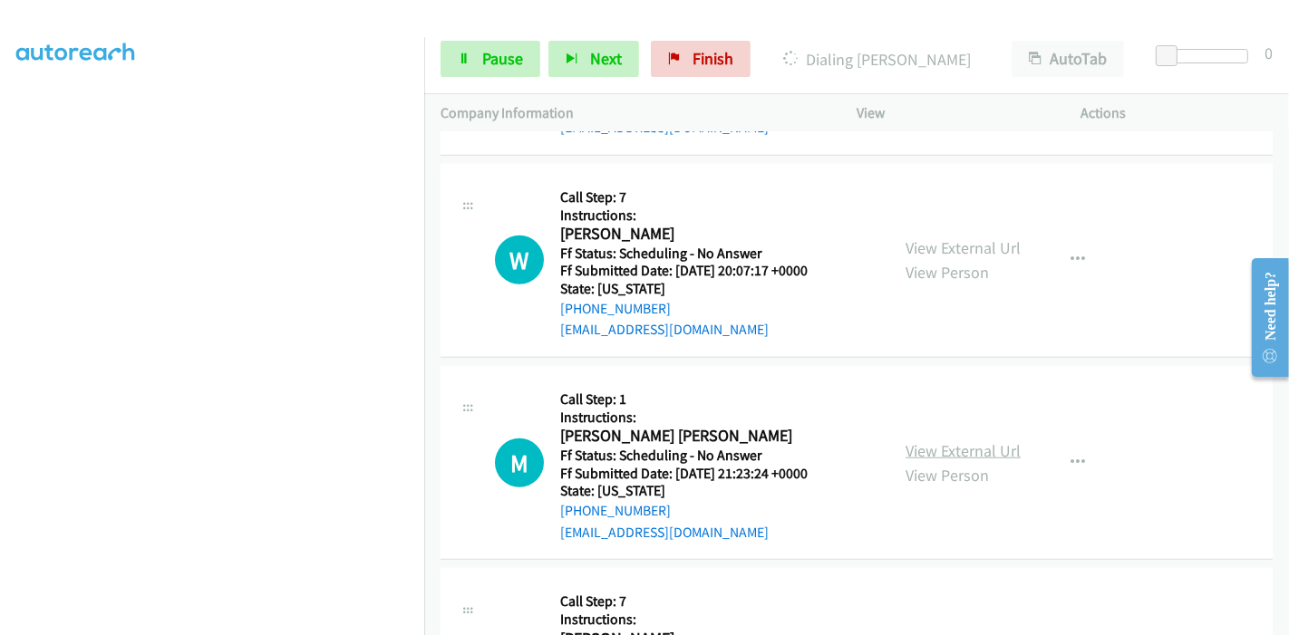
click at [933, 440] on link "View External Url" at bounding box center [962, 450] width 115 height 21
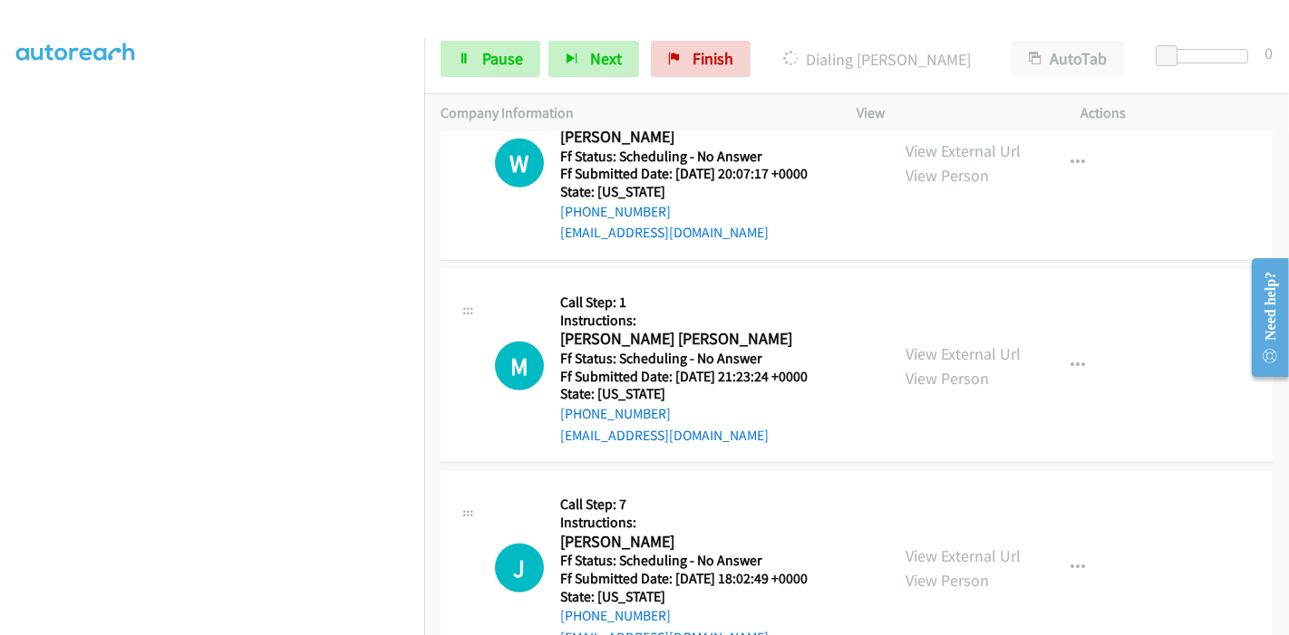
scroll to position [1447, 0]
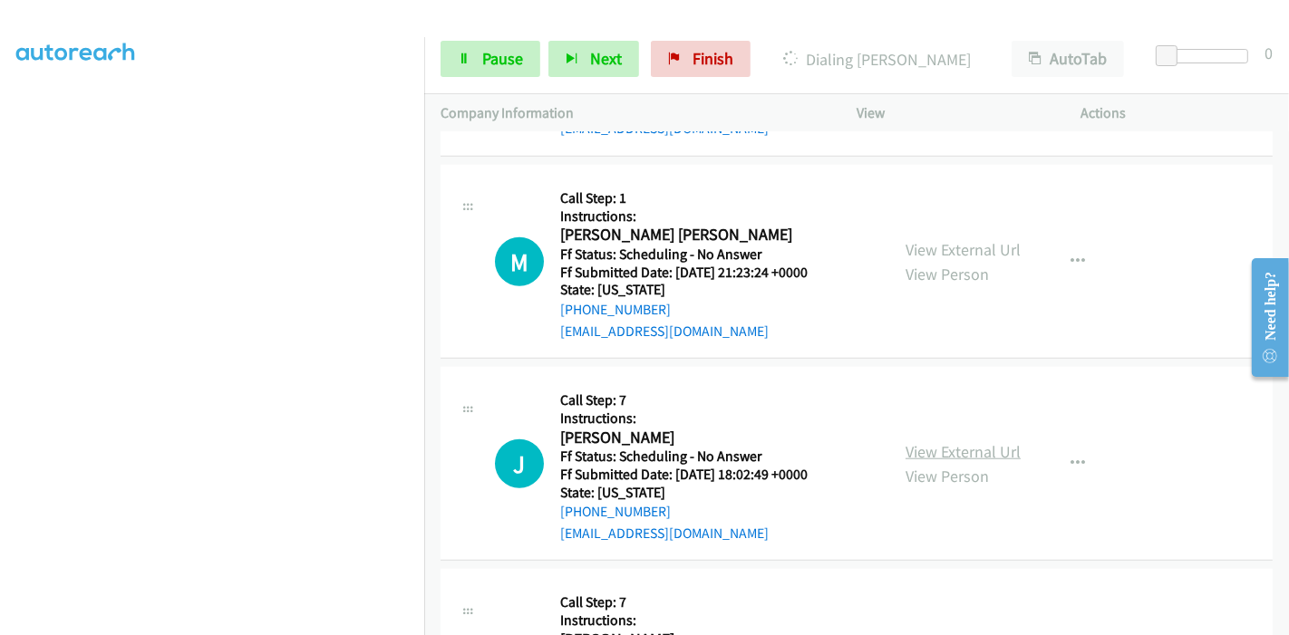
click at [943, 441] on link "View External Url" at bounding box center [962, 451] width 115 height 21
click at [921, 441] on link "View External Url" at bounding box center [962, 451] width 115 height 21
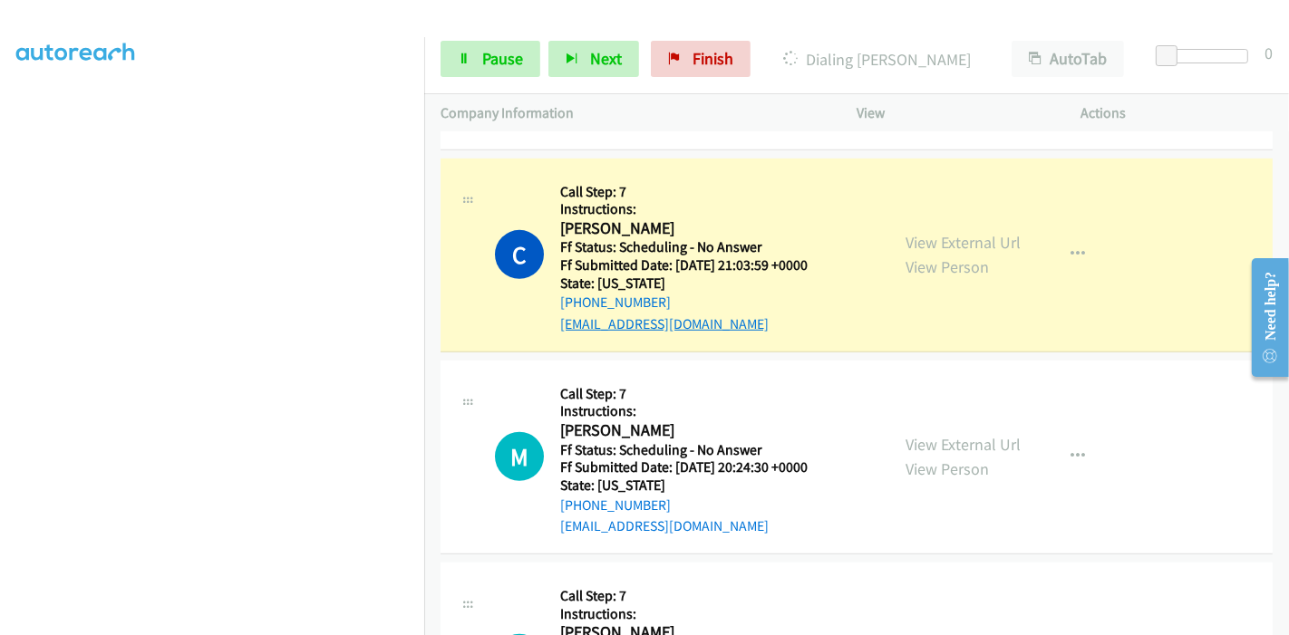
scroll to position [844, 0]
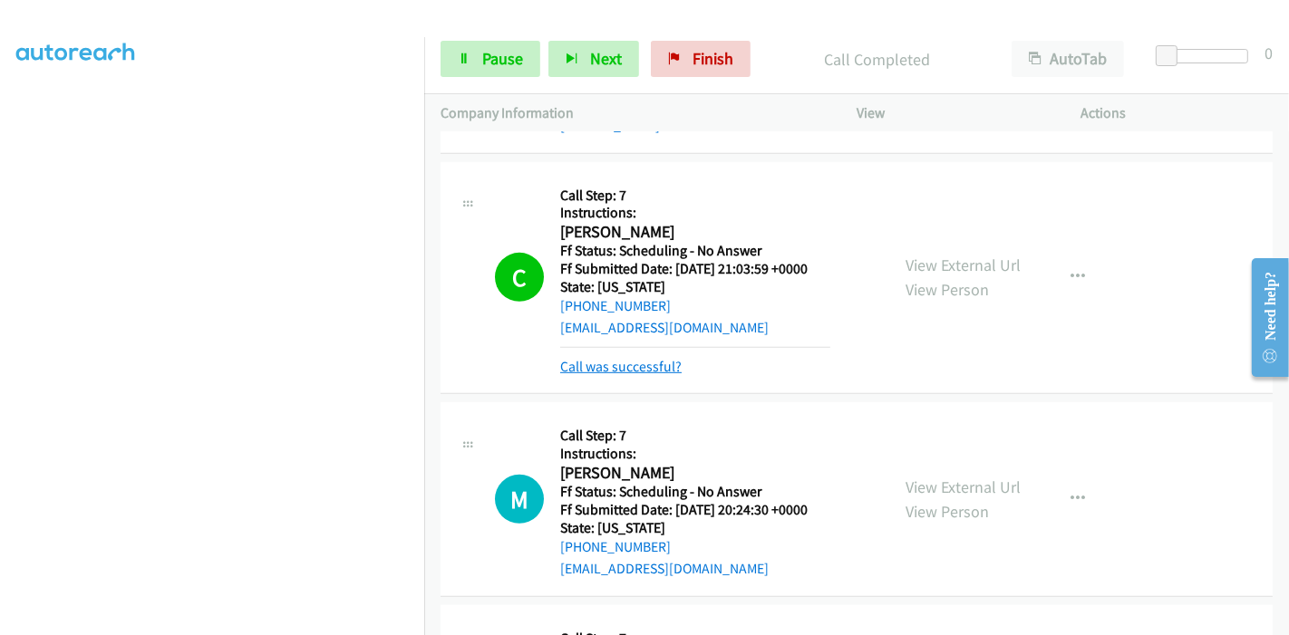
click at [632, 358] on link "Call was successful?" at bounding box center [620, 366] width 121 height 17
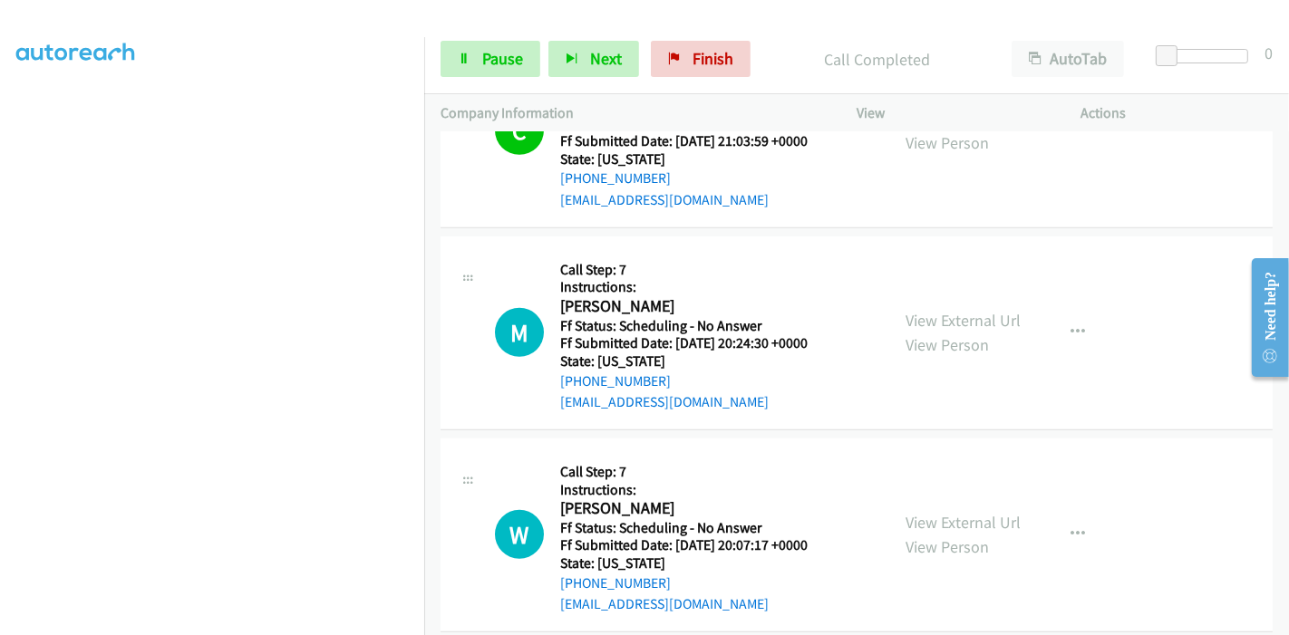
scroll to position [1045, 0]
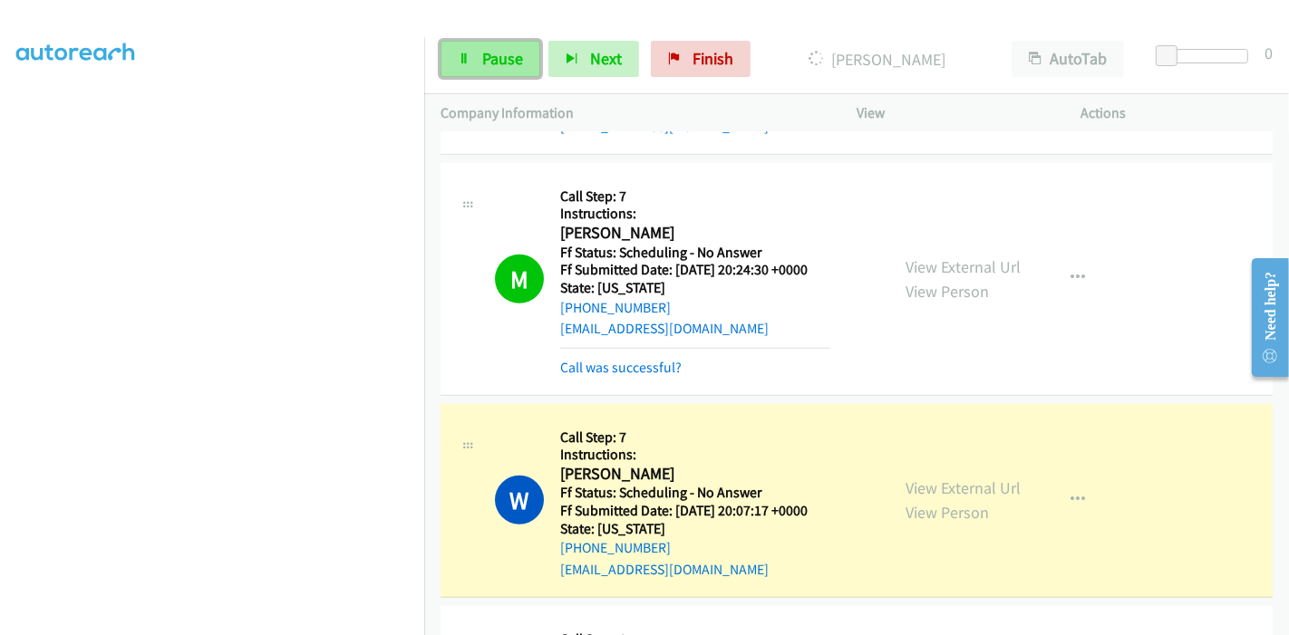
click at [498, 59] on span "Pause" at bounding box center [502, 58] width 41 height 21
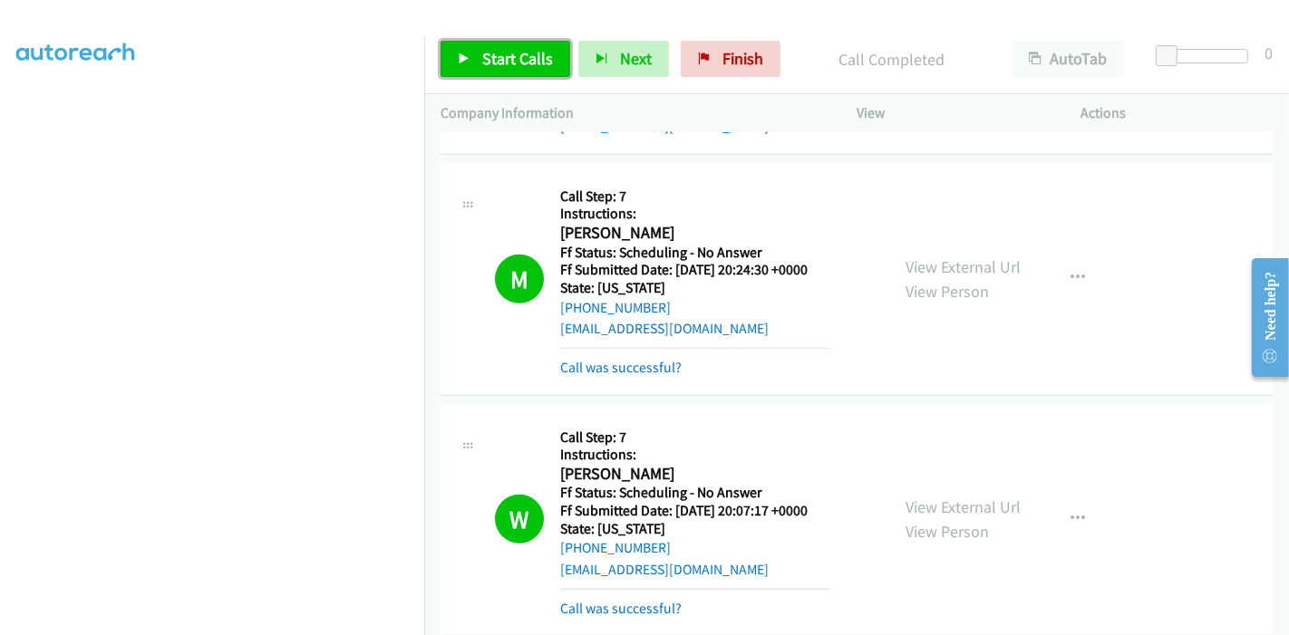
click at [468, 55] on icon at bounding box center [464, 59] width 13 height 13
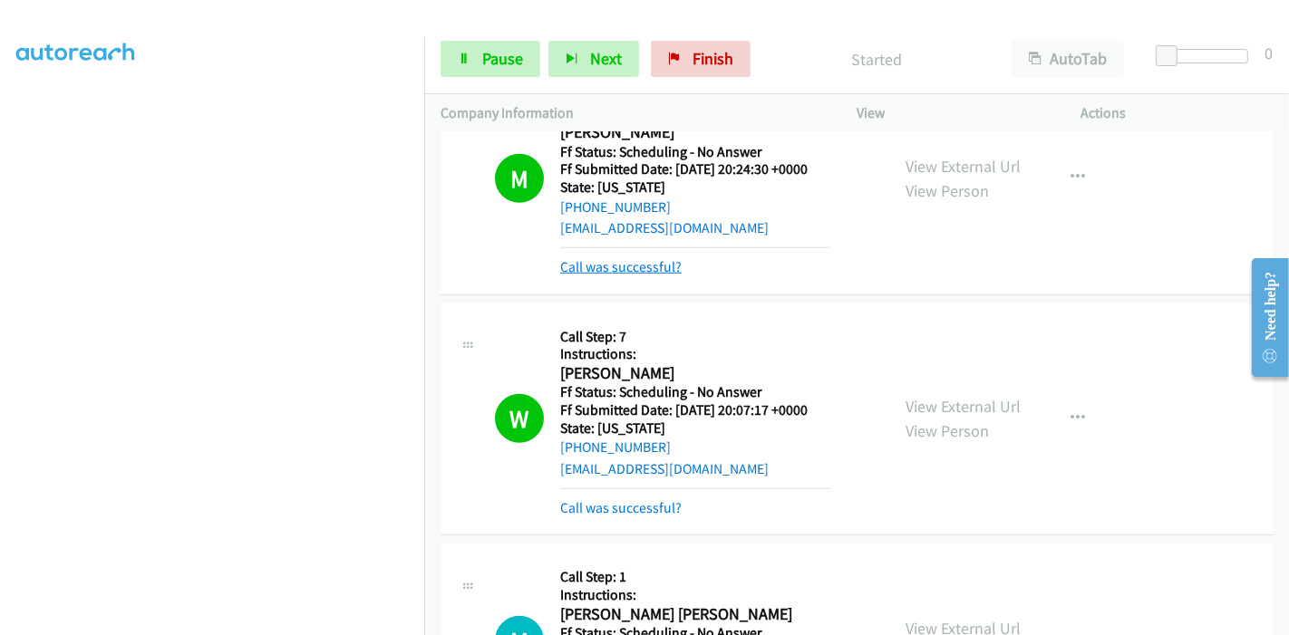
click at [621, 258] on link "Call was successful?" at bounding box center [620, 266] width 121 height 17
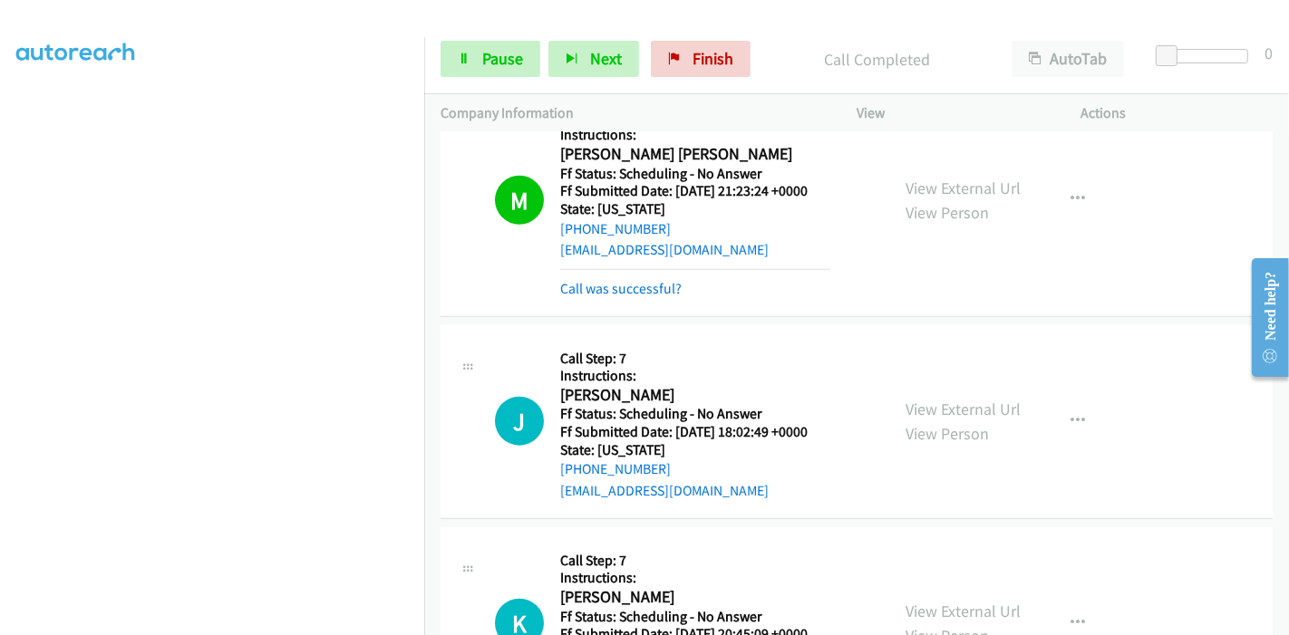
scroll to position [1466, 0]
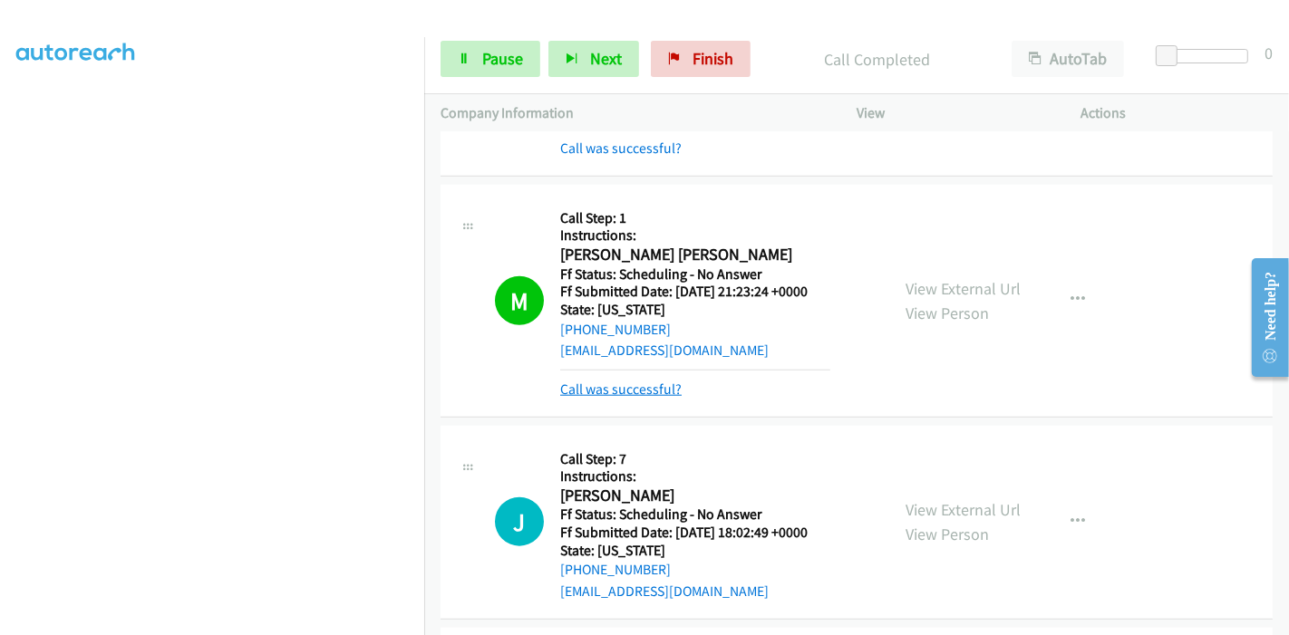
click at [593, 381] on link "Call was successful?" at bounding box center [620, 389] width 121 height 17
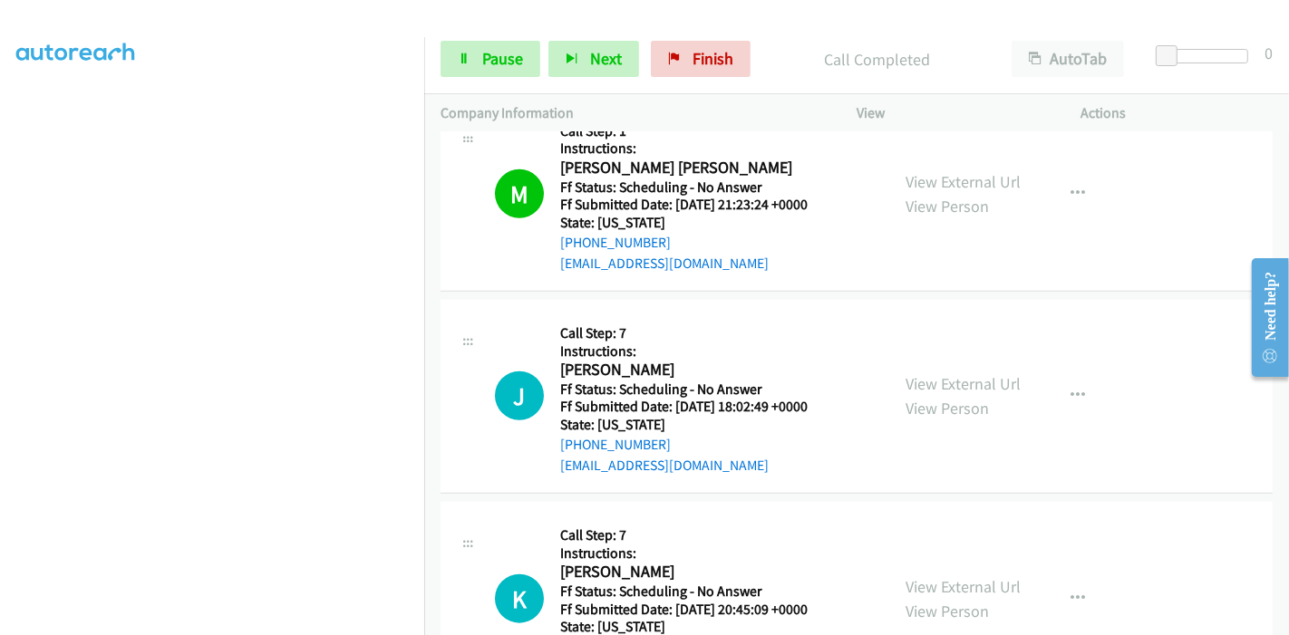
scroll to position [1668, 0]
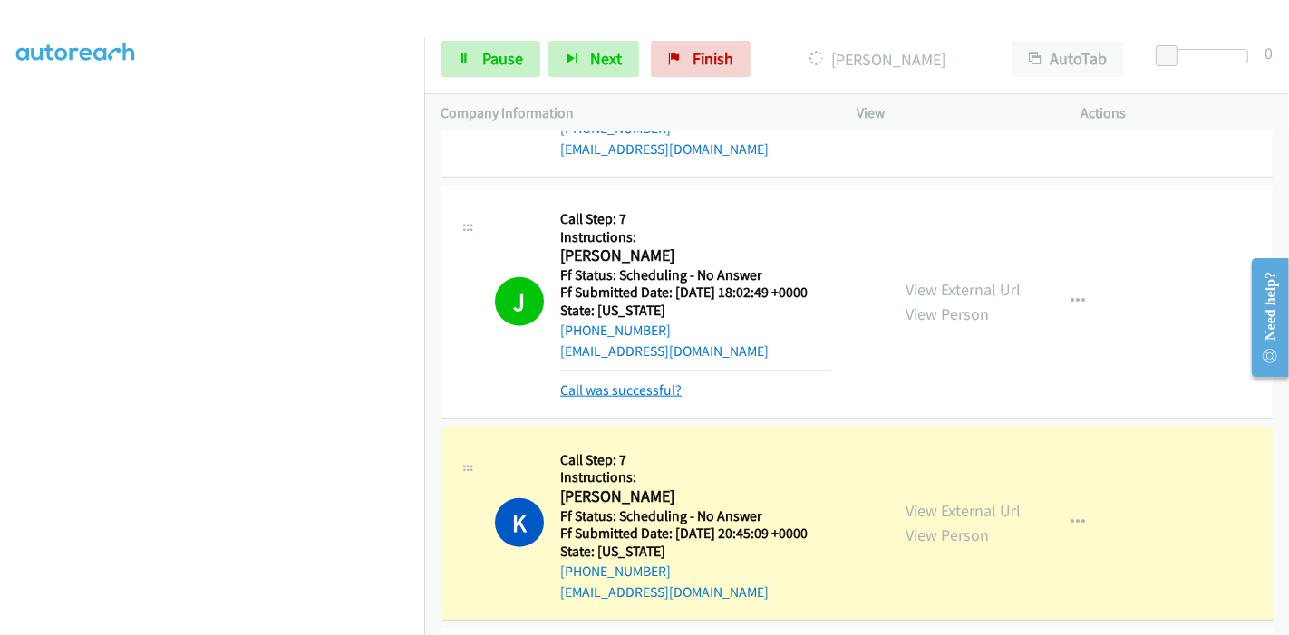
click at [630, 382] on link "Call was successful?" at bounding box center [620, 390] width 121 height 17
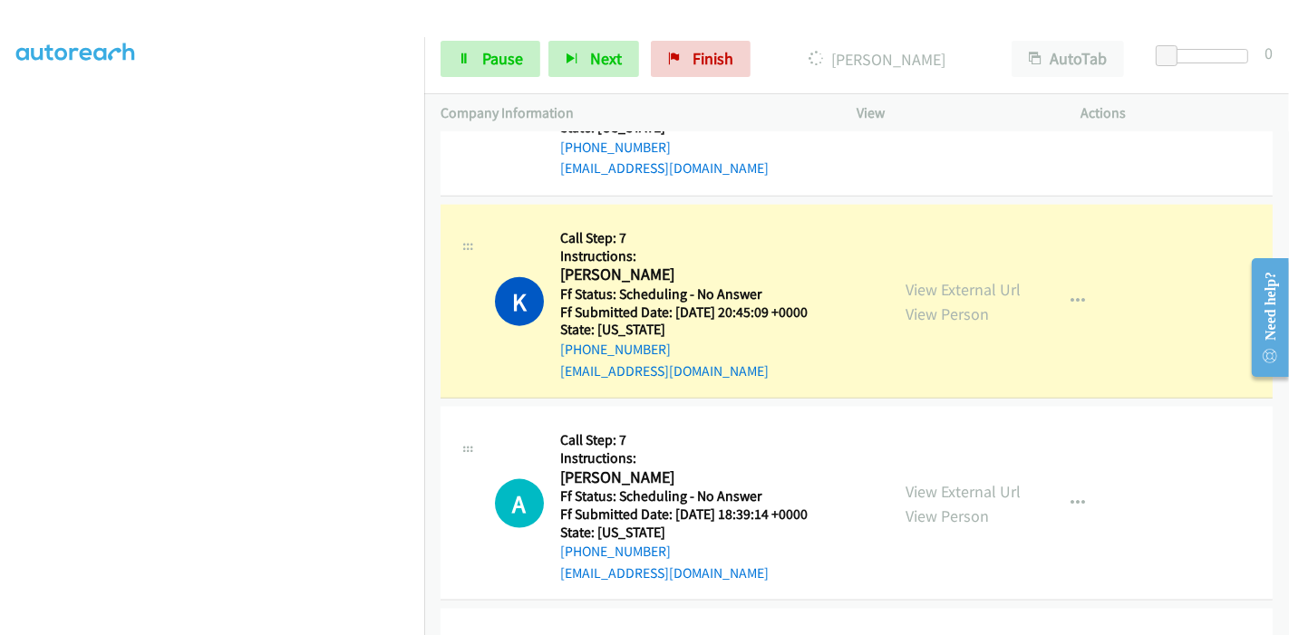
scroll to position [1869, 0]
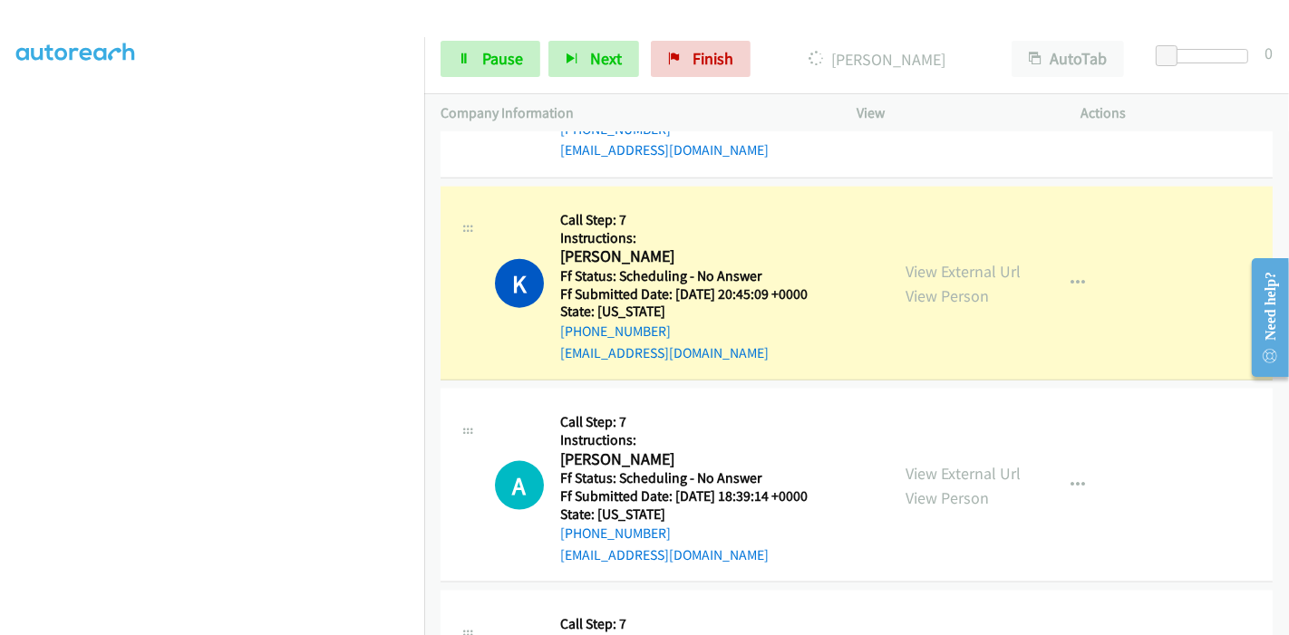
click at [459, 80] on div "Start Calls Pause Next Finish Dialing Kerrianne Donnelly AutoTab AutoTab 0" at bounding box center [856, 59] width 865 height 70
click at [479, 58] on link "Pause" at bounding box center [490, 59] width 100 height 36
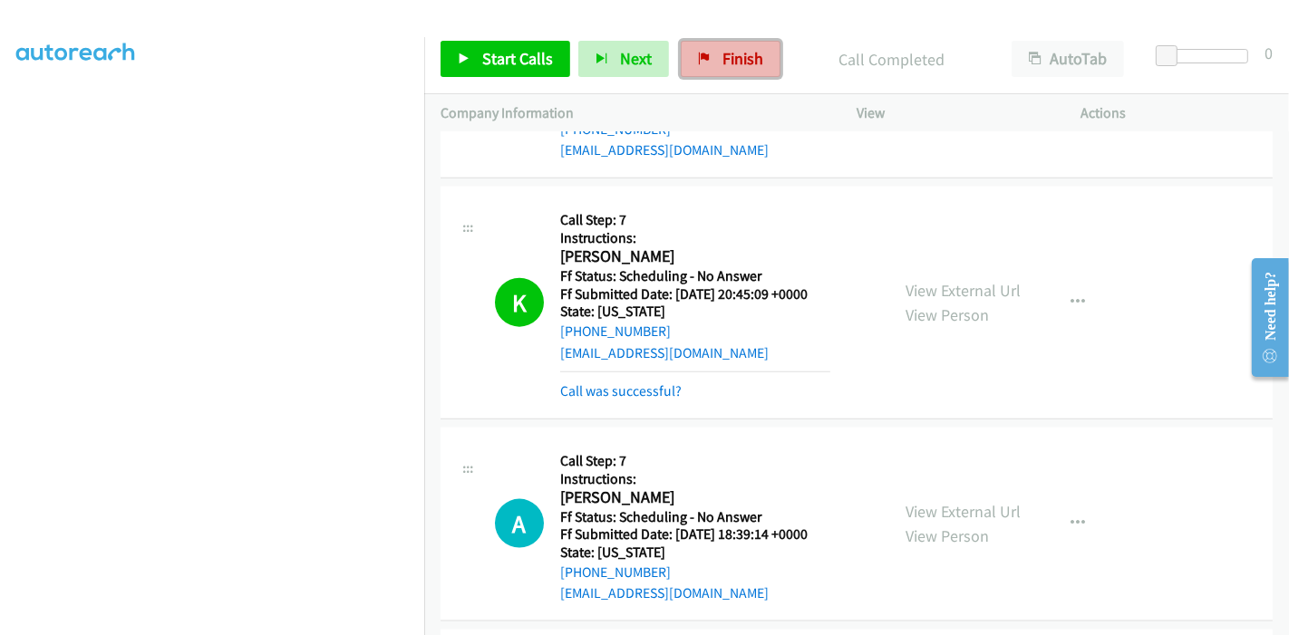
click at [722, 67] on span "Finish" at bounding box center [742, 58] width 41 height 21
click at [725, 74] on link "Finish" at bounding box center [731, 59] width 100 height 36
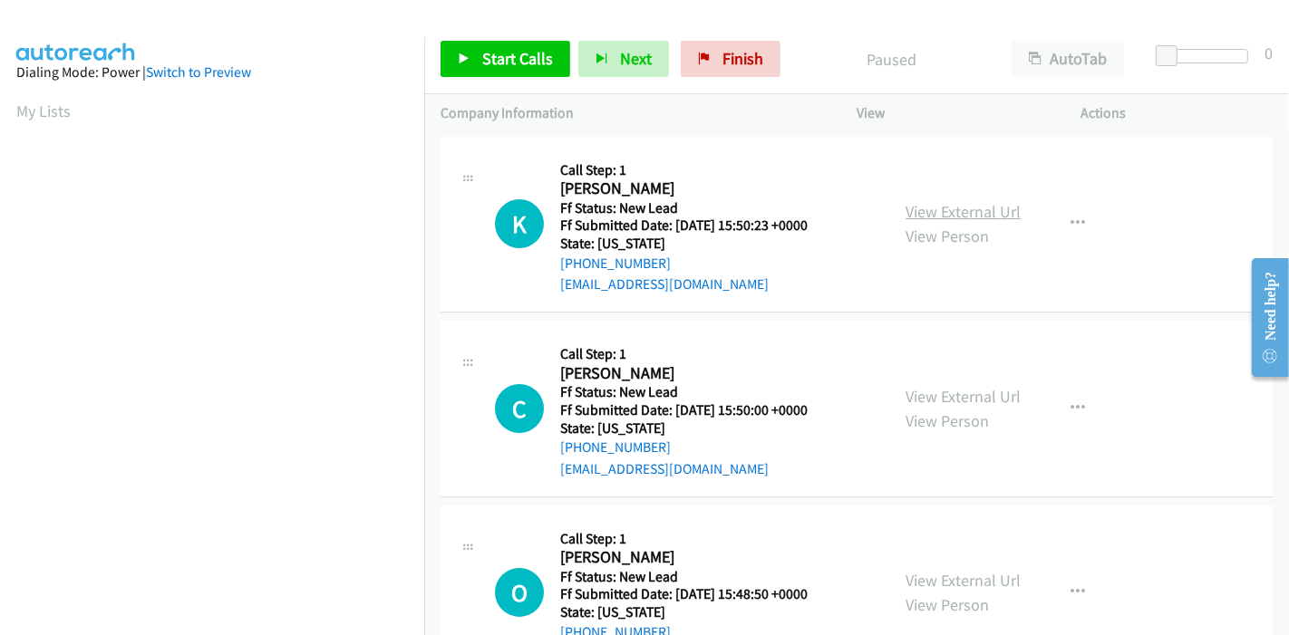
click at [943, 213] on link "View External Url" at bounding box center [962, 211] width 115 height 21
click at [914, 394] on link "View External Url" at bounding box center [962, 396] width 115 height 21
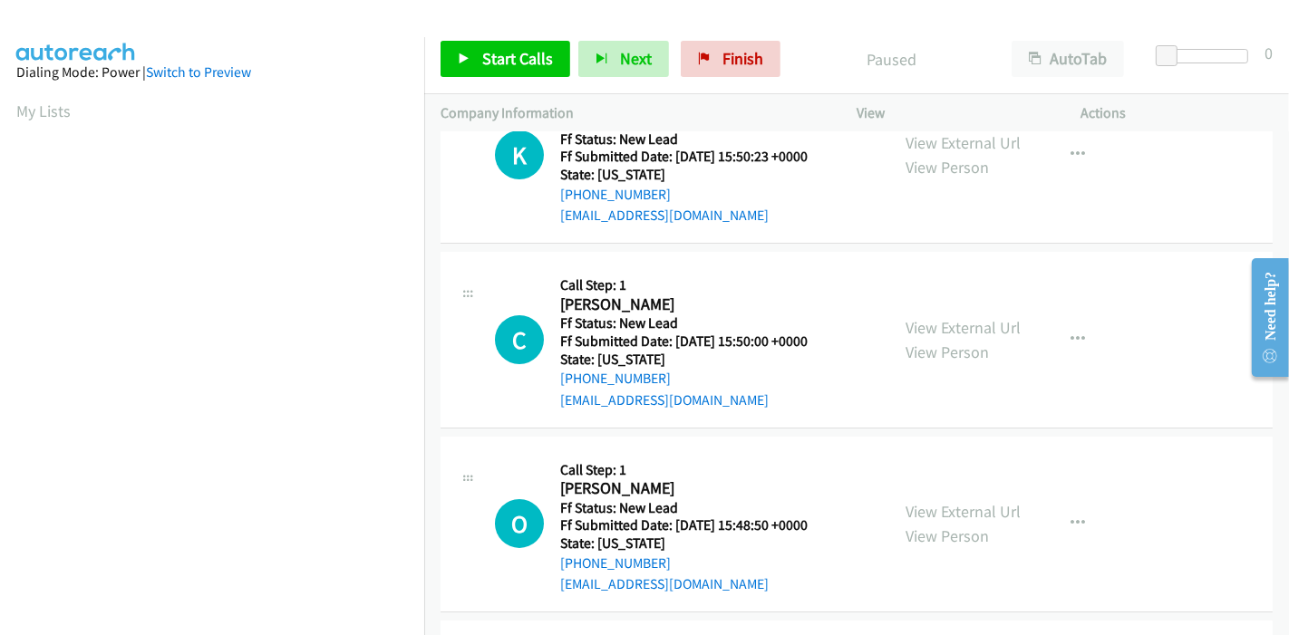
scroll to position [101, 0]
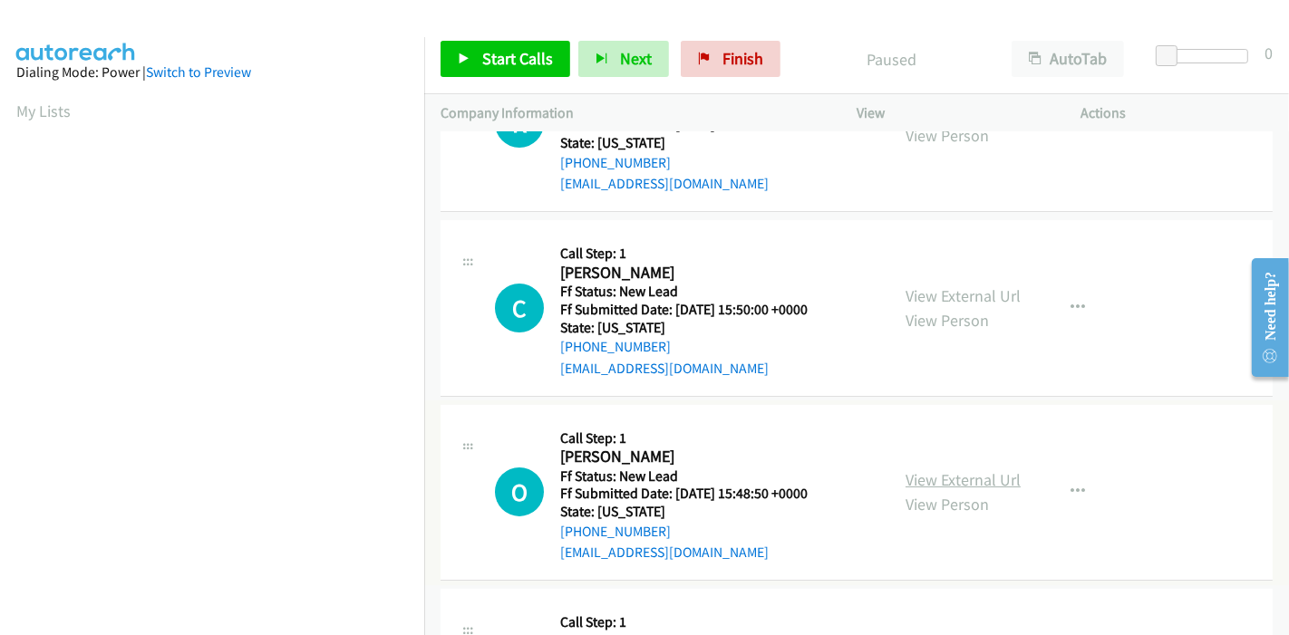
click at [924, 475] on link "View External Url" at bounding box center [962, 479] width 115 height 21
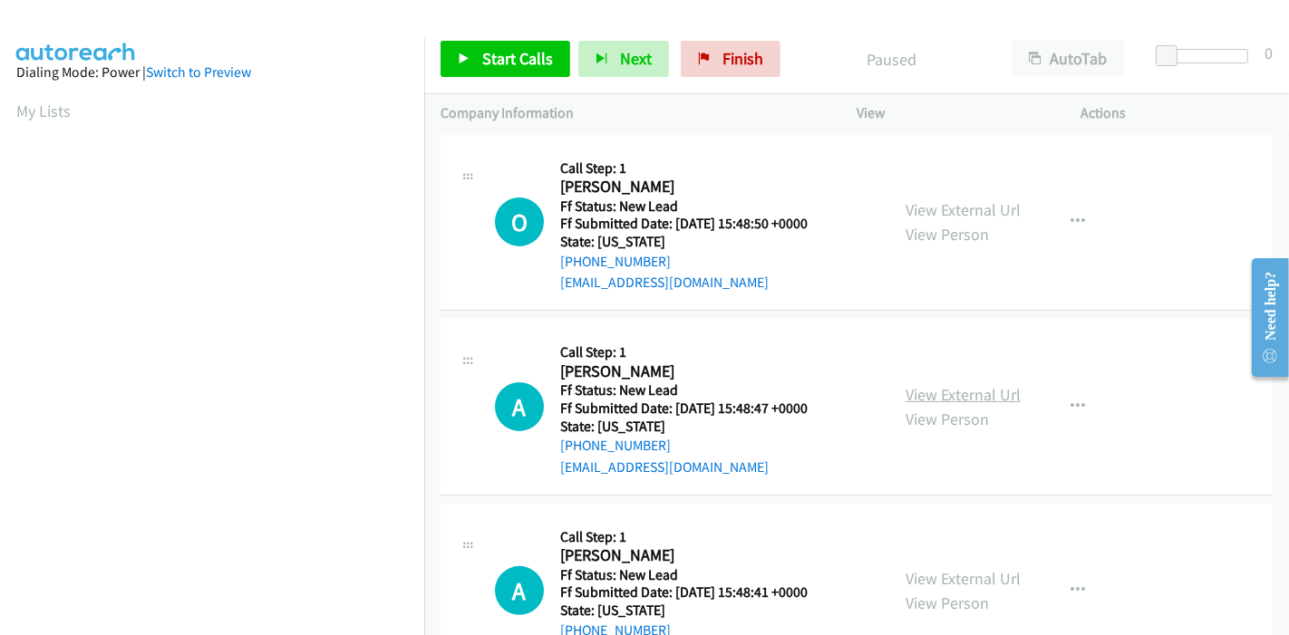
scroll to position [402, 0]
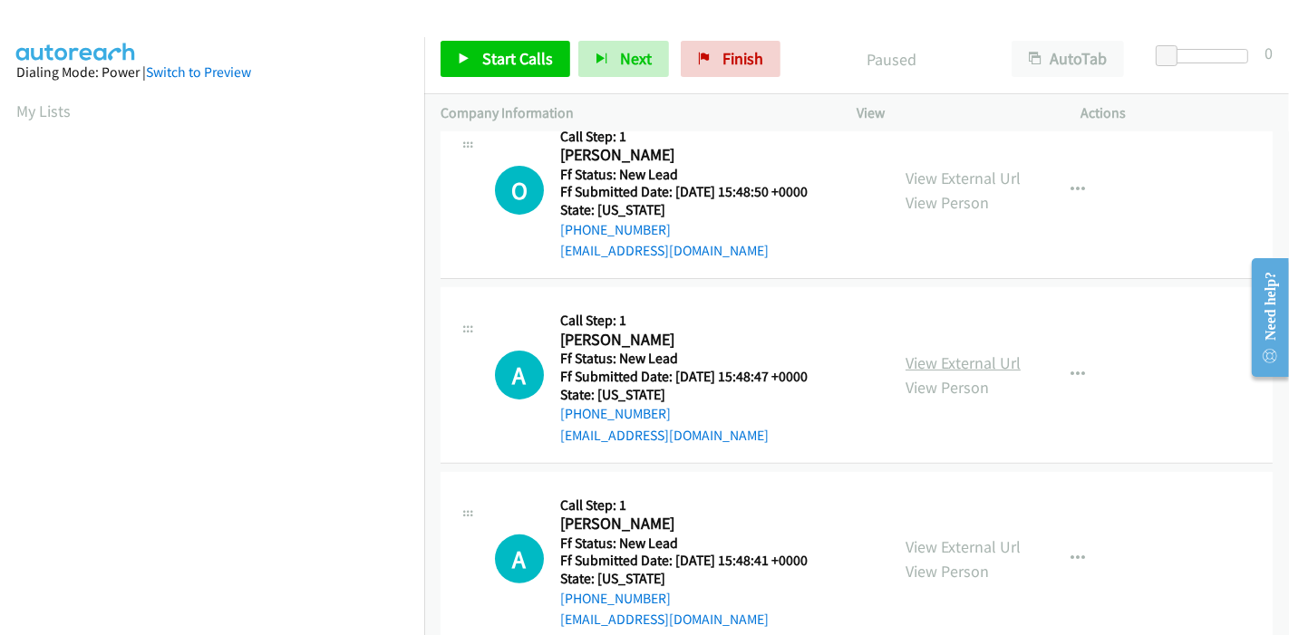
click at [924, 355] on link "View External Url" at bounding box center [962, 363] width 115 height 21
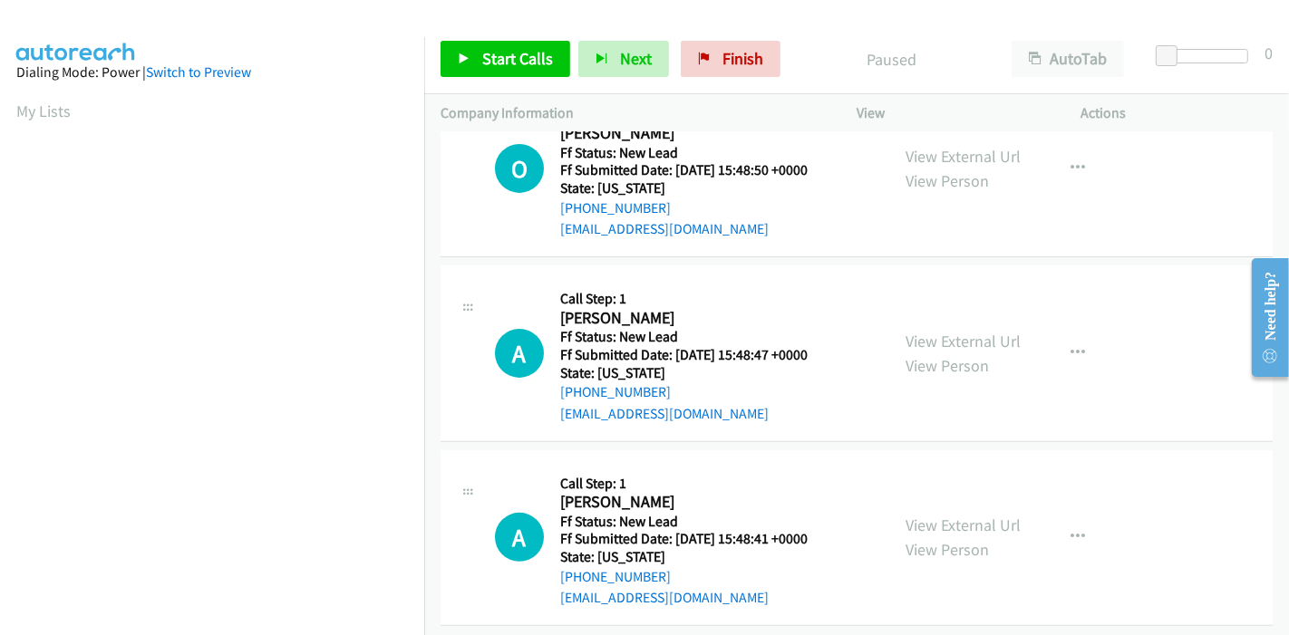
scroll to position [441, 0]
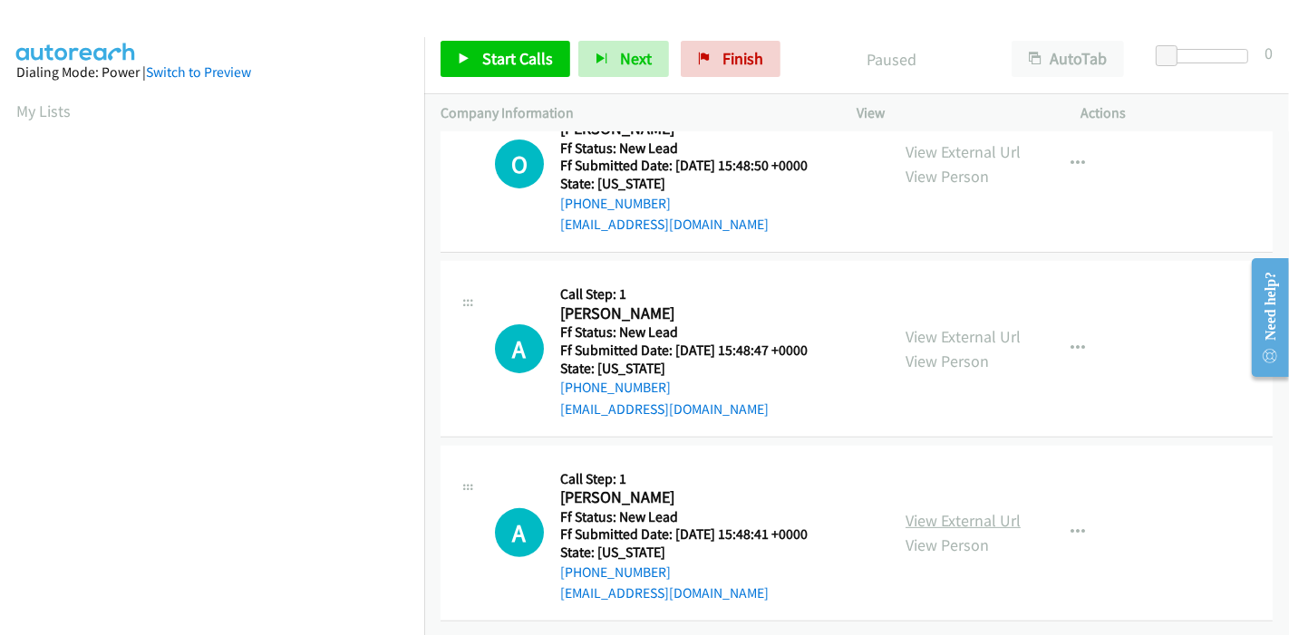
click at [921, 510] on link "View External Url" at bounding box center [962, 520] width 115 height 21
click at [490, 58] on span "Start Calls" at bounding box center [517, 58] width 71 height 21
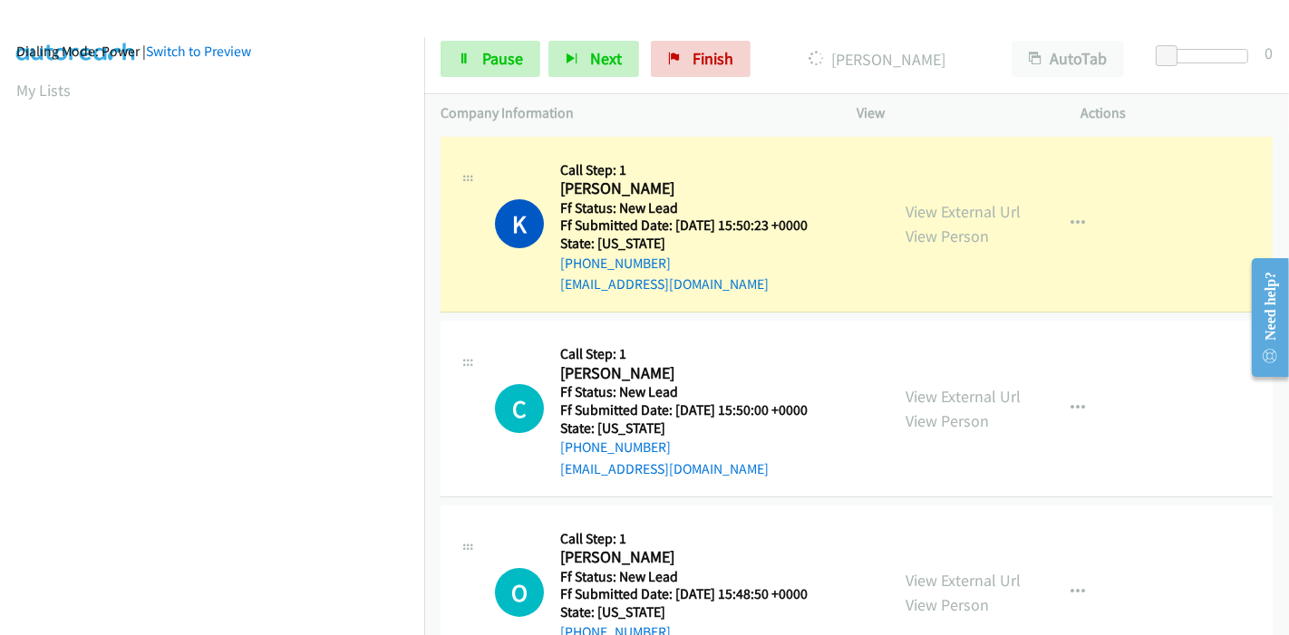
scroll to position [382, 0]
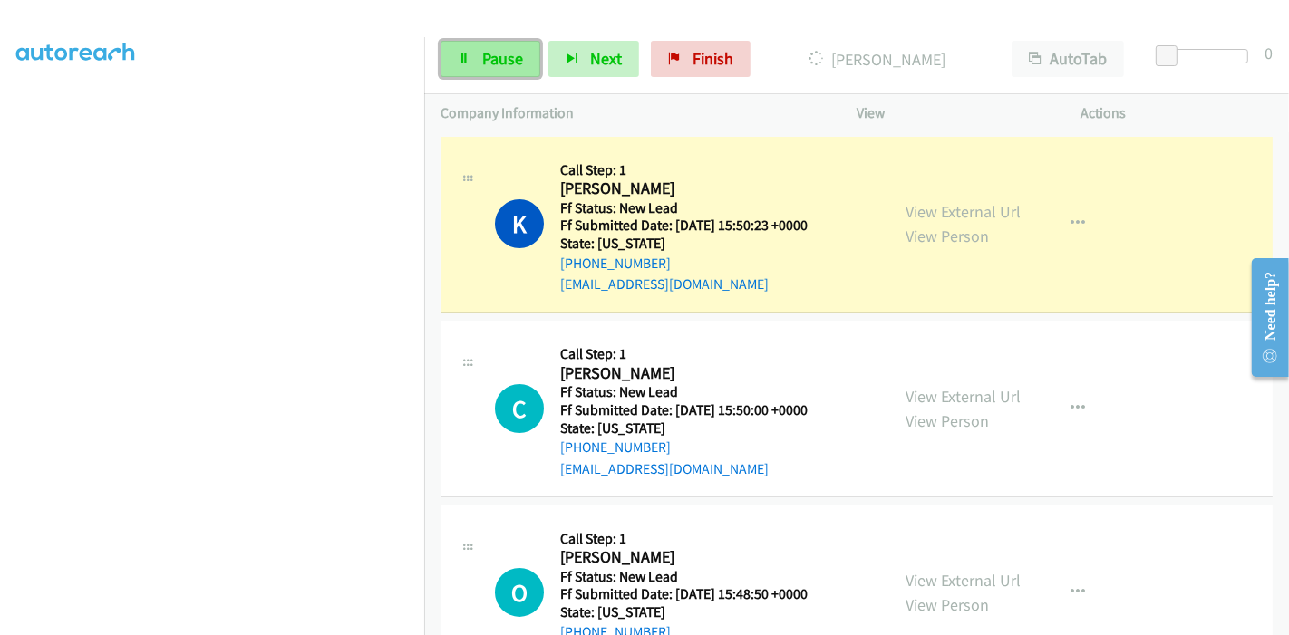
click at [471, 51] on link "Pause" at bounding box center [490, 59] width 100 height 36
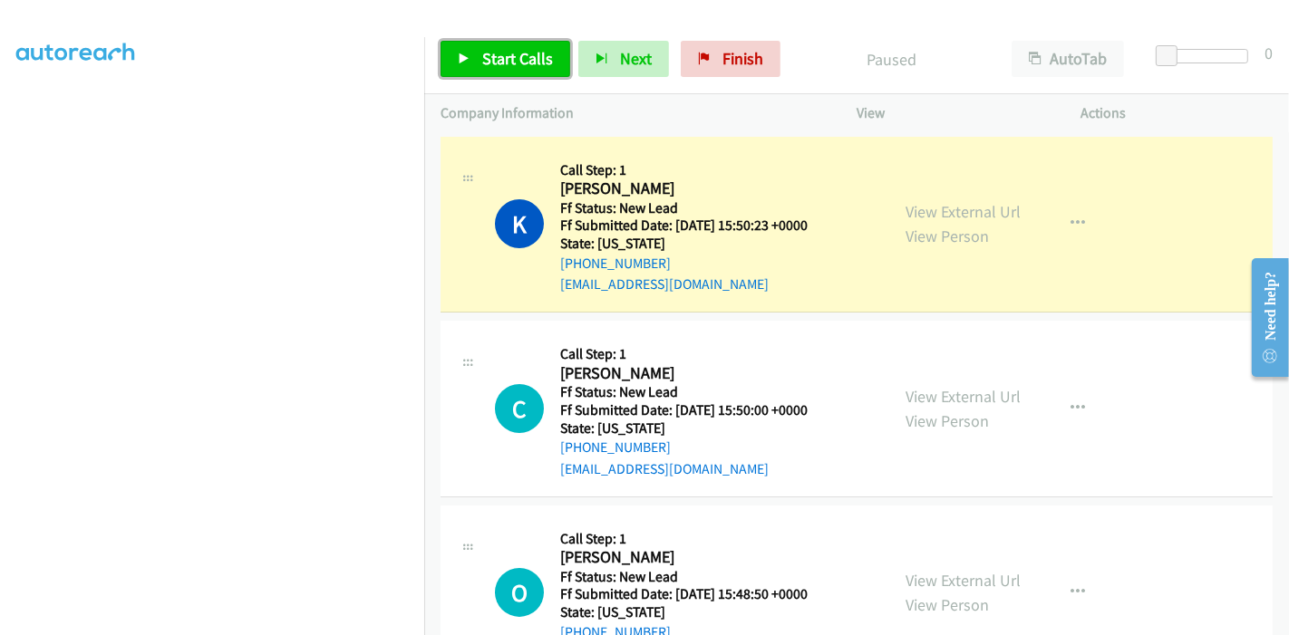
click at [463, 53] on icon at bounding box center [464, 59] width 13 height 13
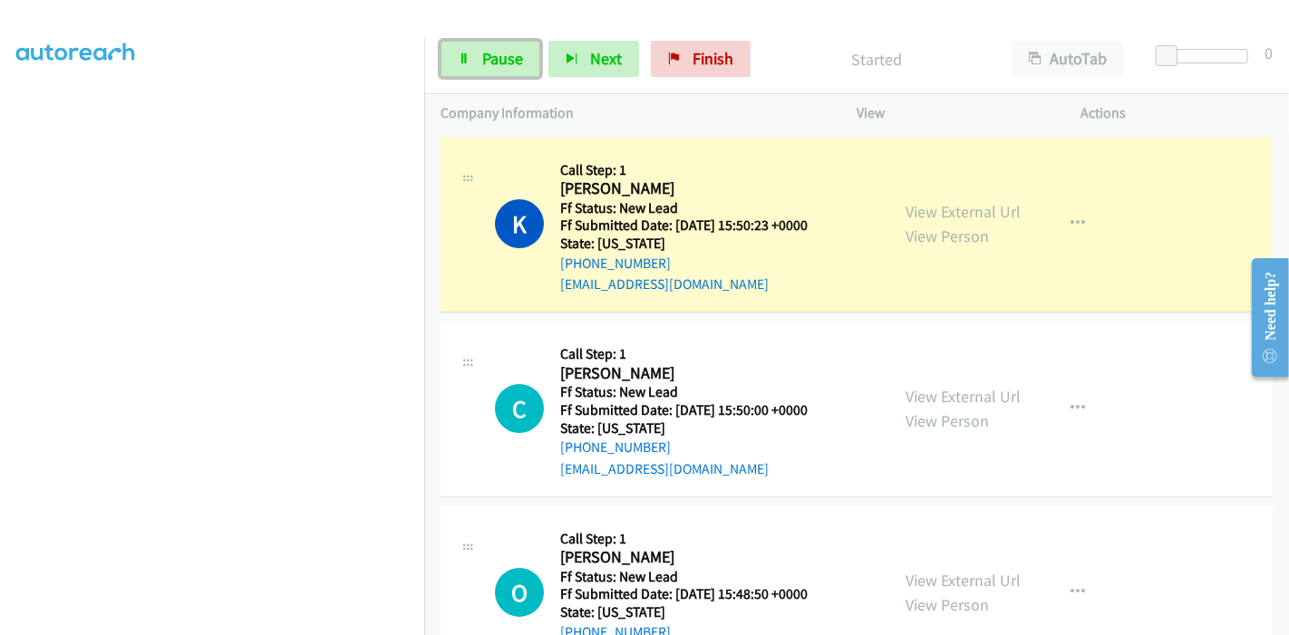
click at [492, 66] on span "Pause" at bounding box center [502, 58] width 41 height 21
click at [817, 54] on p "Started" at bounding box center [877, 59] width 204 height 24
click at [467, 65] on link "Pause" at bounding box center [490, 59] width 100 height 36
click at [461, 57] on icon at bounding box center [464, 59] width 13 height 13
click at [546, 89] on div "Start Calls Pause Next Finish Started AutoTab AutoTab 0" at bounding box center [856, 59] width 865 height 70
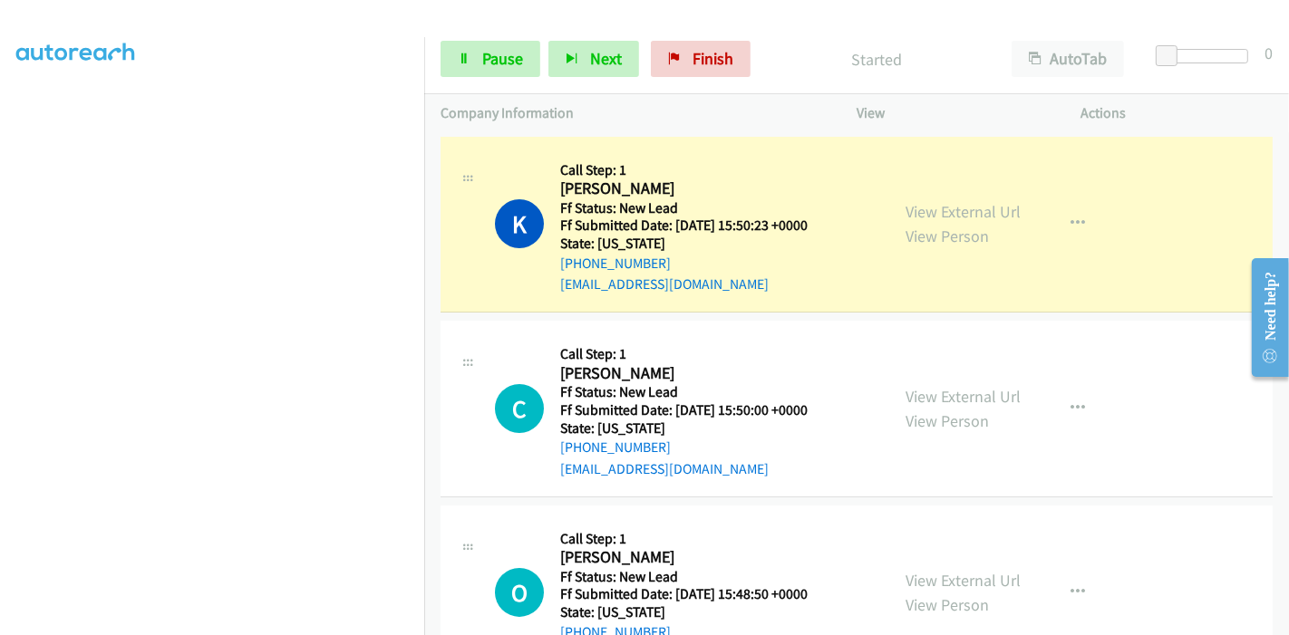
click at [539, 19] on div at bounding box center [636, 35] width 1272 height 70
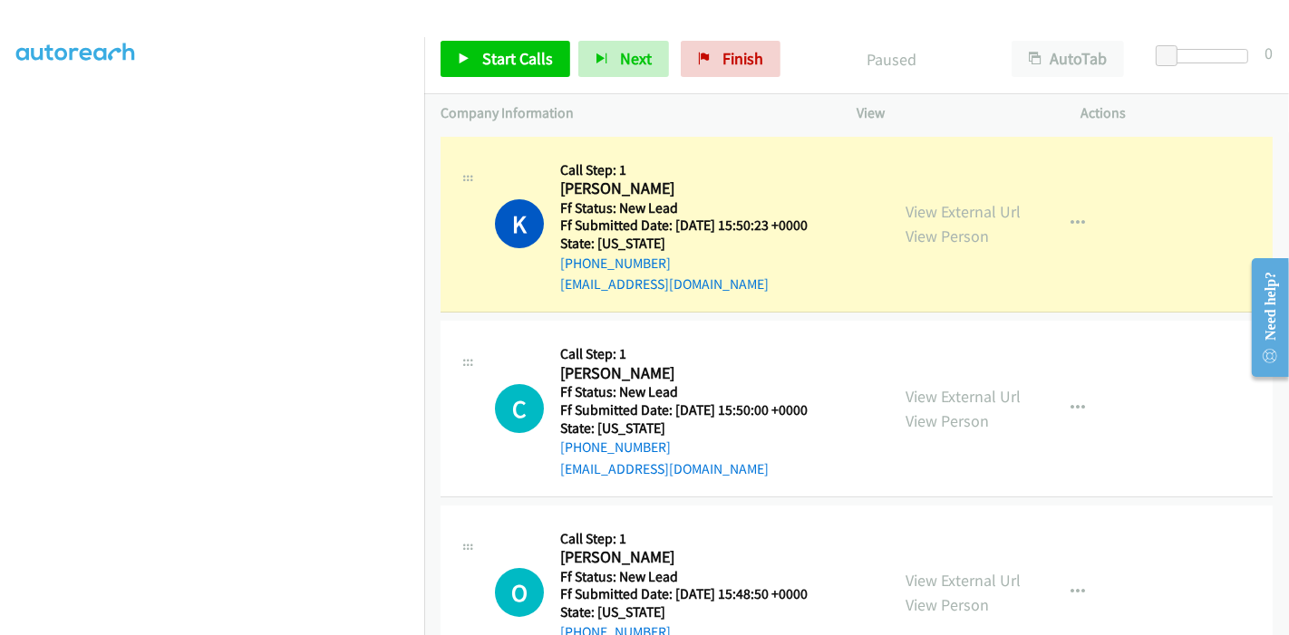
scroll to position [0, 0]
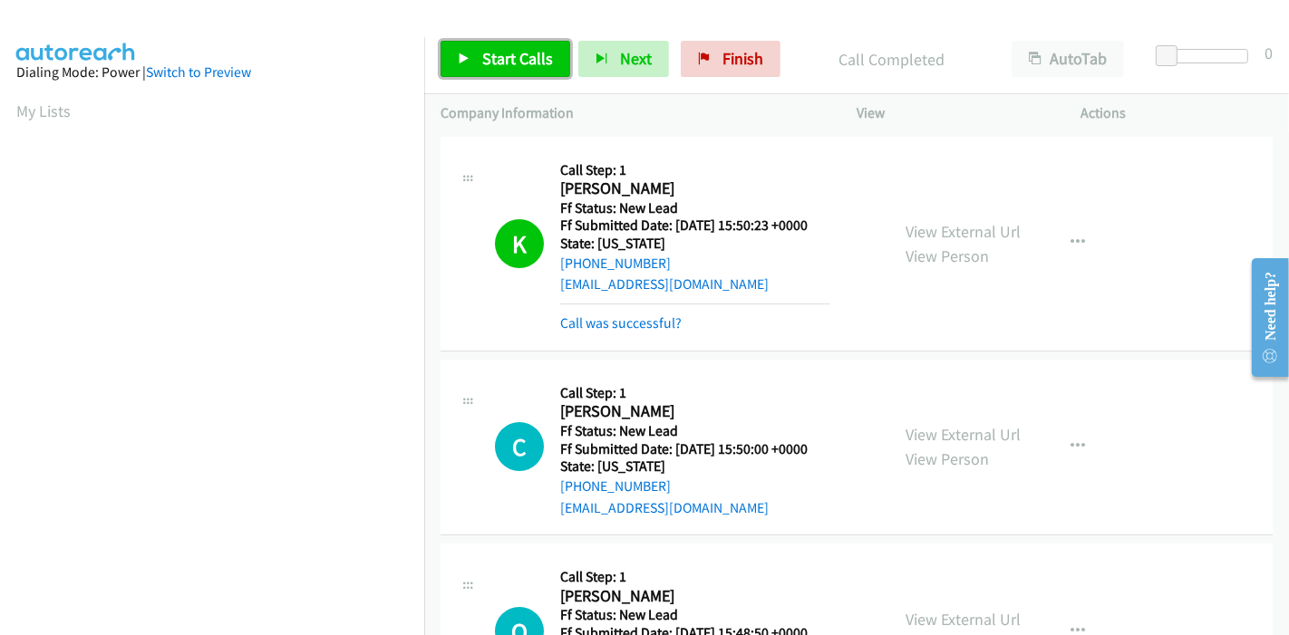
click at [509, 61] on span "Start Calls" at bounding box center [517, 58] width 71 height 21
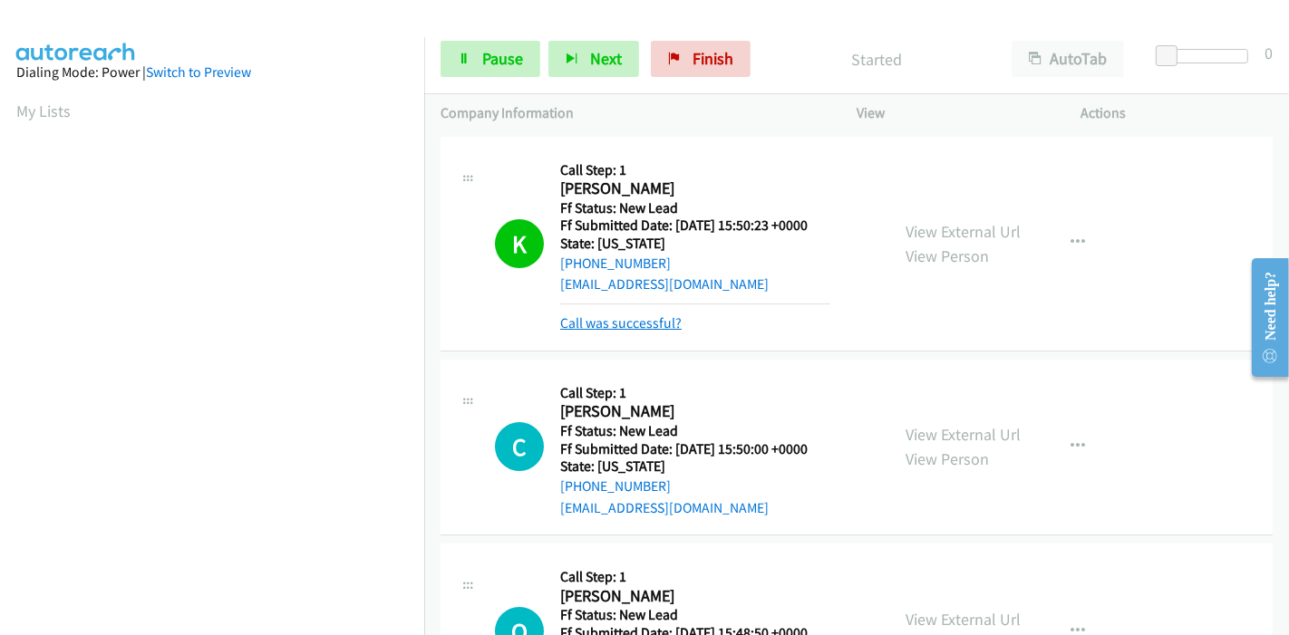
click at [619, 324] on link "Call was successful?" at bounding box center [620, 322] width 121 height 17
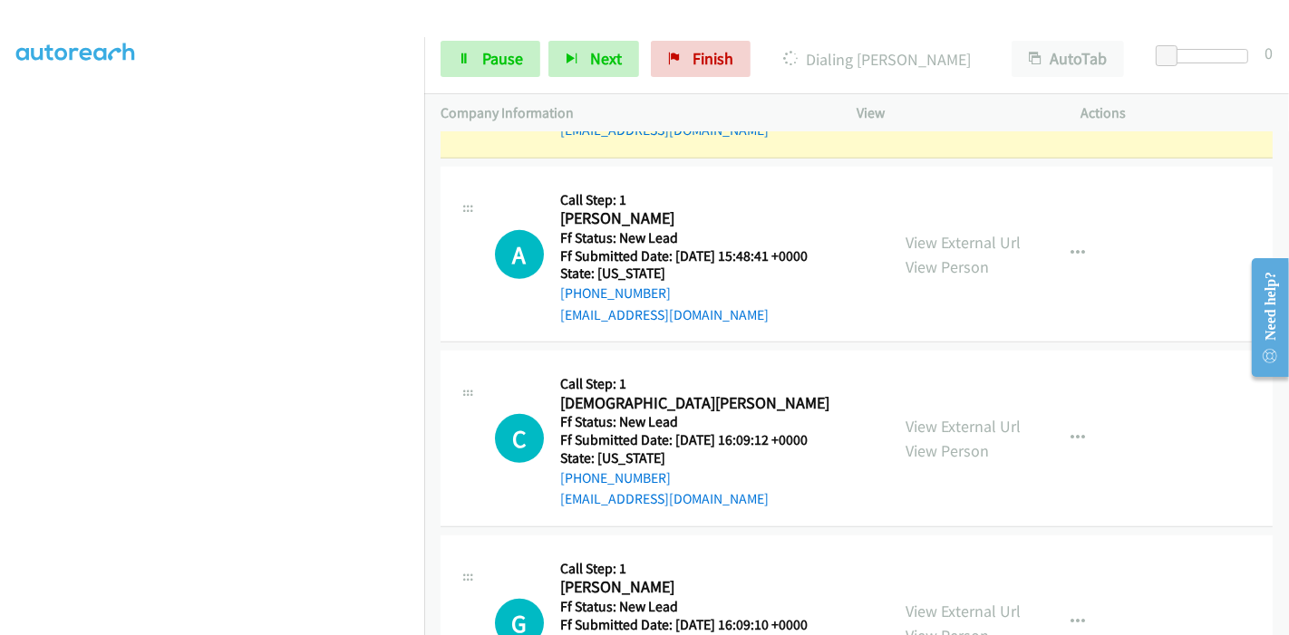
scroll to position [820, 0]
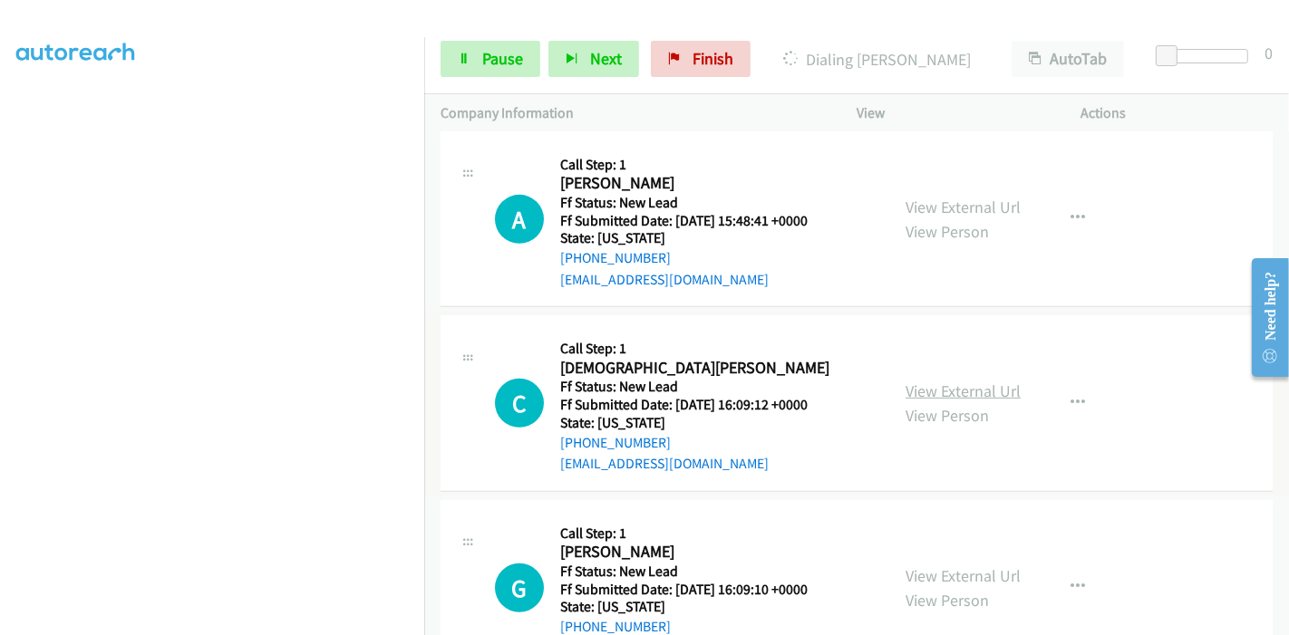
click at [943, 385] on link "View External Url" at bounding box center [962, 391] width 115 height 21
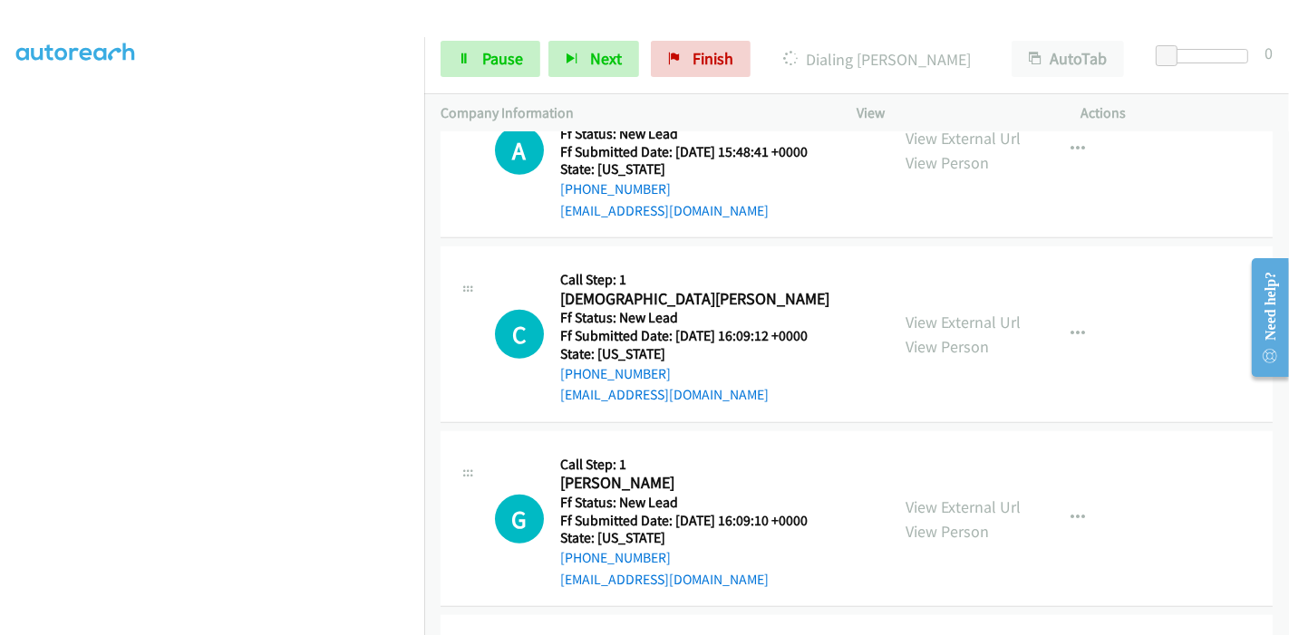
scroll to position [921, 0]
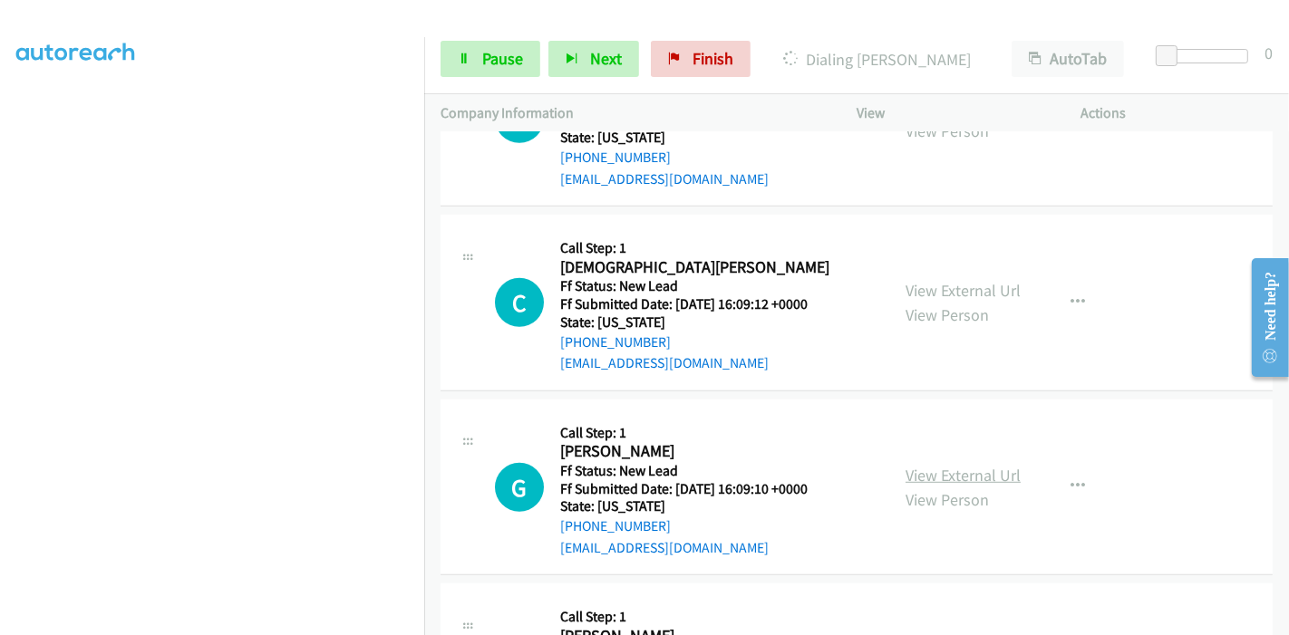
click at [940, 472] on link "View External Url" at bounding box center [962, 475] width 115 height 21
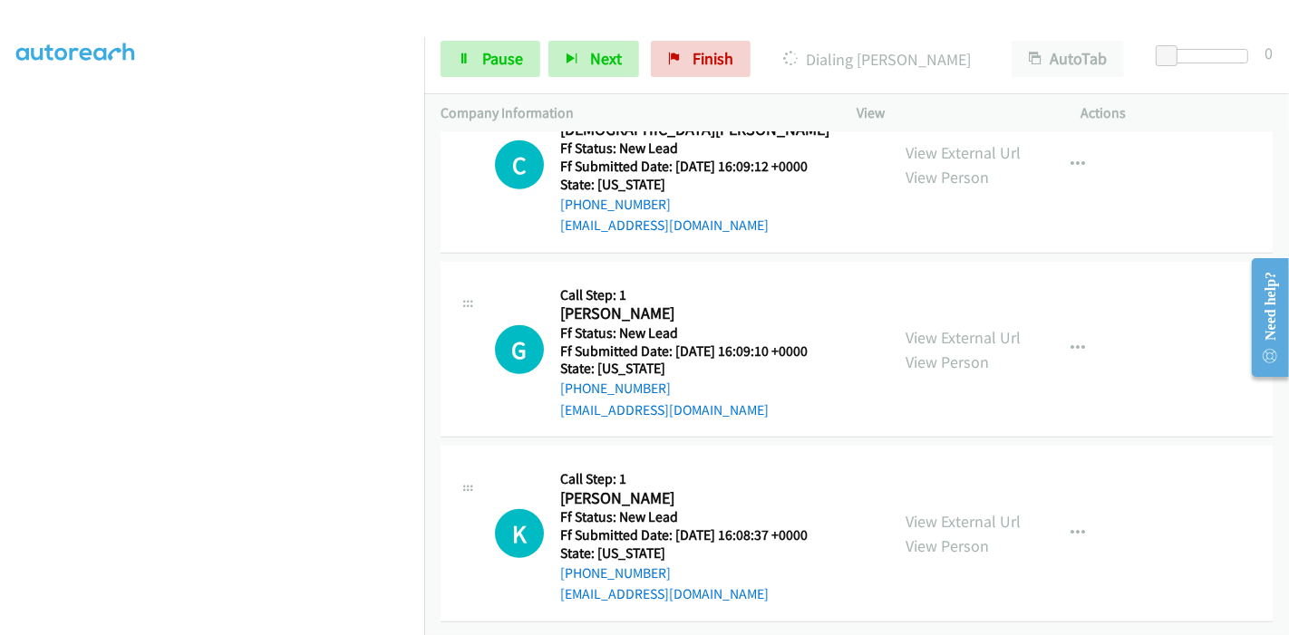
scroll to position [1070, 0]
click at [910, 511] on link "View External Url" at bounding box center [962, 521] width 115 height 21
click at [477, 57] on link "Pause" at bounding box center [490, 59] width 100 height 36
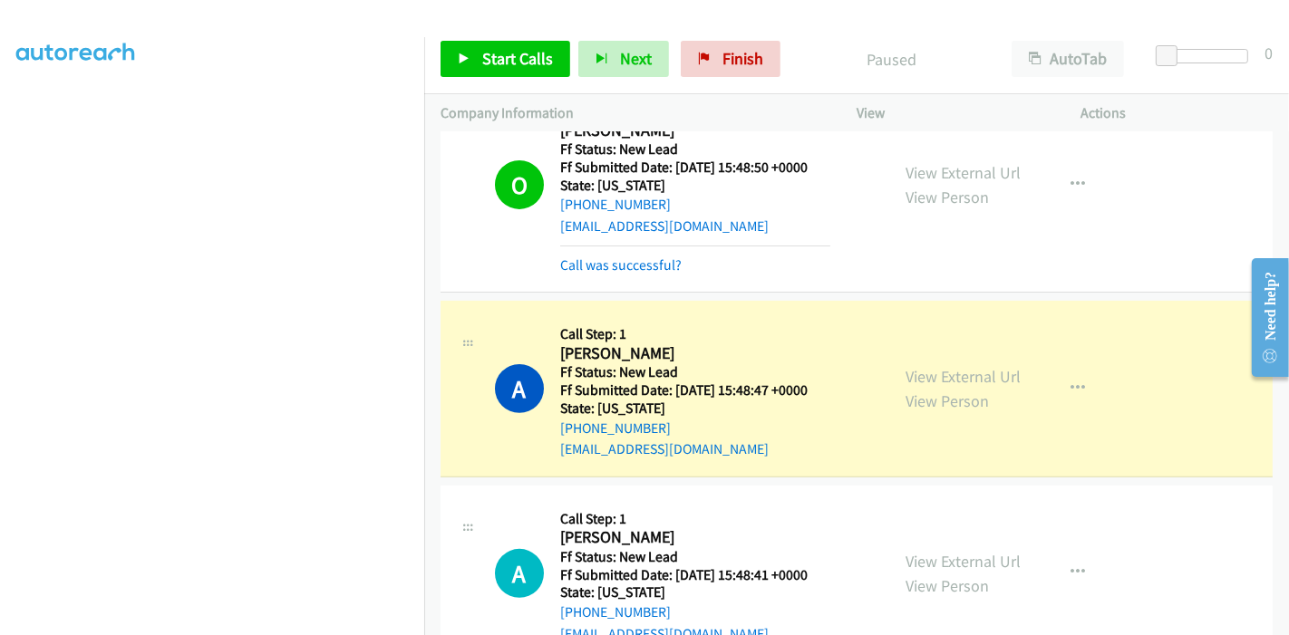
scroll to position [81, 0]
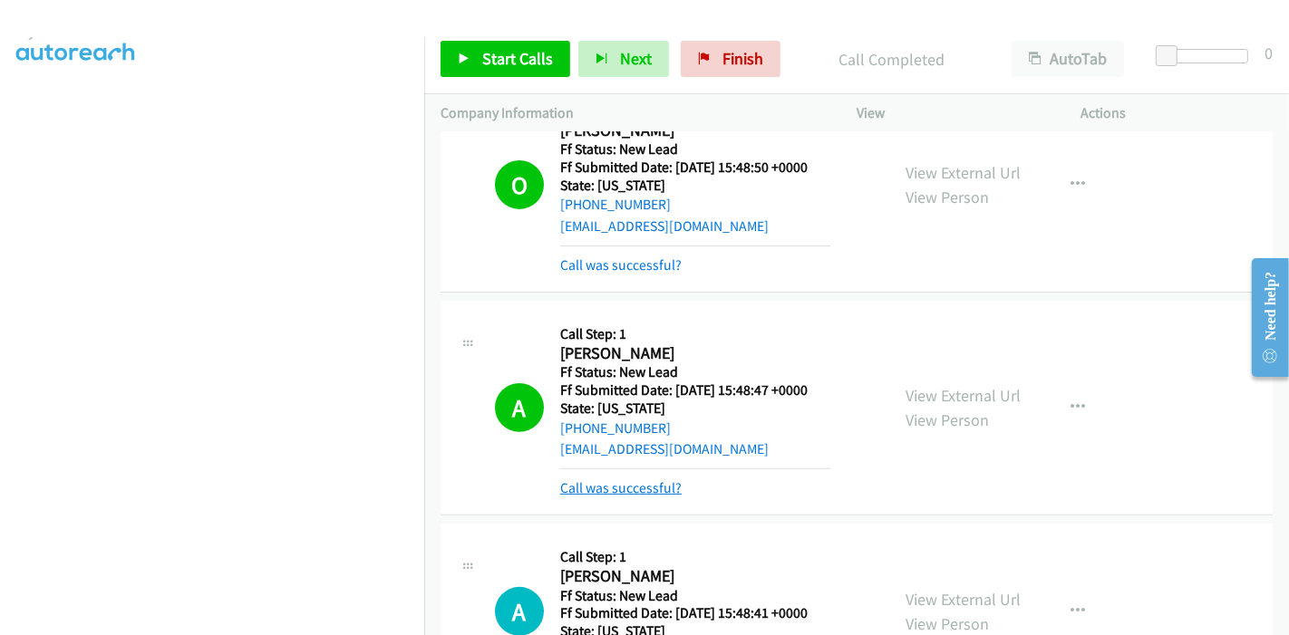
click at [606, 491] on link "Call was successful?" at bounding box center [620, 487] width 121 height 17
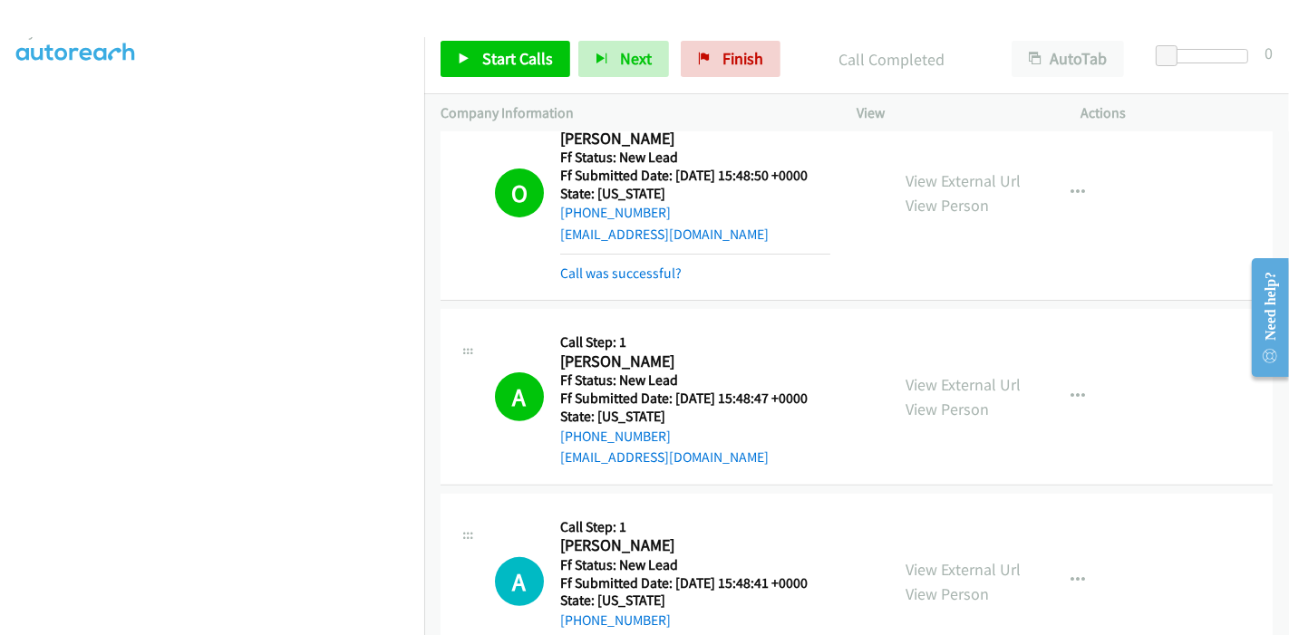
scroll to position [466, 0]
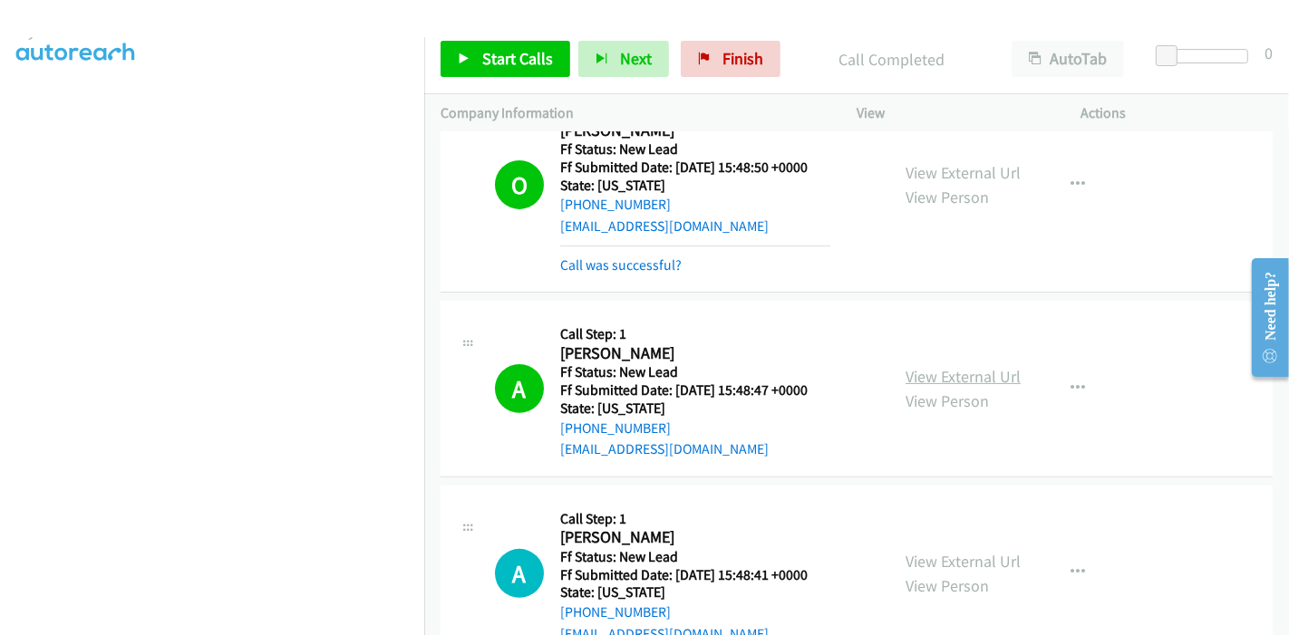
click at [957, 366] on link "View External Url" at bounding box center [962, 376] width 115 height 21
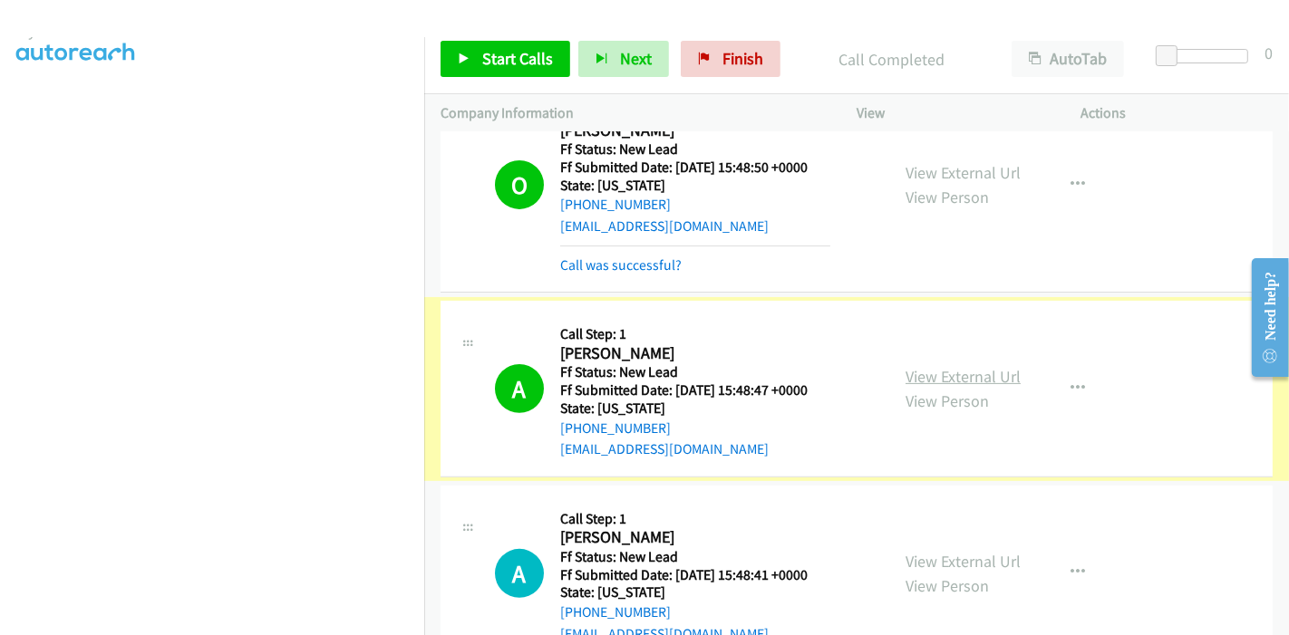
click at [999, 378] on link "View External Url" at bounding box center [962, 376] width 115 height 21
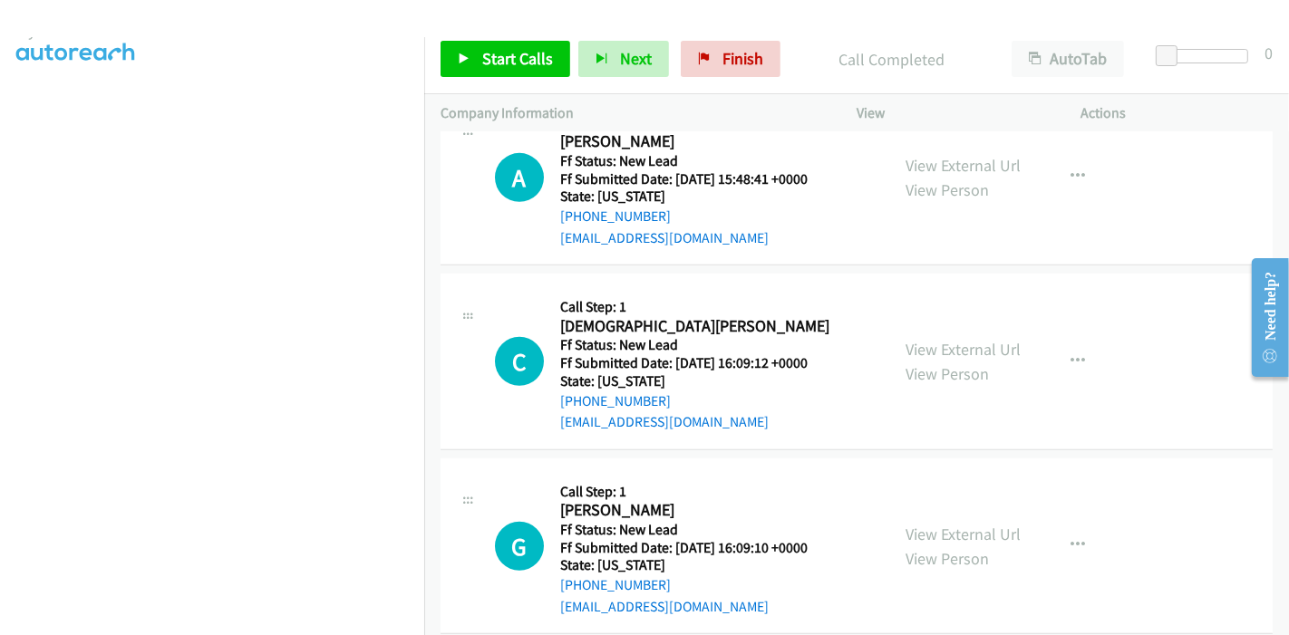
scroll to position [668, 0]
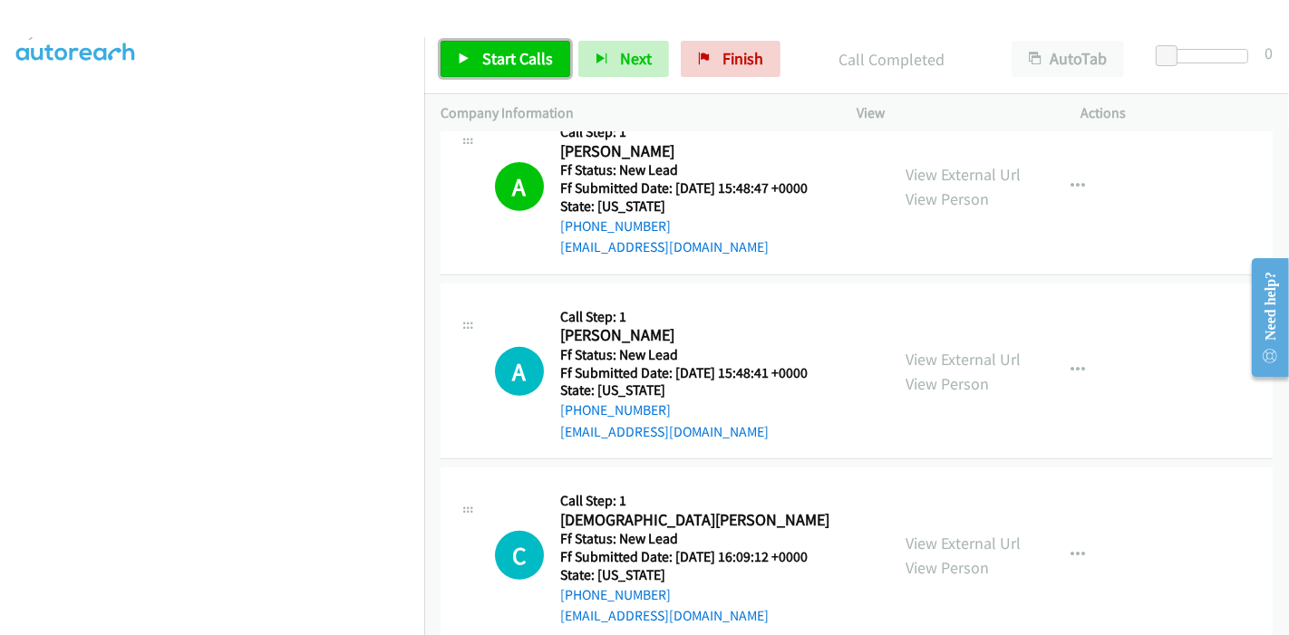
click at [498, 63] on span "Start Calls" at bounding box center [517, 58] width 71 height 21
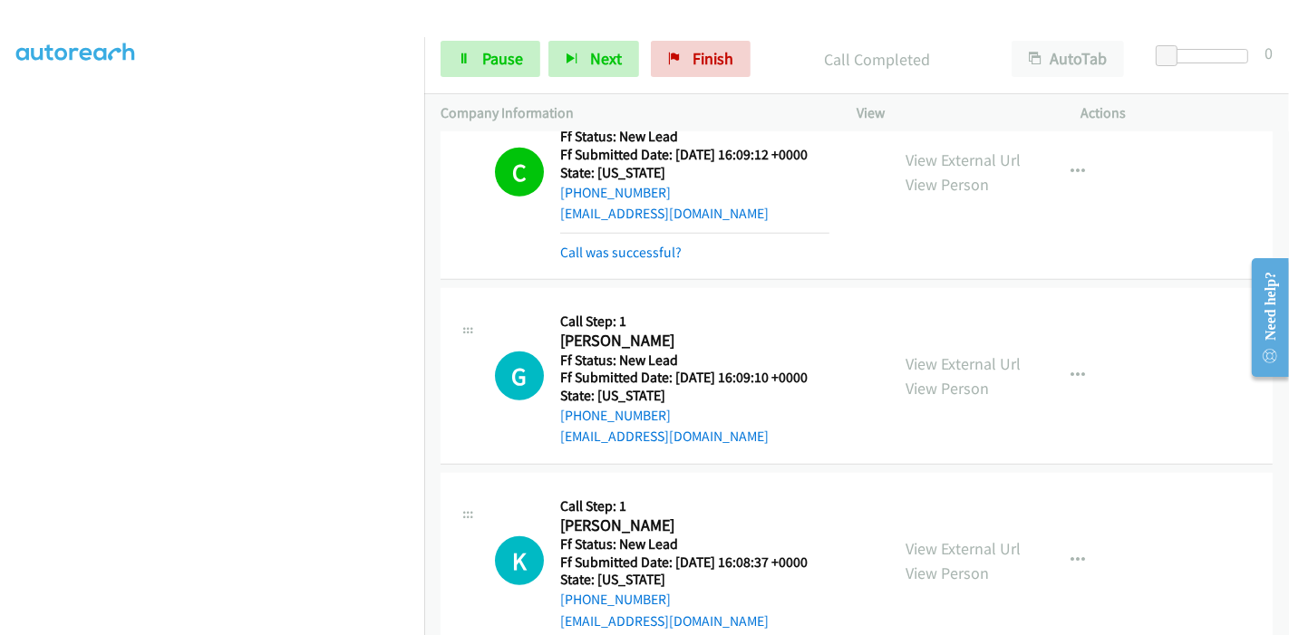
scroll to position [1089, 0]
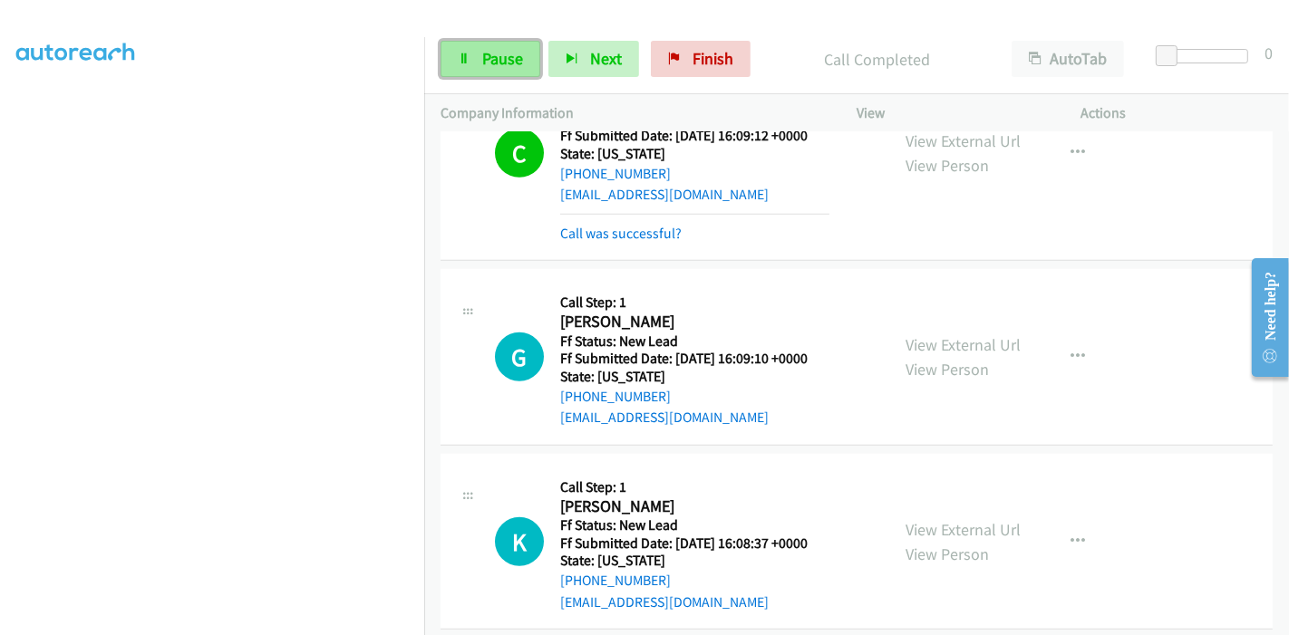
click at [458, 63] on icon at bounding box center [464, 59] width 13 height 13
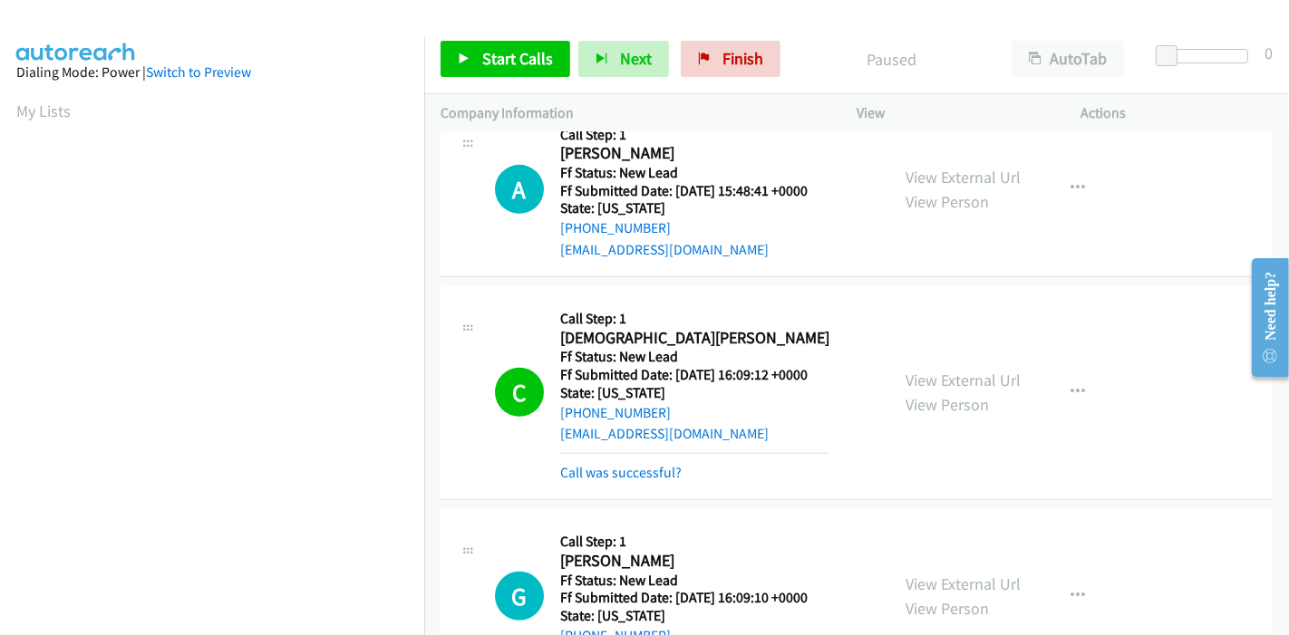
scroll to position [788, 0]
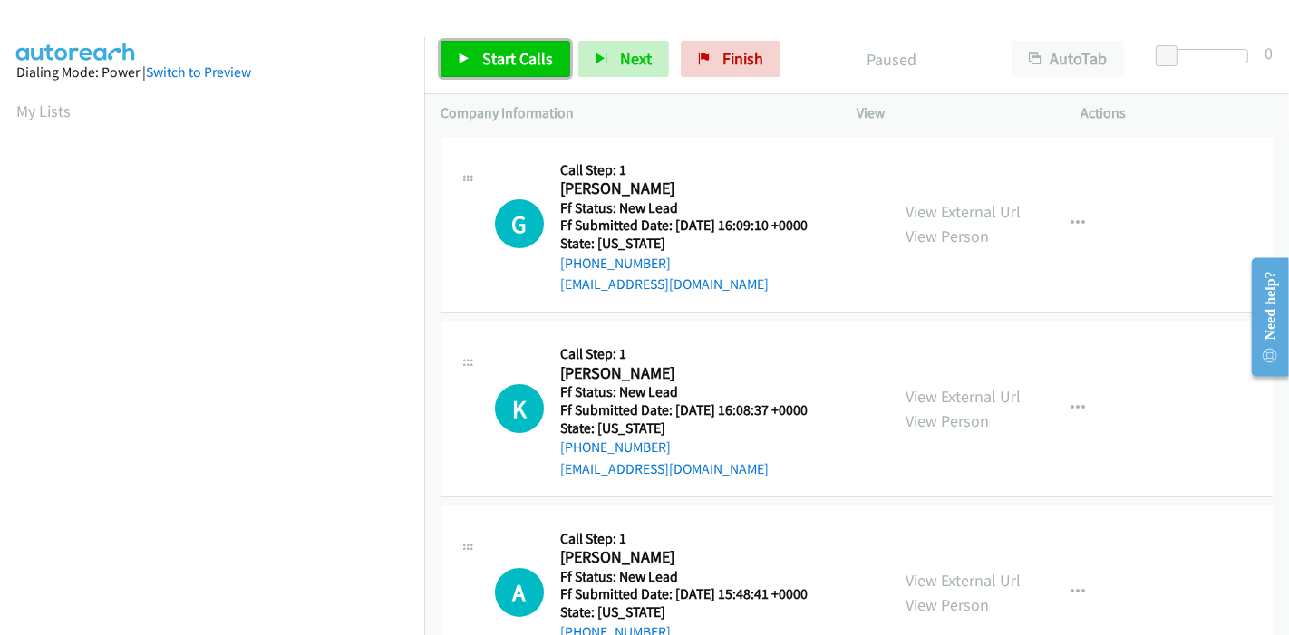
click at [466, 61] on icon at bounding box center [464, 59] width 13 height 13
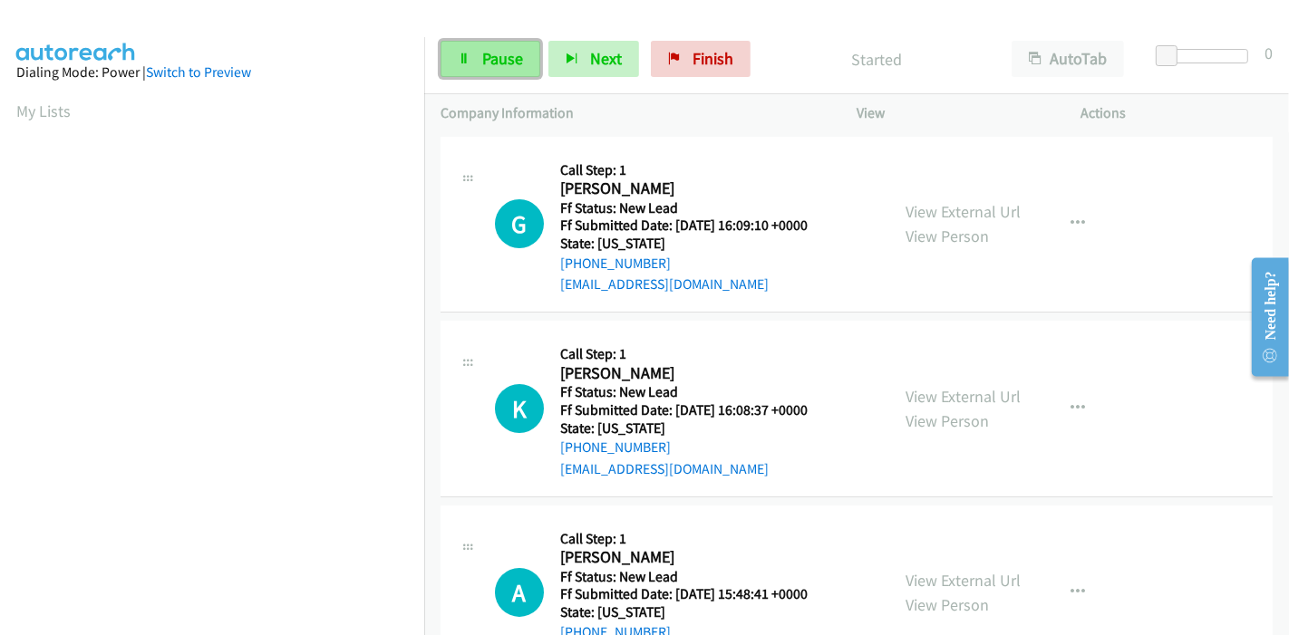
click at [489, 61] on span "Pause" at bounding box center [502, 58] width 41 height 21
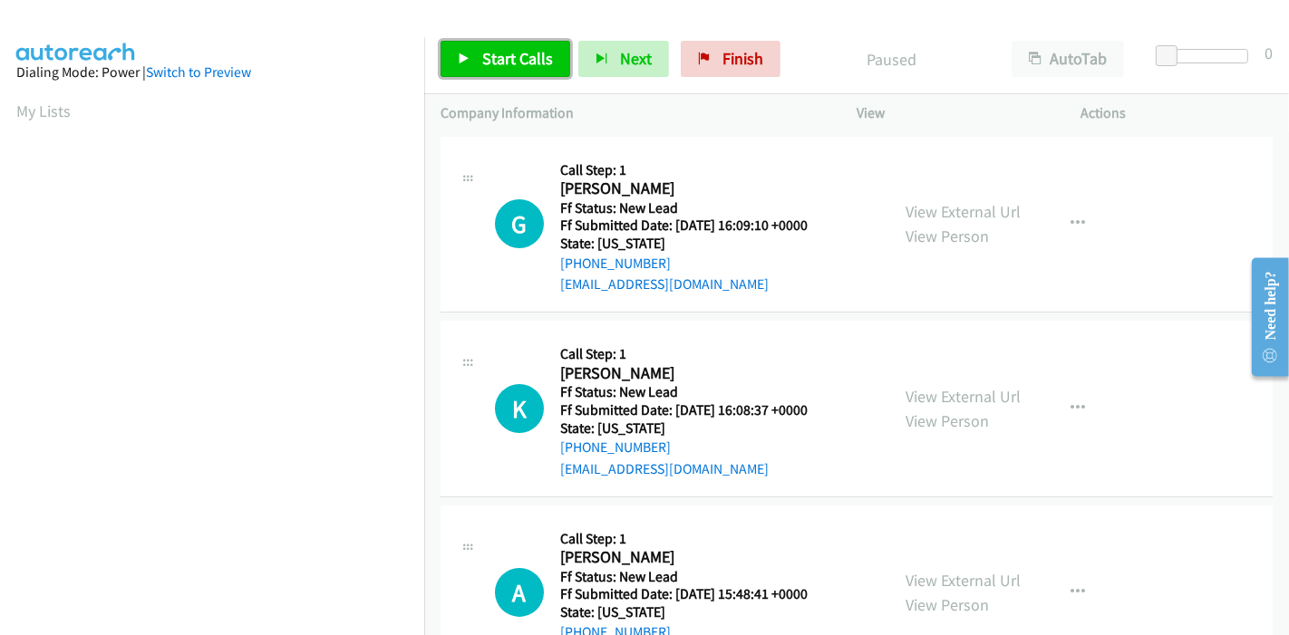
click at [453, 63] on link "Start Calls" at bounding box center [505, 59] width 130 height 36
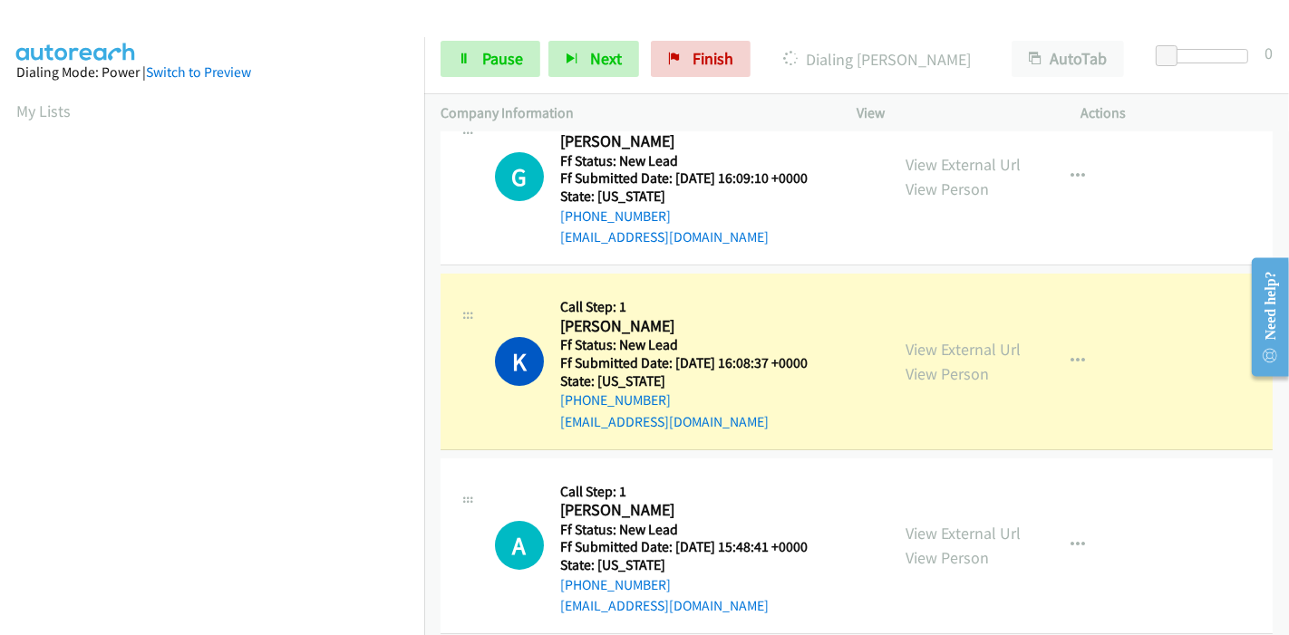
scroll to position [73, 0]
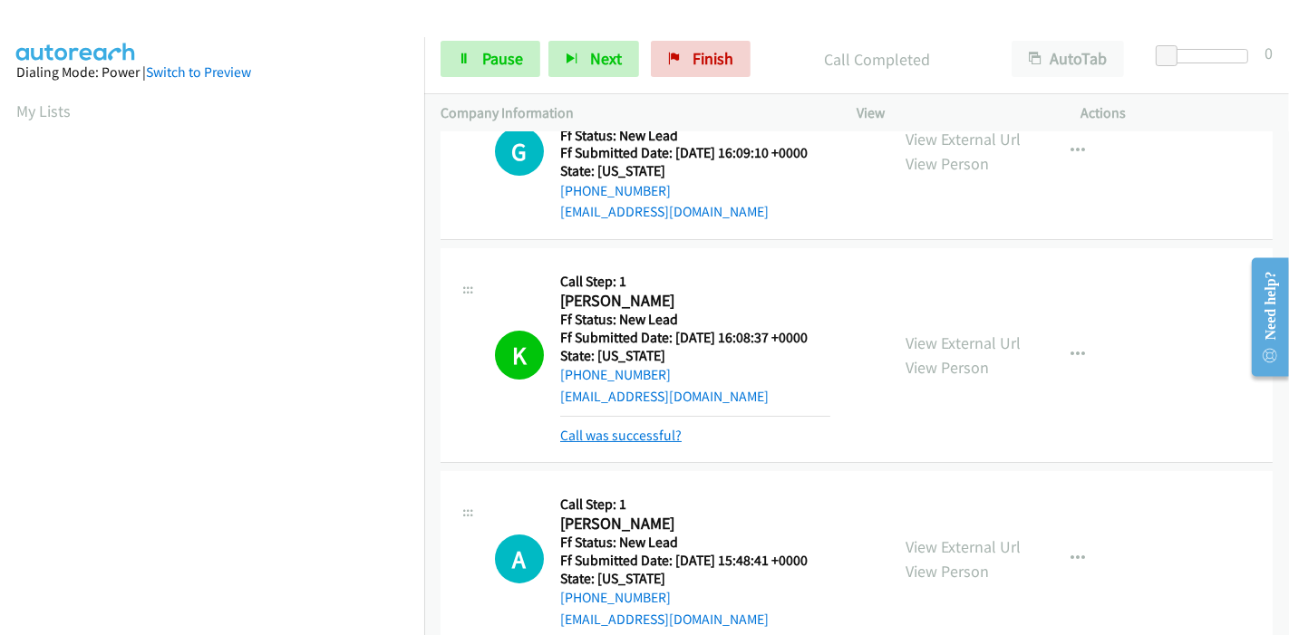
click at [624, 430] on link "Call was successful?" at bounding box center [620, 435] width 121 height 17
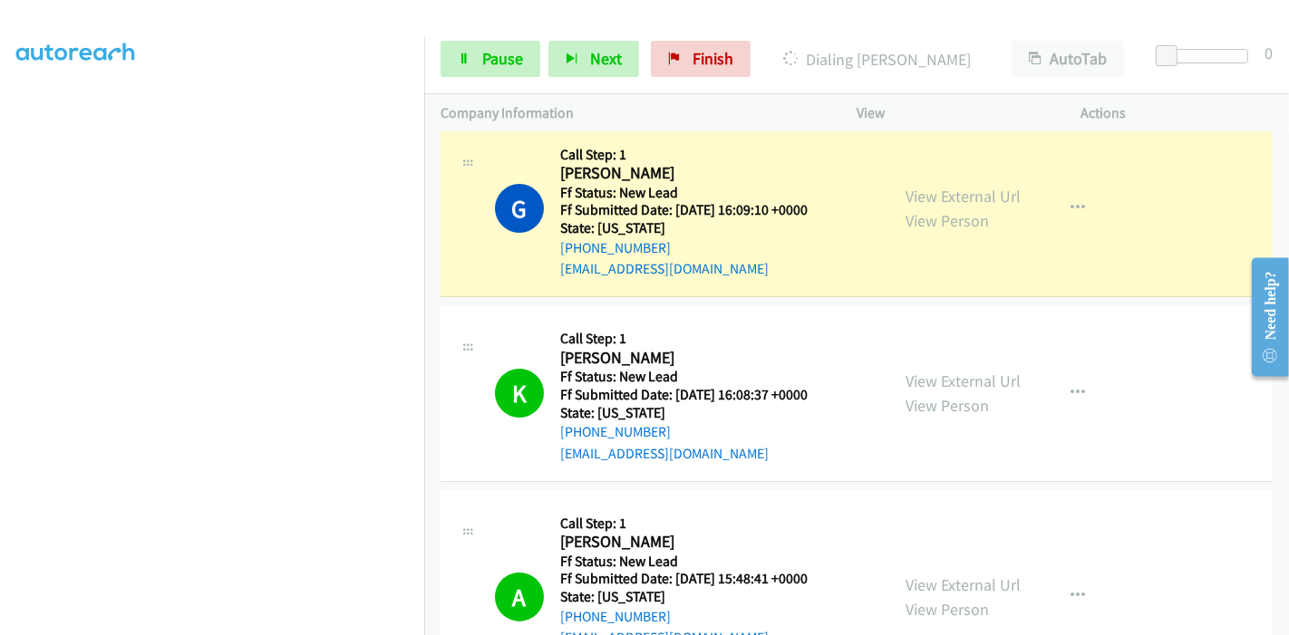
scroll to position [0, 0]
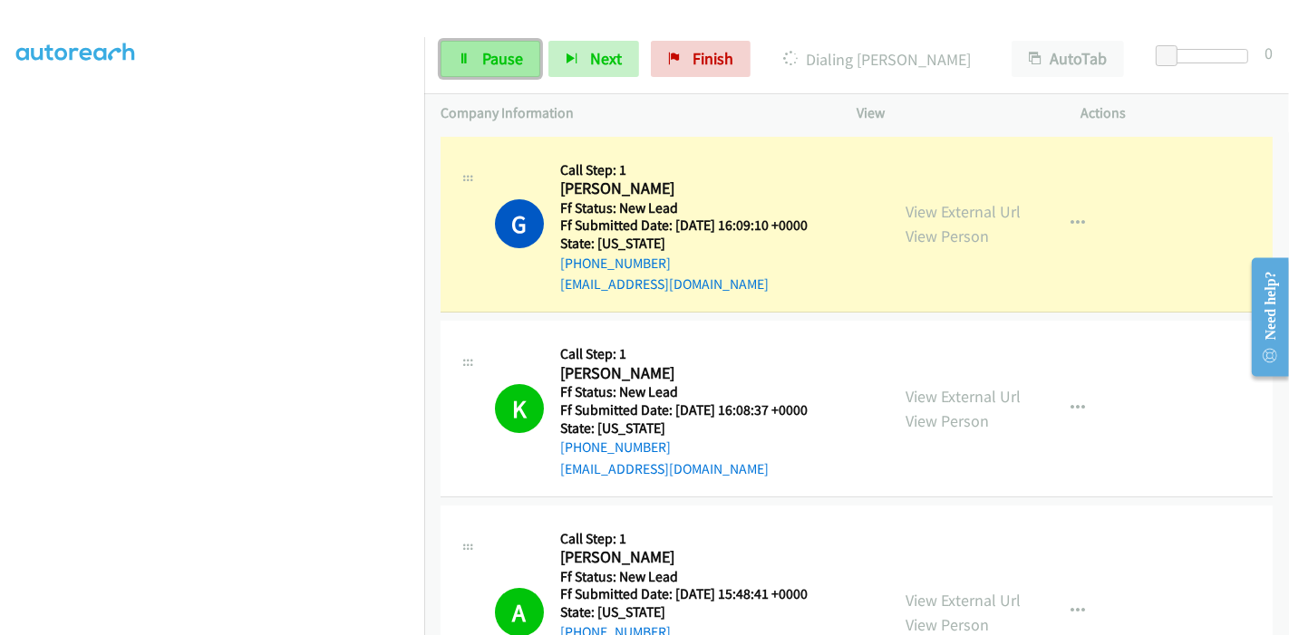
click at [469, 53] on icon at bounding box center [464, 59] width 13 height 13
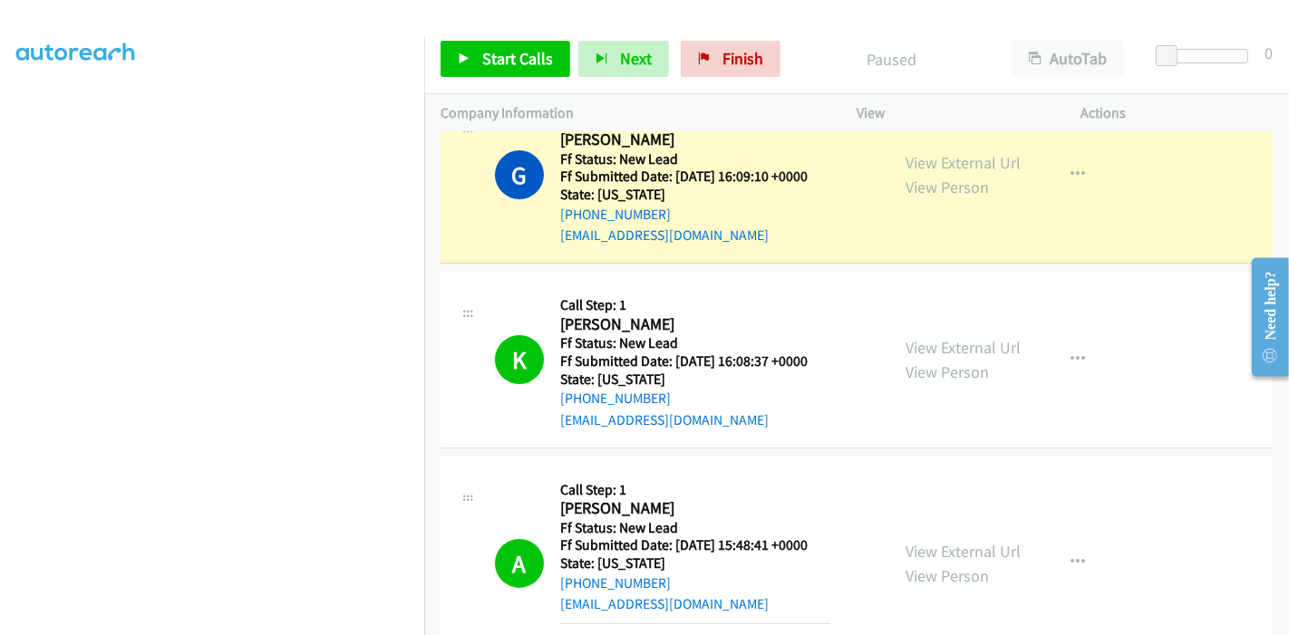
scroll to position [111, 0]
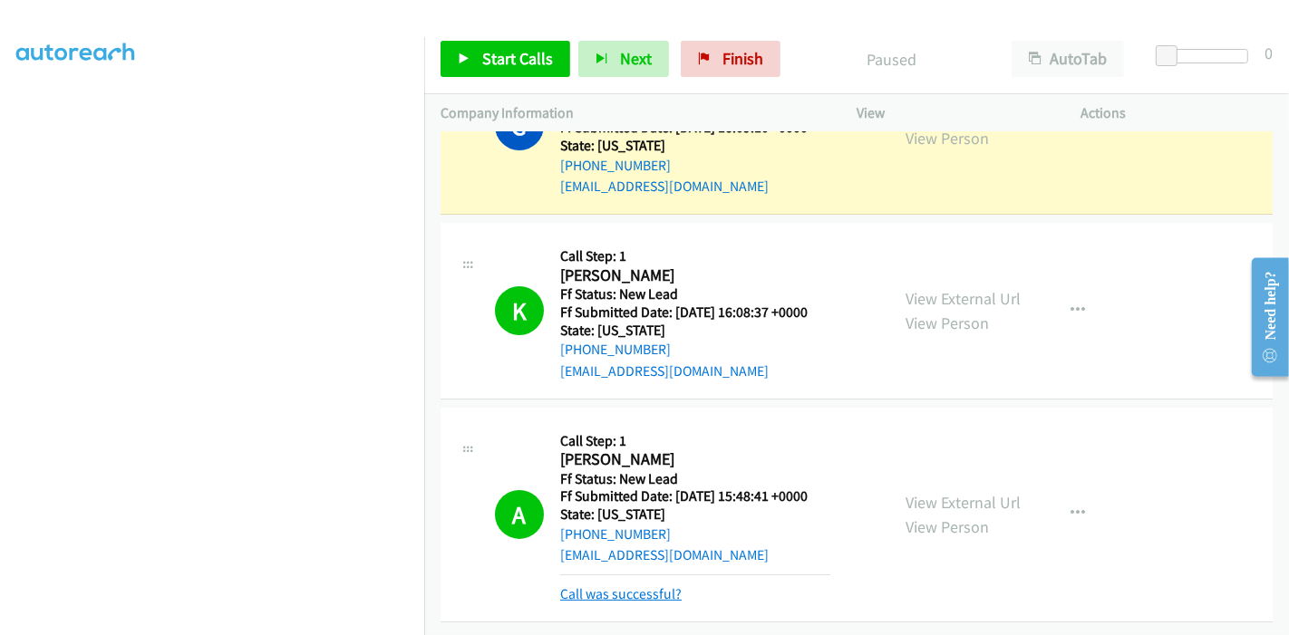
click at [617, 585] on link "Call was successful?" at bounding box center [620, 593] width 121 height 17
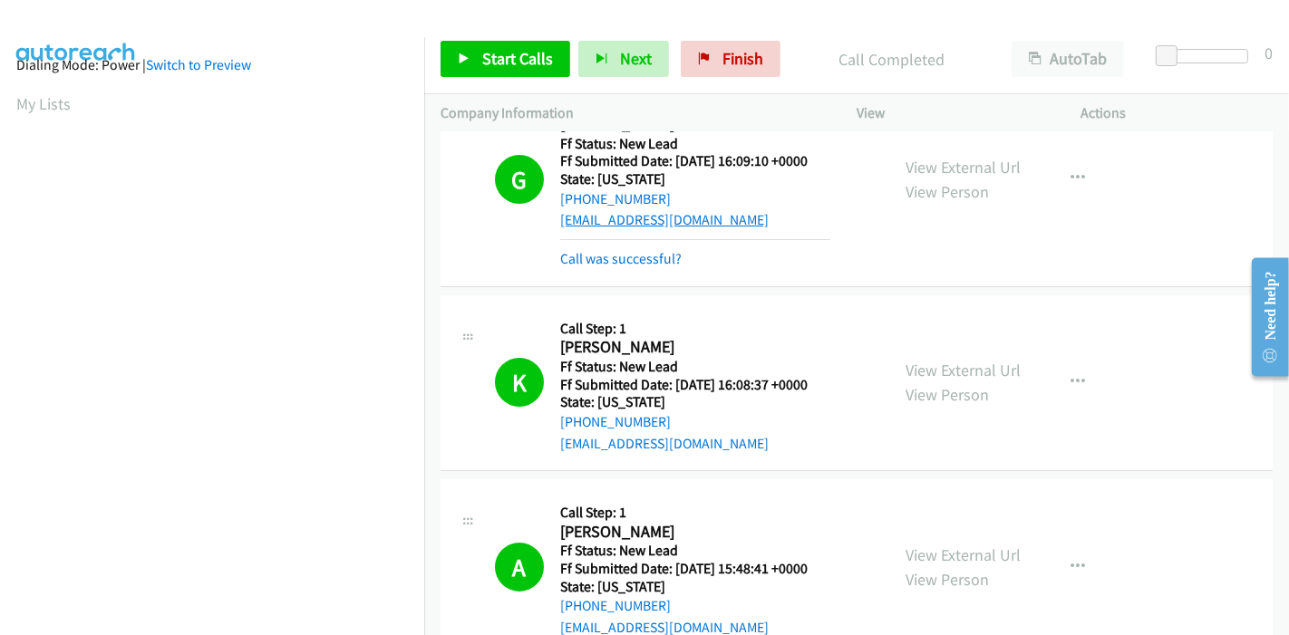
scroll to position [0, 0]
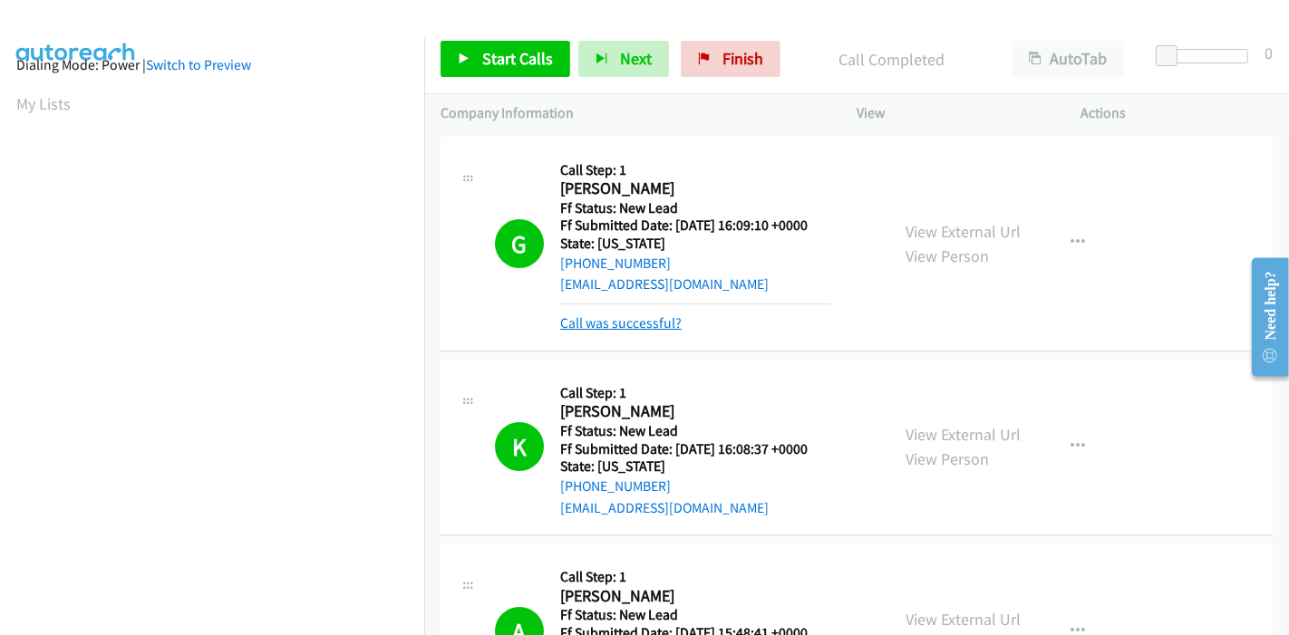
click at [615, 322] on link "Call was successful?" at bounding box center [620, 322] width 121 height 17
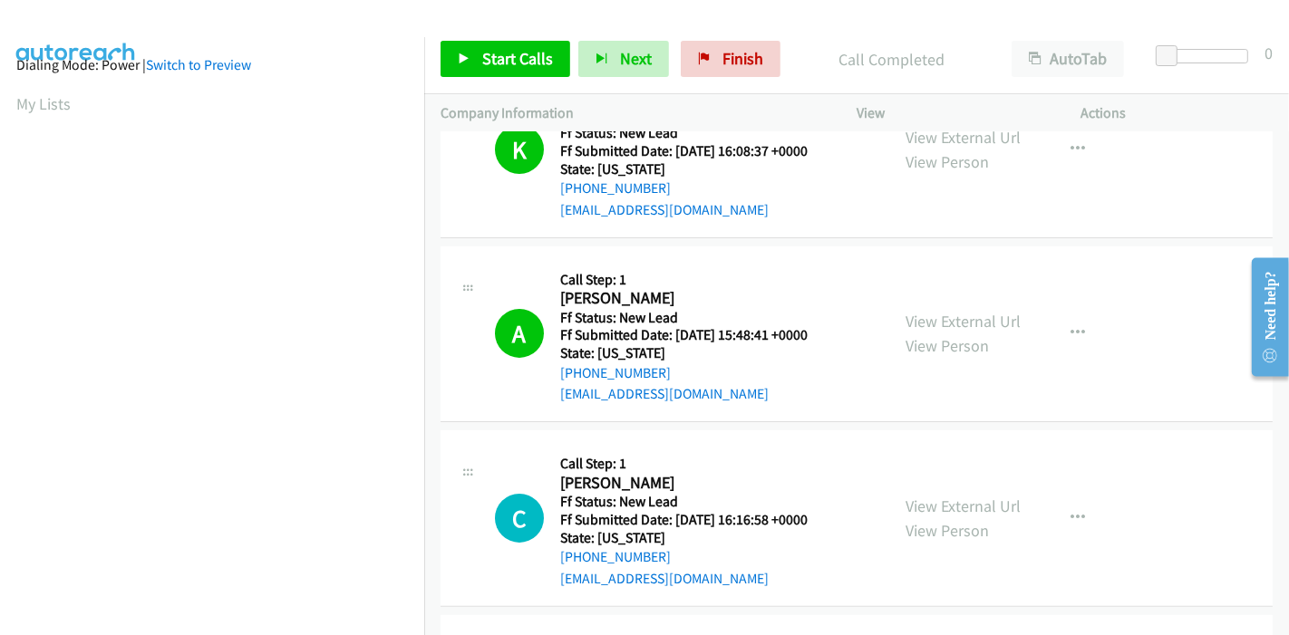
scroll to position [189, 0]
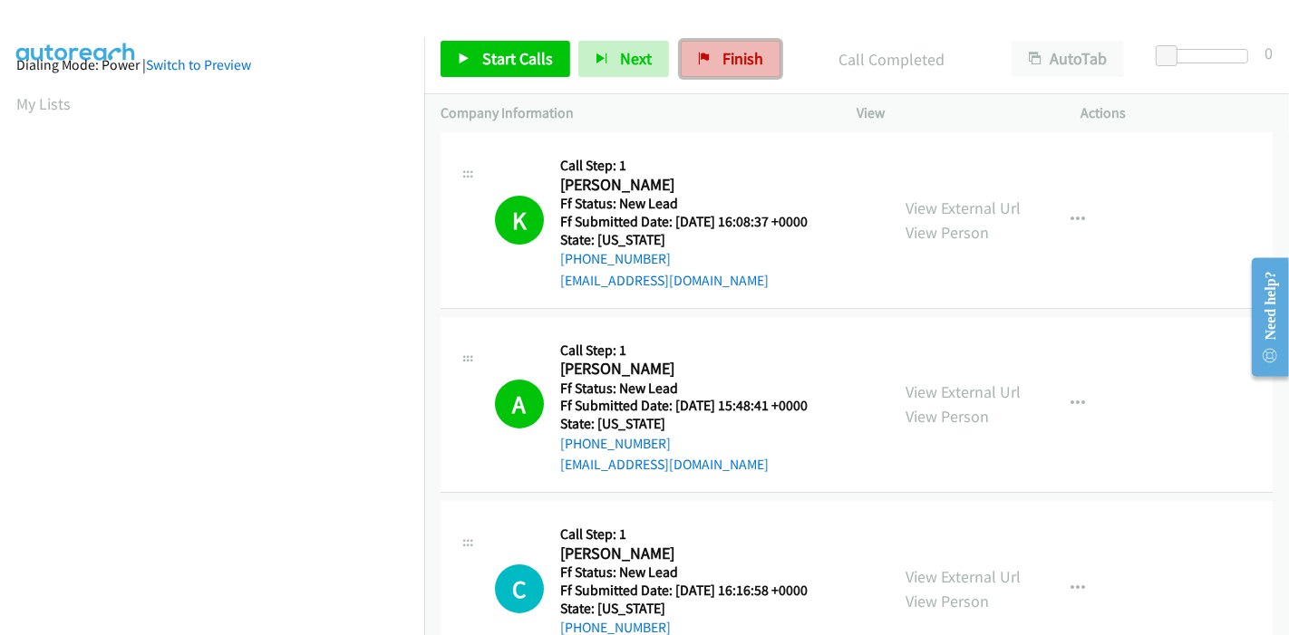
drag, startPoint x: 702, startPoint y: 63, endPoint x: 718, endPoint y: 71, distance: 17.4
click at [702, 62] on icon at bounding box center [704, 59] width 13 height 13
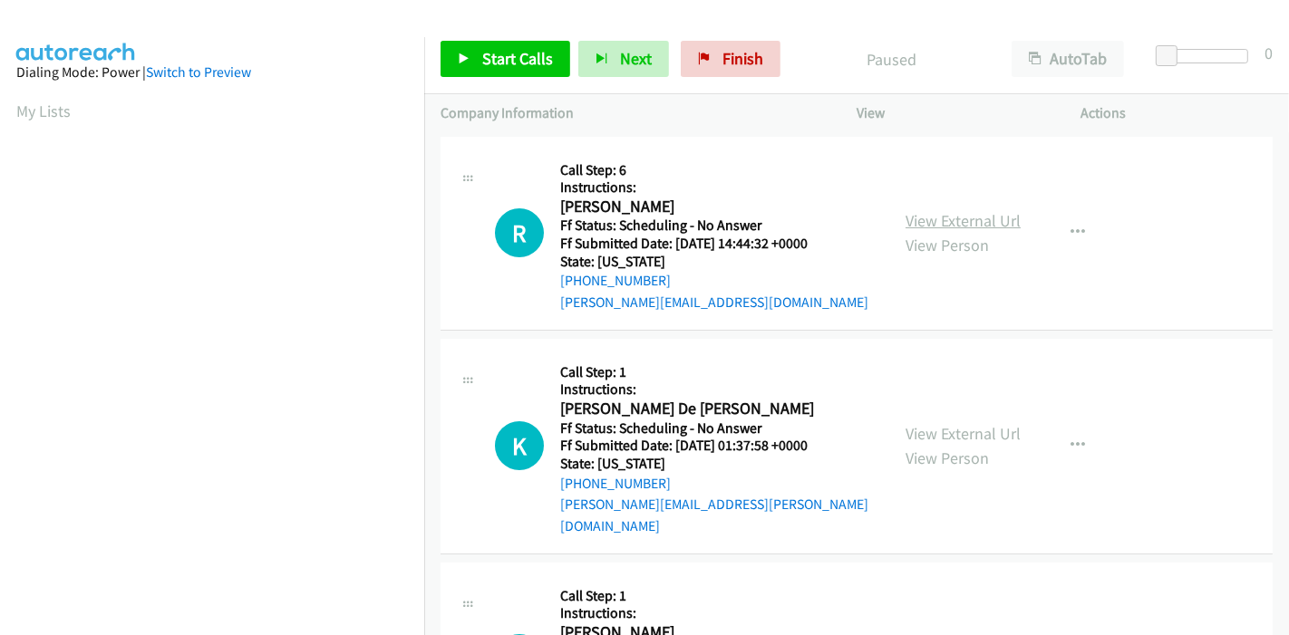
click at [976, 218] on link "View External Url" at bounding box center [962, 220] width 115 height 21
click at [953, 423] on link "View External Url" at bounding box center [962, 433] width 115 height 21
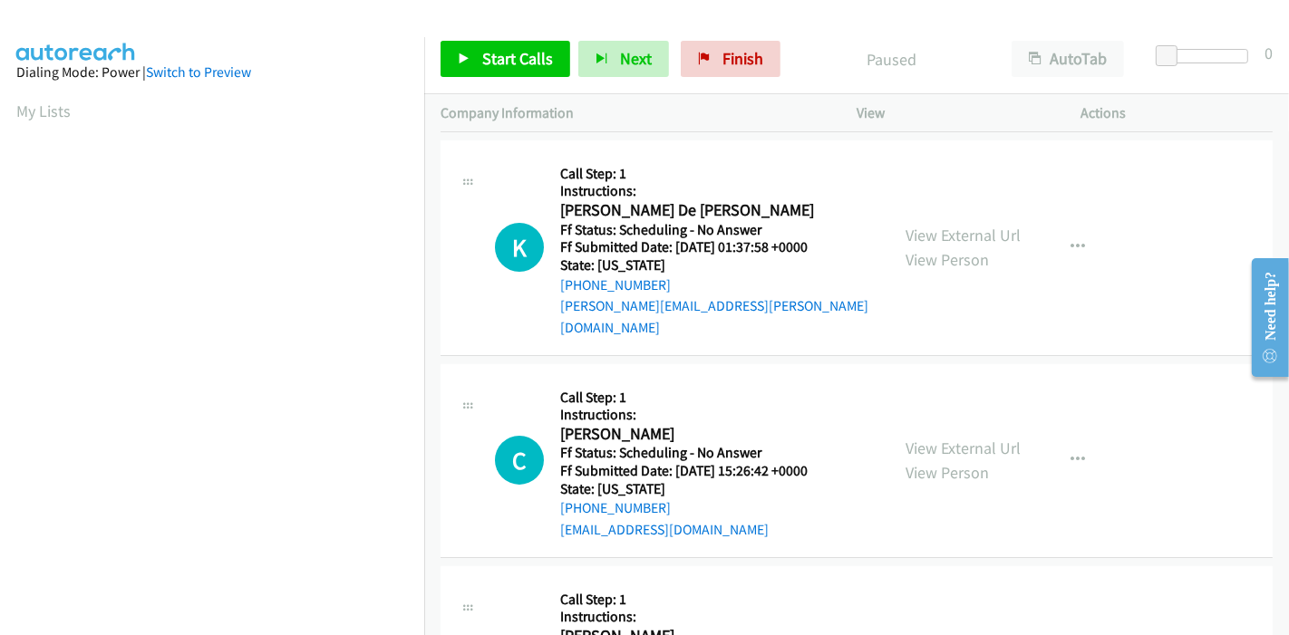
scroll to position [201, 0]
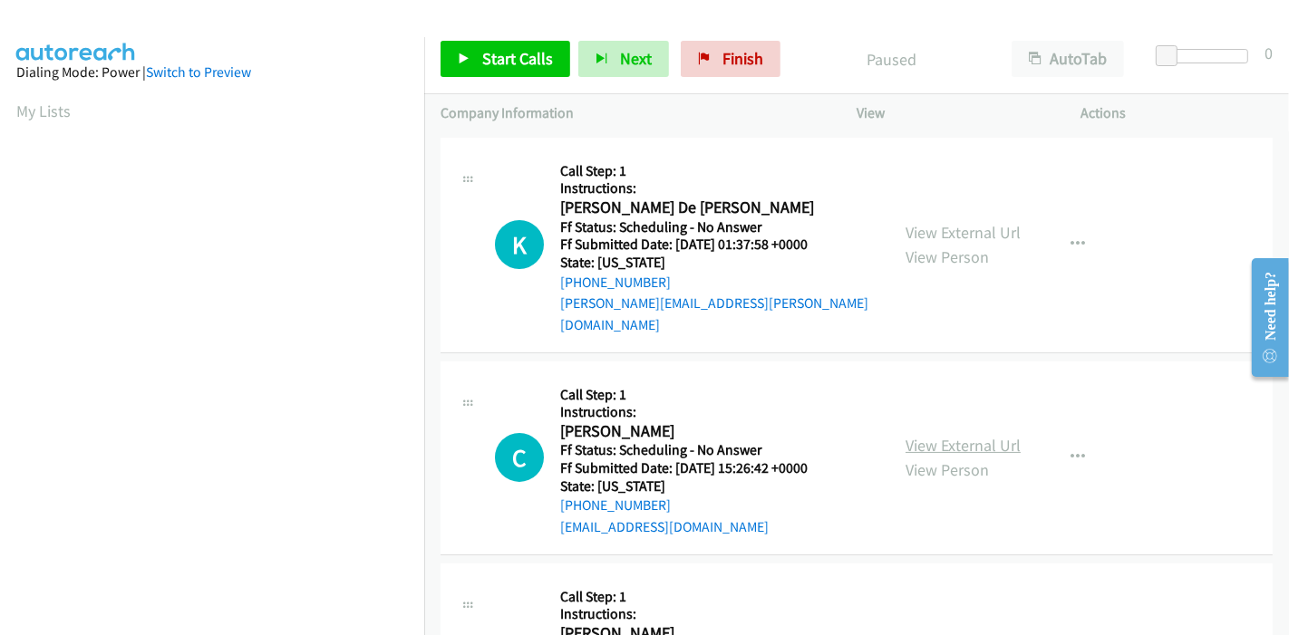
click at [929, 435] on link "View External Url" at bounding box center [962, 445] width 115 height 21
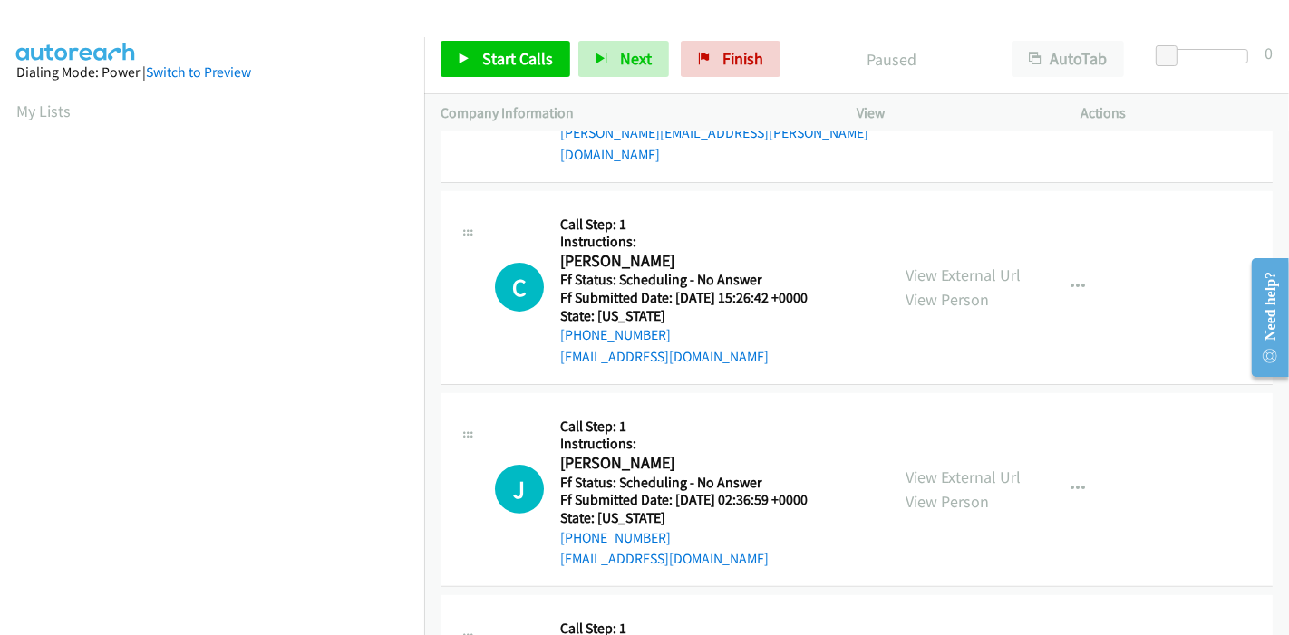
scroll to position [402, 0]
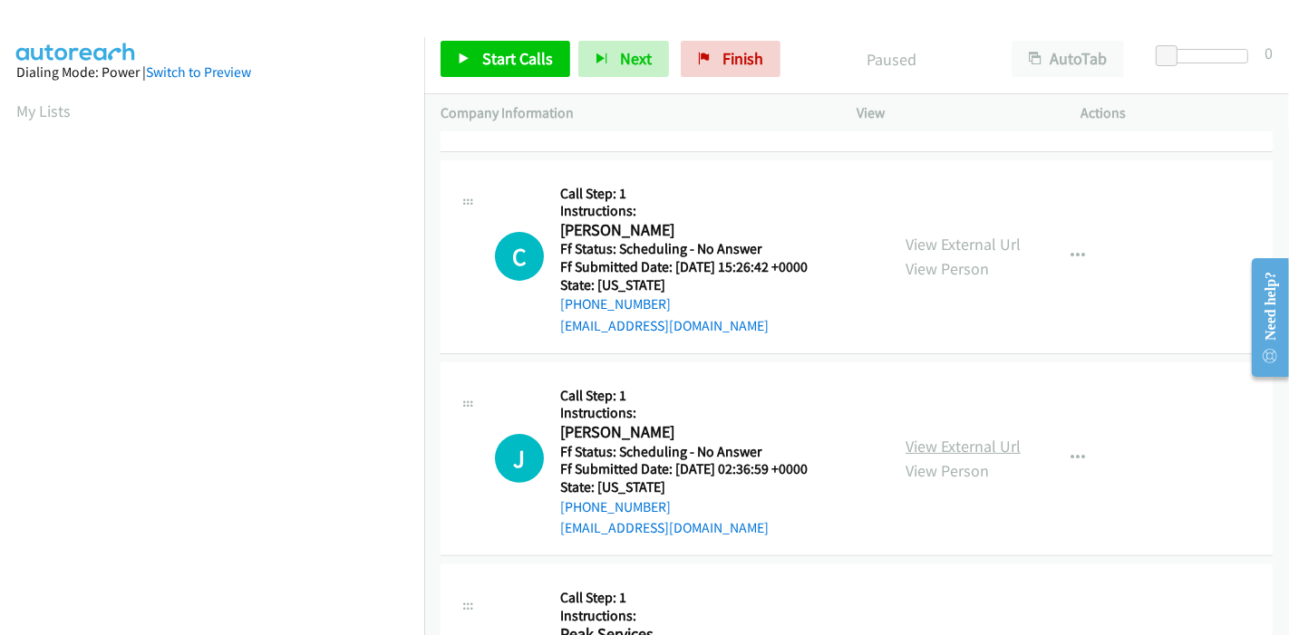
click at [921, 436] on link "View External Url" at bounding box center [962, 446] width 115 height 21
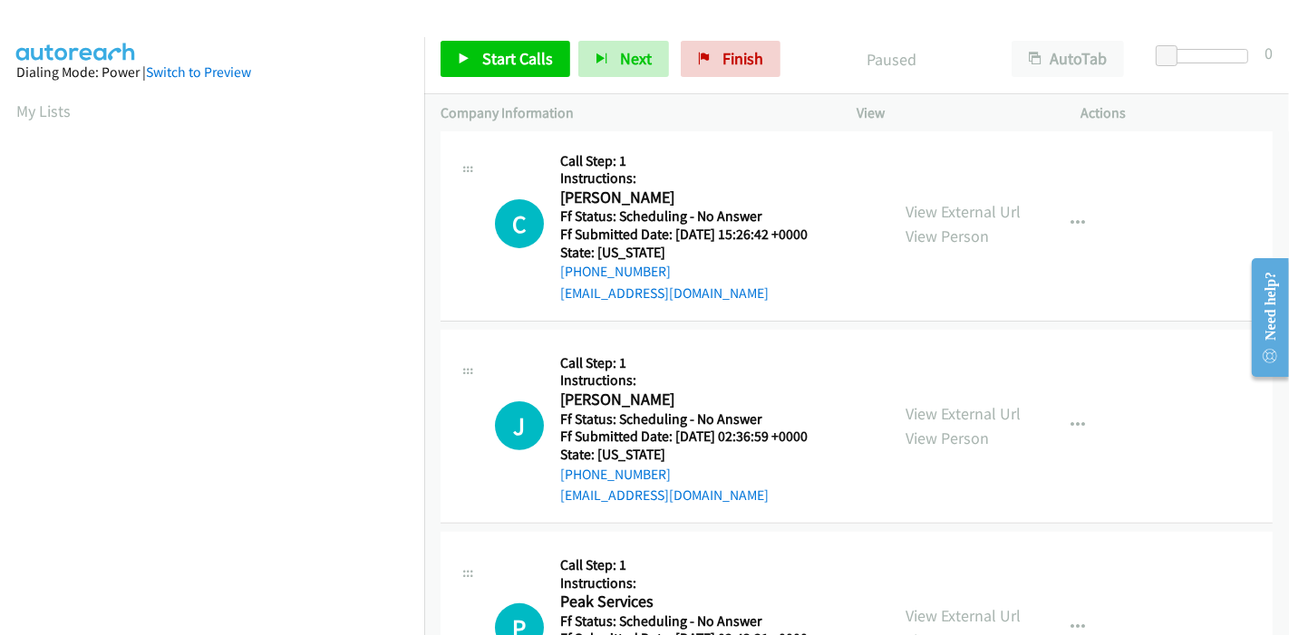
scroll to position [604, 0]
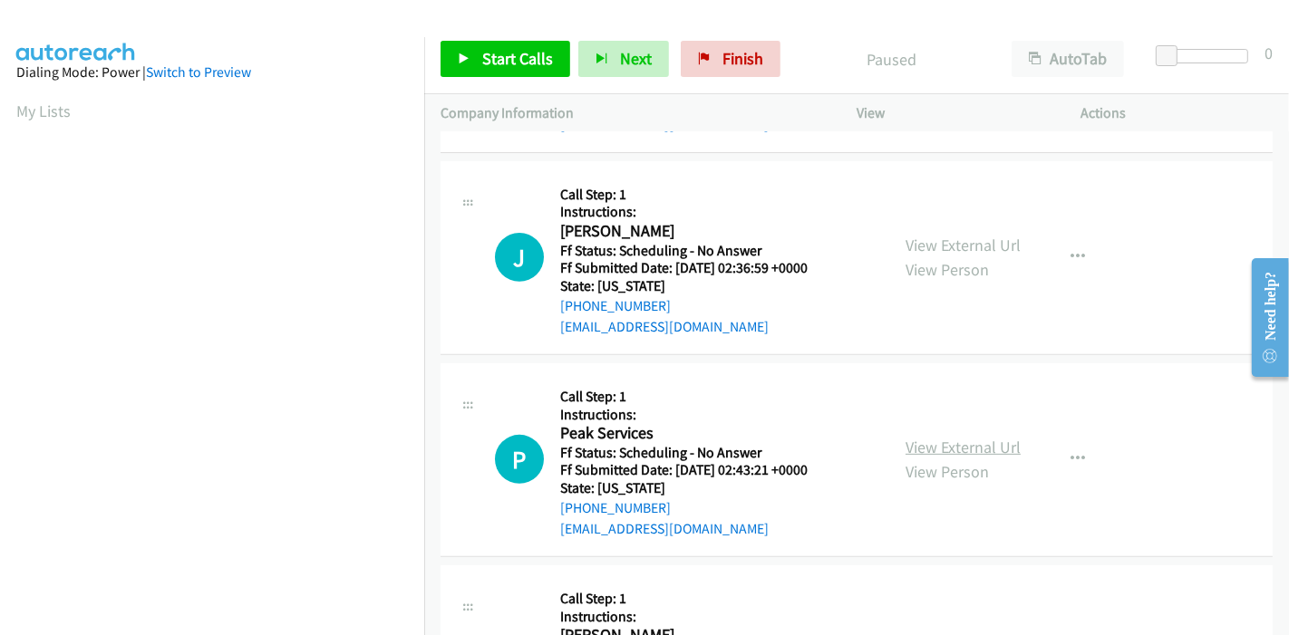
click at [926, 437] on link "View External Url" at bounding box center [962, 447] width 115 height 21
click at [487, 72] on link "Start Calls" at bounding box center [505, 59] width 130 height 36
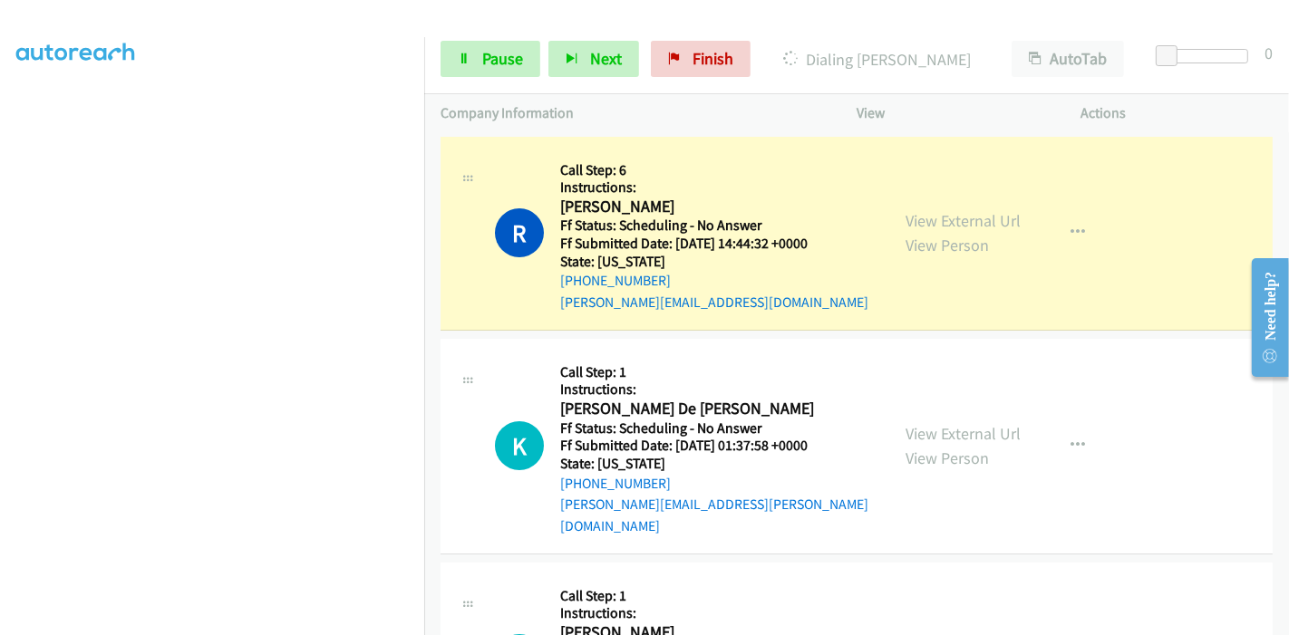
scroll to position [382, 0]
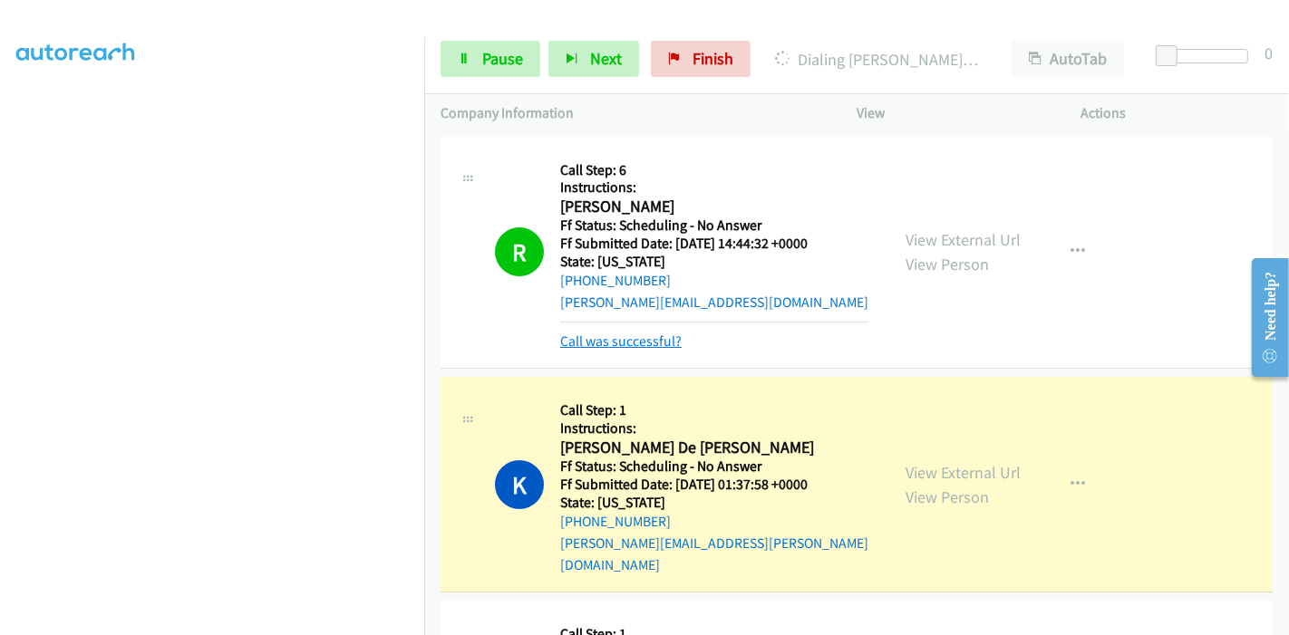
click at [624, 345] on link "Call was successful?" at bounding box center [620, 341] width 121 height 17
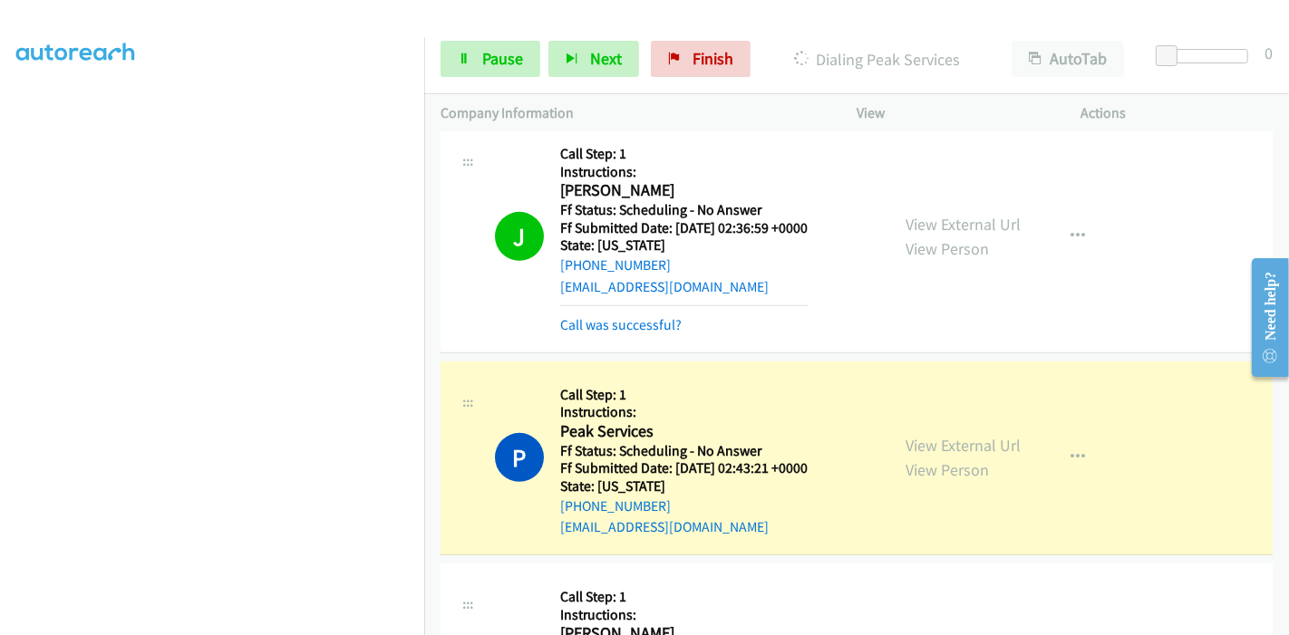
scroll to position [724, 0]
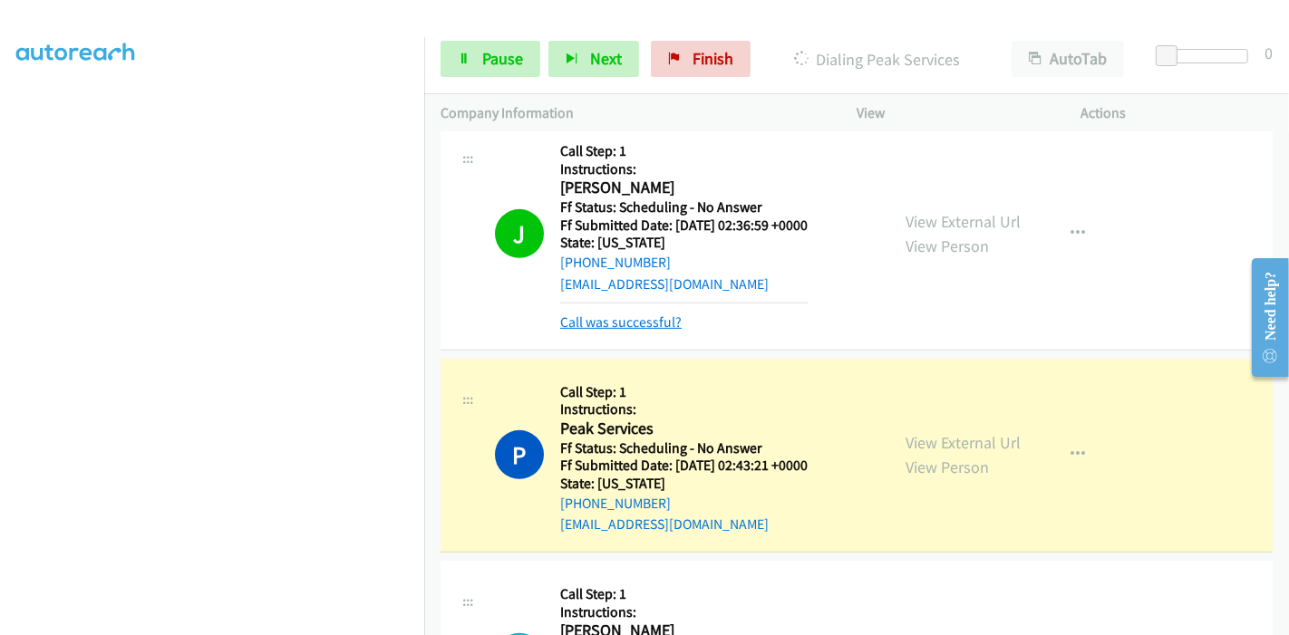
click at [603, 314] on link "Call was successful?" at bounding box center [620, 322] width 121 height 17
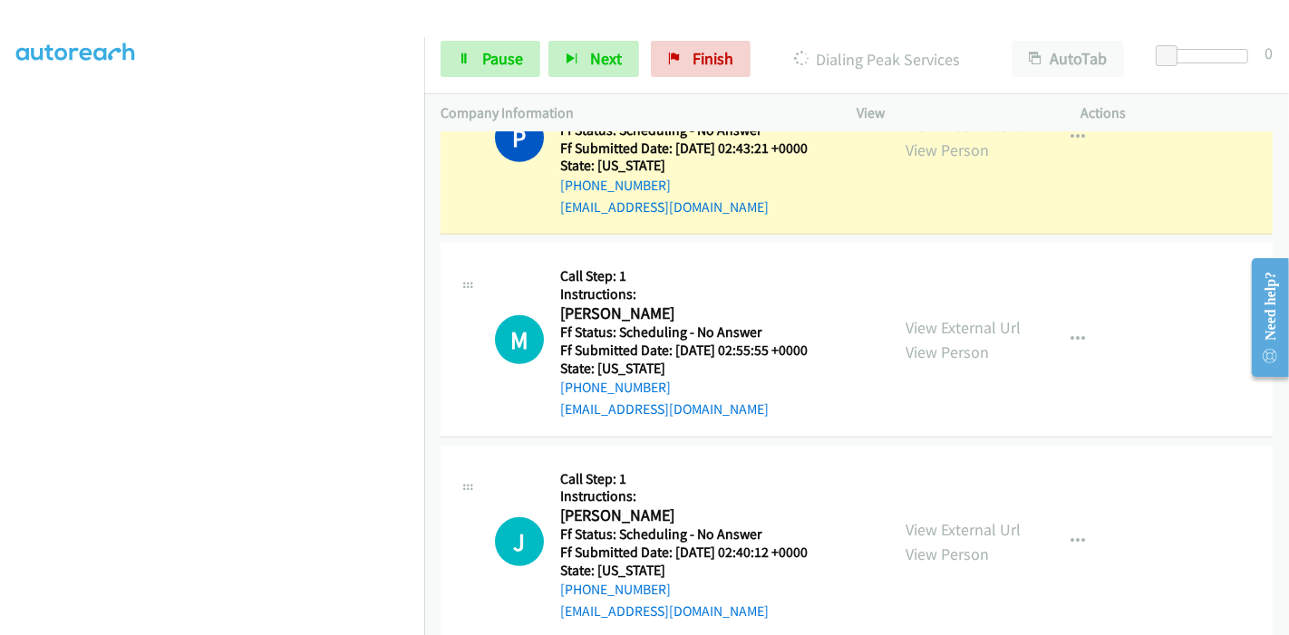
scroll to position [1026, 0]
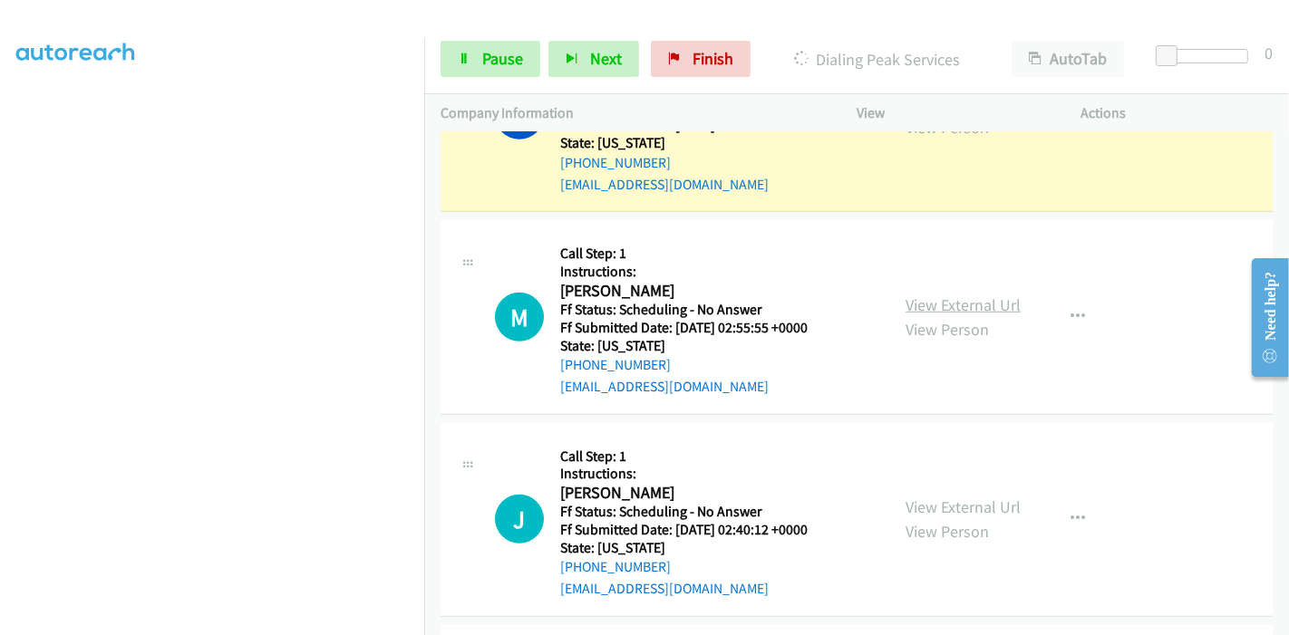
click at [950, 295] on link "View External Url" at bounding box center [962, 305] width 115 height 21
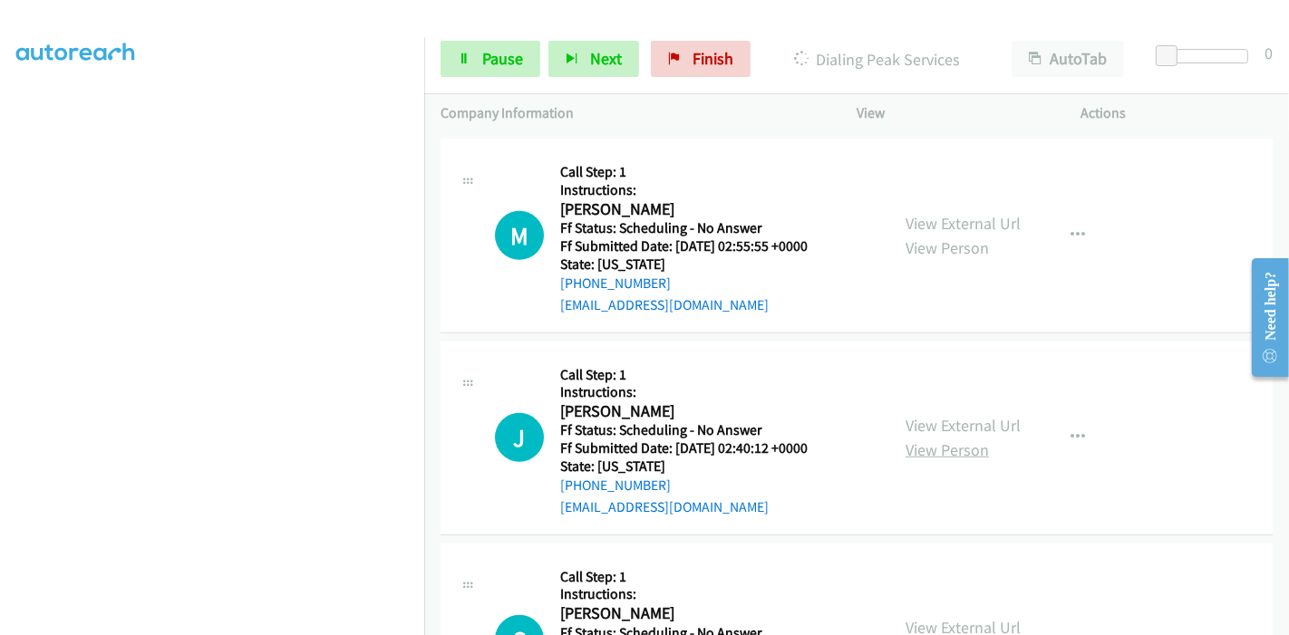
scroll to position [1227, 0]
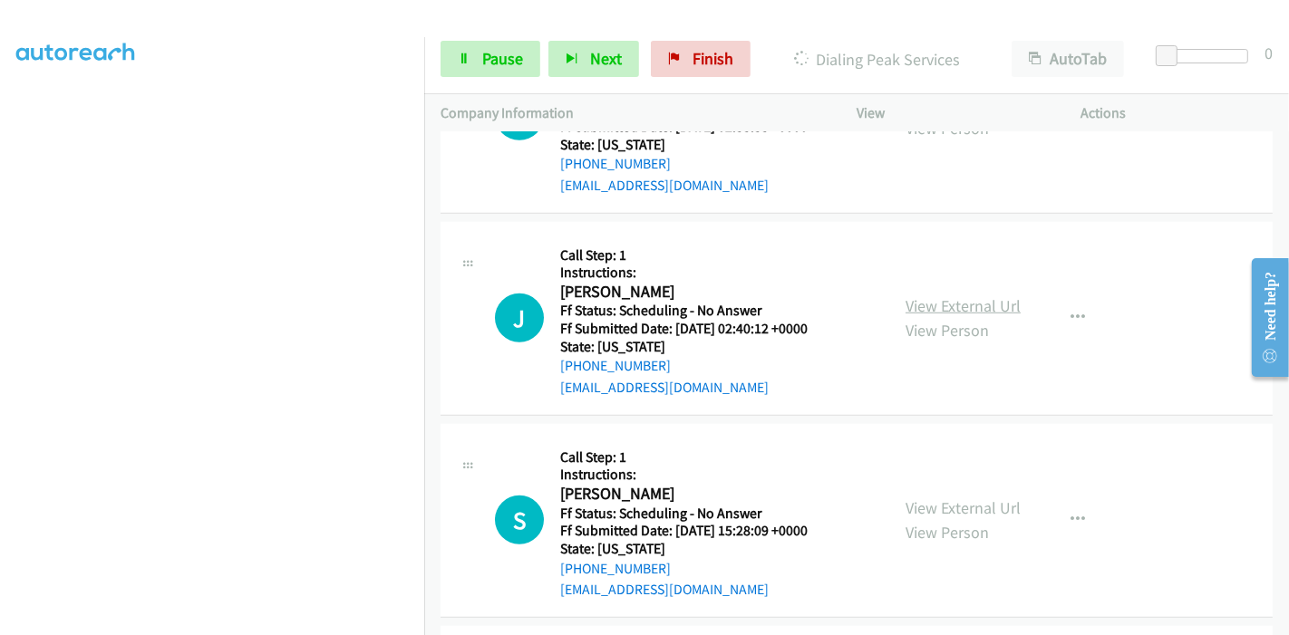
click at [950, 295] on link "View External Url" at bounding box center [962, 305] width 115 height 21
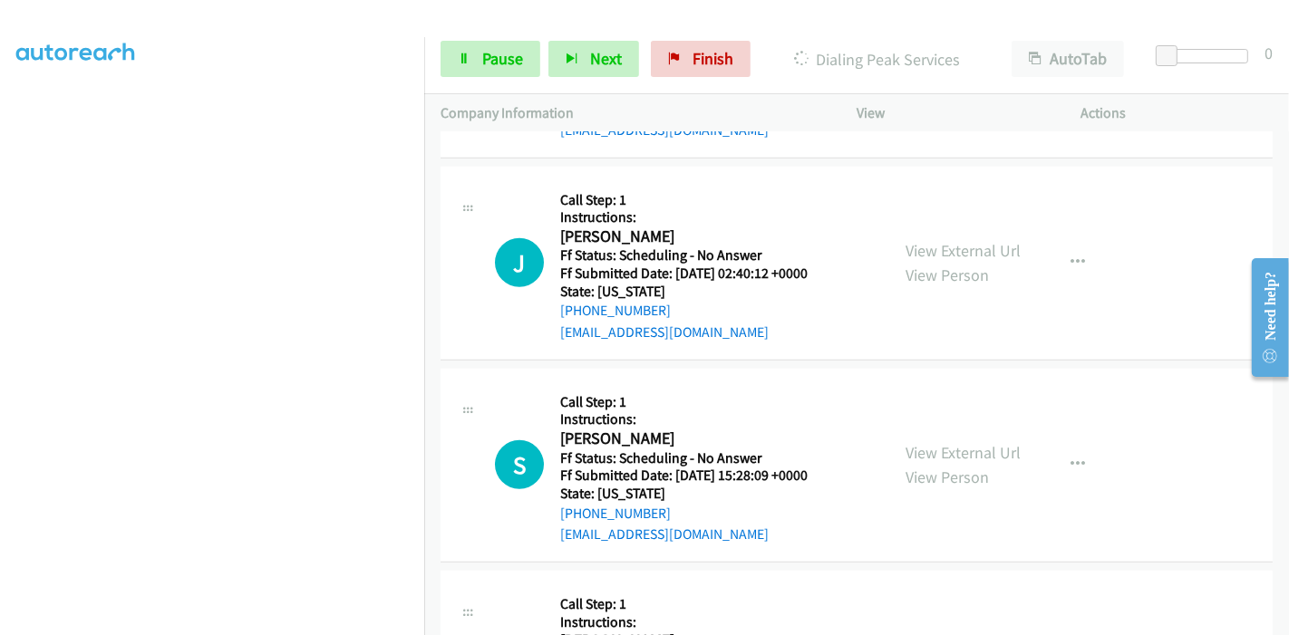
scroll to position [1328, 0]
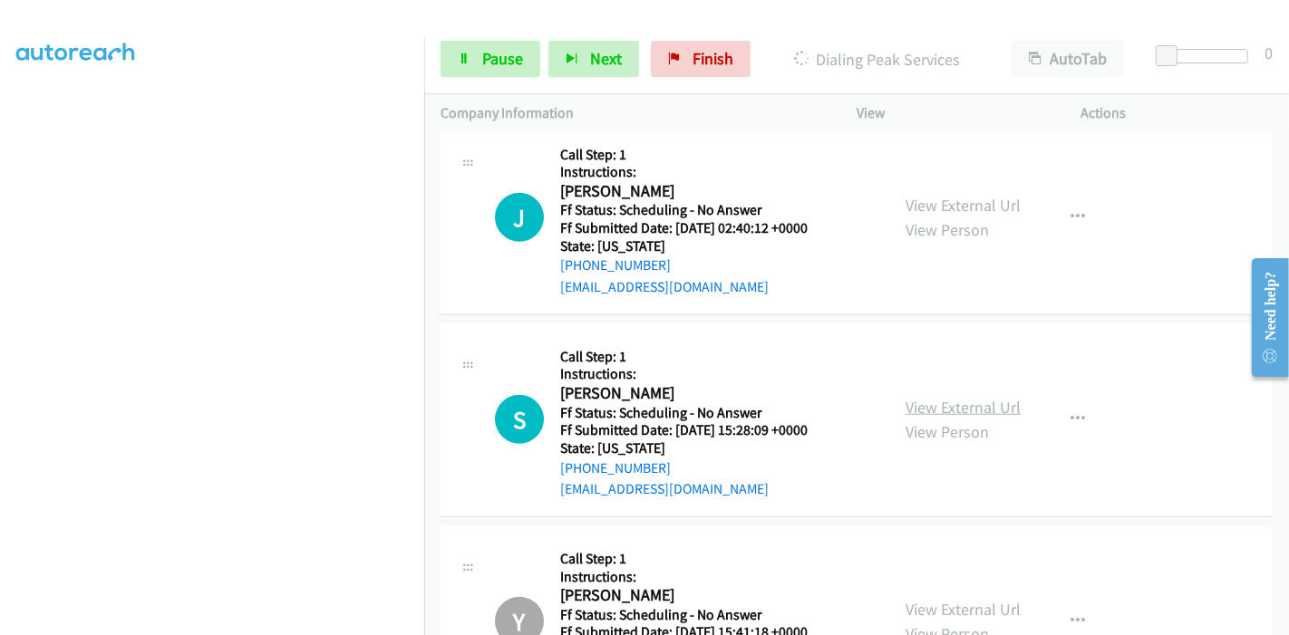
click at [919, 397] on link "View External Url" at bounding box center [962, 407] width 115 height 21
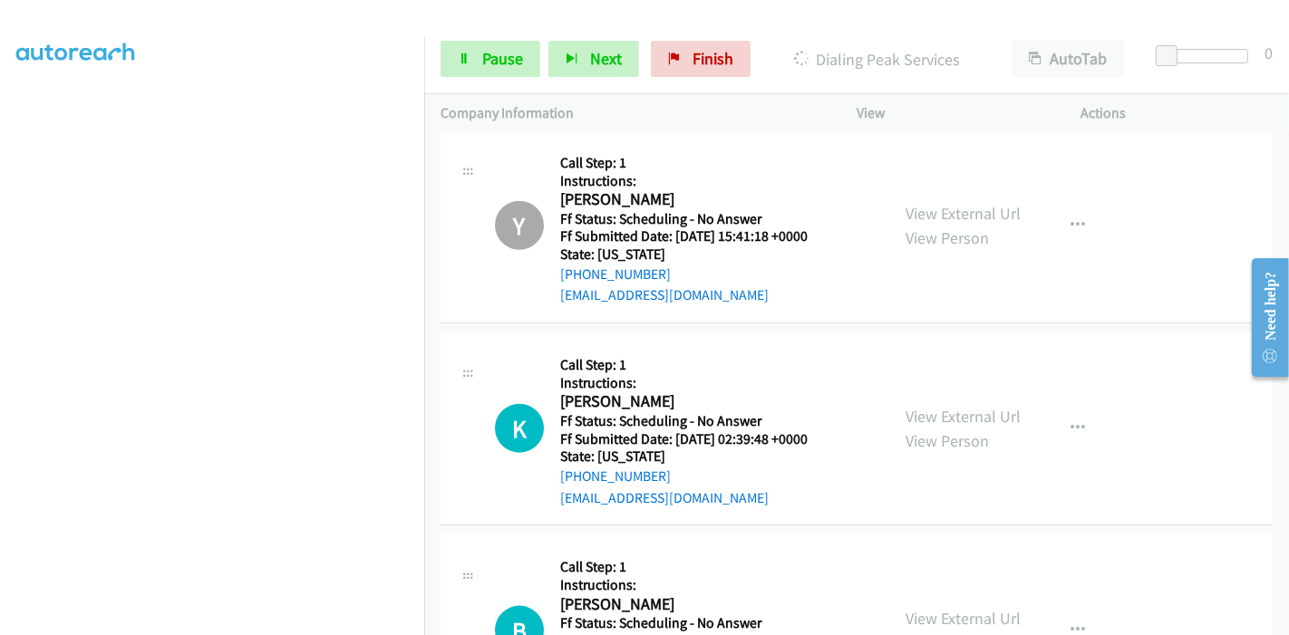
scroll to position [1731, 0]
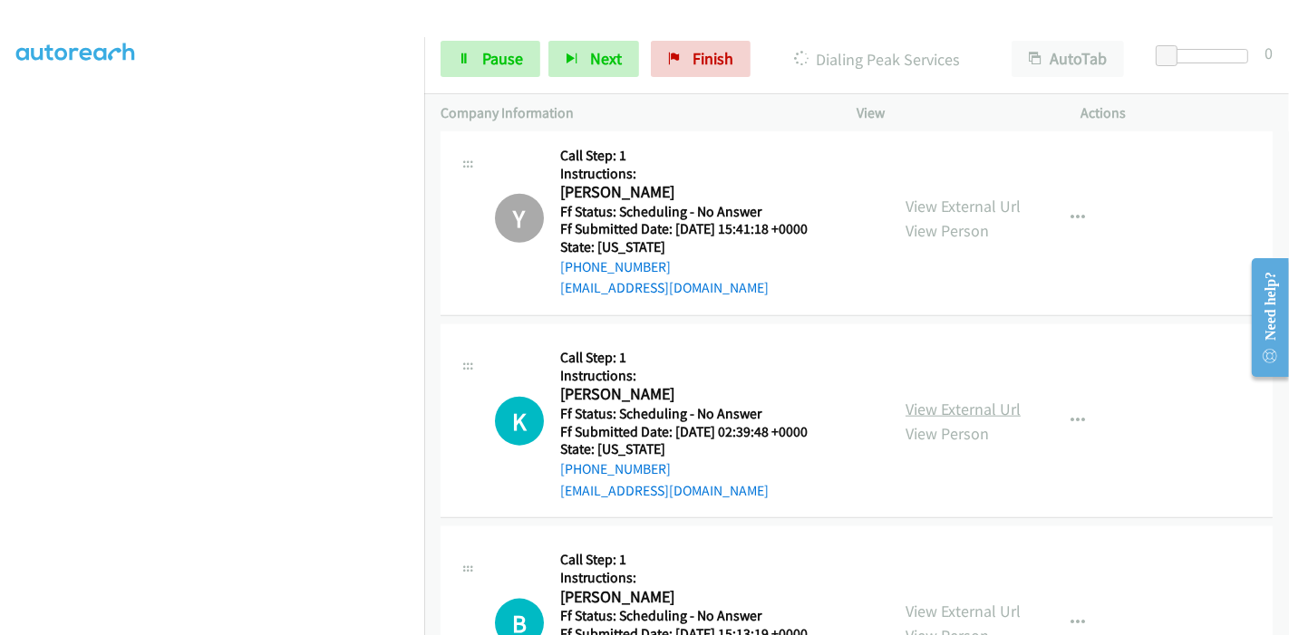
click at [944, 399] on link "View External Url" at bounding box center [962, 409] width 115 height 21
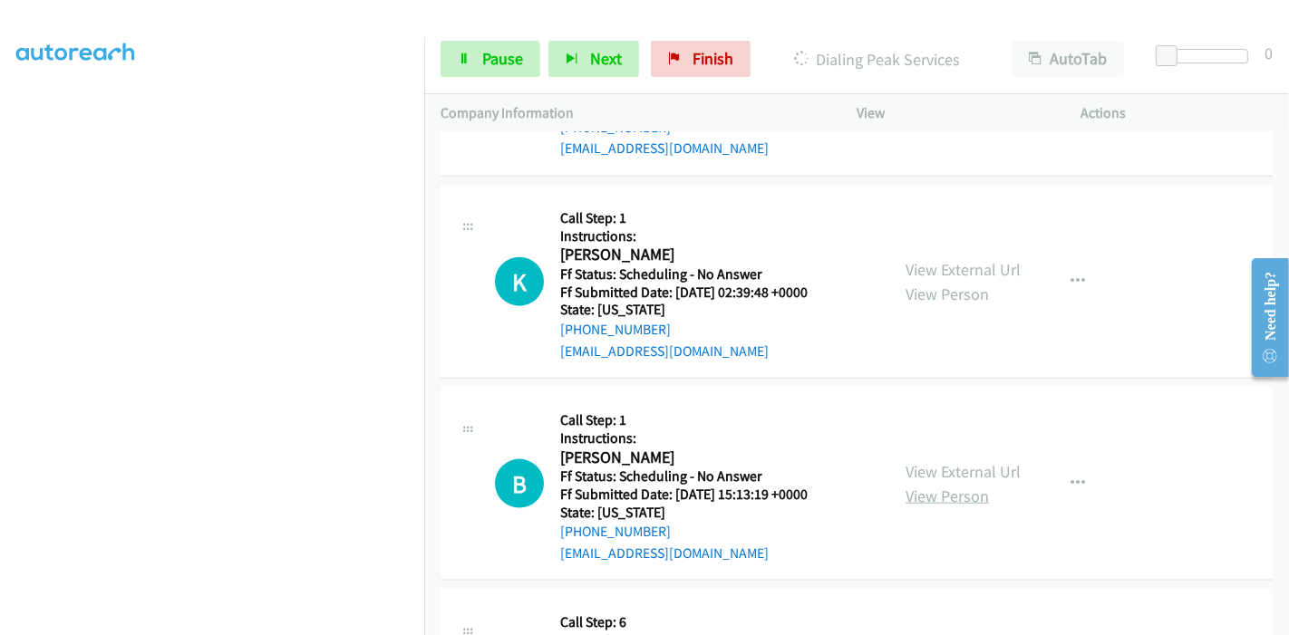
scroll to position [1932, 0]
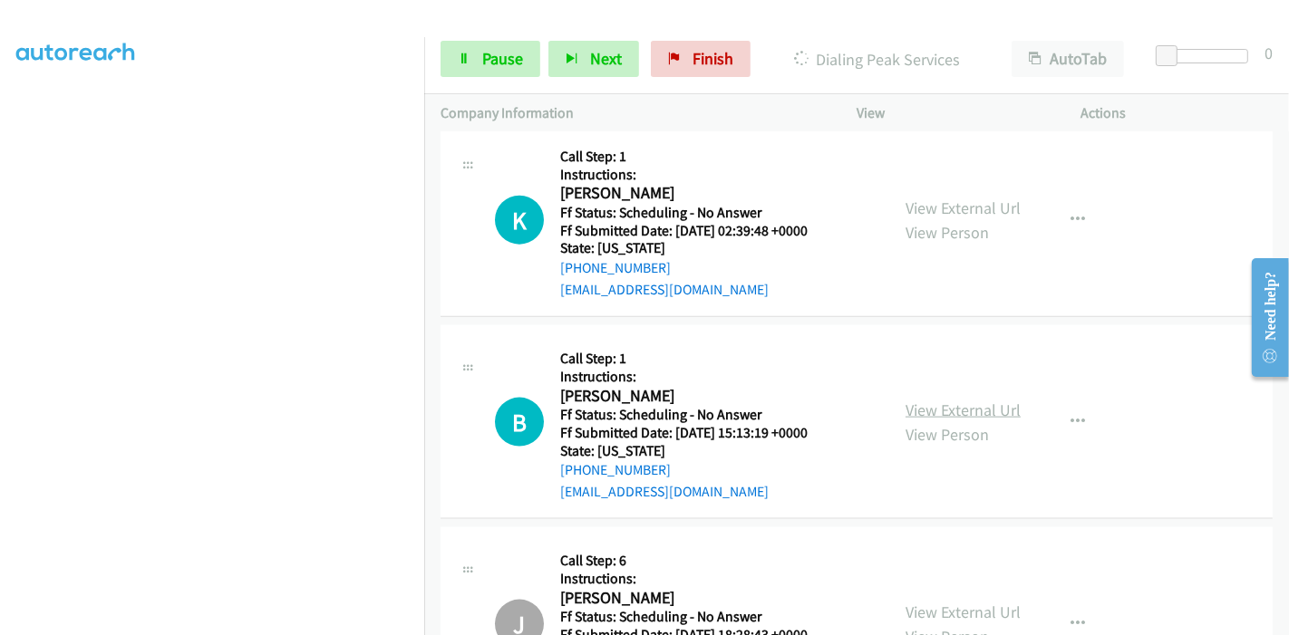
click at [952, 400] on link "View External Url" at bounding box center [962, 410] width 115 height 21
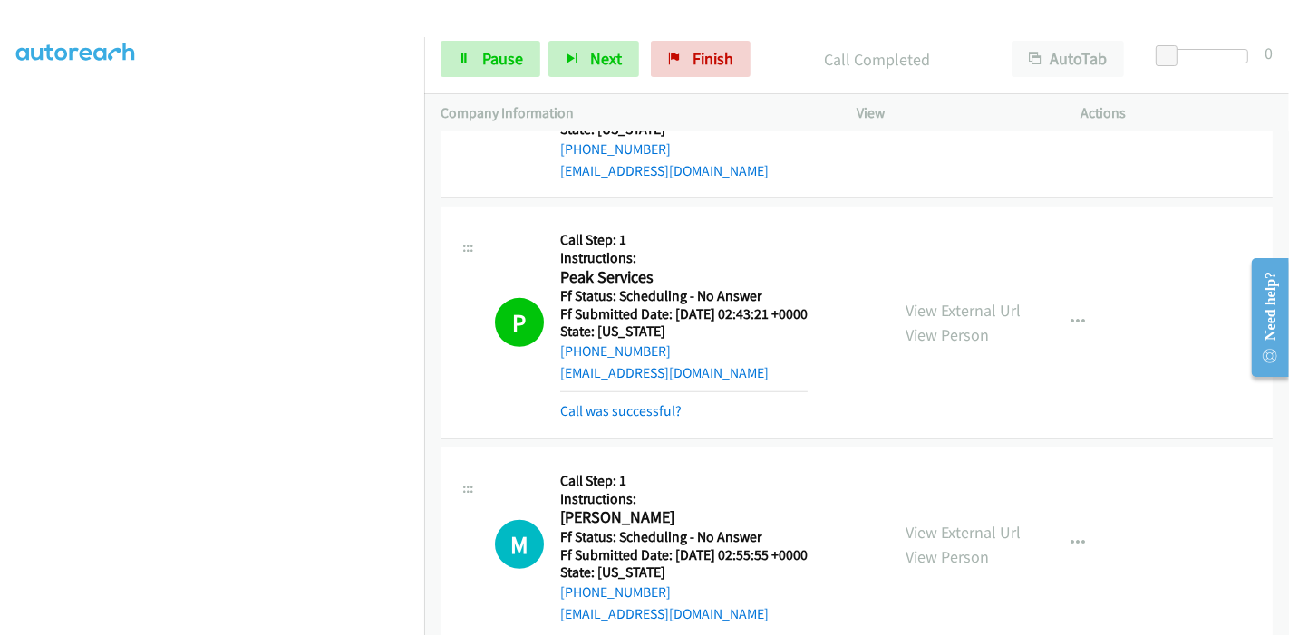
scroll to position [763, 0]
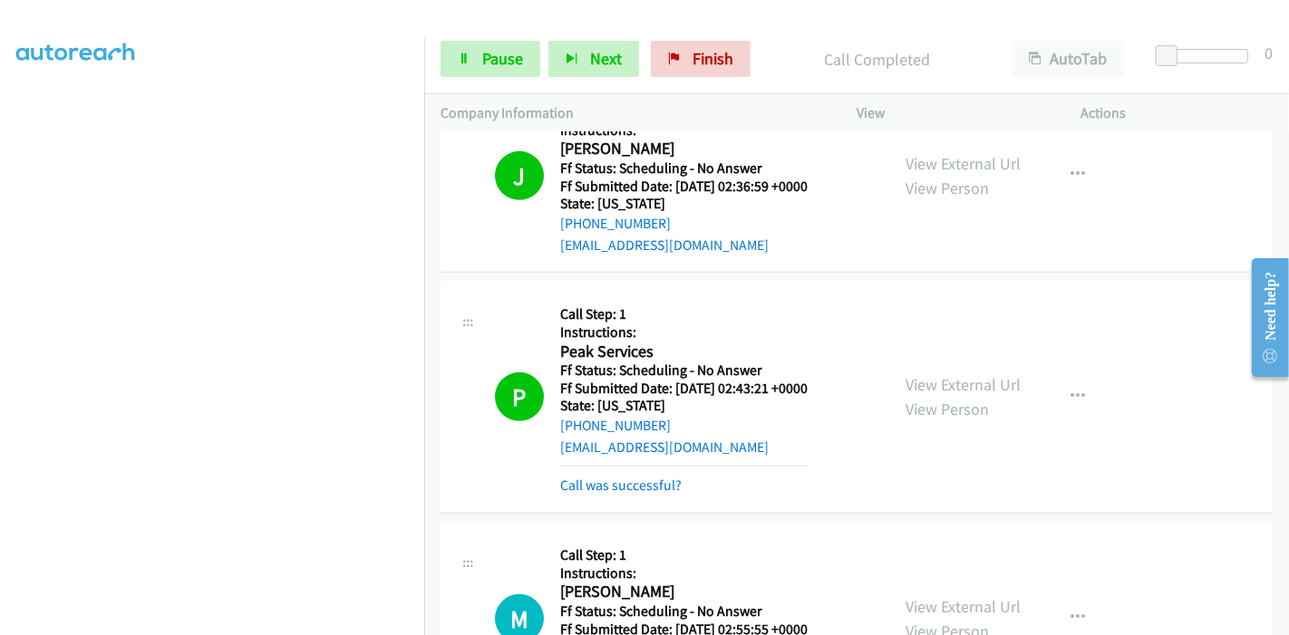
click at [609, 475] on div "Call was successful?" at bounding box center [683, 486] width 247 height 22
click at [611, 477] on link "Call was successful?" at bounding box center [620, 485] width 121 height 17
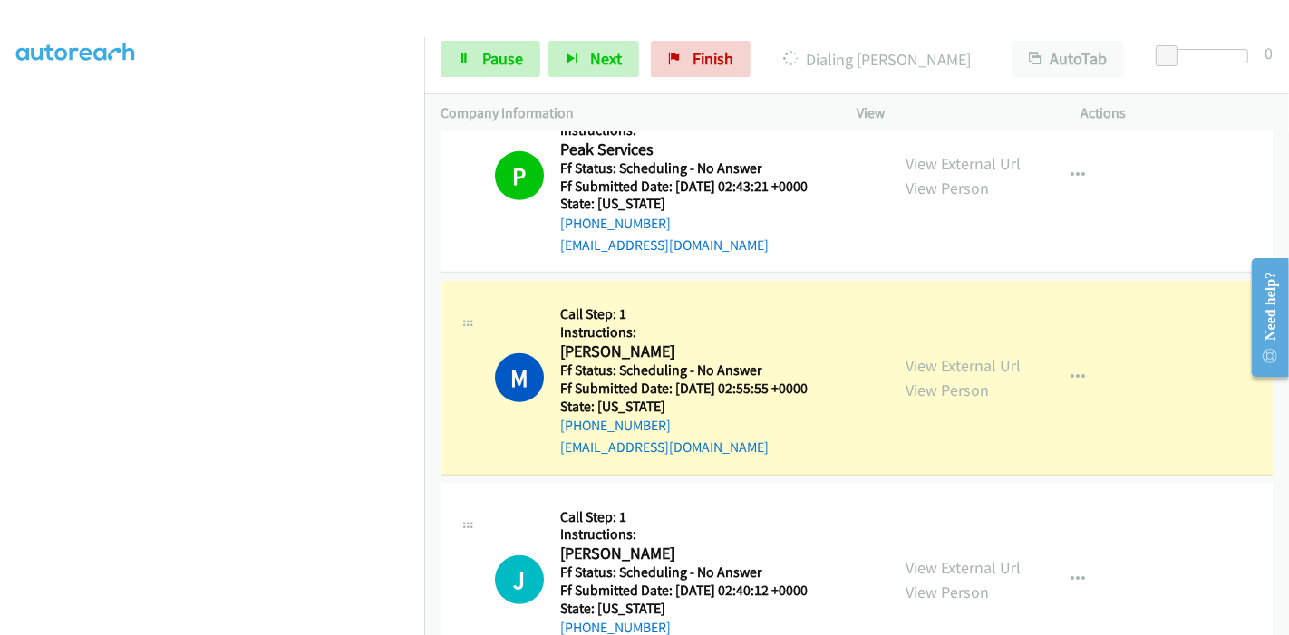
scroll to position [1065, 0]
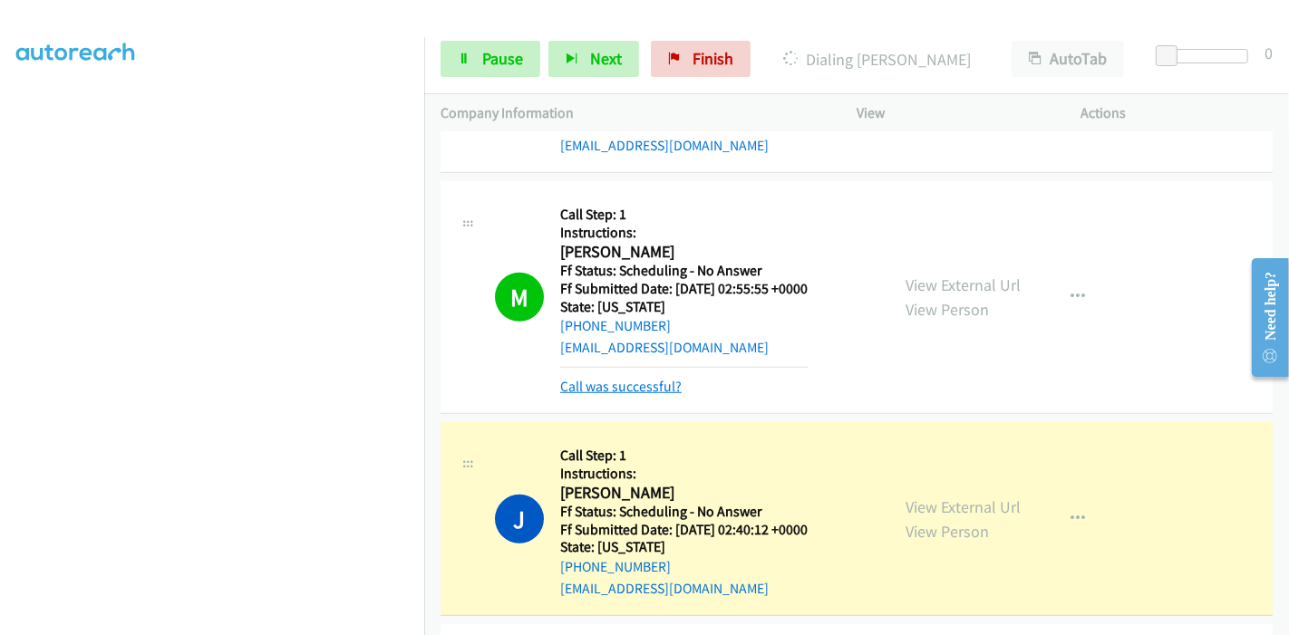
click at [611, 378] on link "Call was successful?" at bounding box center [620, 386] width 121 height 17
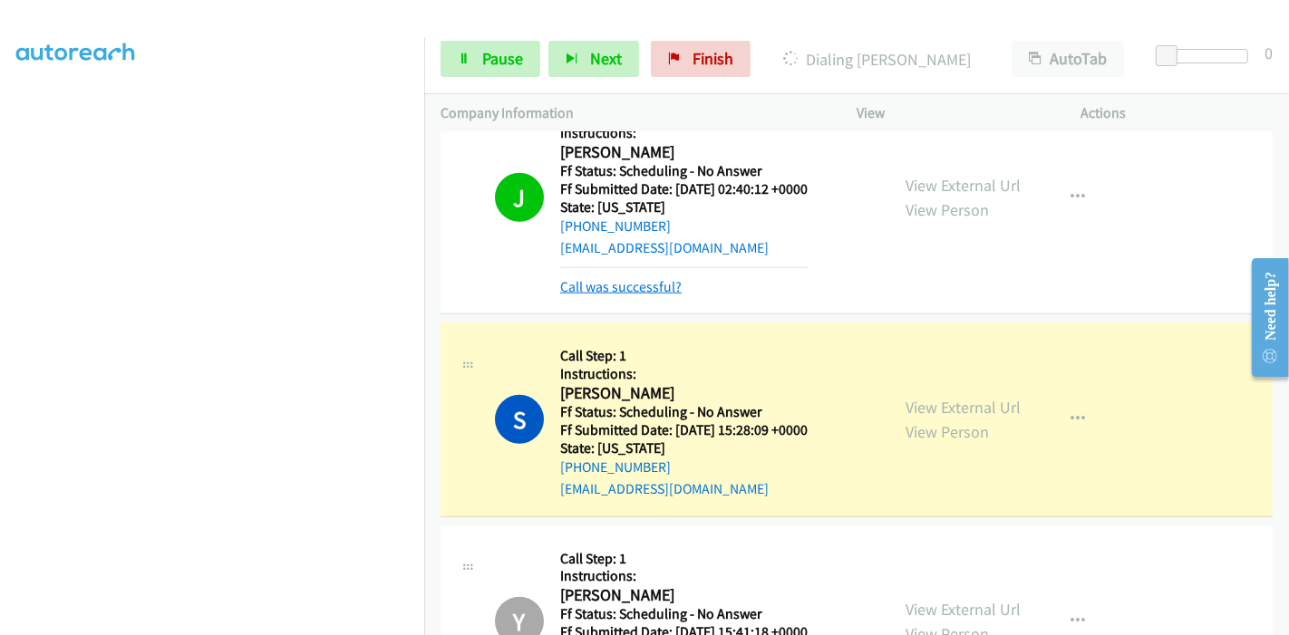
click at [656, 278] on link "Call was successful?" at bounding box center [620, 286] width 121 height 17
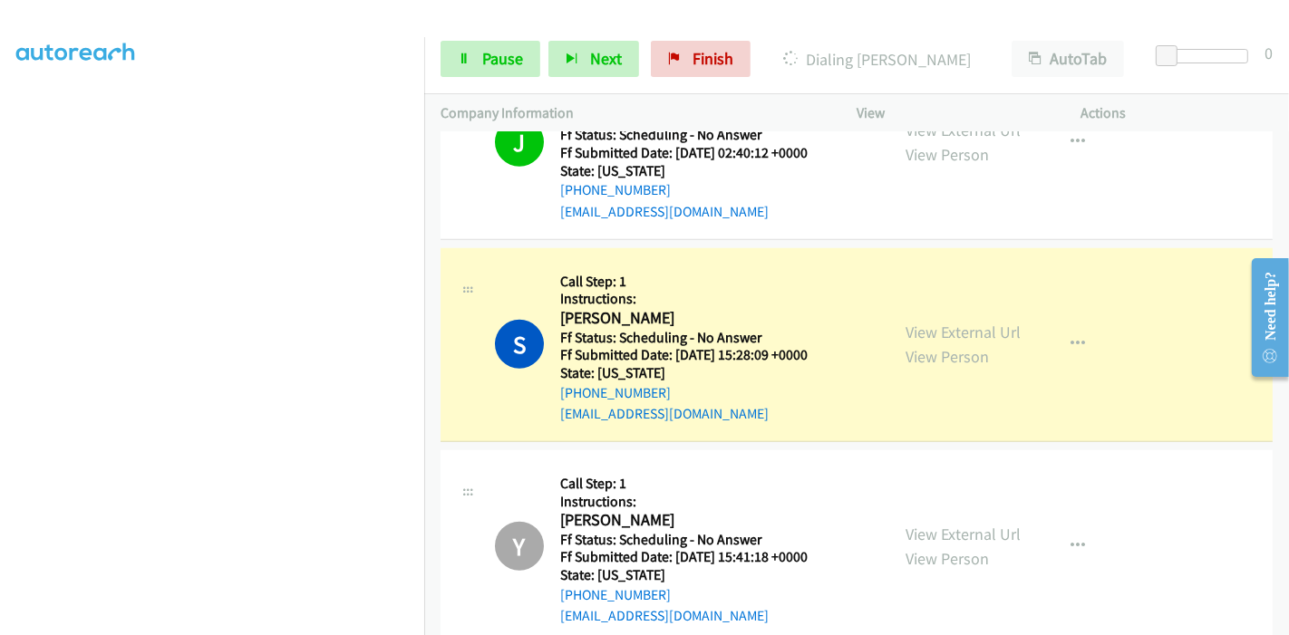
scroll to position [1448, 0]
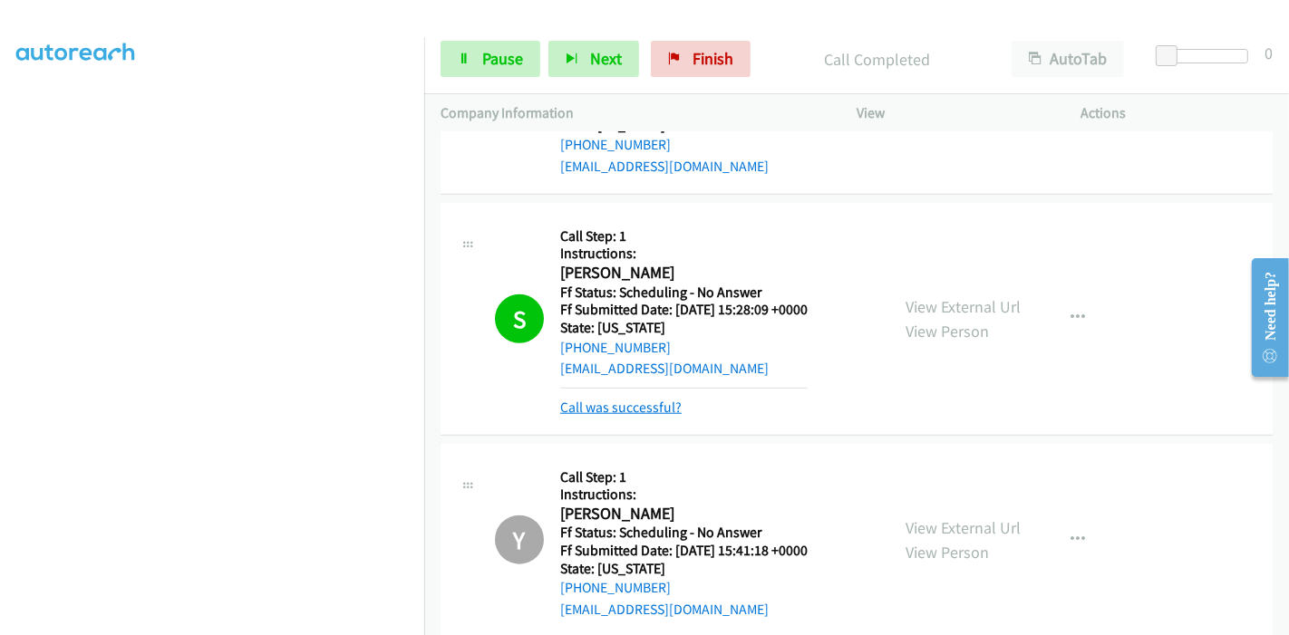
click at [605, 399] on link "Call was successful?" at bounding box center [620, 407] width 121 height 17
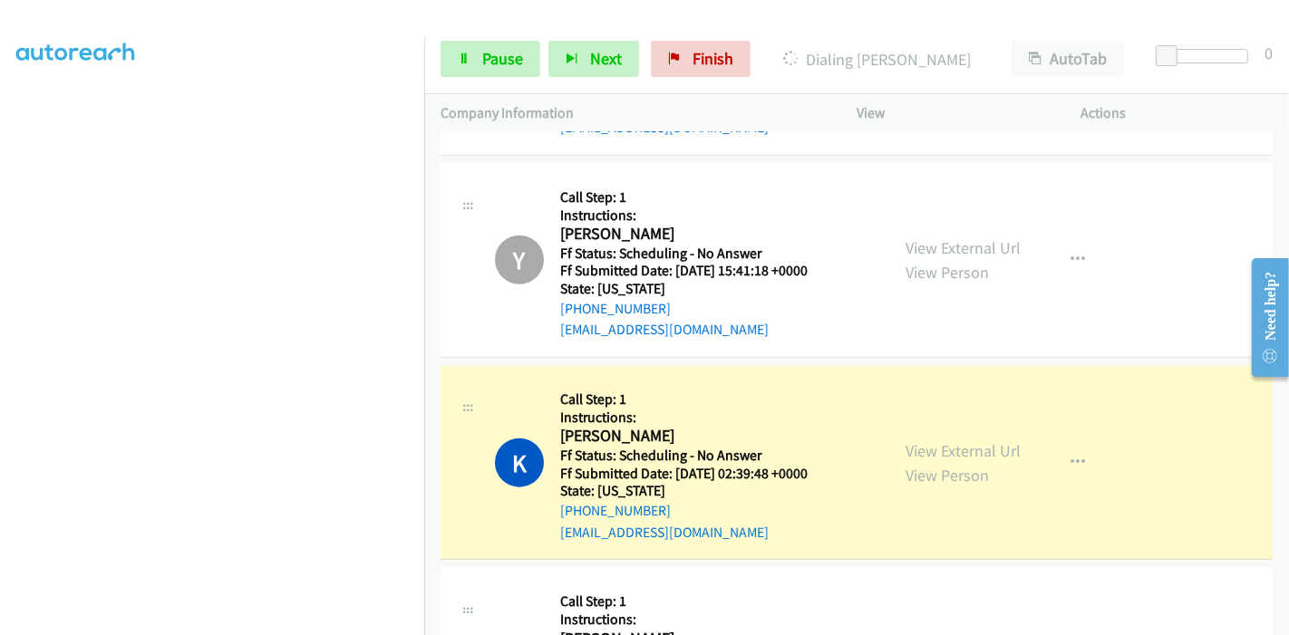
scroll to position [1952, 0]
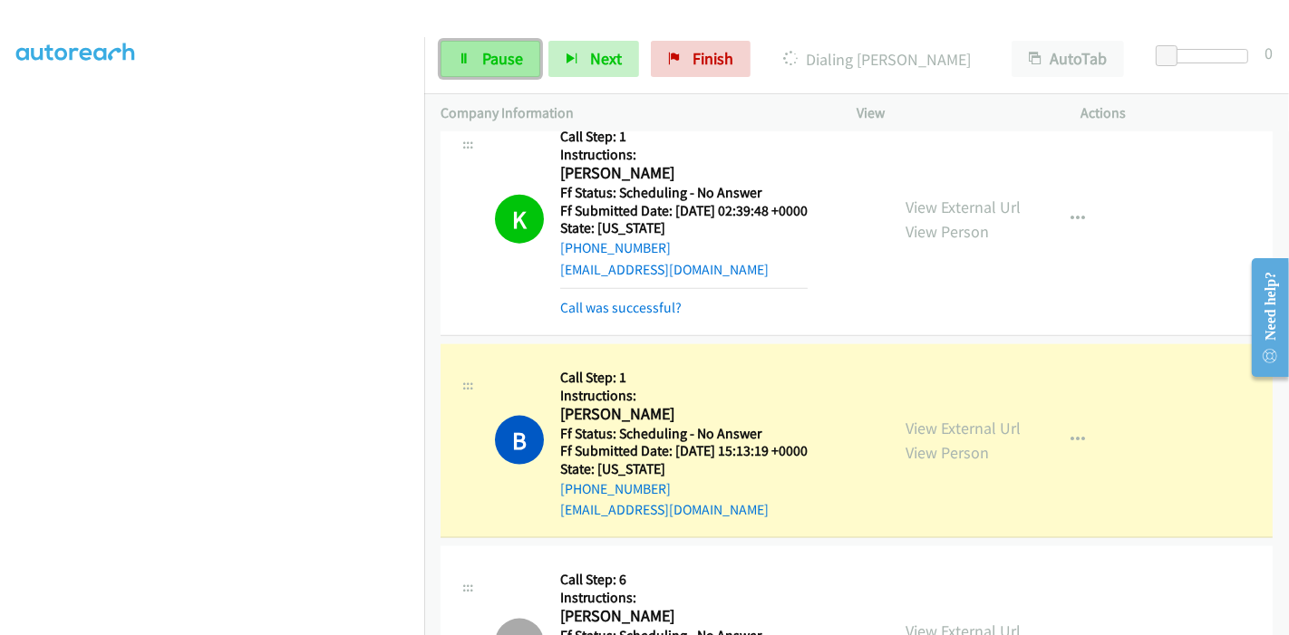
click at [491, 55] on span "Pause" at bounding box center [502, 58] width 41 height 21
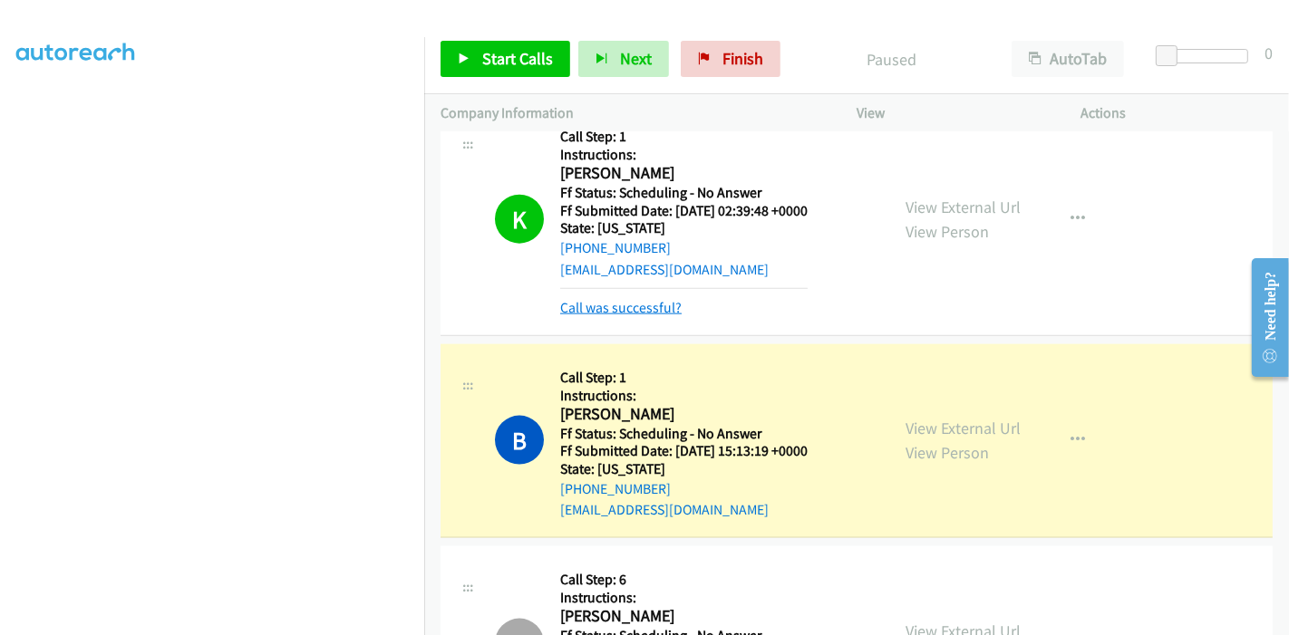
click at [595, 299] on link "Call was successful?" at bounding box center [620, 307] width 121 height 17
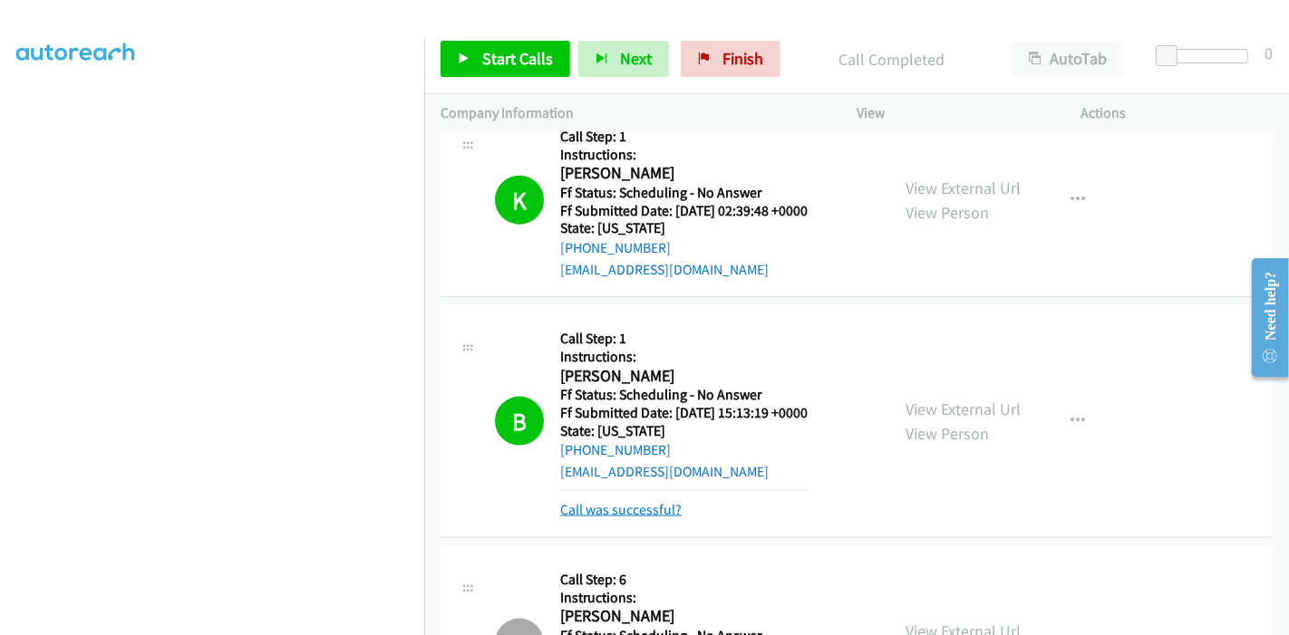
click at [608, 501] on link "Call was successful?" at bounding box center [620, 509] width 121 height 17
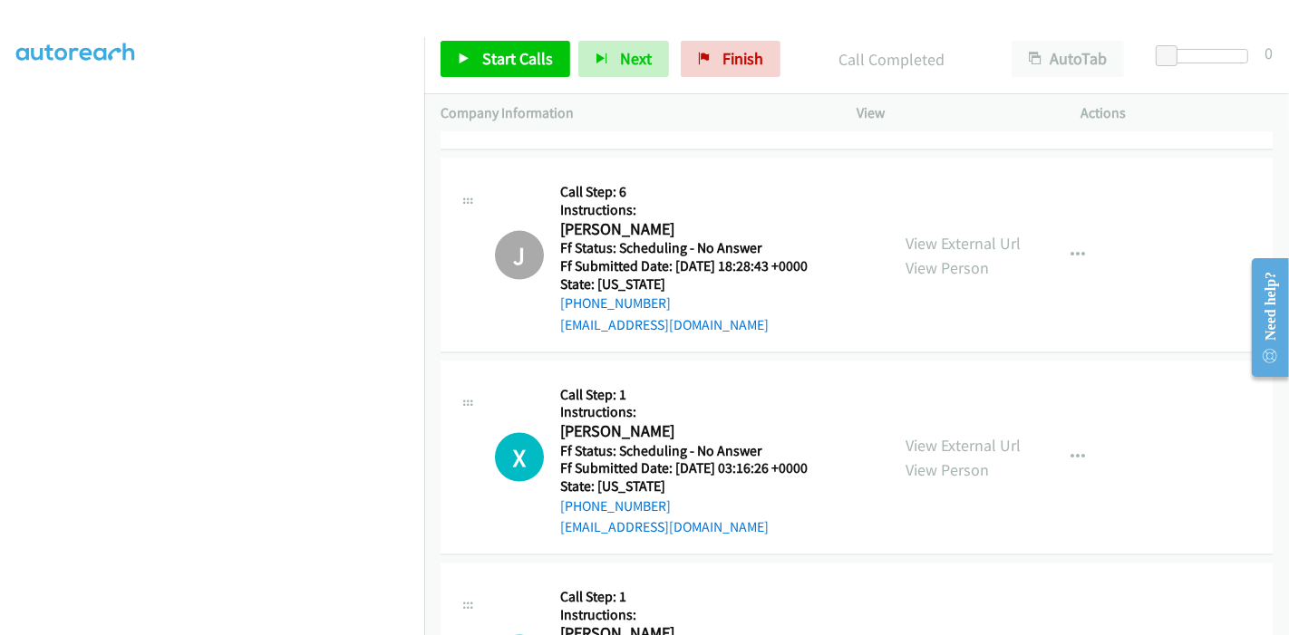
scroll to position [2355, 0]
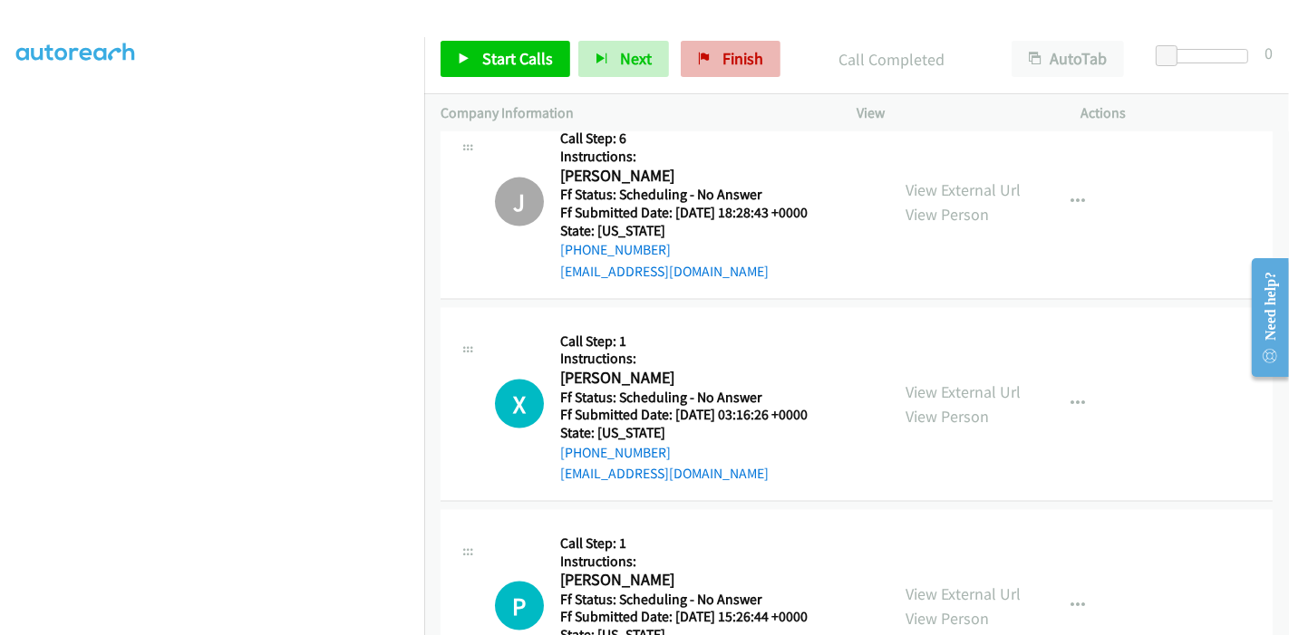
drag, startPoint x: 710, startPoint y: 89, endPoint x: 711, endPoint y: 71, distance: 18.1
click at [711, 89] on div "Start Calls Pause Next Finish Call Completed AutoTab AutoTab 0" at bounding box center [856, 59] width 865 height 70
click at [711, 71] on link "Finish" at bounding box center [731, 59] width 100 height 36
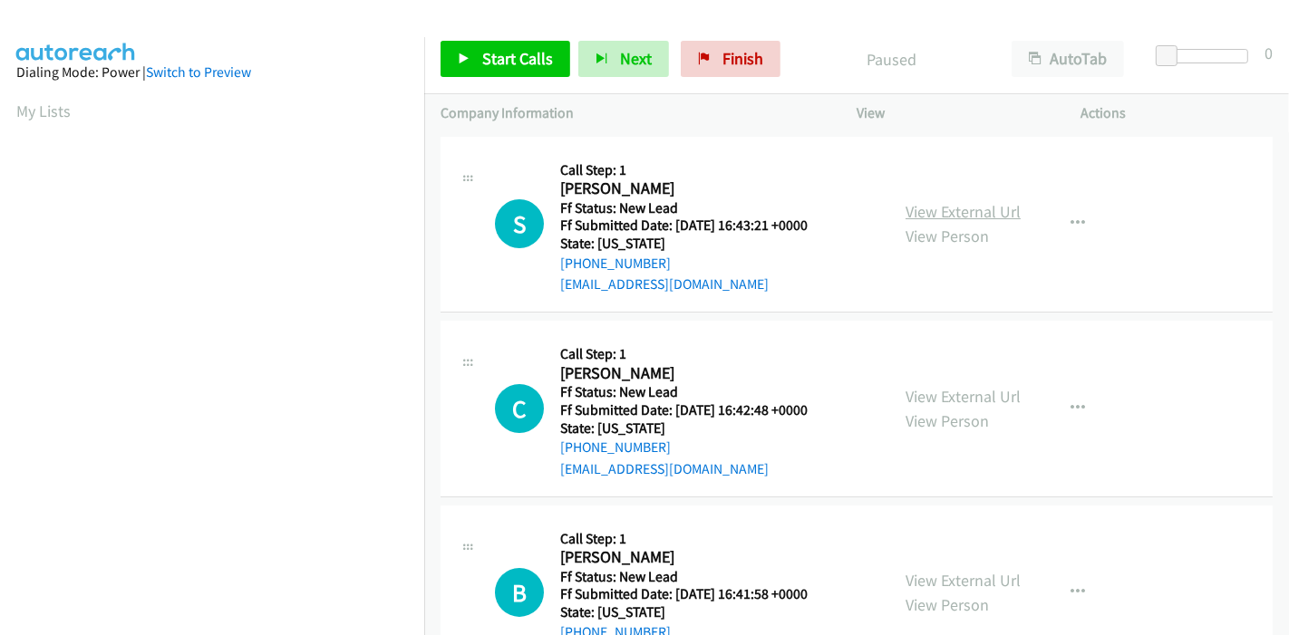
click at [937, 206] on link "View External Url" at bounding box center [962, 211] width 115 height 21
click at [924, 392] on link "View External Url" at bounding box center [962, 396] width 115 height 21
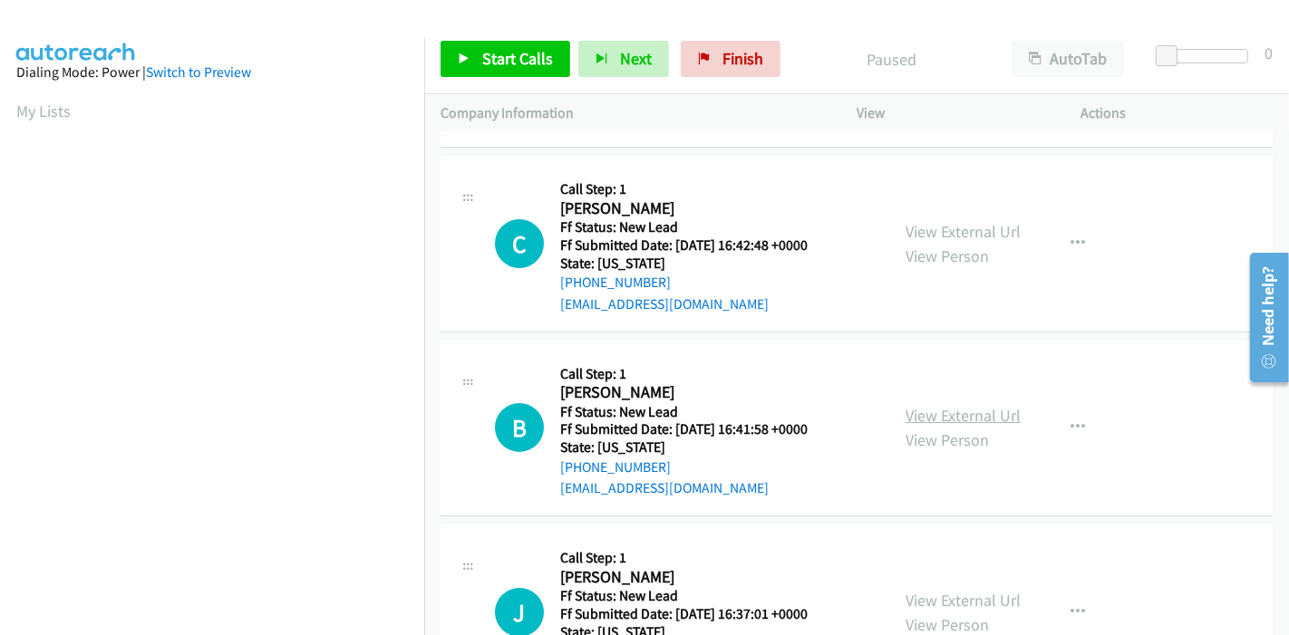
scroll to position [201, 0]
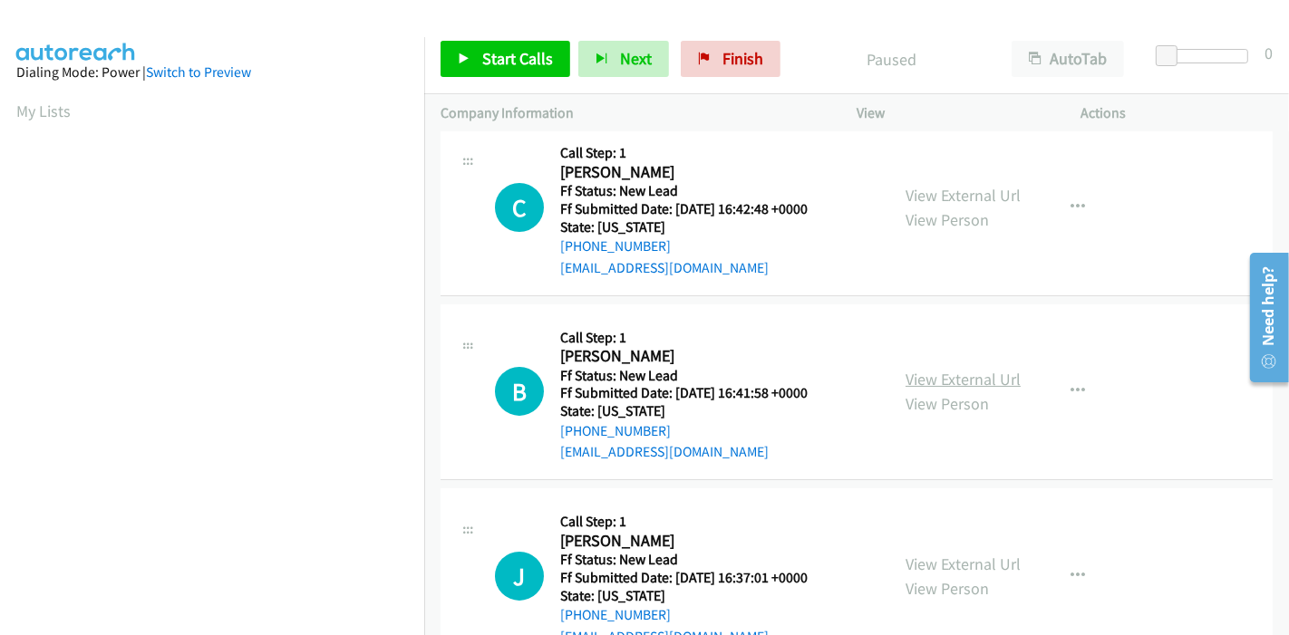
click at [924, 373] on link "View External Url" at bounding box center [962, 379] width 115 height 21
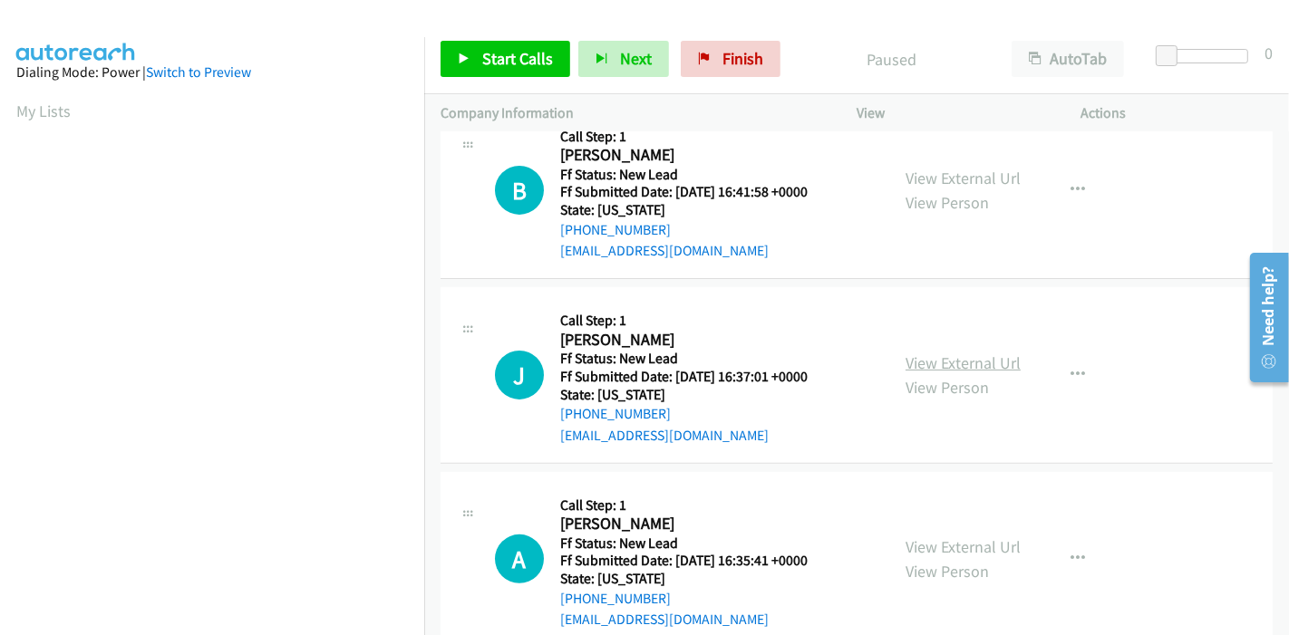
click at [916, 361] on link "View External Url" at bounding box center [962, 363] width 115 height 21
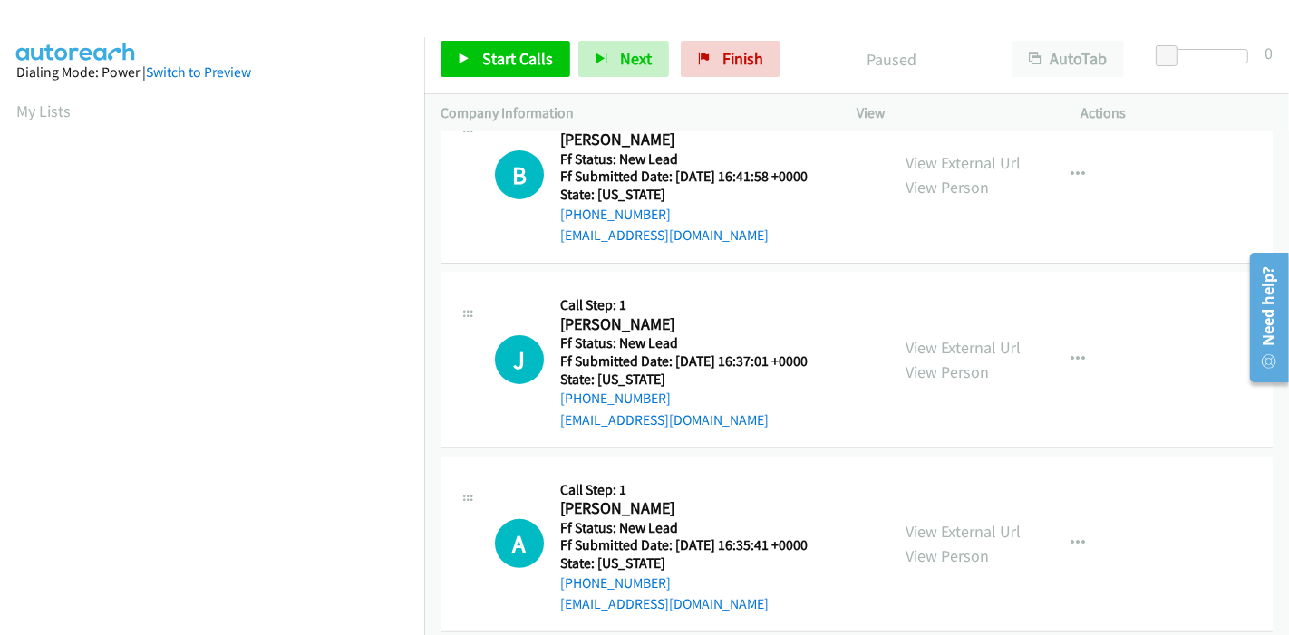
scroll to position [441, 0]
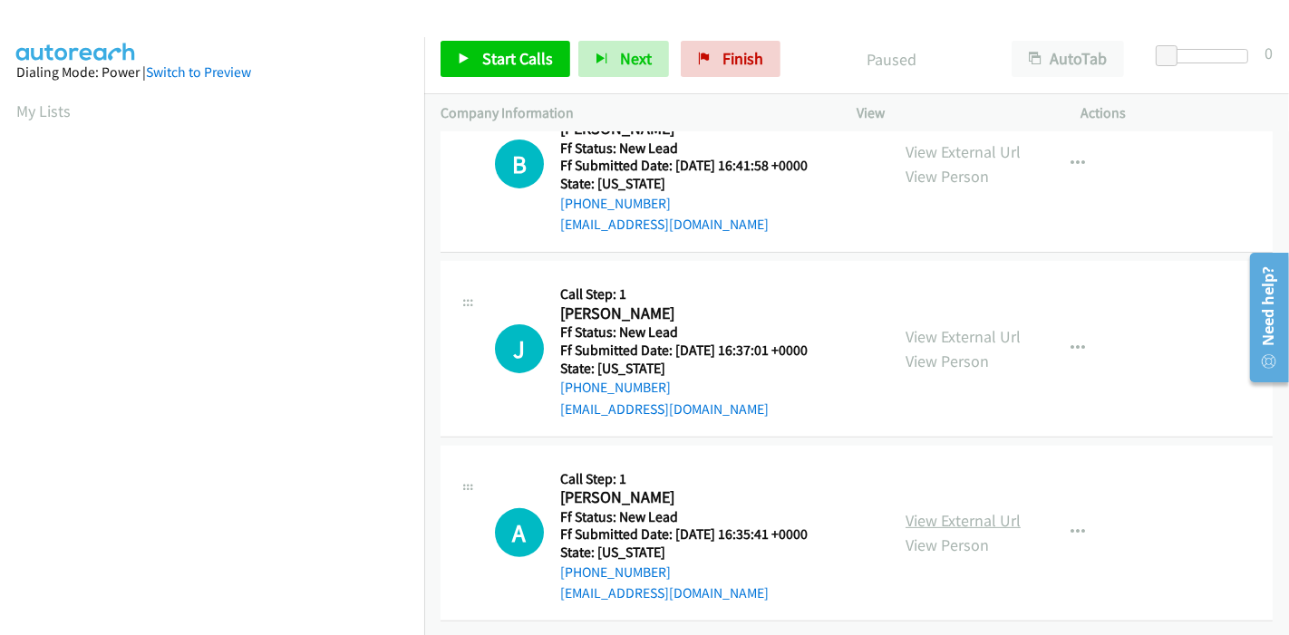
click at [919, 510] on link "View External Url" at bounding box center [962, 520] width 115 height 21
click at [479, 62] on link "Start Calls" at bounding box center [505, 59] width 130 height 36
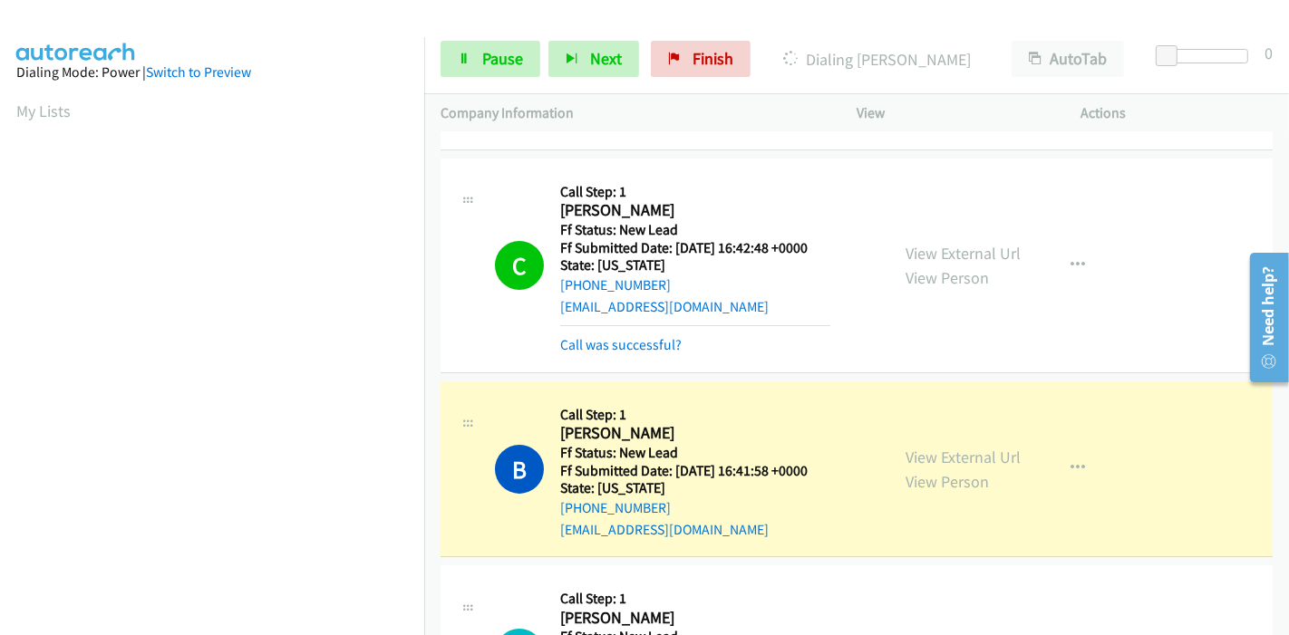
scroll to position [382, 0]
click at [629, 343] on link "Call was successful?" at bounding box center [620, 344] width 121 height 17
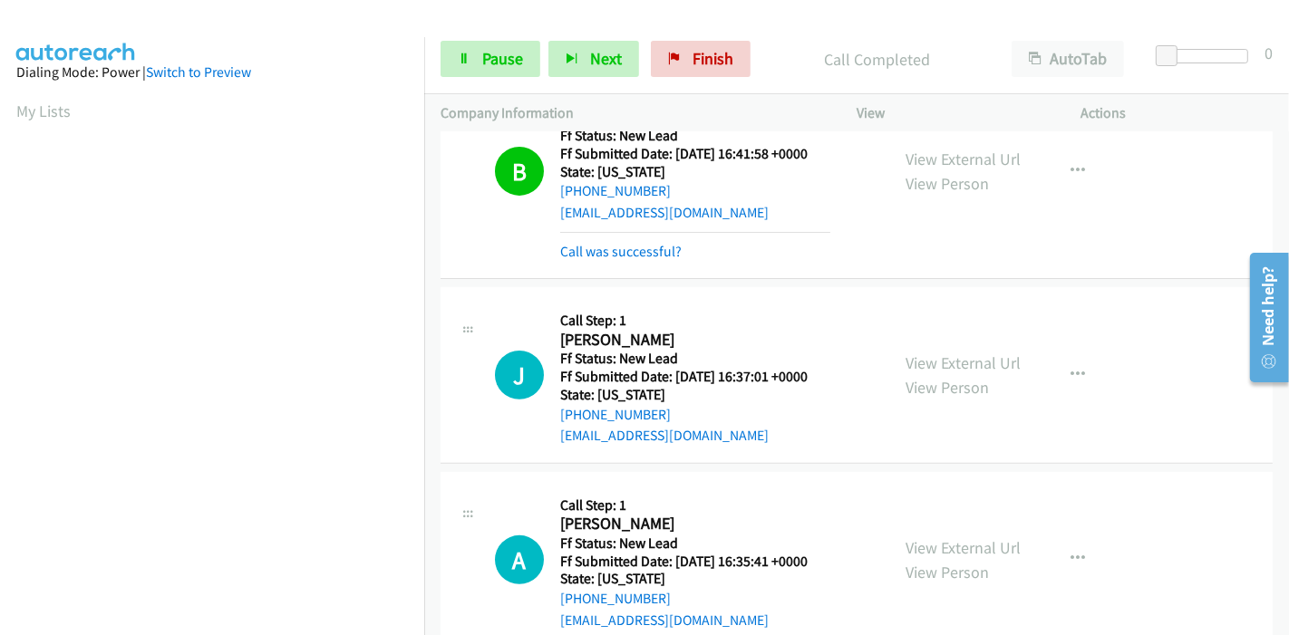
scroll to position [499, 0]
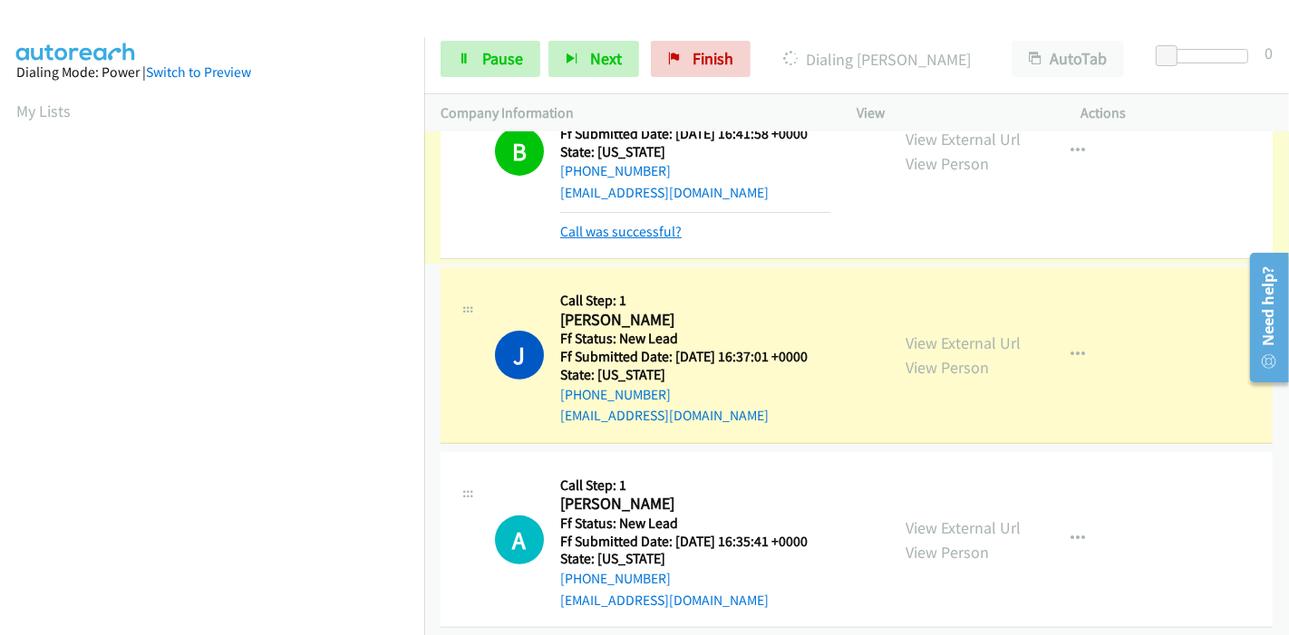
click link "Call was successful?"
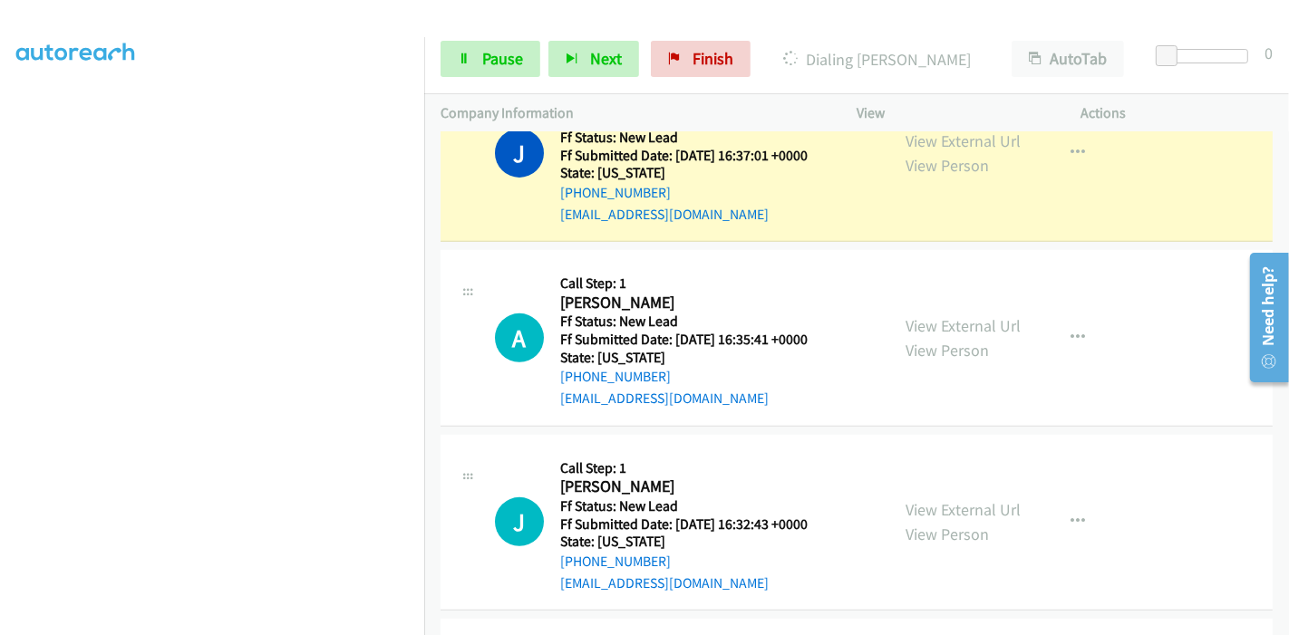
scroll to position [763, 0]
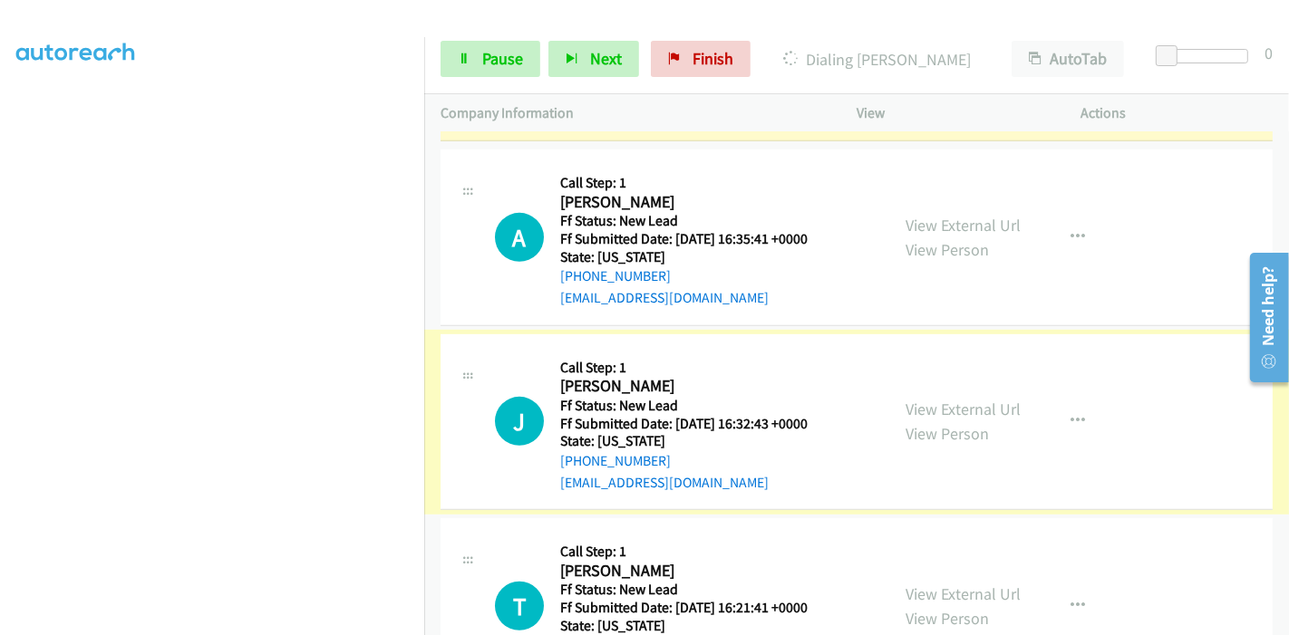
click link "View External Url"
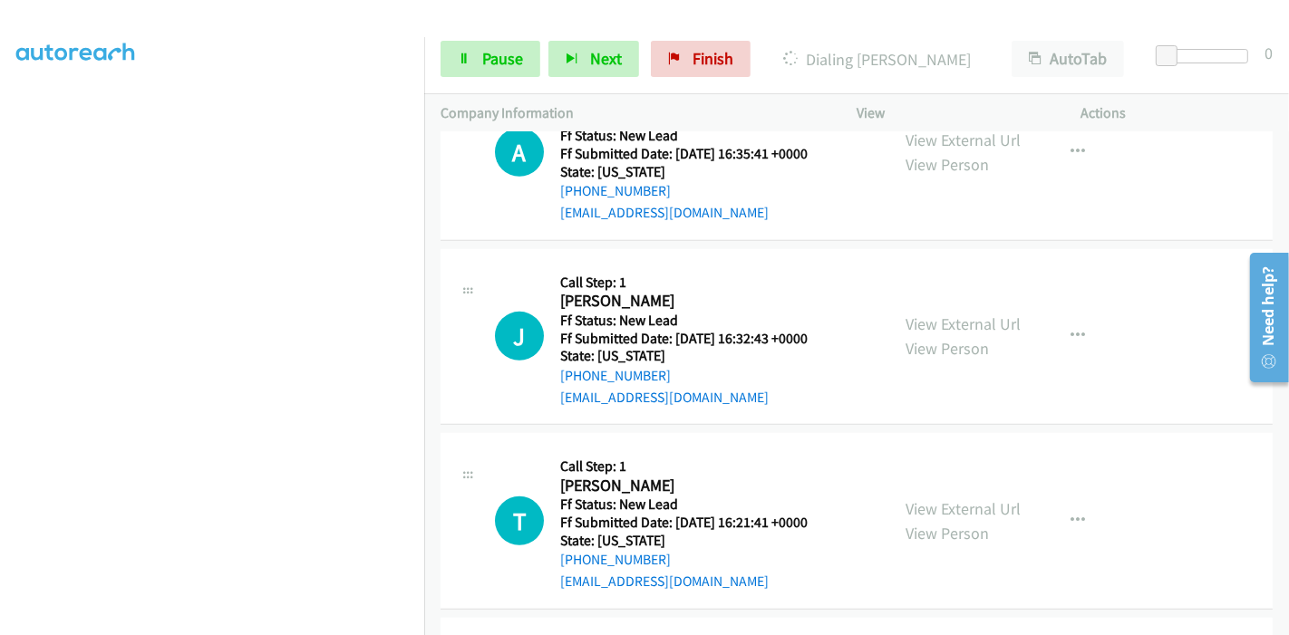
scroll to position [964, 0]
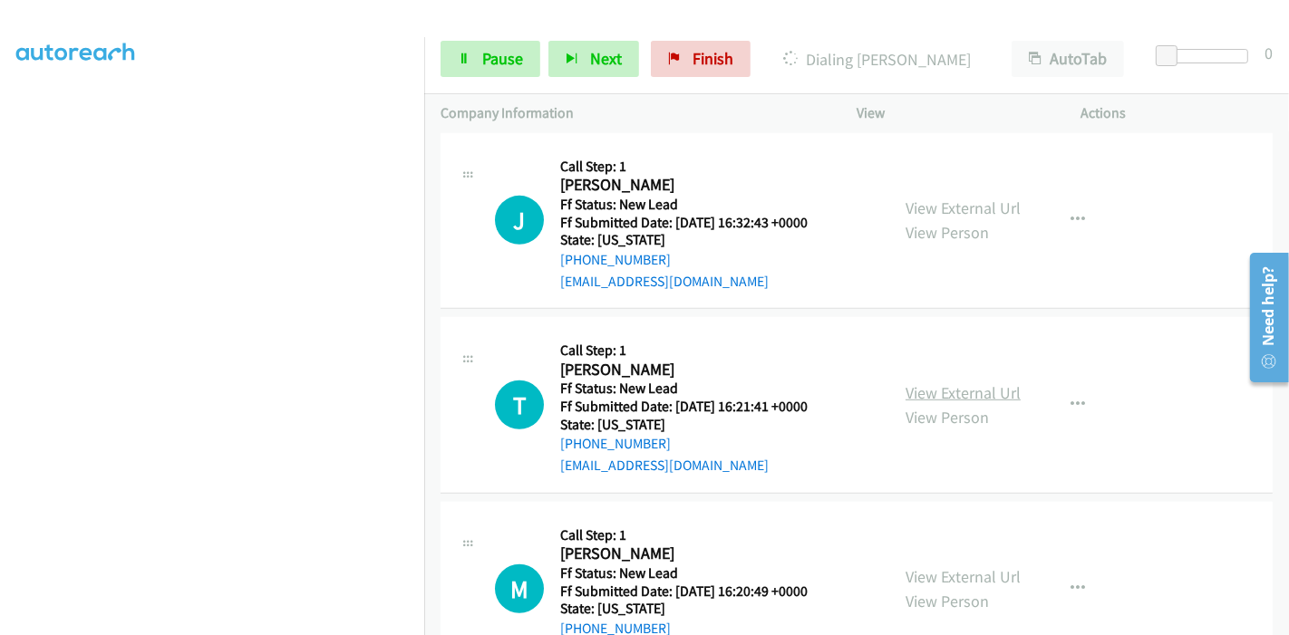
click link "View External Url"
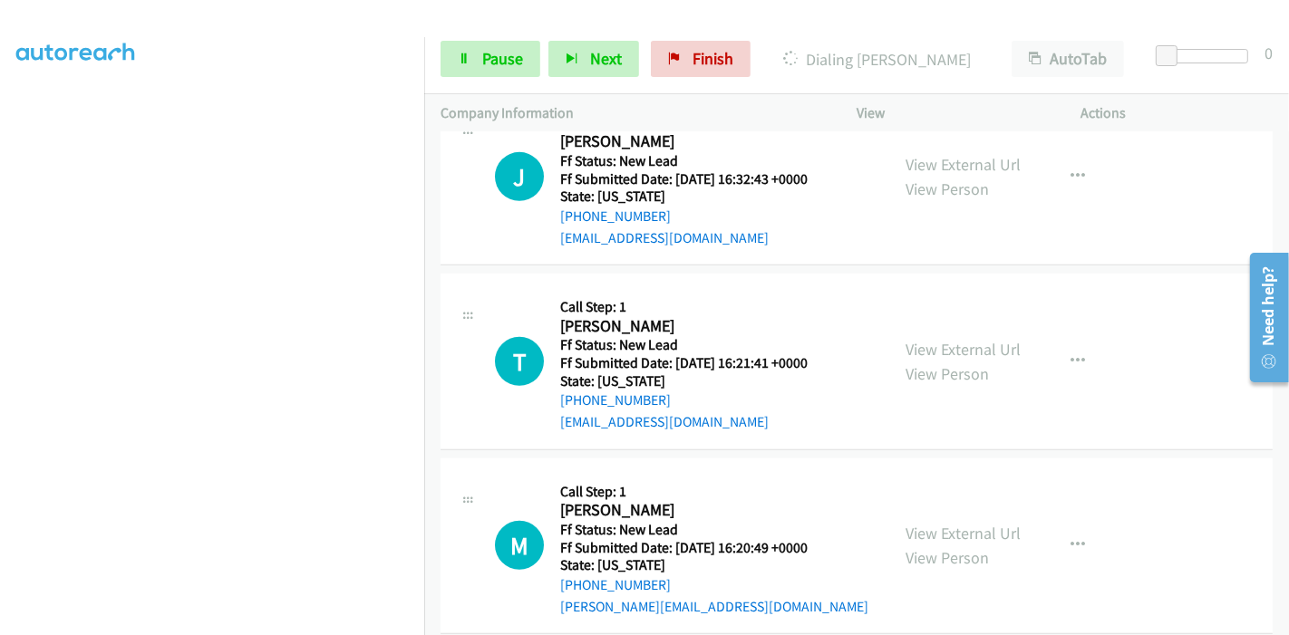
scroll to position [1032, 0]
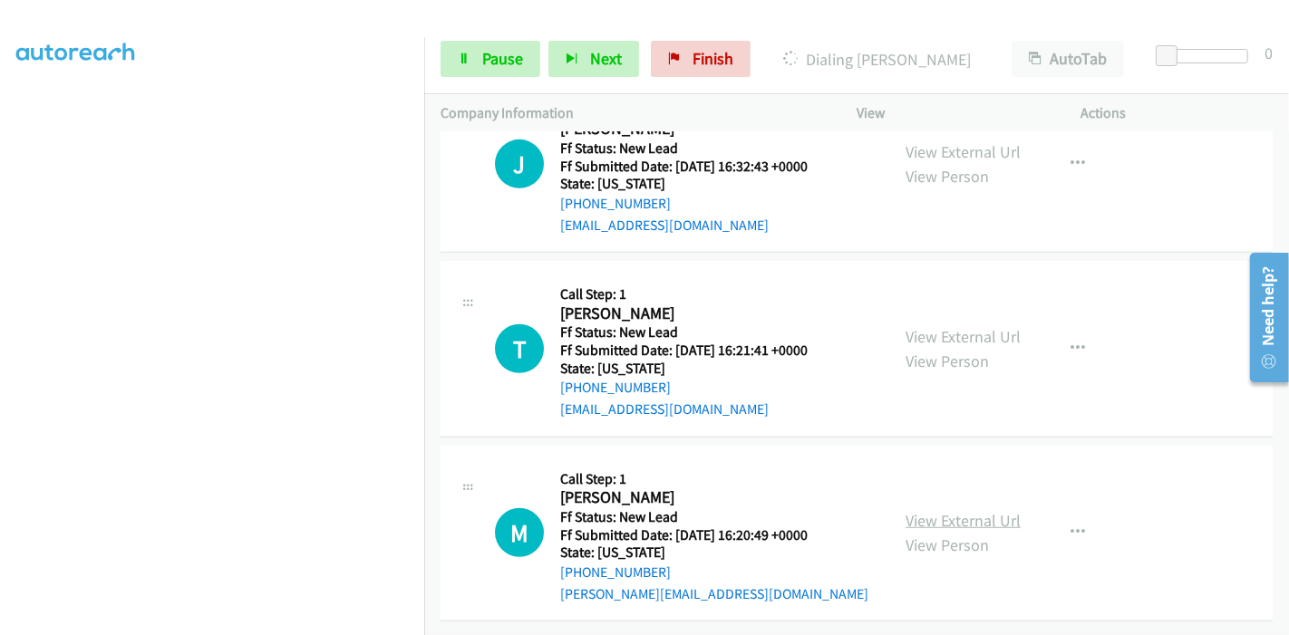
click link "View External Url"
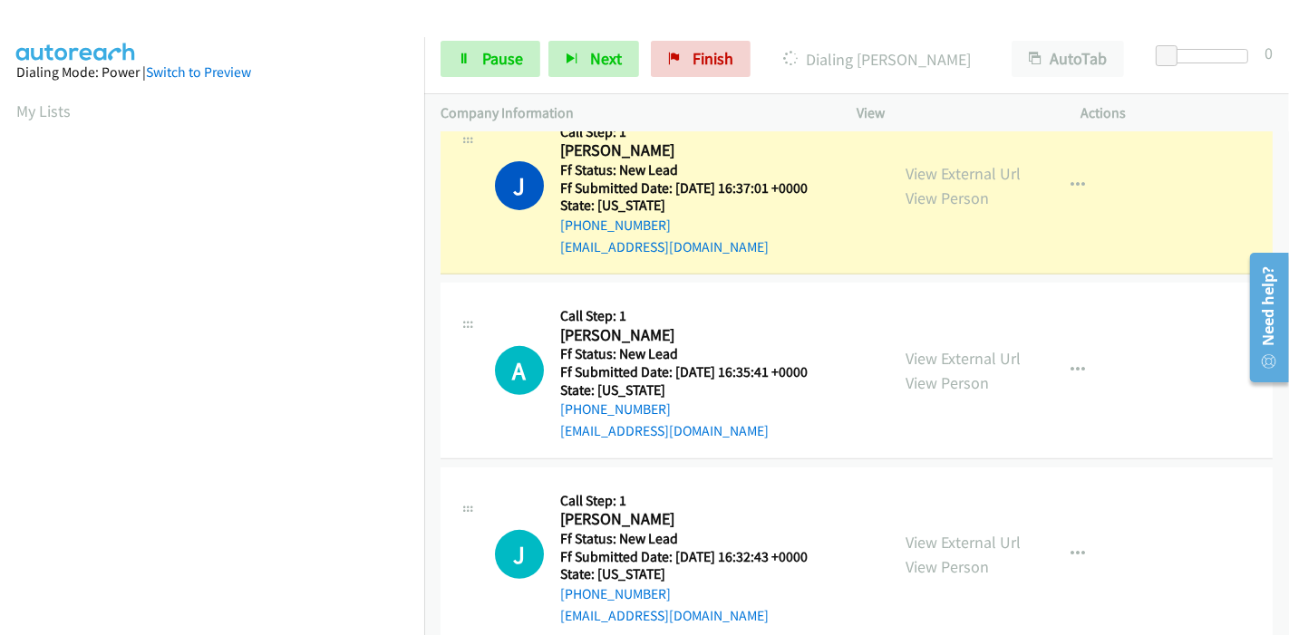
scroll to position [629, 0]
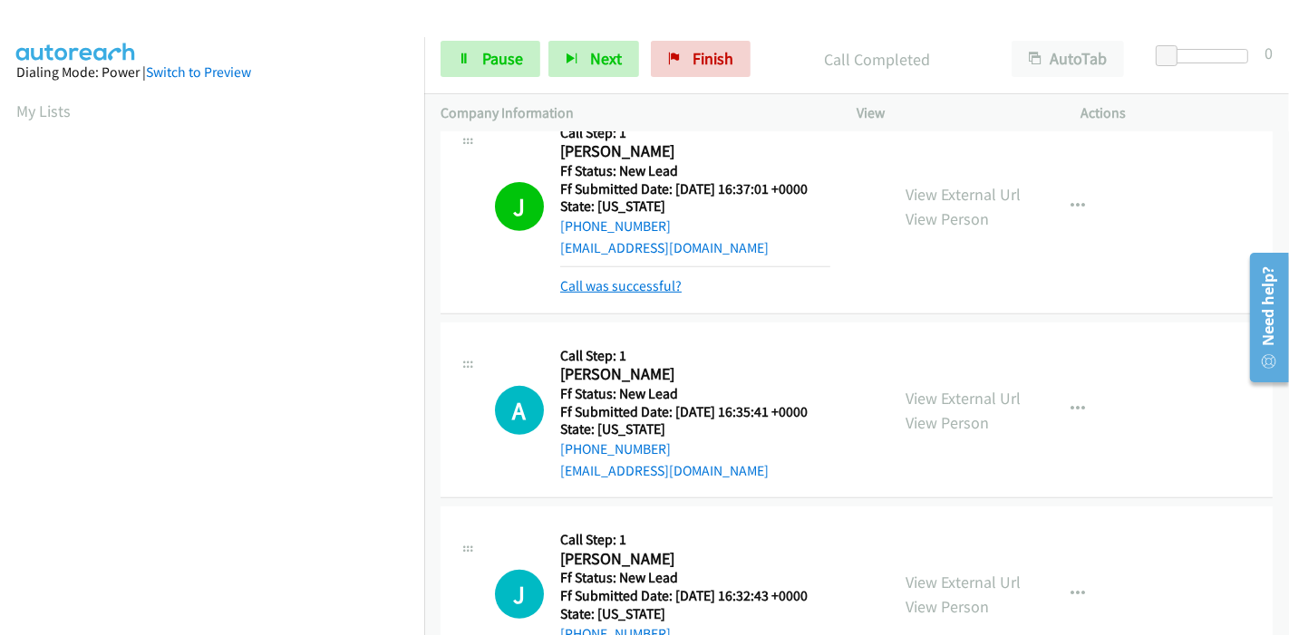
click link "Call was successful?"
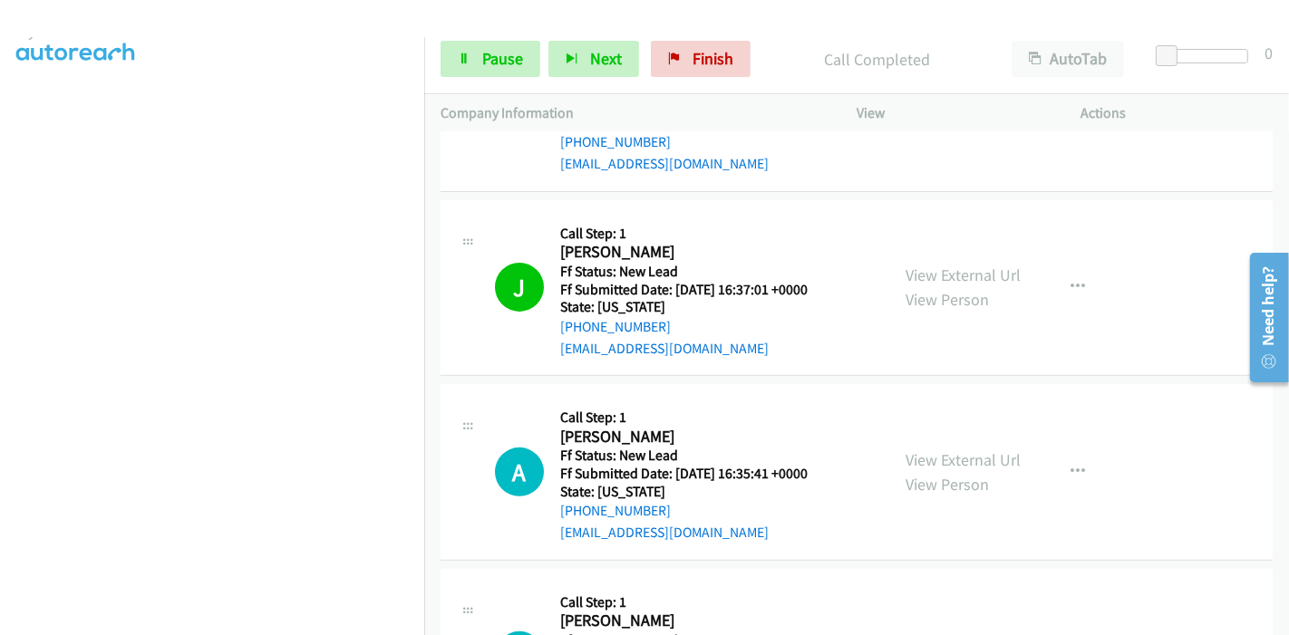
scroll to position [0, 0]
click icon
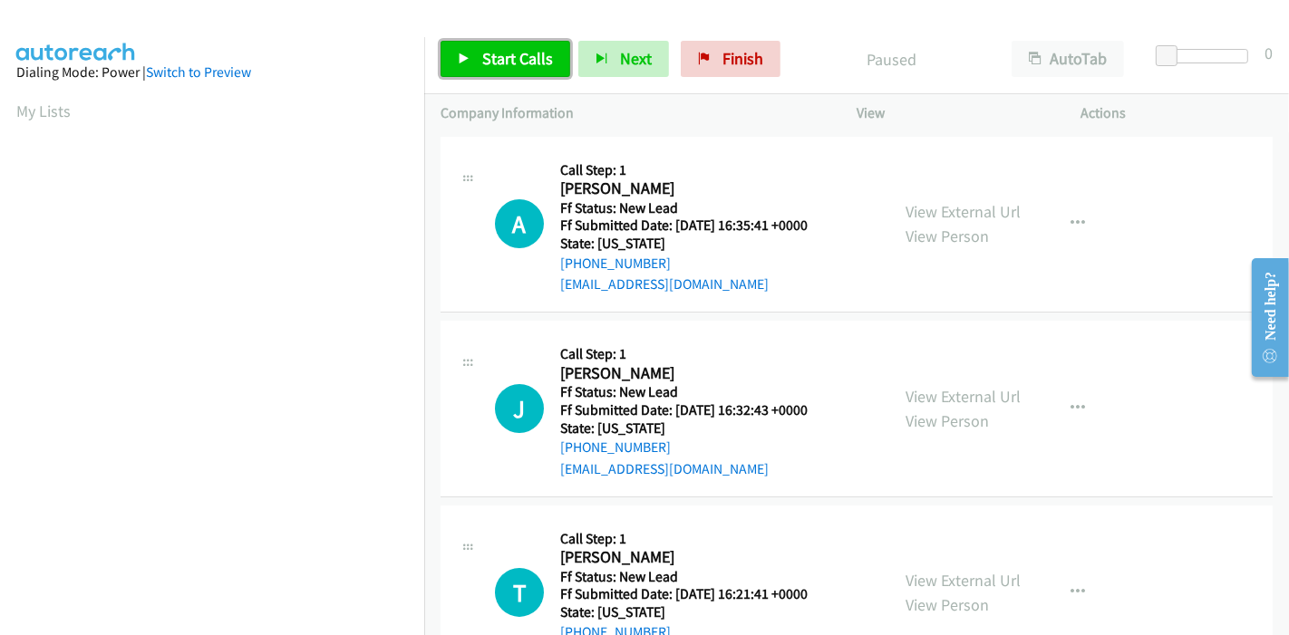
click at [470, 61] on link "Start Calls" at bounding box center [505, 59] width 130 height 36
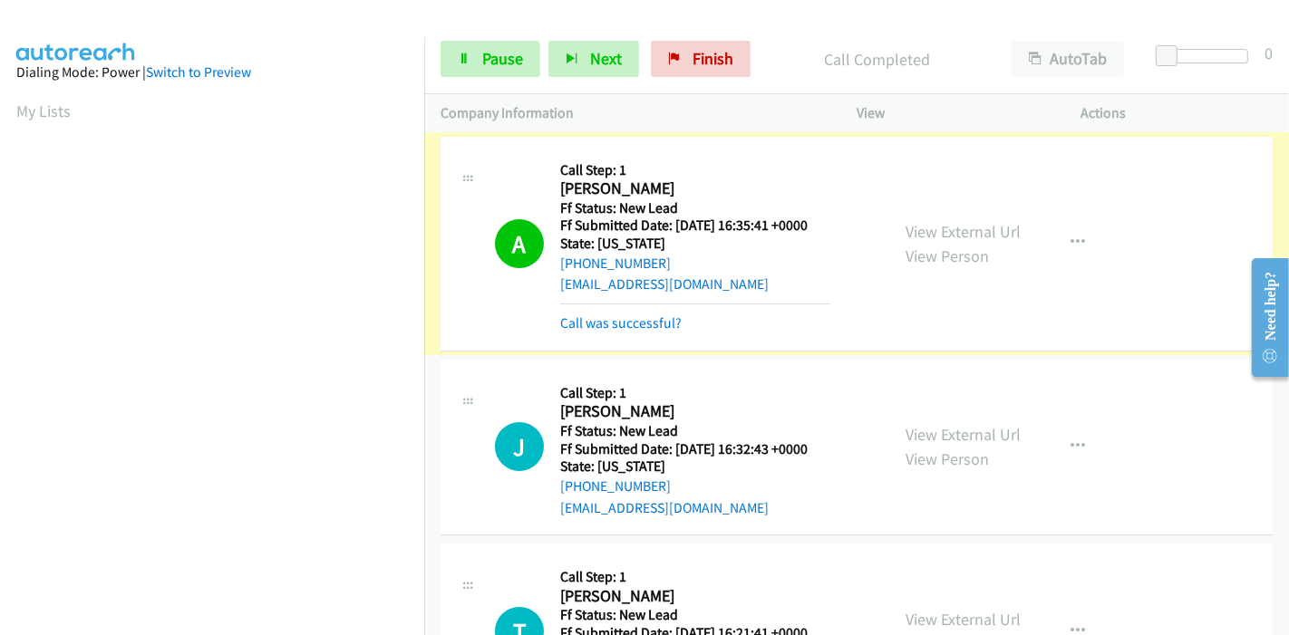
click at [594, 316] on link "Call was successful?" at bounding box center [620, 322] width 121 height 17
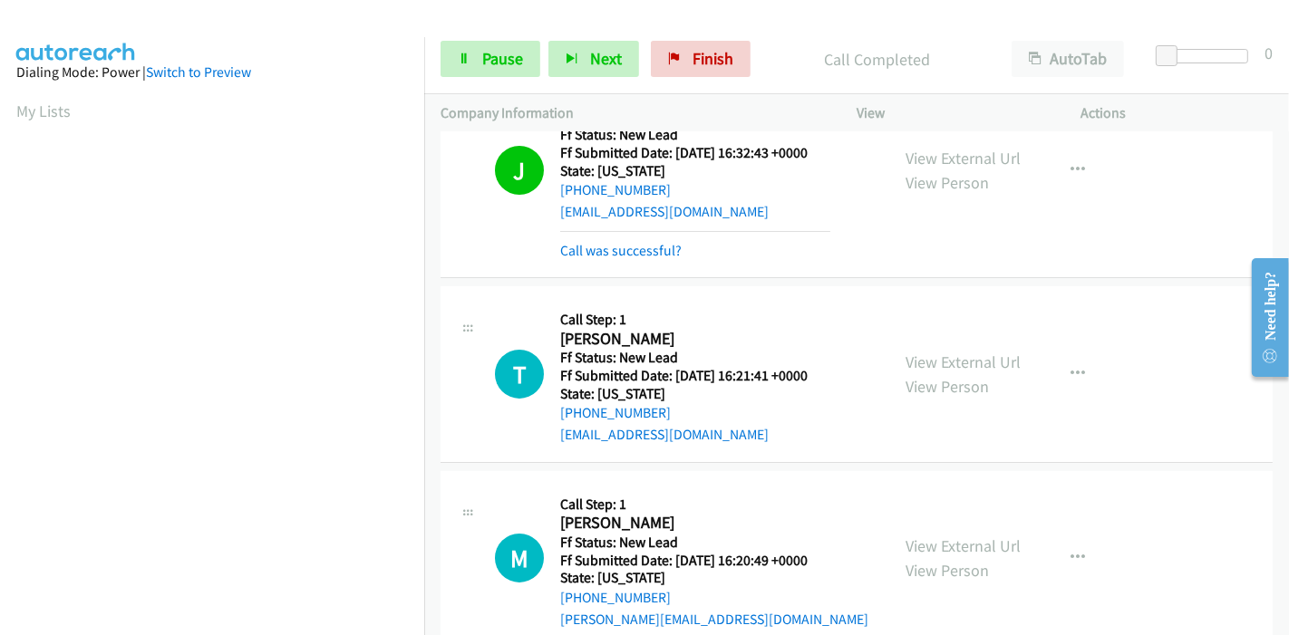
scroll to position [276, 0]
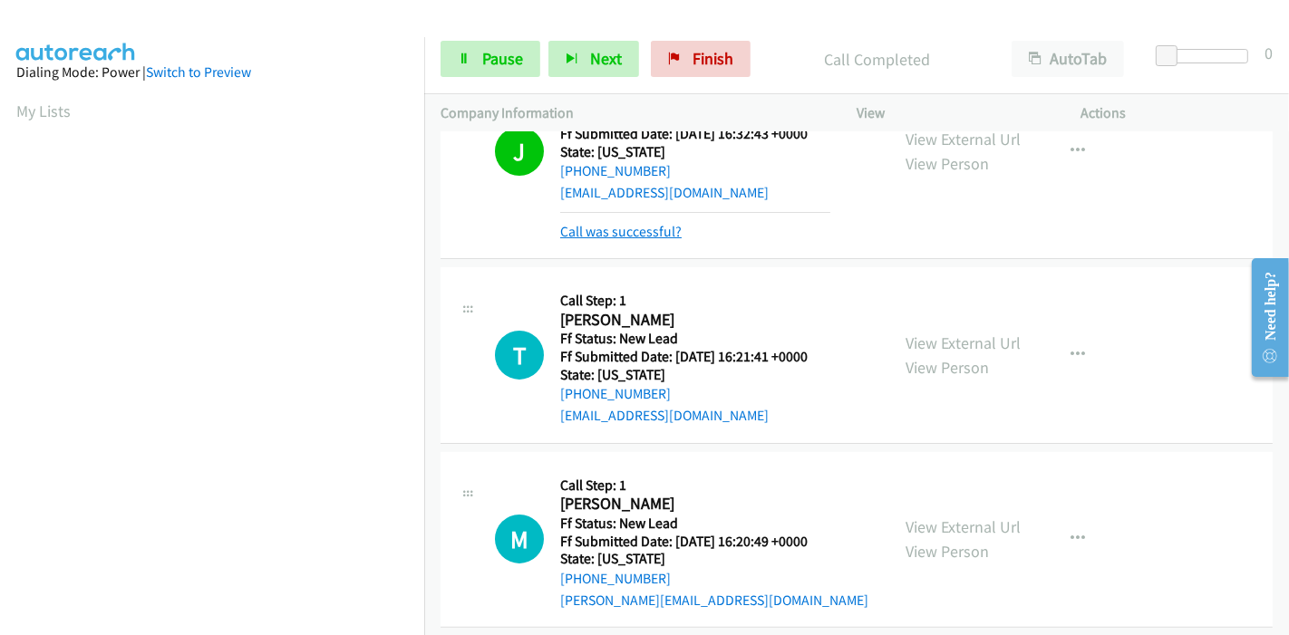
click at [631, 233] on link "Call was successful?" at bounding box center [620, 231] width 121 height 17
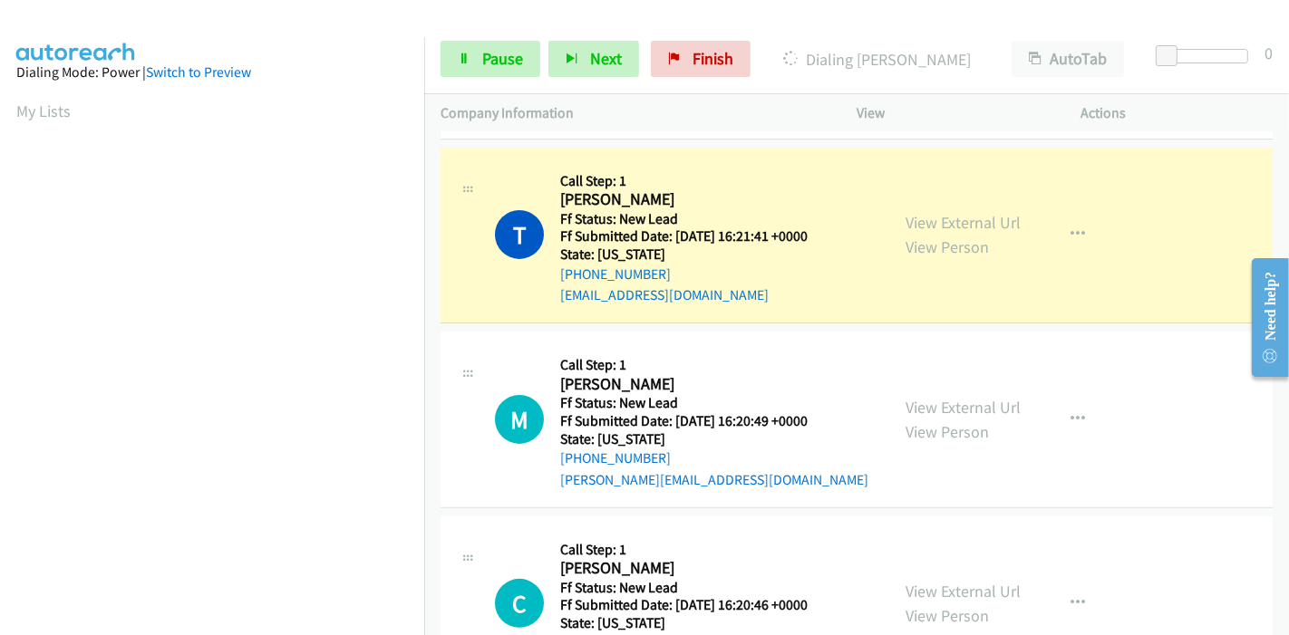
scroll to position [382, 0]
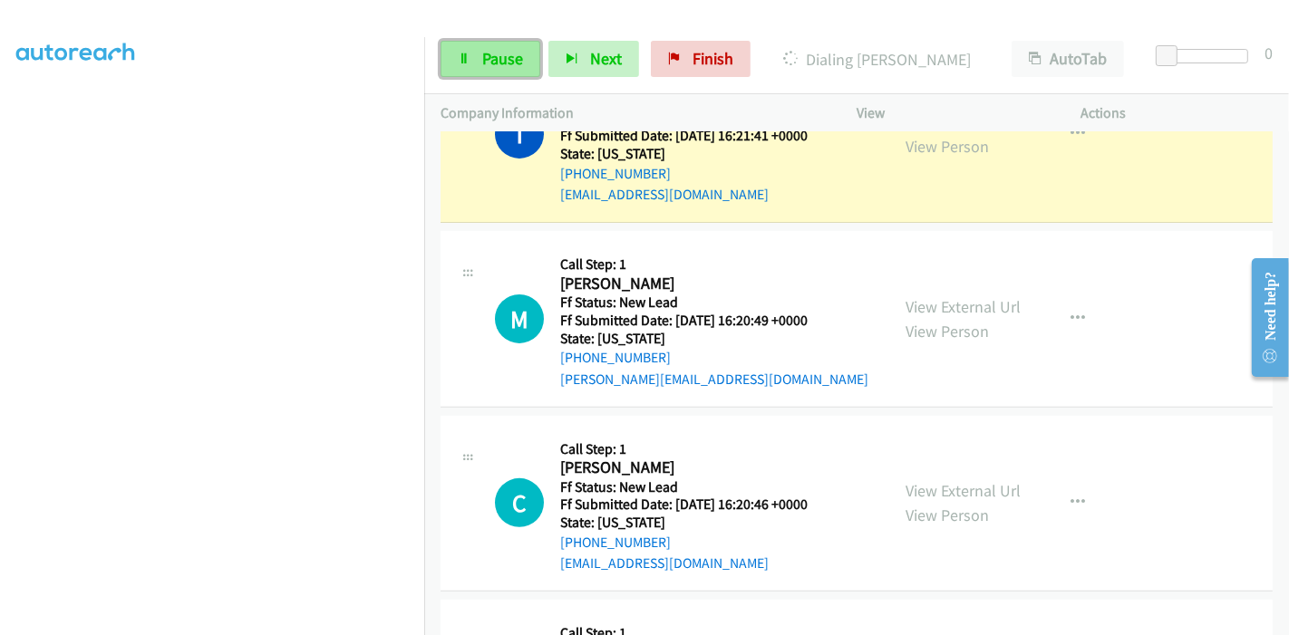
click at [489, 71] on link "Pause" at bounding box center [490, 59] width 100 height 36
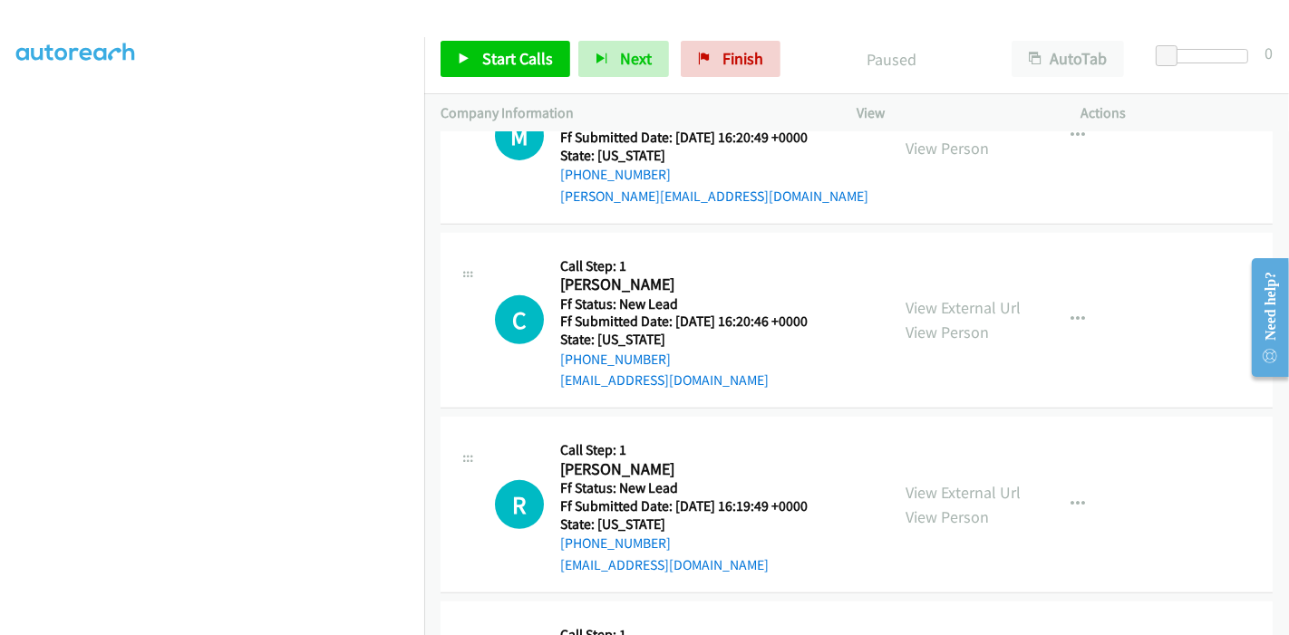
scroll to position [660, 0]
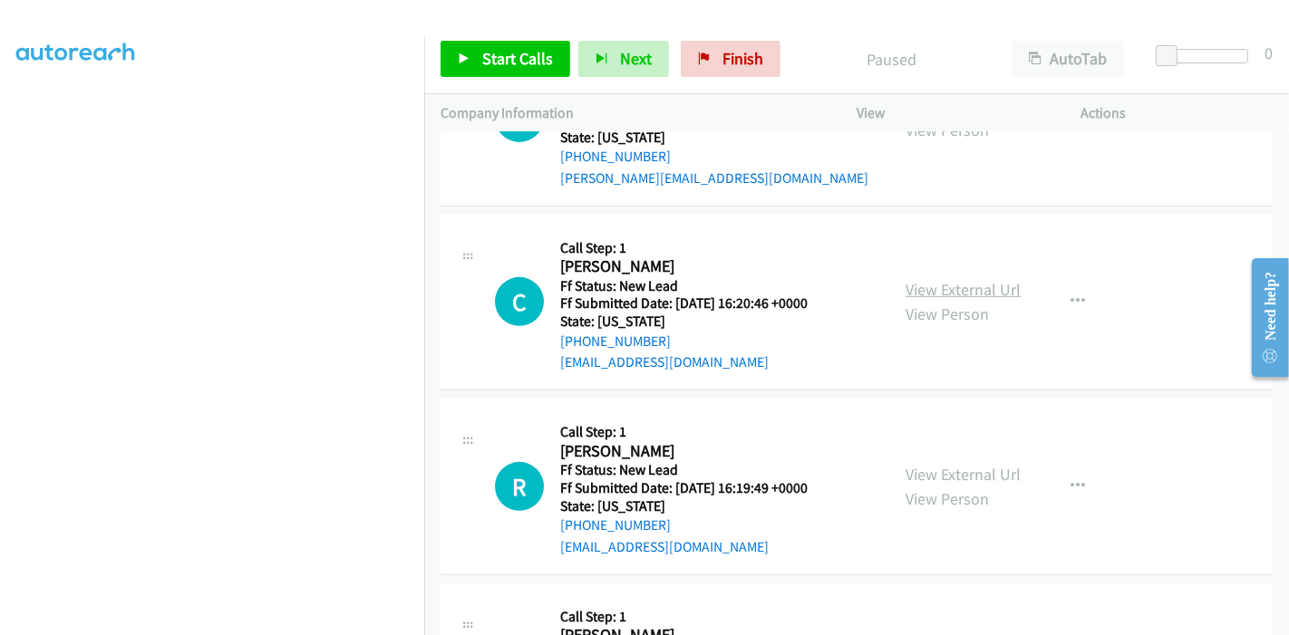
click at [934, 294] on link "View External Url" at bounding box center [962, 289] width 115 height 21
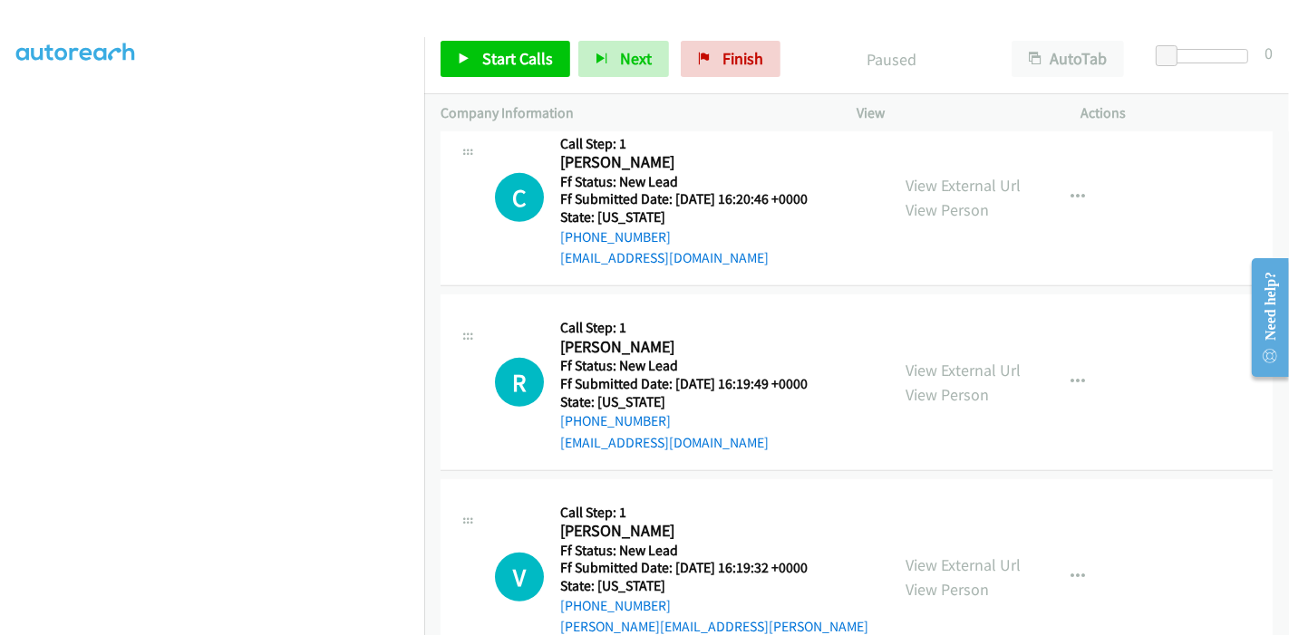
scroll to position [810, 0]
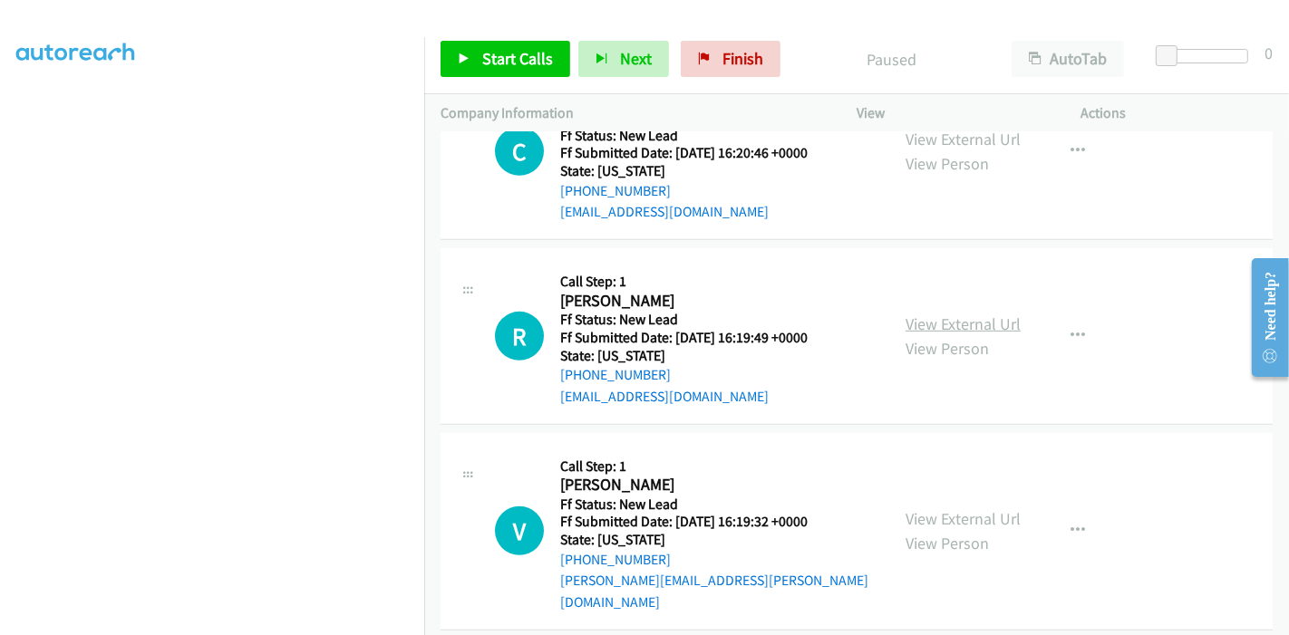
click at [922, 327] on link "View External Url" at bounding box center [962, 324] width 115 height 21
click at [959, 508] on link "View External Url" at bounding box center [962, 518] width 115 height 21
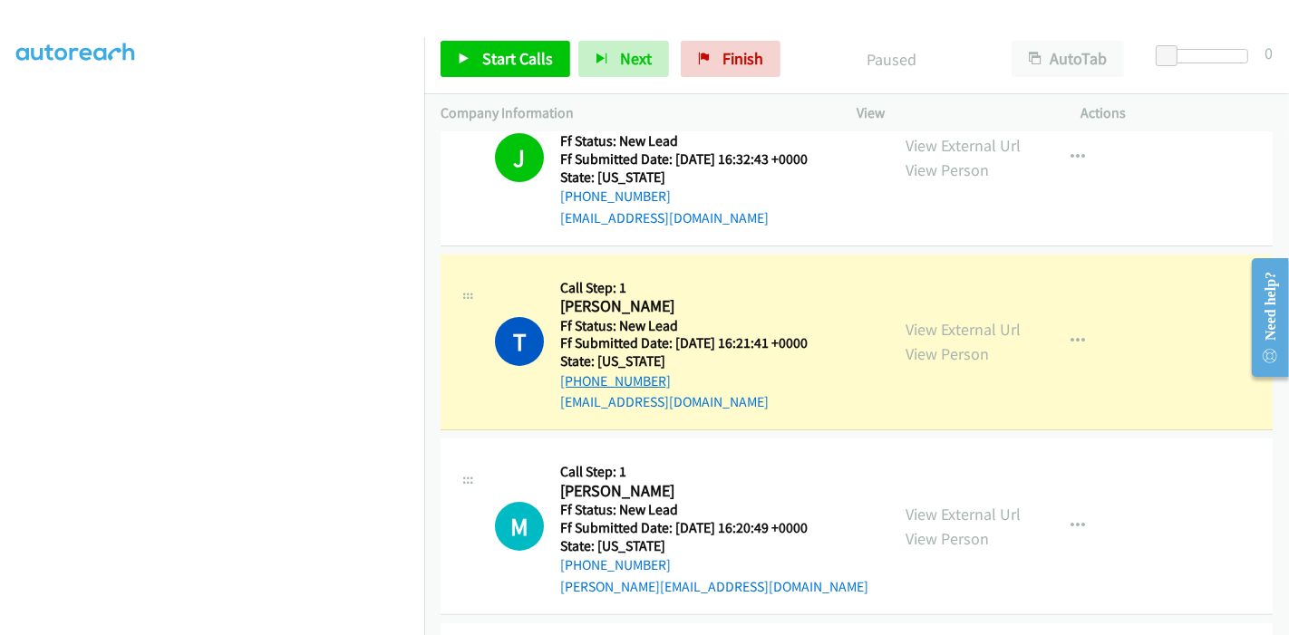
scroll to position [206, 0]
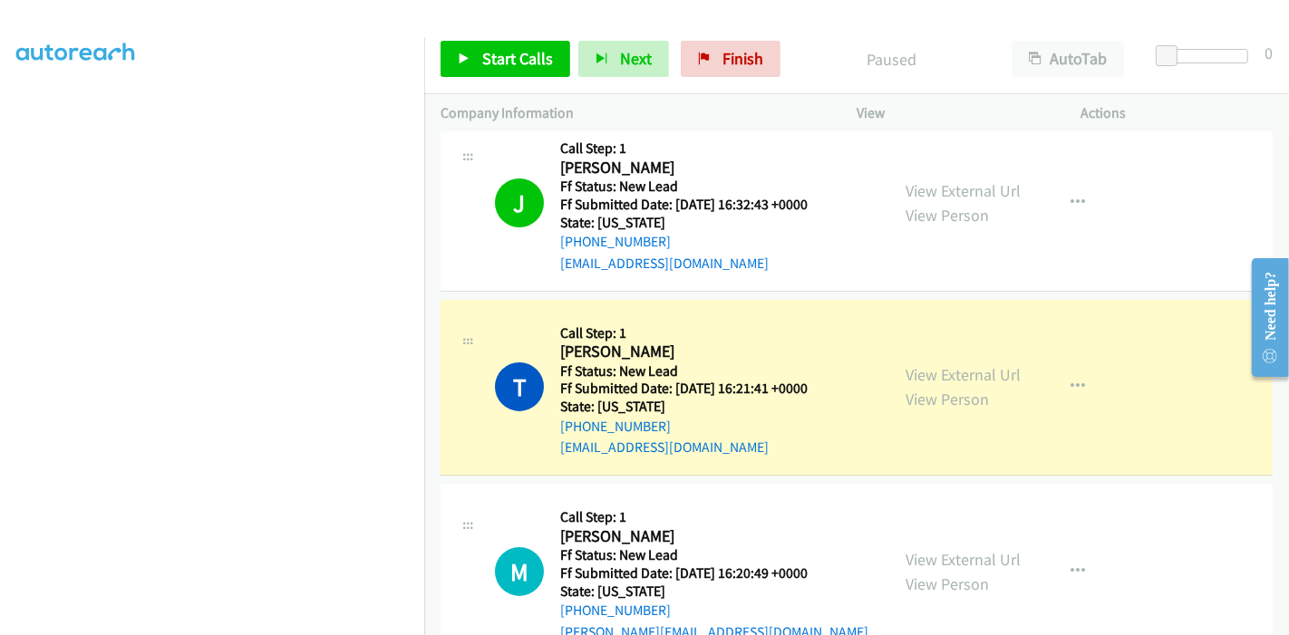
click at [1282, 389] on html "Need help? Resource Center AutoReach Help Help Get the help you need from our k…" at bounding box center [1262, 317] width 52 height 144
drag, startPoint x: 1278, startPoint y: 383, endPoint x: 1281, endPoint y: 395, distance: 12.1
click at [1281, 389] on html "Need help? Resource Center AutoReach Help Help Get the help you need from our k…" at bounding box center [1262, 317] width 52 height 144
drag, startPoint x: 1282, startPoint y: 387, endPoint x: 1282, endPoint y: 397, distance: 10.0
click at [1282, 389] on html "Need help? Resource Center AutoReach Help Help Get the help you need from our k…" at bounding box center [1262, 317] width 52 height 144
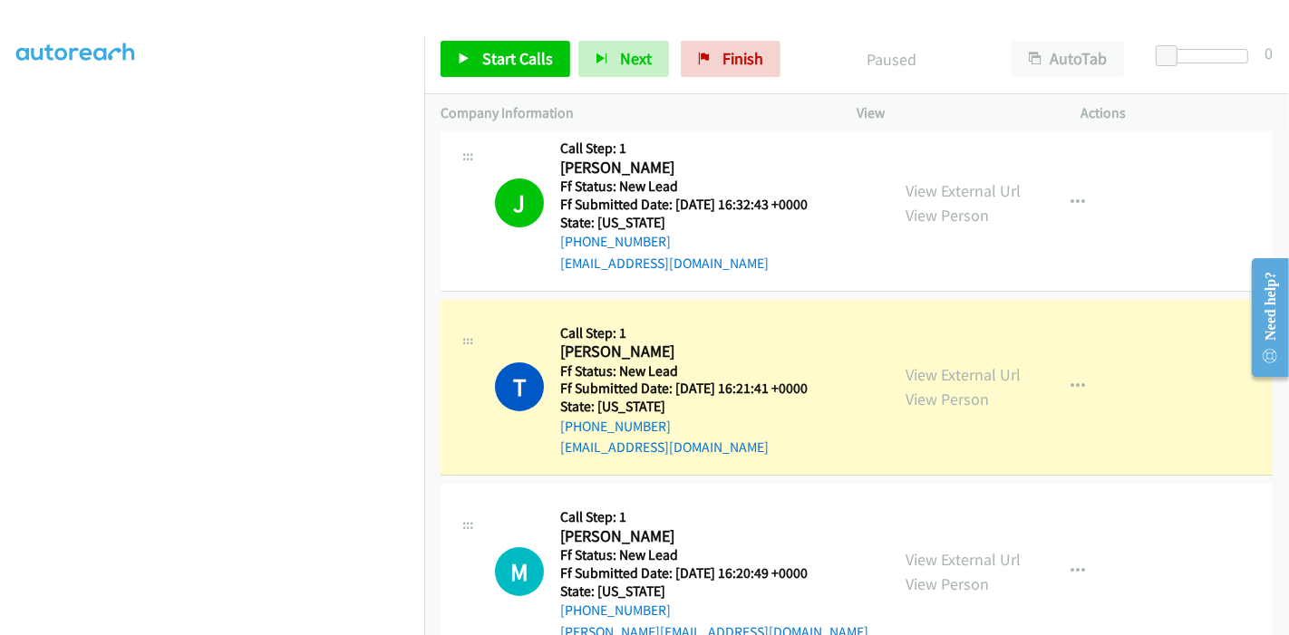
drag, startPoint x: 1279, startPoint y: 388, endPoint x: 1281, endPoint y: 397, distance: 9.2
click at [1281, 389] on html "Need help? Resource Center AutoReach Help Help Get the help you need from our k…" at bounding box center [1262, 317] width 52 height 144
click at [1280, 386] on div at bounding box center [1262, 317] width 52 height 144
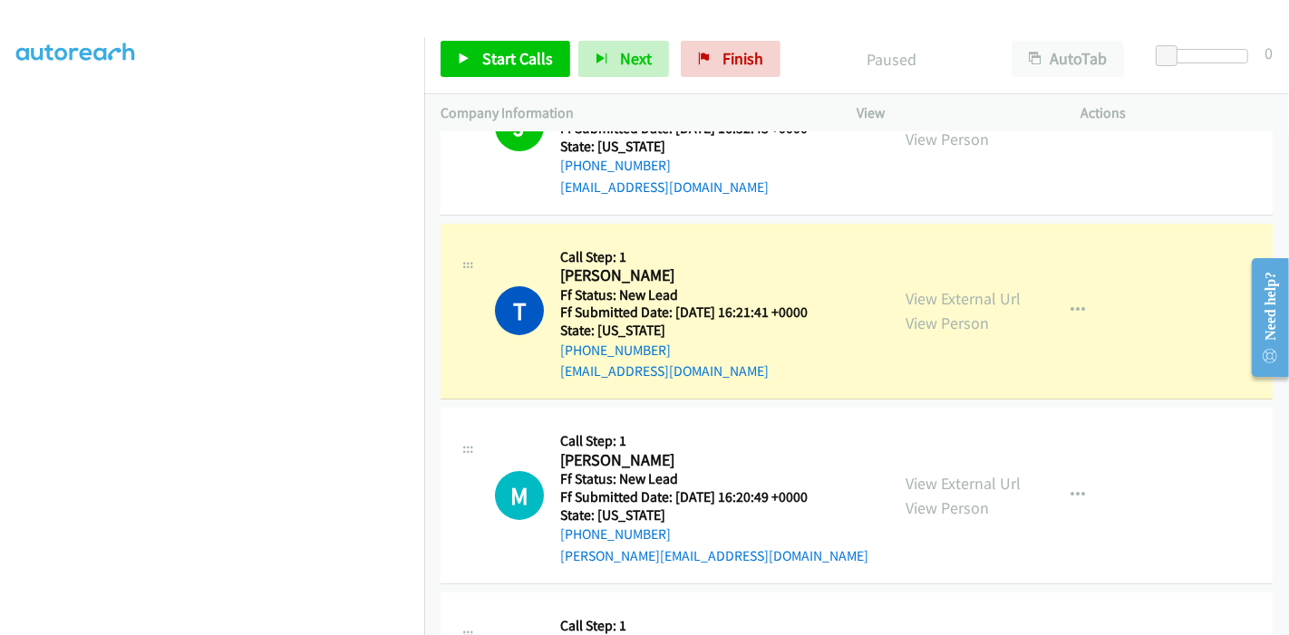
scroll to position [382, 0]
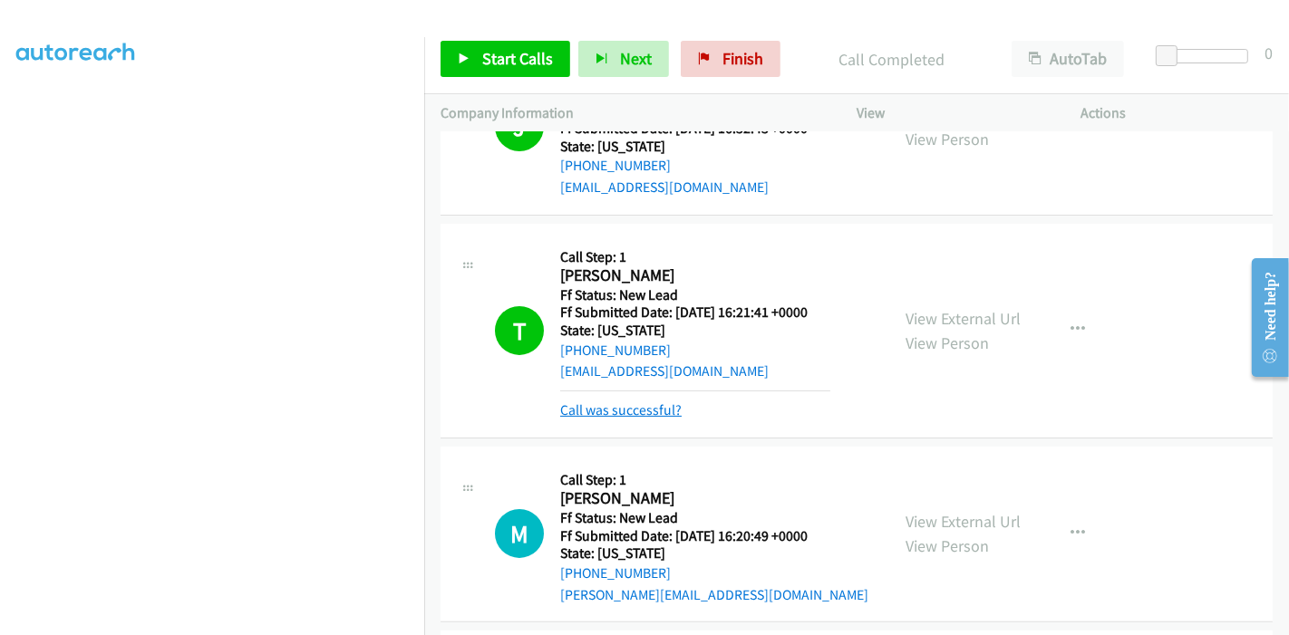
click at [636, 405] on link "Call was successful?" at bounding box center [620, 409] width 121 height 17
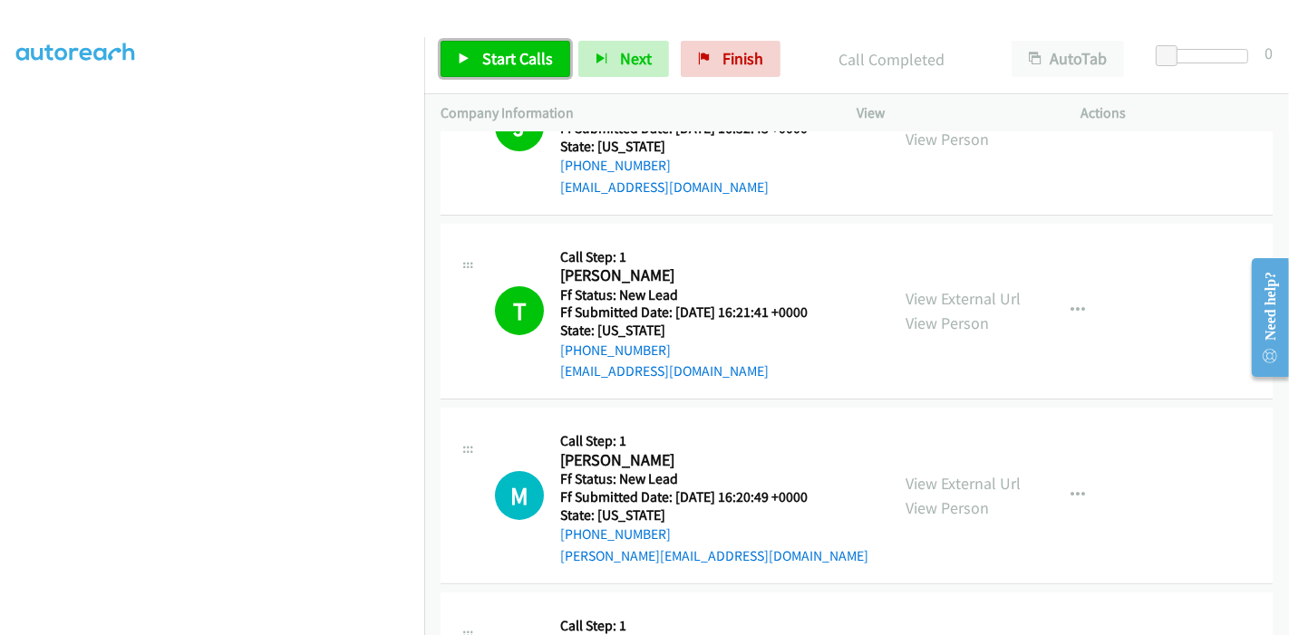
click at [498, 55] on span "Start Calls" at bounding box center [517, 58] width 71 height 21
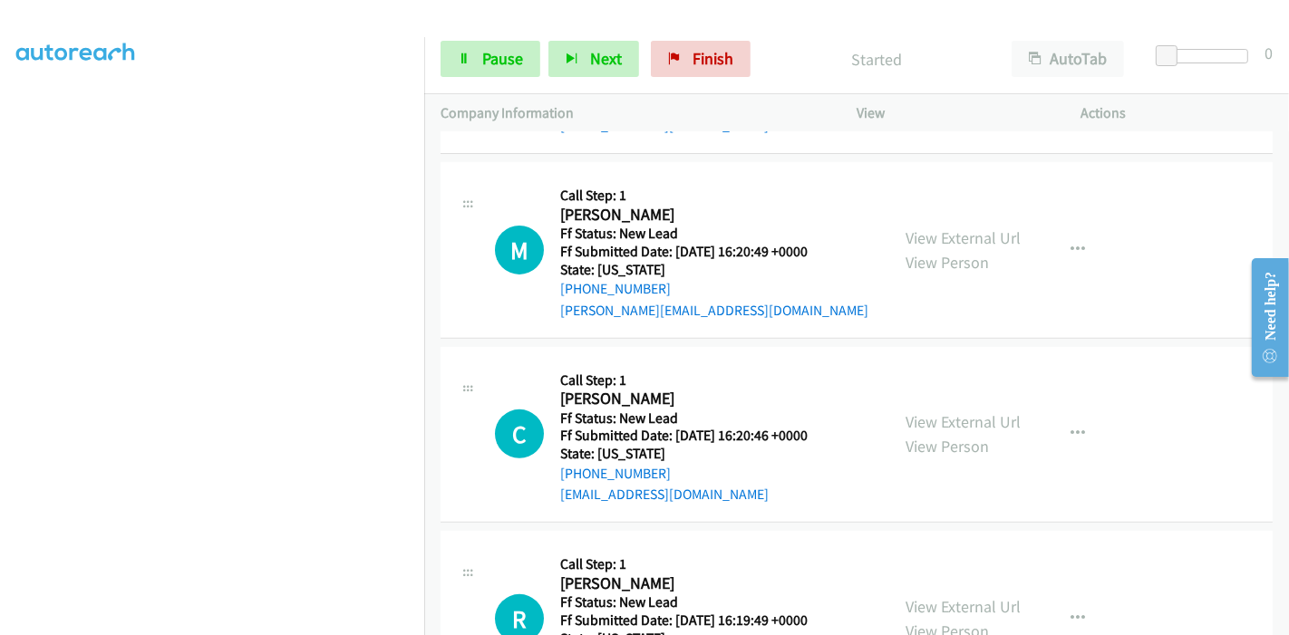
scroll to position [591, 0]
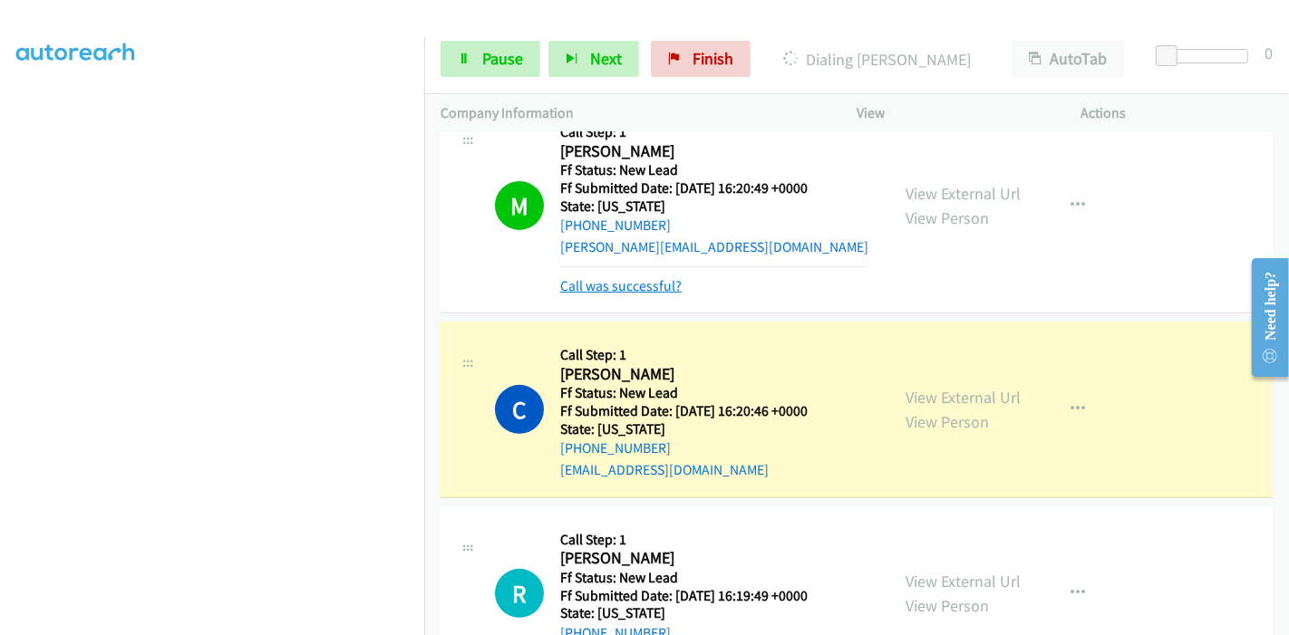
click at [633, 291] on link "Call was successful?" at bounding box center [620, 285] width 121 height 17
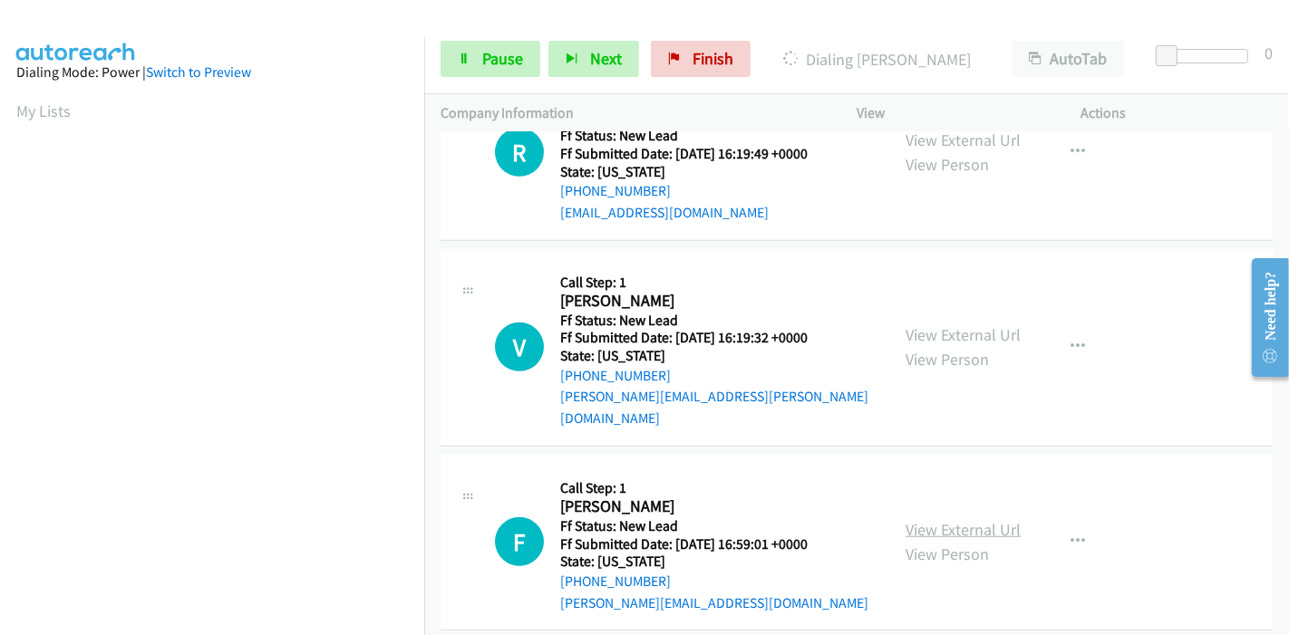
scroll to position [1032, 0]
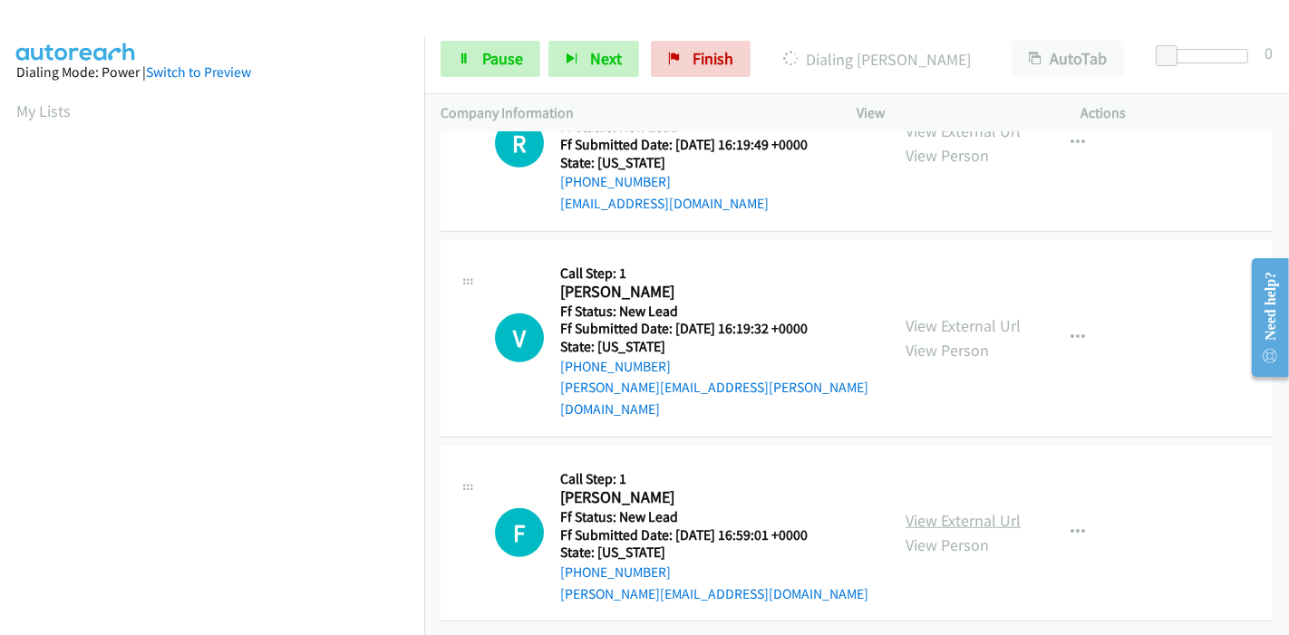
click at [909, 510] on link "View External Url" at bounding box center [962, 520] width 115 height 21
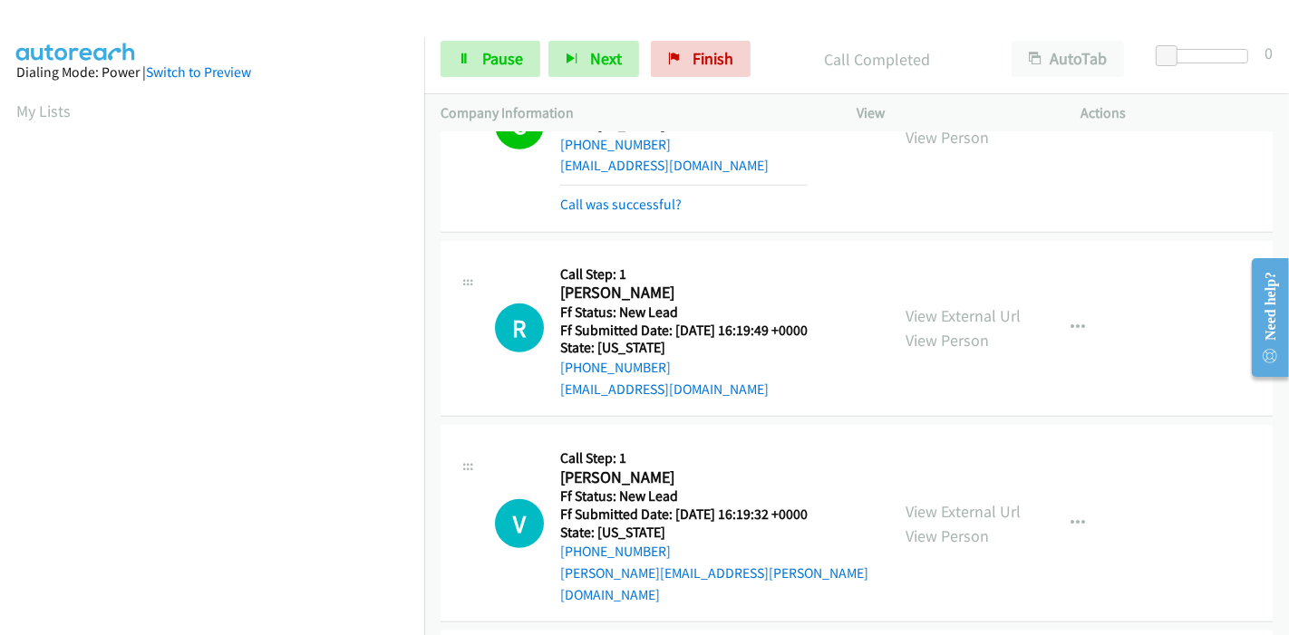
scroll to position [831, 0]
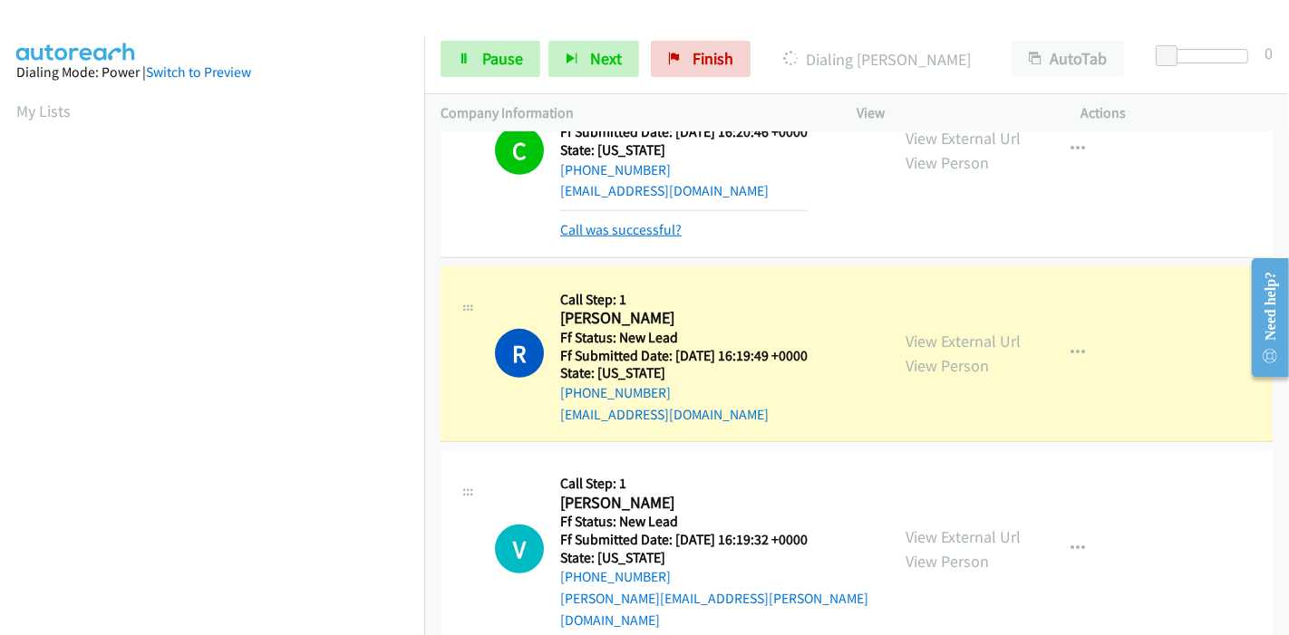
click at [618, 227] on link "Call was successful?" at bounding box center [620, 229] width 121 height 17
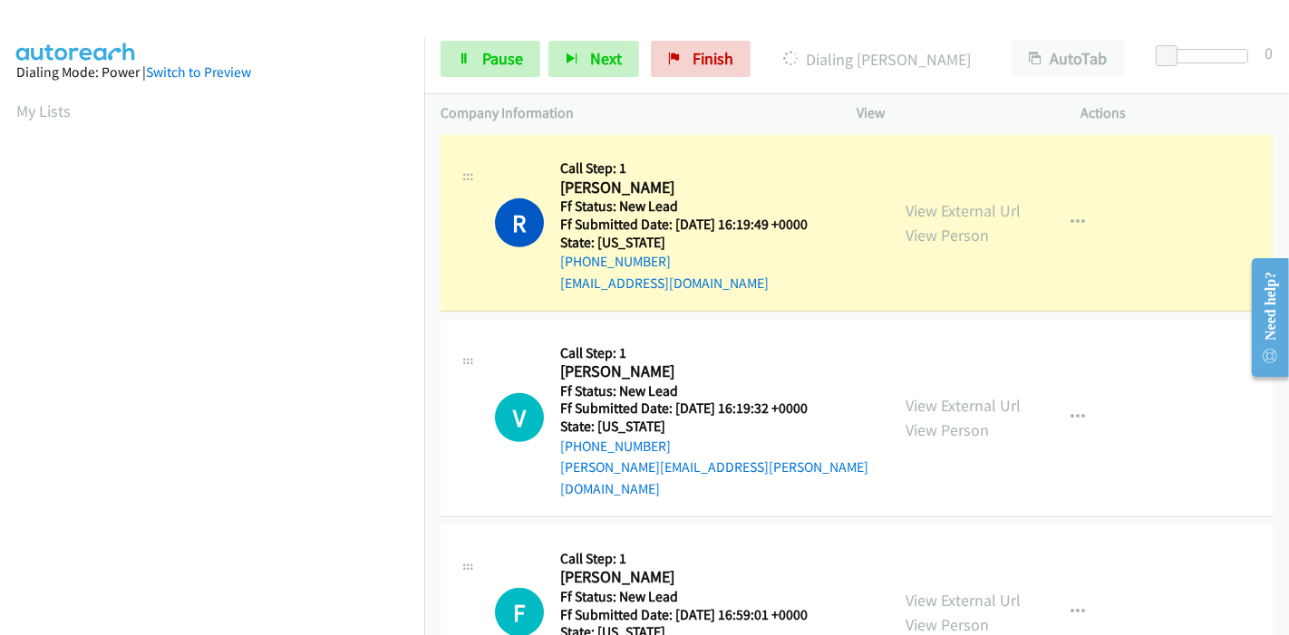
scroll to position [994, 0]
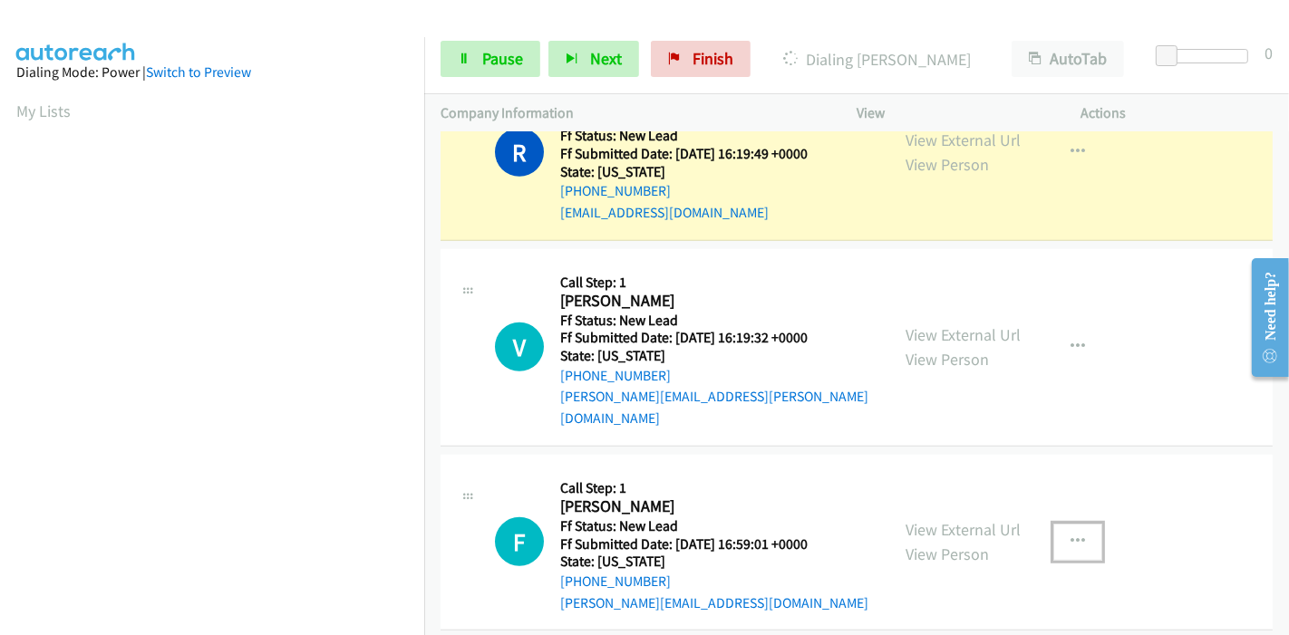
click at [1070, 535] on icon "button" at bounding box center [1077, 542] width 15 height 15
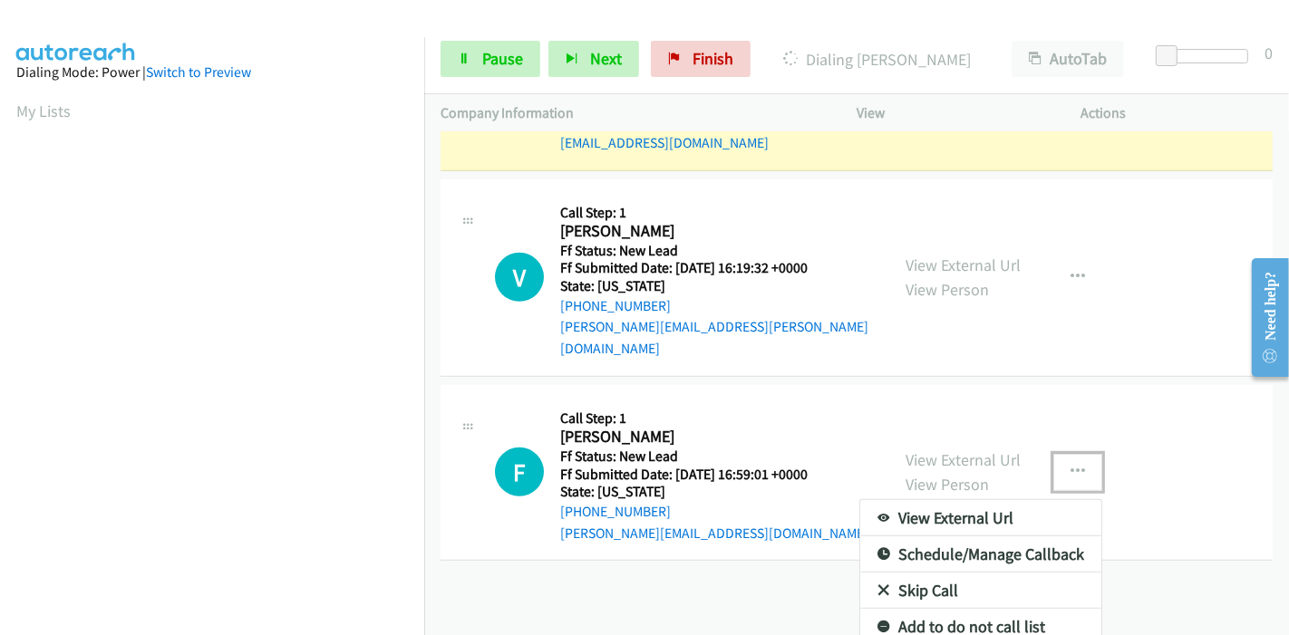
click at [925, 573] on link "Skip Call" at bounding box center [980, 591] width 241 height 36
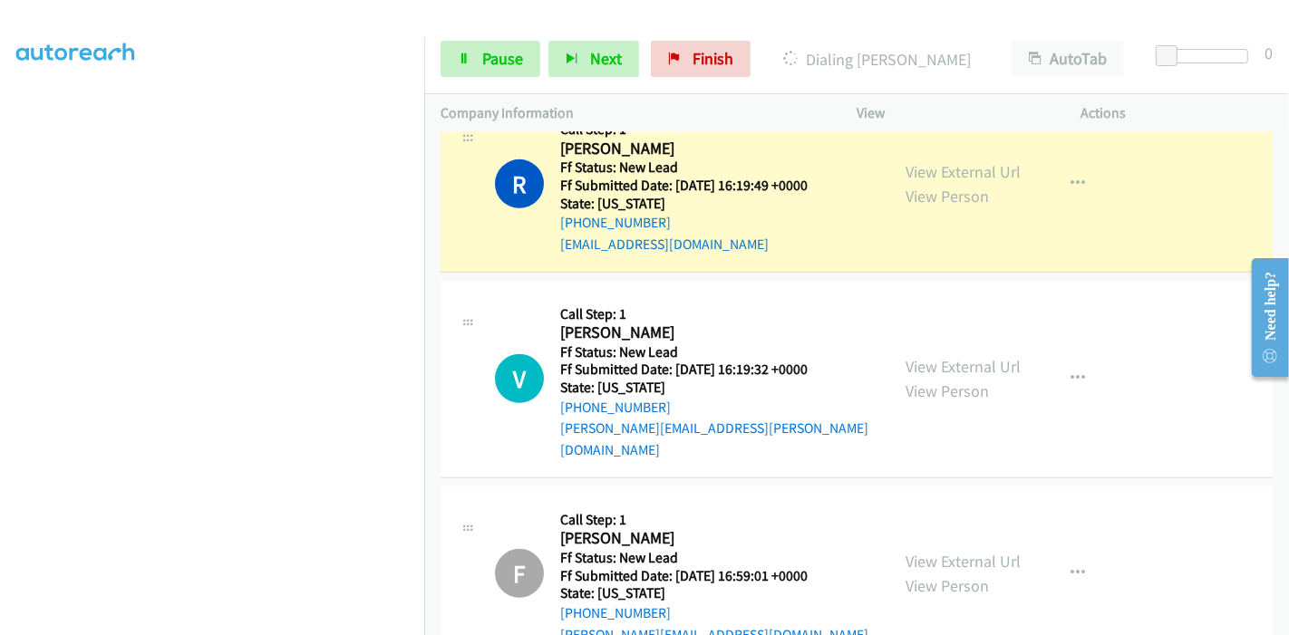
scroll to position [382, 0]
click at [482, 65] on span "Pause" at bounding box center [502, 58] width 41 height 21
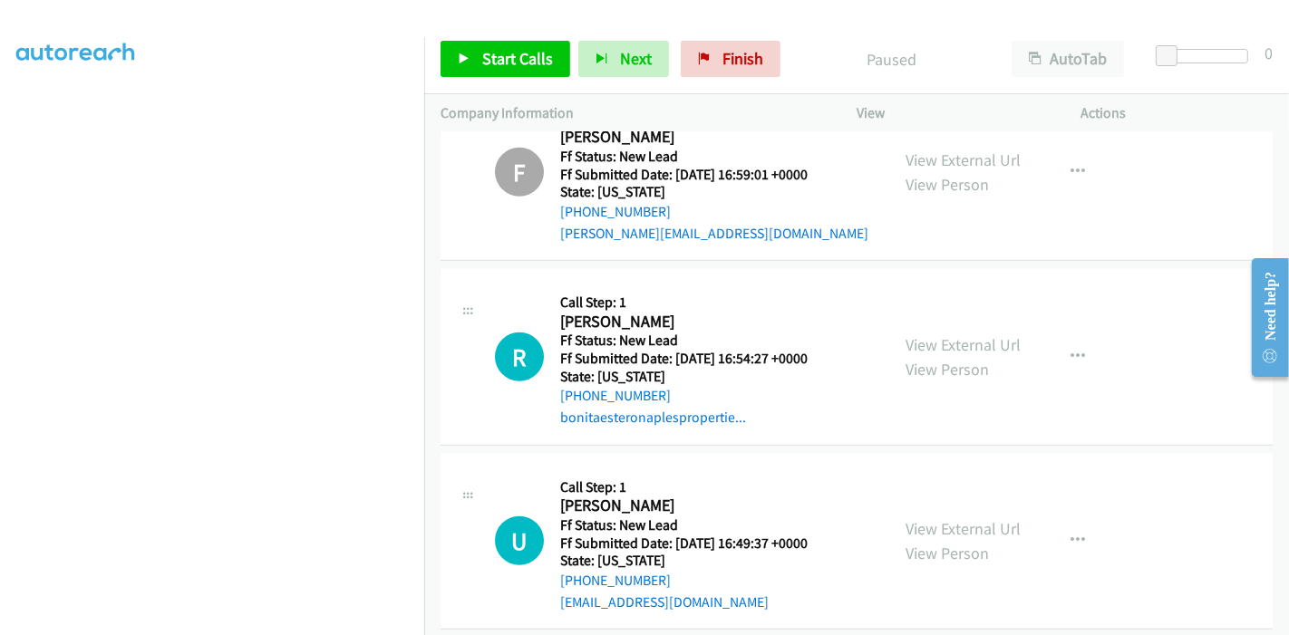
scroll to position [1366, 0]
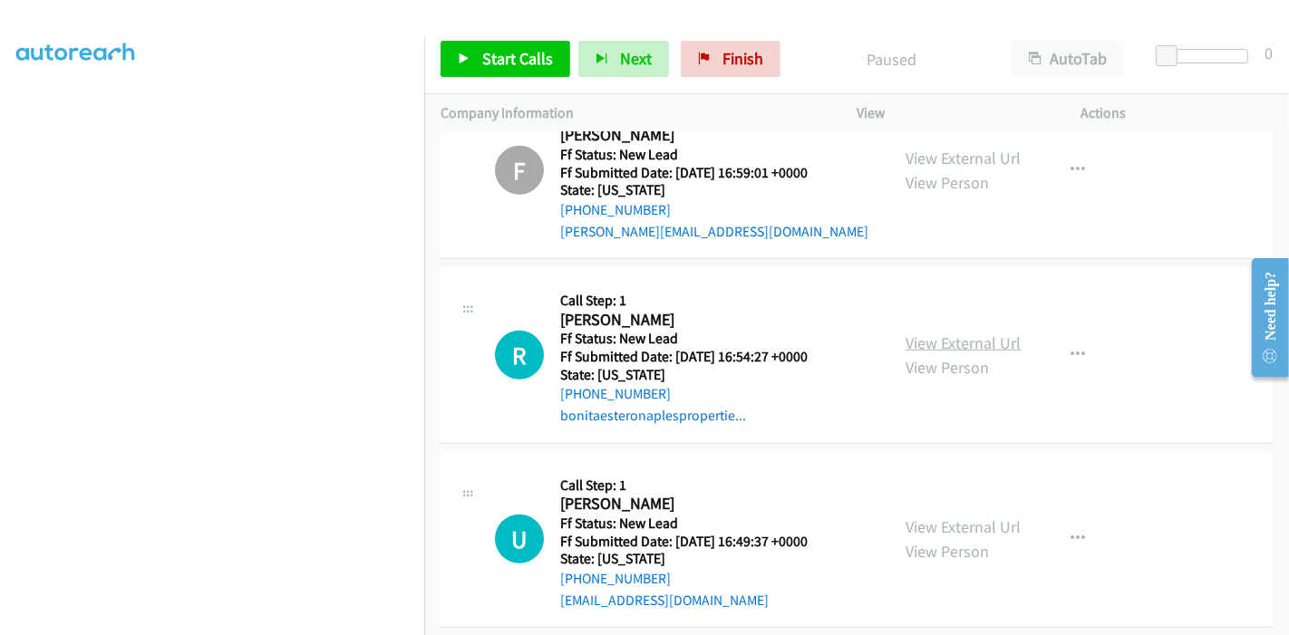
click at [953, 333] on link "View External Url" at bounding box center [962, 343] width 115 height 21
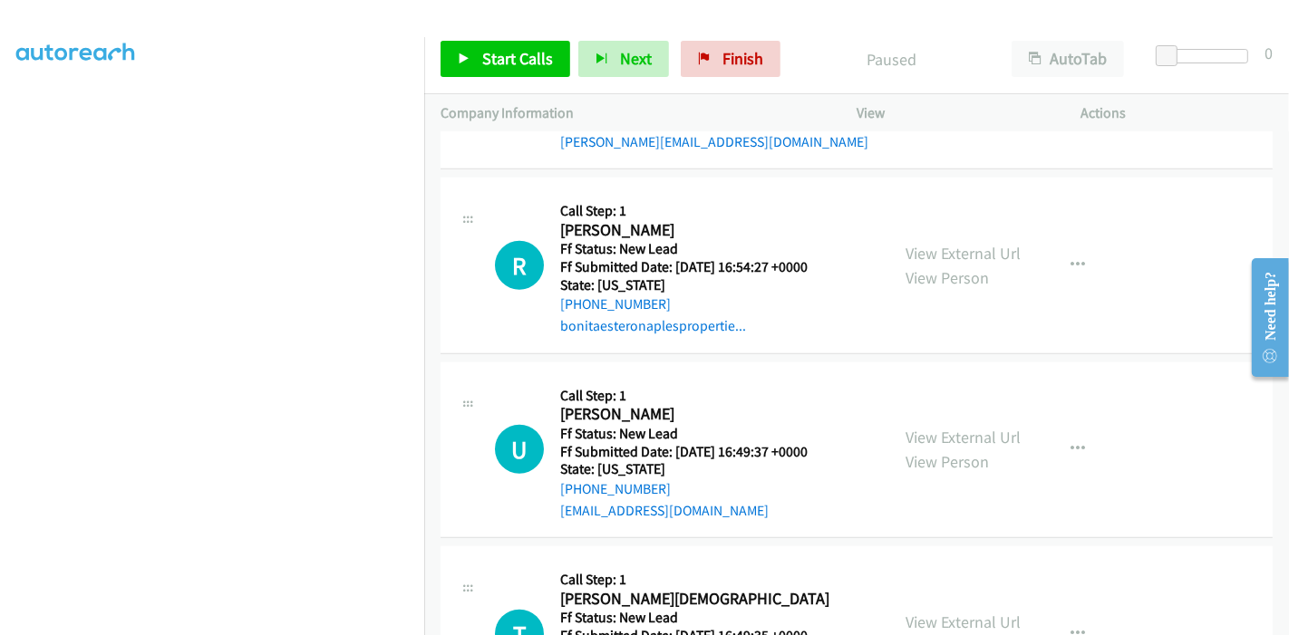
scroll to position [1567, 0]
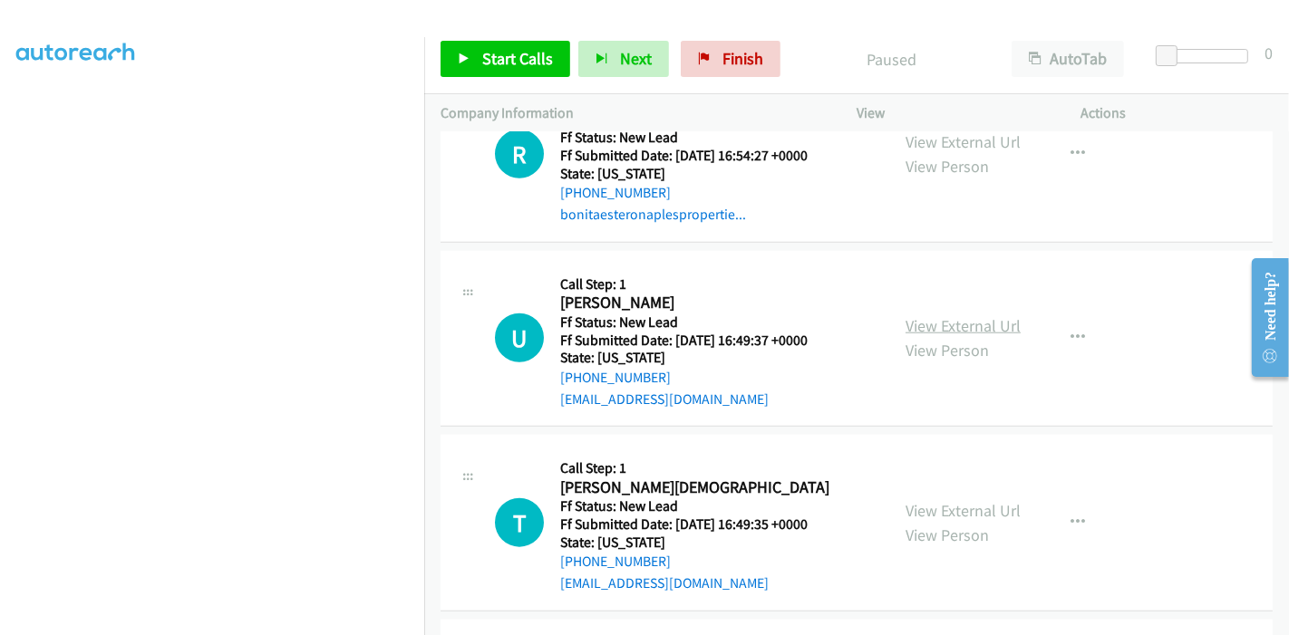
click at [943, 315] on link "View External Url" at bounding box center [962, 325] width 115 height 21
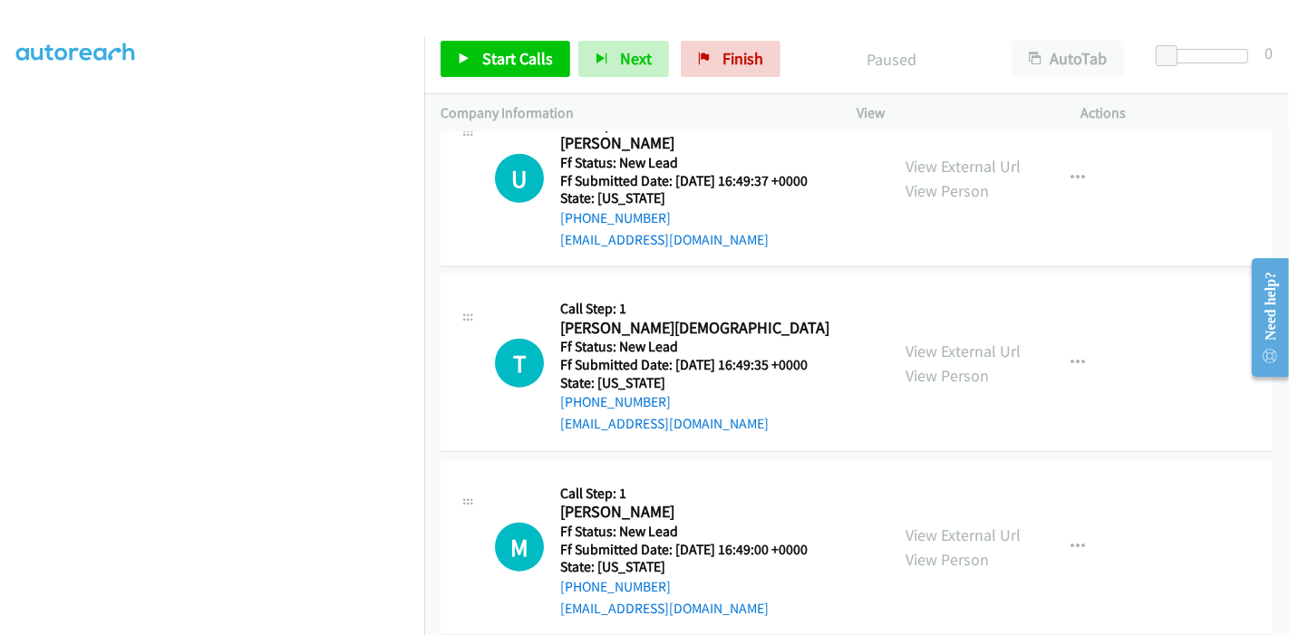
scroll to position [1730, 0]
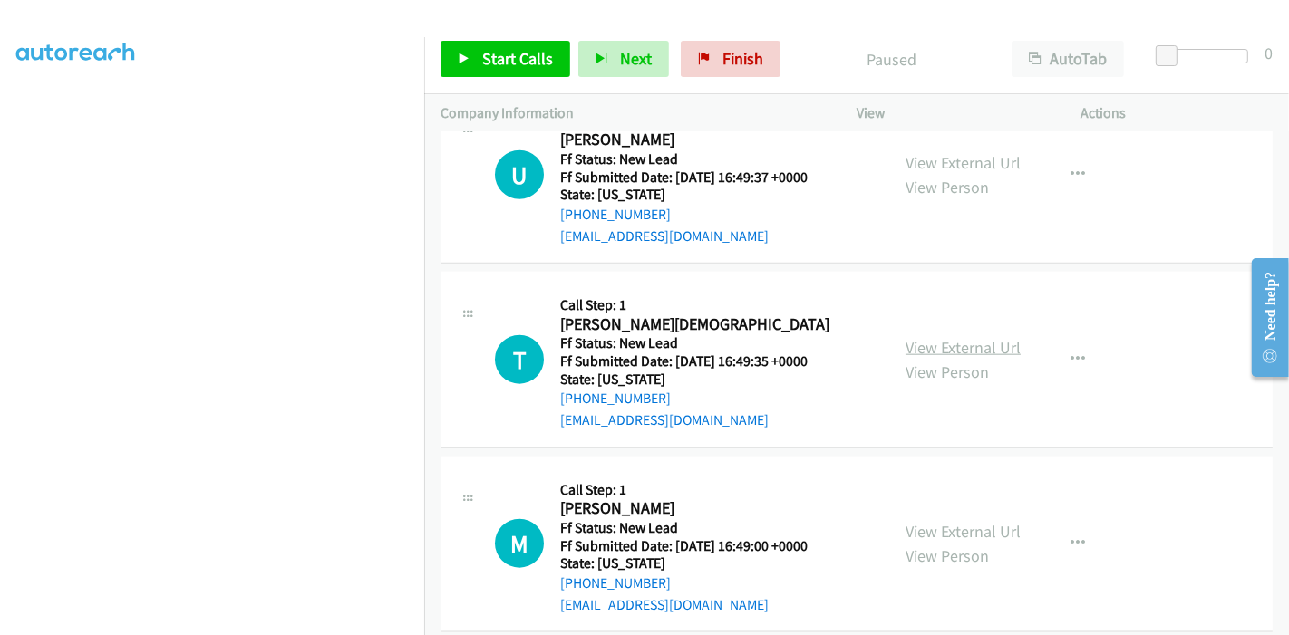
click at [969, 337] on link "View External Url" at bounding box center [962, 347] width 115 height 21
click at [947, 521] on link "View External Url" at bounding box center [962, 531] width 115 height 21
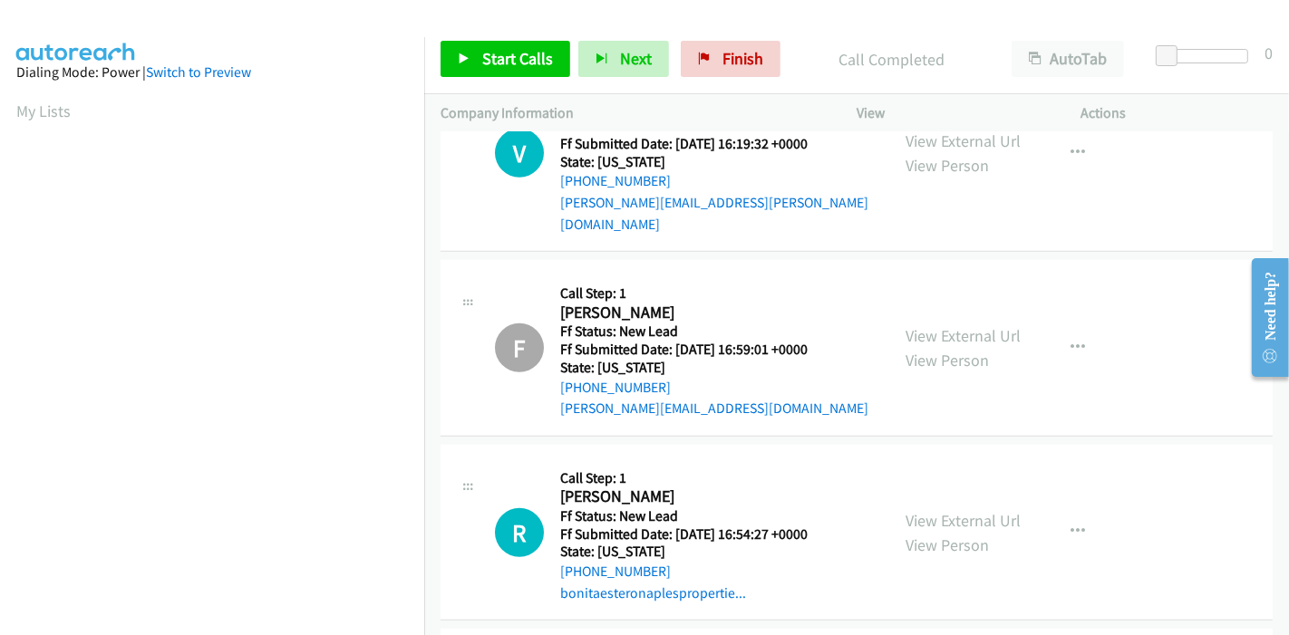
scroll to position [924, 0]
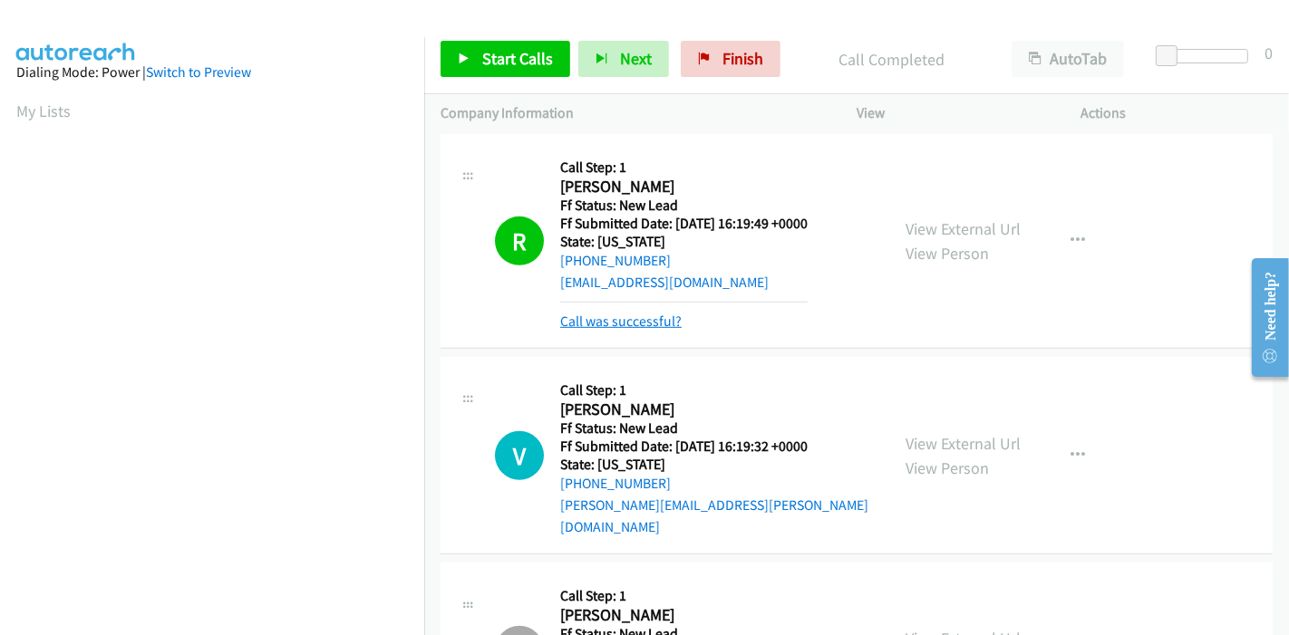
click at [665, 314] on link "Call was successful?" at bounding box center [620, 321] width 121 height 17
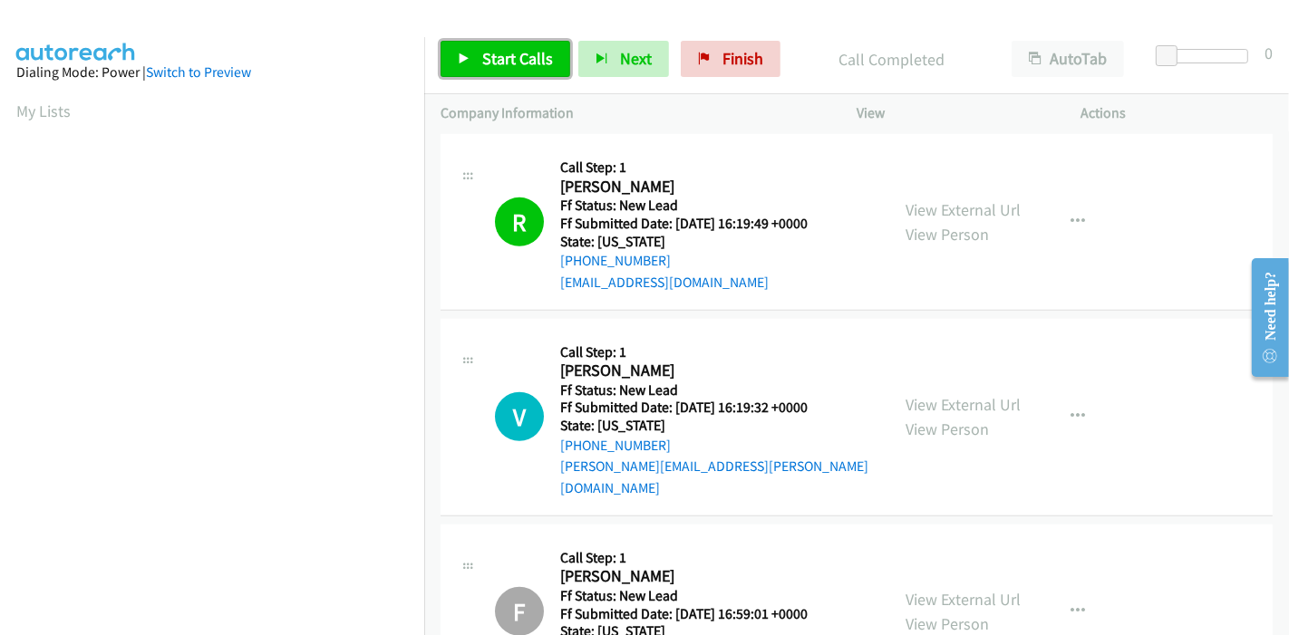
click at [473, 54] on link "Start Calls" at bounding box center [505, 59] width 130 height 36
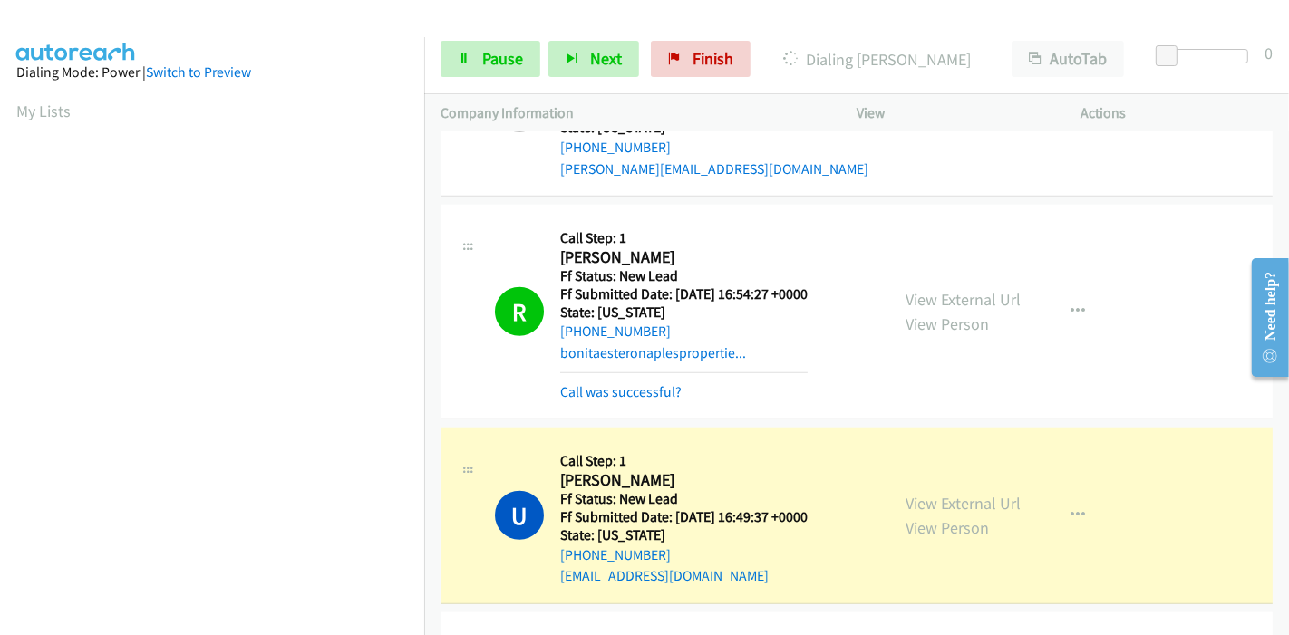
scroll to position [382, 0]
click at [581, 383] on link "Call was successful?" at bounding box center [620, 391] width 121 height 17
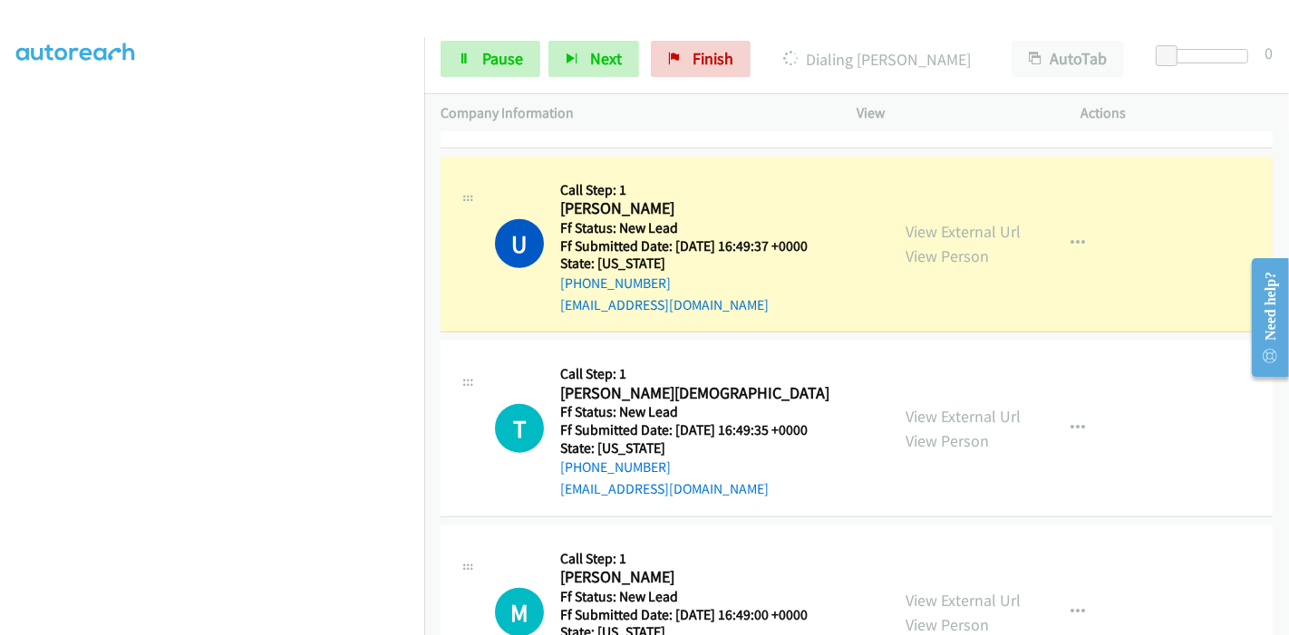
scroll to position [1630, 0]
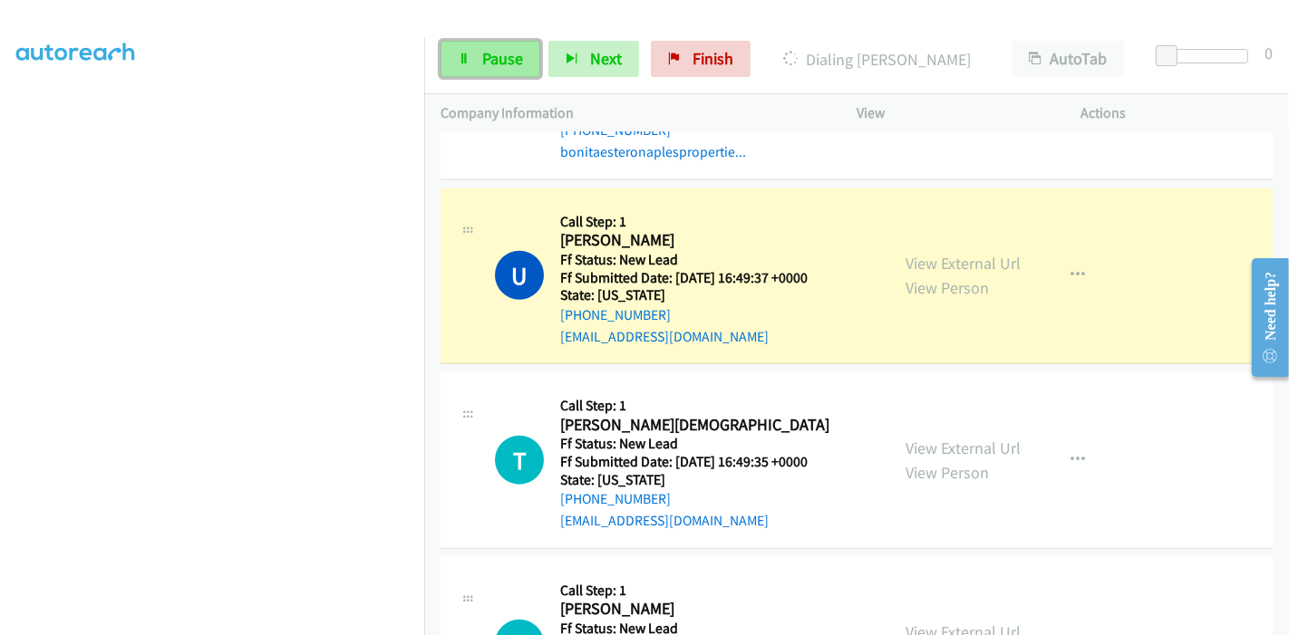
click at [475, 65] on link "Pause" at bounding box center [490, 59] width 100 height 36
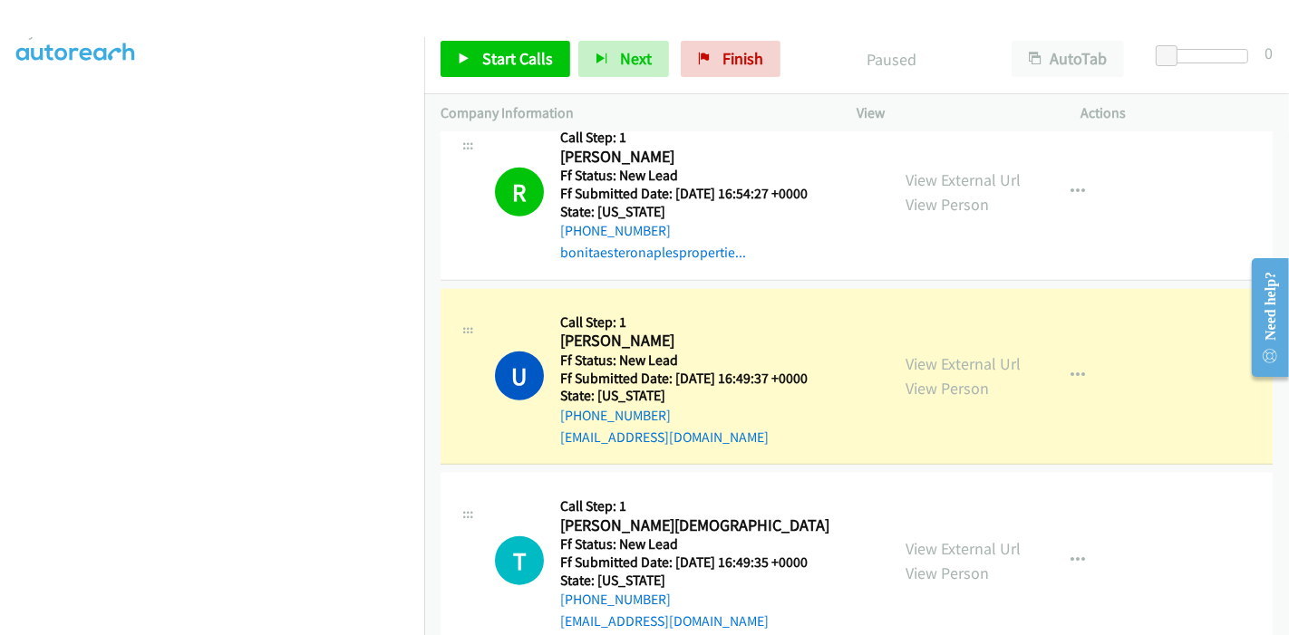
scroll to position [81, 0]
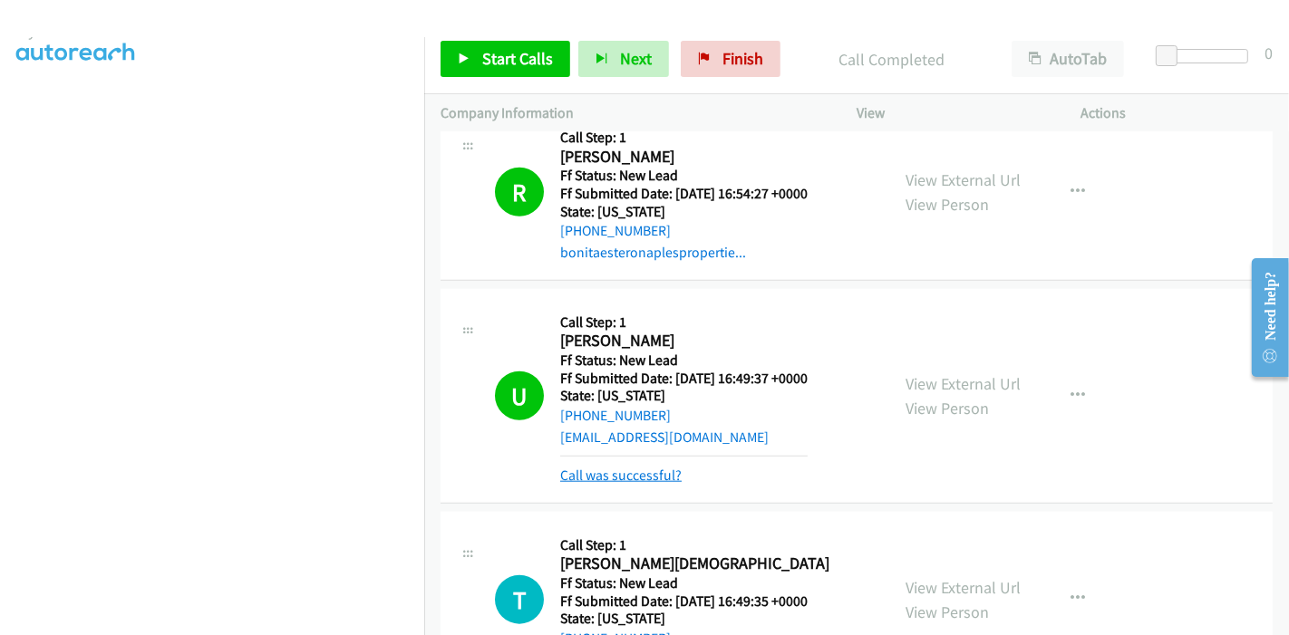
click at [629, 467] on link "Call was successful?" at bounding box center [620, 475] width 121 height 17
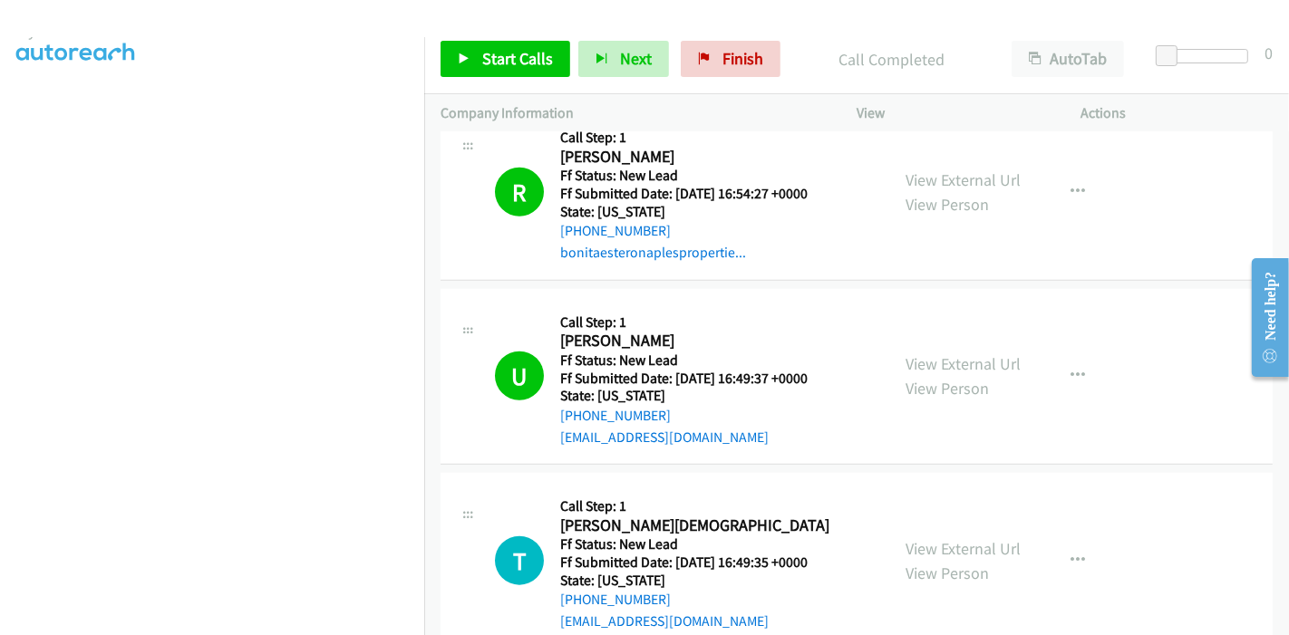
scroll to position [1730, 0]
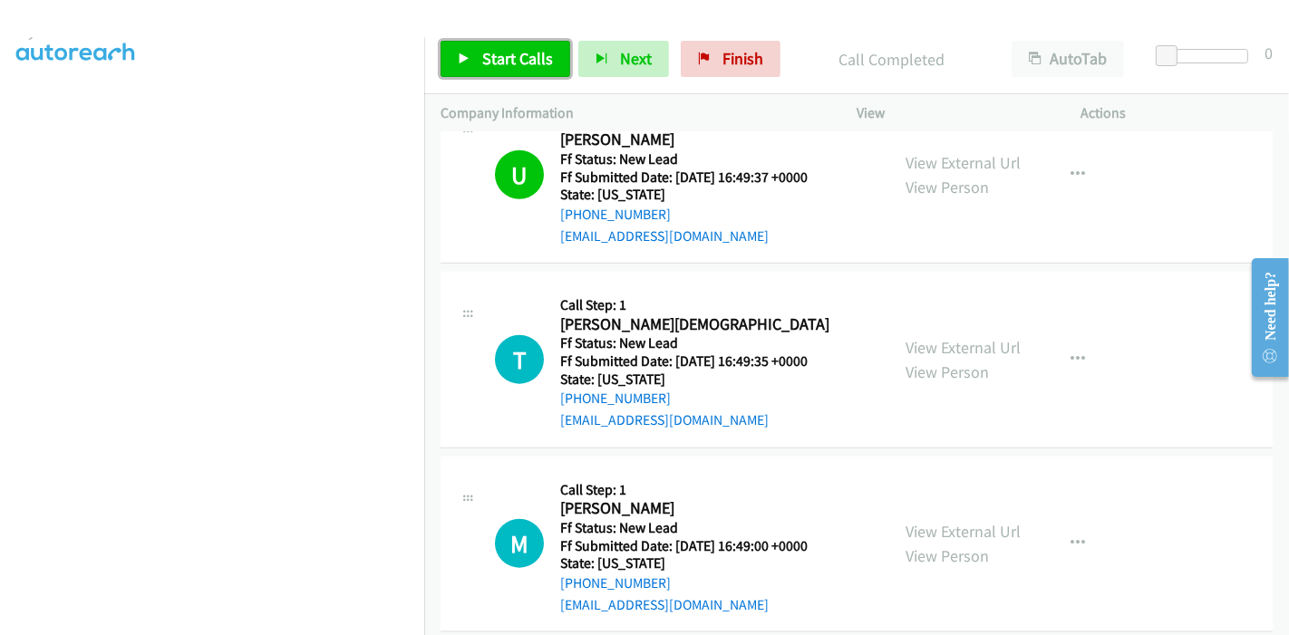
click at [522, 63] on span "Start Calls" at bounding box center [517, 58] width 71 height 21
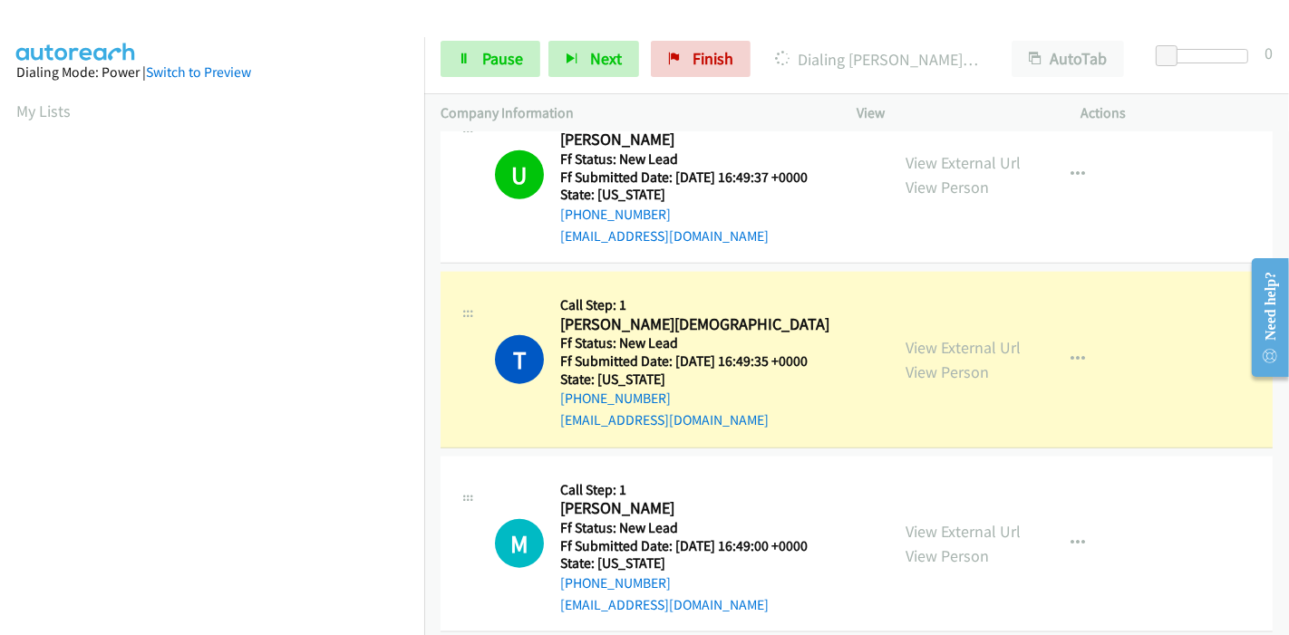
scroll to position [382, 0]
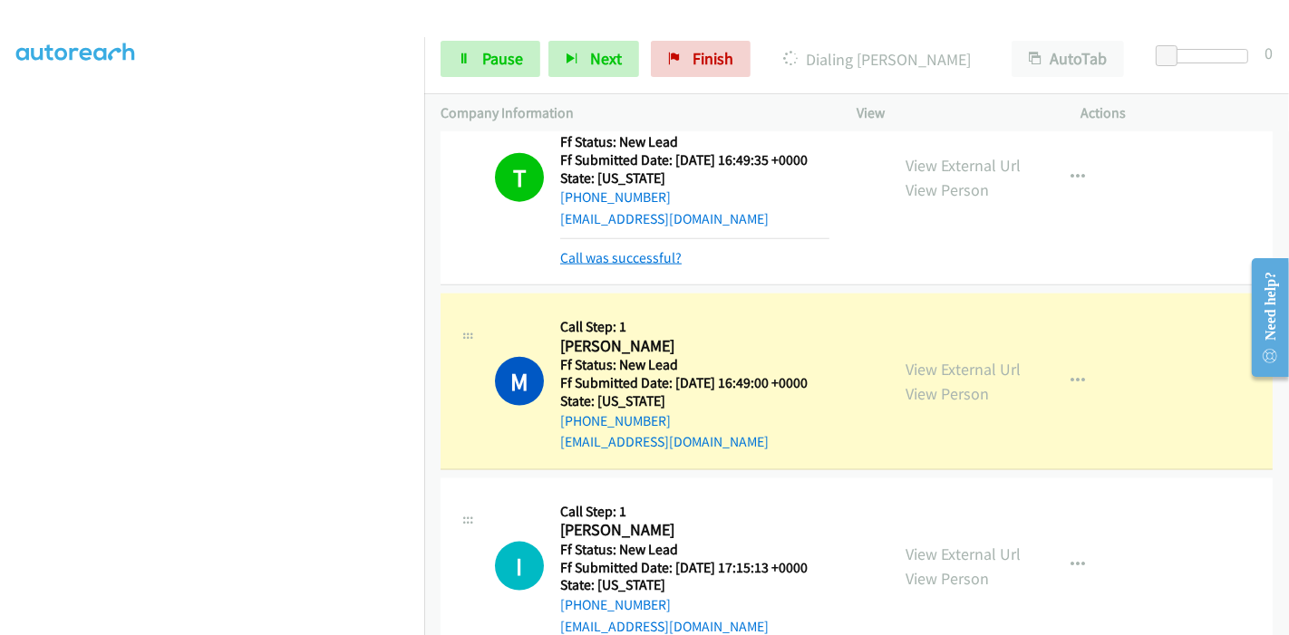
click at [666, 249] on link "Call was successful?" at bounding box center [620, 257] width 121 height 17
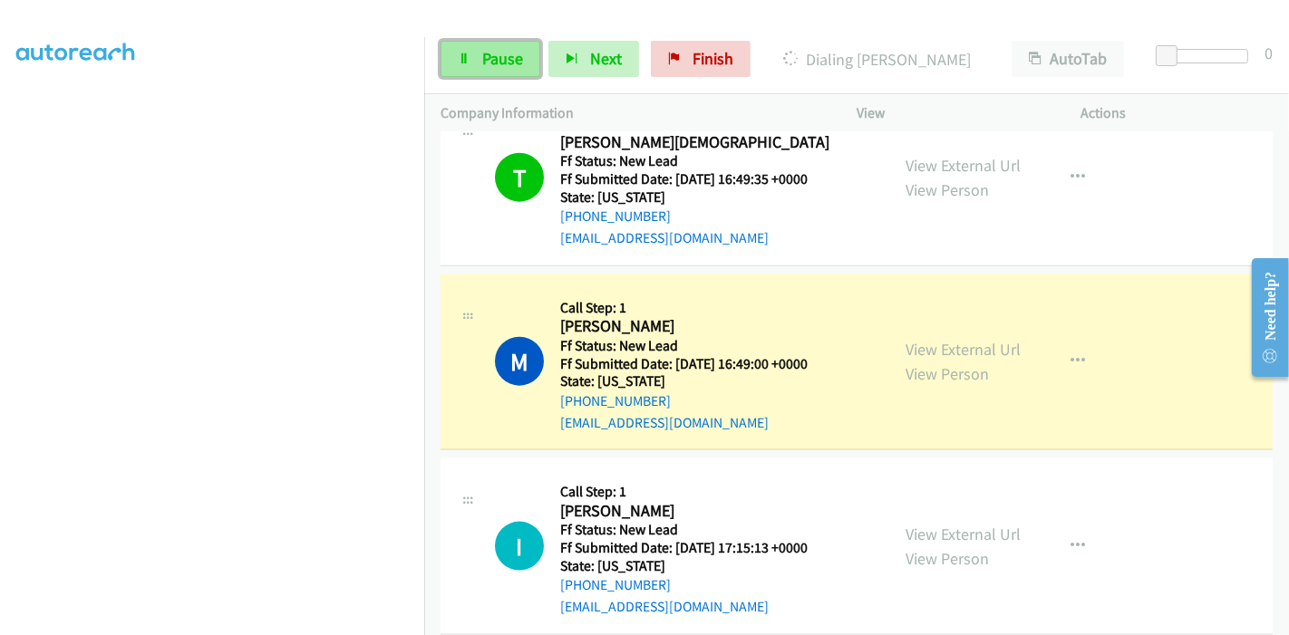
click at [466, 53] on icon at bounding box center [464, 59] width 13 height 13
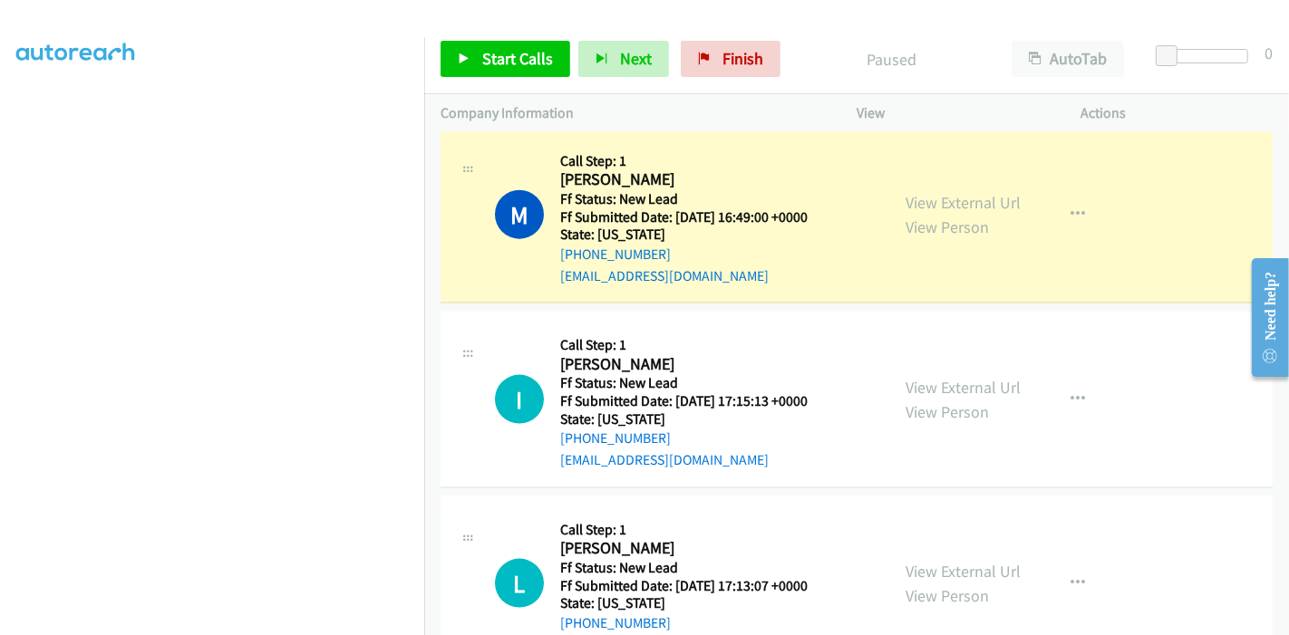
scroll to position [1980, 0]
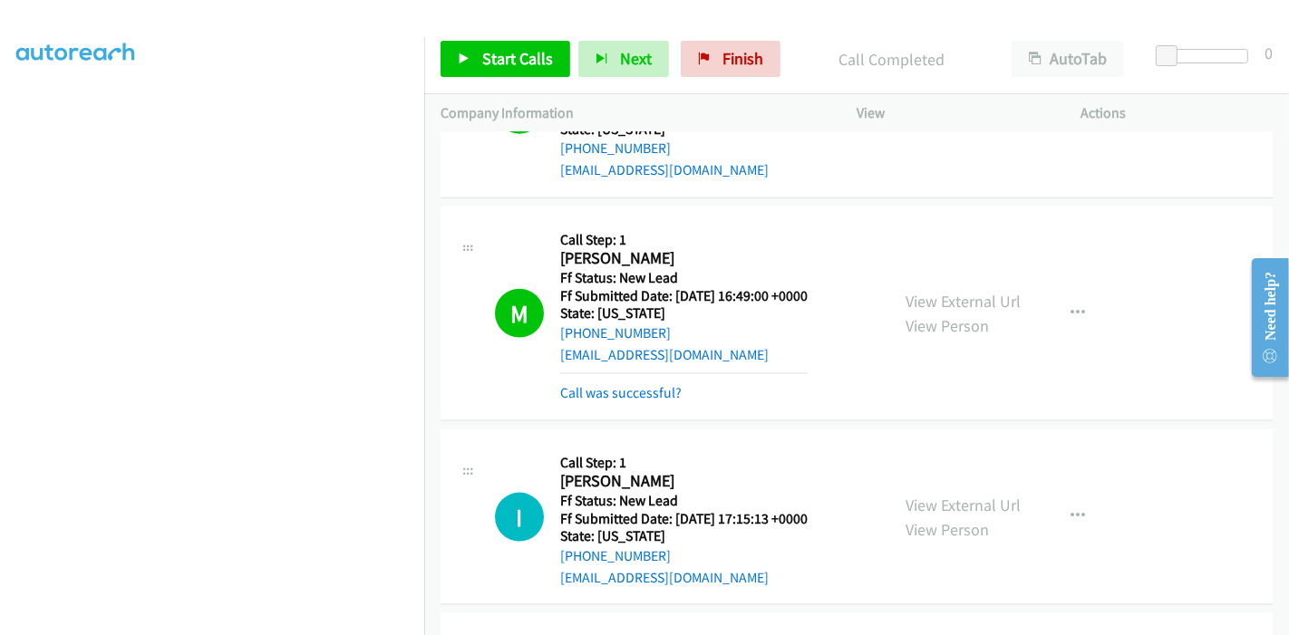
click at [637, 382] on div "Call was successful?" at bounding box center [683, 393] width 247 height 22
click at [639, 384] on link "Call was successful?" at bounding box center [620, 392] width 121 height 17
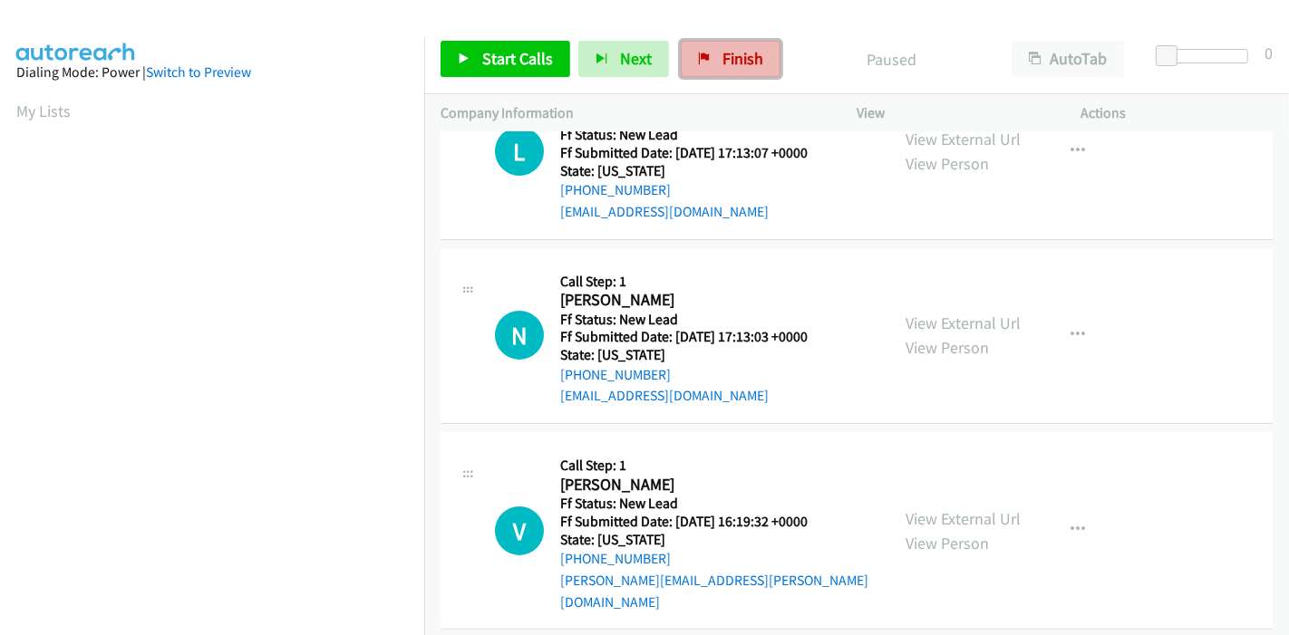
click at [739, 54] on span "Finish" at bounding box center [742, 58] width 41 height 21
click at [722, 58] on span "Finish" at bounding box center [742, 58] width 41 height 21
